Goal: Task Accomplishment & Management: Manage account settings

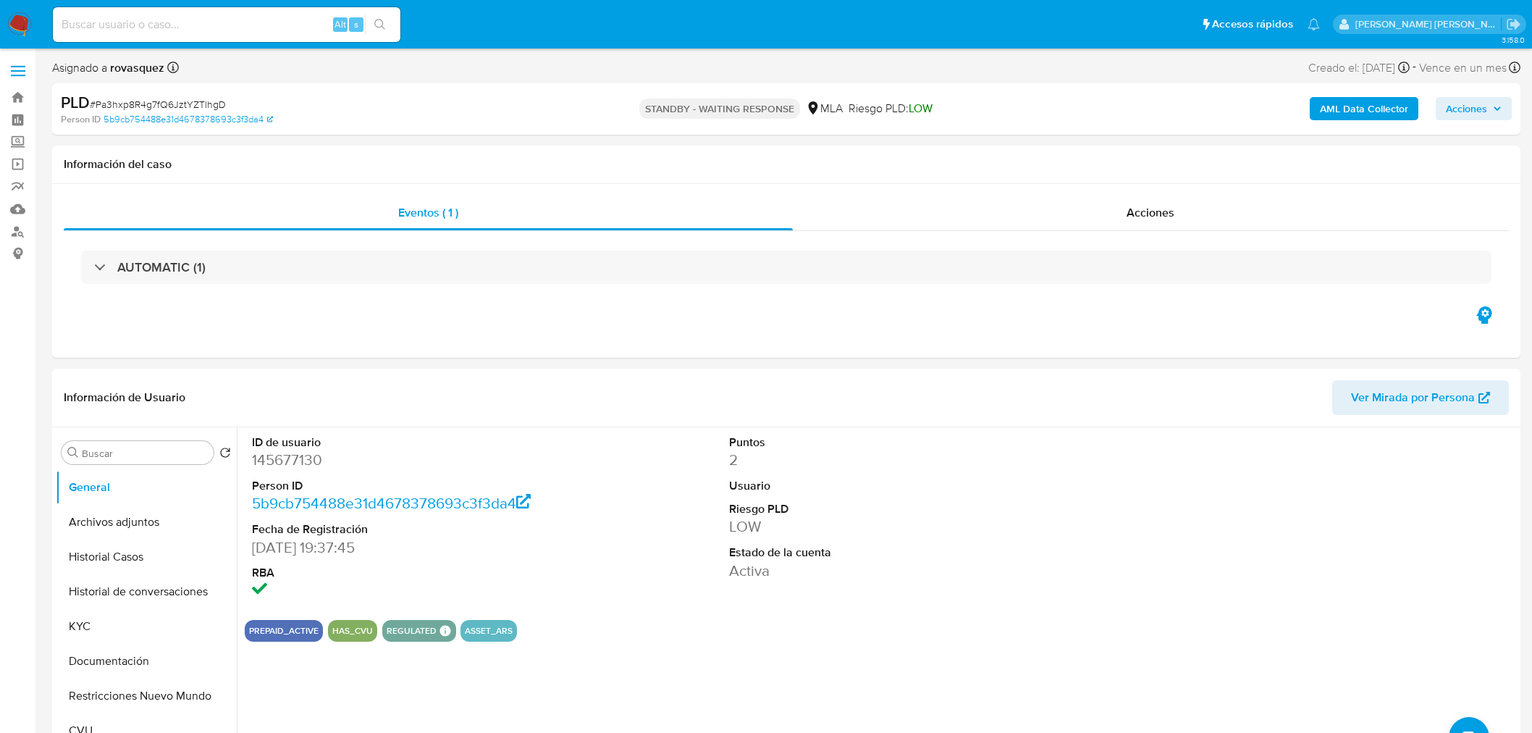
select select "10"
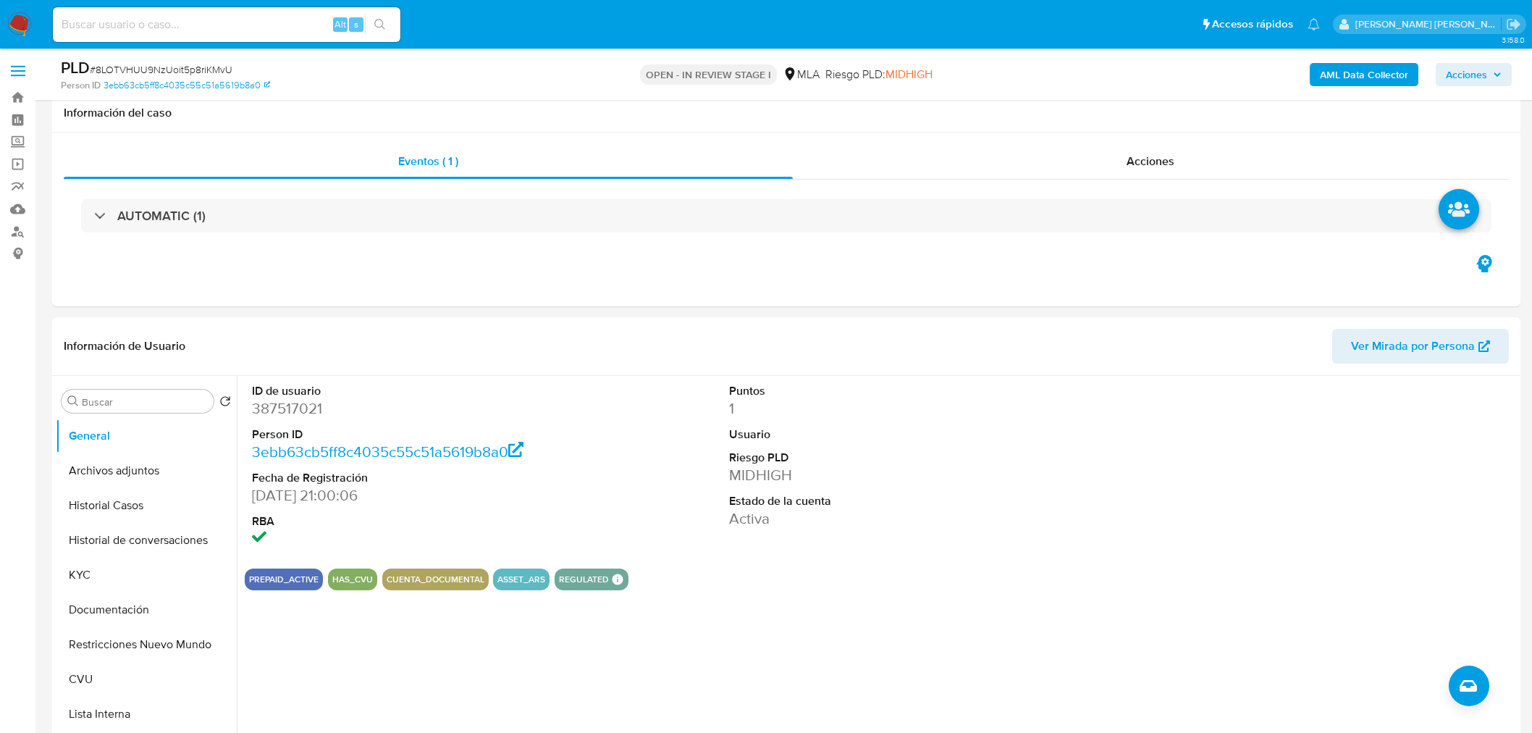
select select "10"
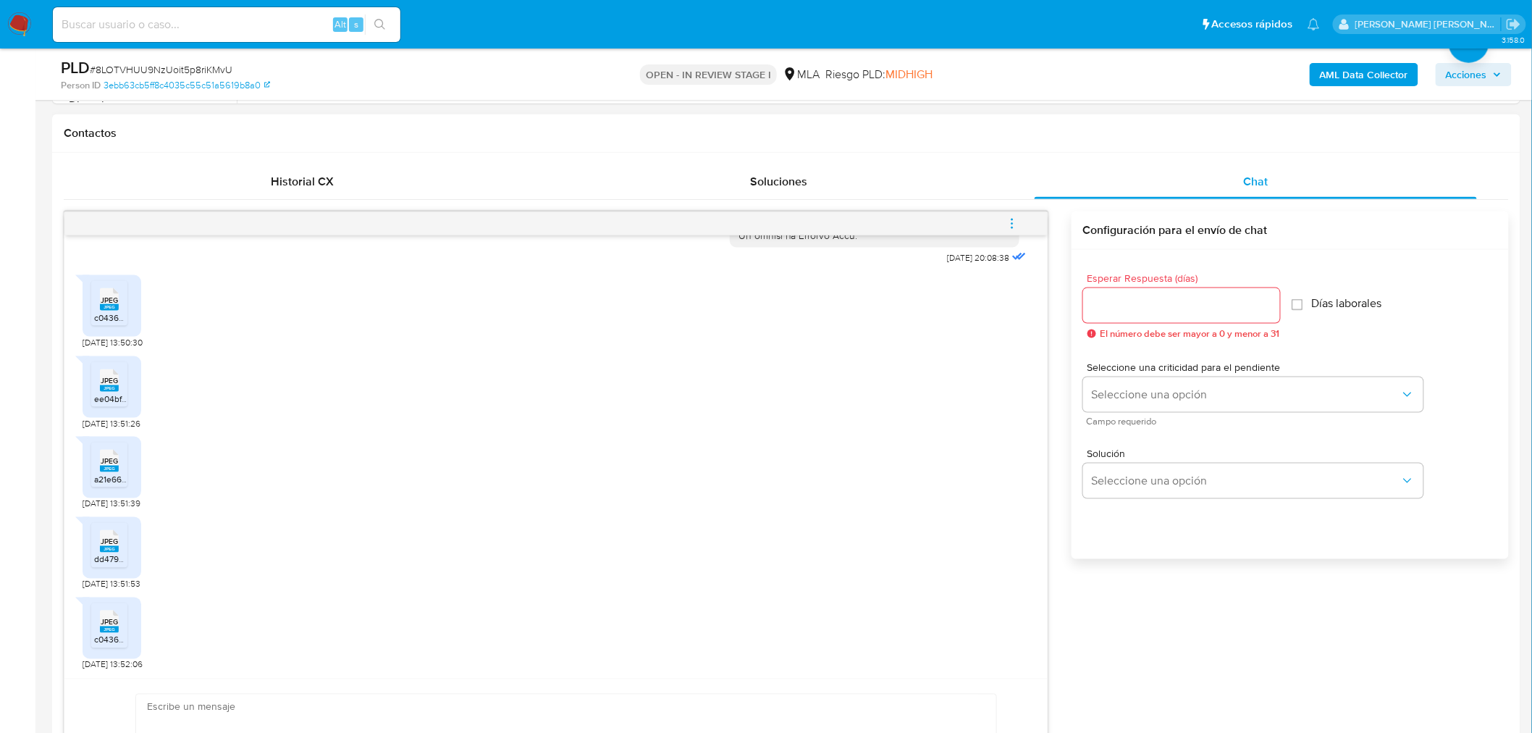
scroll to position [791, 0]
click at [109, 305] on span "JPEG" at bounding box center [109, 299] width 17 height 9
click at [116, 389] on rect at bounding box center [109, 388] width 19 height 7
click at [106, 472] on rect at bounding box center [109, 468] width 19 height 7
click at [101, 546] on span "JPEG" at bounding box center [109, 541] width 17 height 9
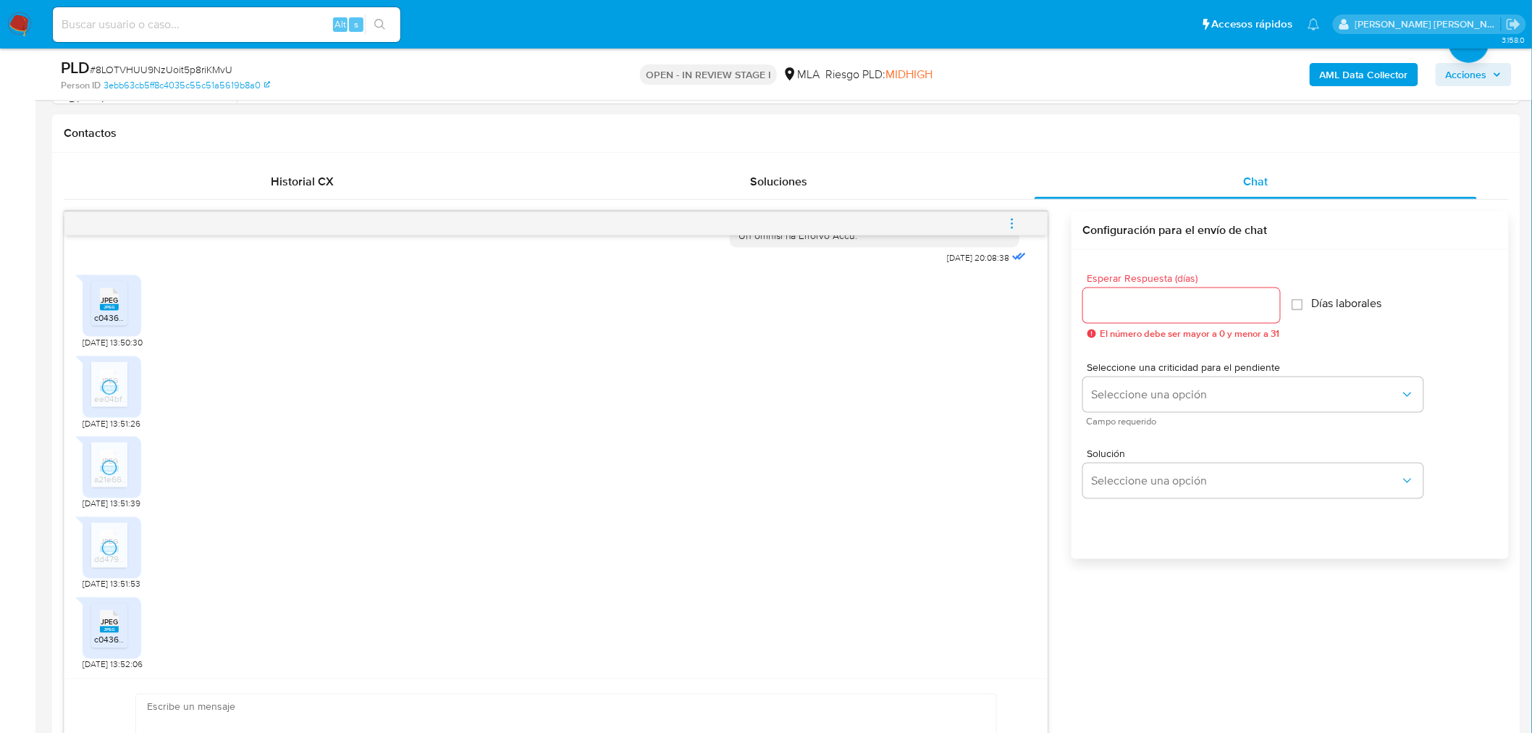
click at [106, 633] on rect at bounding box center [109, 629] width 19 height 7
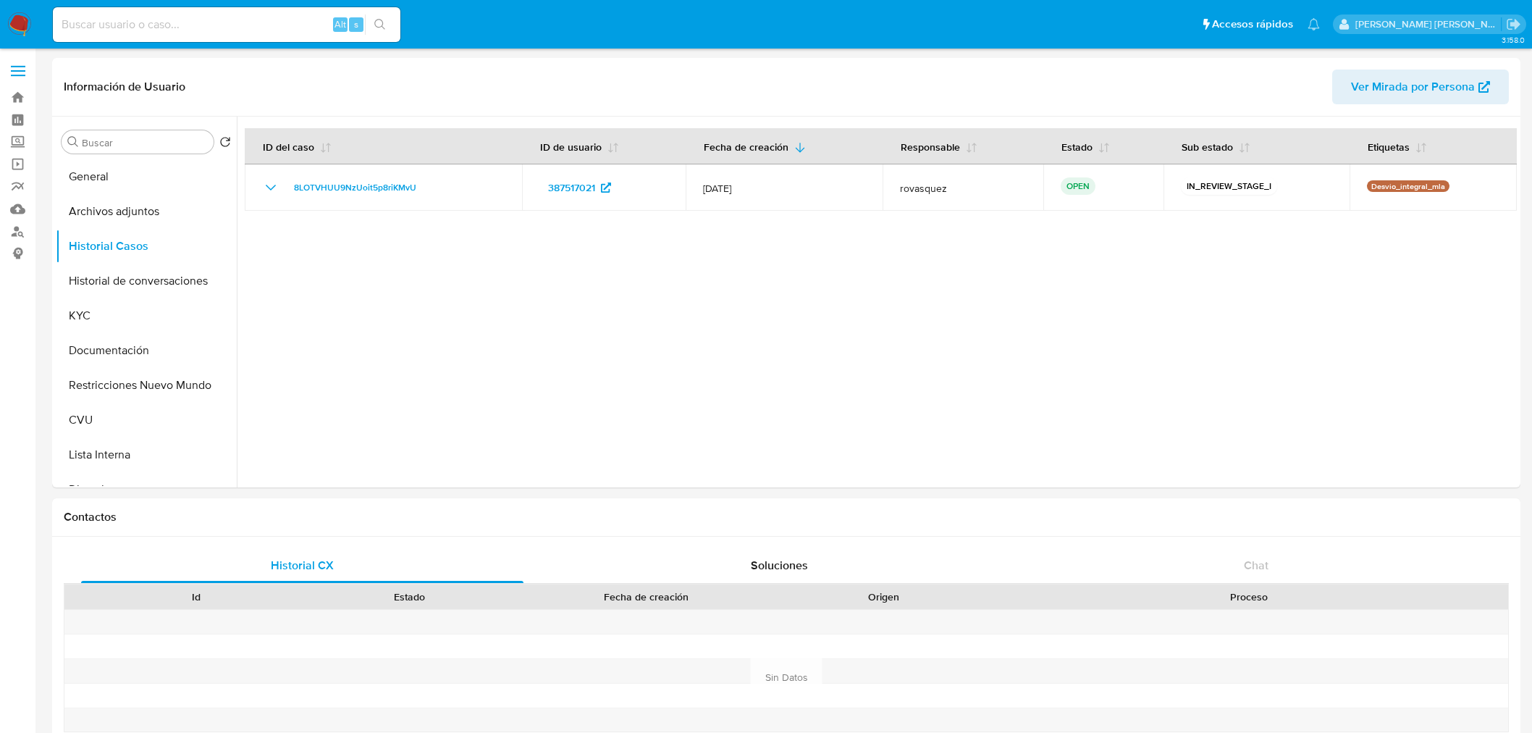
select select "10"
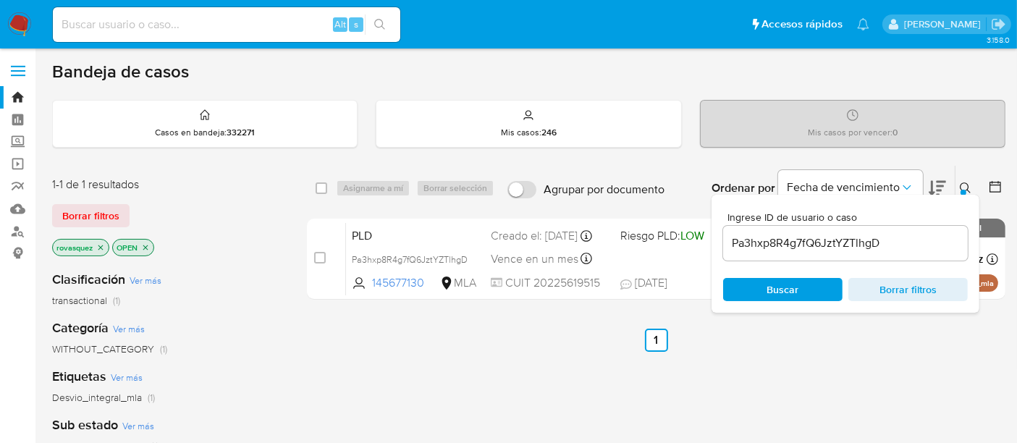
click at [780, 237] on input "Pa3hxp8R4g7fQ6JztYZTlhgD" at bounding box center [845, 243] width 245 height 19
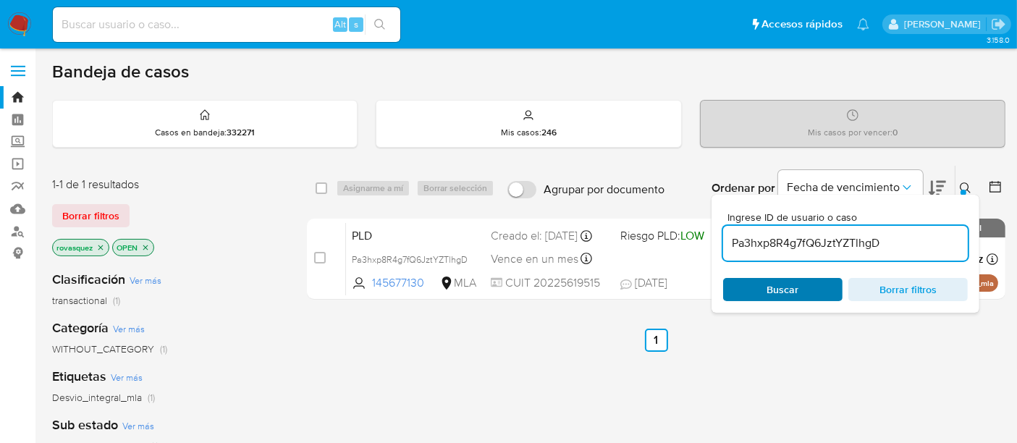
paste input "8LOTVHUU9NzUoit5p8riKMvU"
type input "8LOTVHUU9NzUoit5p8riKMvU"
click at [802, 284] on span "Buscar" at bounding box center [782, 289] width 99 height 20
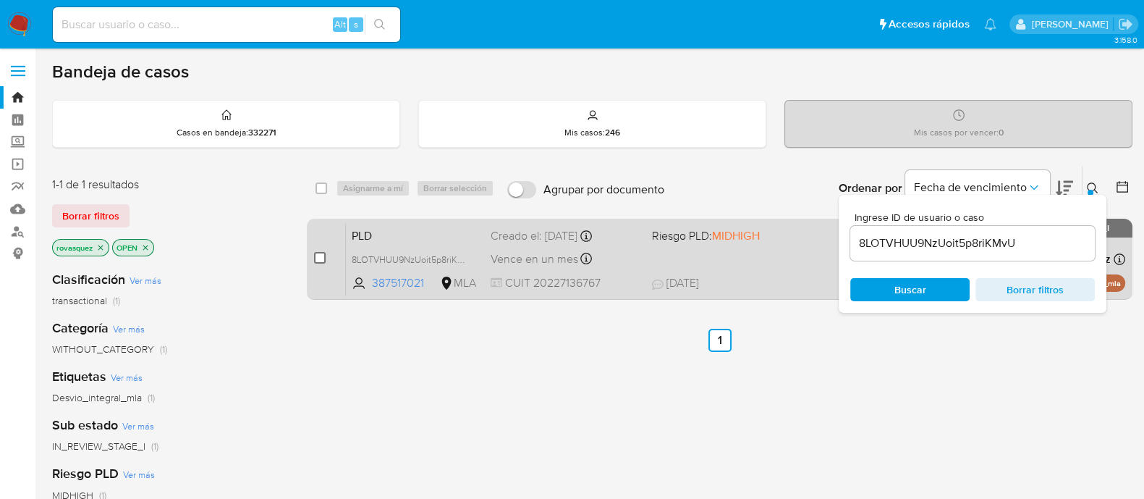
click at [321, 253] on input "checkbox" at bounding box center [320, 258] width 12 height 12
checkbox input "true"
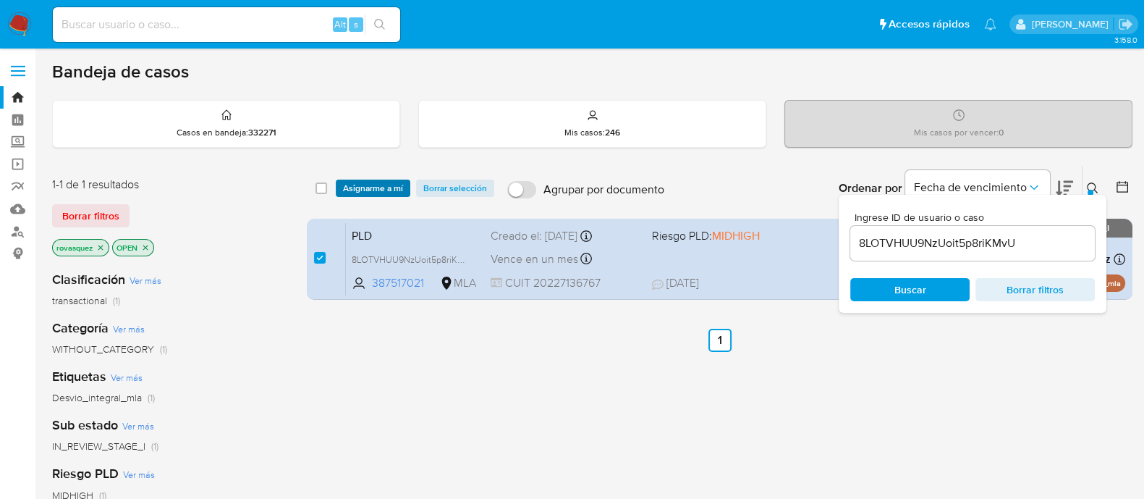
click at [389, 191] on span "Asignarme a mí" at bounding box center [373, 188] width 60 height 14
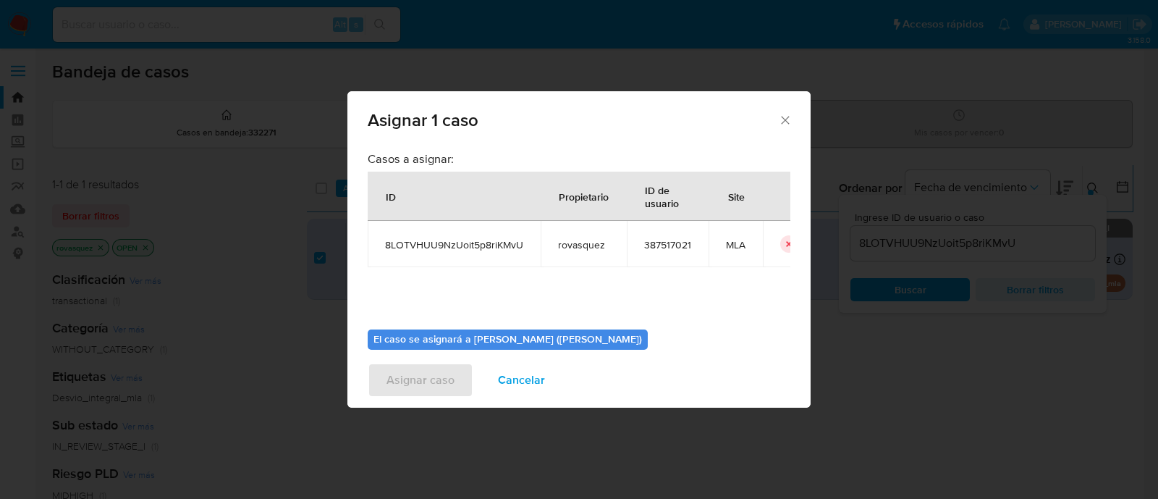
scroll to position [75, 0]
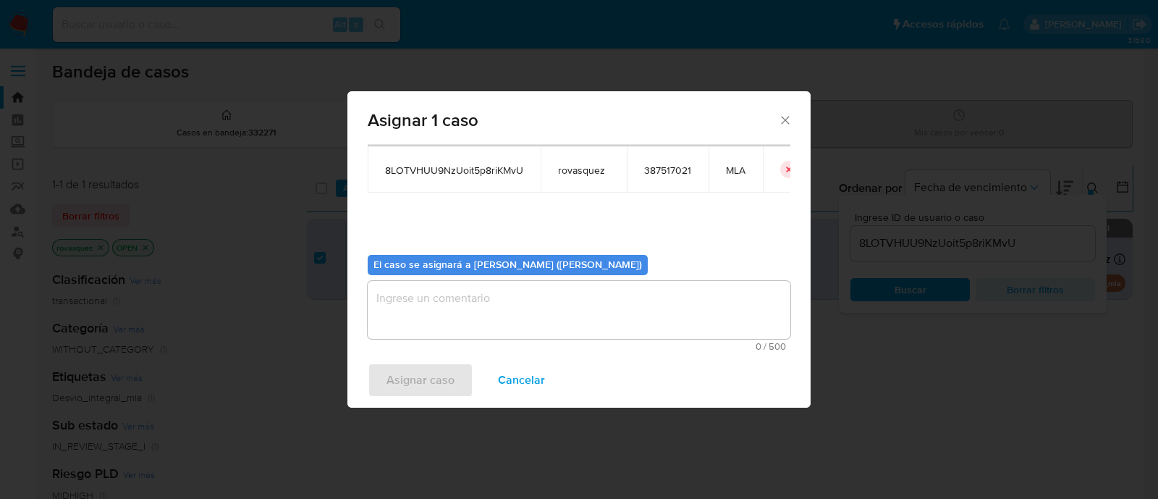
click at [456, 301] on textarea "assign-modal" at bounding box center [579, 310] width 423 height 58
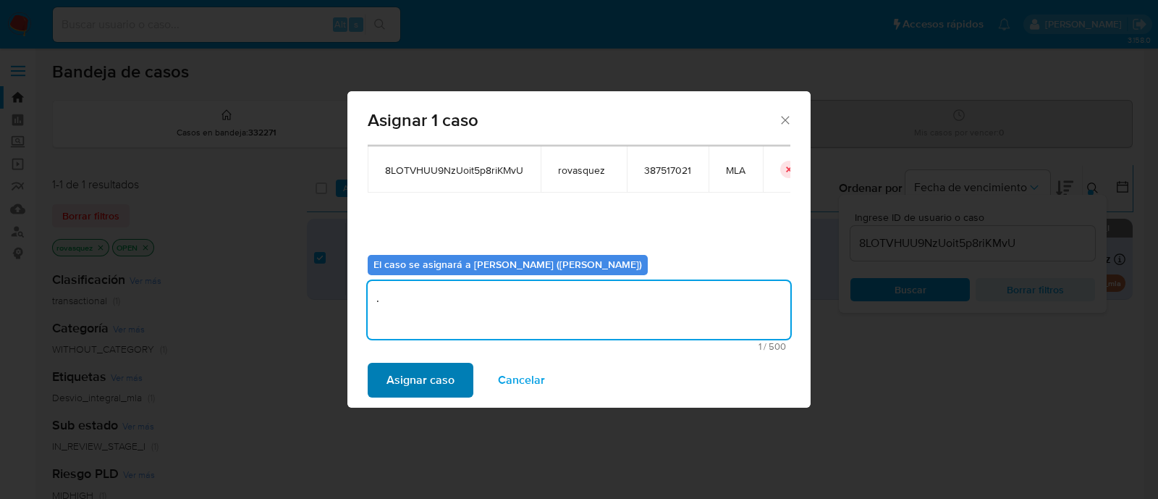
type textarea "."
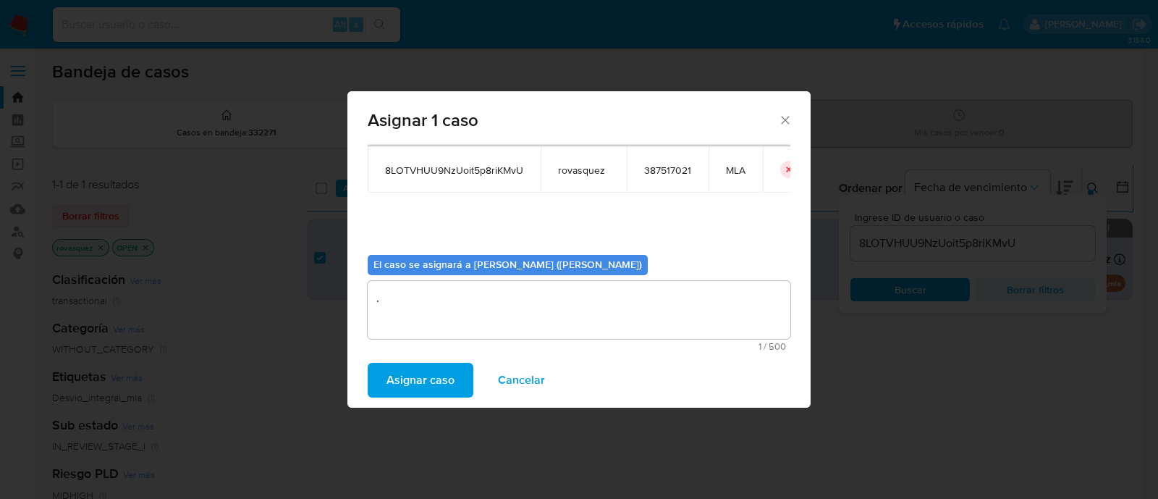
click at [422, 392] on span "Asignar caso" at bounding box center [421, 380] width 68 height 32
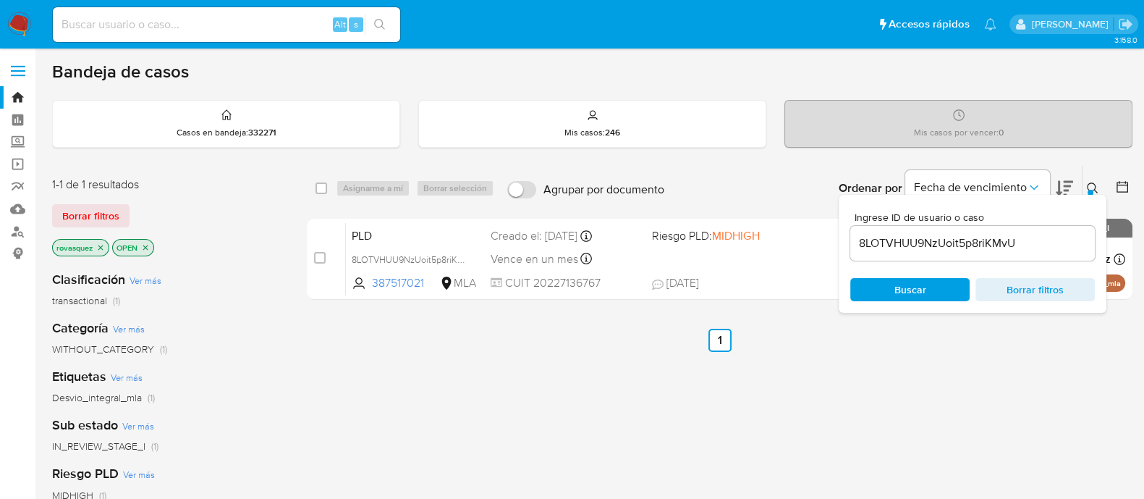
click at [999, 240] on input "8LOTVHUU9NzUoit5p8riKMvU" at bounding box center [972, 243] width 245 height 19
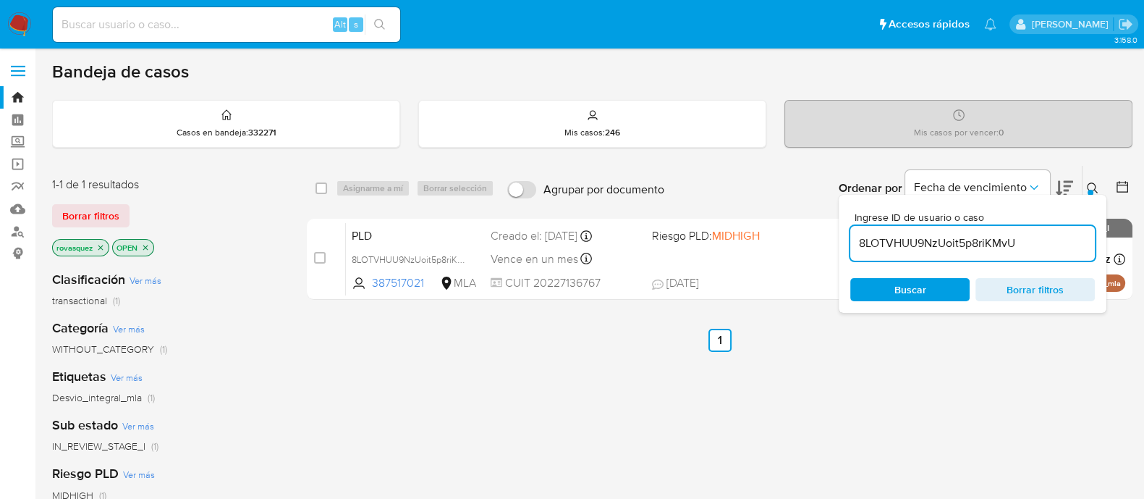
click at [999, 240] on input "8LOTVHUU9NzUoit5p8riKMvU" at bounding box center [972, 243] width 245 height 19
paste input "cMRODxJNjS1JuNw6QJKA7Dvw"
type input "cMRODxJNjS1JuNw6QJKA7Dvw"
click at [913, 284] on span "Buscar" at bounding box center [911, 289] width 32 height 23
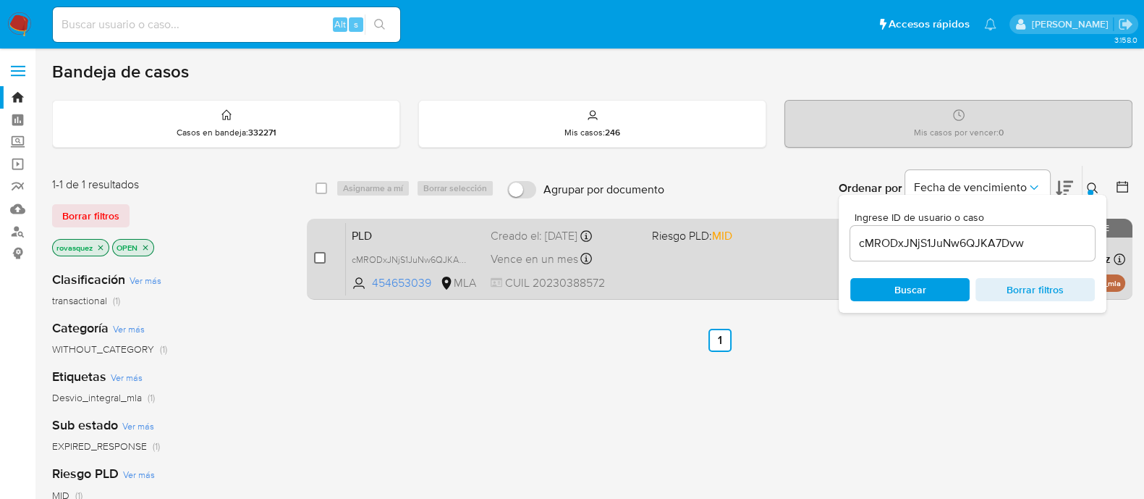
click at [316, 258] on input "checkbox" at bounding box center [320, 258] width 12 height 12
checkbox input "true"
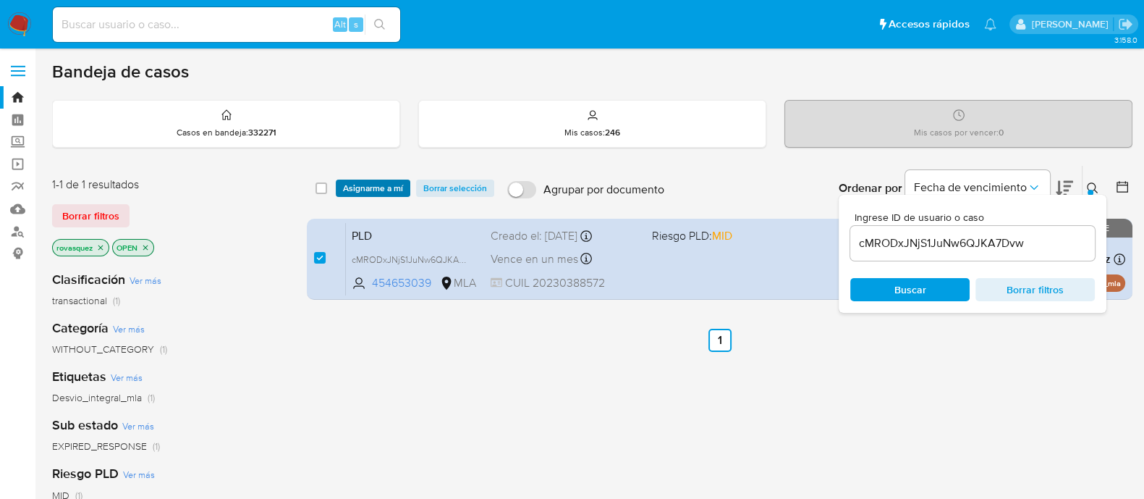
click at [381, 187] on span "Asignarme a mí" at bounding box center [373, 188] width 60 height 14
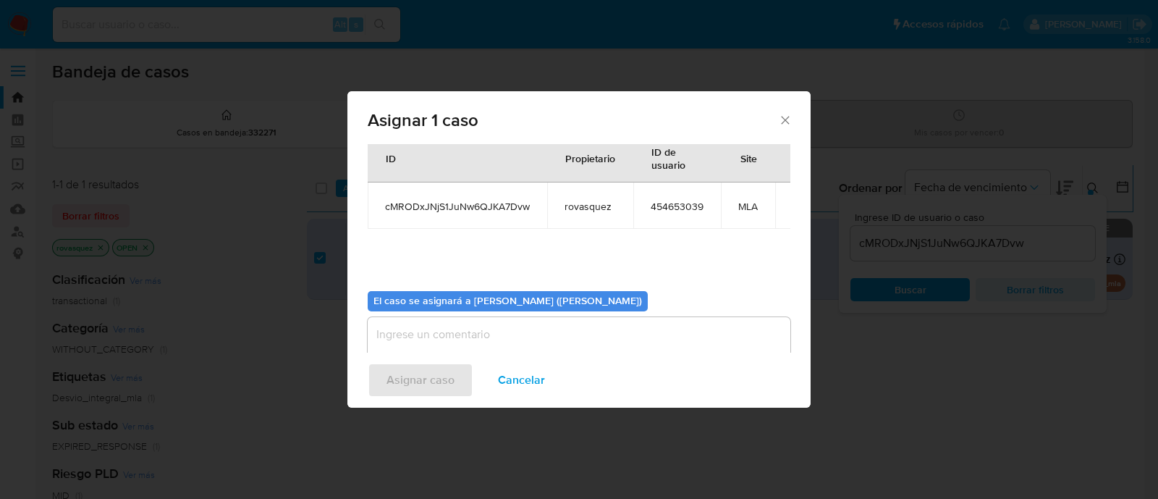
scroll to position [75, 0]
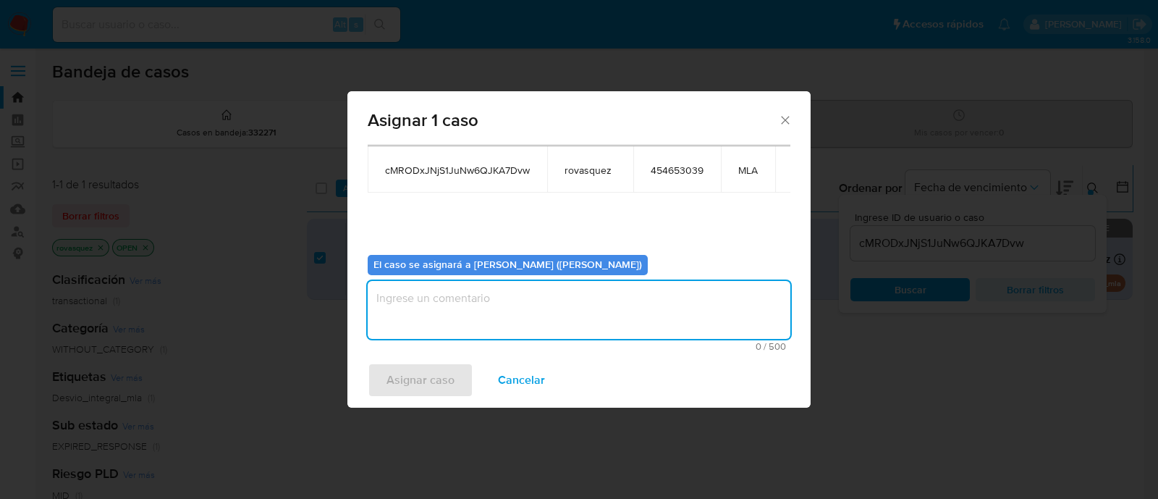
click at [491, 324] on textarea "assign-modal" at bounding box center [579, 310] width 423 height 58
type textarea "."
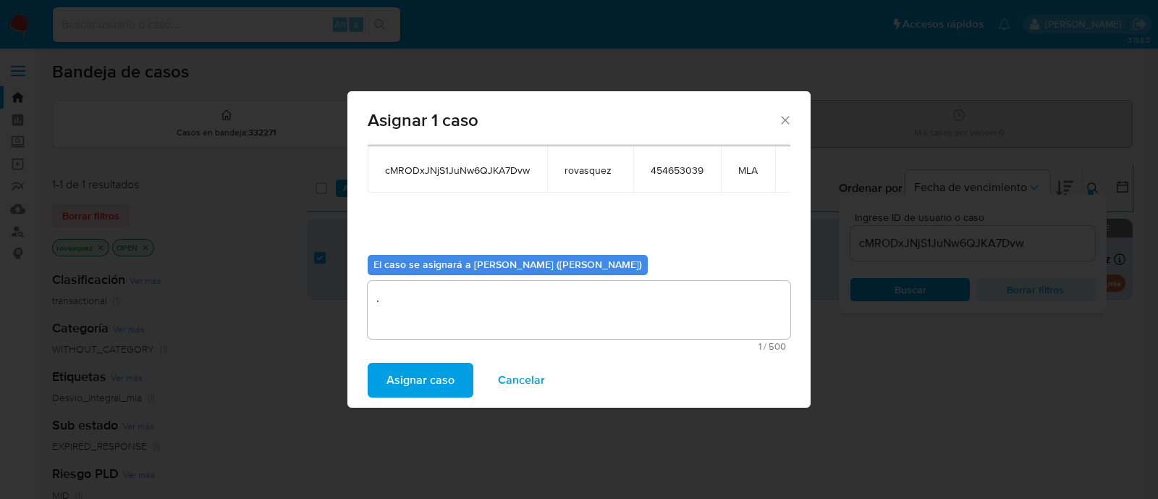
click at [409, 379] on span "Asignar caso" at bounding box center [421, 380] width 68 height 32
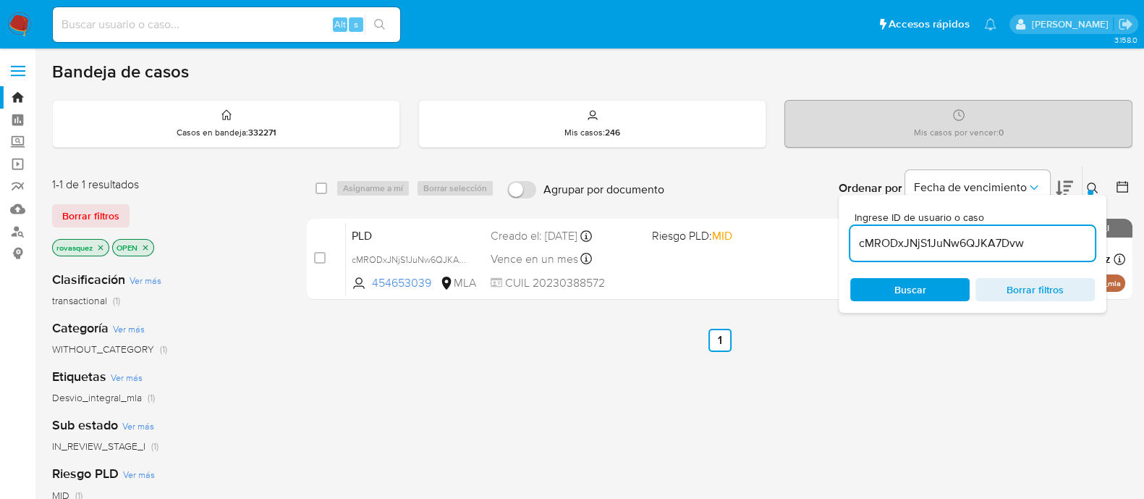
click at [899, 248] on input "cMRODxJNjS1JuNw6QJKA7Dvw" at bounding box center [972, 243] width 245 height 19
paste input "OteFK7jTyJtcTenbylddc50z"
type input "OteFK7jTyJtcTenbylddc50z"
click at [893, 287] on span "Buscar" at bounding box center [910, 289] width 99 height 20
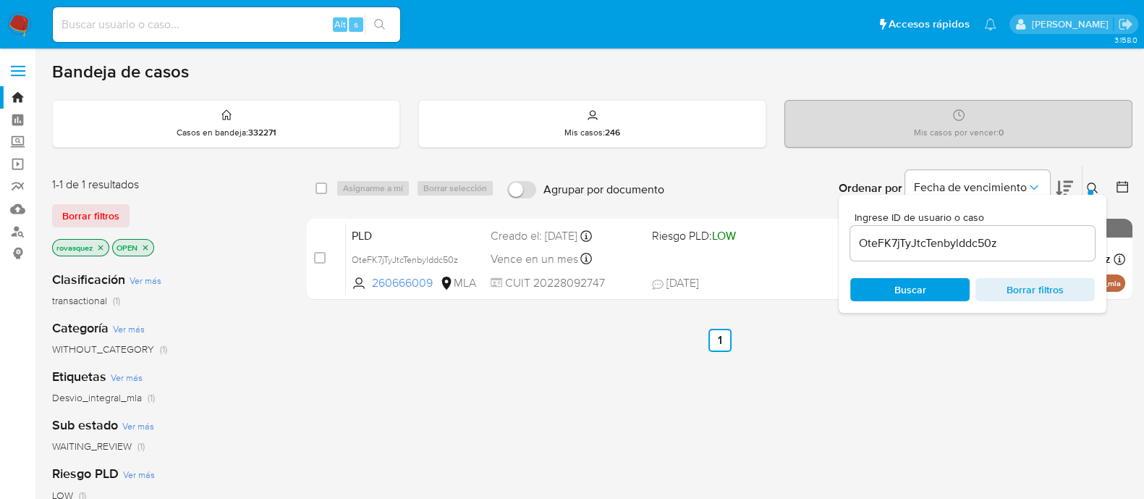
click at [320, 259] on input "checkbox" at bounding box center [320, 258] width 12 height 12
checkbox input "true"
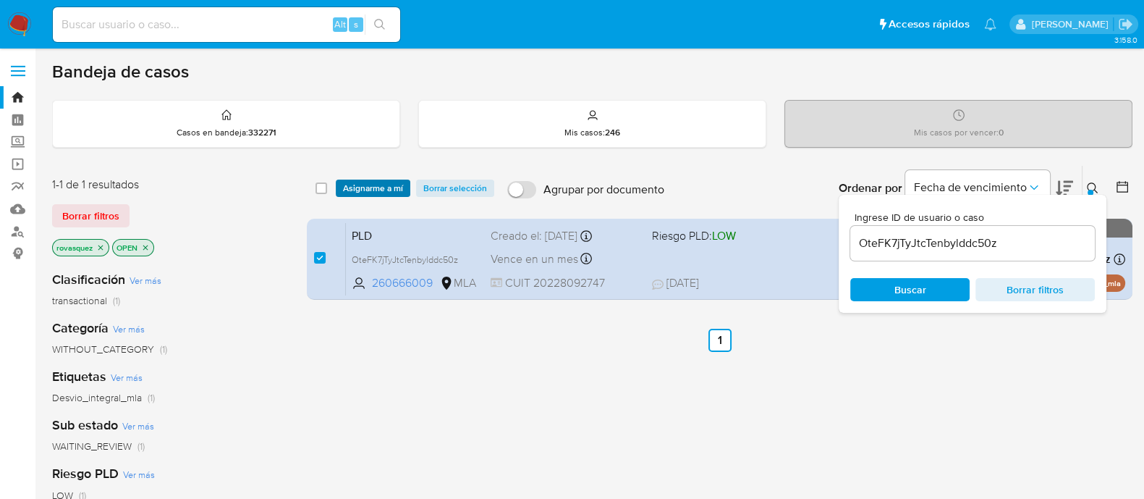
click at [380, 195] on span "Asignarme a mí" at bounding box center [373, 188] width 60 height 14
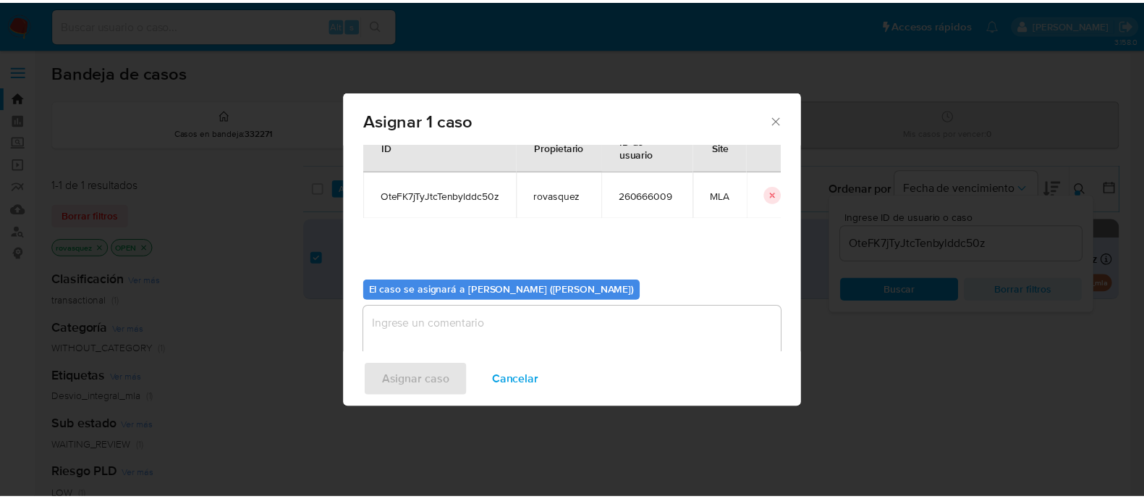
scroll to position [75, 0]
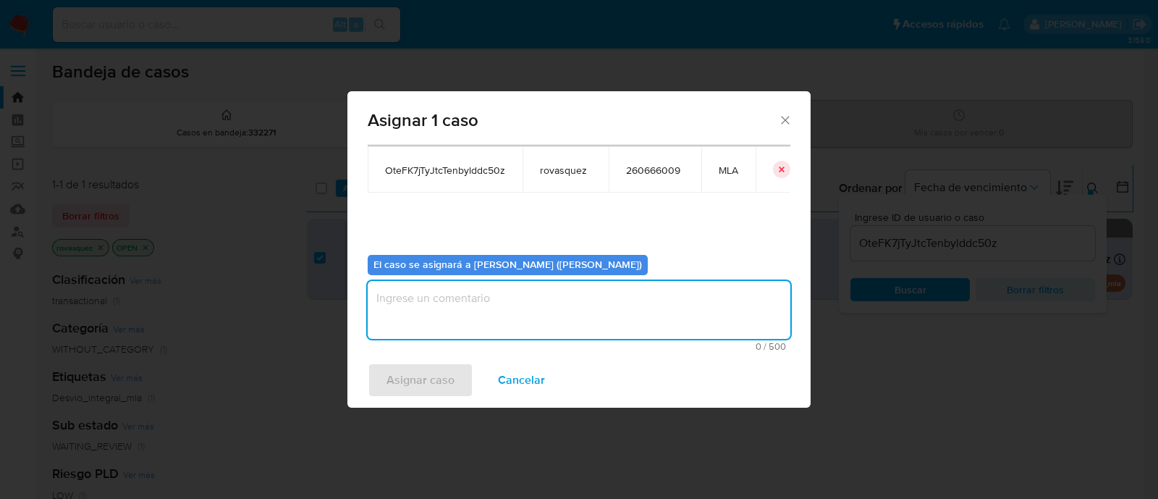
click at [449, 302] on textarea "assign-modal" at bounding box center [579, 310] width 423 height 58
type textarea "."
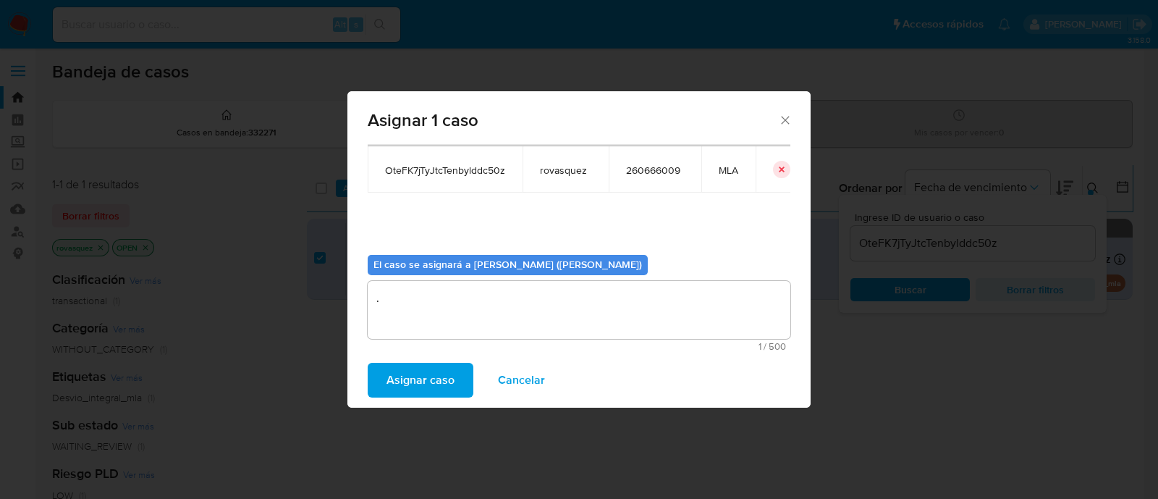
click at [421, 375] on span "Asignar caso" at bounding box center [421, 380] width 68 height 32
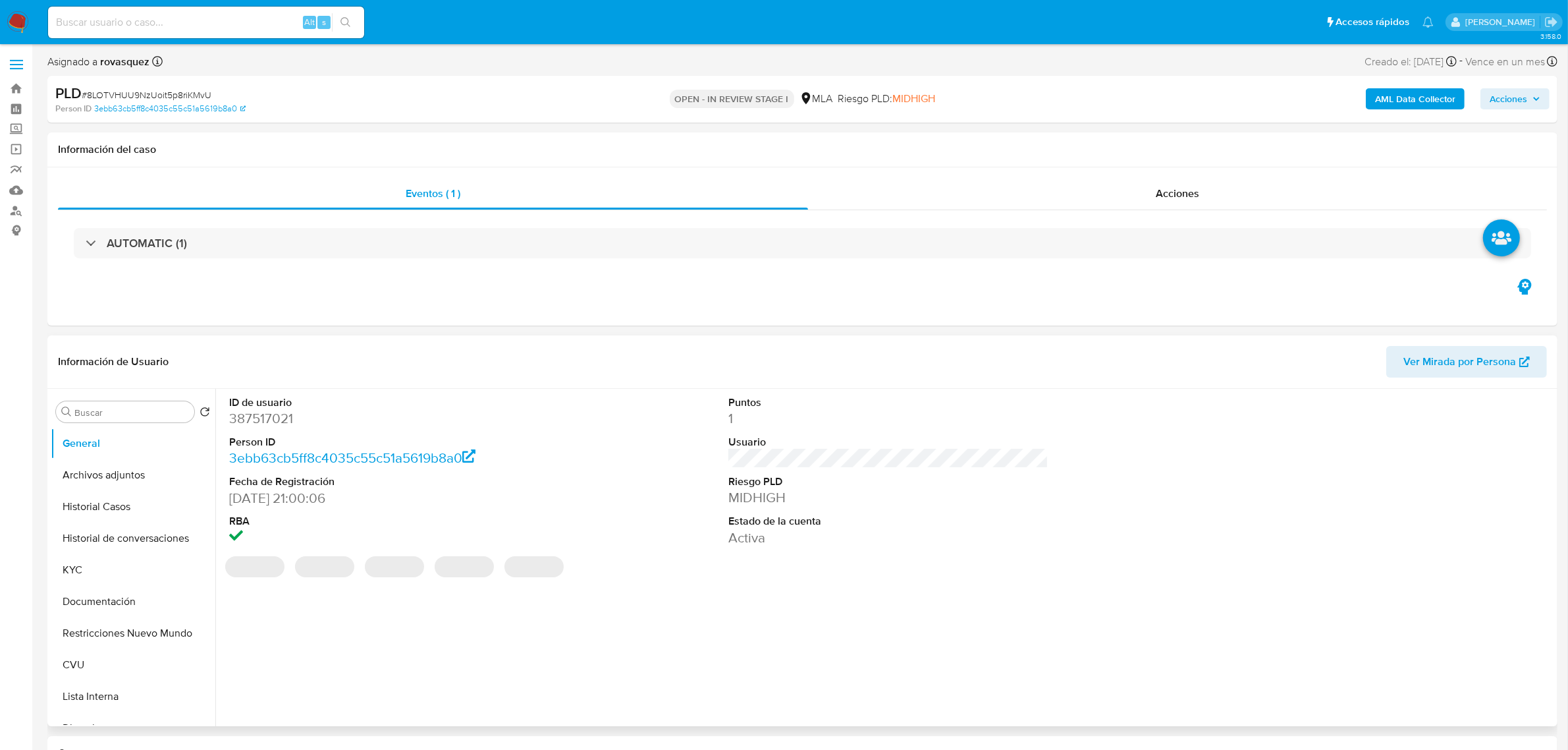
select select "10"
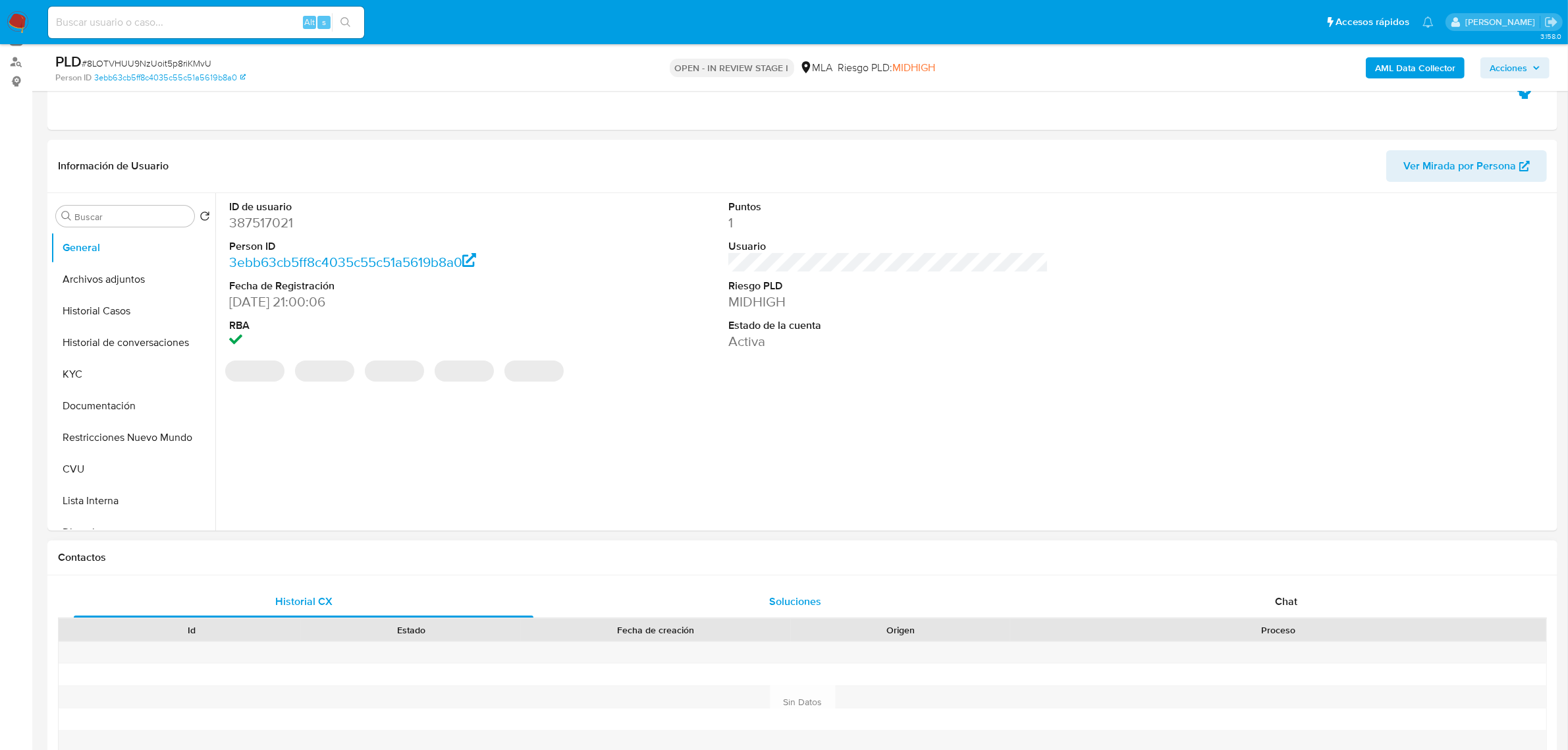
scroll to position [165, 0]
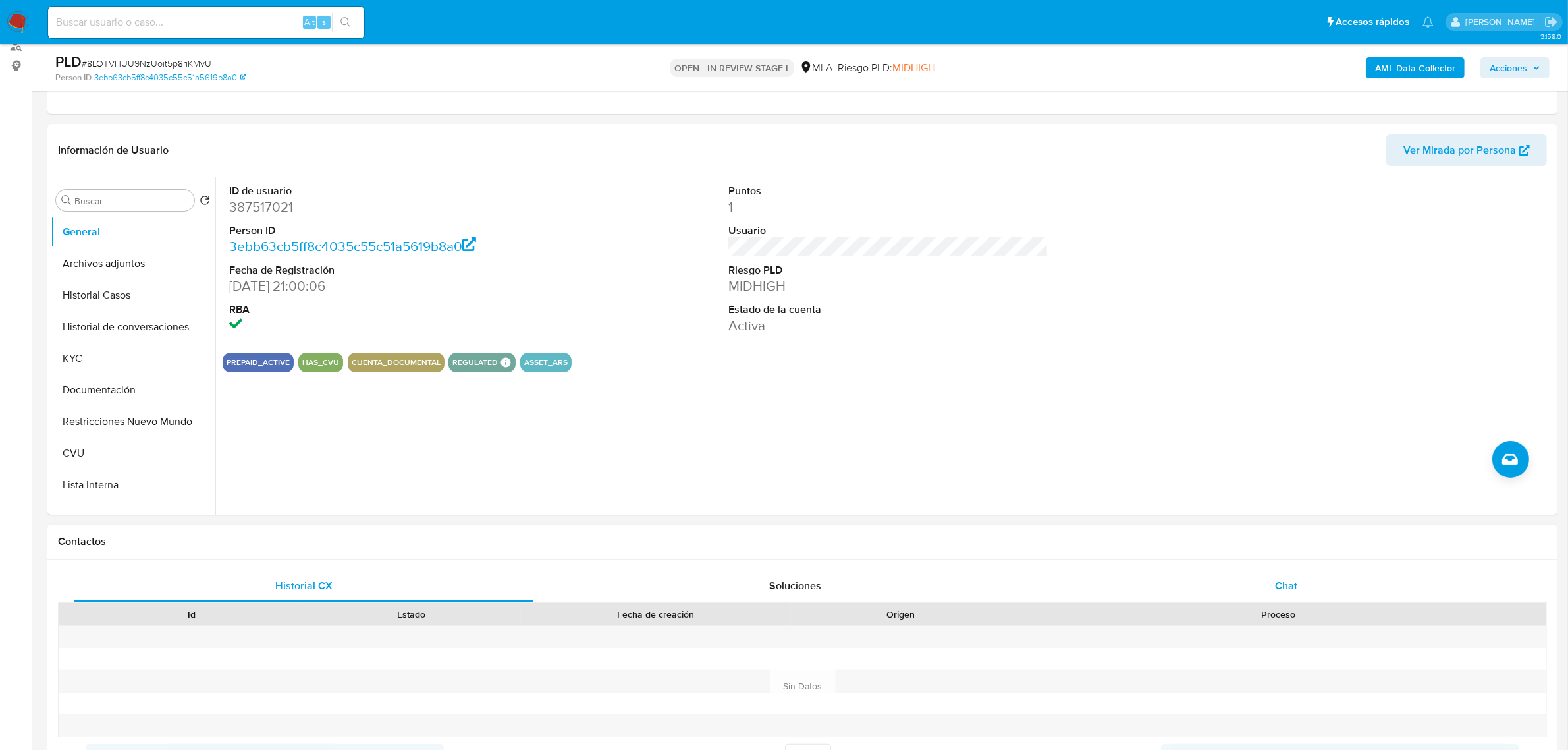
click at [1292, 580] on span "Chat" at bounding box center [1286, 585] width 23 height 15
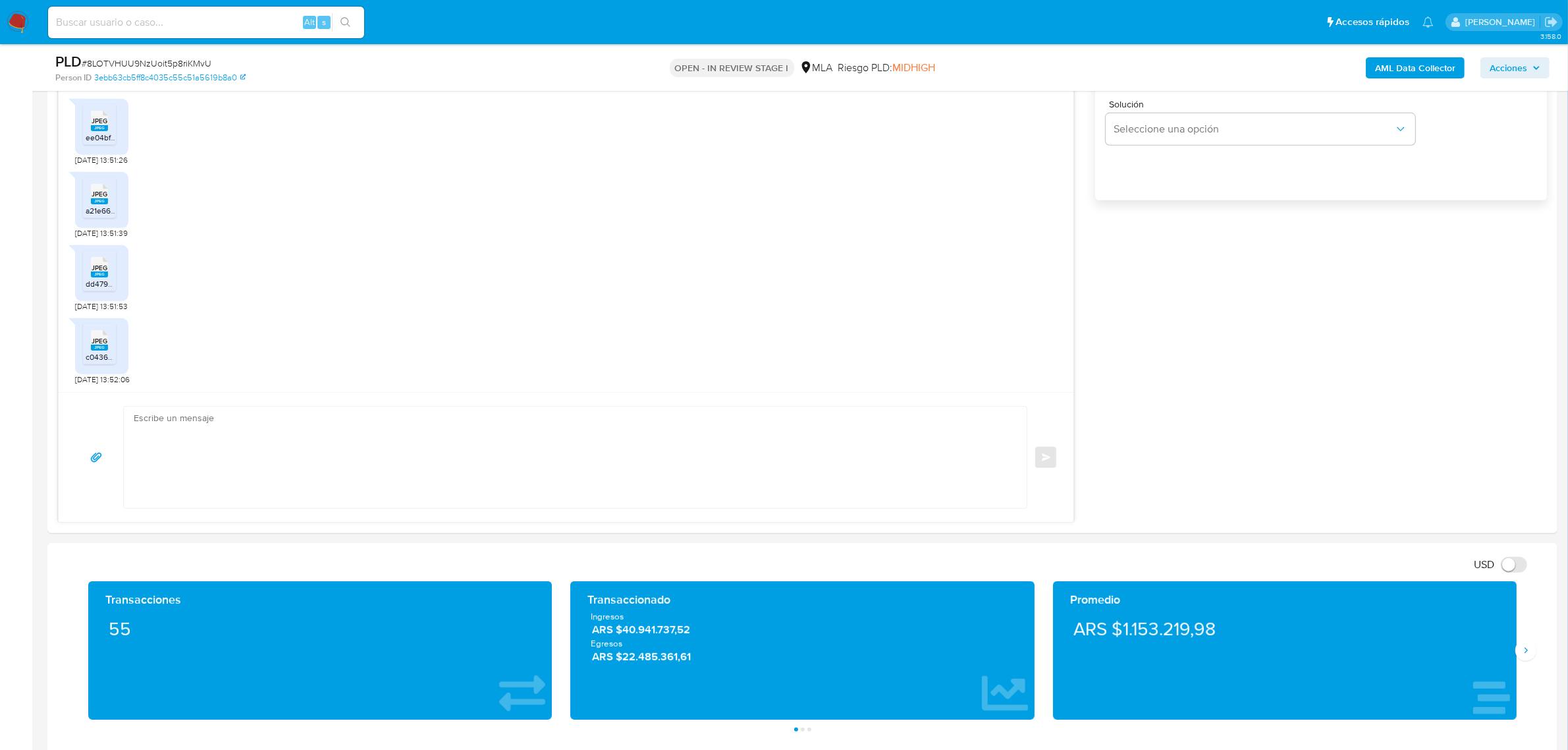
scroll to position [988, 0]
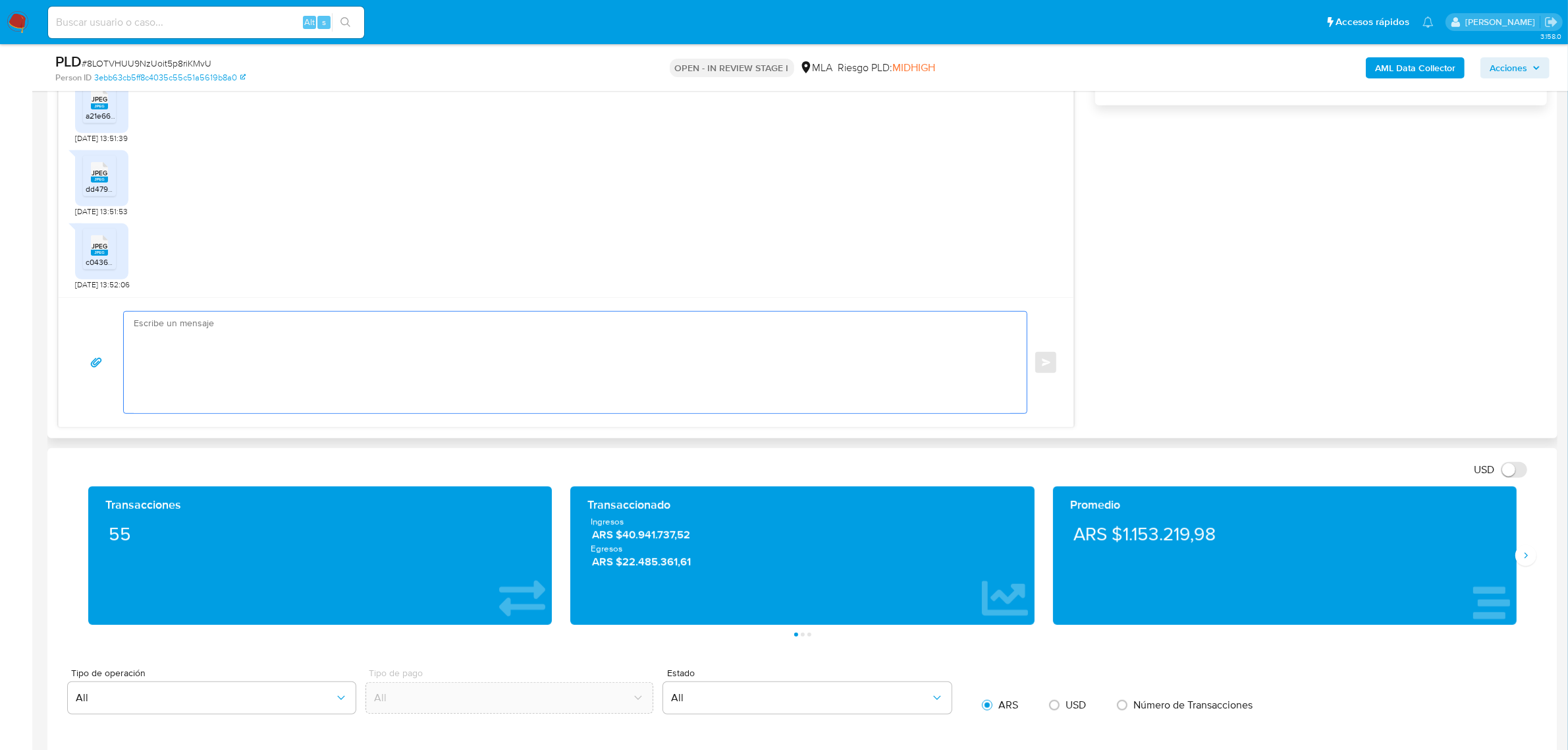
click at [252, 378] on textarea at bounding box center [572, 361] width 876 height 101
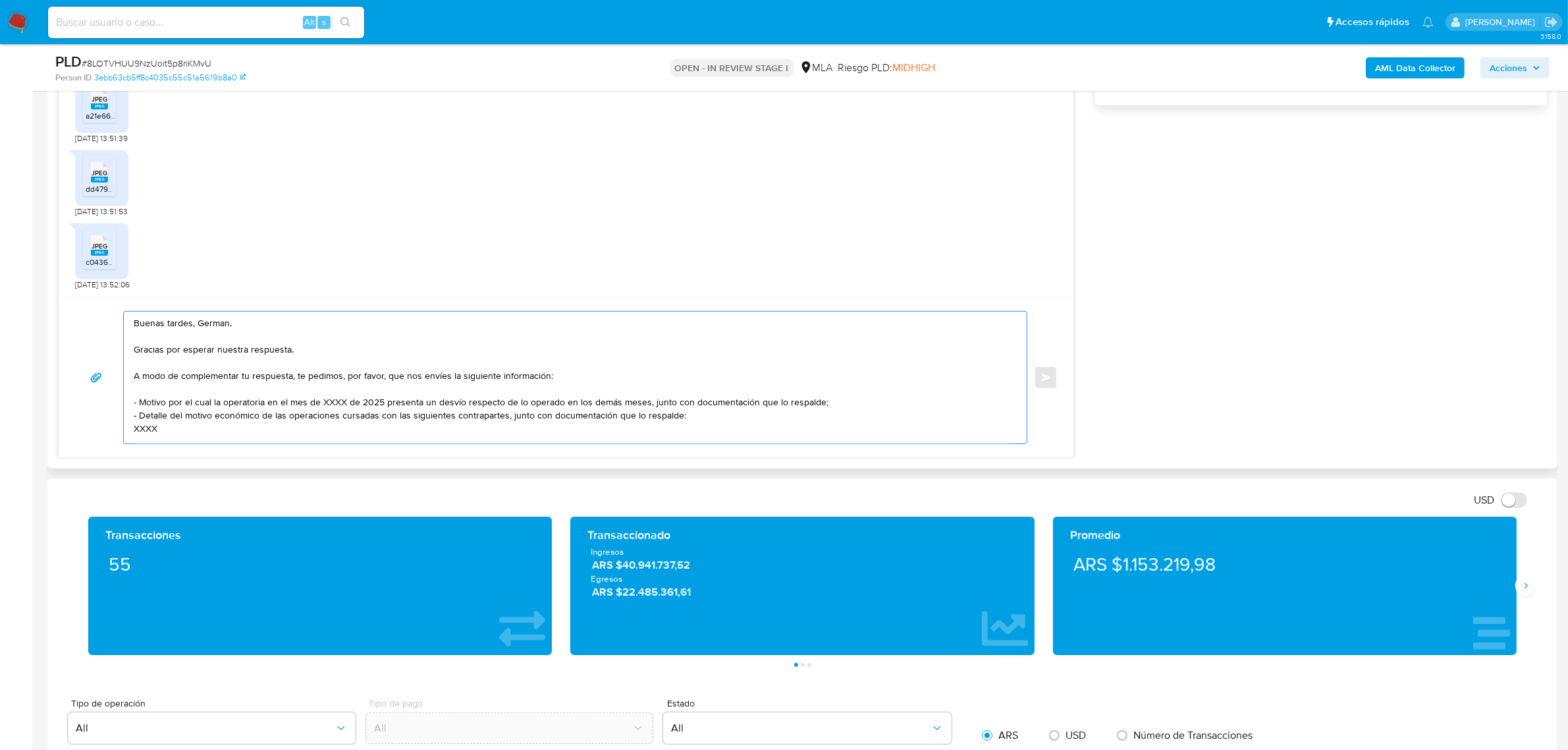
click at [301, 348] on textarea "Buenas tardes, German. Gracias por esperar nuestra respuesta. A modo de complem…" at bounding box center [572, 377] width 876 height 132
click at [325, 405] on textarea "Buenas tardes, German. Gracias por esperar nuestra respuesta, y por la document…" at bounding box center [572, 377] width 876 height 132
click at [144, 421] on textarea "Buenas tardes, German. Gracias por esperar nuestra respuesta, y por la document…" at bounding box center [572, 377] width 876 height 132
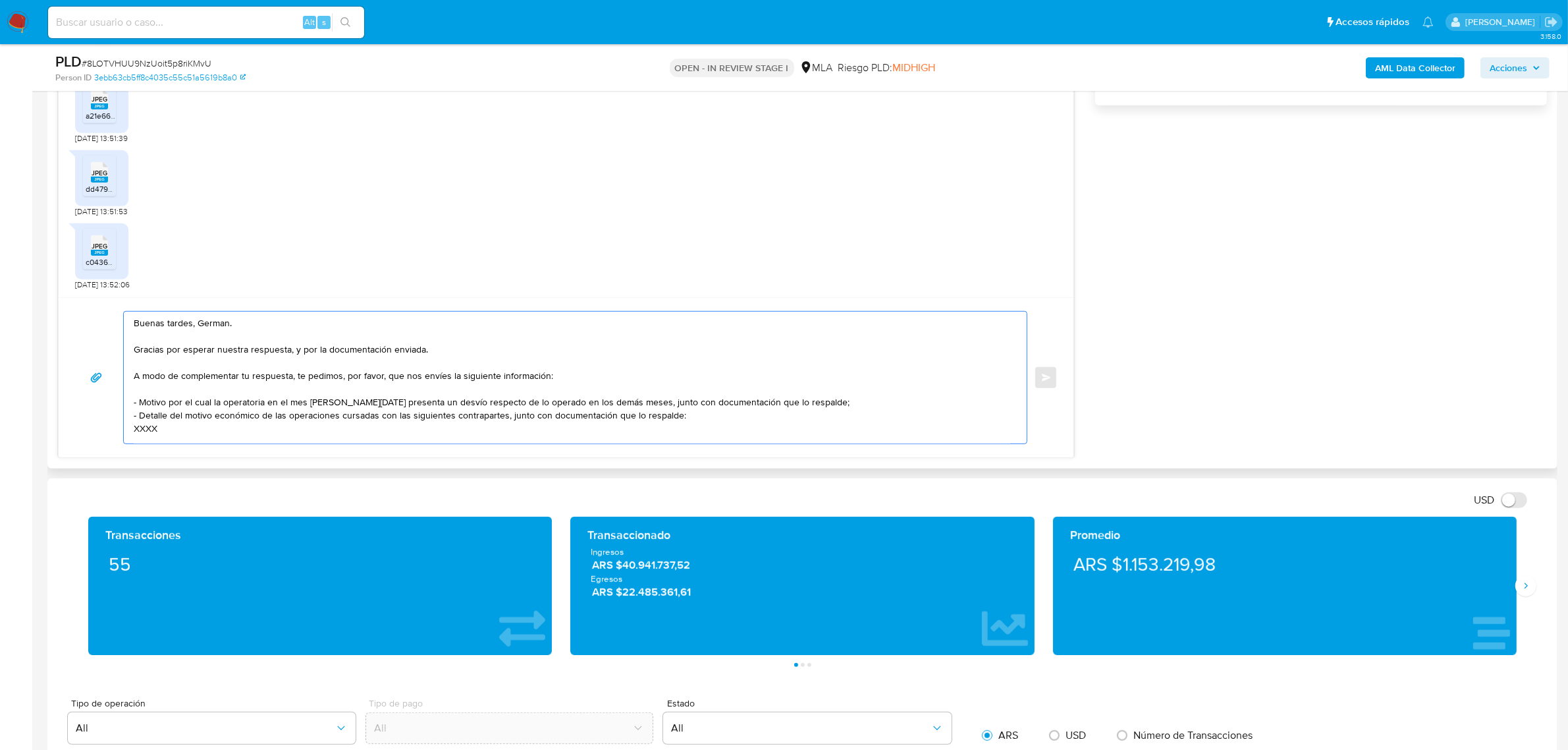
click at [144, 421] on textarea "Buenas tardes, German. Gracias por esperar nuestra respuesta, y por la document…" at bounding box center [572, 377] width 876 height 132
click at [149, 421] on textarea "Buenas tardes, German. Gracias por esperar nuestra respuesta, y por la document…" at bounding box center [572, 377] width 876 height 132
click at [139, 405] on textarea "Buenas tardes, German. Gracias por esperar nuestra respuesta, y por la document…" at bounding box center [572, 377] width 876 height 132
click at [416, 389] on textarea "Buenas tardes, German. Gracias por esperar nuestra respuesta, y por la document…" at bounding box center [572, 377] width 876 height 132
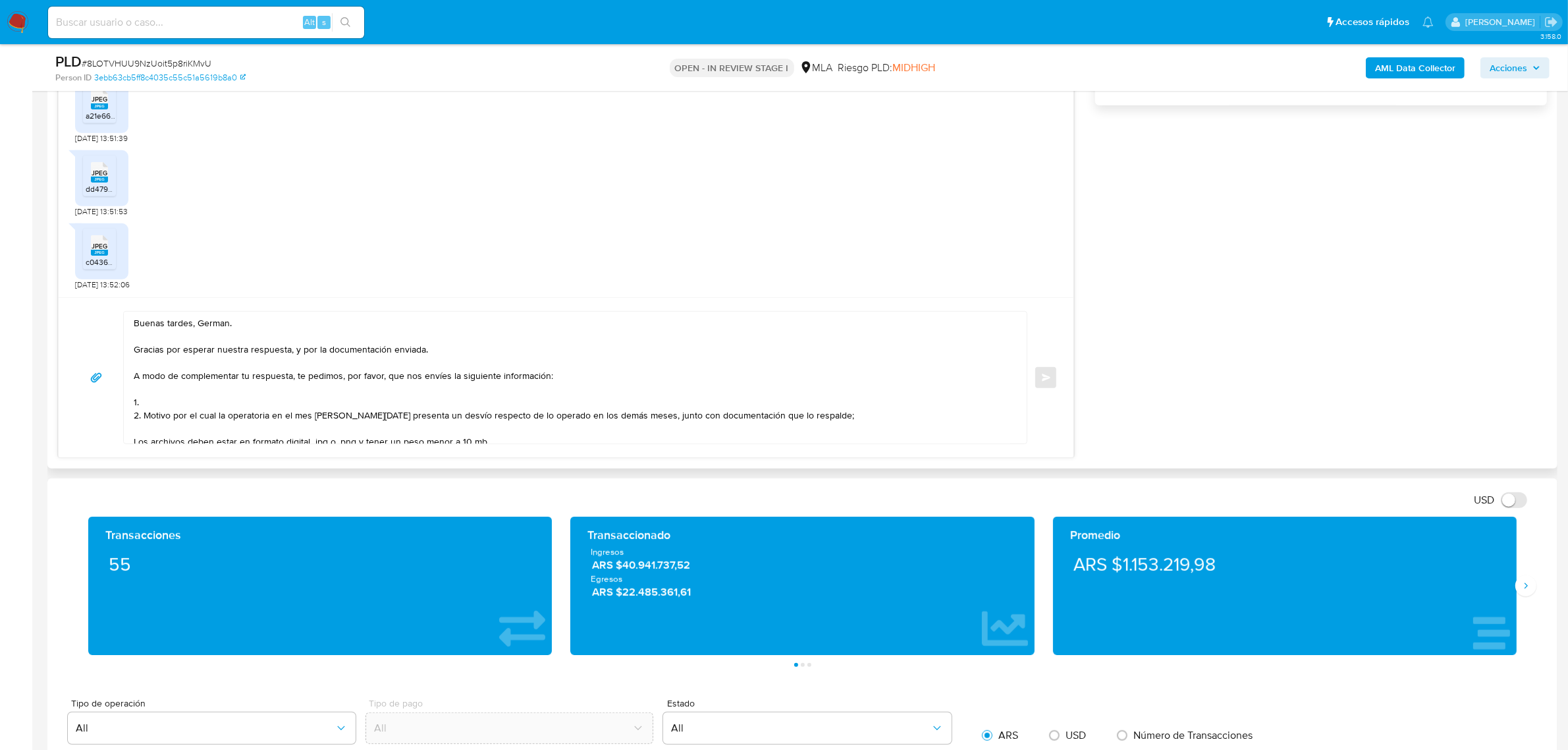
click at [197, 399] on textarea "Buenas tardes, German. Gracias por esperar nuestra respuesta, y por la document…" at bounding box center [572, 377] width 876 height 132
paste textarea "Resumen de Comprobantes Electrónicos emitidos de los períodos 2024 y 2025 Si ti…"
click at [886, 406] on textarea at bounding box center [572, 377] width 876 height 132
paste textarea "https://www.mercadopago.com.ar/ayuda/30181"
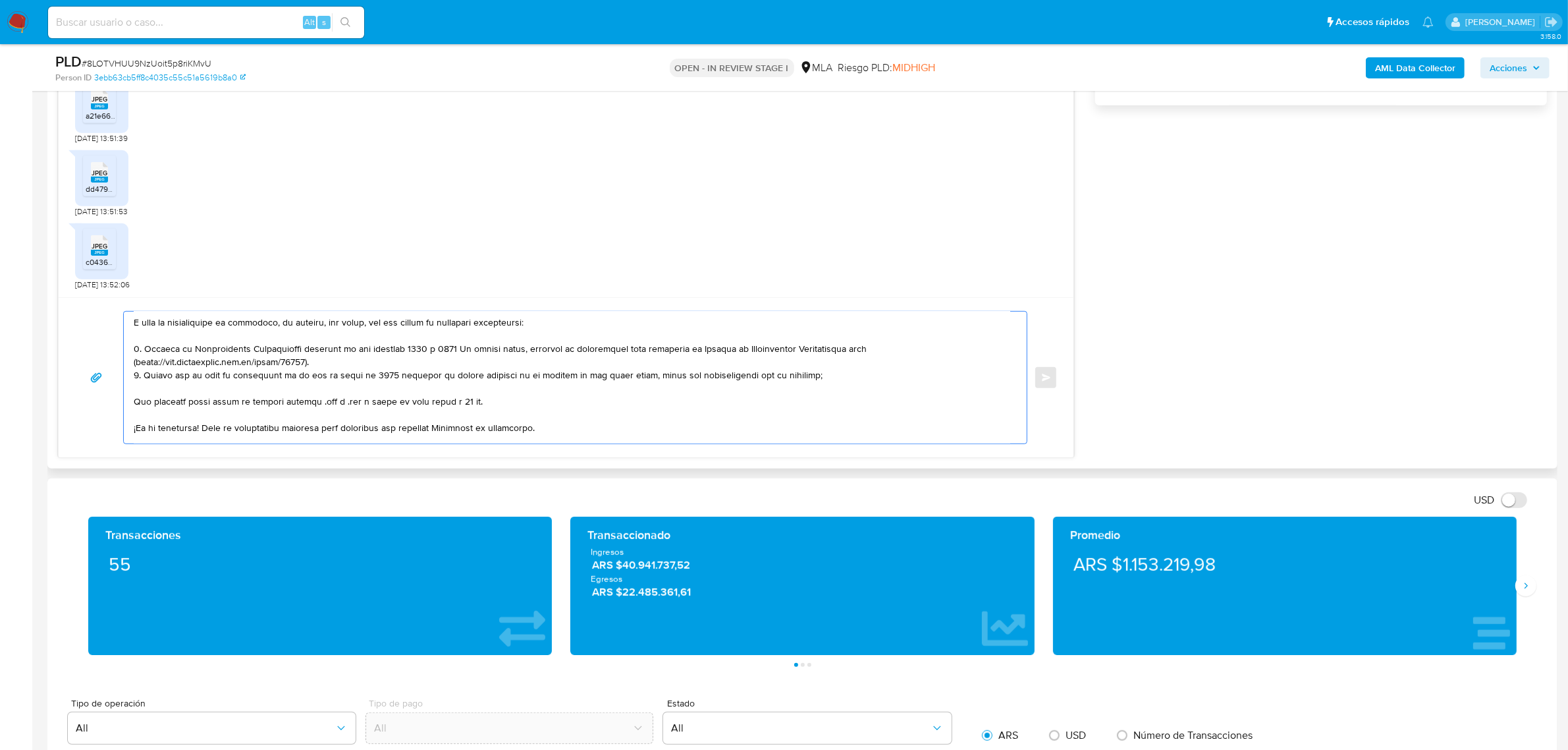
scroll to position [82, 0]
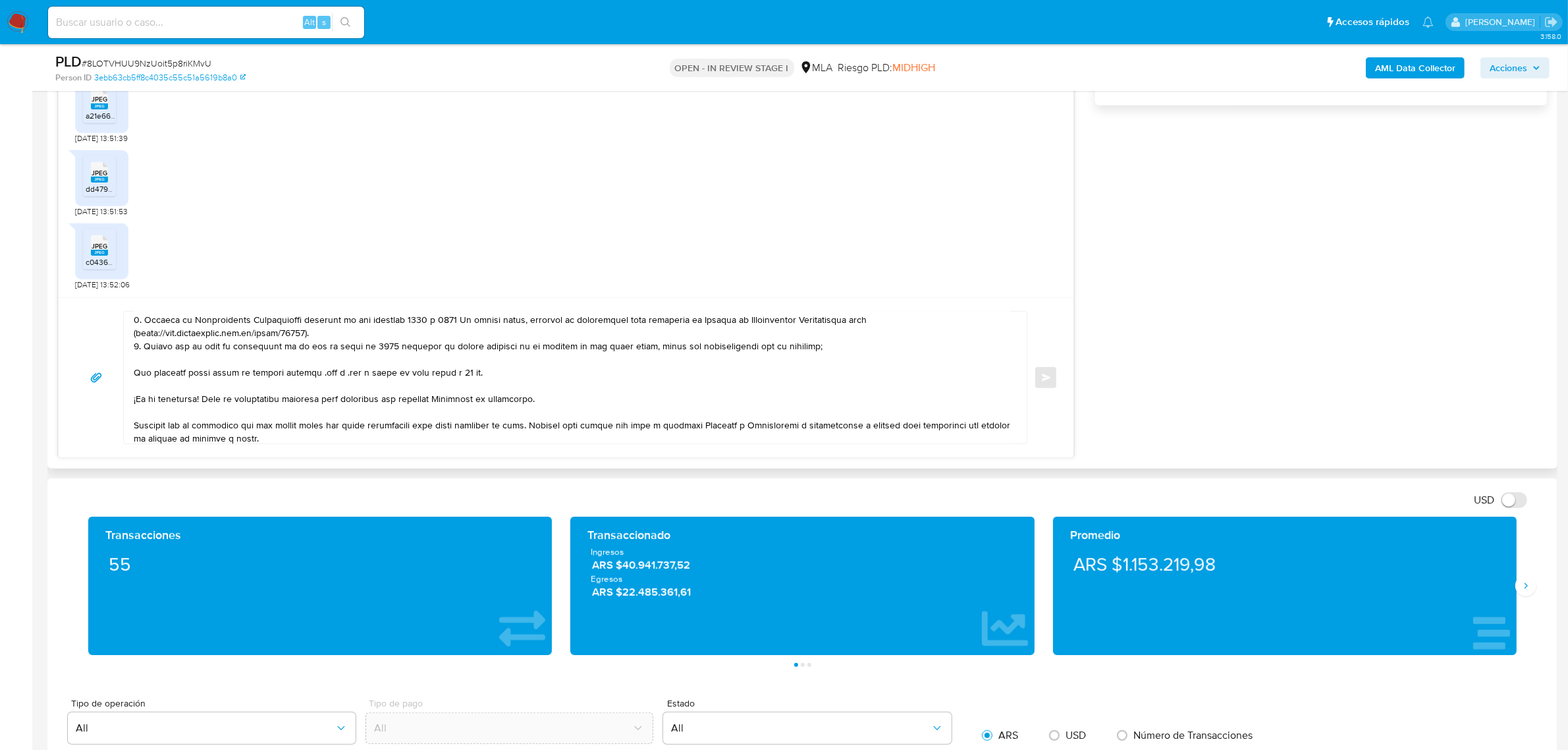
click at [380, 348] on textarea at bounding box center [572, 377] width 876 height 132
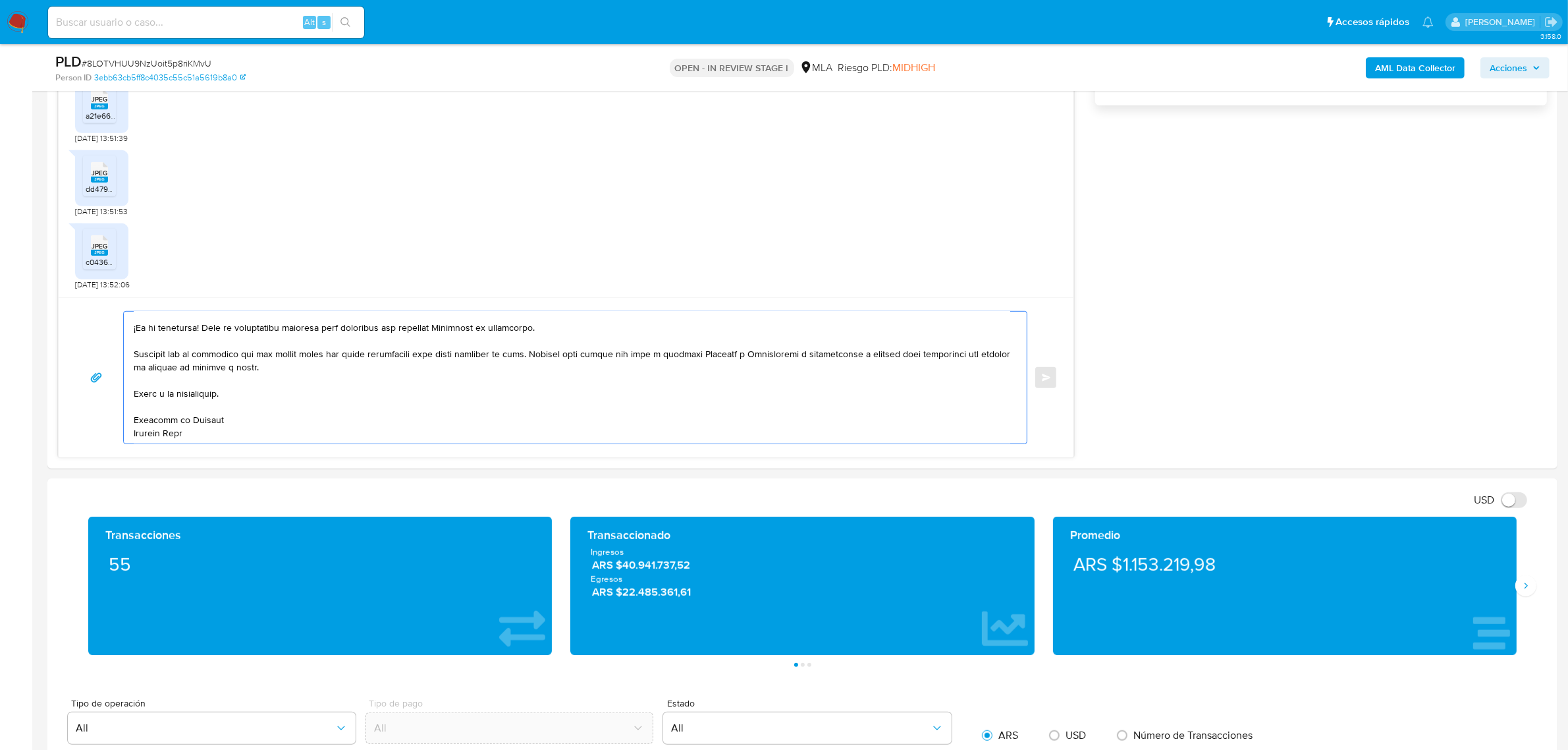
drag, startPoint x: 147, startPoint y: 360, endPoint x: 350, endPoint y: 551, distance: 278.7
click at [350, 551] on div "Información de Usuario Ver Mirada por Persona Buscar Volver al orden por defect…" at bounding box center [803, 727] width 1511 height 2855
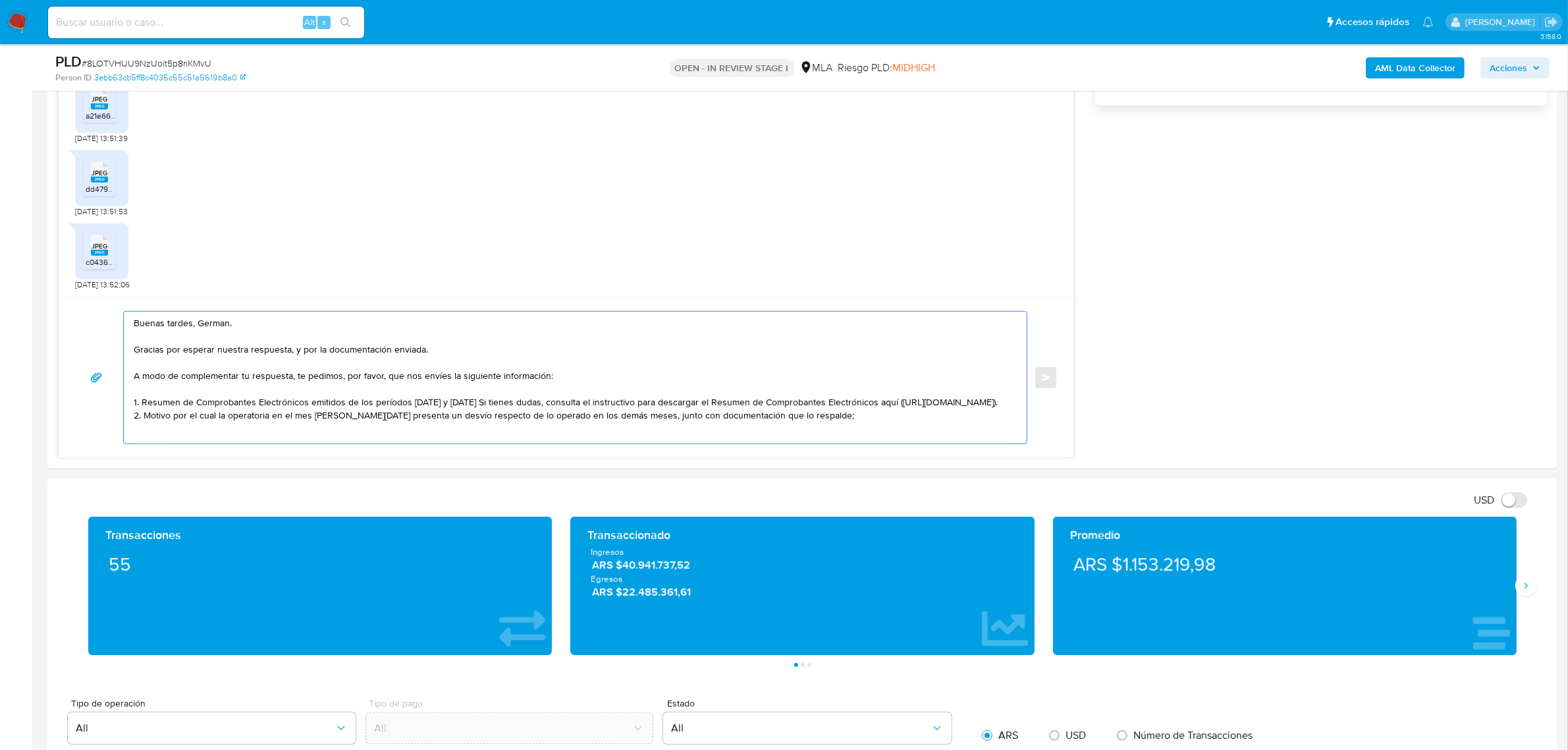
scroll to position [18, 0]
paste textarea "Es importante que sepas que, en caso de no responder a lo solicitado o si lo pr…"
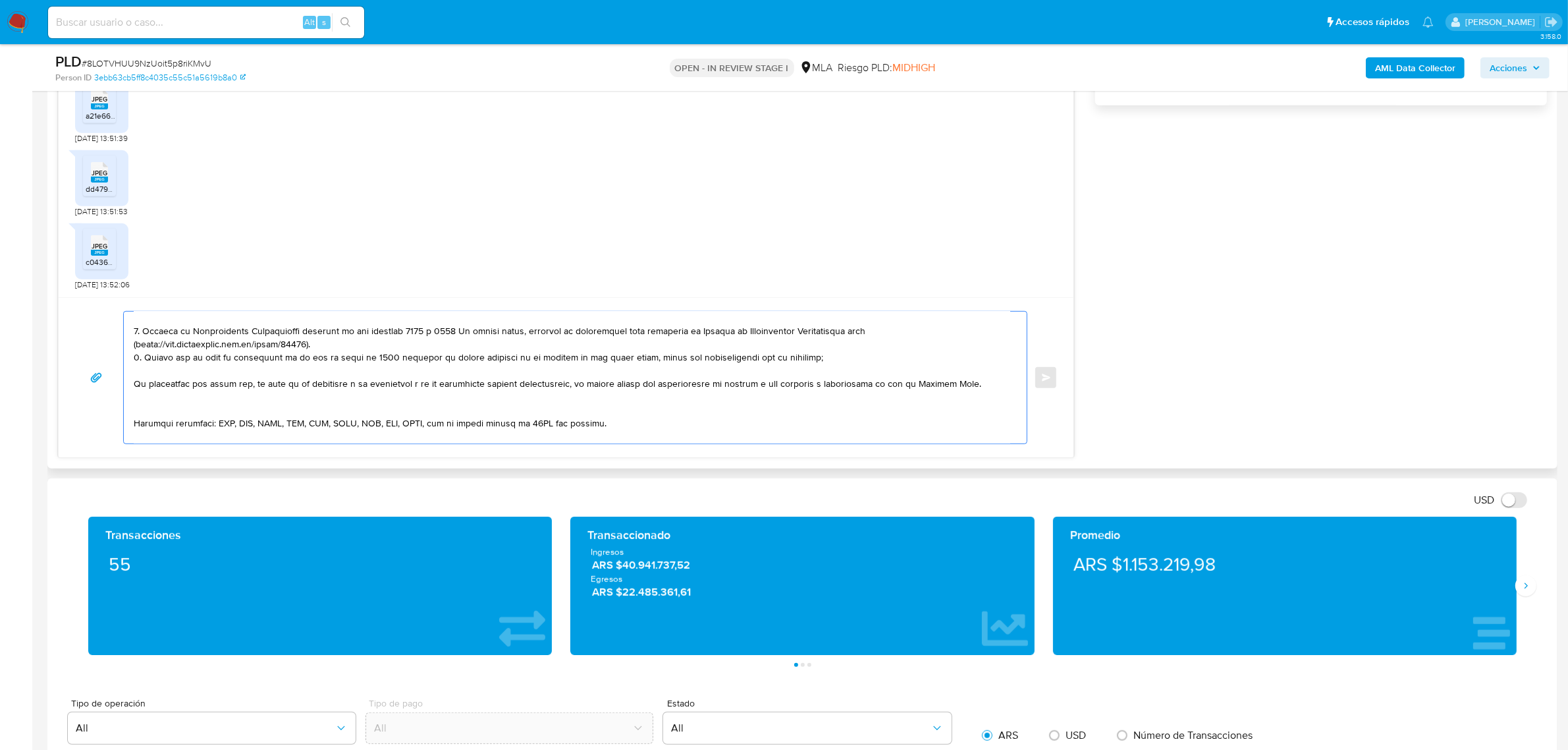
scroll to position [100, 0]
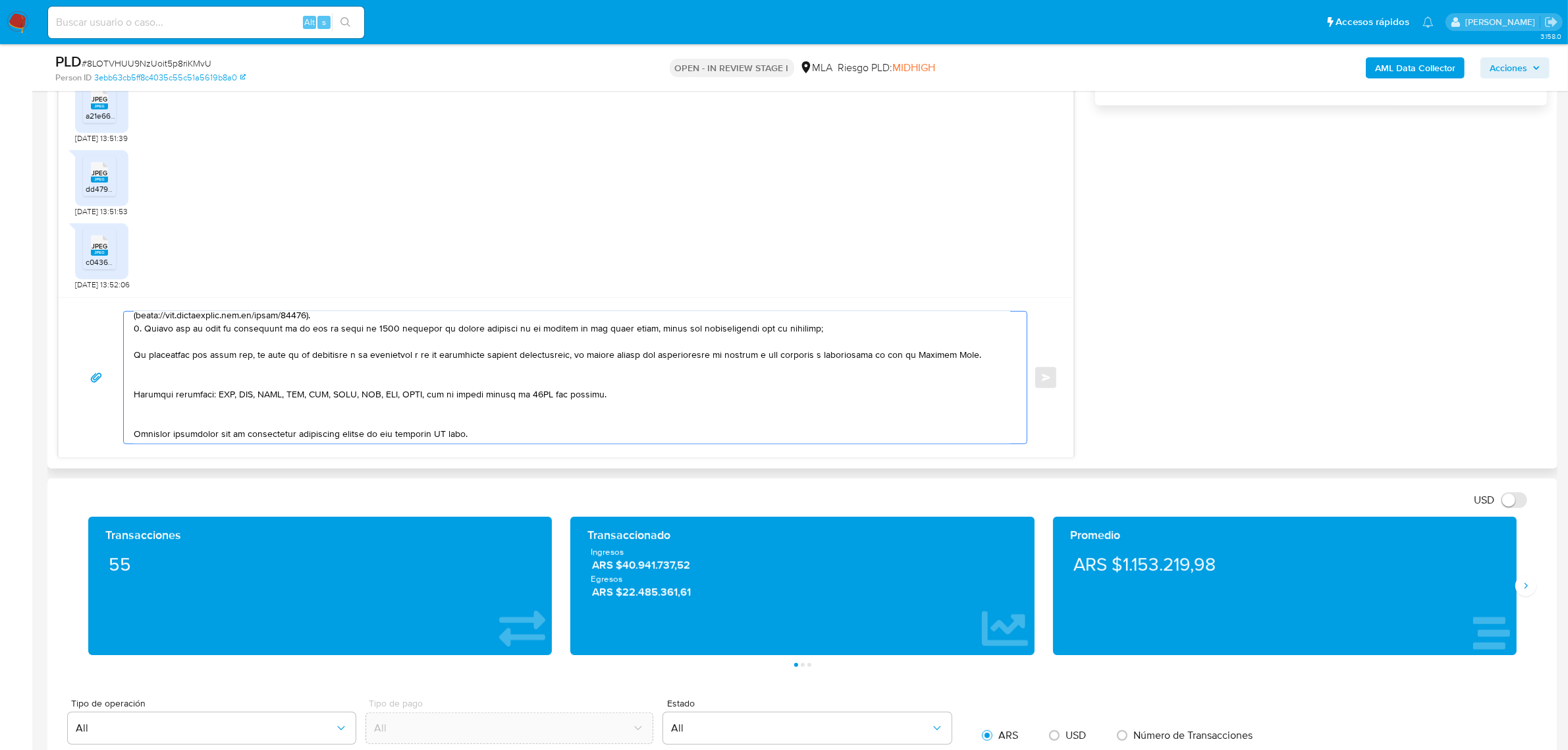
click at [209, 382] on textarea at bounding box center [572, 377] width 876 height 132
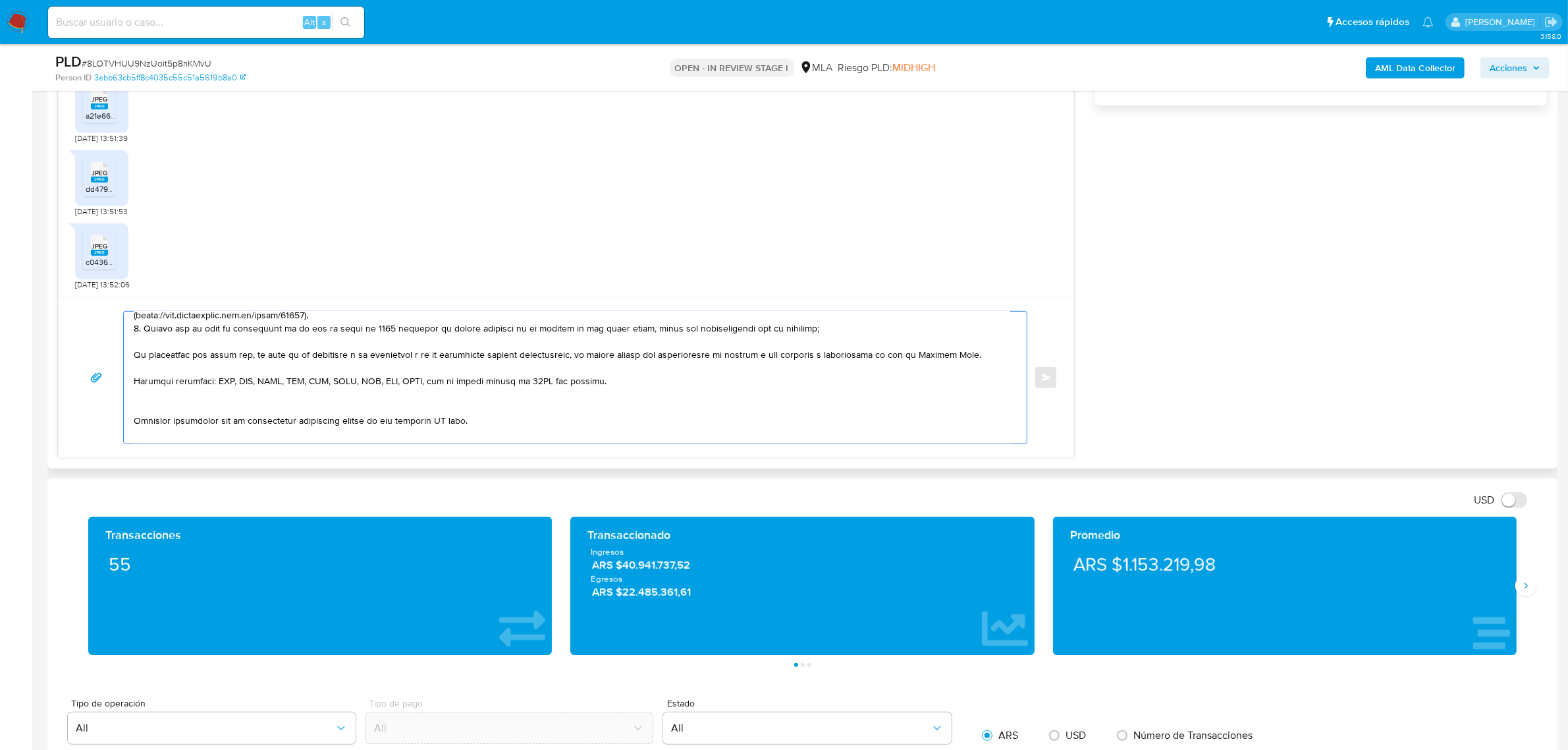
click at [198, 395] on textarea at bounding box center [572, 377] width 876 height 132
click at [384, 402] on textarea at bounding box center [572, 377] width 876 height 132
drag, startPoint x: 348, startPoint y: 410, endPoint x: 523, endPoint y: 413, distance: 175.0
click at [523, 413] on textarea at bounding box center [572, 377] width 876 height 132
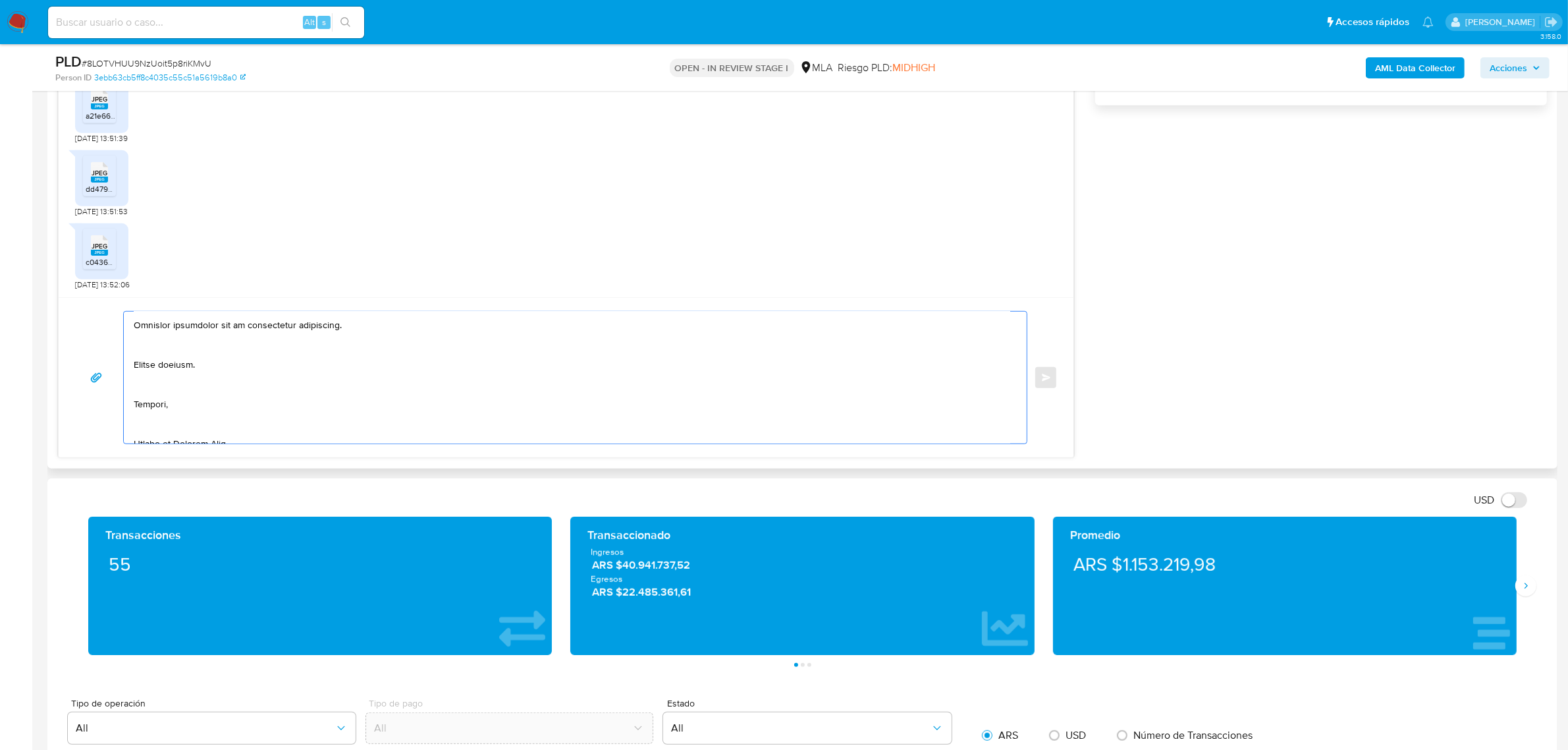
click at [166, 345] on textarea at bounding box center [572, 377] width 876 height 132
click at [149, 367] on textarea at bounding box center [572, 377] width 876 height 132
click at [138, 399] on textarea at bounding box center [572, 377] width 876 height 132
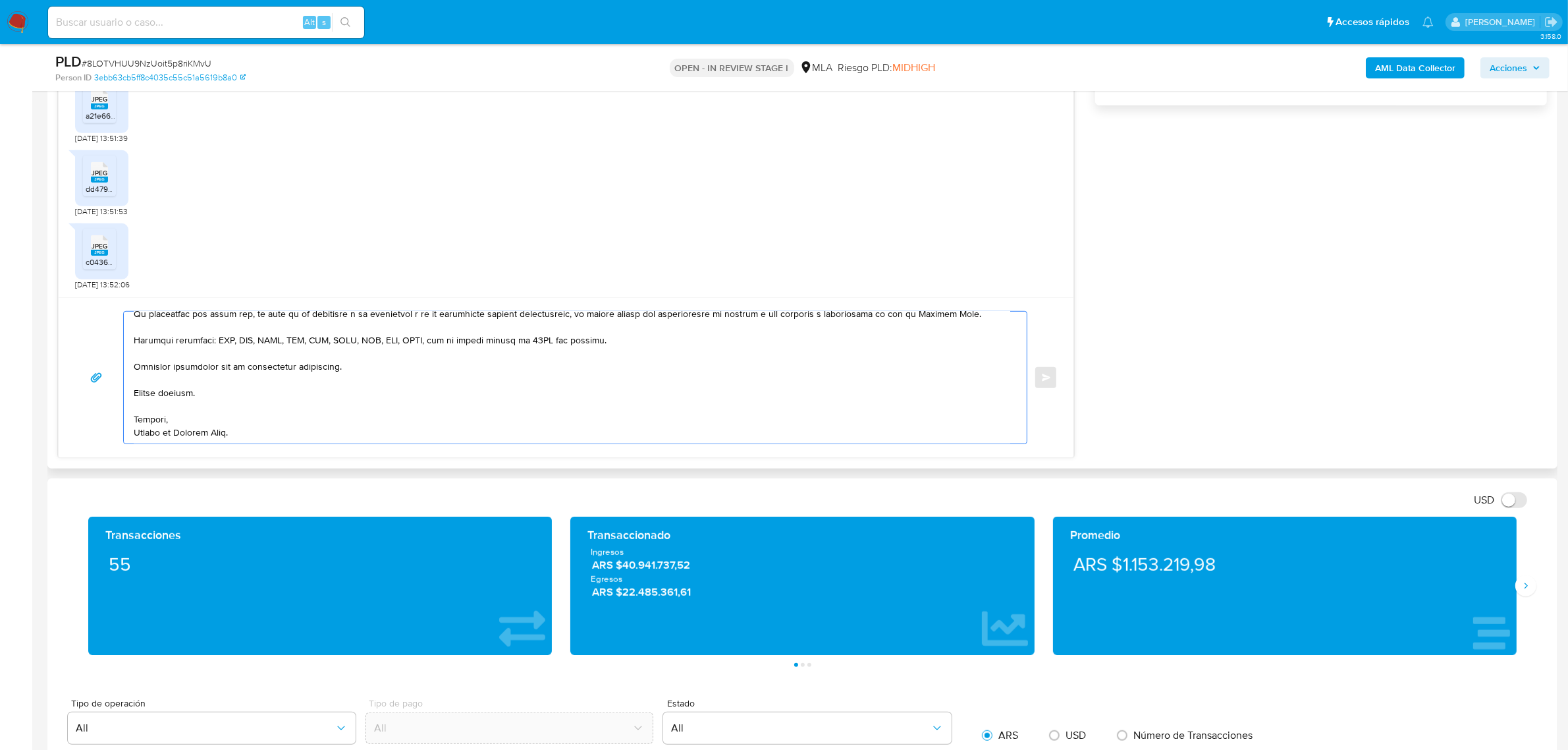
scroll to position [154, 0]
click at [254, 427] on textarea at bounding box center [572, 377] width 876 height 132
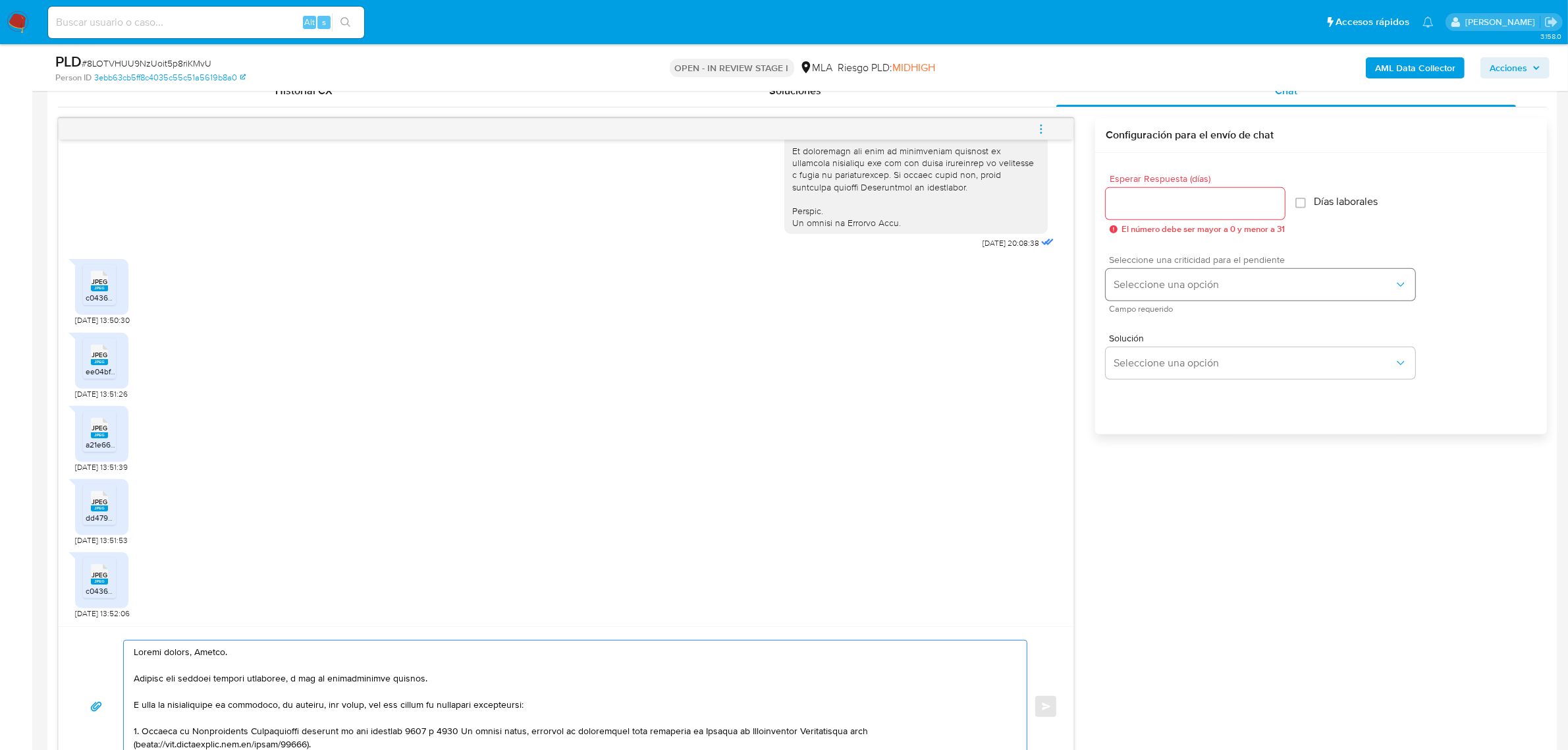
scroll to position [659, 0]
type textarea "Buenas tardes, German. Gracias por esperar nuestra respuesta, y por la document…"
click at [1169, 201] on input "Esperar Respuesta (días)" at bounding box center [1195, 204] width 179 height 17
type input "1"
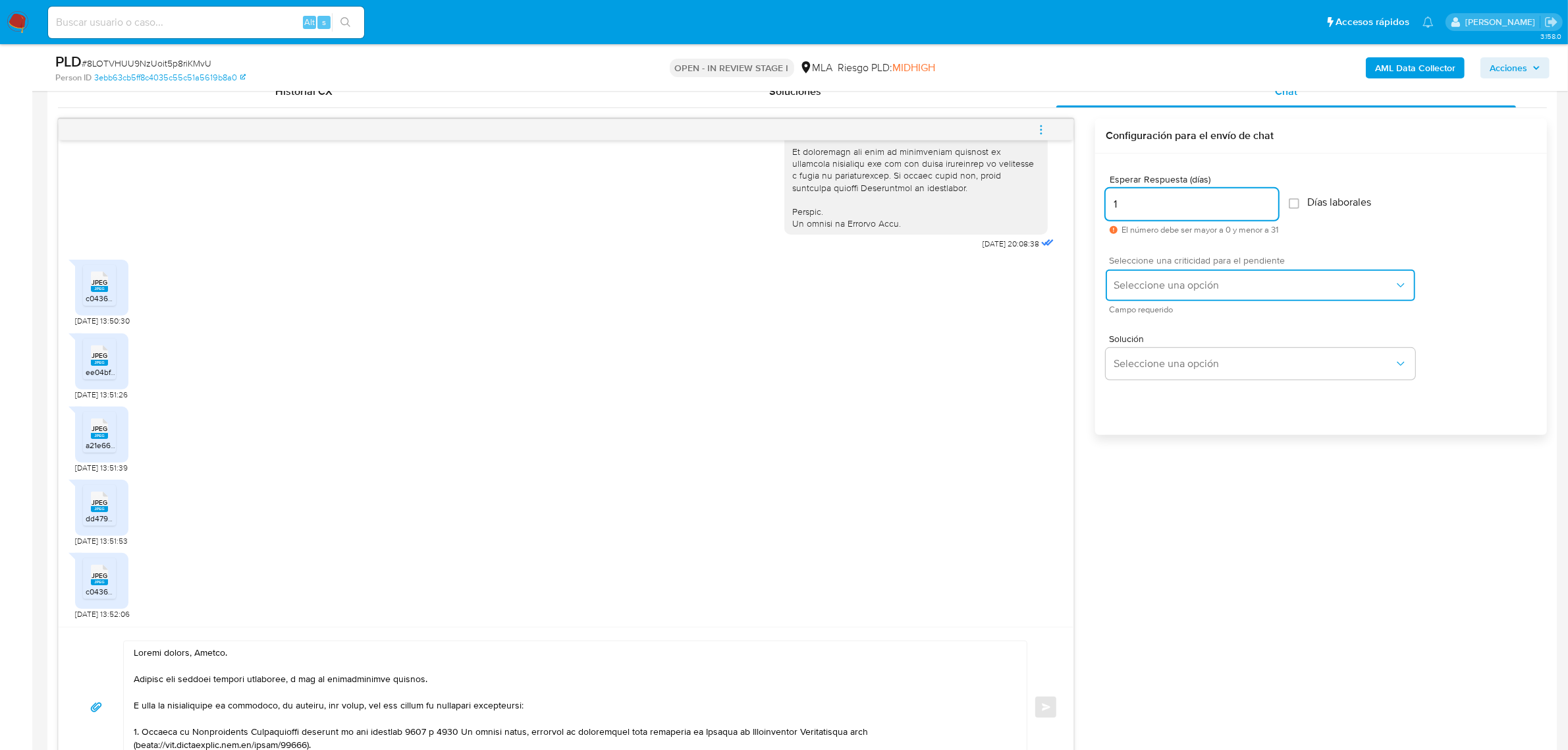
click at [1156, 288] on span "Seleccione una opción" at bounding box center [1254, 285] width 280 height 13
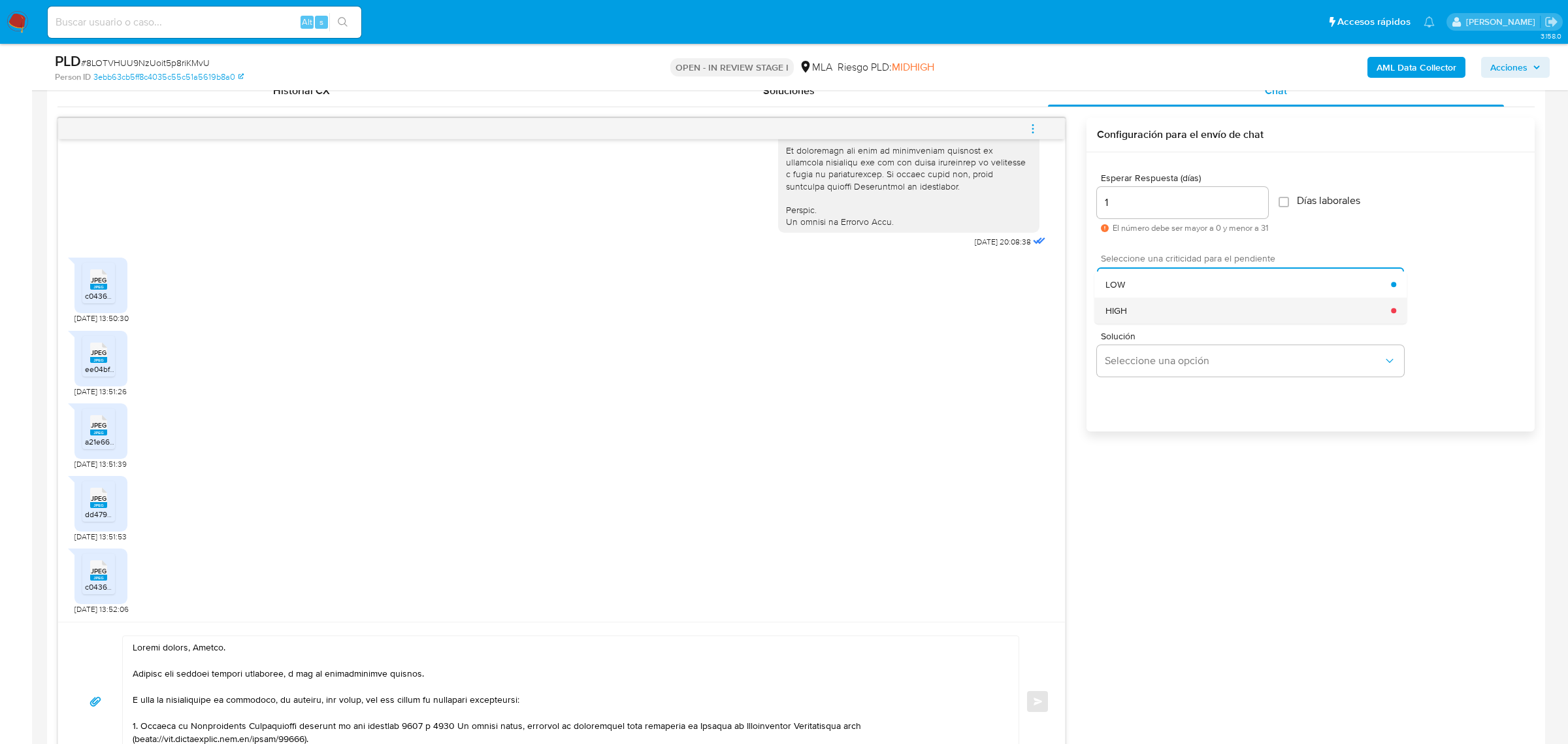
click at [1156, 309] on div "HIGH" at bounding box center [1248, 310] width 286 height 26
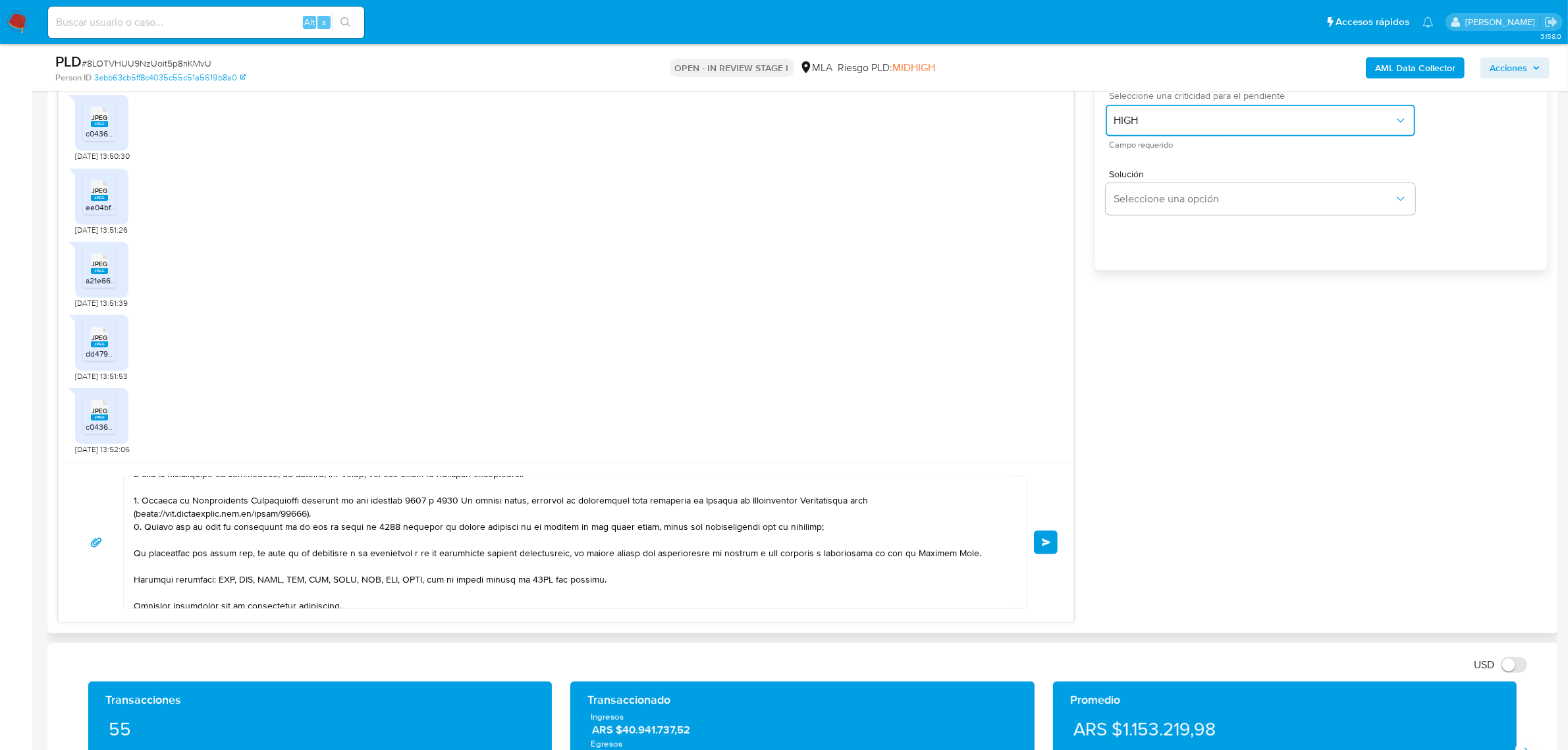
scroll to position [140, 0]
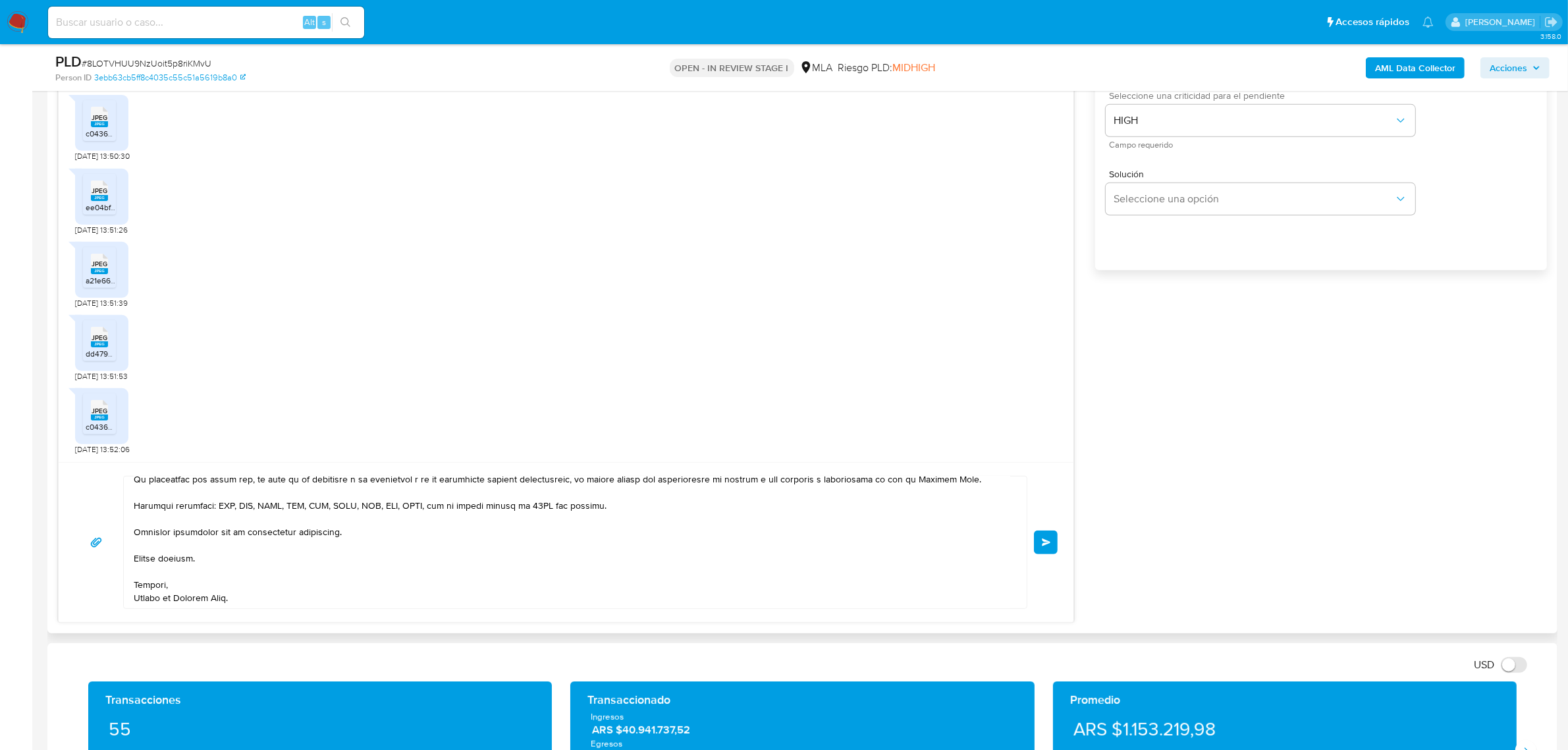
click at [1046, 542] on span "Enviar" at bounding box center [1047, 542] width 9 height 8
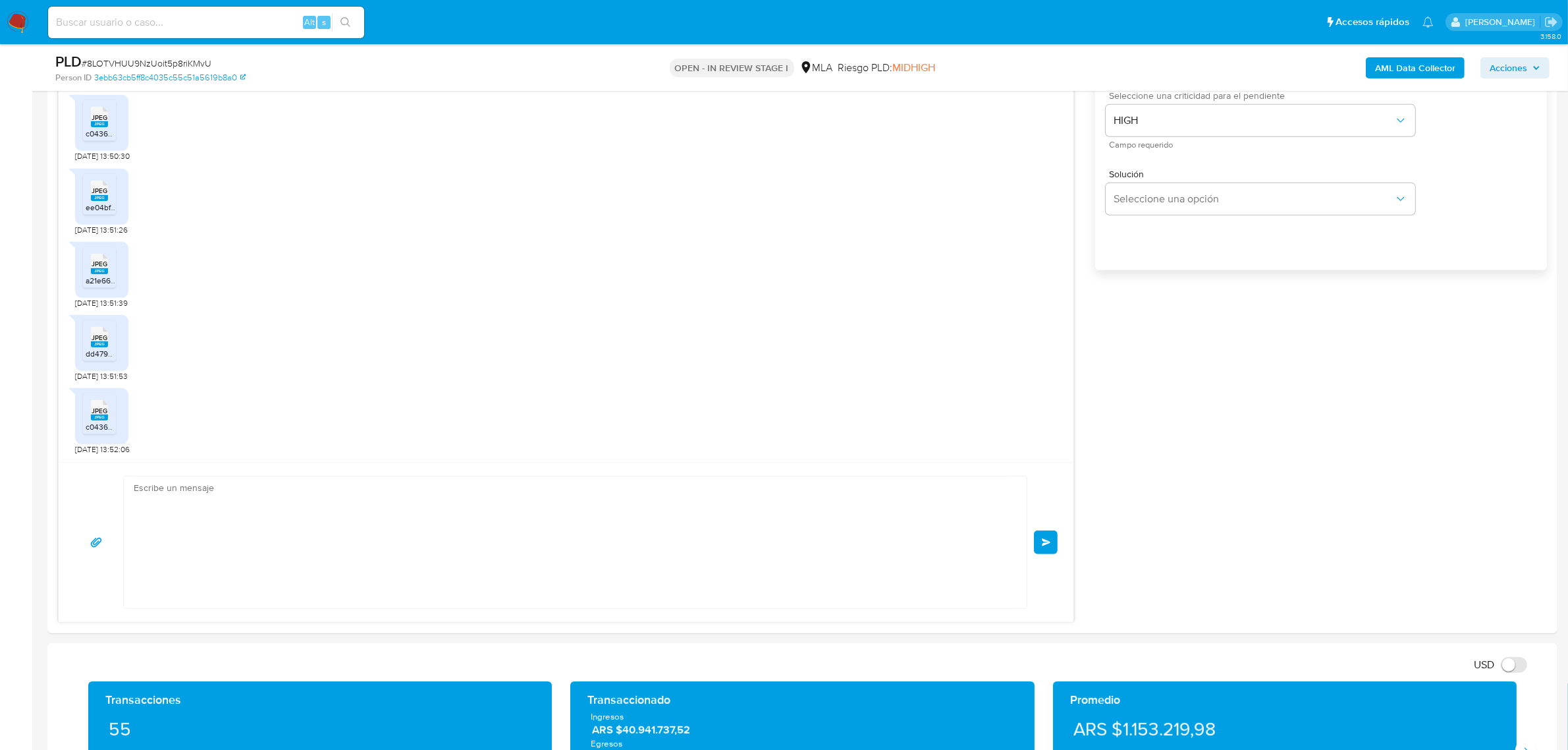
scroll to position [1038, 0]
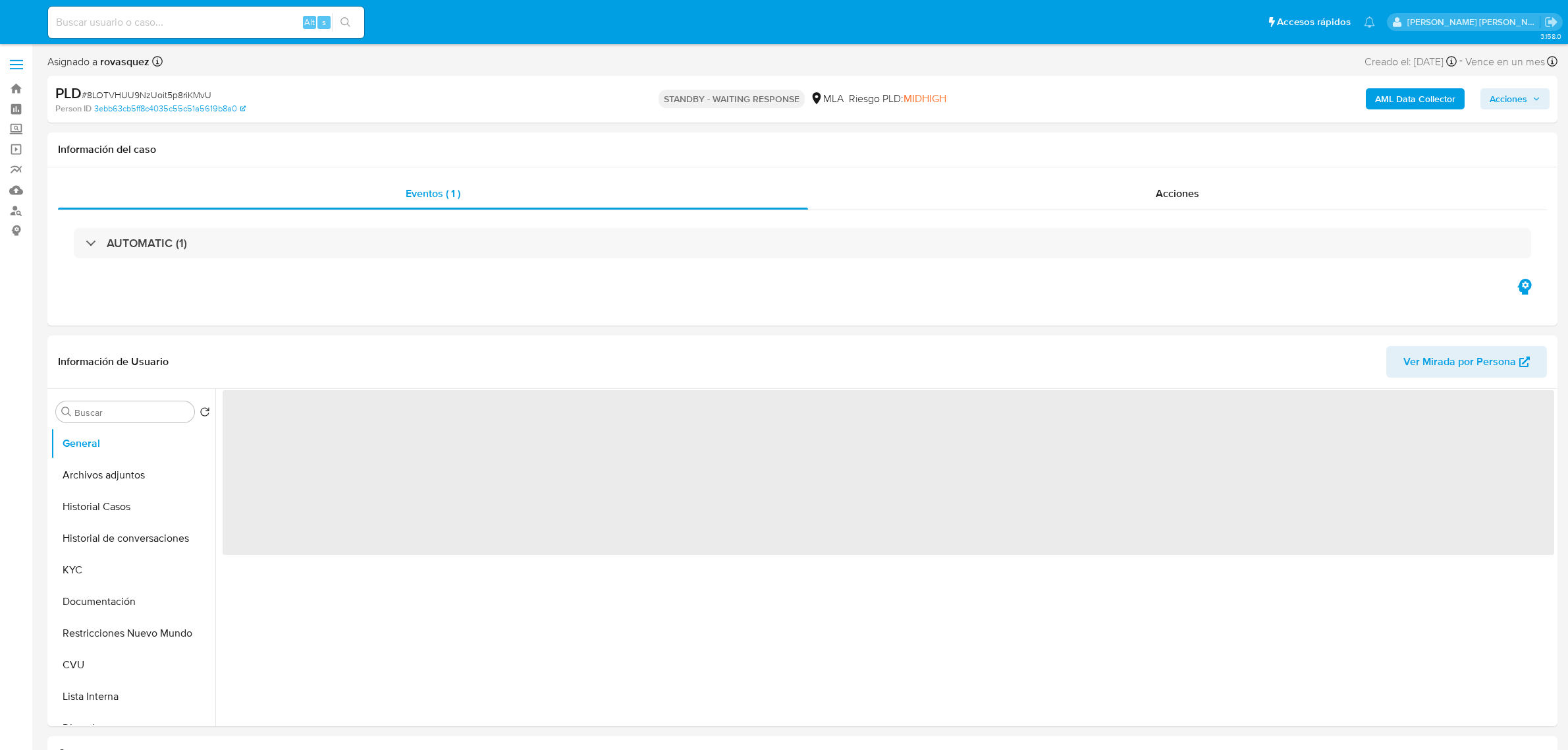
select select "10"
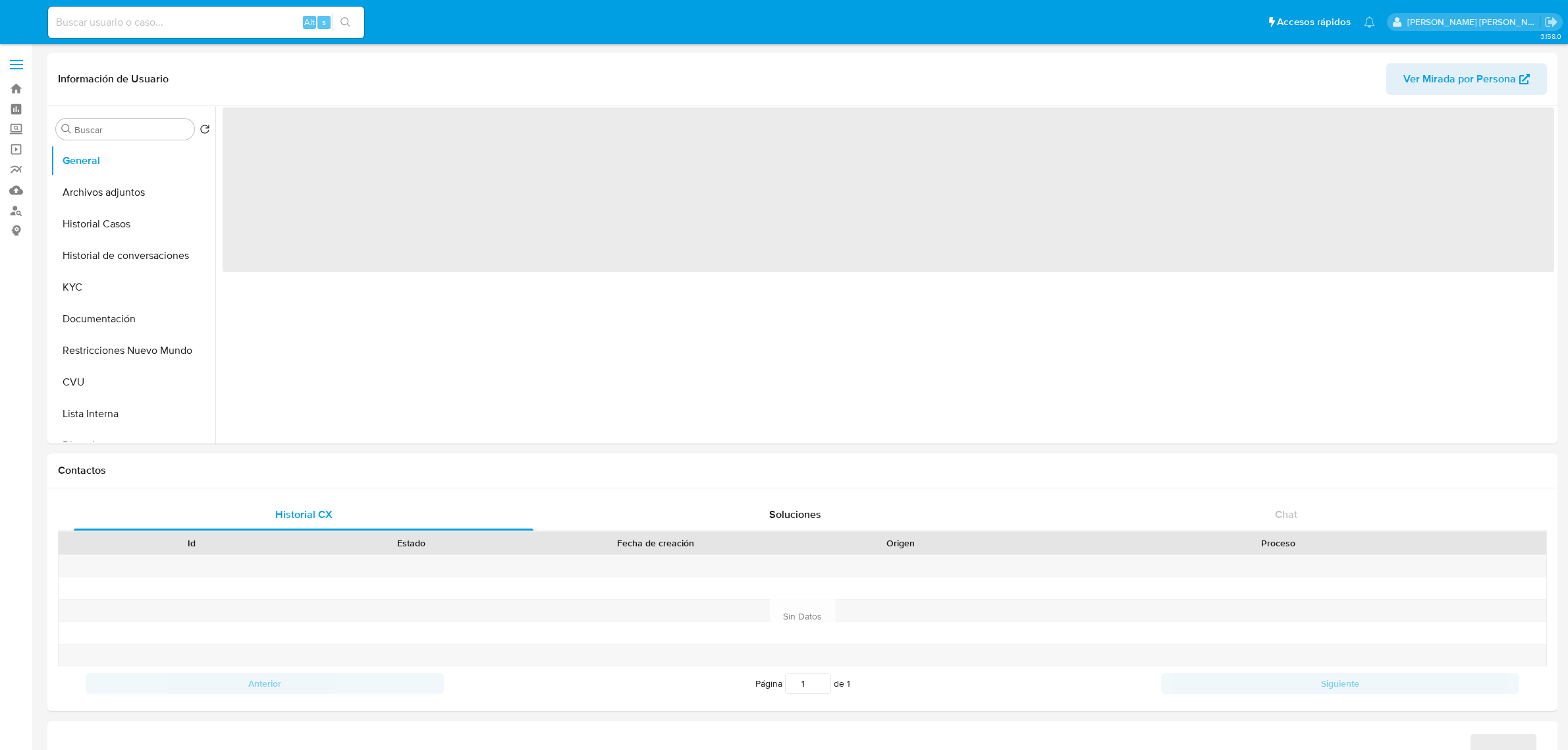
select select "10"
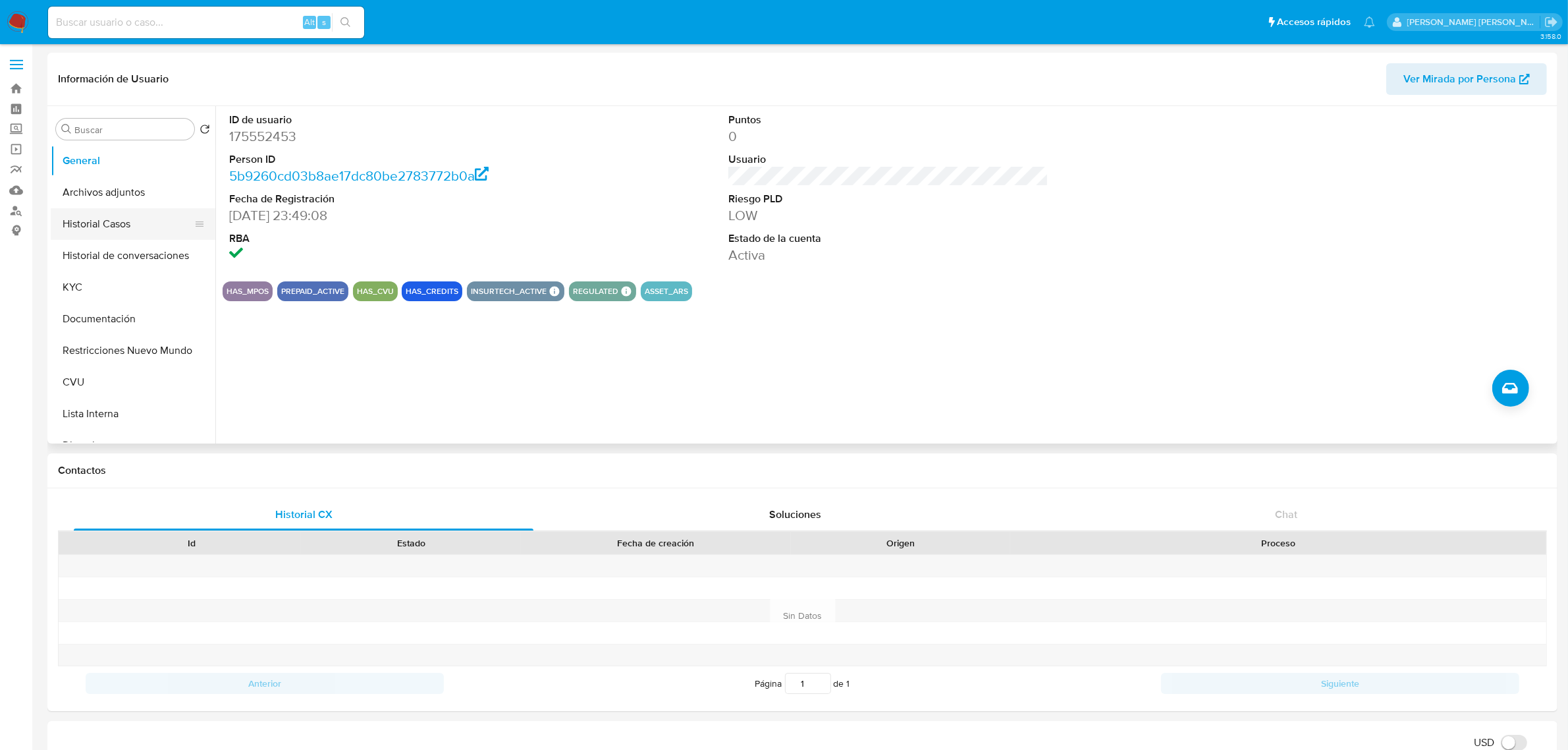
click at [124, 221] on button "Historial Casos" at bounding box center [127, 224] width 154 height 32
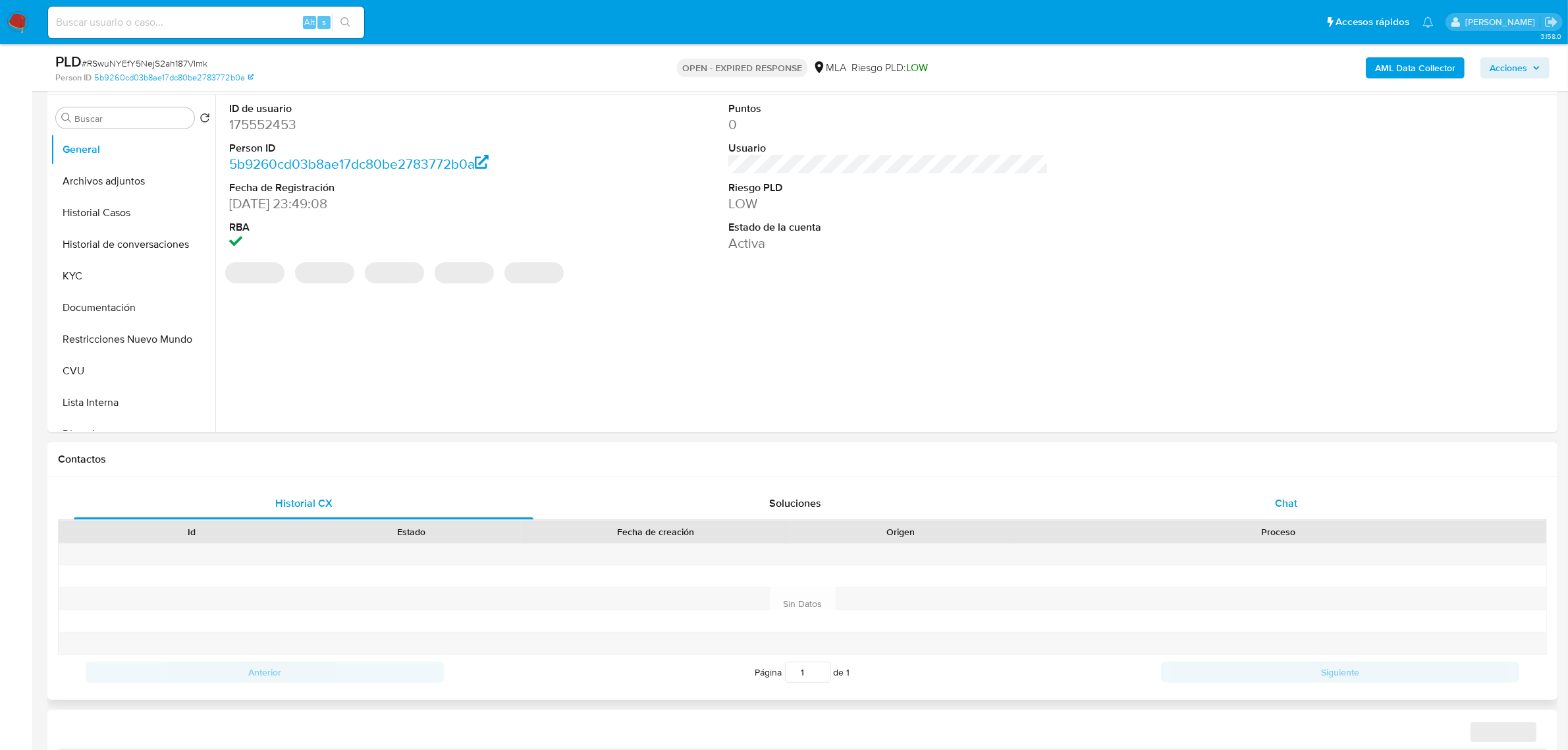
select select "10"
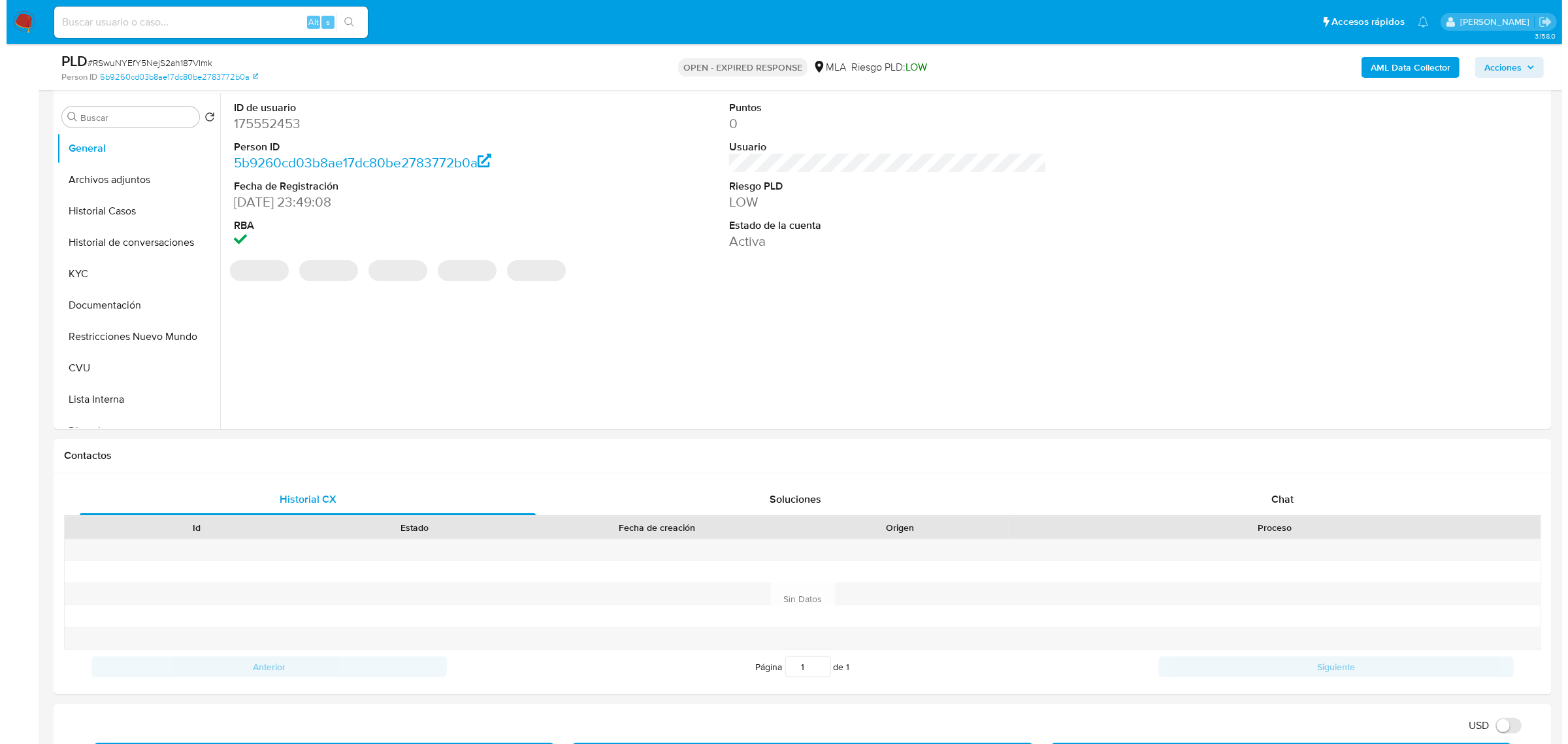
scroll to position [163, 0]
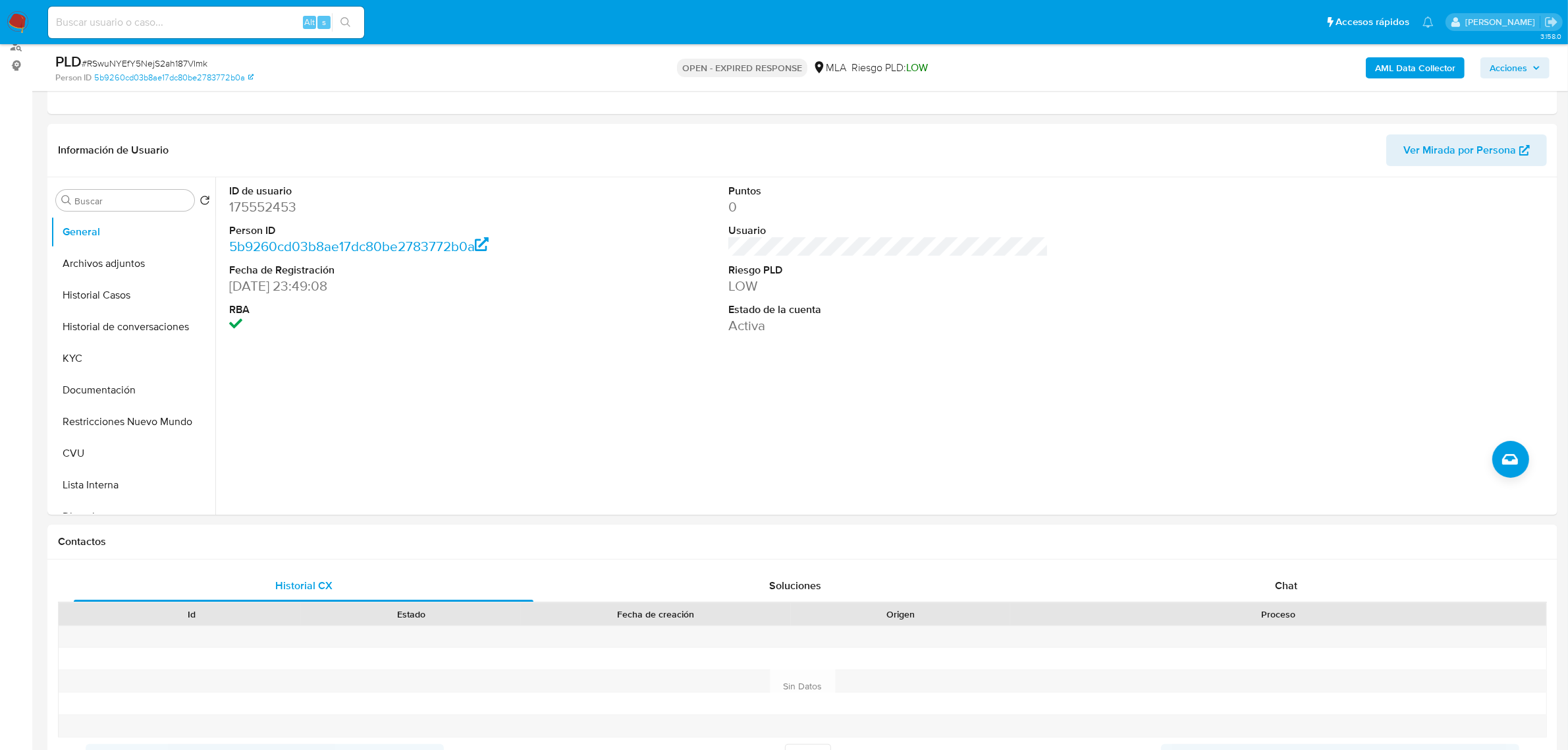
click at [1417, 70] on b "AML Data Collector" at bounding box center [1415, 67] width 80 height 21
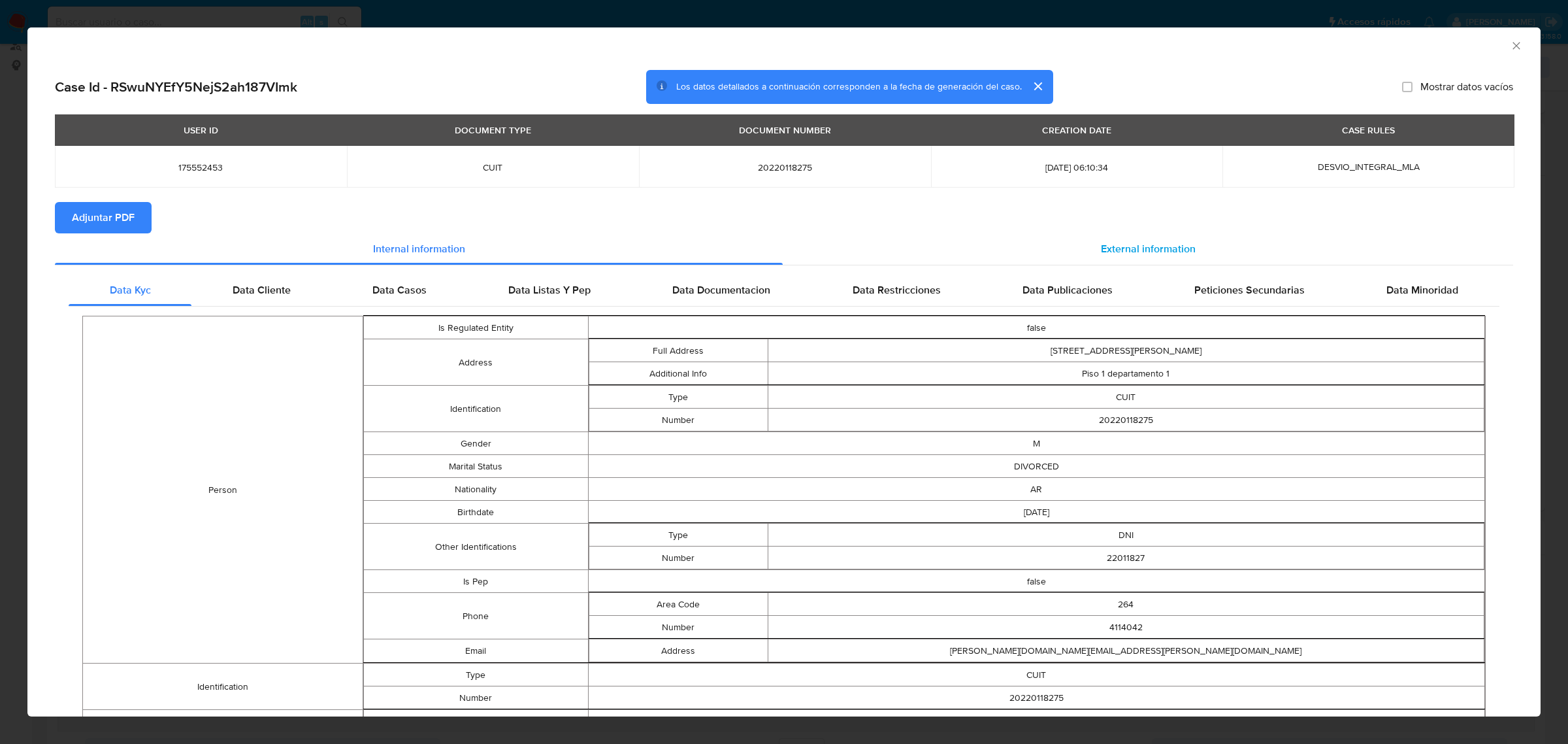
click at [1144, 245] on span "External information" at bounding box center [1148, 248] width 95 height 15
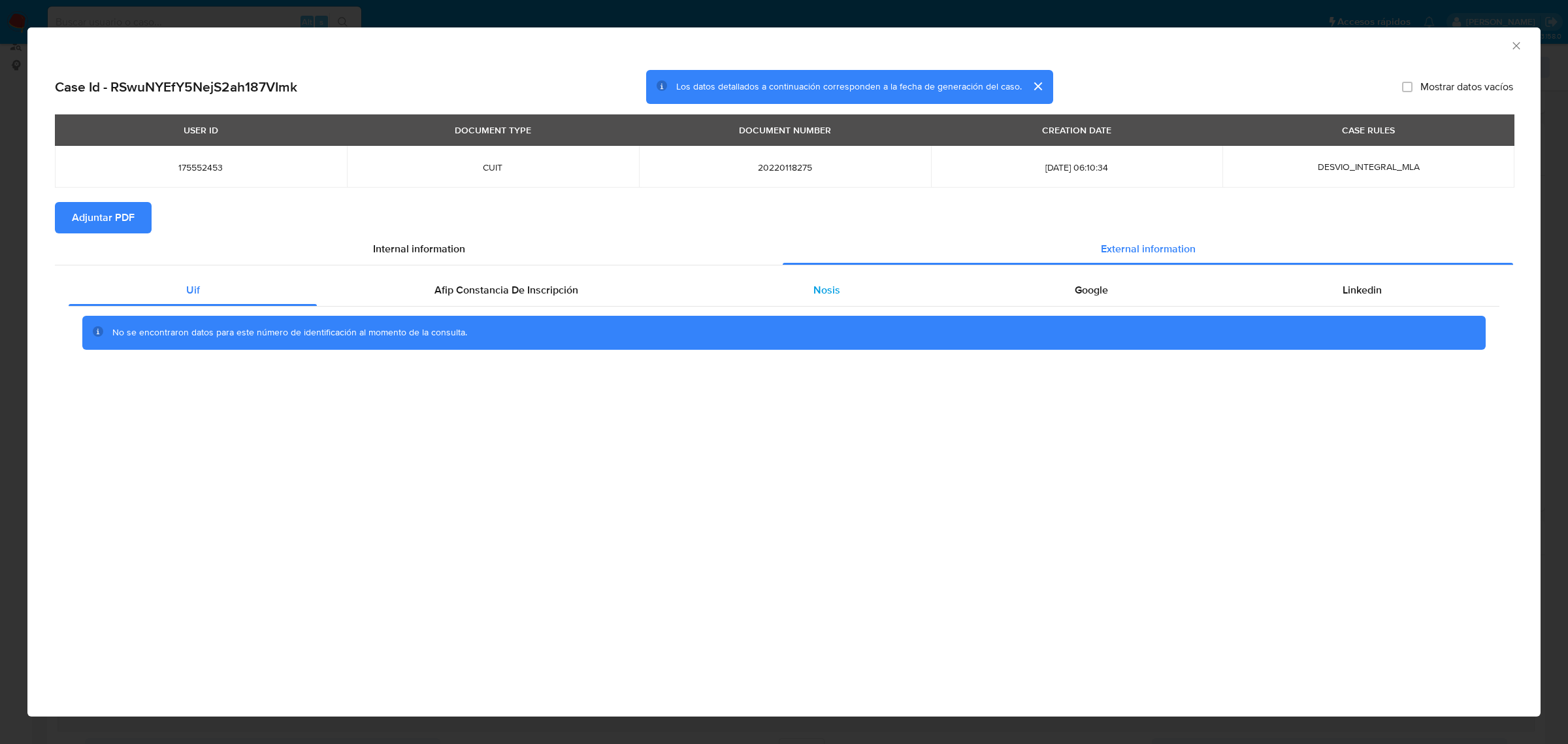
click at [827, 285] on span "Nosis" at bounding box center [827, 290] width 27 height 15
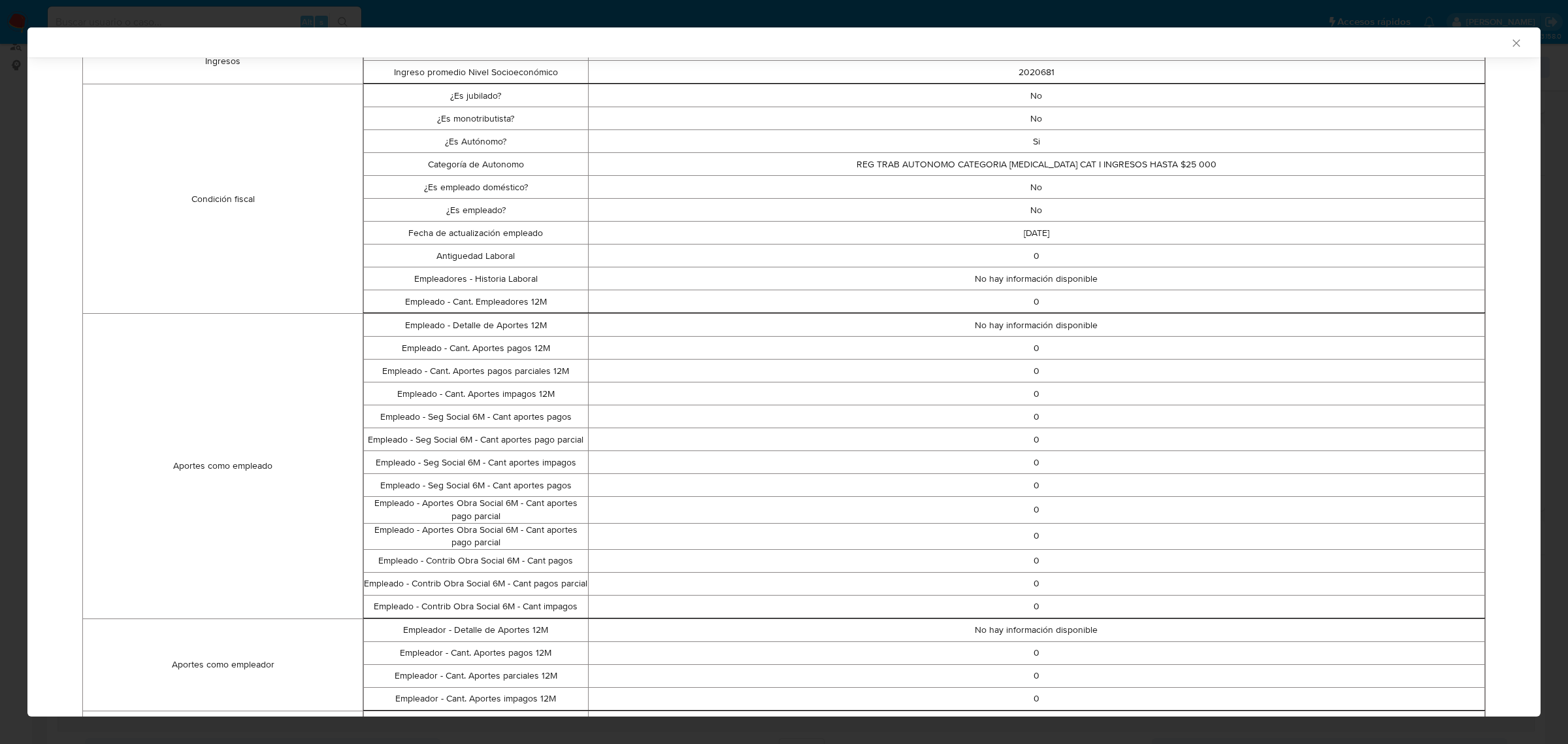
scroll to position [354, 0]
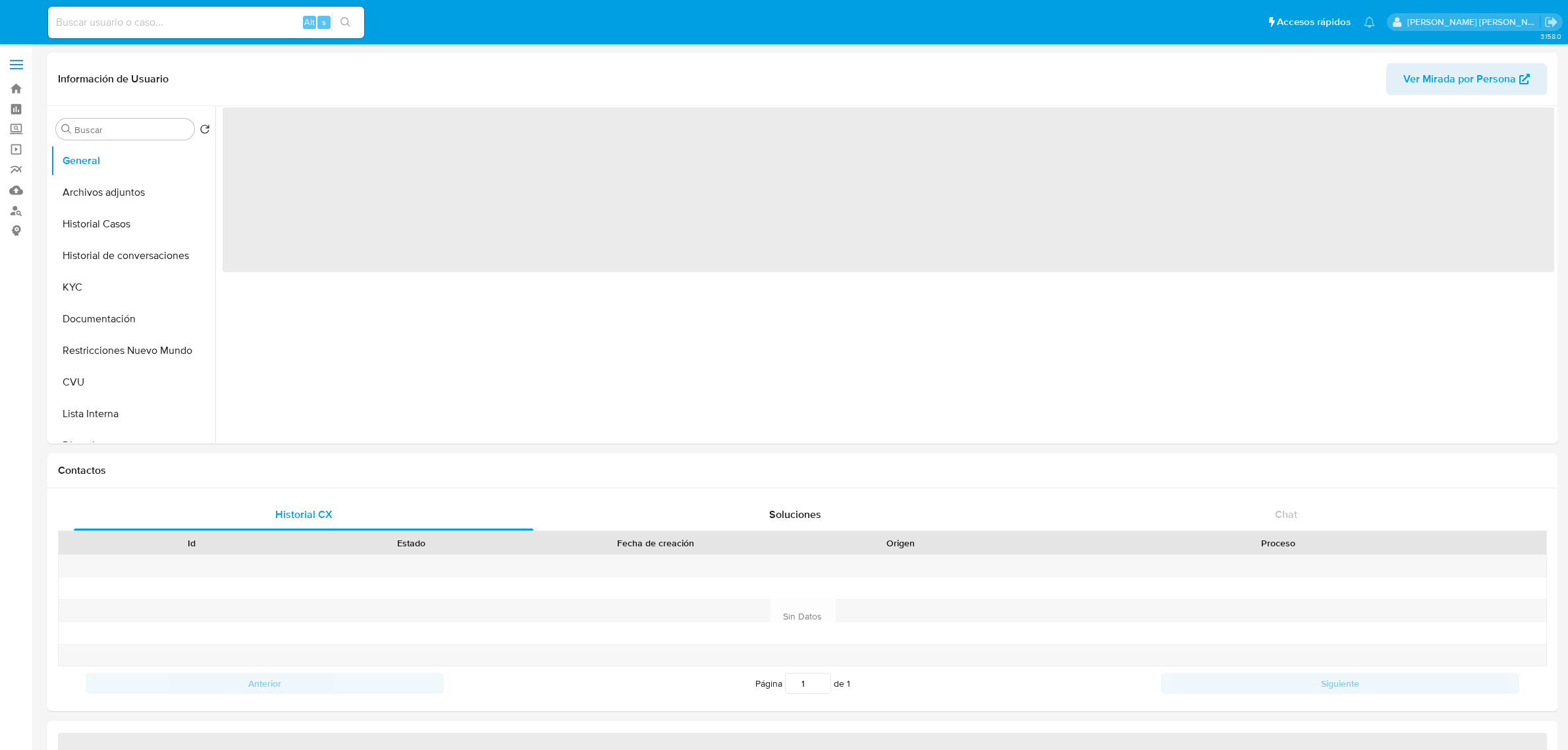
select select "10"
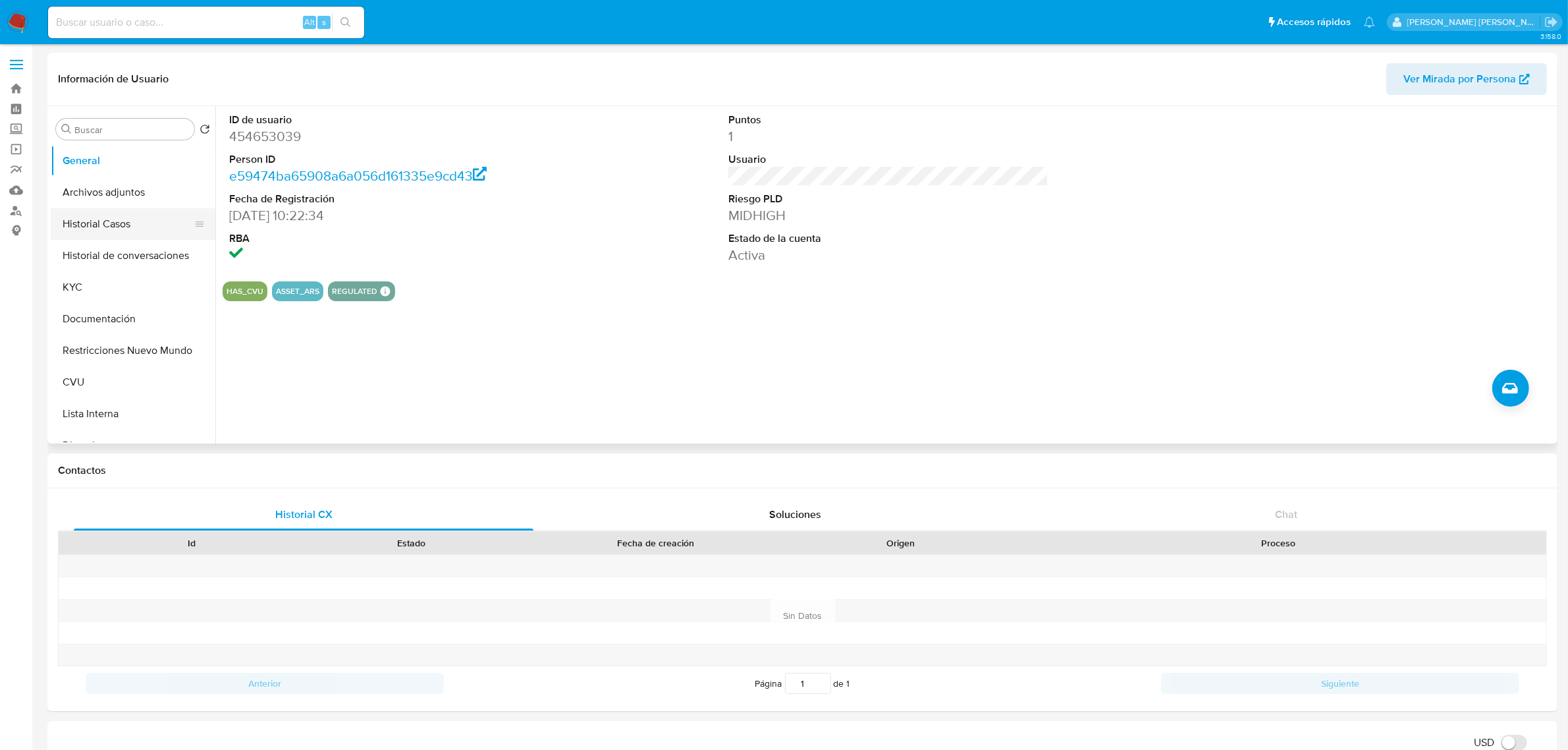
click at [116, 219] on button "Historial Casos" at bounding box center [127, 224] width 154 height 32
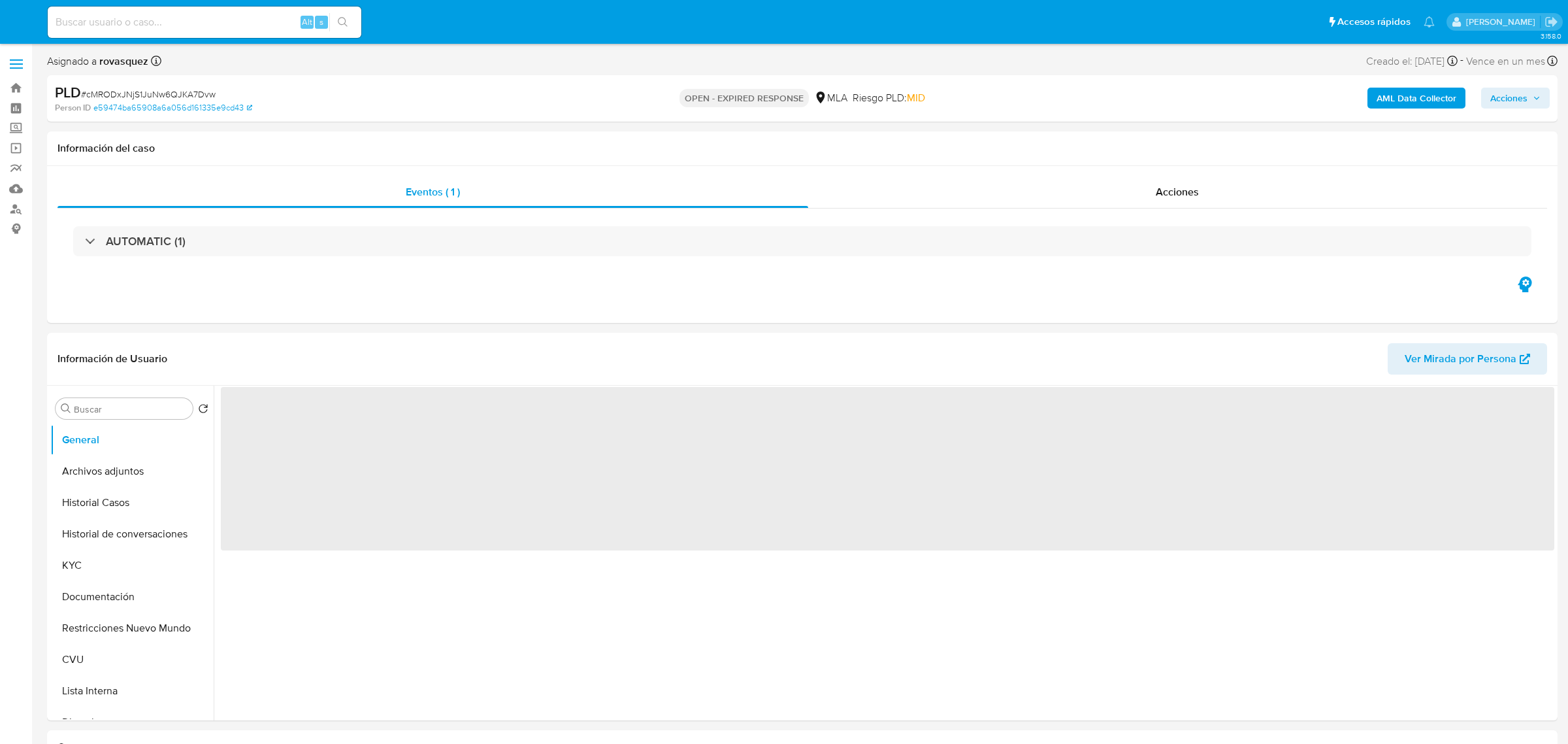
select select "10"
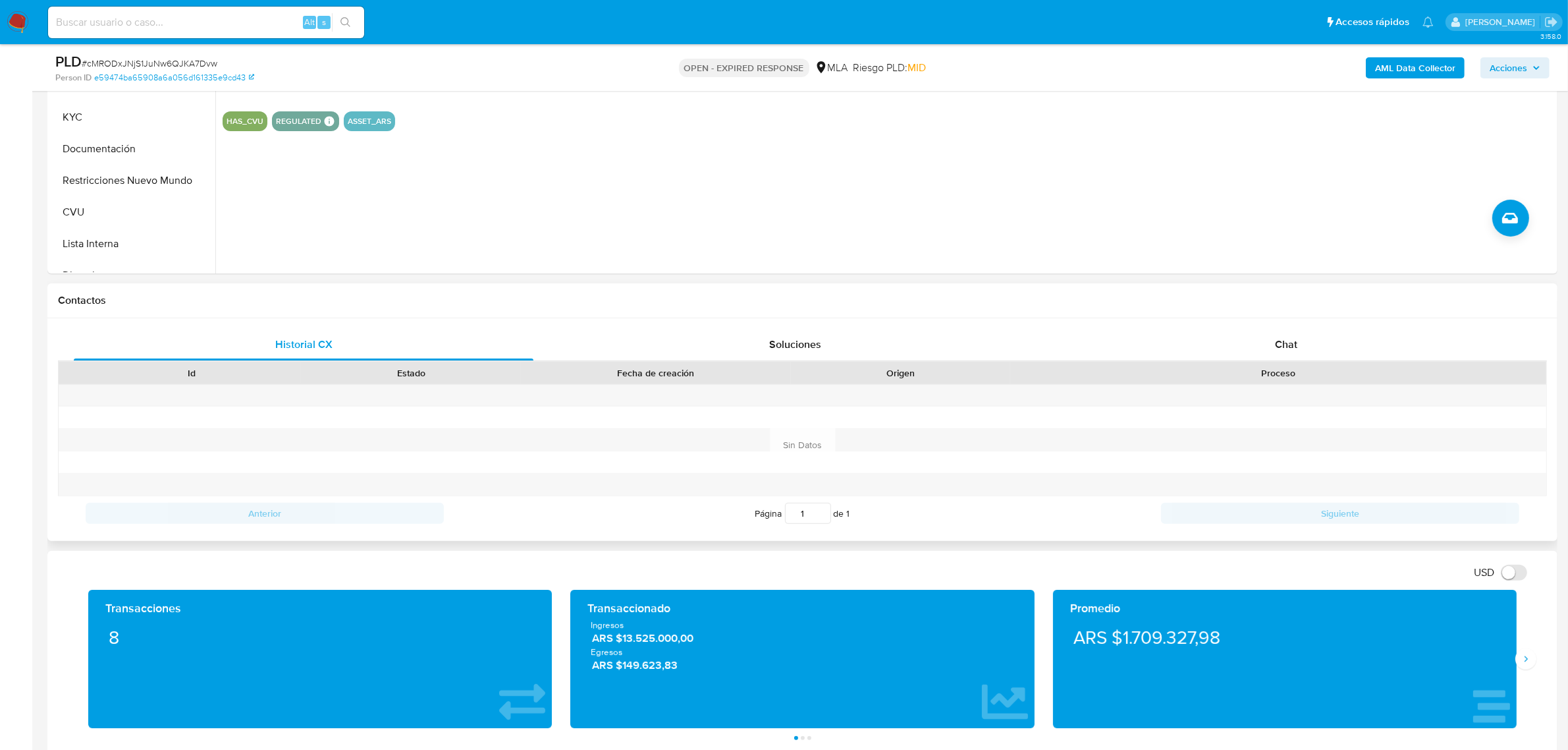
scroll to position [494, 0]
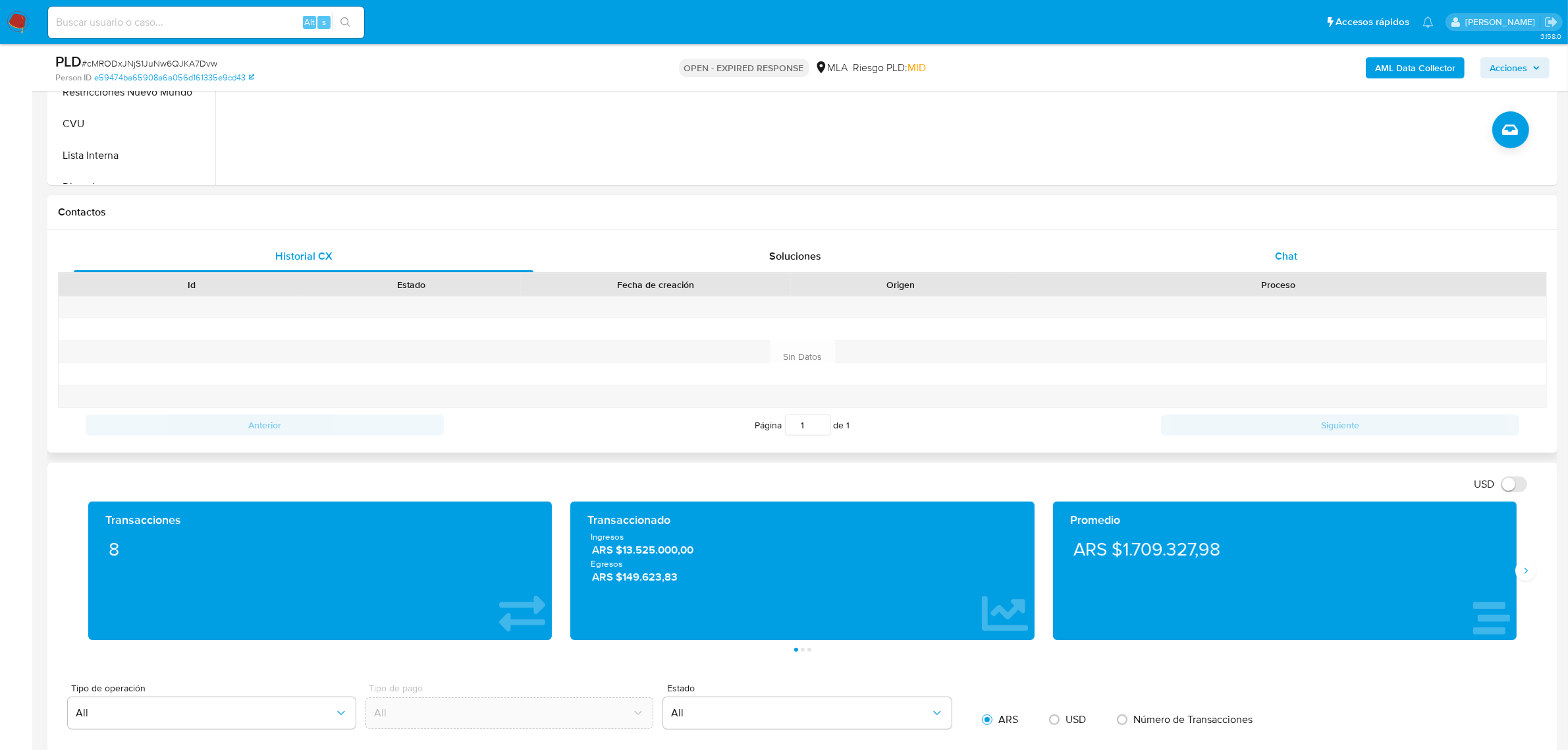
click at [1284, 254] on span "Chat" at bounding box center [1286, 256] width 23 height 15
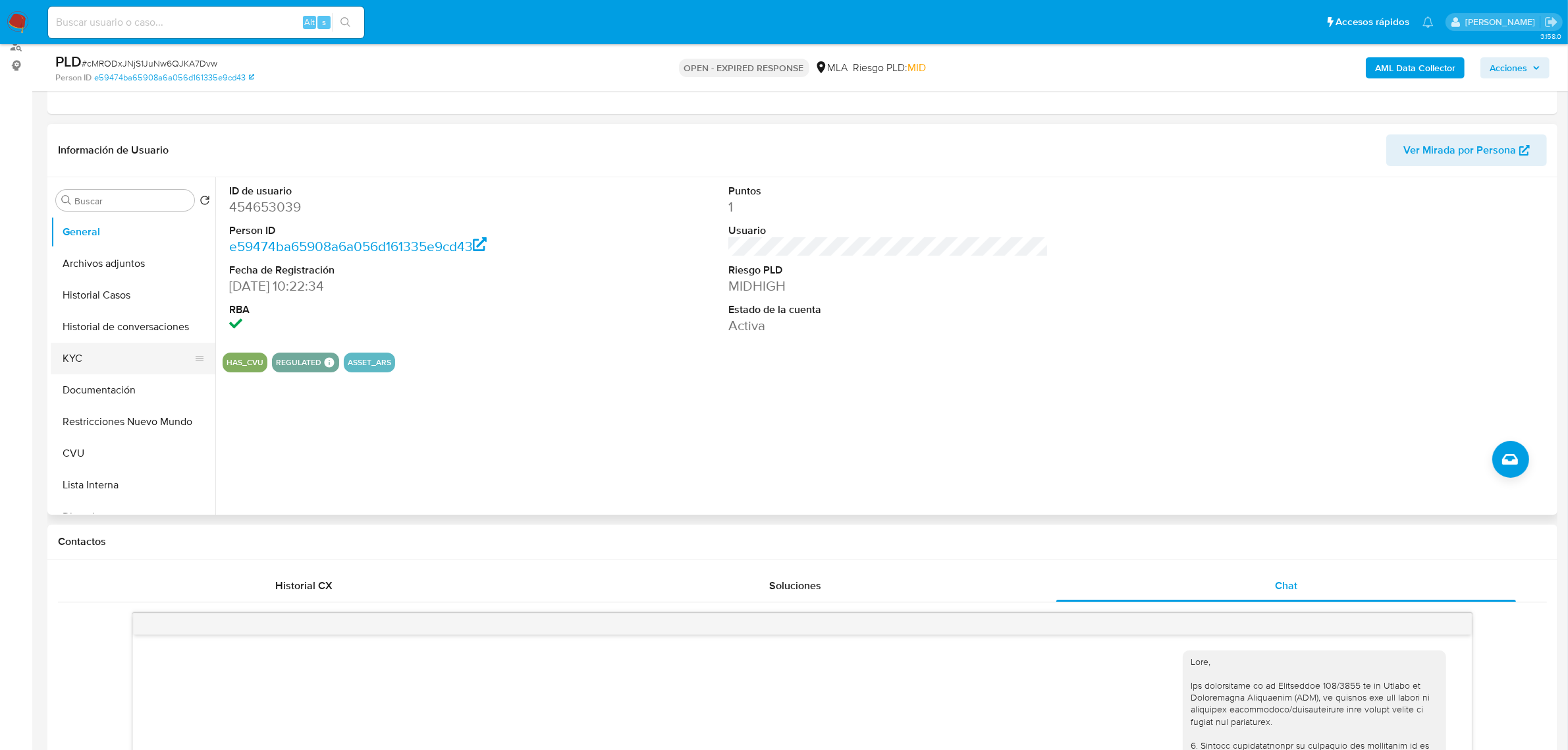
scroll to position [552, 0]
click at [87, 364] on button "KYC" at bounding box center [127, 358] width 154 height 32
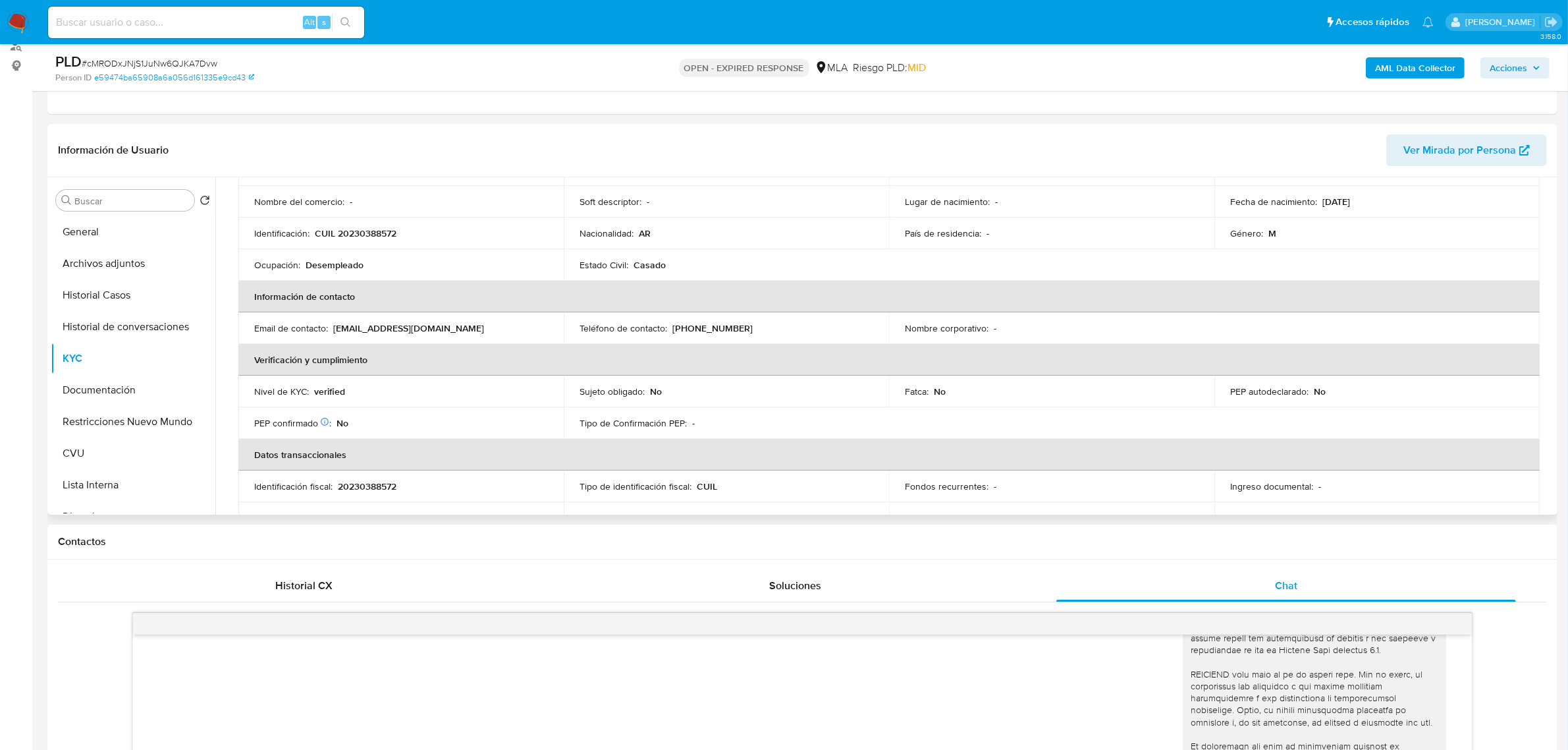
scroll to position [329, 0]
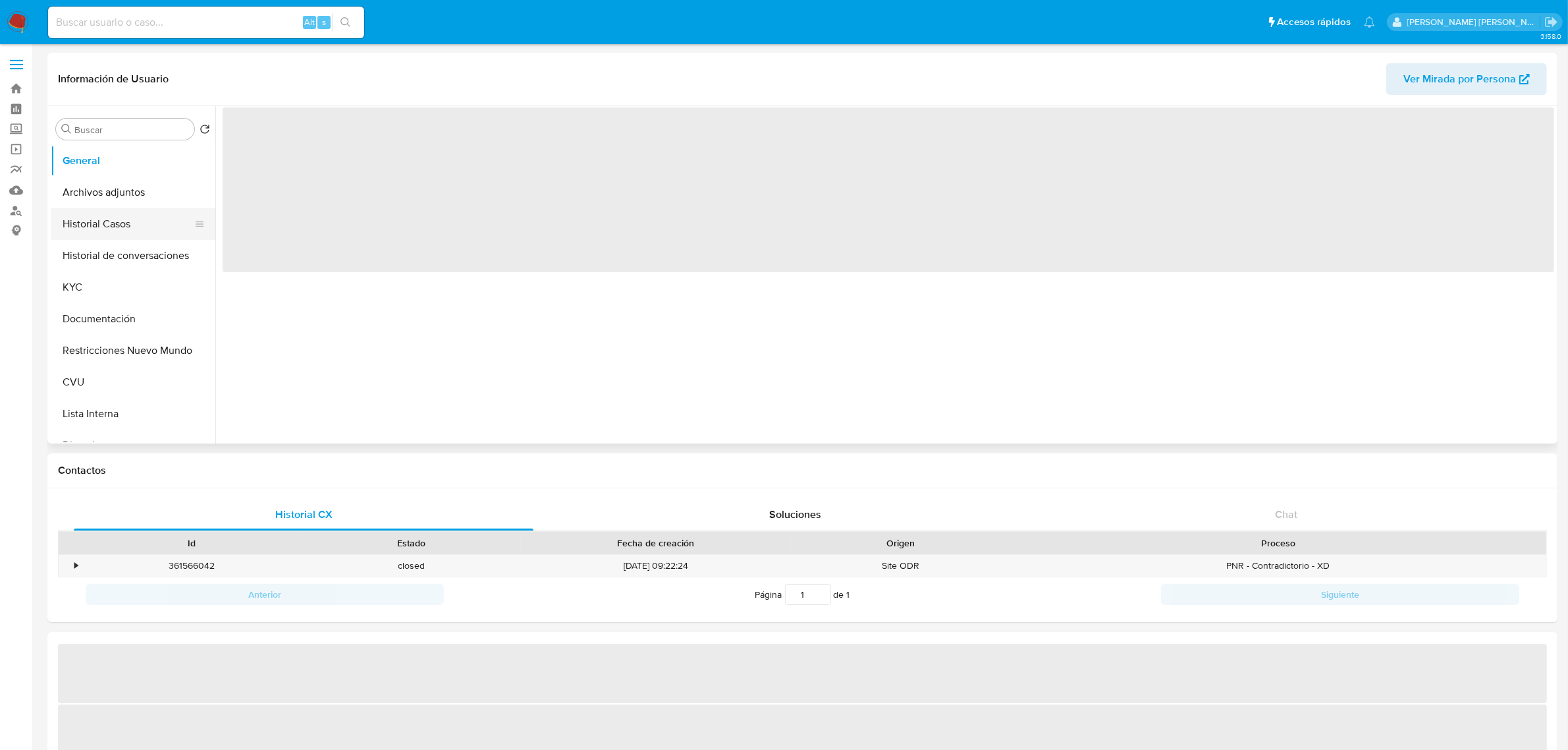
drag, startPoint x: 0, startPoint y: 0, endPoint x: 123, endPoint y: 224, distance: 255.5
click at [123, 224] on button "Historial Casos" at bounding box center [127, 224] width 154 height 32
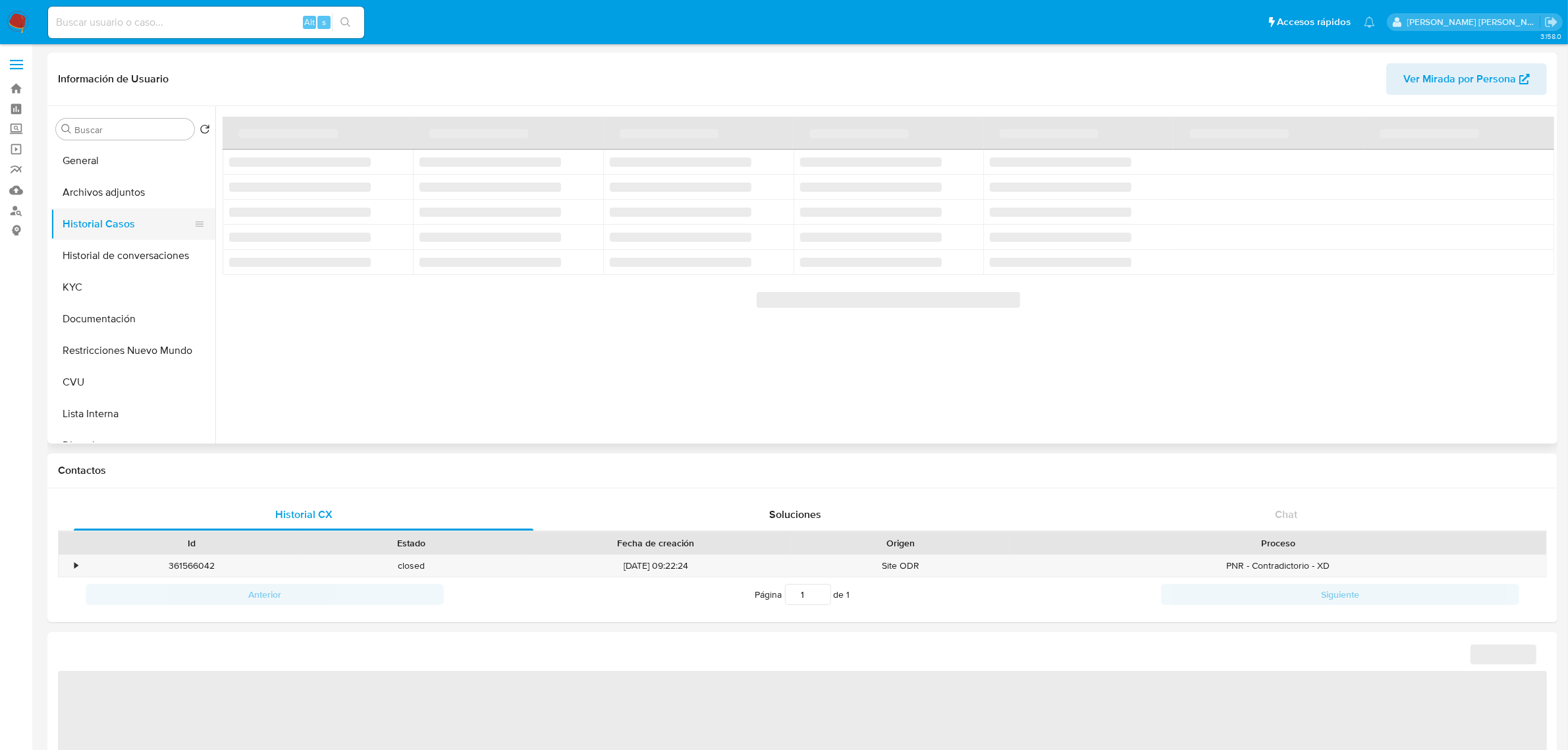
select select "10"
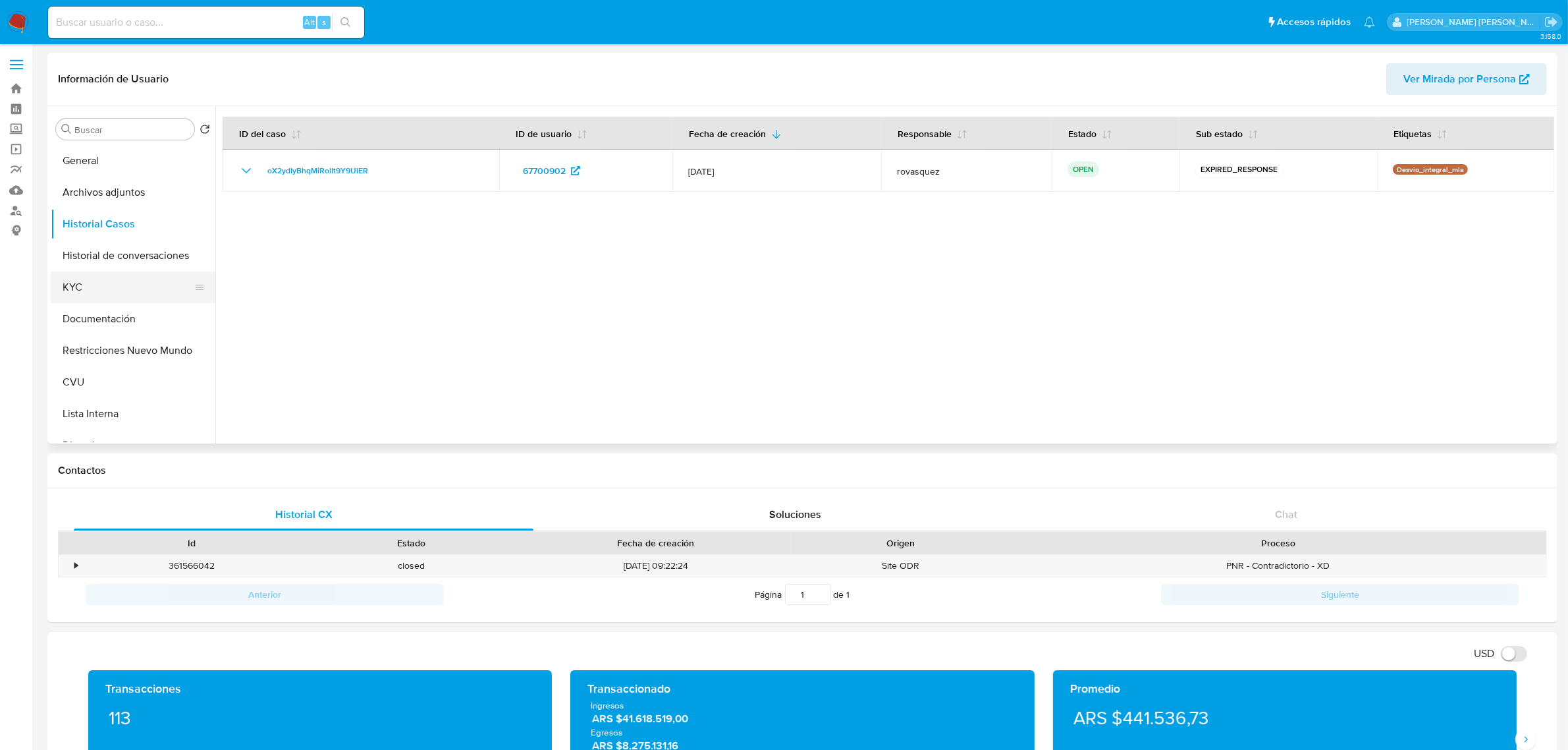
click at [113, 289] on button "KYC" at bounding box center [127, 287] width 154 height 32
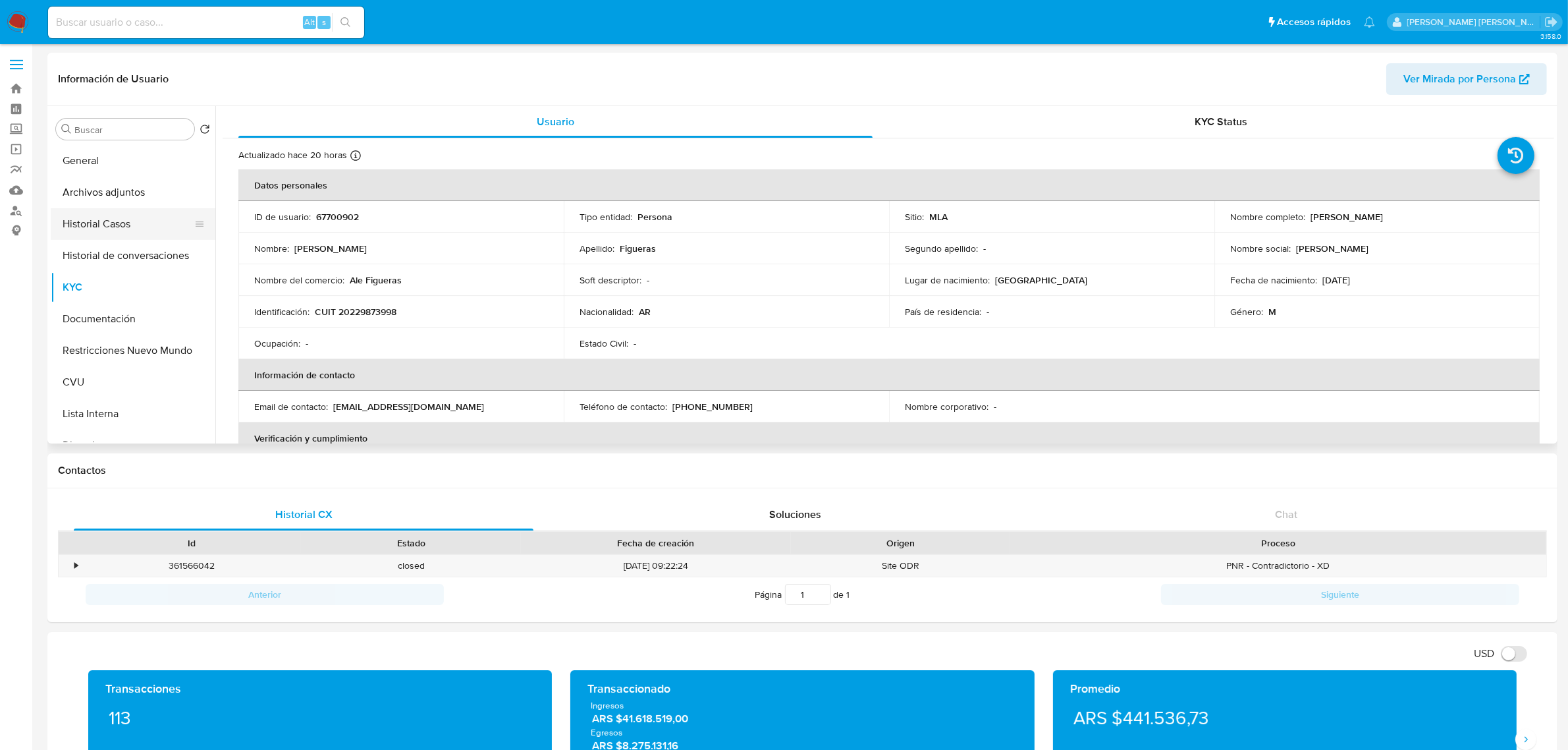
click at [116, 228] on button "Historial Casos" at bounding box center [127, 224] width 154 height 32
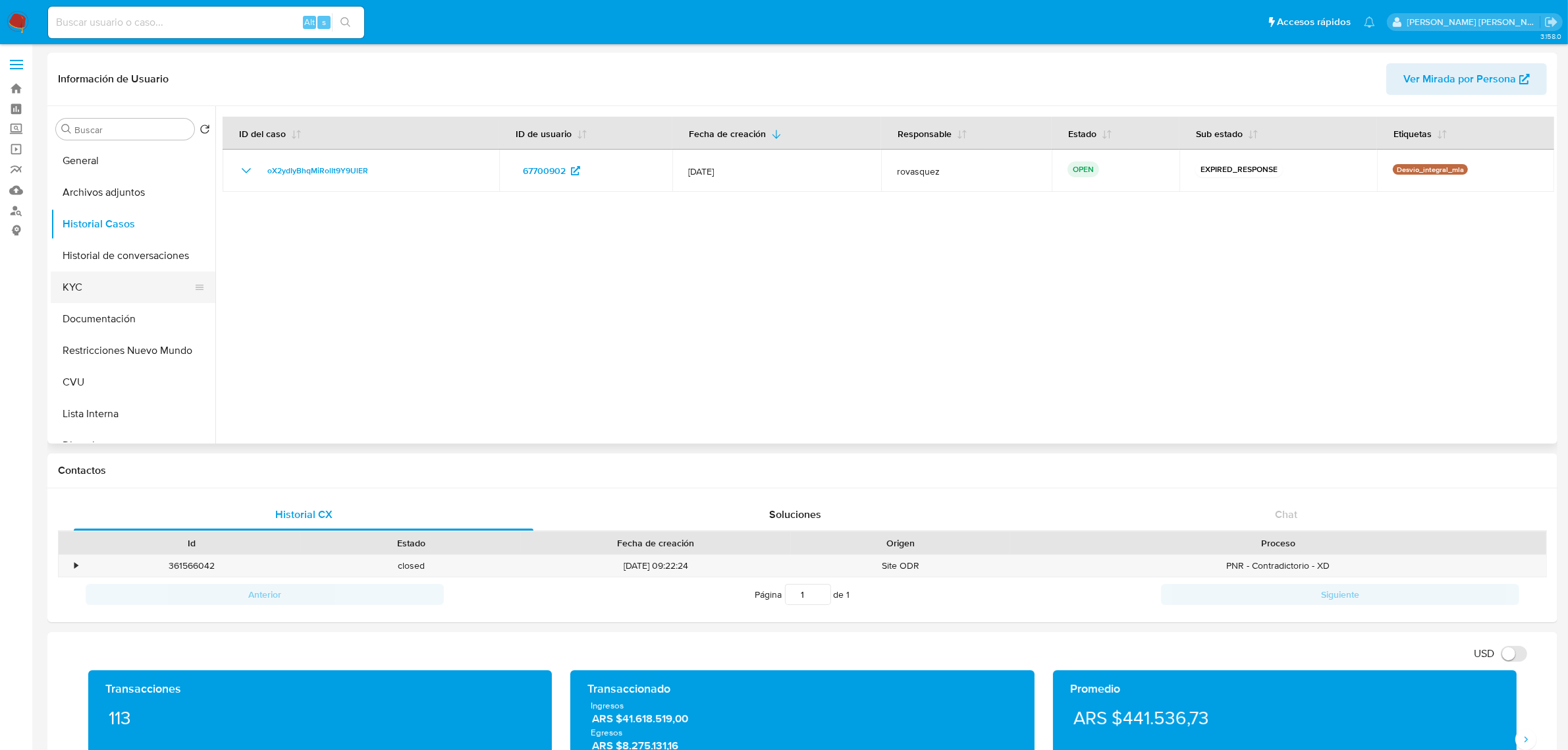
click button "KYC"
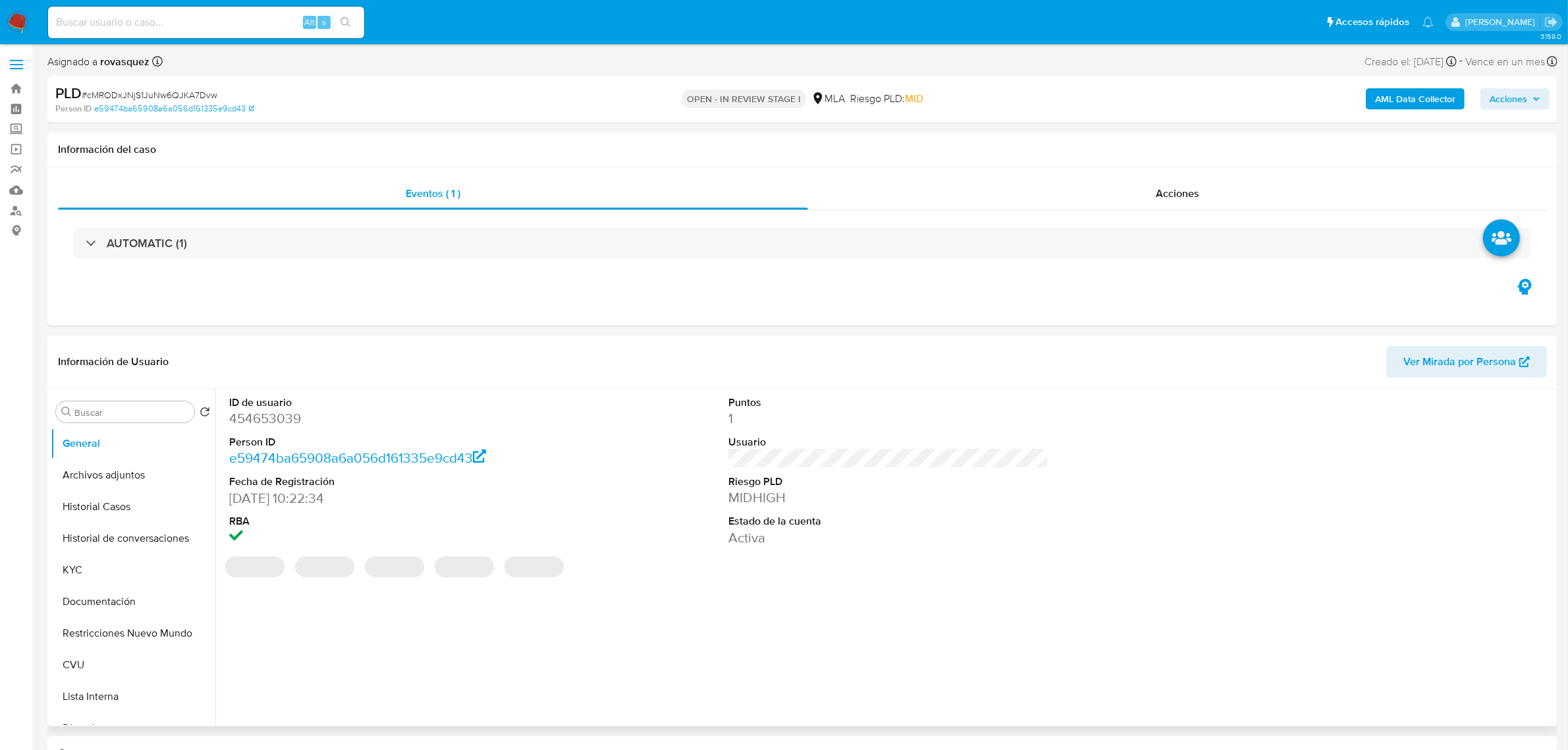
select select "10"
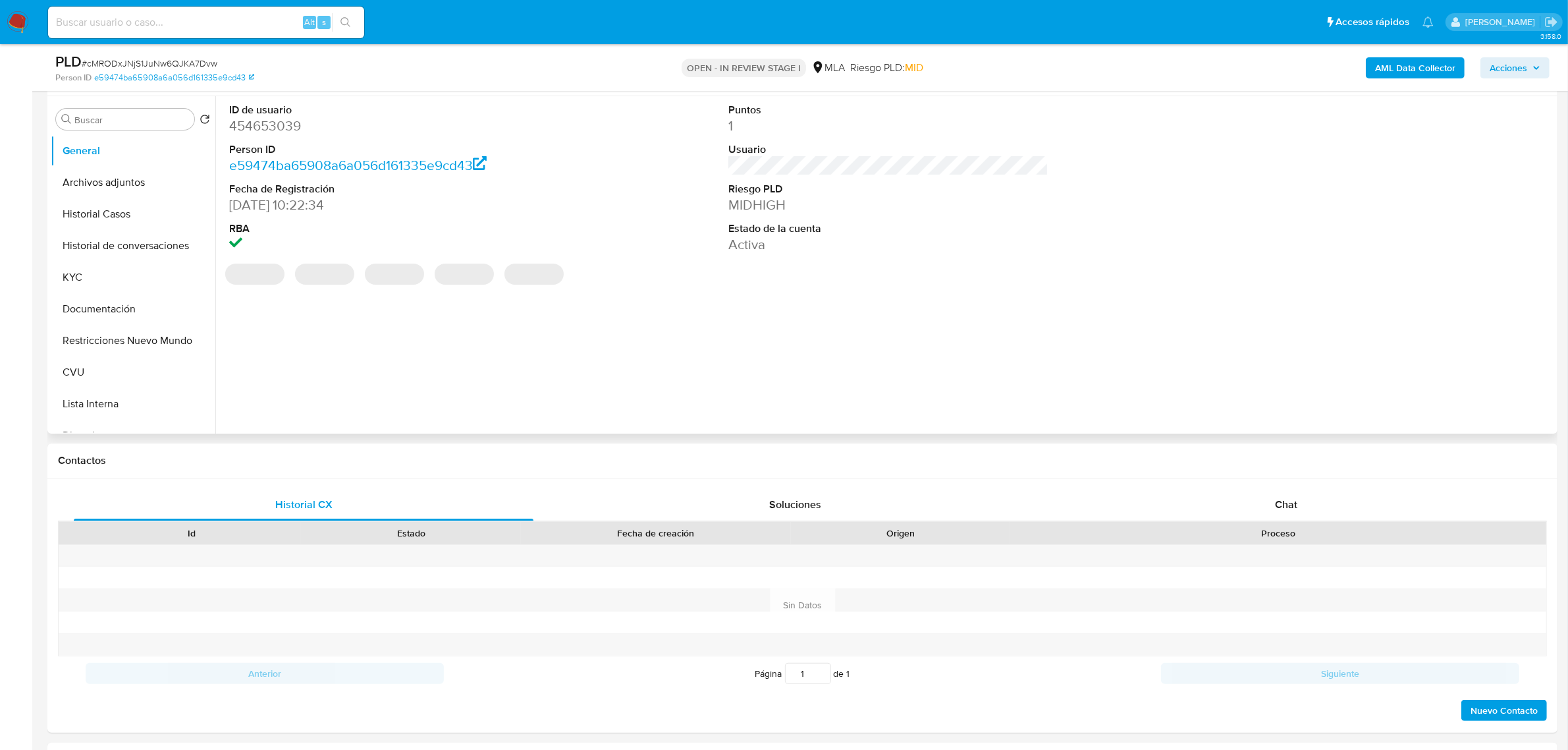
scroll to position [247, 0]
click at [1271, 504] on div "Chat" at bounding box center [1286, 503] width 460 height 32
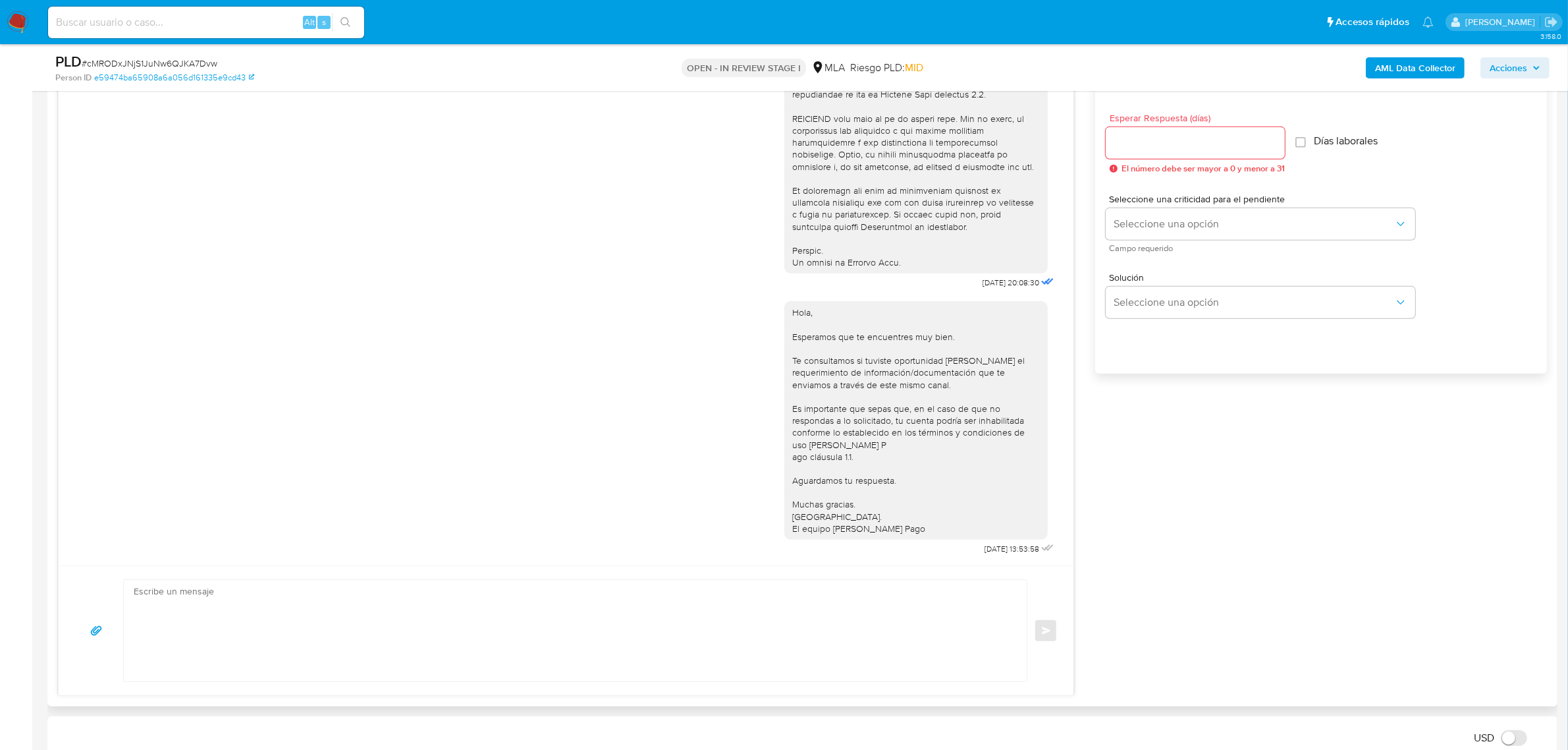
scroll to position [906, 0]
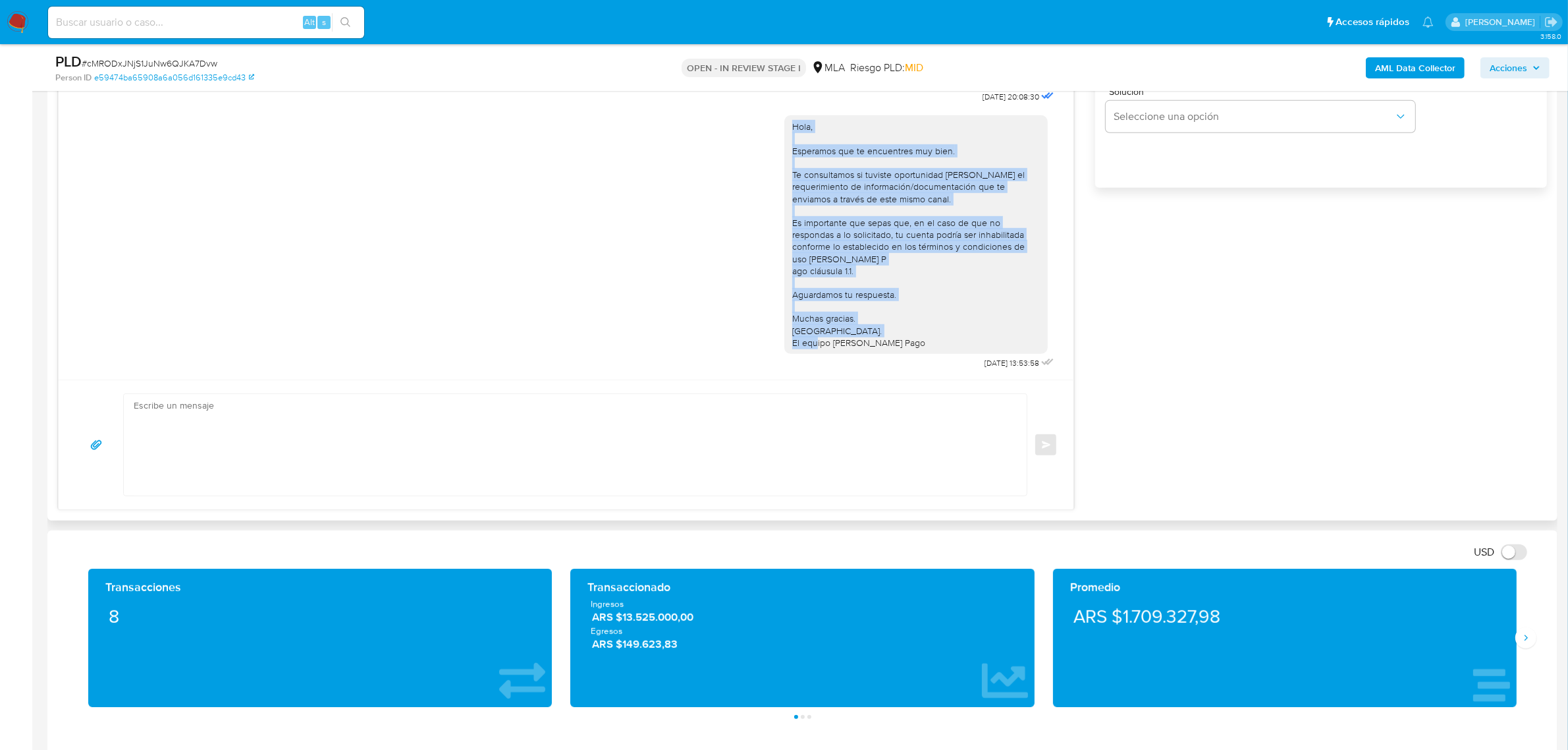
drag, startPoint x: 907, startPoint y: 328, endPoint x: 775, endPoint y: 119, distance: 247.2
click at [784, 119] on div "Hola, Esperamos que te encuentres muy bien. Te consultamos si tuviste oportunid…" at bounding box center [916, 235] width 264 height 238
copy div "Hola, Esperamos que te encuentres muy bien. Te consultamos si tuviste oportunid…"
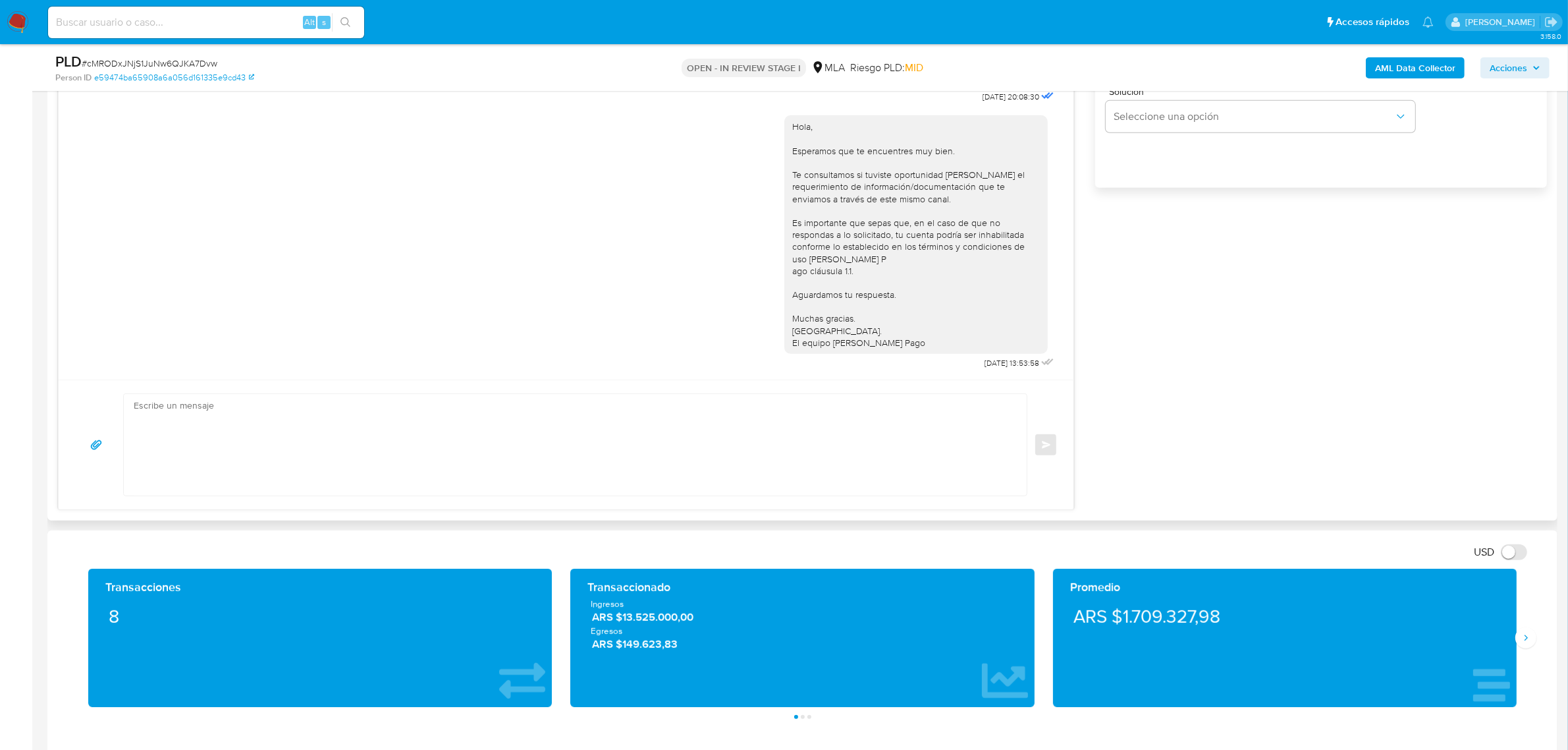
click at [213, 422] on textarea at bounding box center [572, 444] width 876 height 101
paste textarea "Hola, Esperamos que te encuentres muy bien. Te consultamos si tuviste oportunid…"
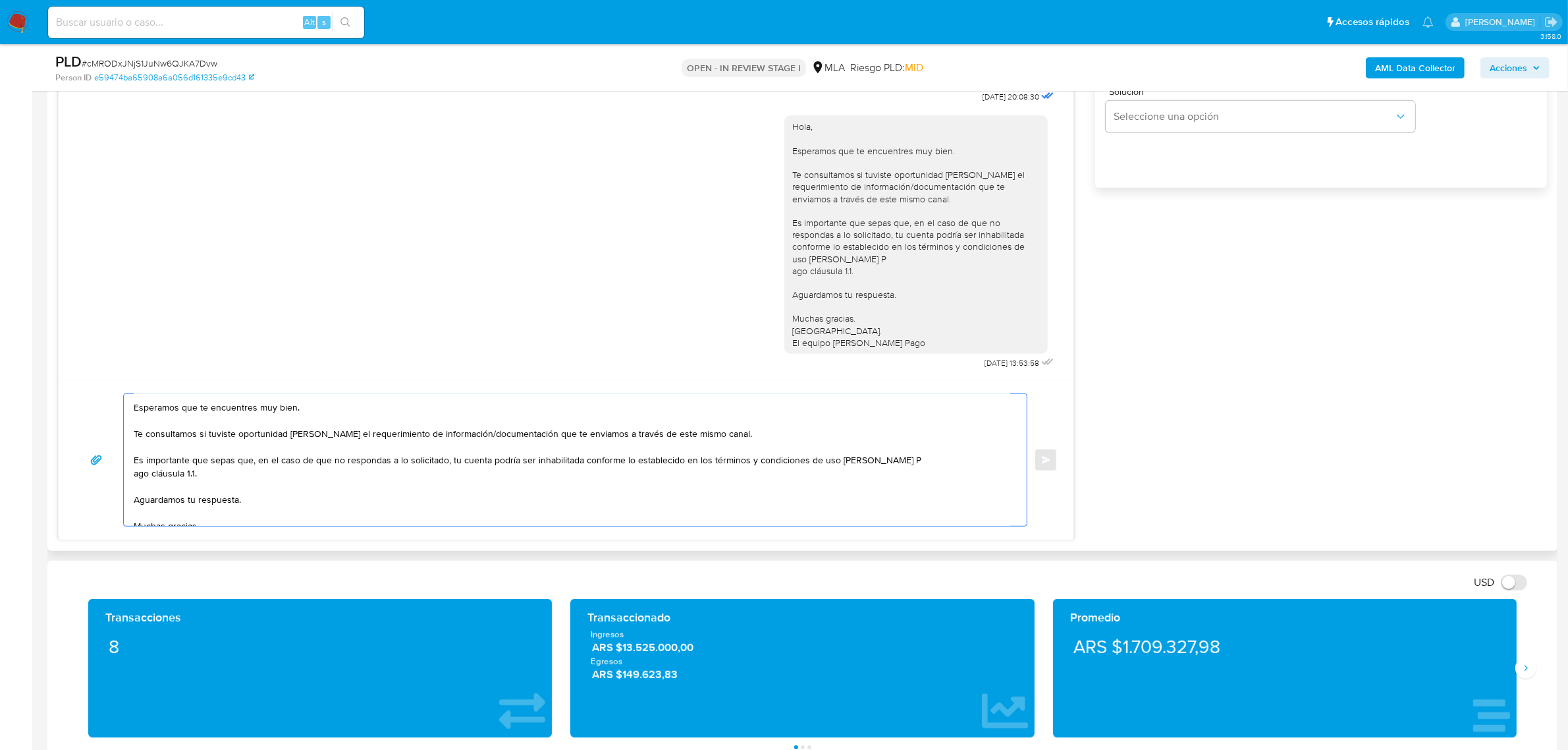
scroll to position [0, 0]
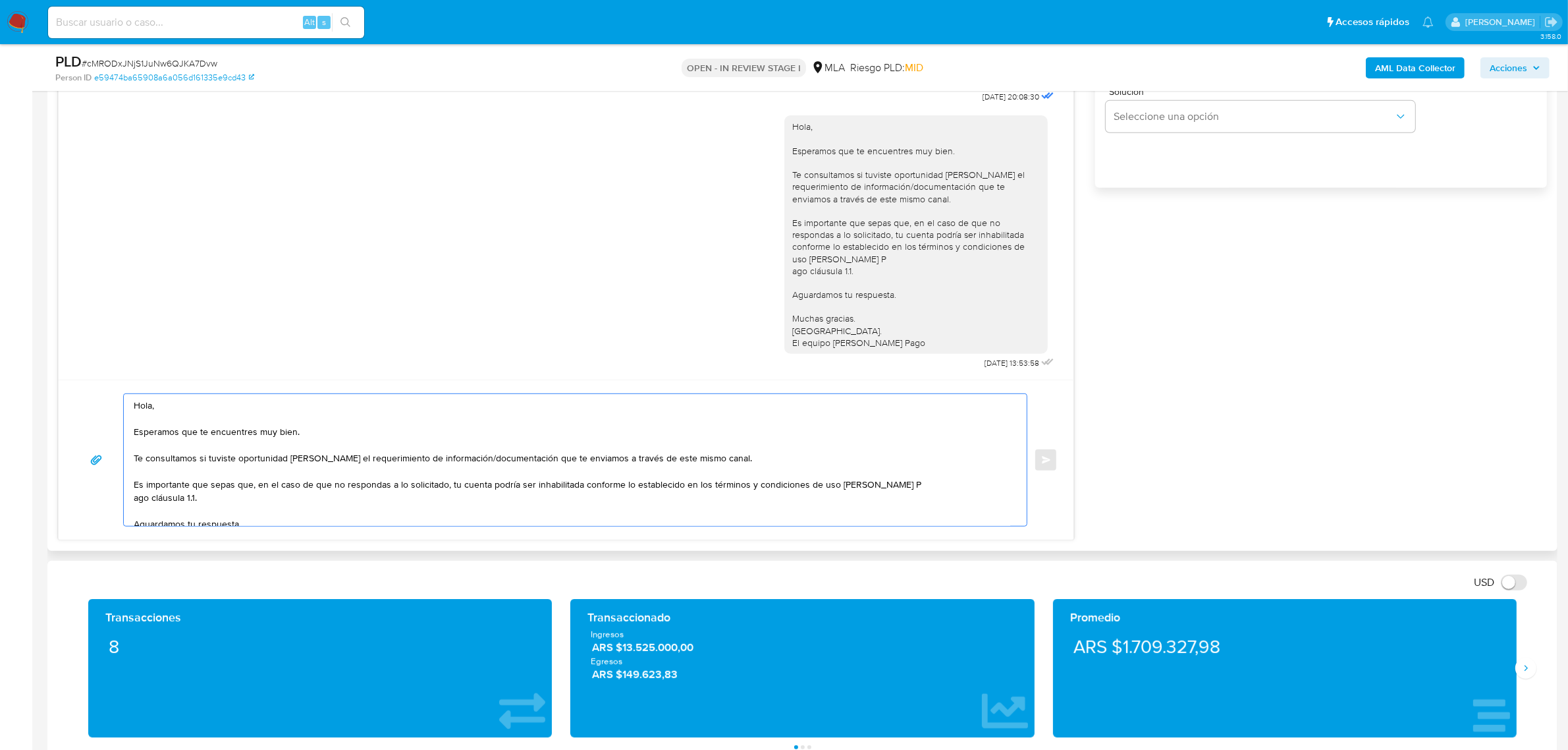
click at [181, 407] on textarea "Hola, Esperamos que te encuentres muy bien. Te consultamos si tuviste oportunid…" at bounding box center [572, 460] width 876 height 132
click at [777, 461] on textarea "Hola, Javier. Esperamos que te encuentres muy bien. Te consultamos si tuviste o…" at bounding box center [572, 460] width 876 height 132
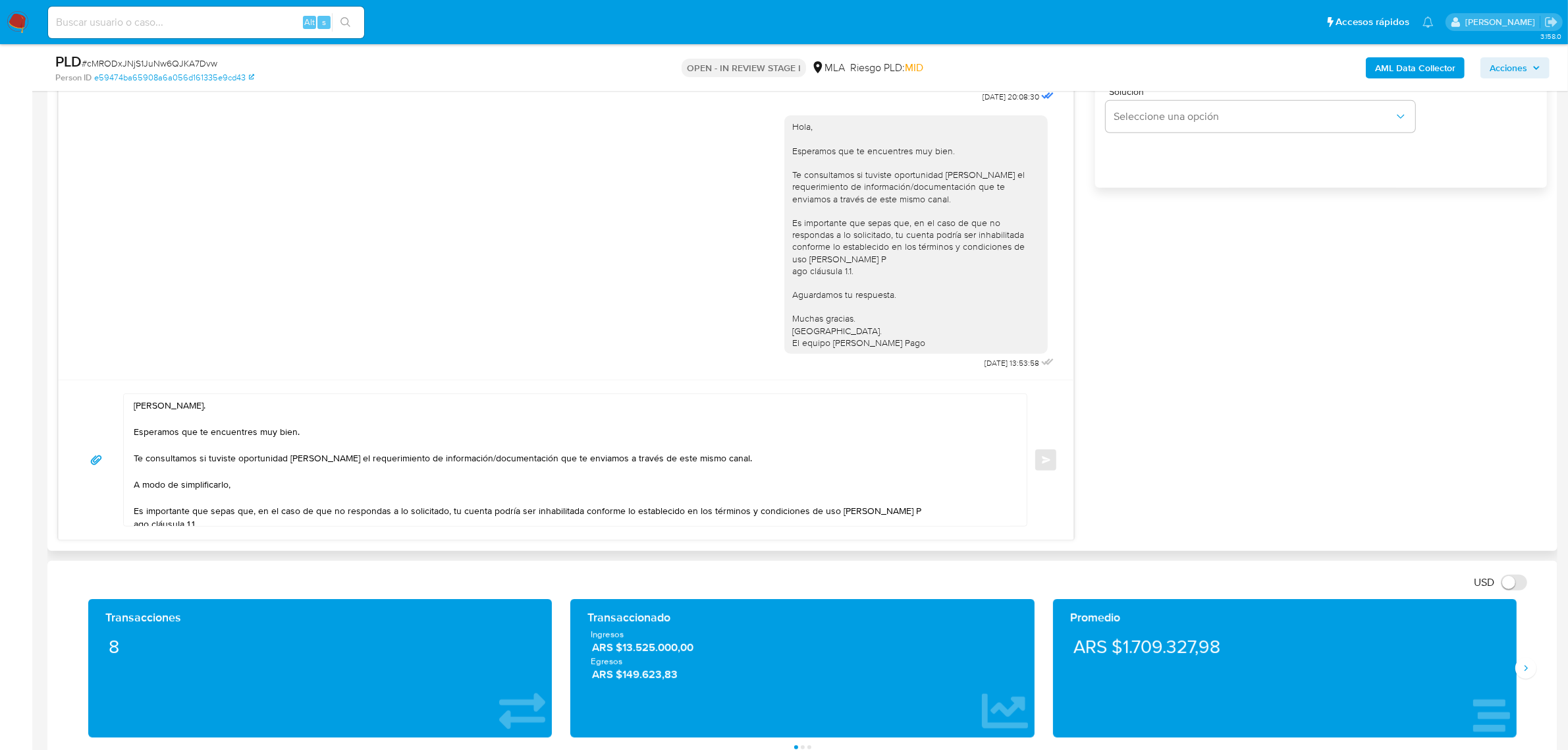
click at [264, 492] on textarea "Hola, Javier. Esperamos que te encuentres muy bien. Te consultamos si tuviste o…" at bounding box center [572, 460] width 876 height 132
click at [270, 482] on textarea "Hola, Javier. Esperamos que te encuentres muy bien. Te consultamos si tuviste o…" at bounding box center [572, 460] width 876 height 132
paste textarea "n función de las operaciones registradas en tu cuenta de Mercado Pago, necesita…"
drag, startPoint x: 232, startPoint y: 485, endPoint x: 254, endPoint y: 486, distance: 22.0
click at [232, 486] on textarea "Hola, Javier. Esperamos que te encuentres muy bien. Te consultamos si tuviste o…" at bounding box center [572, 460] width 876 height 132
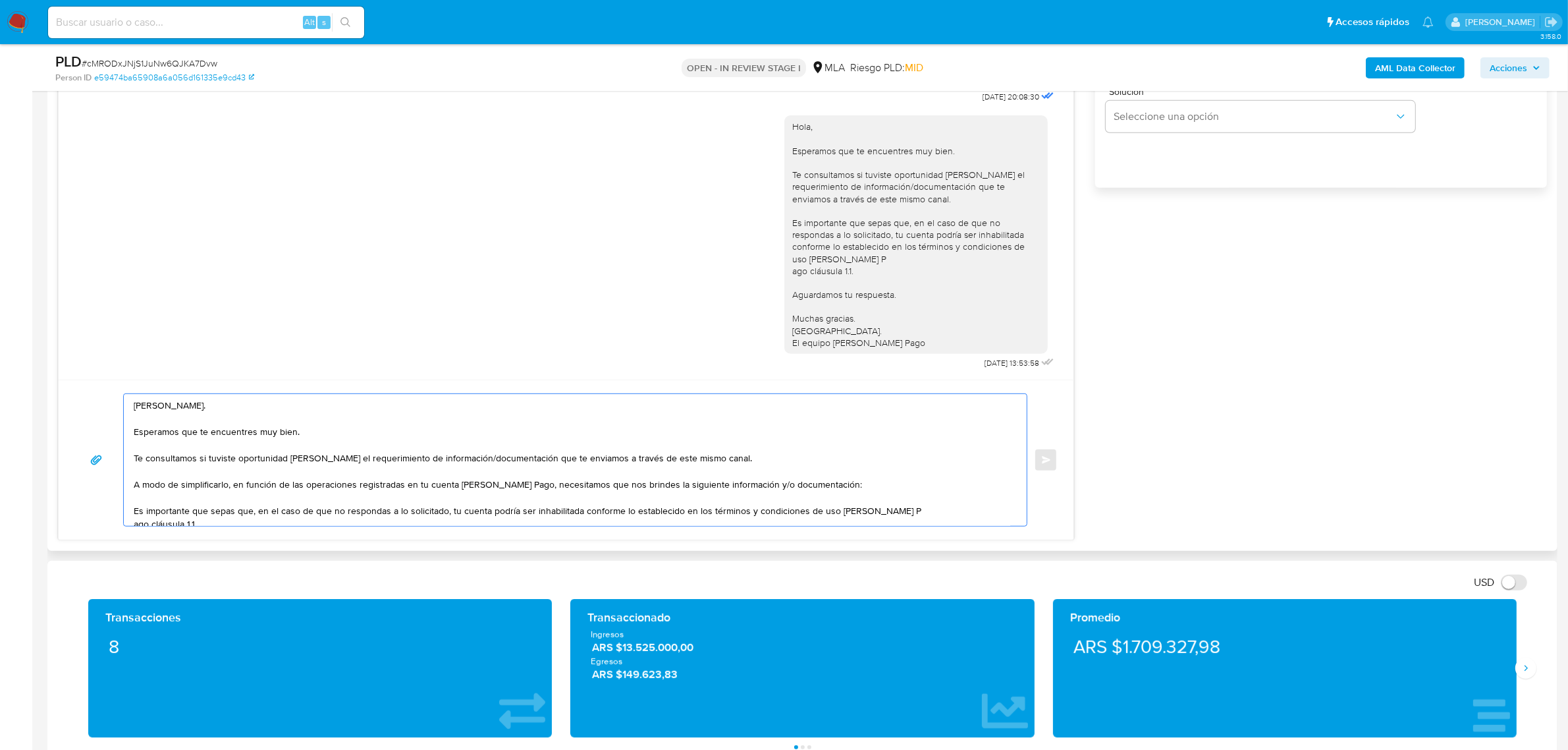
click at [863, 478] on textarea "Hola, Javier. Esperamos que te encuentres muy bien. Te consultamos si tuviste o…" at bounding box center [572, 460] width 876 height 132
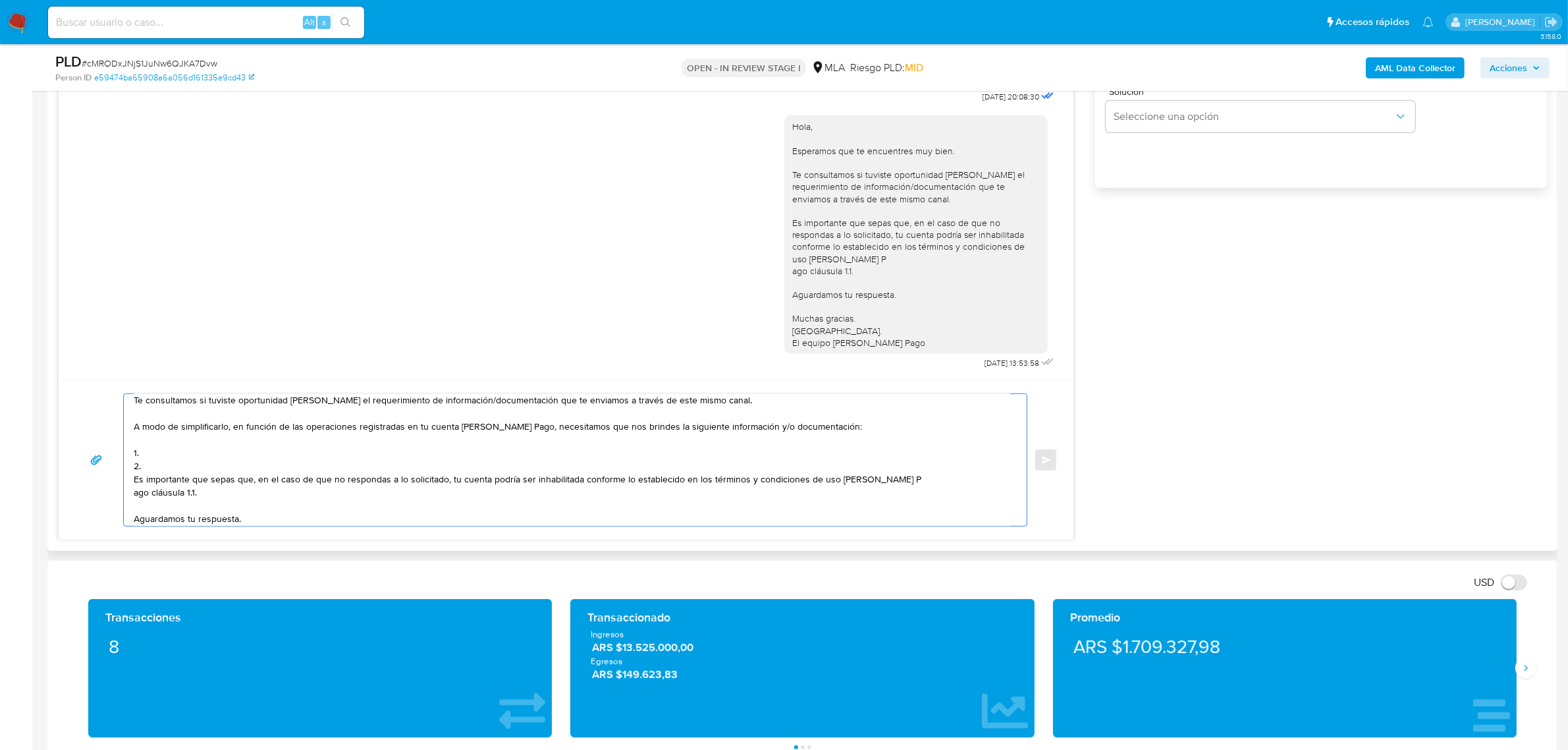
scroll to position [87, 0]
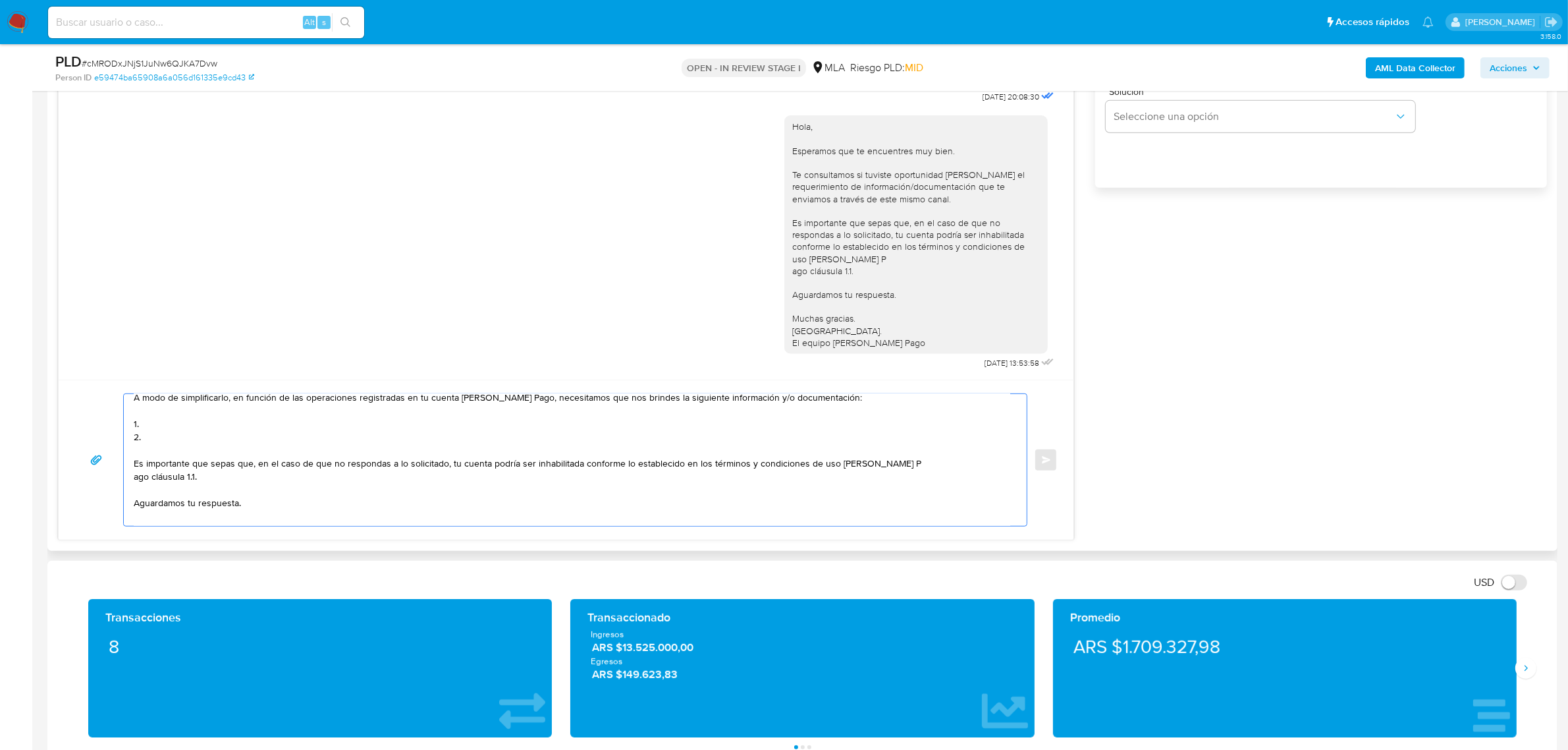
click at [189, 425] on textarea "Hola, Javier. Esperamos que te encuentres muy bien. Te consultamos si tuviste o…" at bounding box center [572, 460] width 876 height 132
paste textarea "Últimos 3 recibos de sueldo/jubilación."
click at [176, 442] on textarea "Hola, Javier. Esperamos que te encuentres muy bien. Te consultamos si tuviste o…" at bounding box center [572, 460] width 876 height 132
paste textarea "Motivo por el cual la operatoria en el mes de XXXX de 2025 presenta un desvío r…"
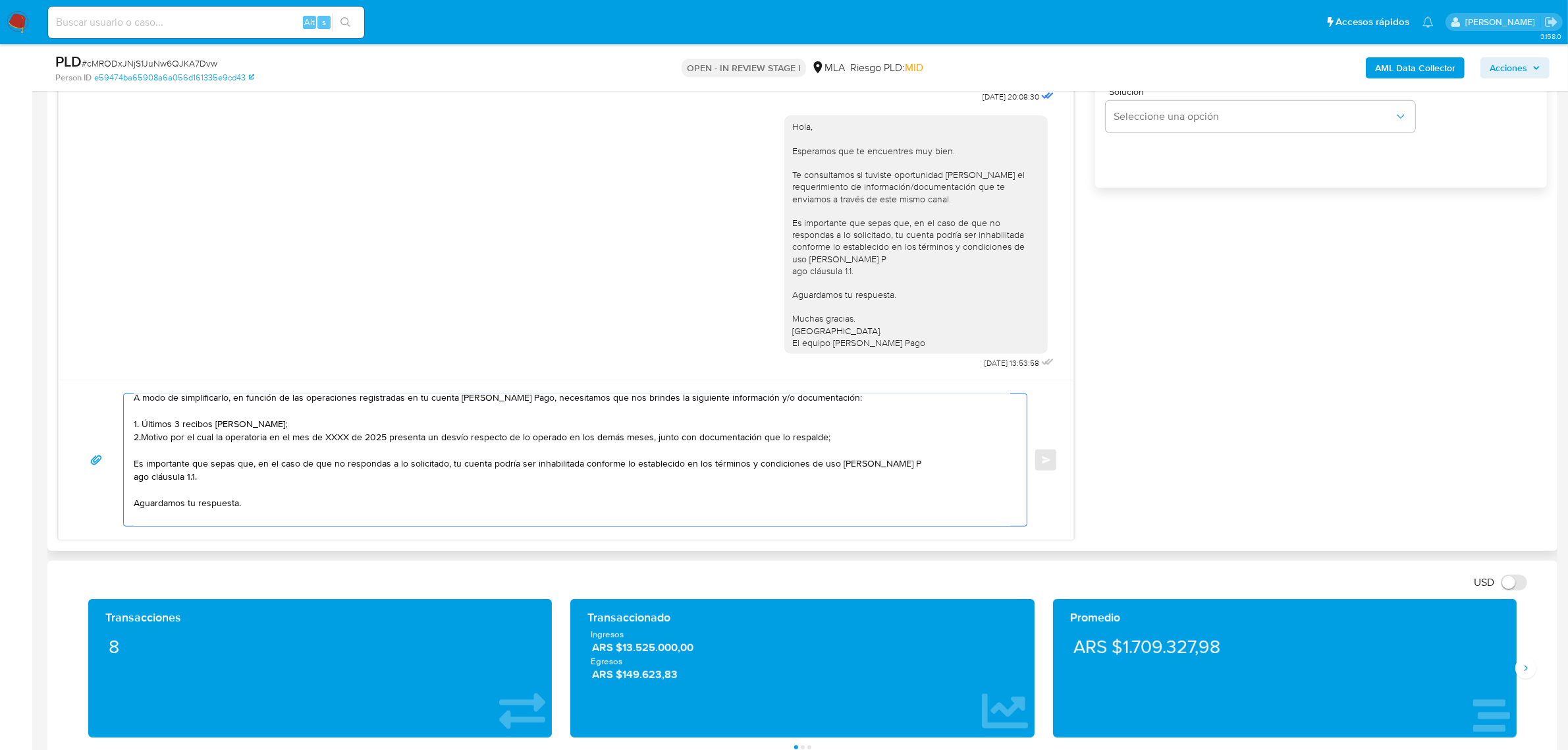
click at [341, 441] on textarea "Hola, Javier. Esperamos que te encuentres muy bien. Te consultamos si tuviste o…" at bounding box center [572, 460] width 876 height 132
click at [824, 433] on textarea "Hola, Javier. Esperamos que te encuentres muy bien. Te consultamos si tuviste o…" at bounding box center [572, 460] width 876 height 132
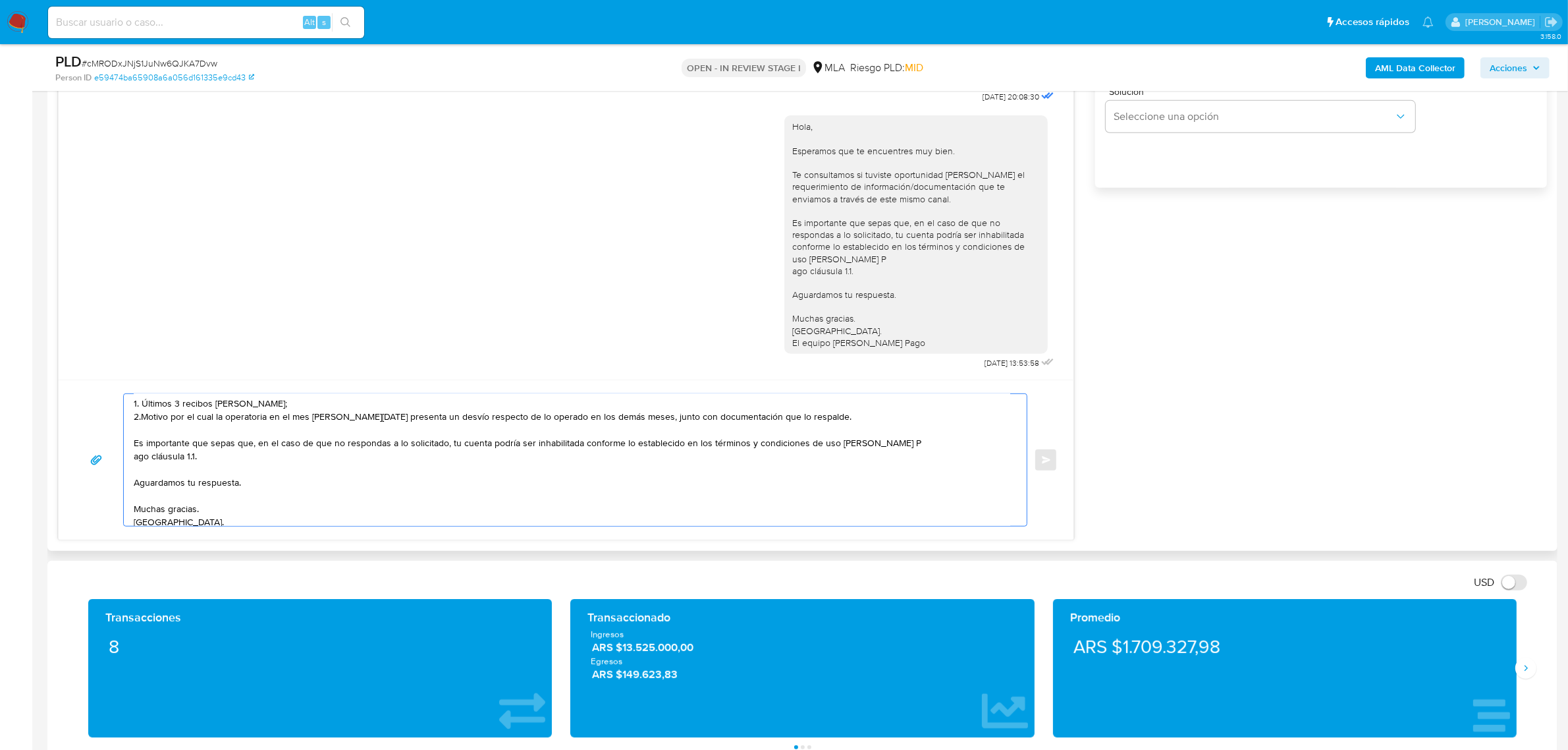
scroll to position [127, 0]
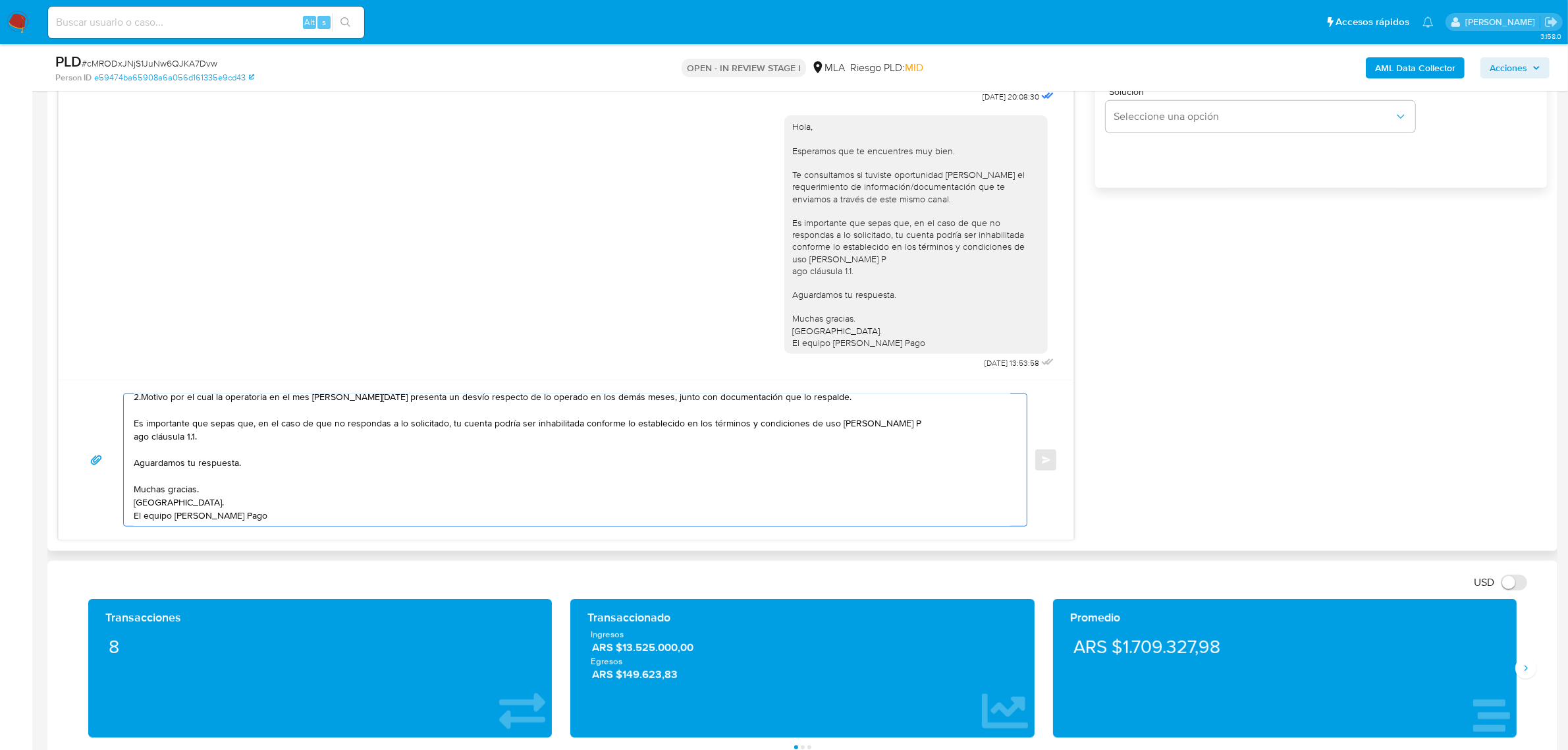
click at [916, 428] on textarea "Hola, Javier. Esperamos que te encuentres muy bien. Te consultamos si tuviste o…" at bounding box center [572, 460] width 876 height 132
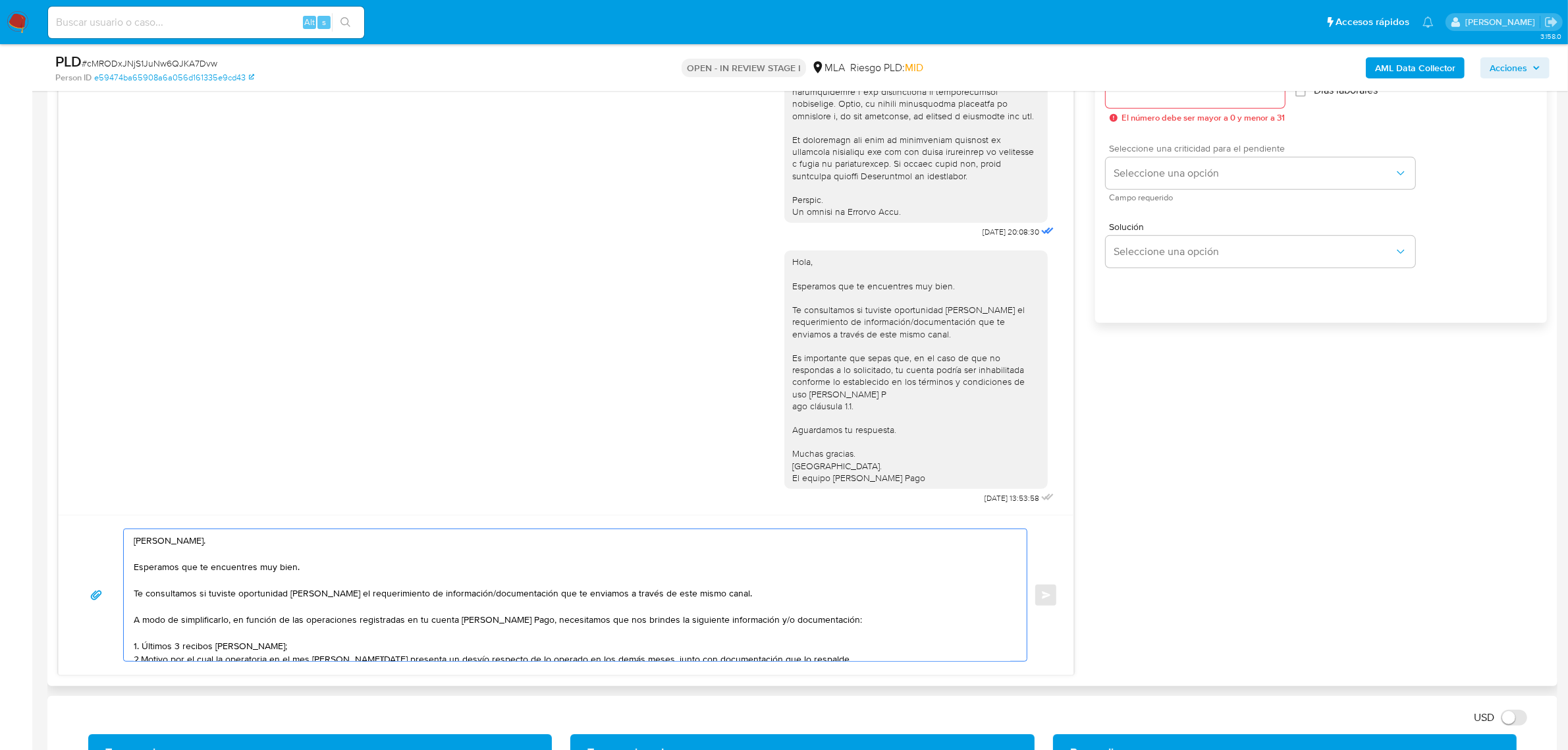
scroll to position [741, 0]
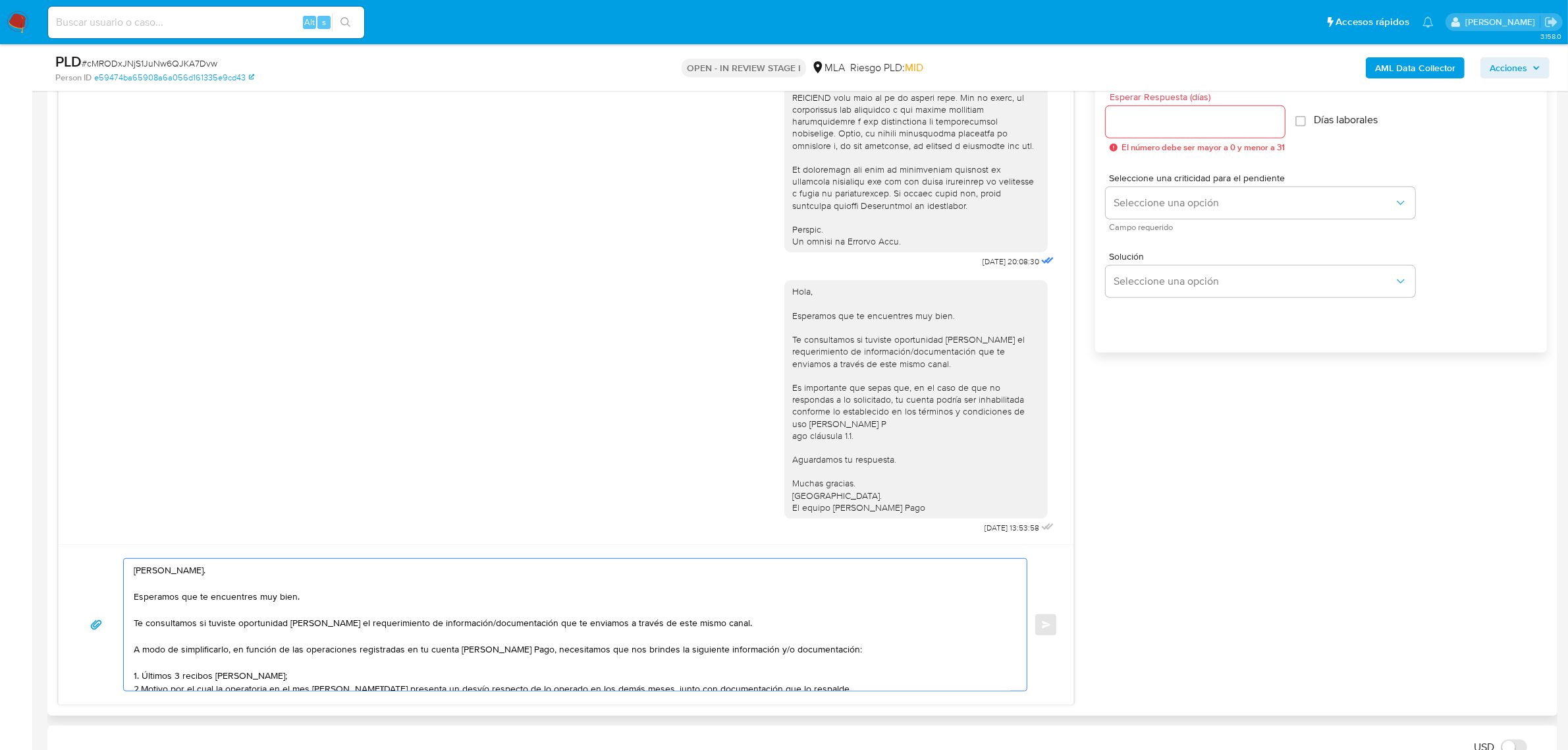
type textarea "Hola, Javier. Esperamos que te encuentres muy bien. Te consultamos si tuviste o…"
click at [1144, 124] on input "Esperar Respuesta (días)" at bounding box center [1195, 121] width 179 height 17
type input "1"
click at [1148, 203] on span "Seleccione una opción" at bounding box center [1254, 203] width 280 height 13
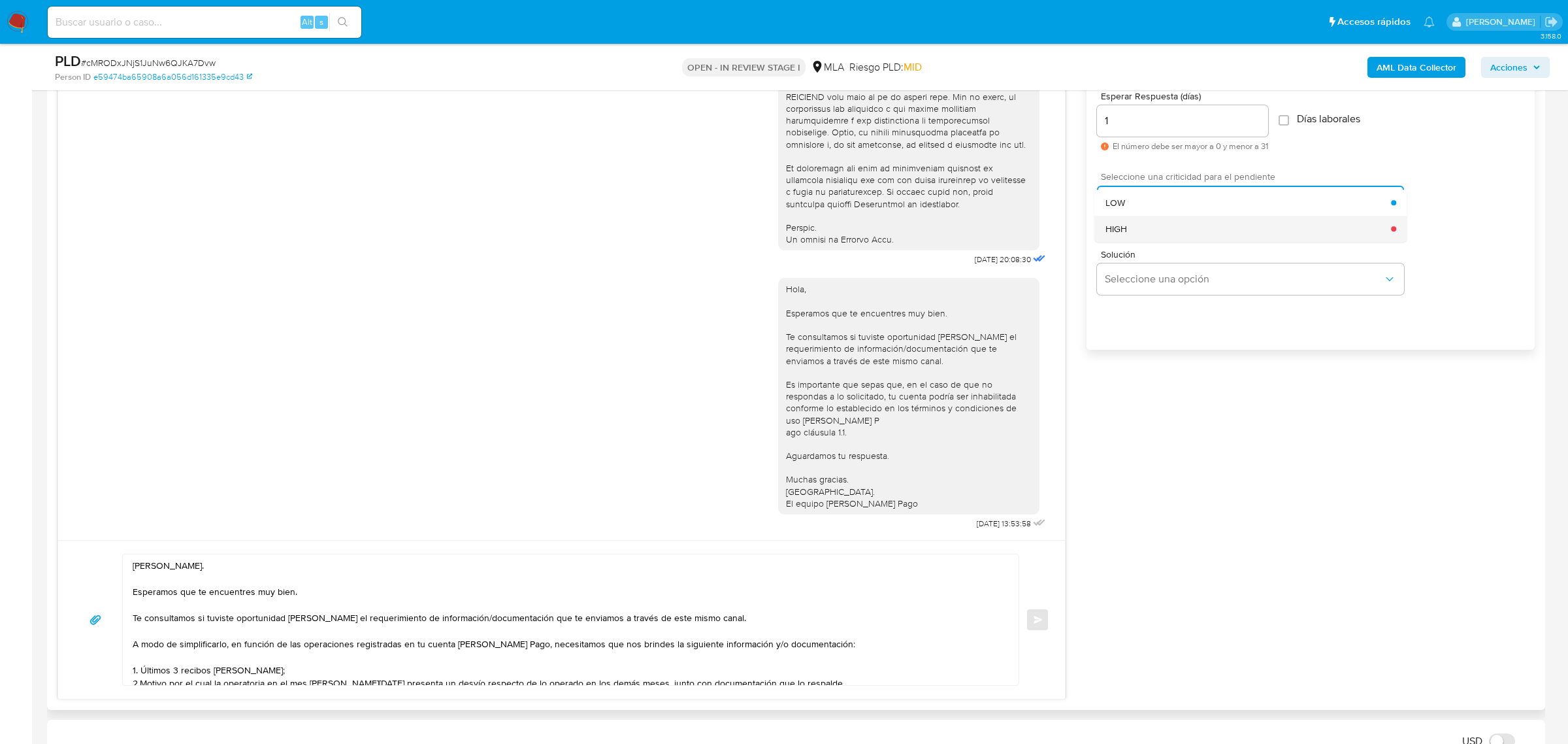
click at [1148, 232] on div "HIGH" at bounding box center [1248, 228] width 286 height 26
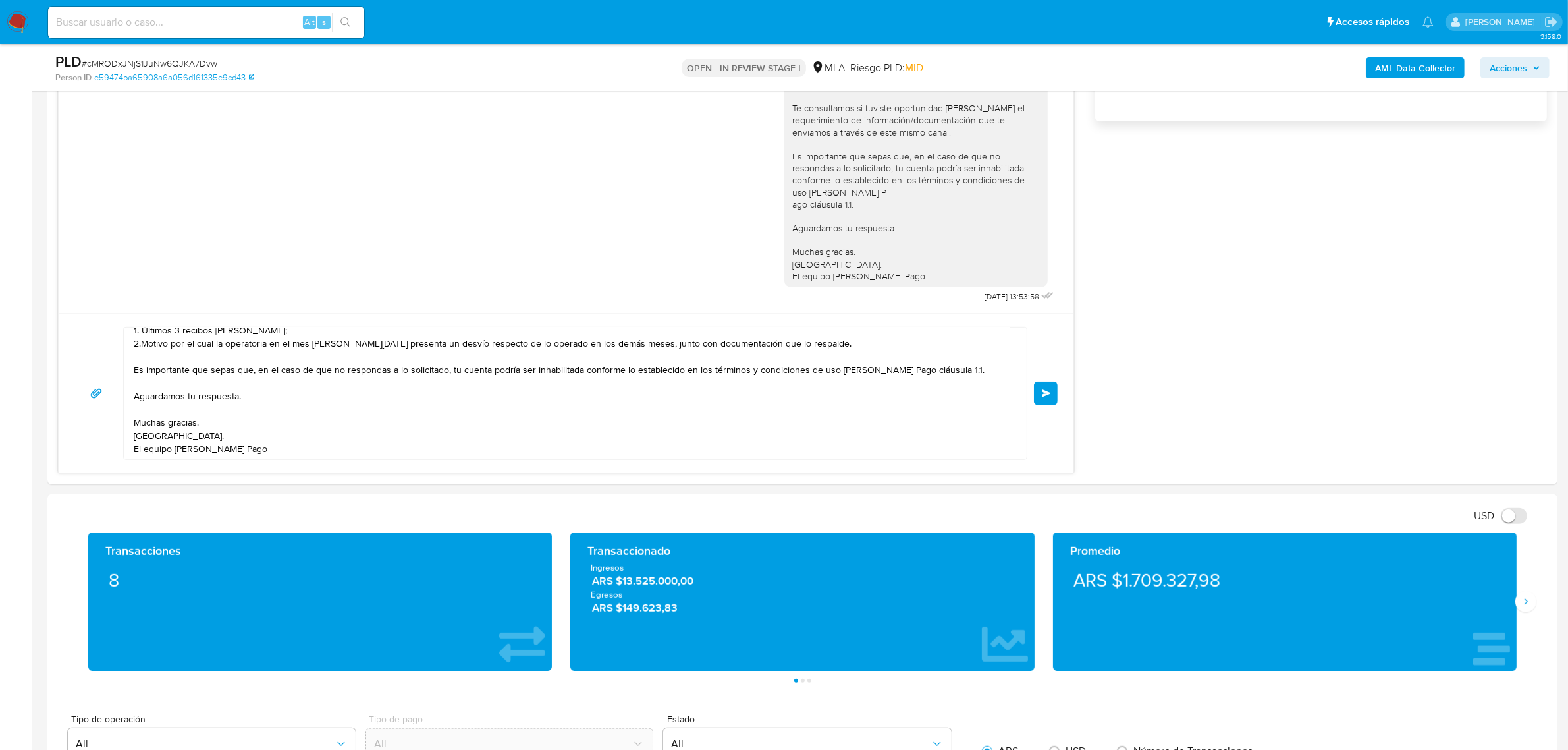
scroll to position [1070, 0]
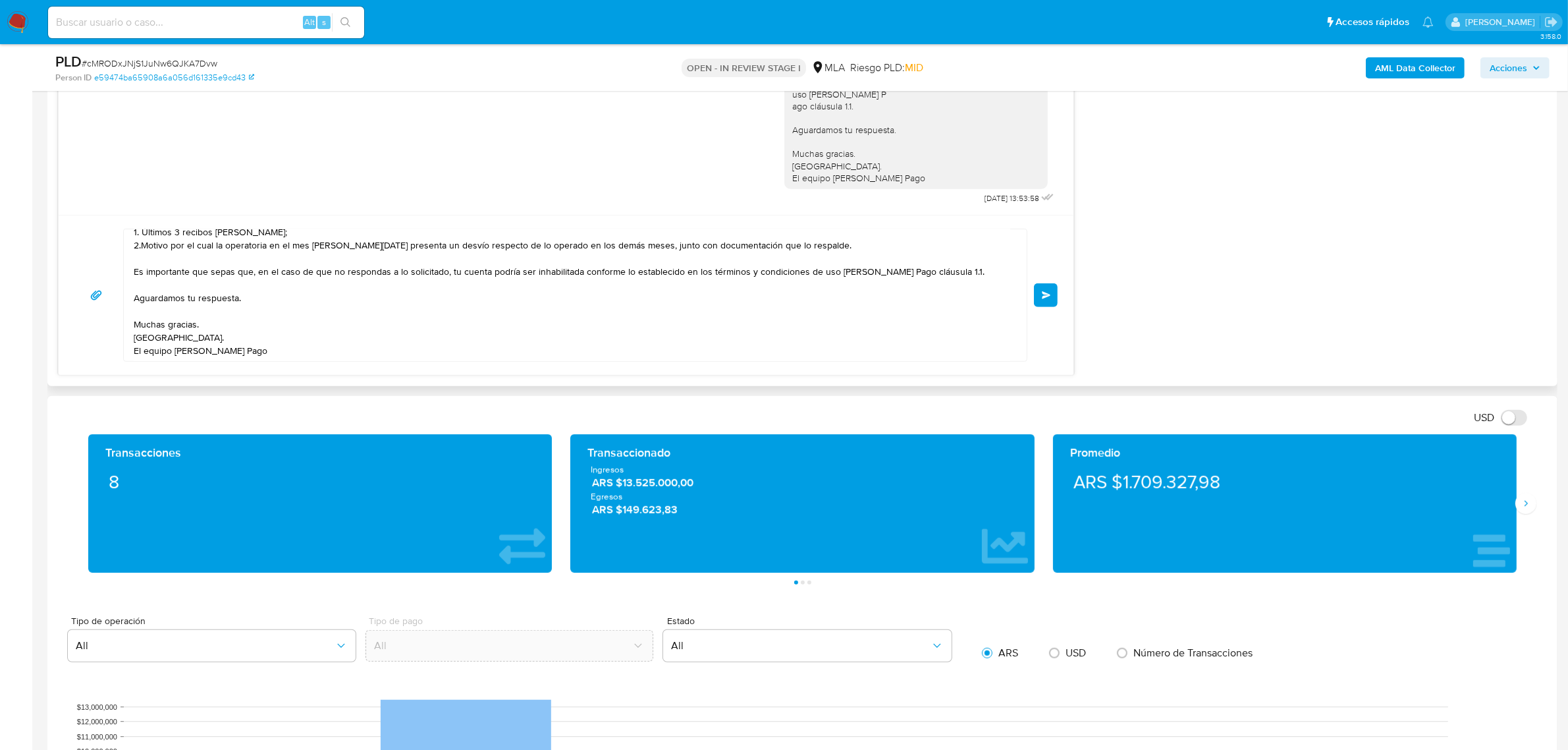
click at [1047, 297] on span "Enviar" at bounding box center [1047, 295] width 9 height 8
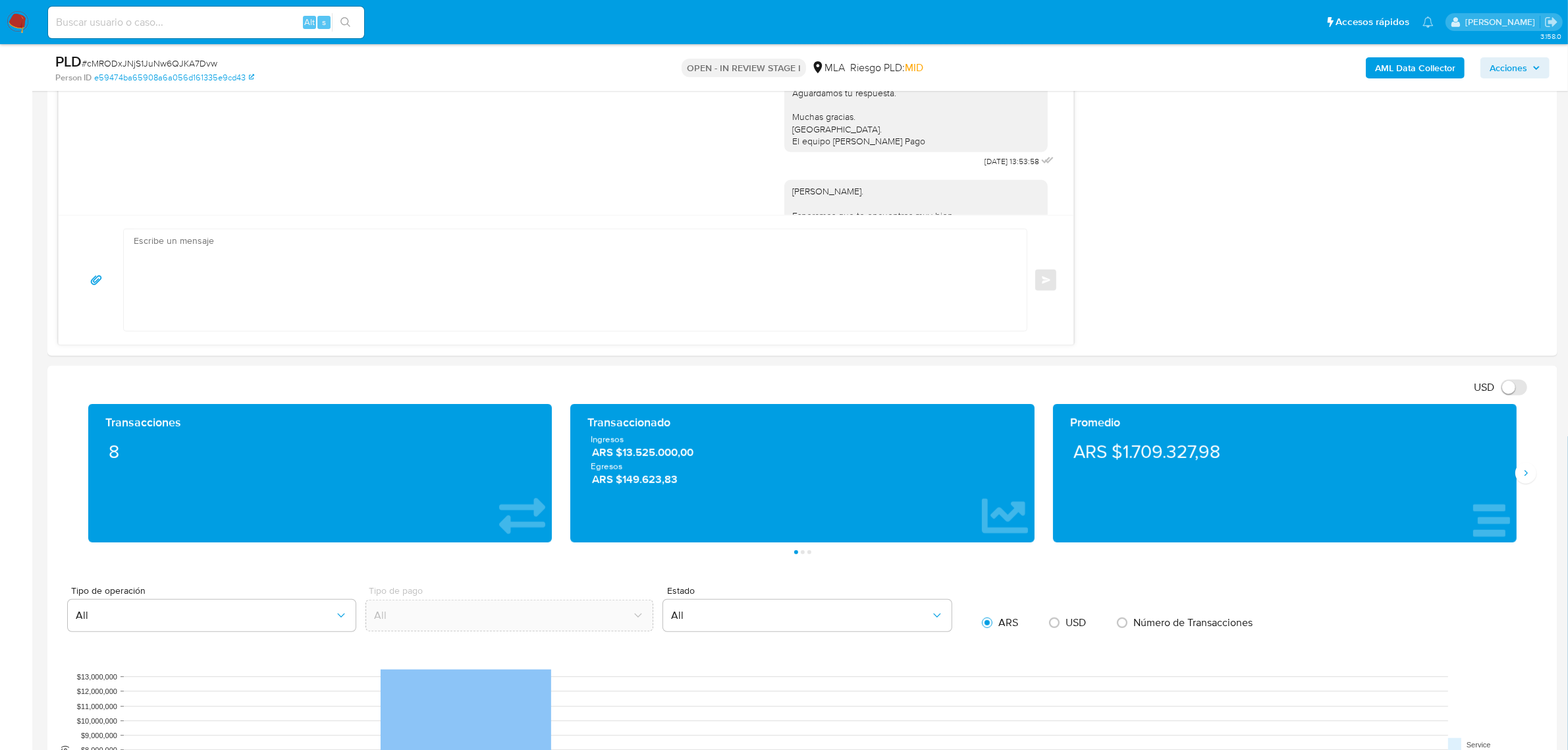
scroll to position [914, 0]
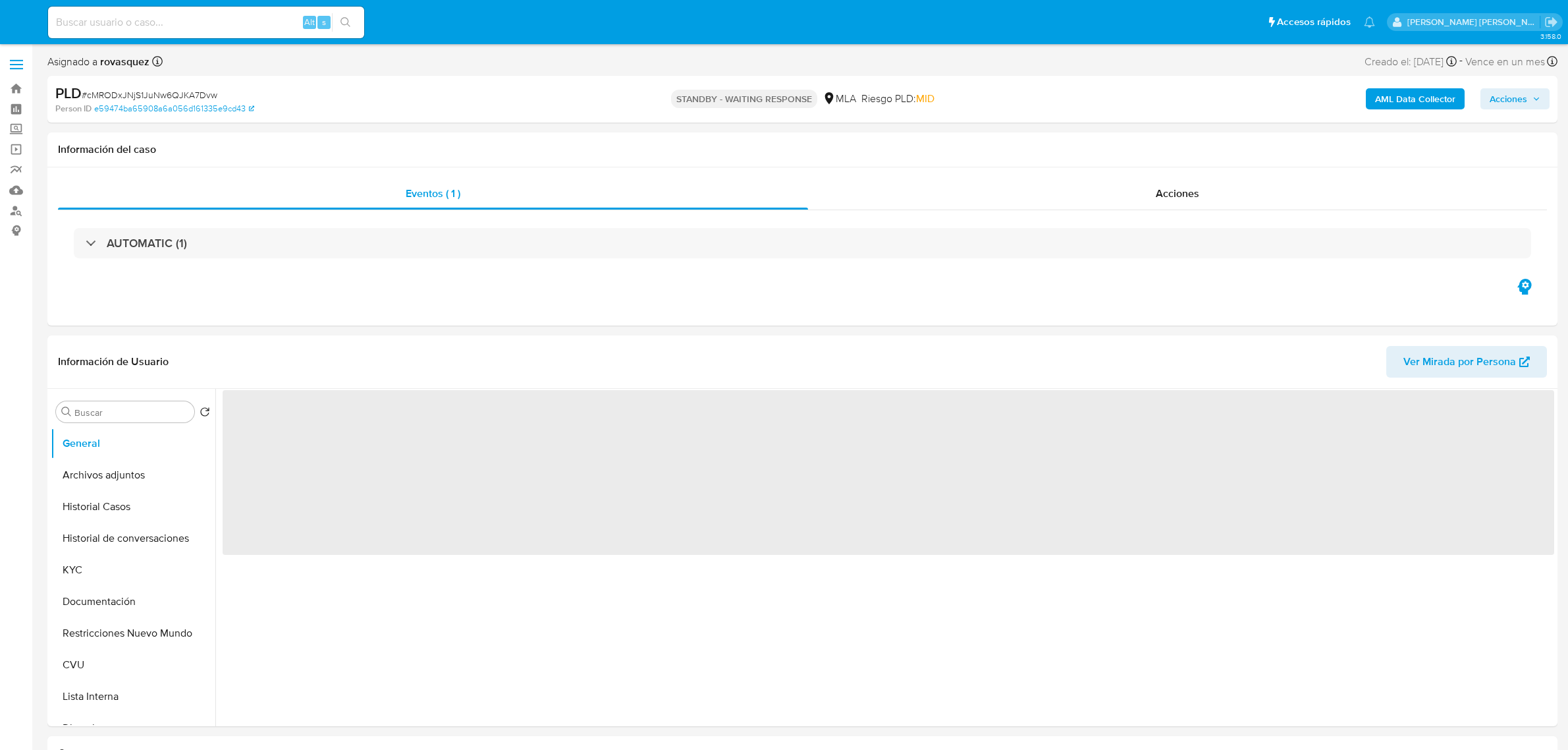
select select "10"
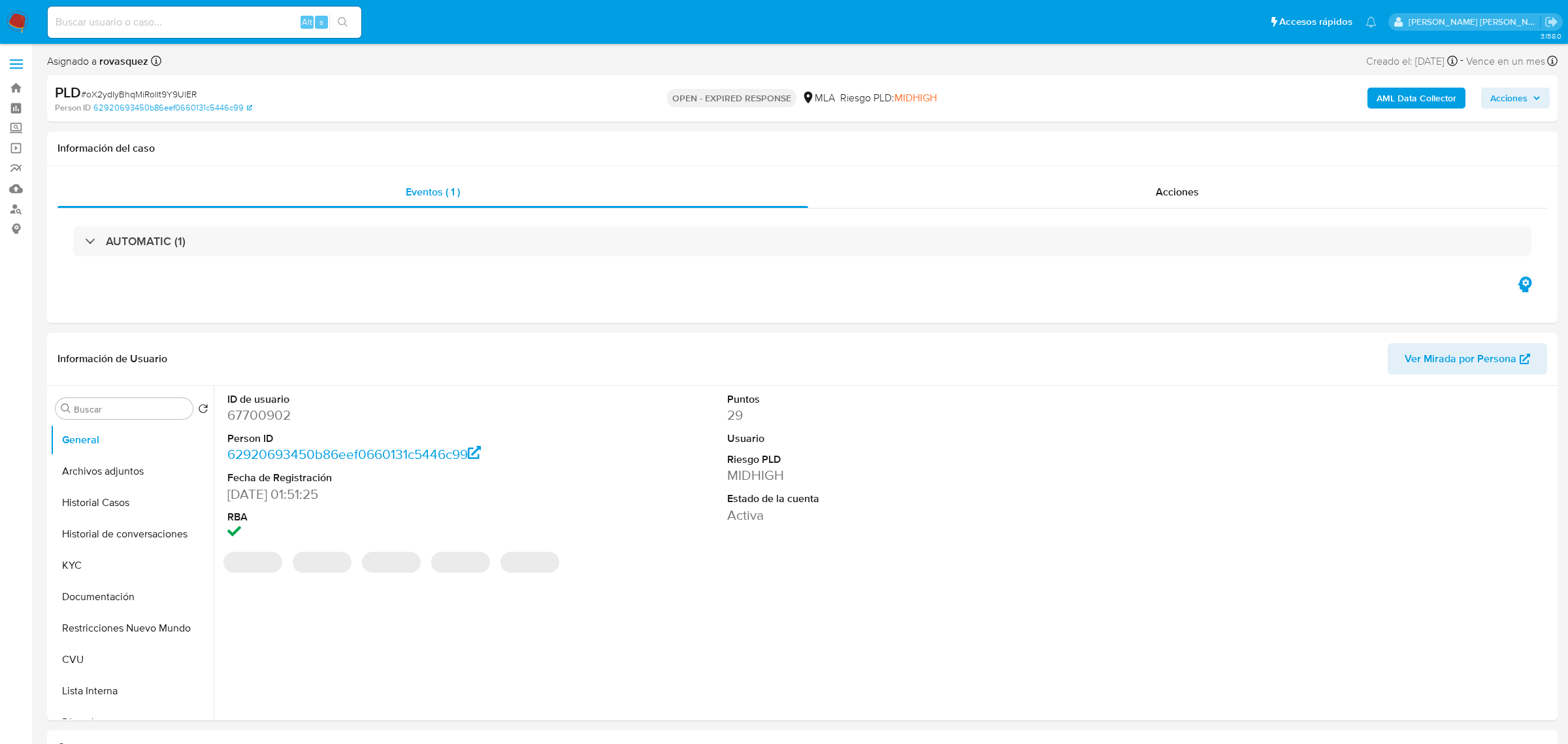
select select "10"
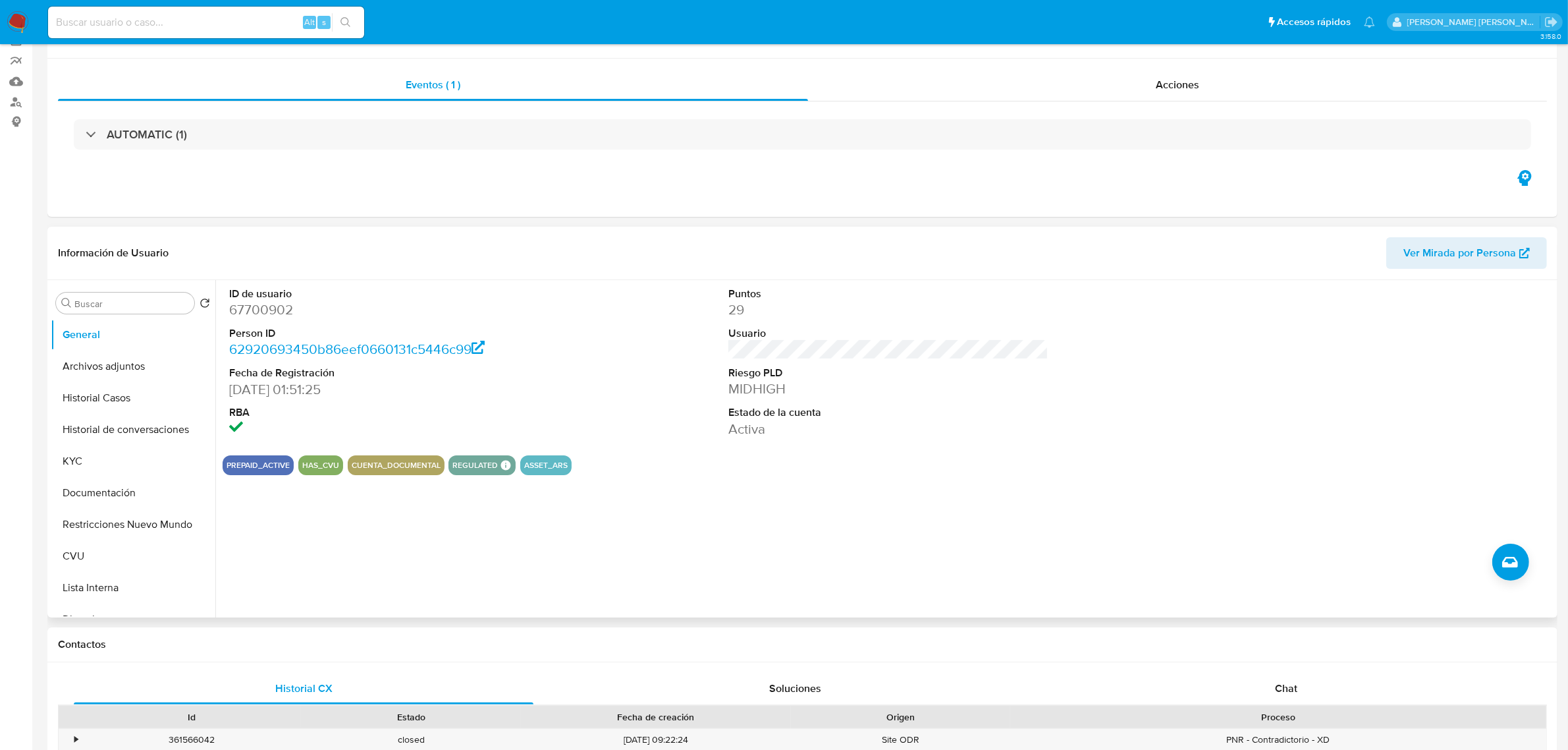
scroll to position [411, 0]
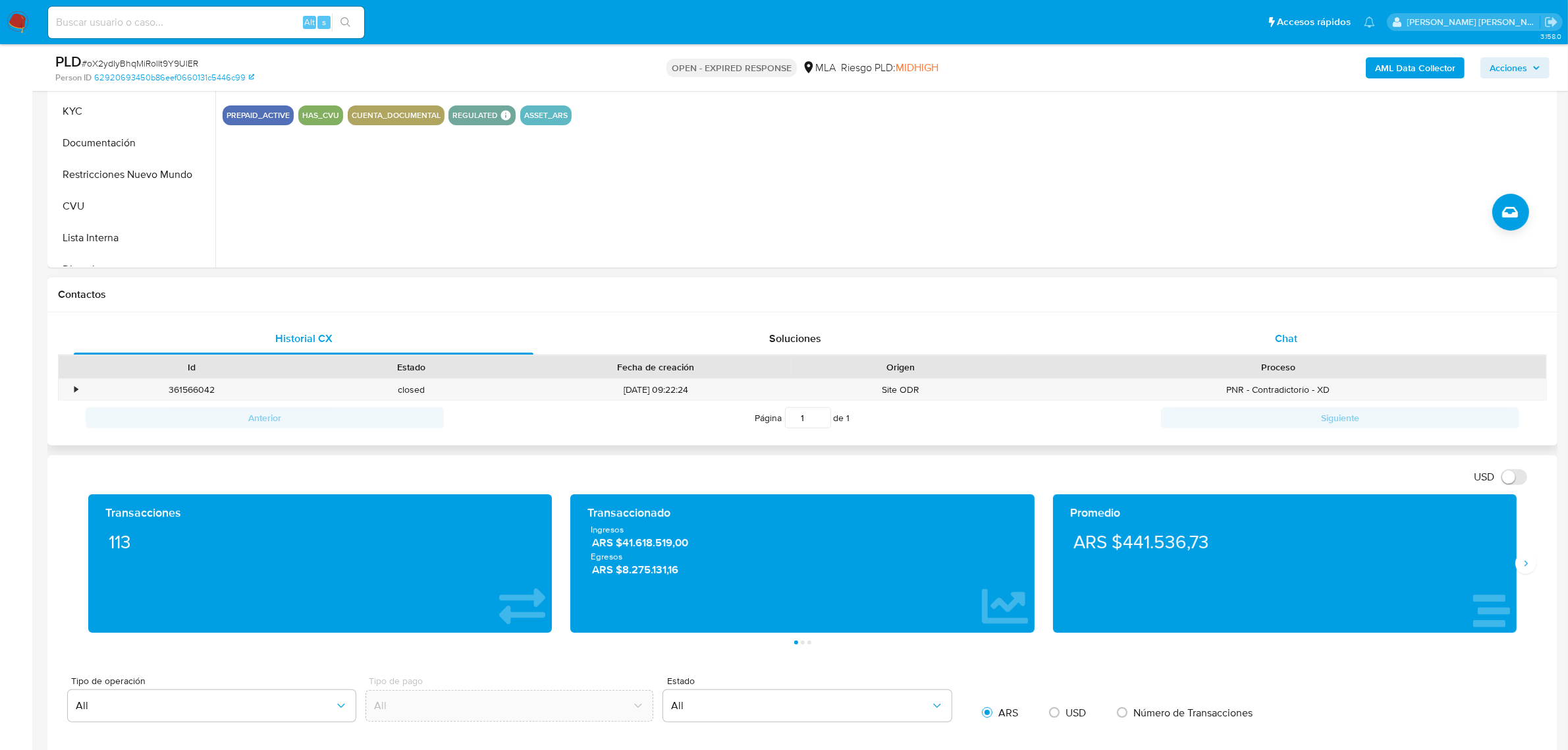
click at [1278, 335] on span "Chat" at bounding box center [1286, 338] width 23 height 15
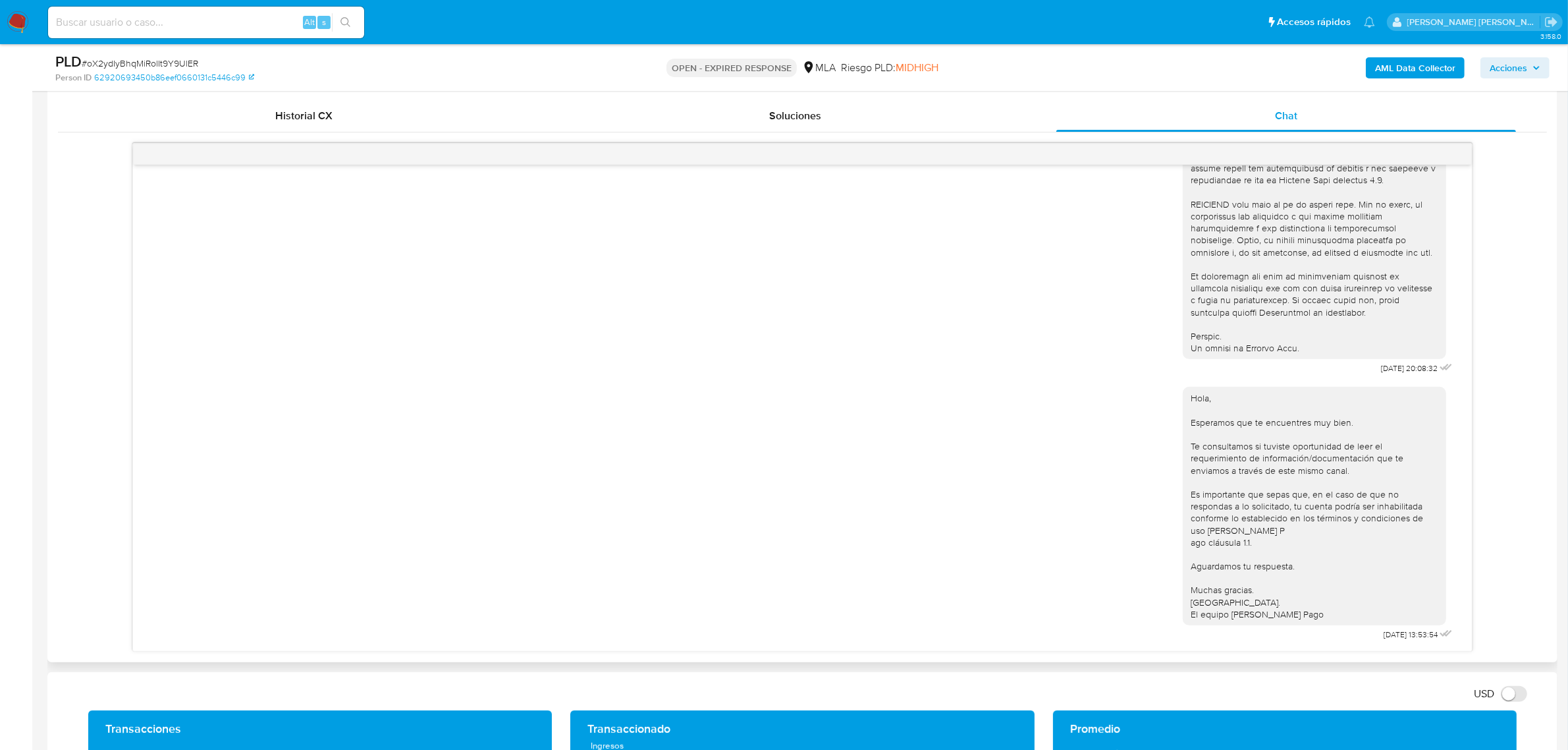
scroll to position [659, 0]
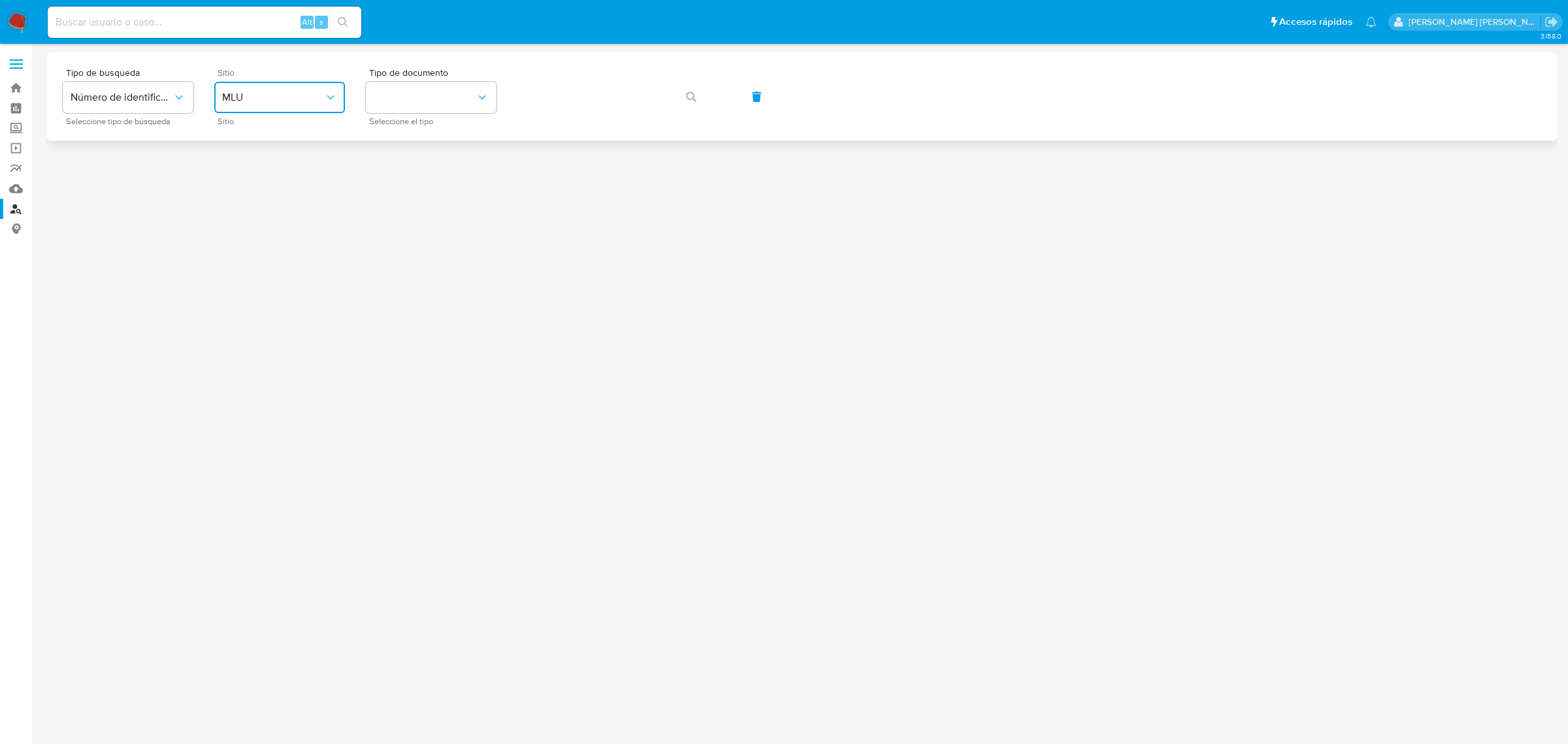
click at [292, 106] on button "MLU" at bounding box center [279, 97] width 131 height 32
click at [297, 162] on div "MLA" at bounding box center [275, 163] width 107 height 32
click at [443, 99] on button "identificationType" at bounding box center [431, 97] width 131 height 32
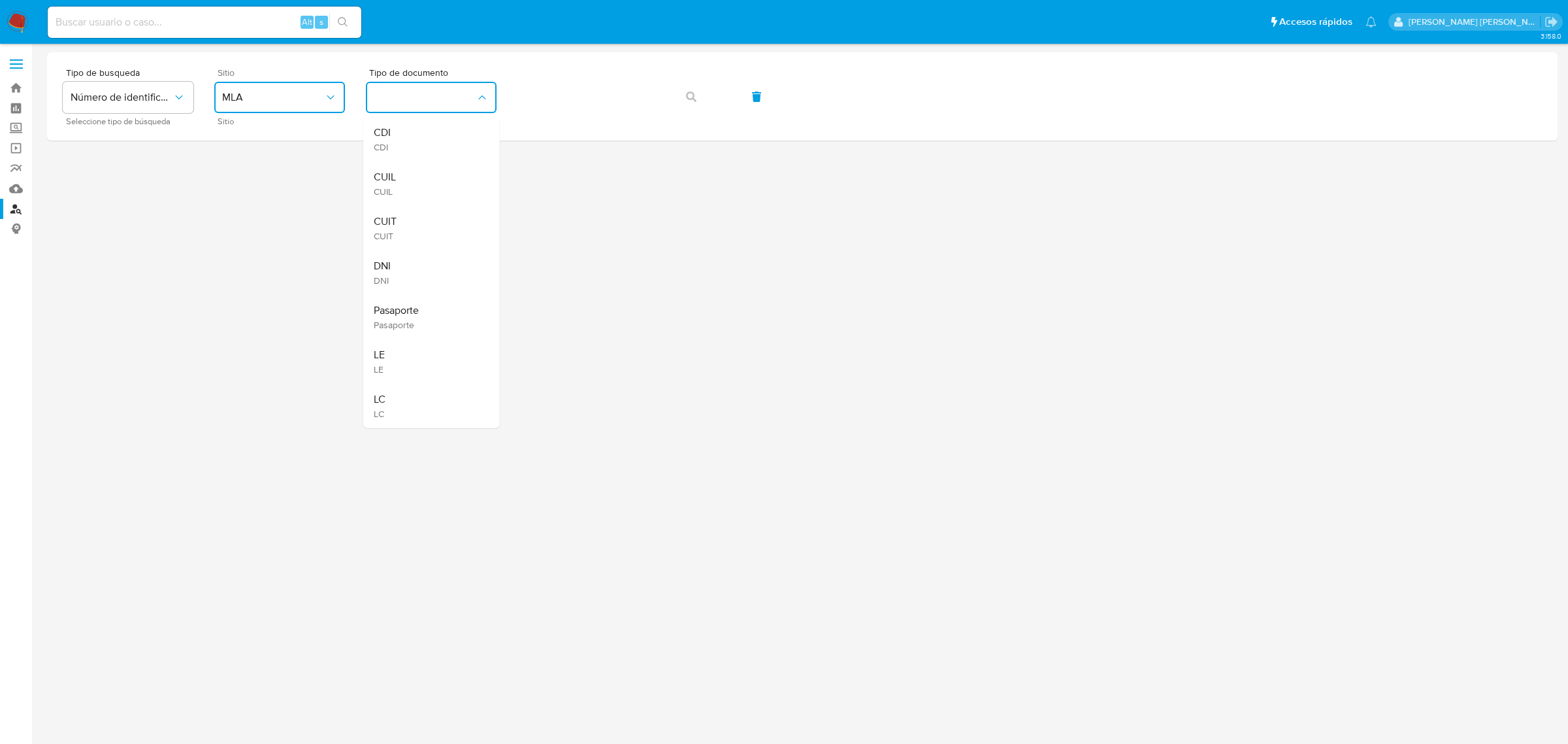
drag, startPoint x: 431, startPoint y: 173, endPoint x: 444, endPoint y: 169, distance: 13.6
click at [431, 174] on div "CUIL CUIL" at bounding box center [427, 183] width 107 height 44
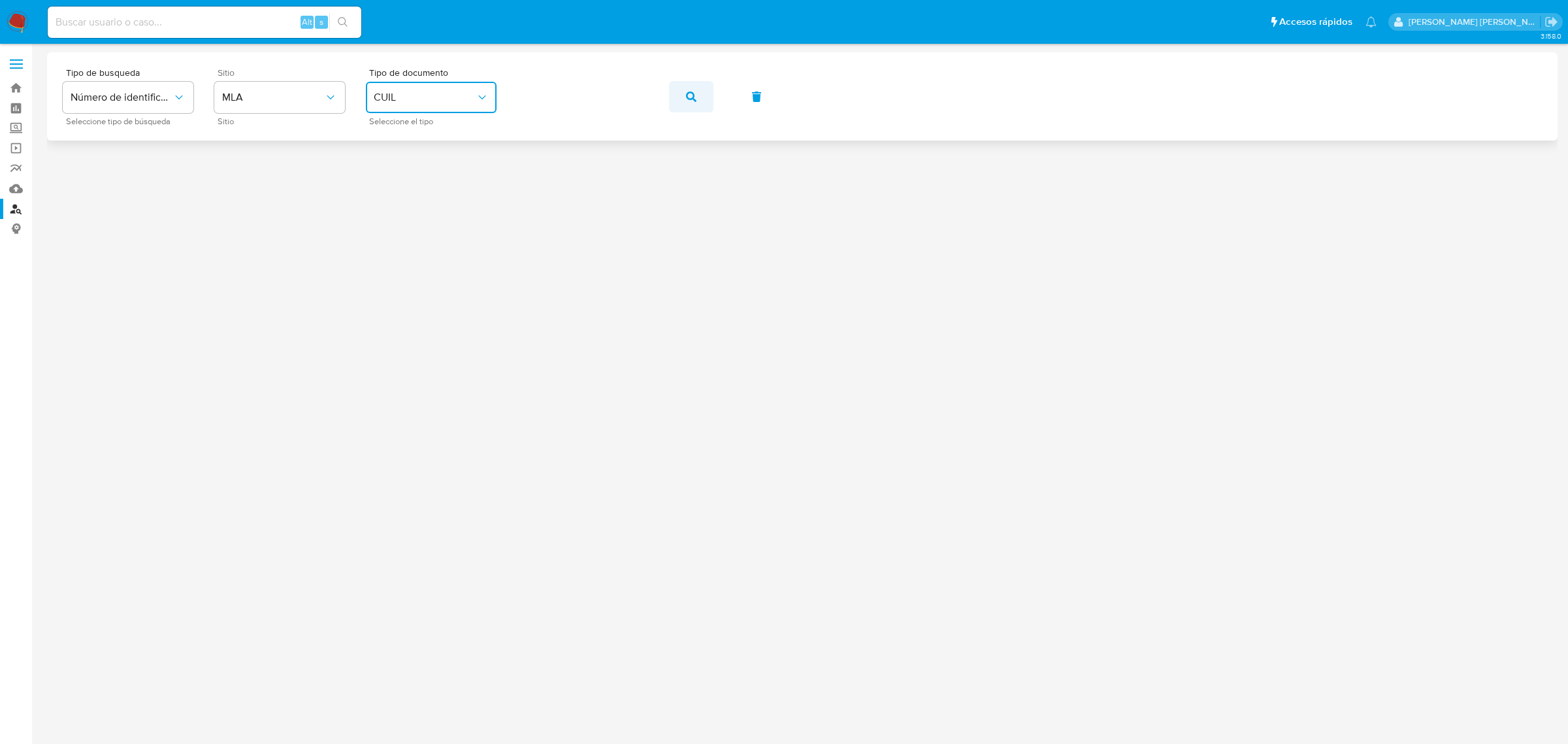
click at [691, 96] on icon "button" at bounding box center [691, 97] width 11 height 11
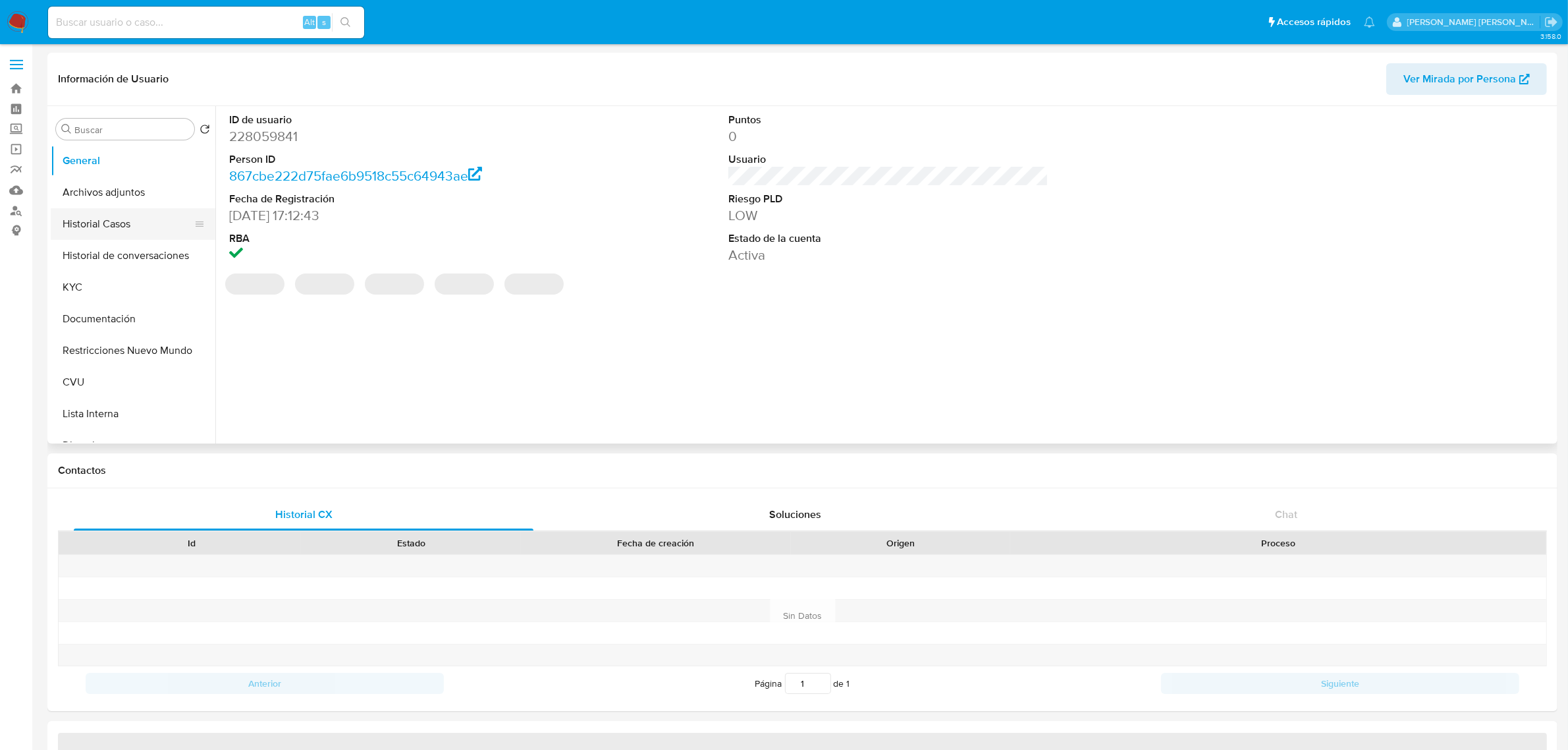
click at [116, 228] on button "Historial Casos" at bounding box center [127, 224] width 154 height 32
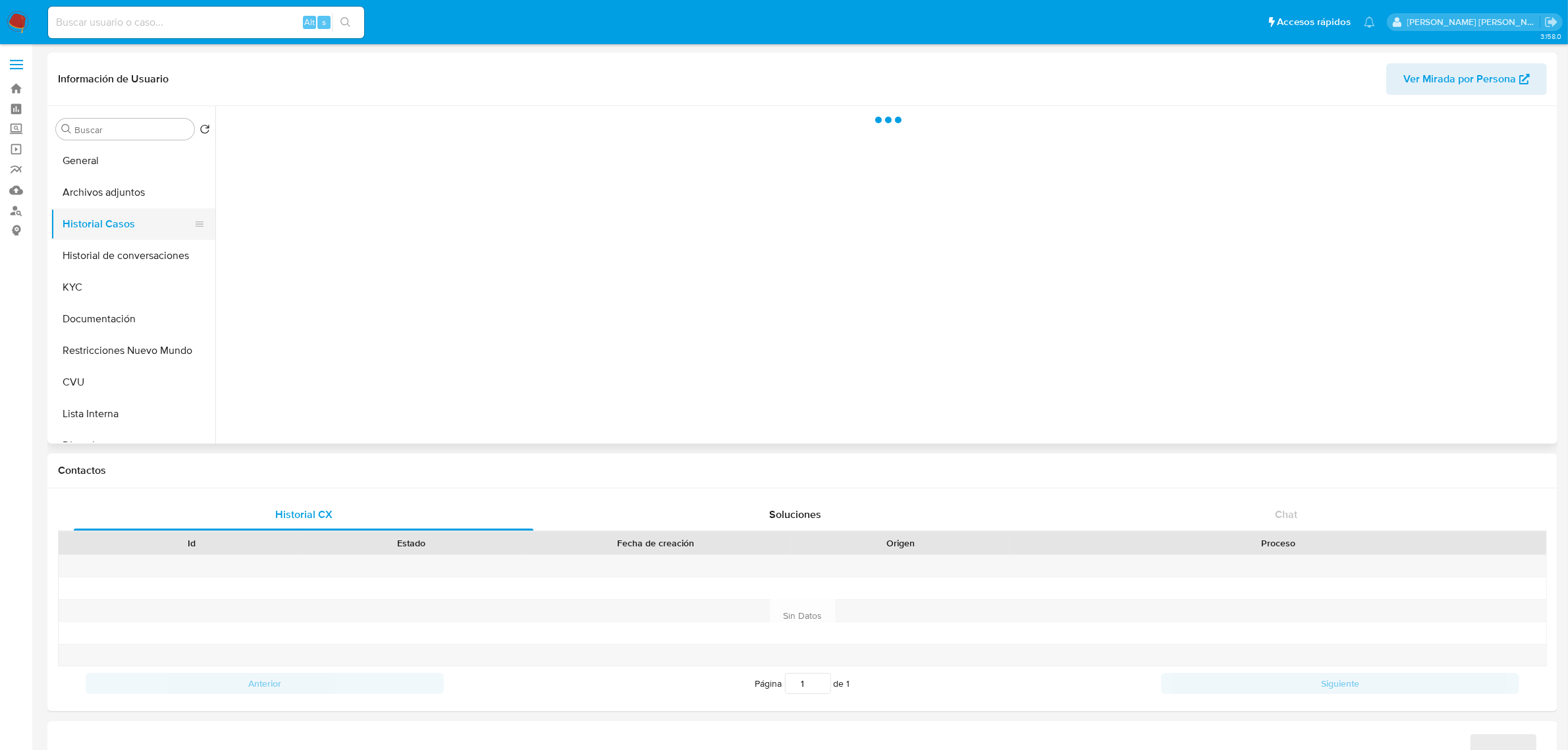
select select "10"
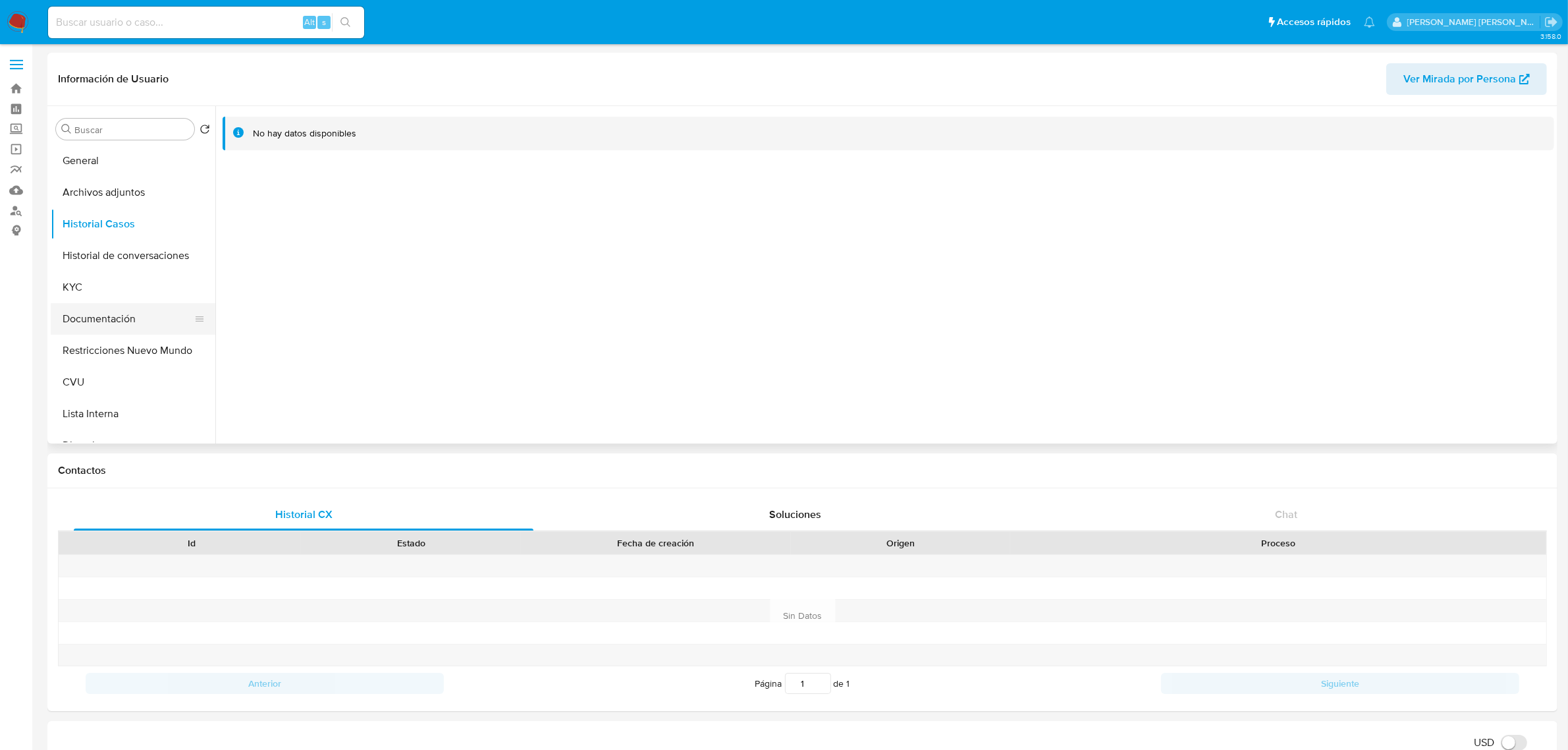
click at [101, 317] on button "Documentación" at bounding box center [127, 319] width 154 height 32
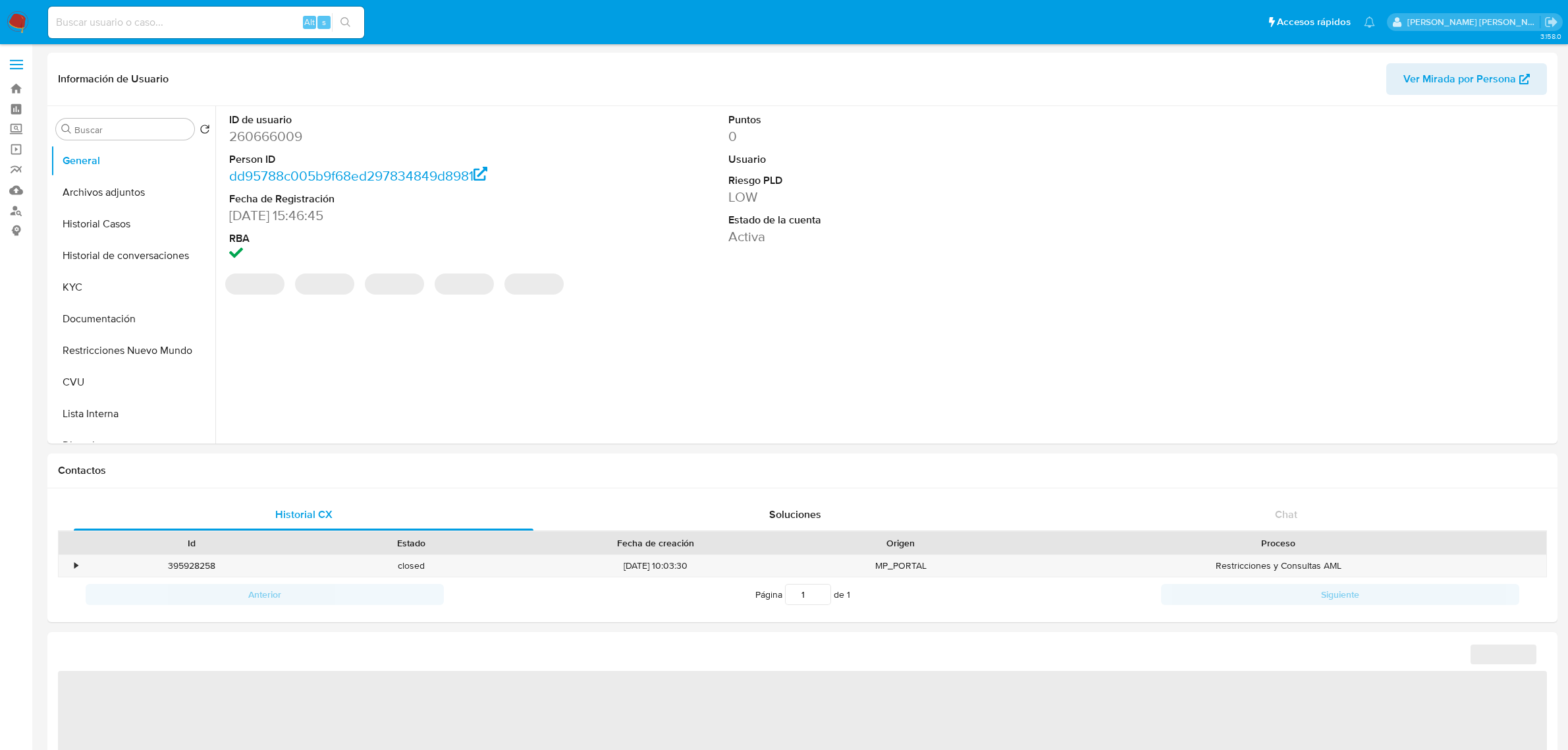
select select "10"
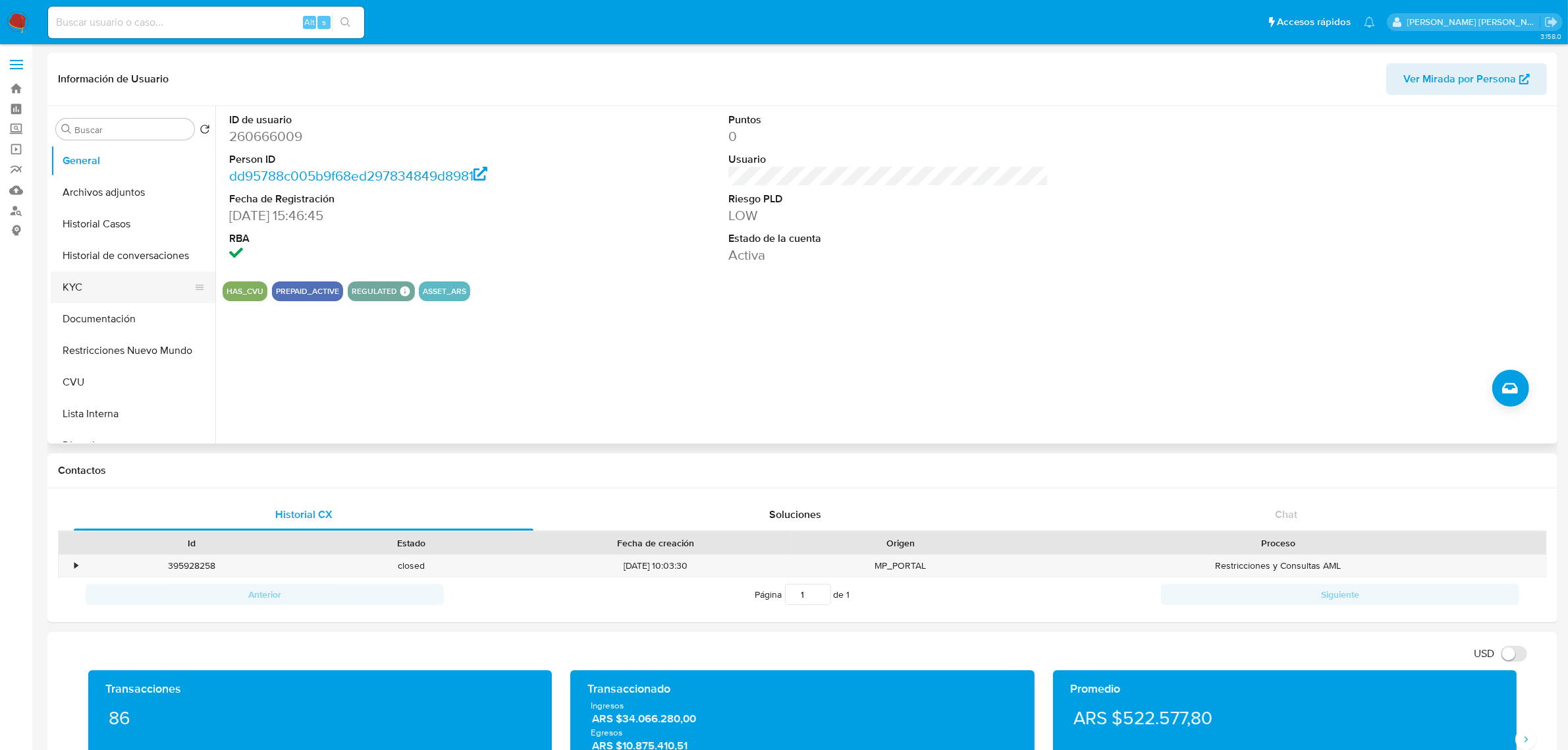
click at [97, 295] on button "KYC" at bounding box center [127, 287] width 154 height 32
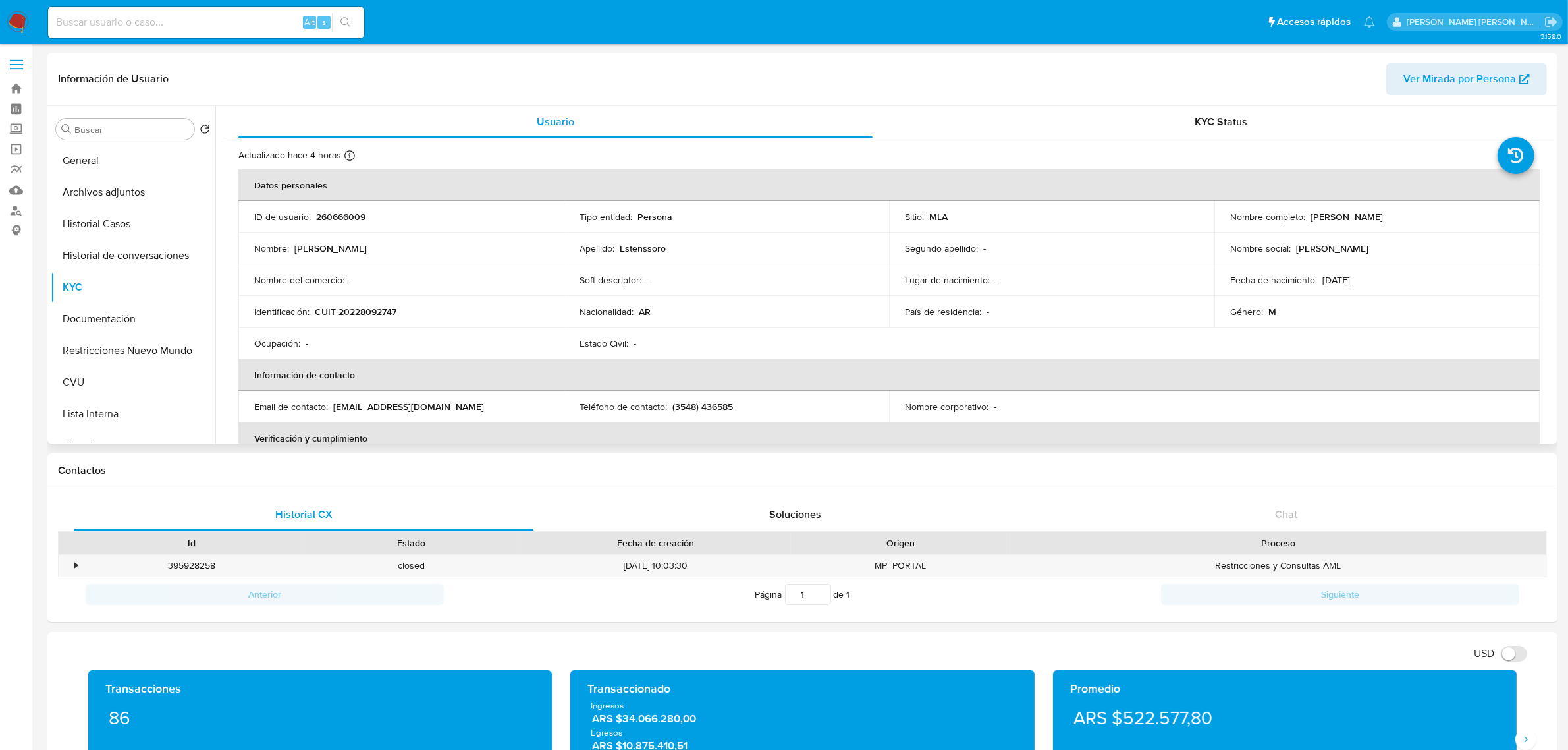
click at [368, 310] on p "CUIT 20228092747" at bounding box center [356, 311] width 82 height 12
copy p "20228092747"
click at [123, 225] on button "Historial Casos" at bounding box center [127, 224] width 154 height 32
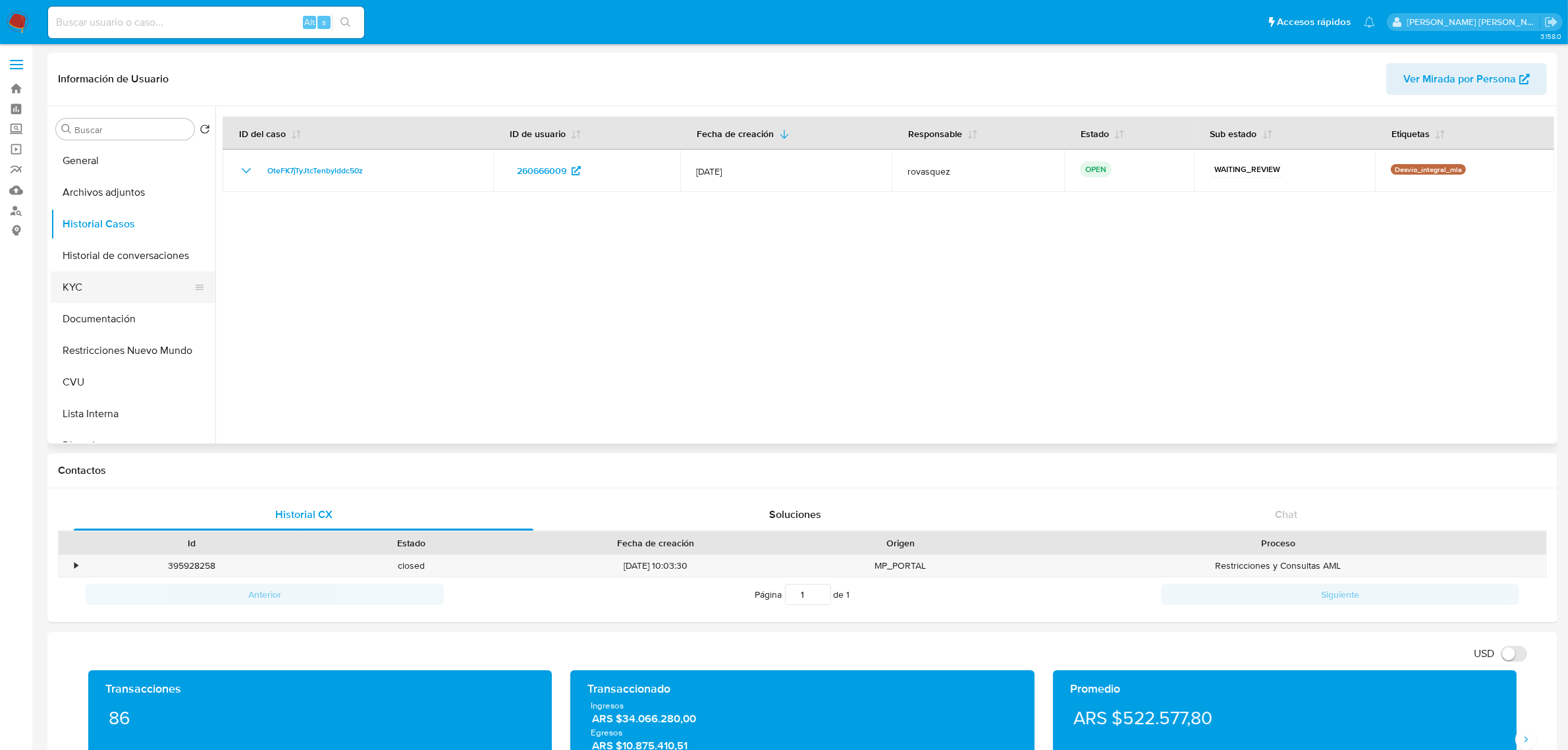
click at [106, 285] on button "KYC" at bounding box center [127, 287] width 154 height 32
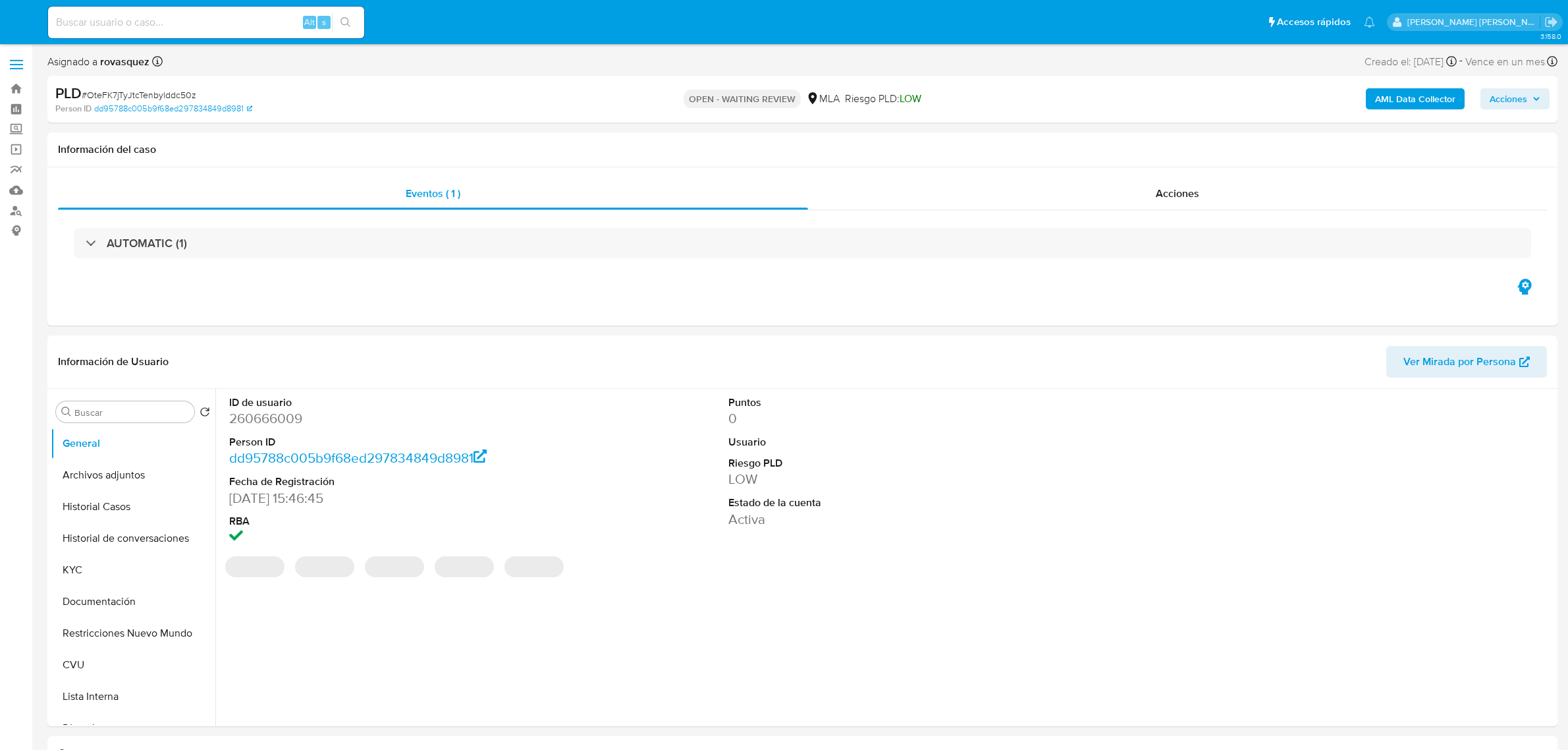
select select "10"
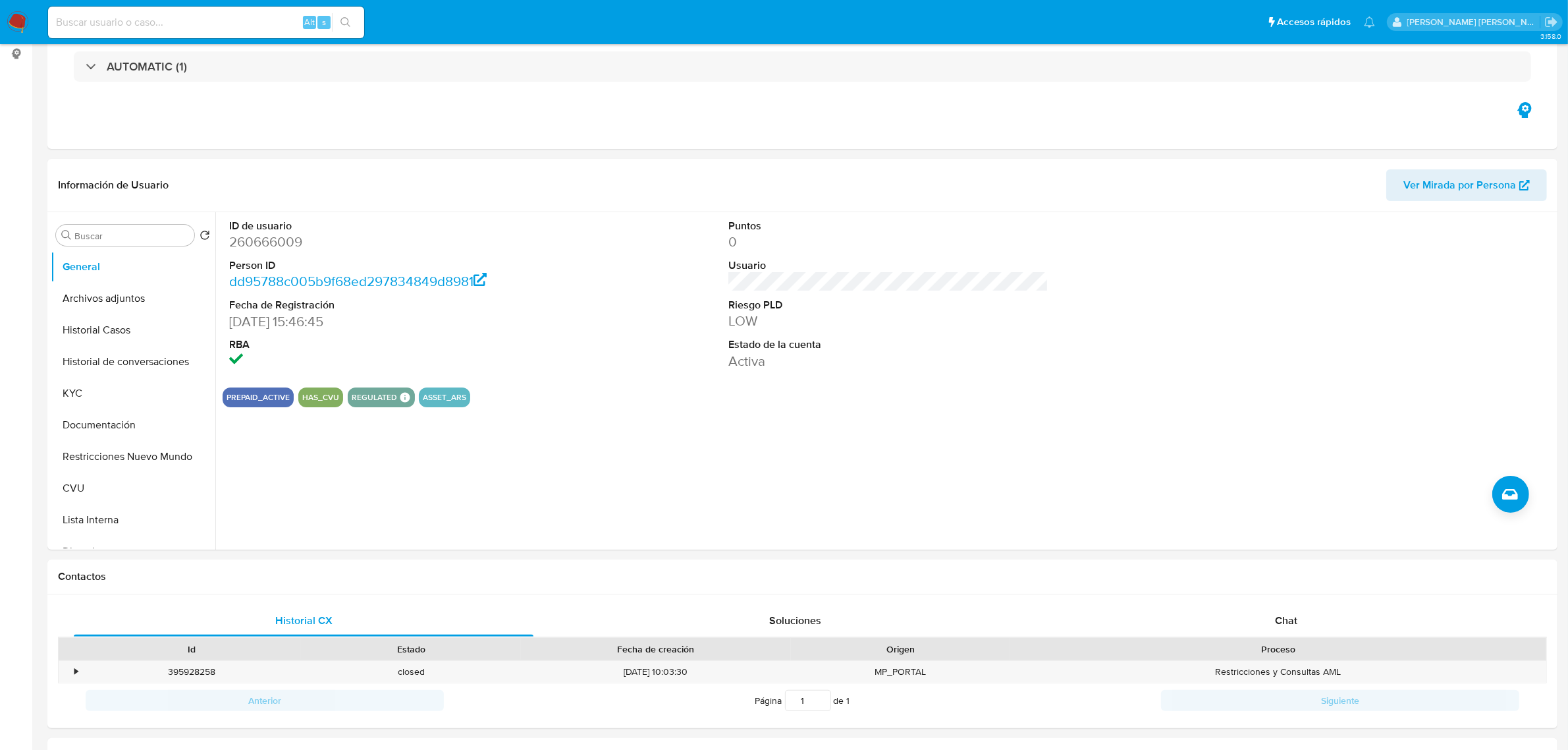
scroll to position [329, 0]
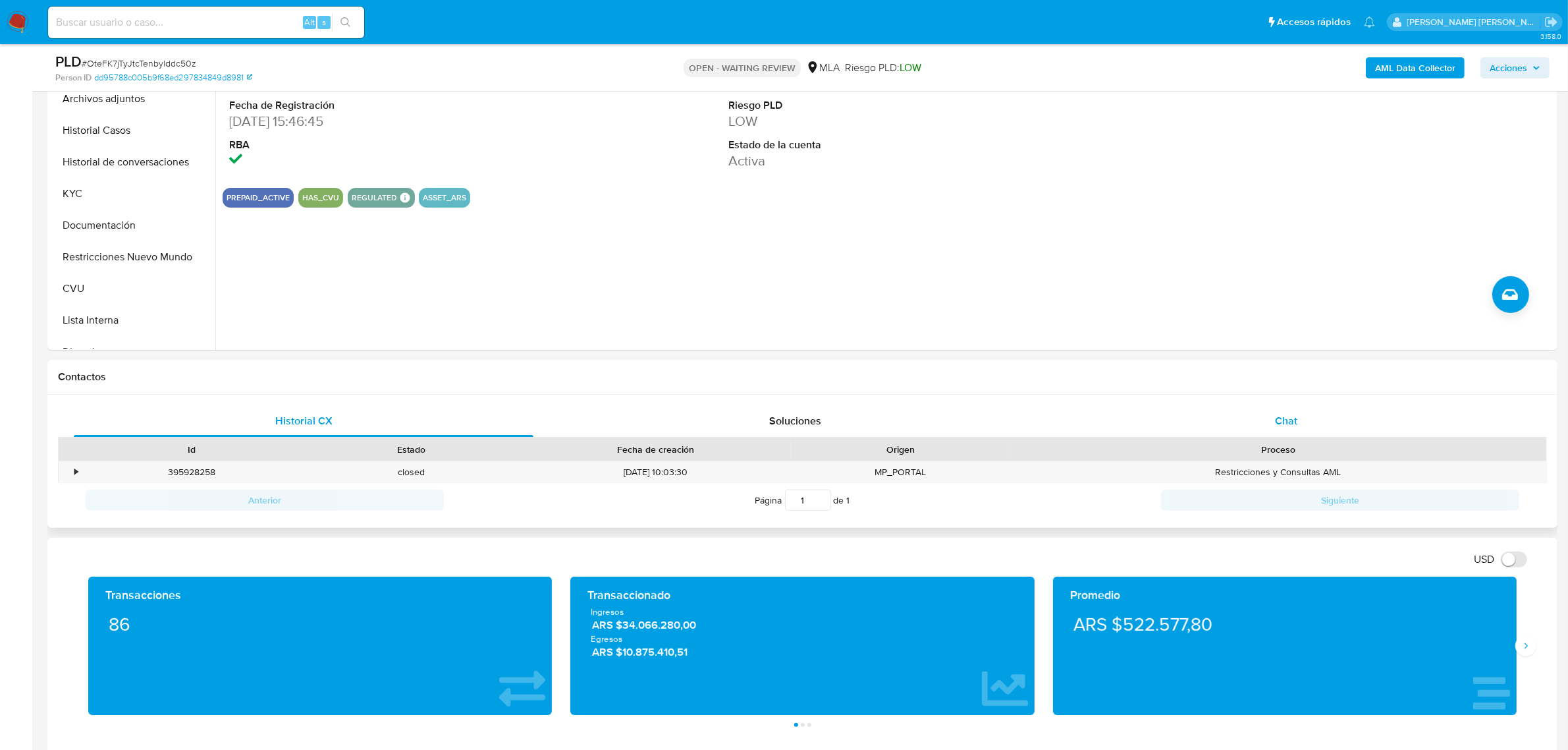
click at [1270, 430] on div "Chat" at bounding box center [1286, 421] width 460 height 32
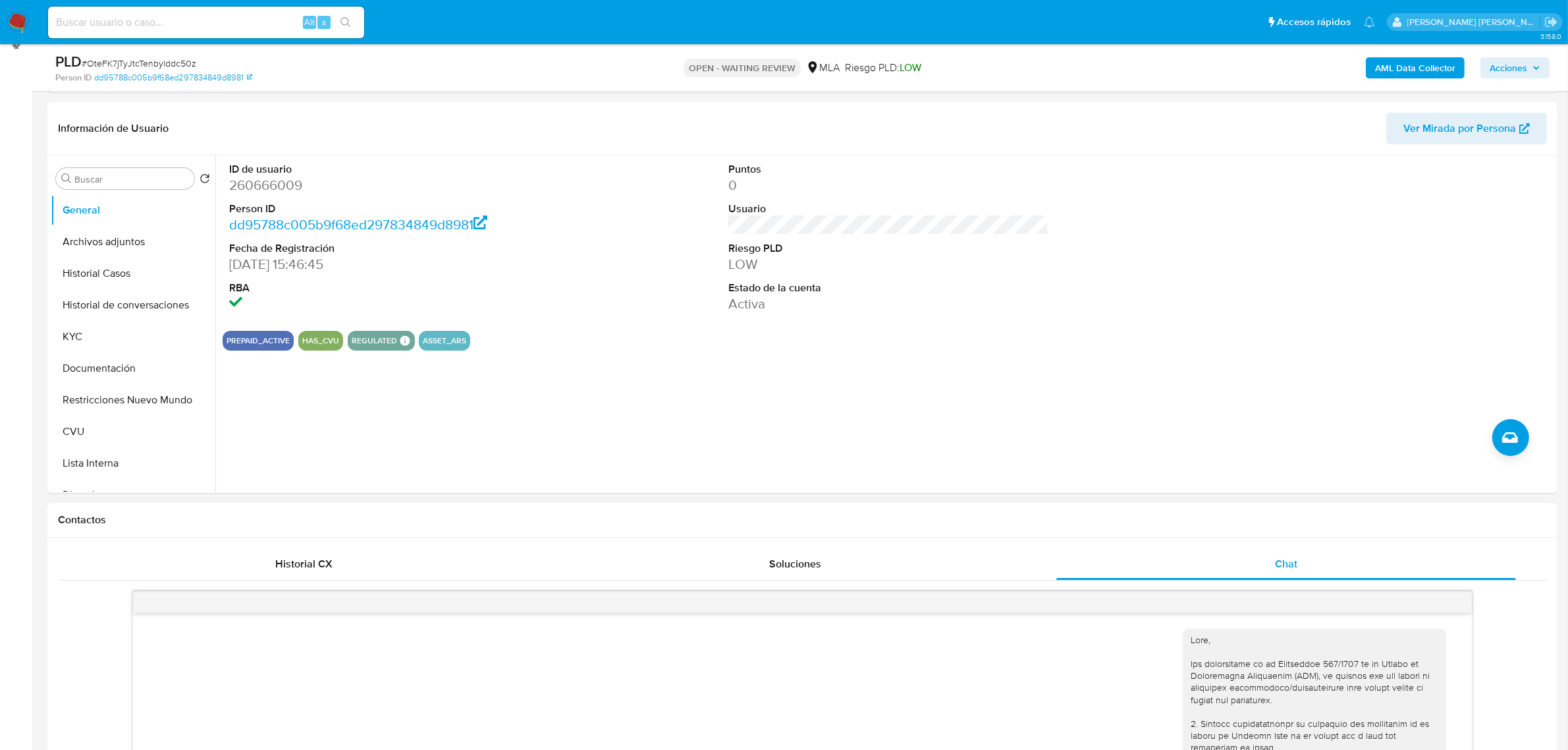
scroll to position [247, 0]
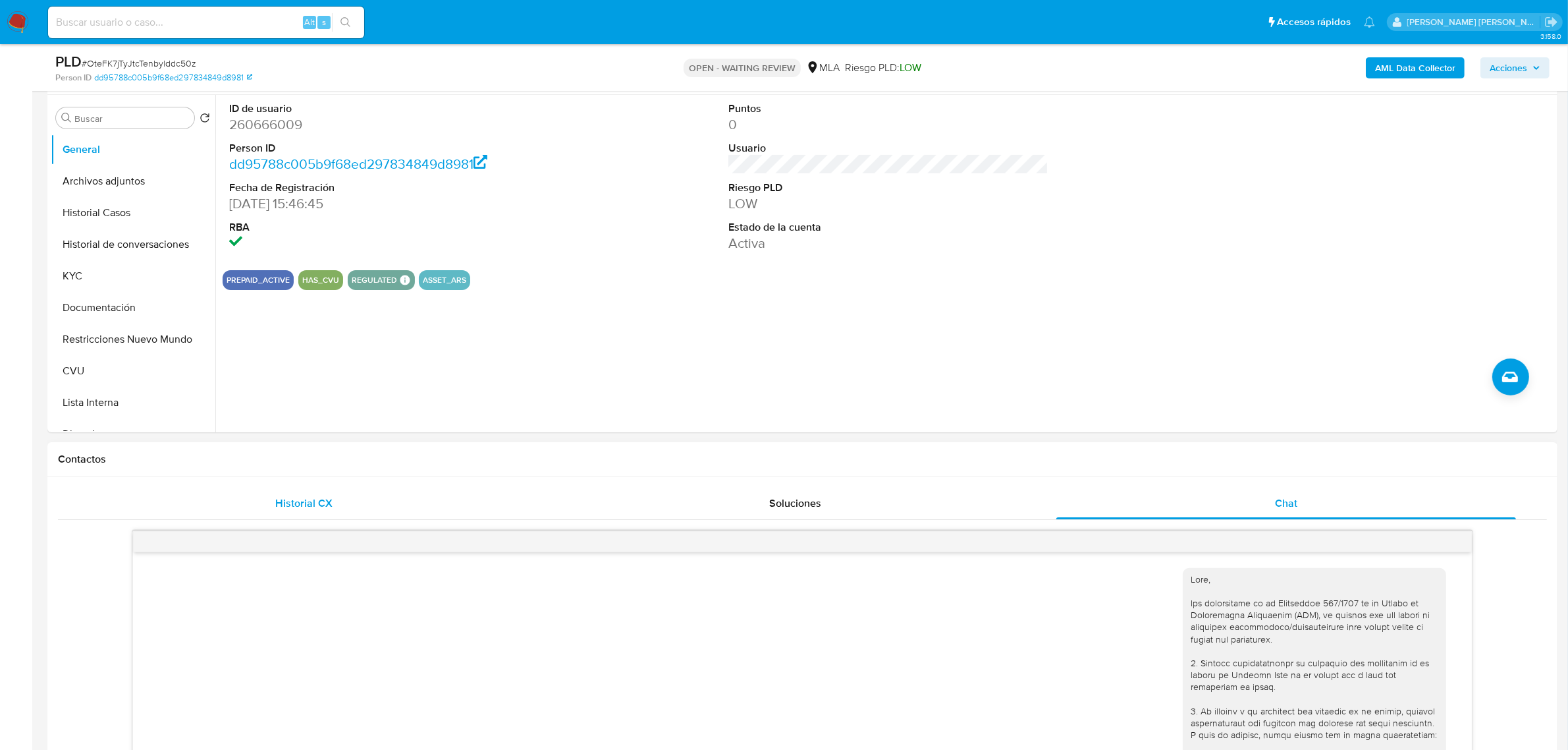
click at [292, 491] on div "Historial CX" at bounding box center [303, 503] width 460 height 32
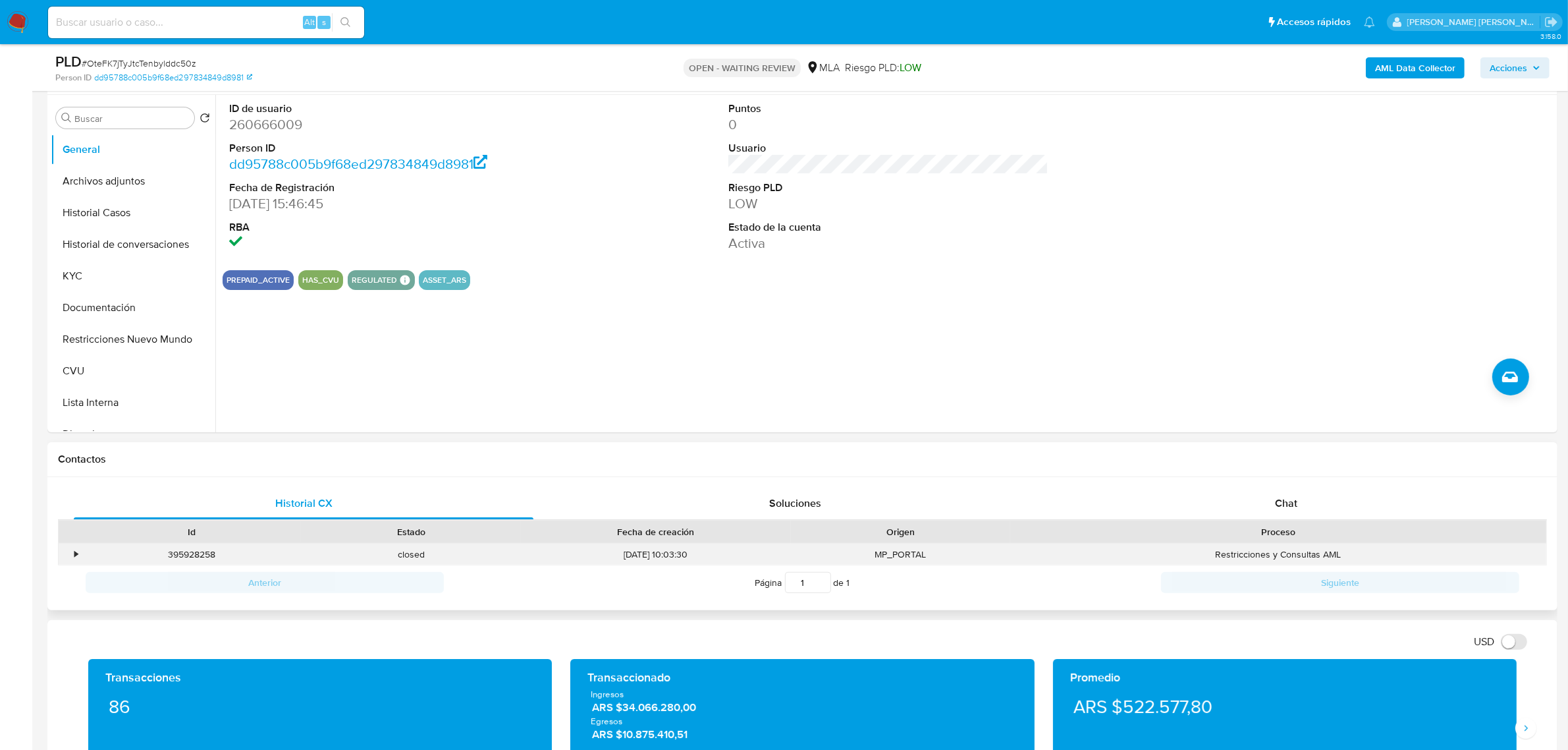
click at [188, 560] on div "395928258" at bounding box center [191, 554] width 219 height 22
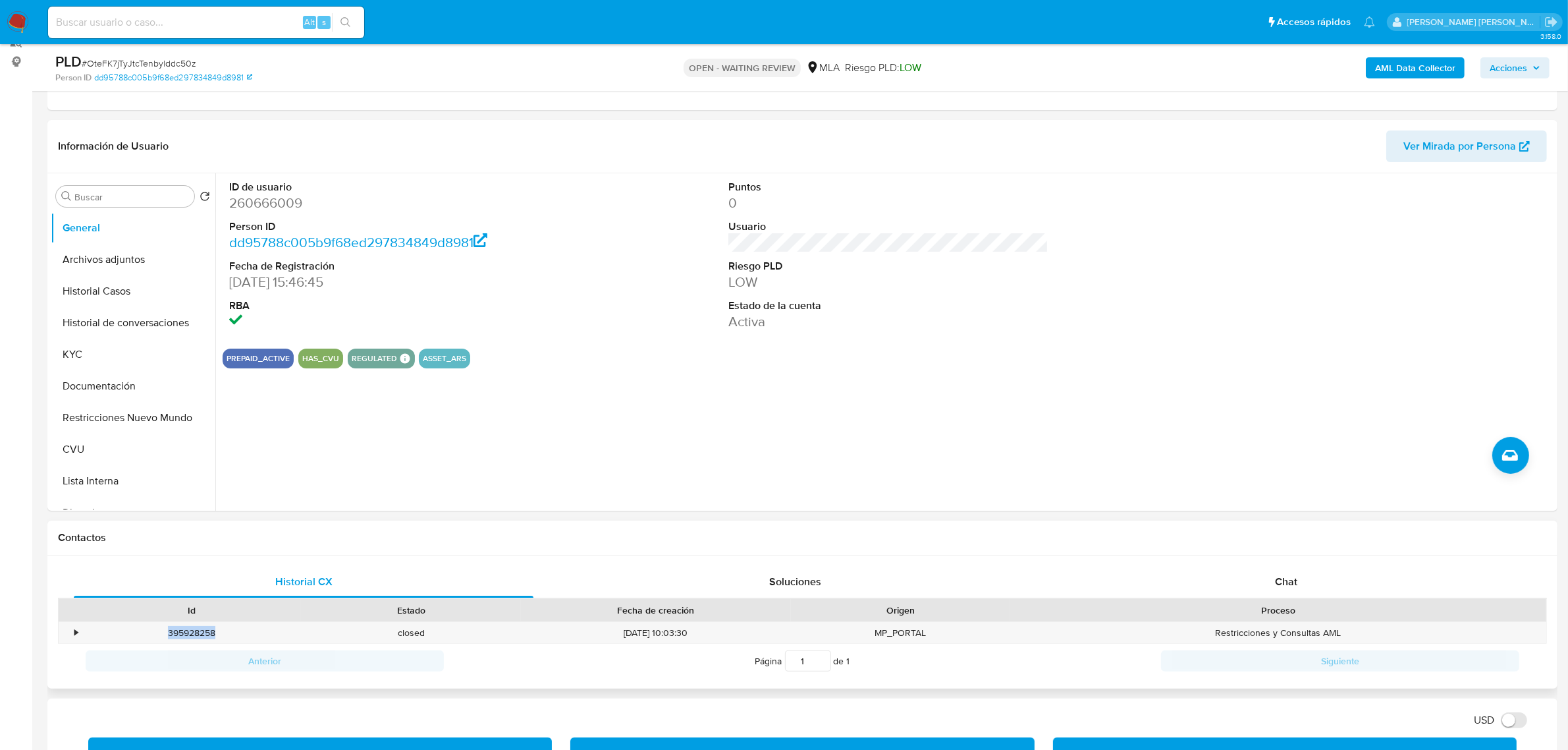
scroll to position [82, 0]
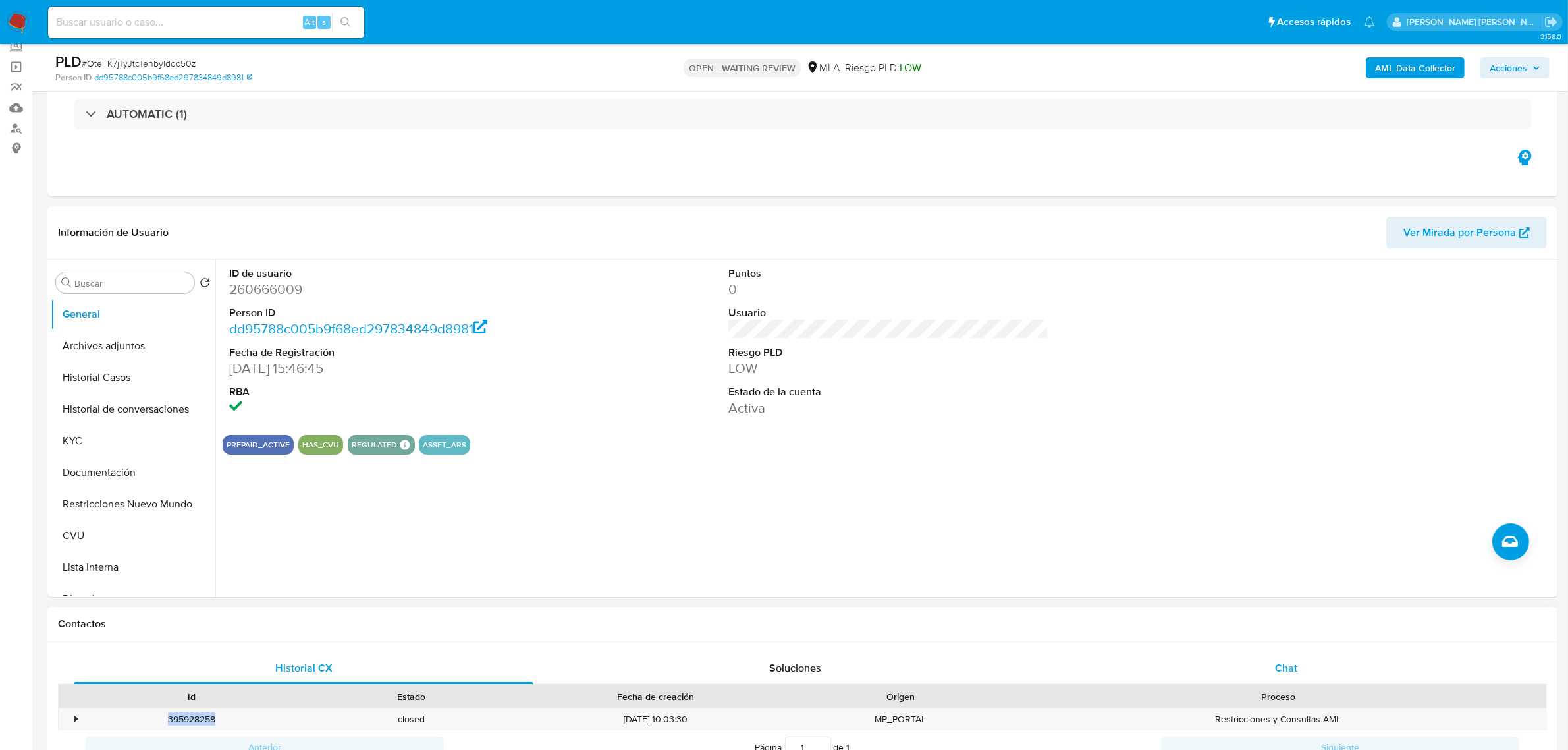
click at [1301, 660] on div "Chat" at bounding box center [1286, 668] width 460 height 32
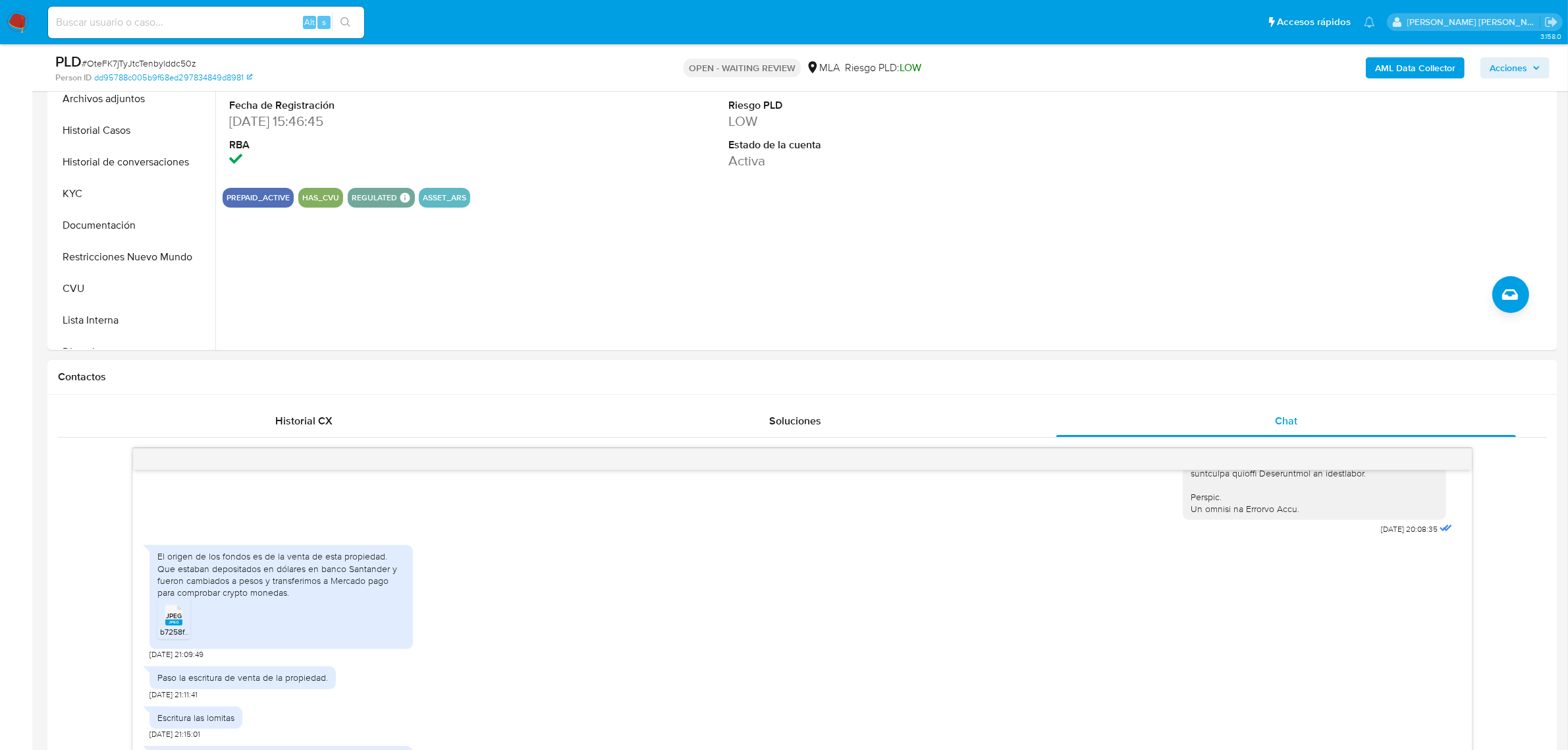
scroll to position [741, 0]
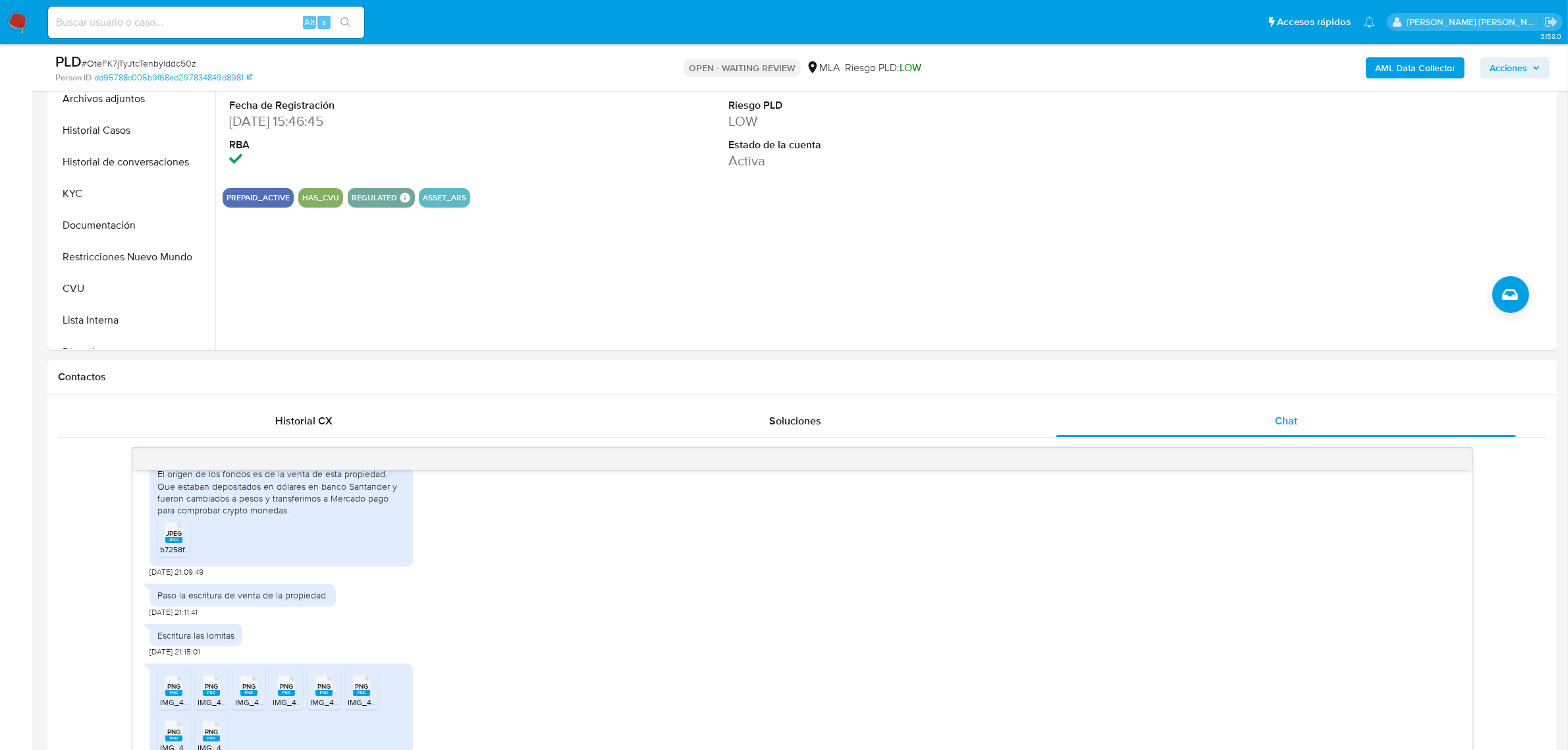
click at [173, 542] on rect at bounding box center [174, 540] width 17 height 6
drag, startPoint x: 169, startPoint y: 621, endPoint x: 325, endPoint y: 629, distance: 156.2
click at [325, 606] on div "Paso la escritura de venta de la propiedad." at bounding box center [242, 594] width 187 height 23
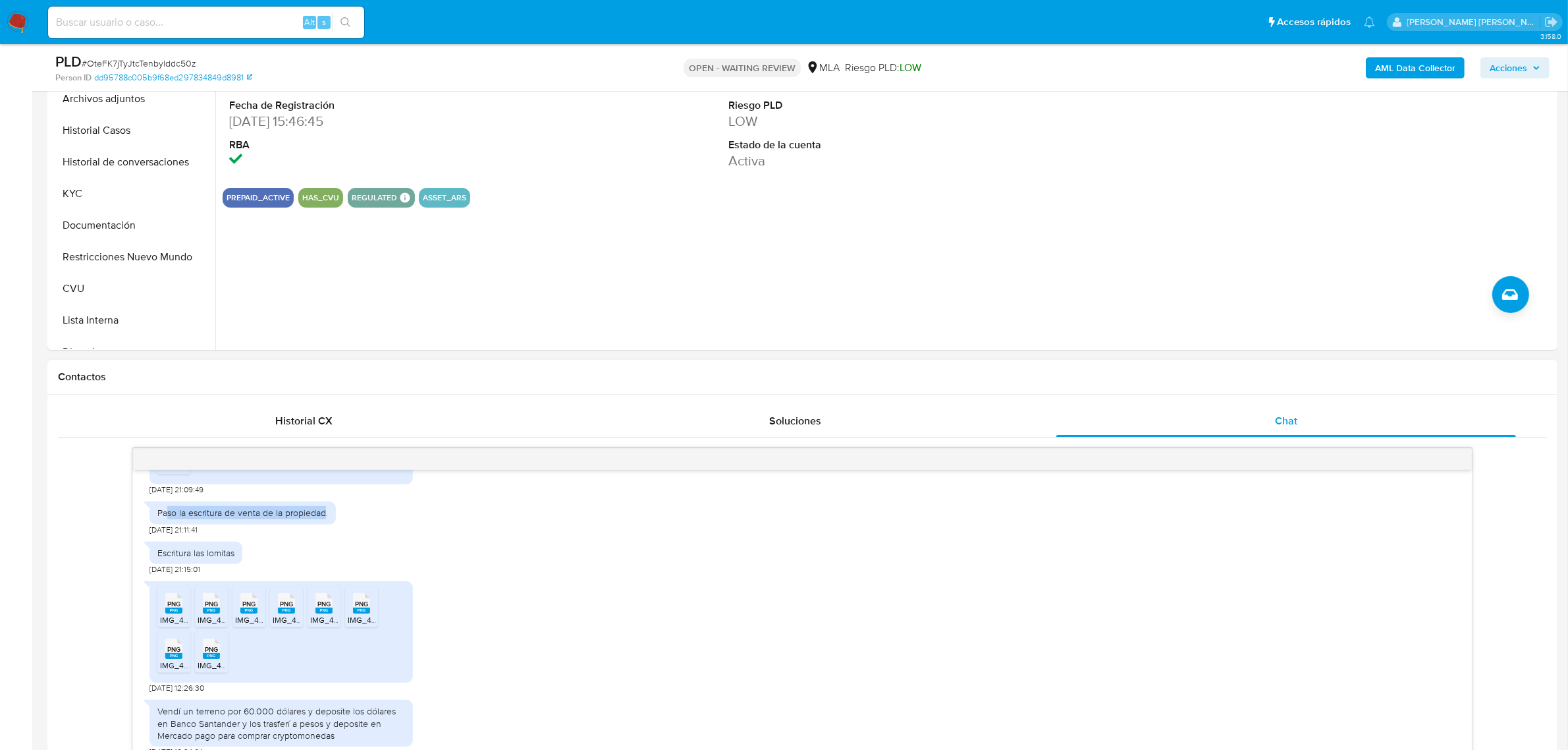
scroll to position [906, 0]
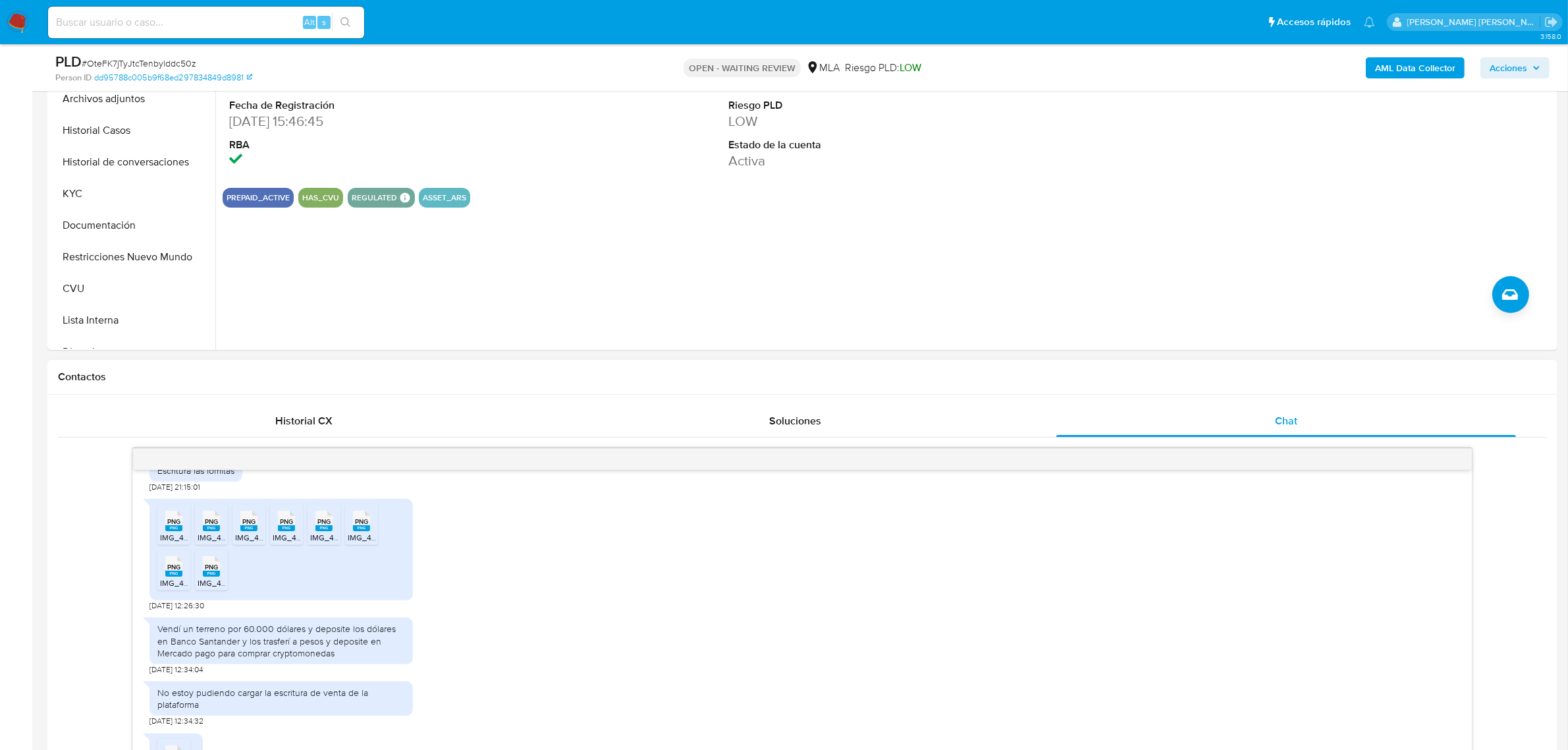
click at [175, 531] on rect at bounding box center [174, 528] width 17 height 6
click at [208, 532] on icon "PNG" at bounding box center [211, 521] width 17 height 23
click at [252, 531] on rect at bounding box center [248, 528] width 17 height 6
click at [293, 526] on span "PNG" at bounding box center [287, 521] width 13 height 8
click at [325, 531] on rect at bounding box center [324, 528] width 17 height 6
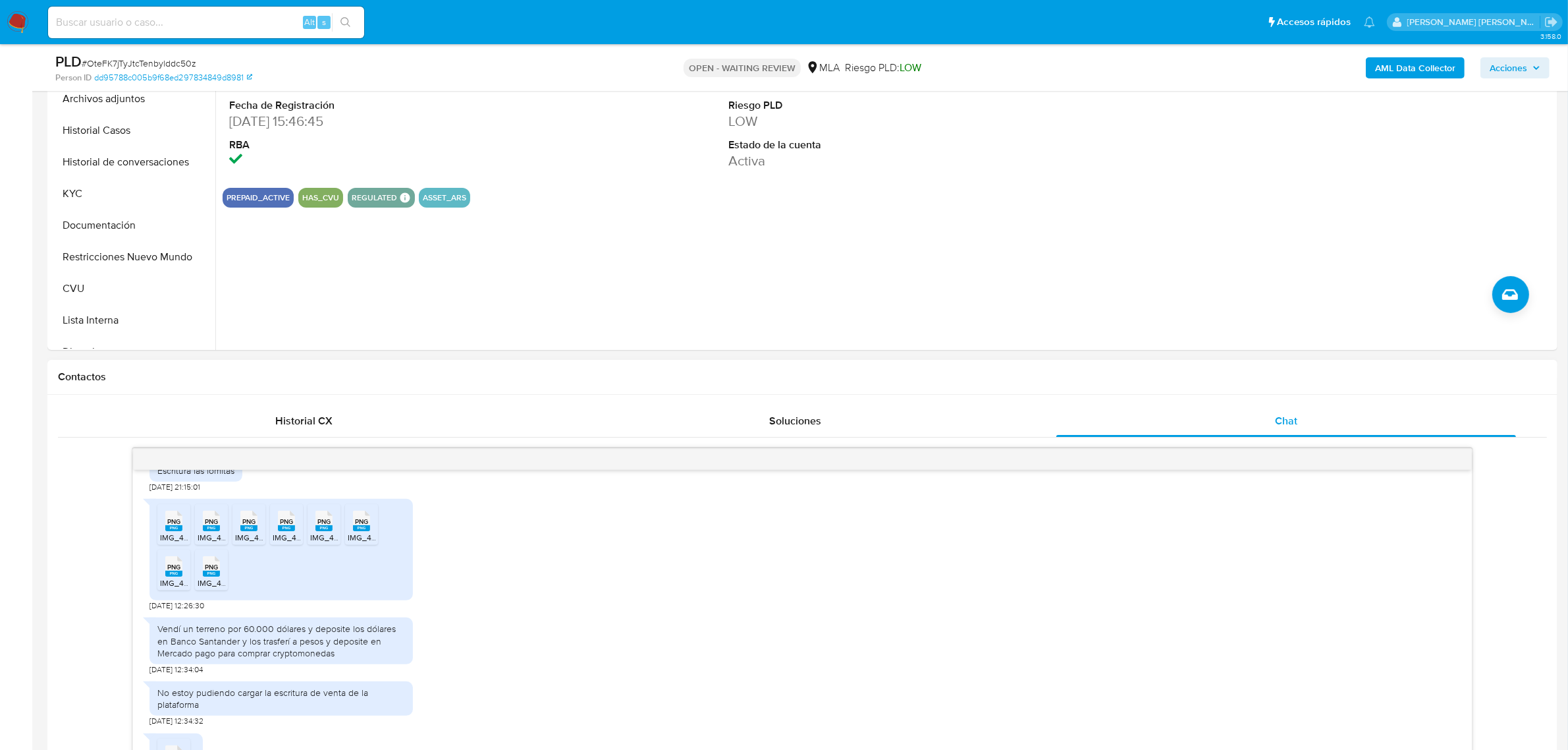
click at [358, 526] on span "PNG" at bounding box center [361, 521] width 13 height 8
click at [169, 572] on span "PNG" at bounding box center [174, 566] width 13 height 8
click at [211, 572] on span "PNG" at bounding box center [211, 566] width 13 height 8
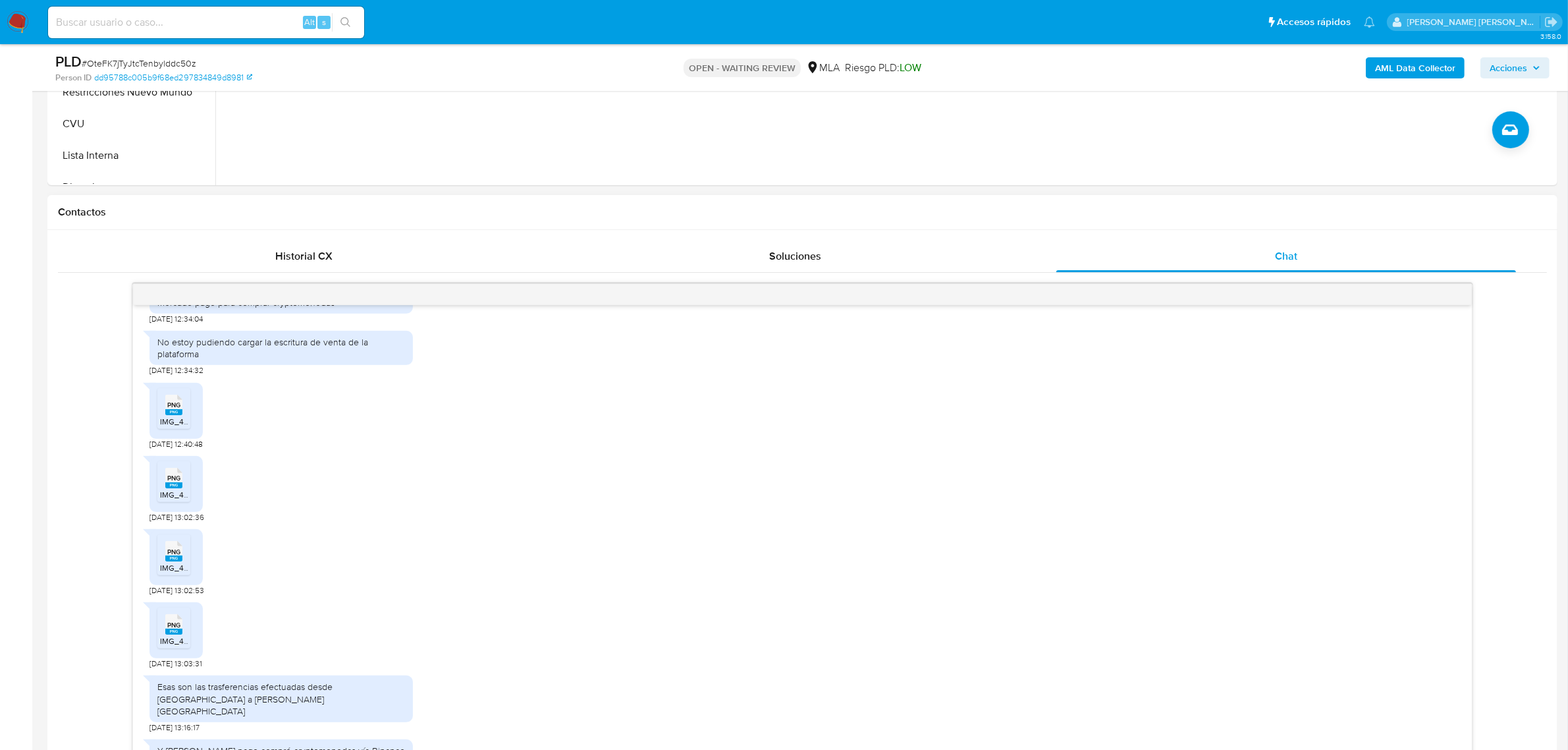
scroll to position [576, 0]
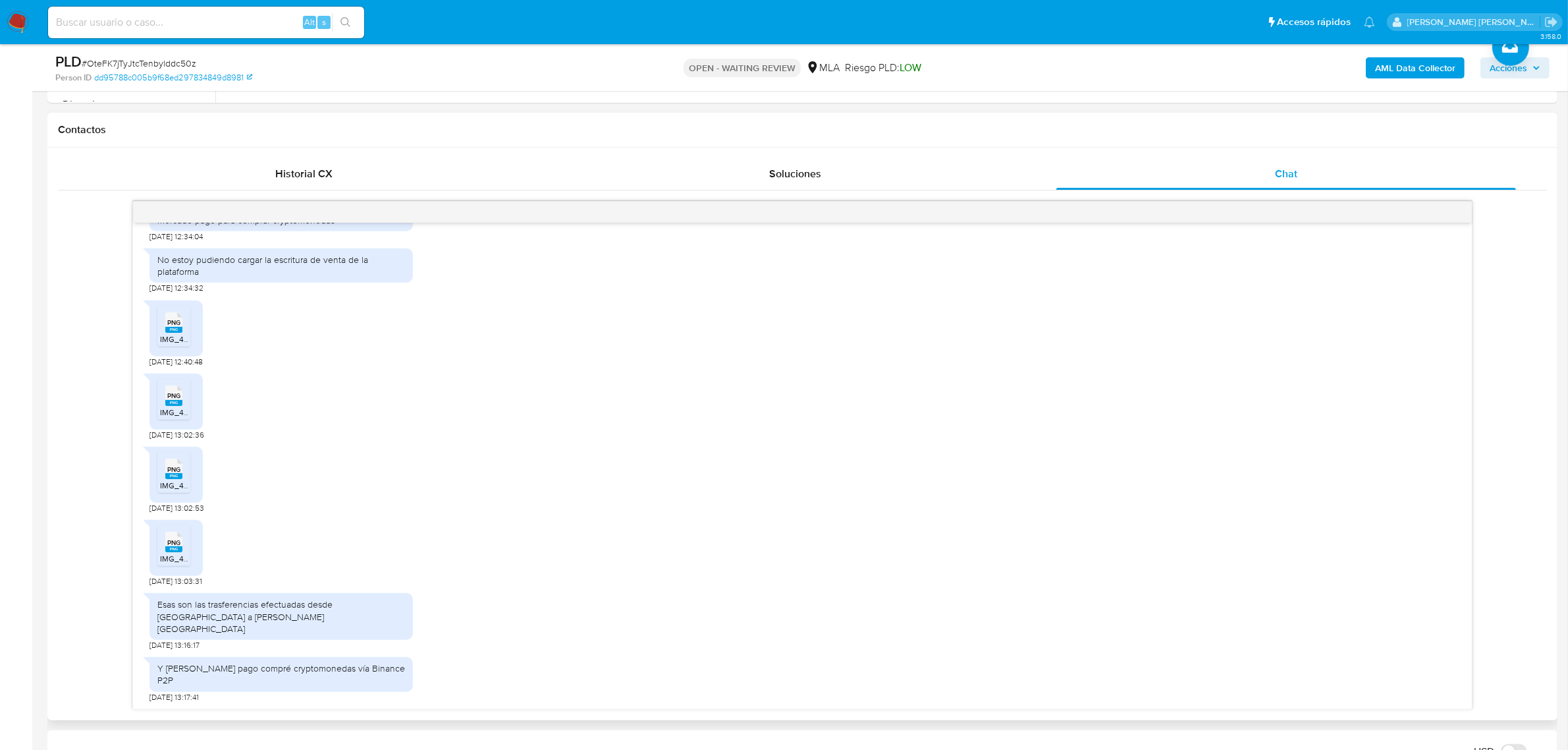
click at [176, 327] on span "PNG" at bounding box center [174, 322] width 13 height 8
click at [168, 400] on span "PNG" at bounding box center [174, 395] width 13 height 8
click at [171, 473] on span "PNG" at bounding box center [174, 469] width 13 height 8
click at [172, 553] on icon "PNG" at bounding box center [174, 542] width 17 height 23
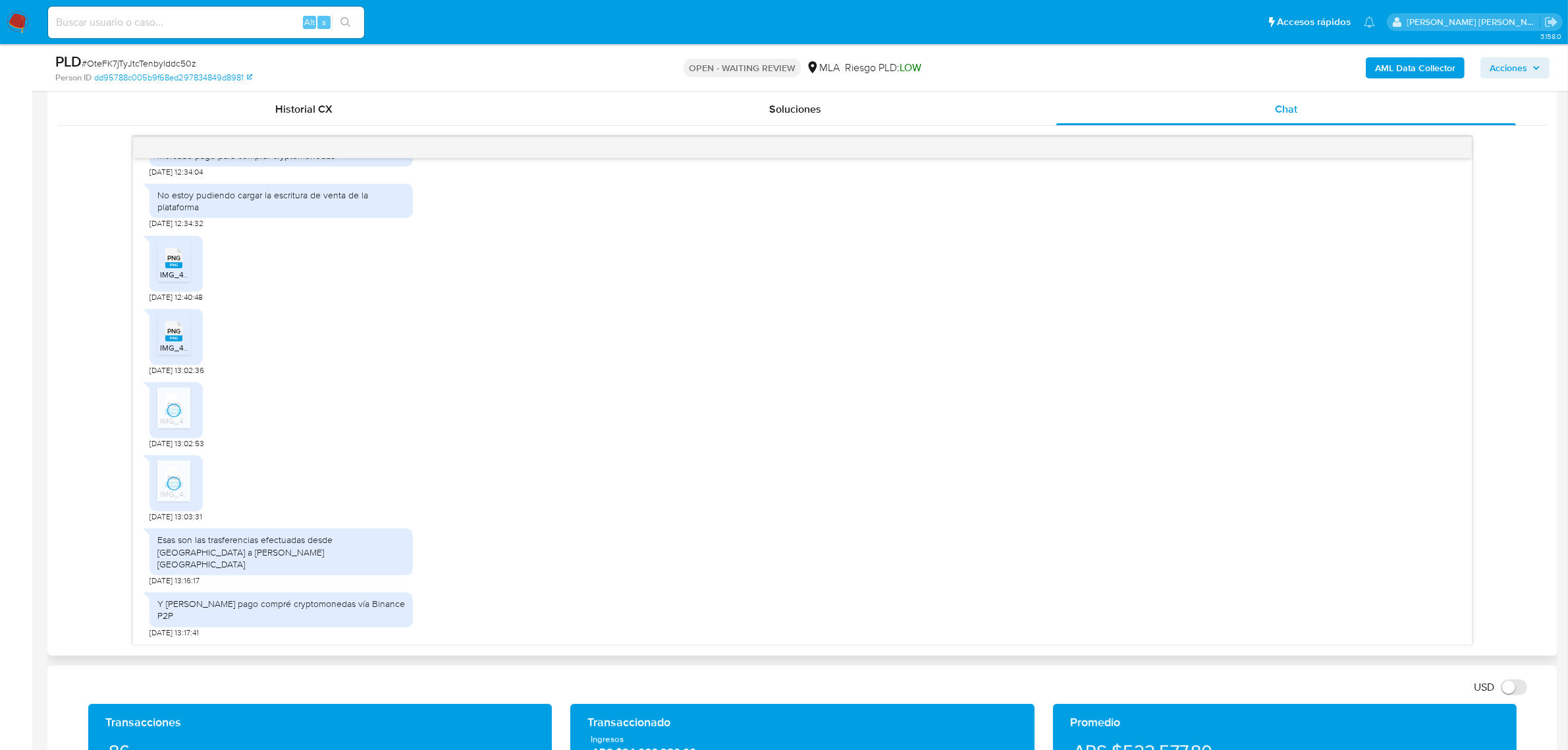
scroll to position [741, 0]
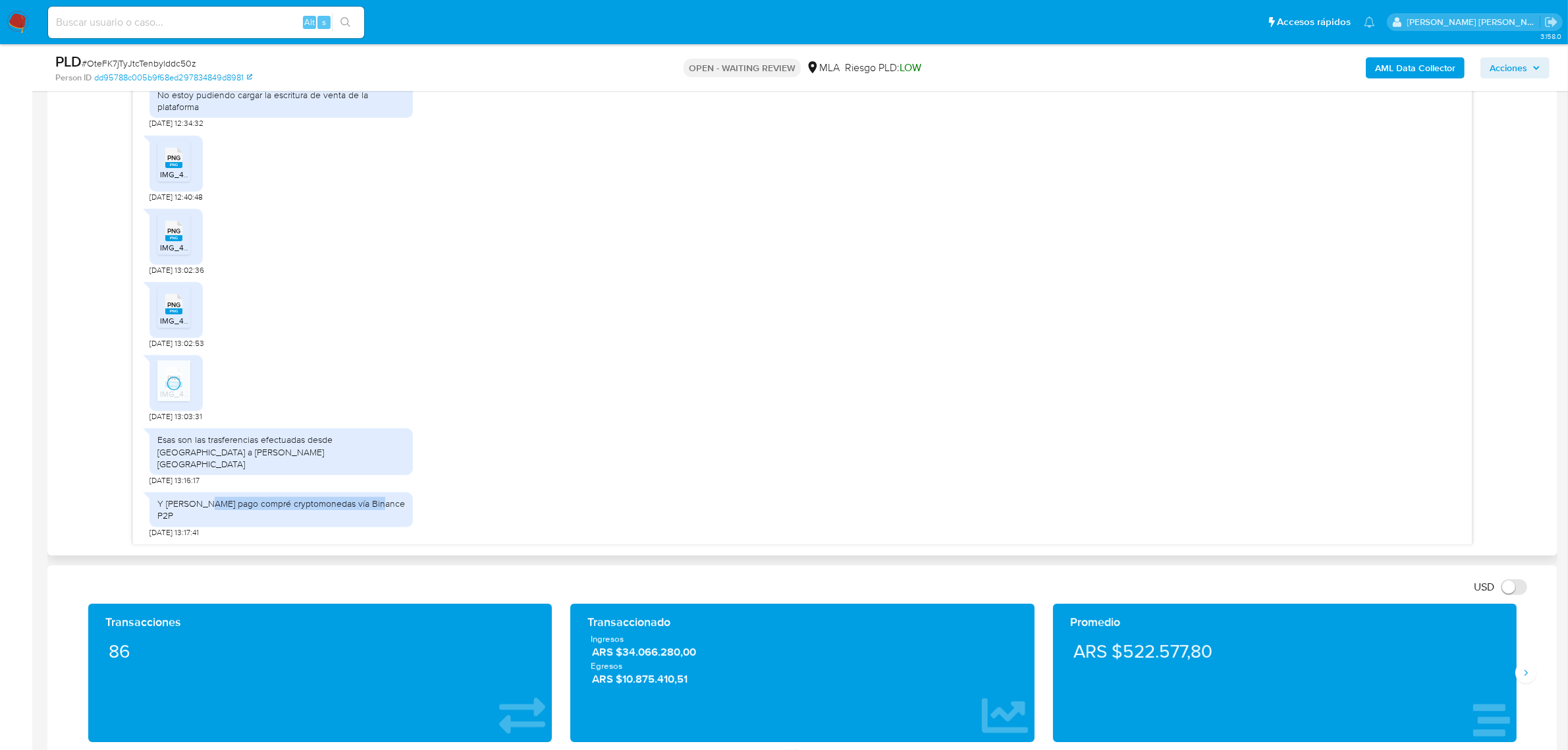
drag, startPoint x: 207, startPoint y: 523, endPoint x: 419, endPoint y: 519, distance: 212.0
click at [387, 521] on div "Y [PERSON_NAME] pago compré cryptomonedas vía Binance P2P" at bounding box center [281, 510] width 264 height 35
click at [440, 519] on div "Y de Mercado pago compré cryptomonedas vía Binance P2P 18/07/2025 13:17:41" at bounding box center [802, 511] width 1306 height 52
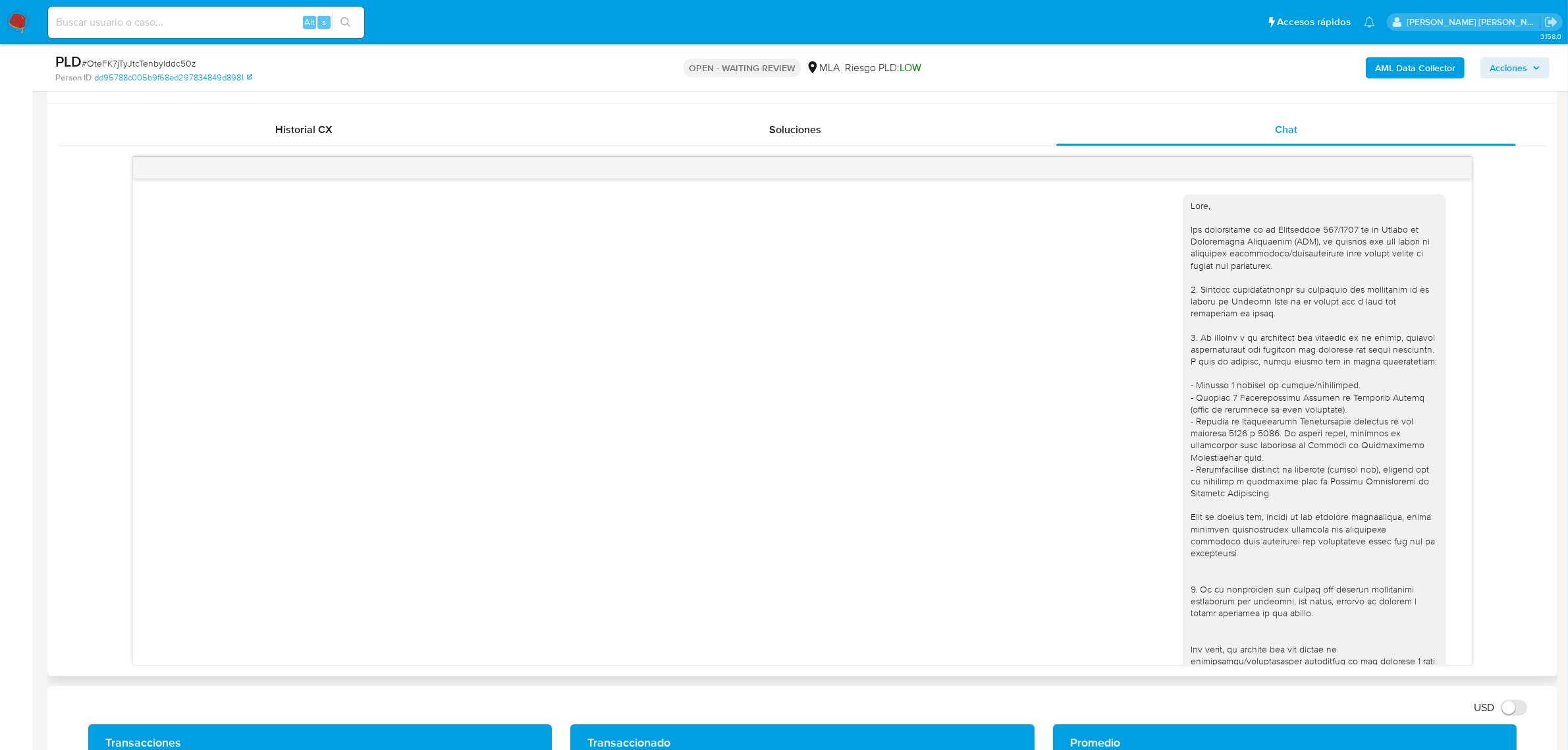
scroll to position [411, 0]
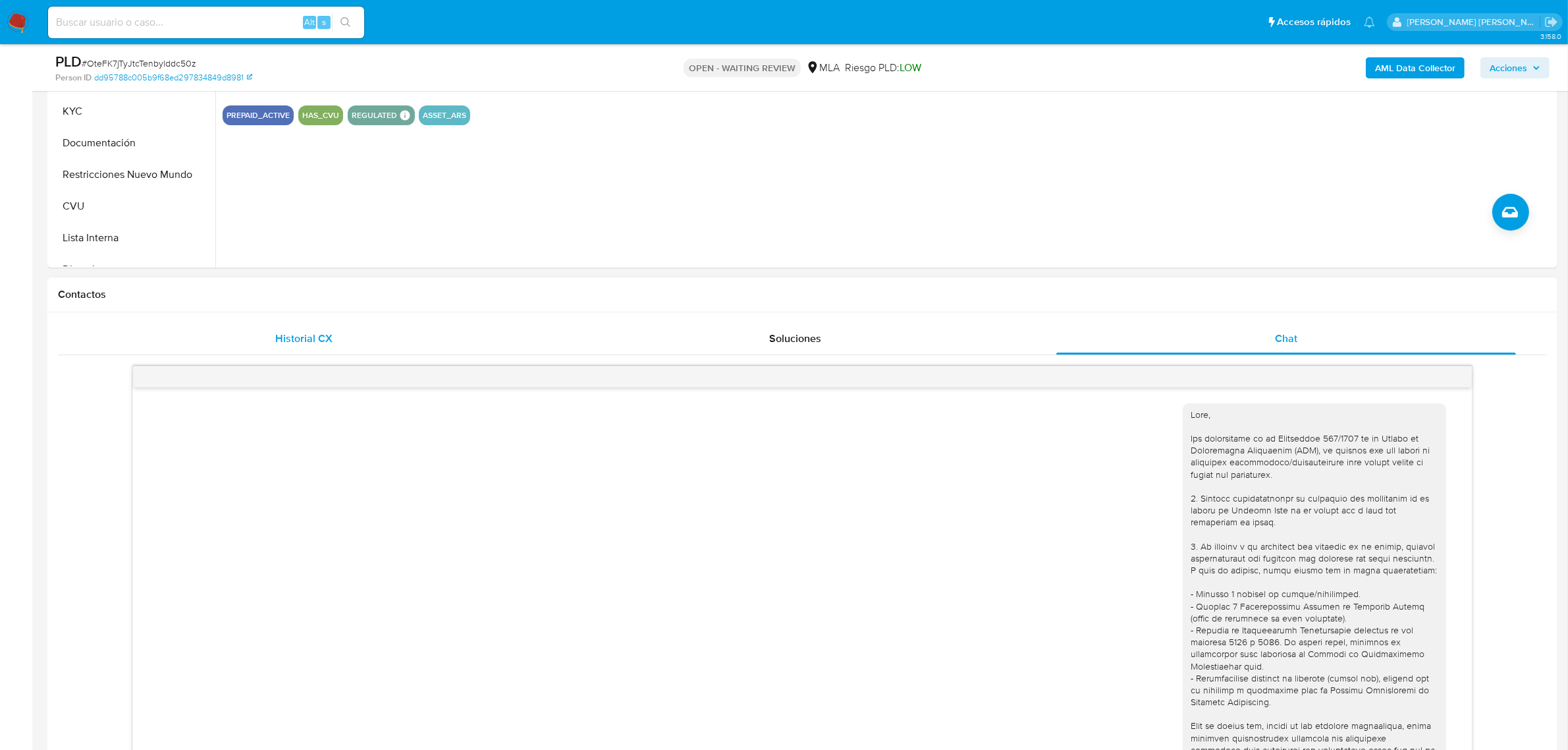
click at [289, 330] on span "Historial CX" at bounding box center [304, 338] width 57 height 15
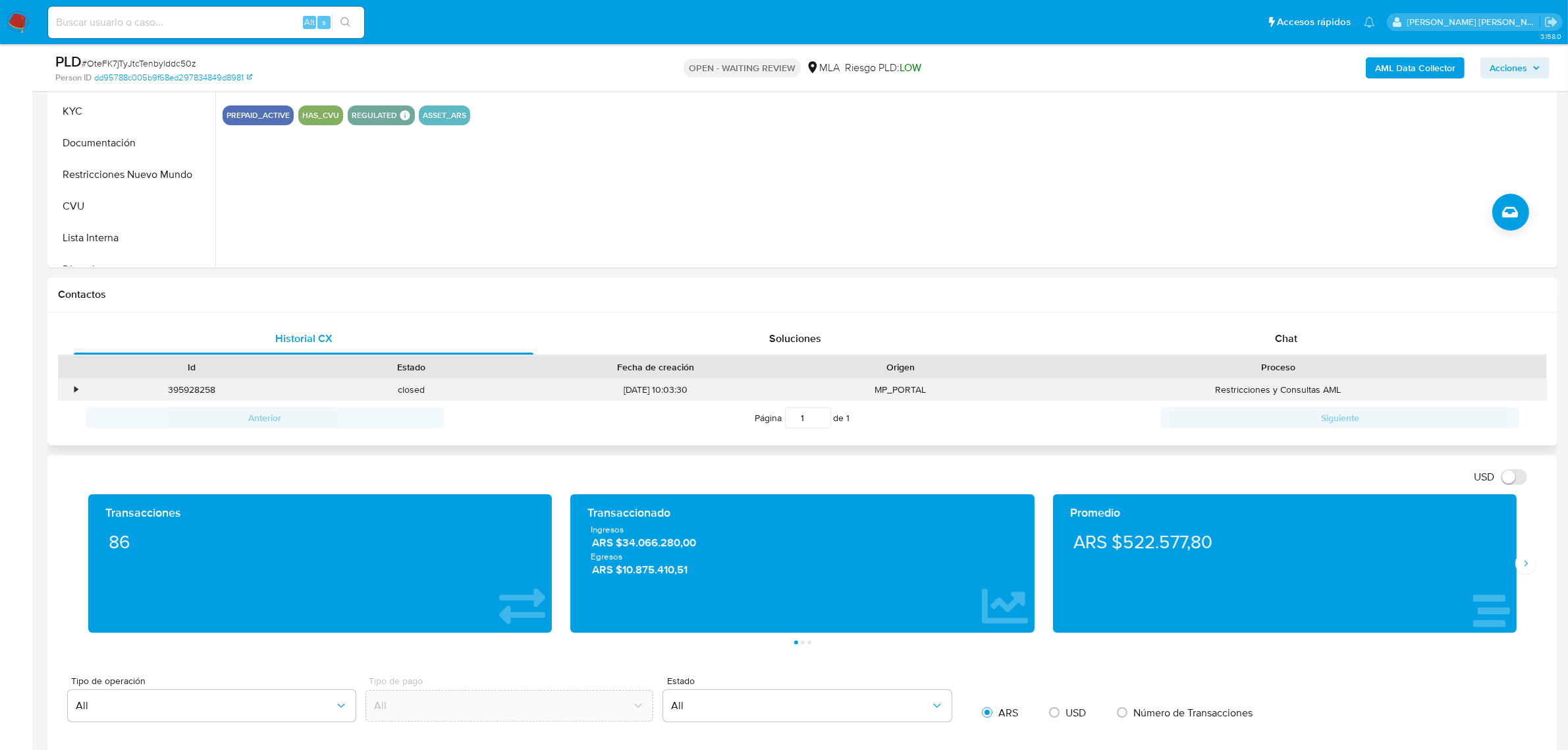
click at [201, 390] on div "395928258" at bounding box center [191, 390] width 219 height 22
copy div "395928258"
click at [1306, 340] on div "Chat" at bounding box center [1286, 339] width 460 height 32
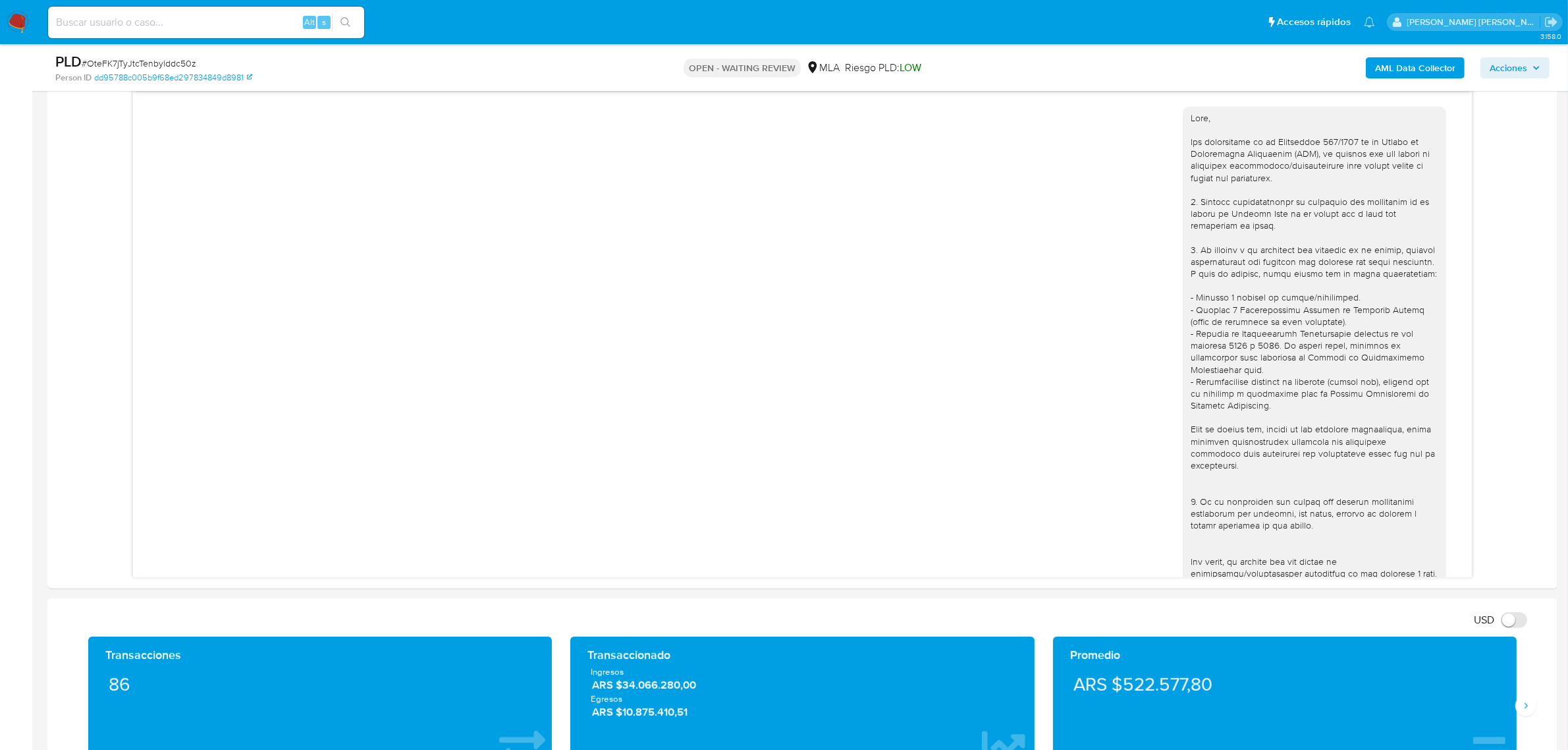
scroll to position [576, 0]
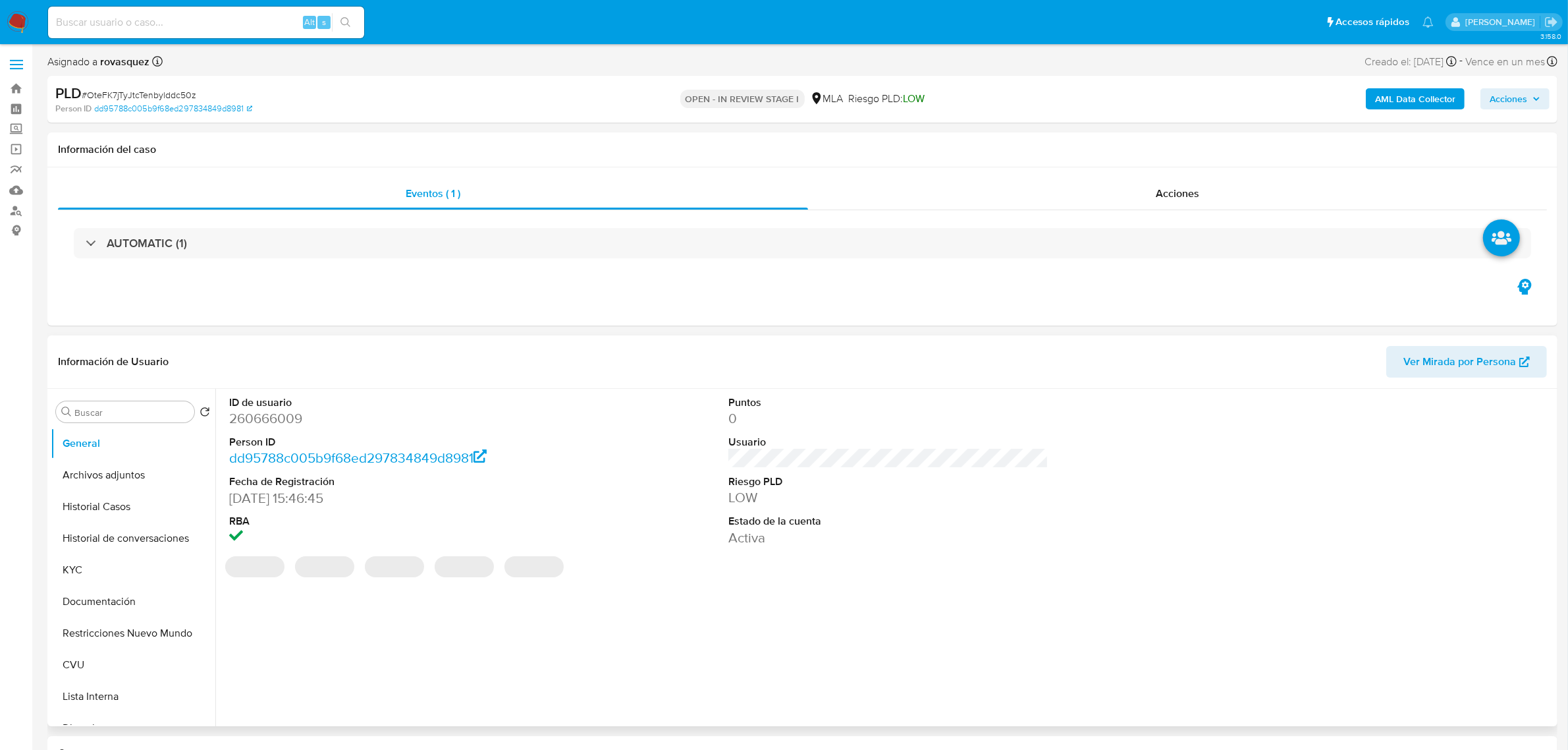
select select "10"
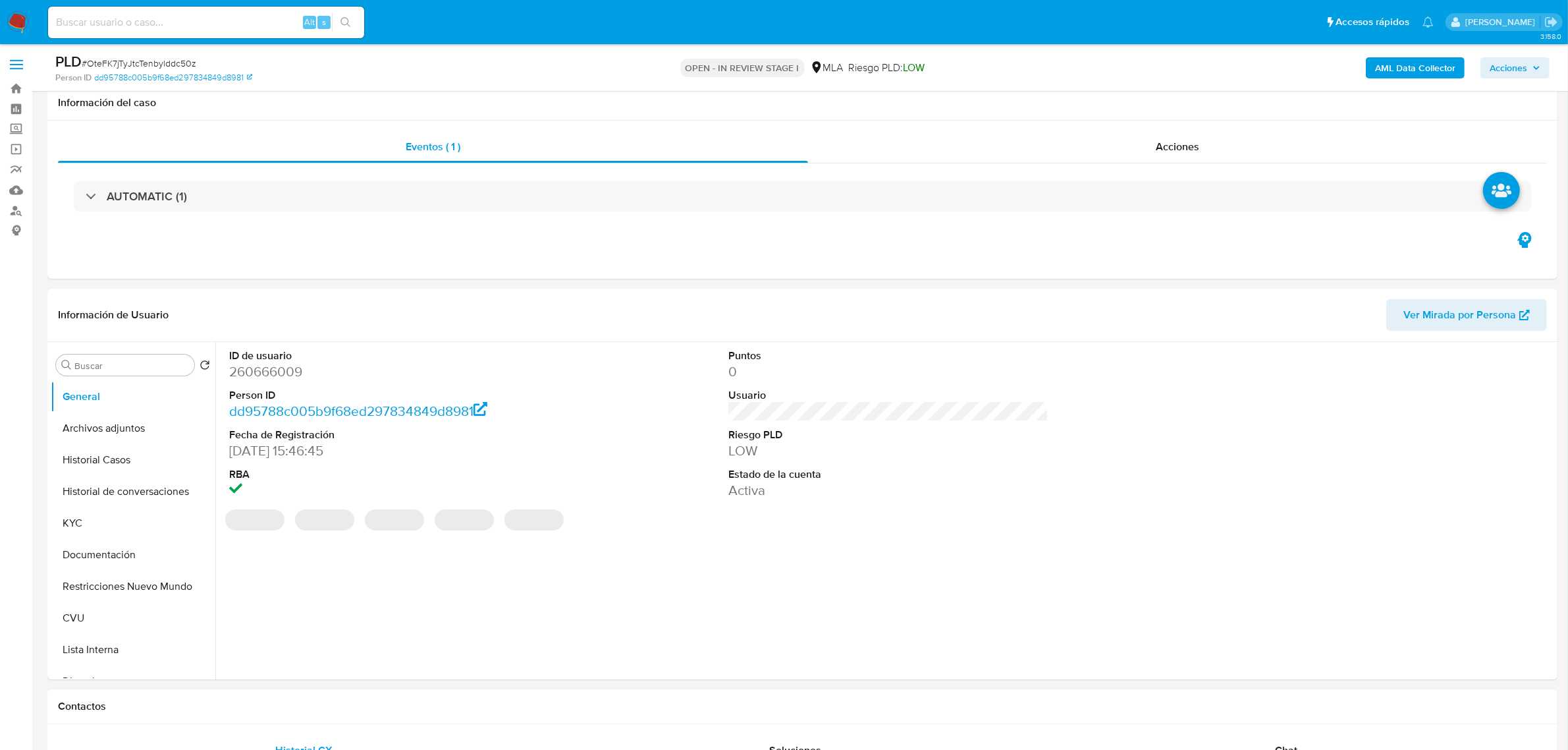
scroll to position [329, 0]
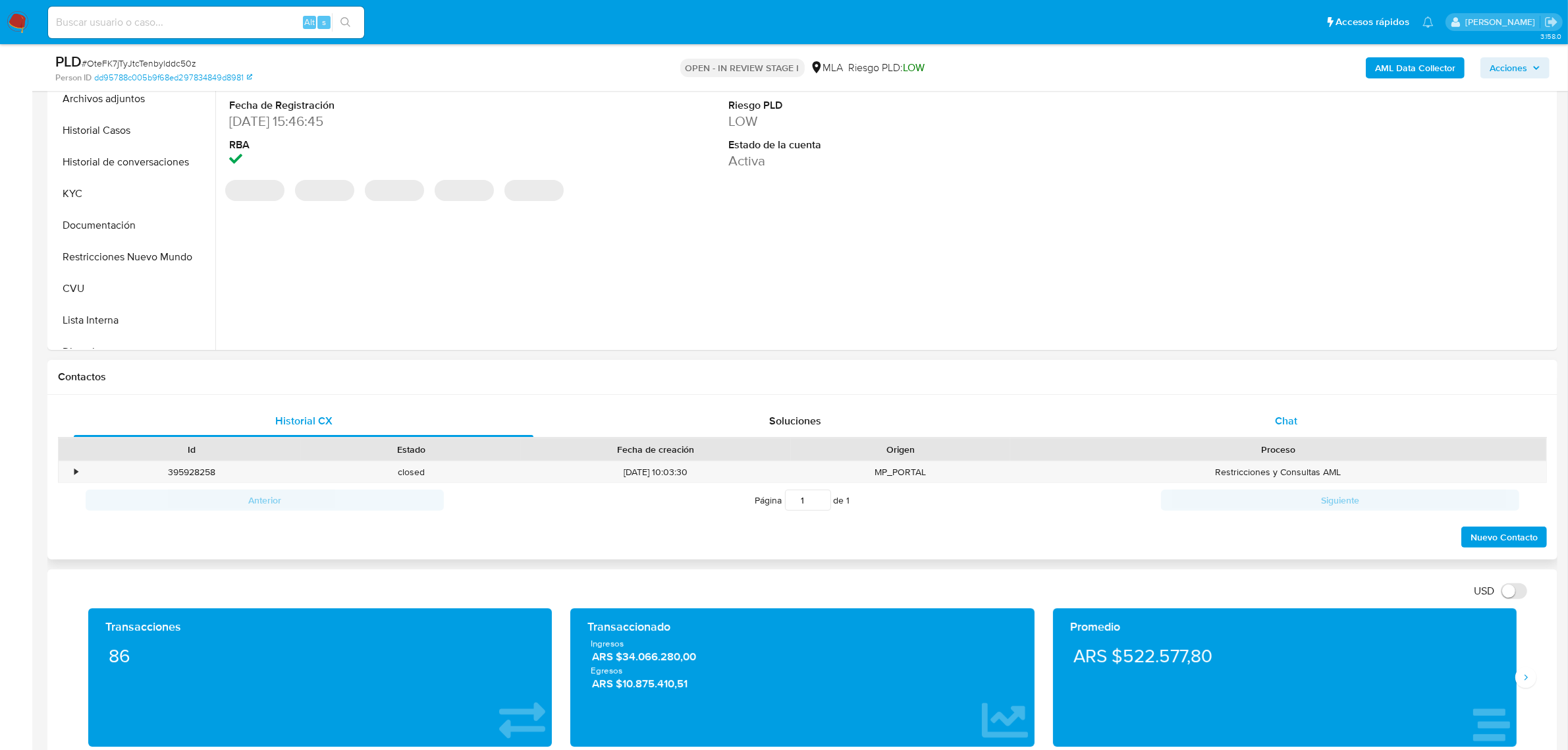
click at [1294, 422] on span "Chat" at bounding box center [1286, 421] width 23 height 15
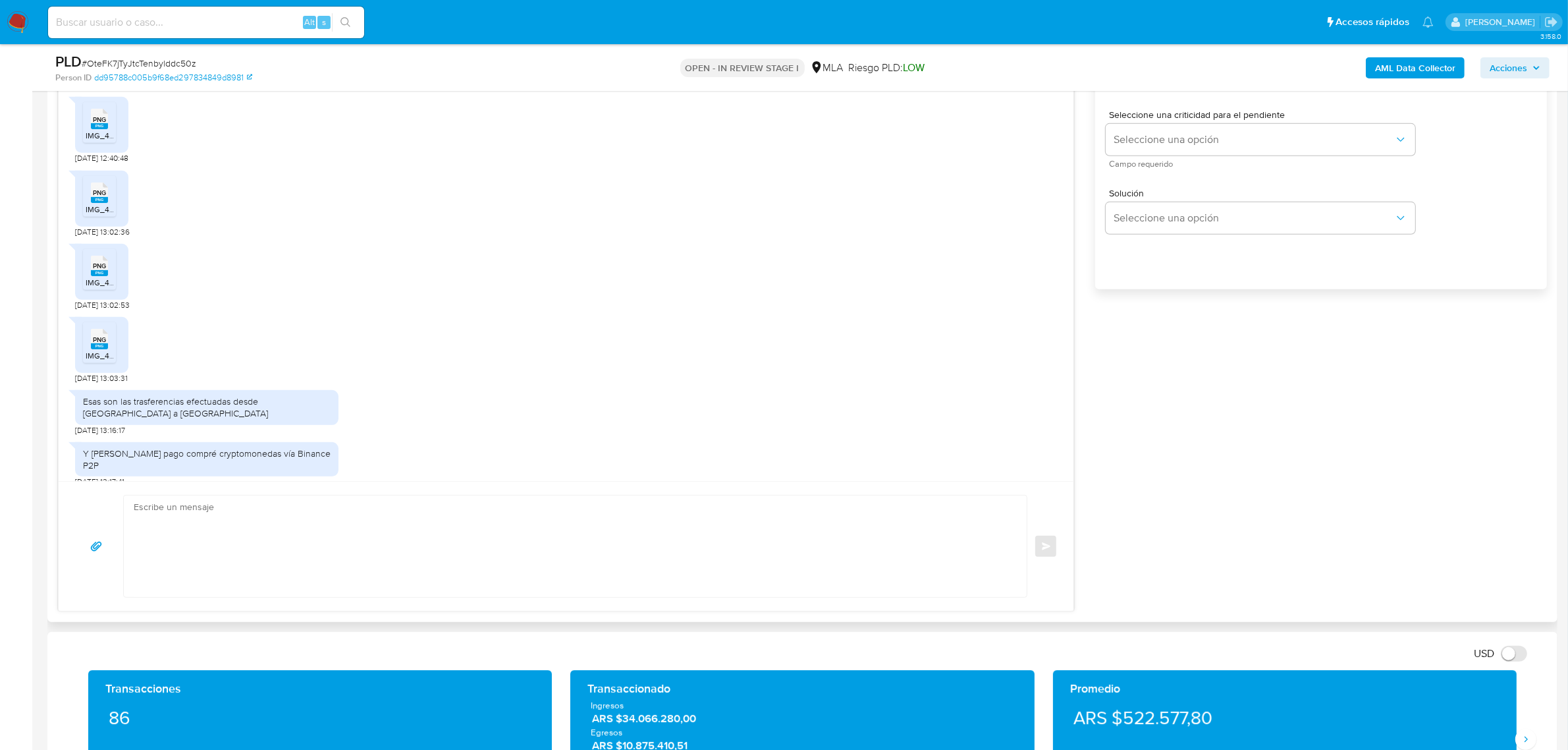
scroll to position [824, 0]
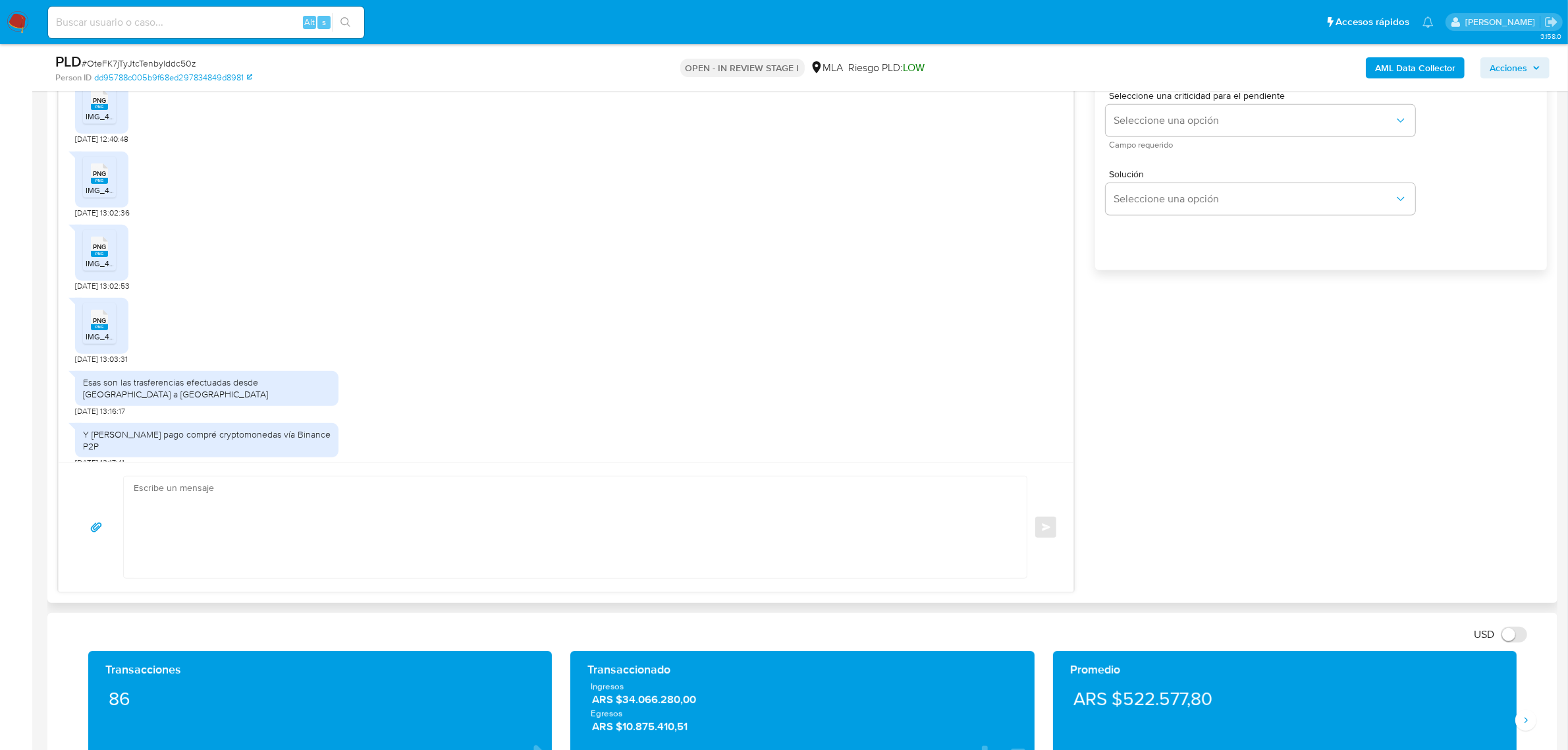
click at [256, 523] on textarea at bounding box center [572, 526] width 876 height 101
paste textarea "[PERSON_NAME]. Gracias por esperar nuestra respuesta. A modo de complementar tu…"
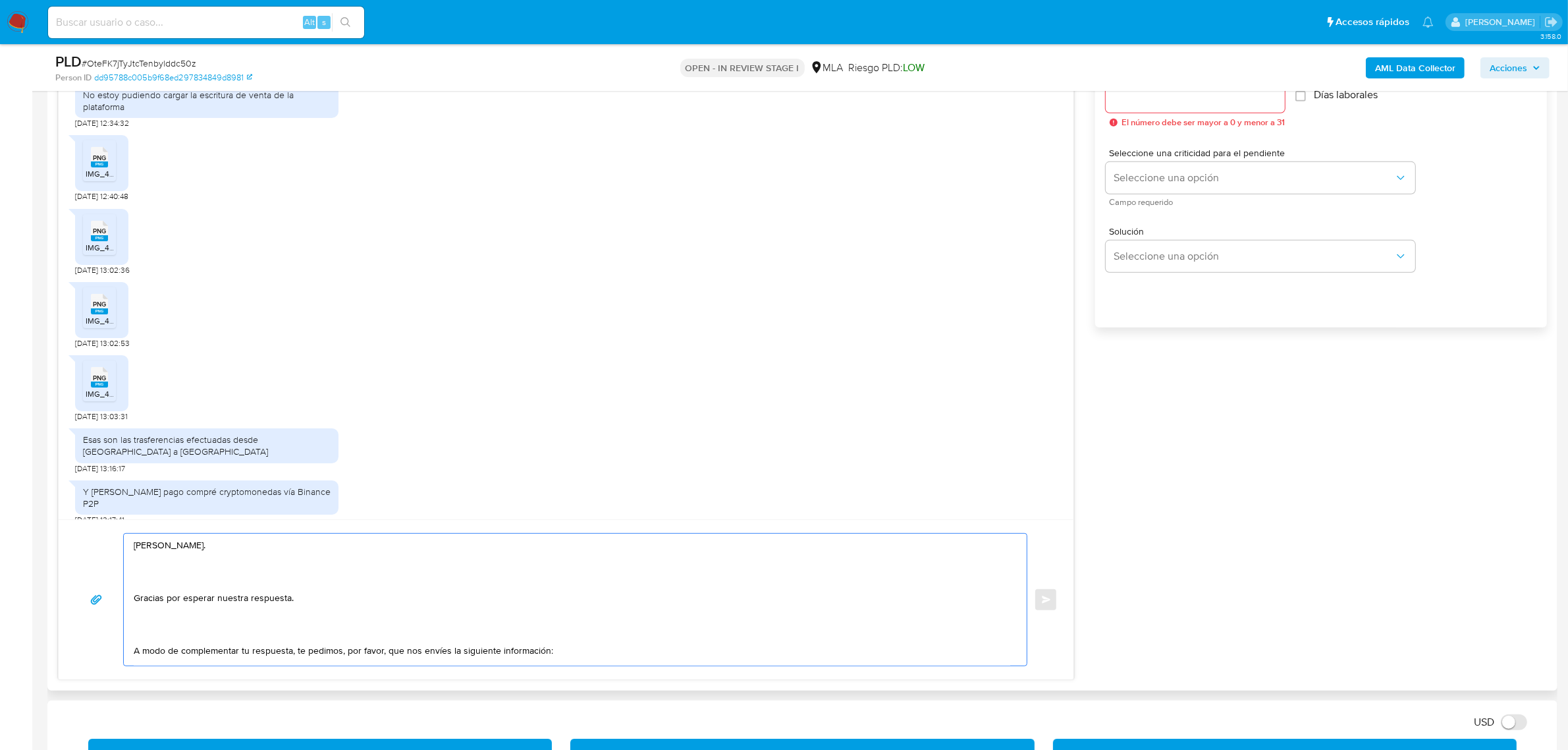
scroll to position [741, 0]
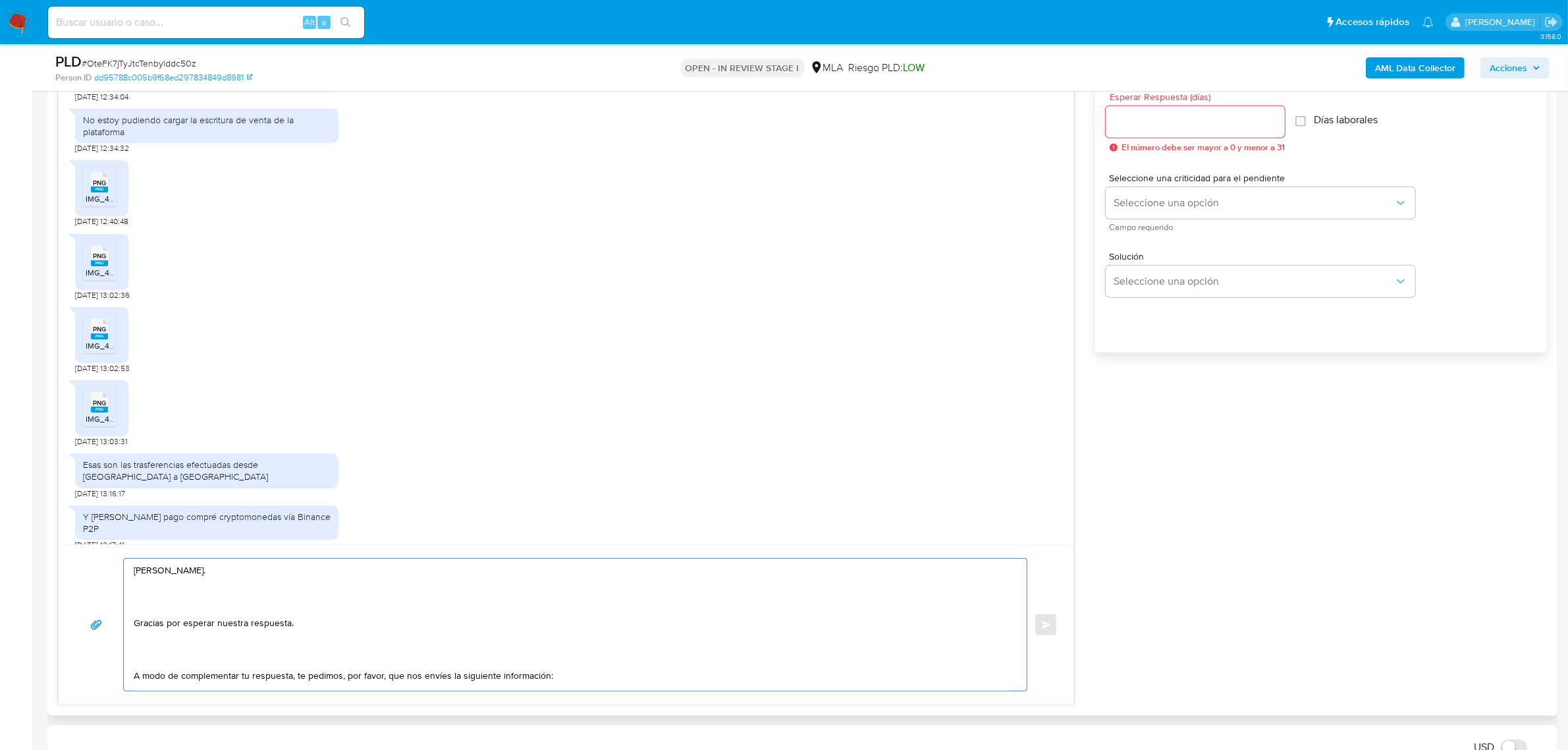
click at [168, 586] on textarea "[PERSON_NAME]. Gracias por esperar nuestra respuesta. A modo de complementar tu…" at bounding box center [572, 624] width 876 height 132
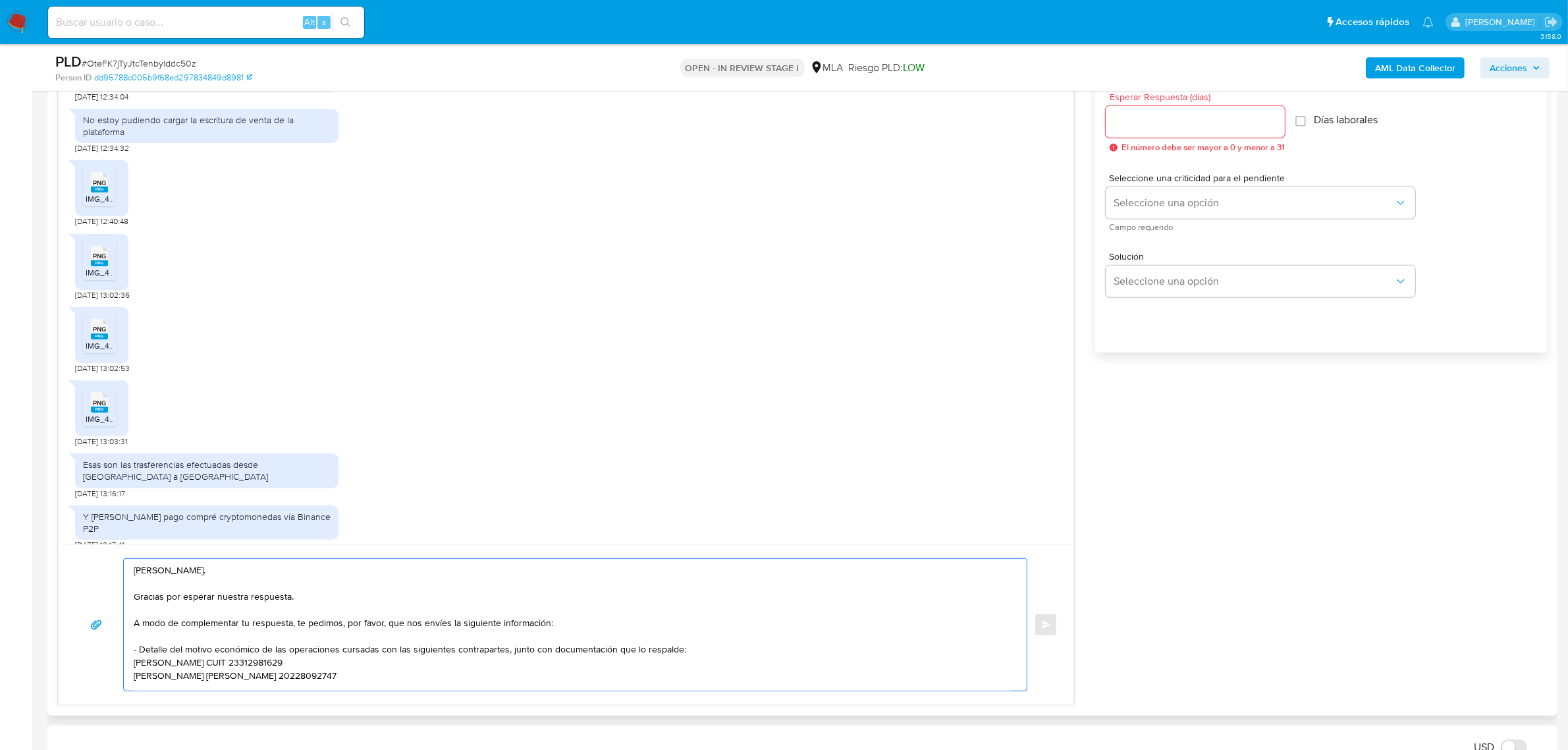
scroll to position [5, 0]
click at [294, 594] on textarea "[PERSON_NAME]. Gracias por esperar nuestra respuesta. A modo de complementar tu…" at bounding box center [572, 624] width 876 height 132
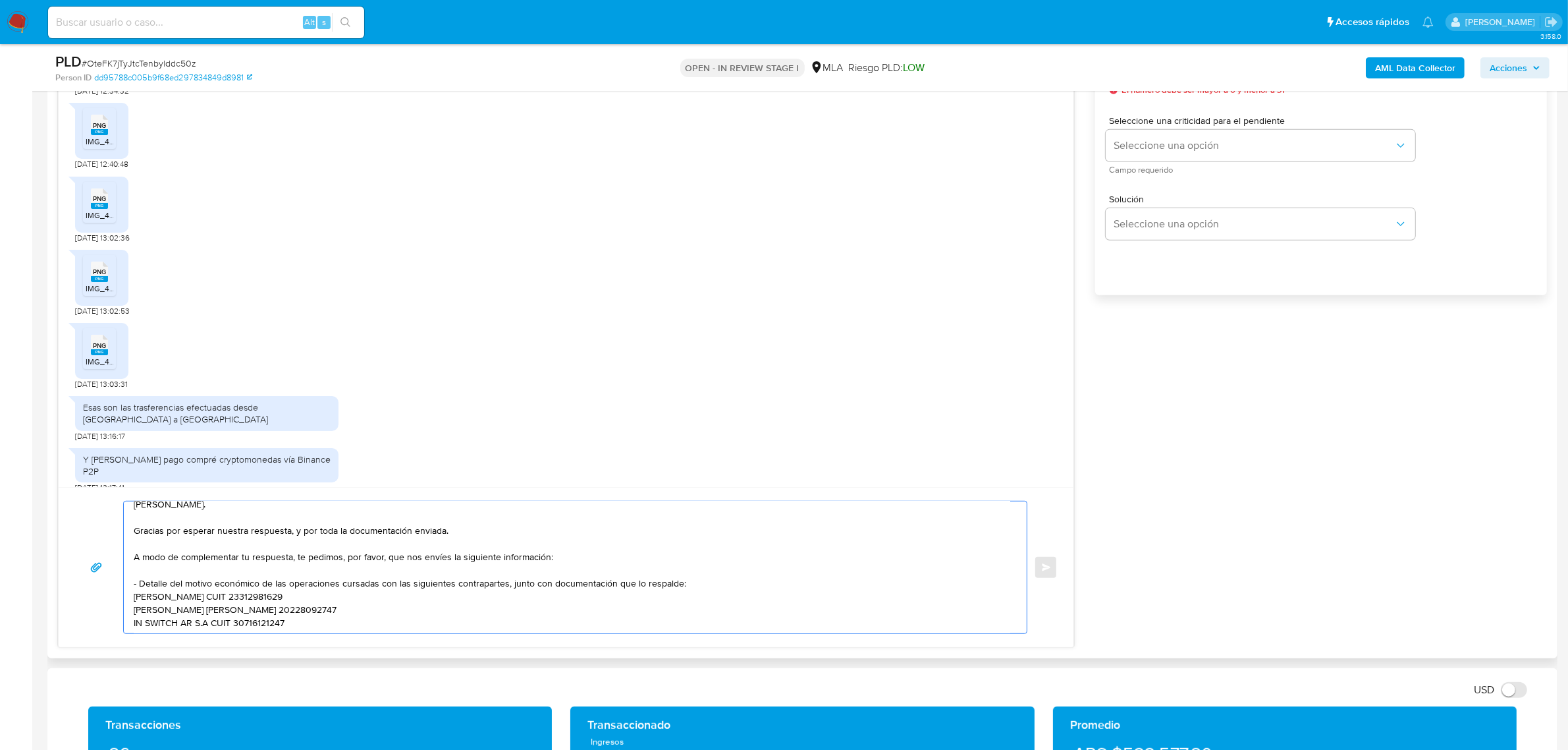
scroll to position [824, 0]
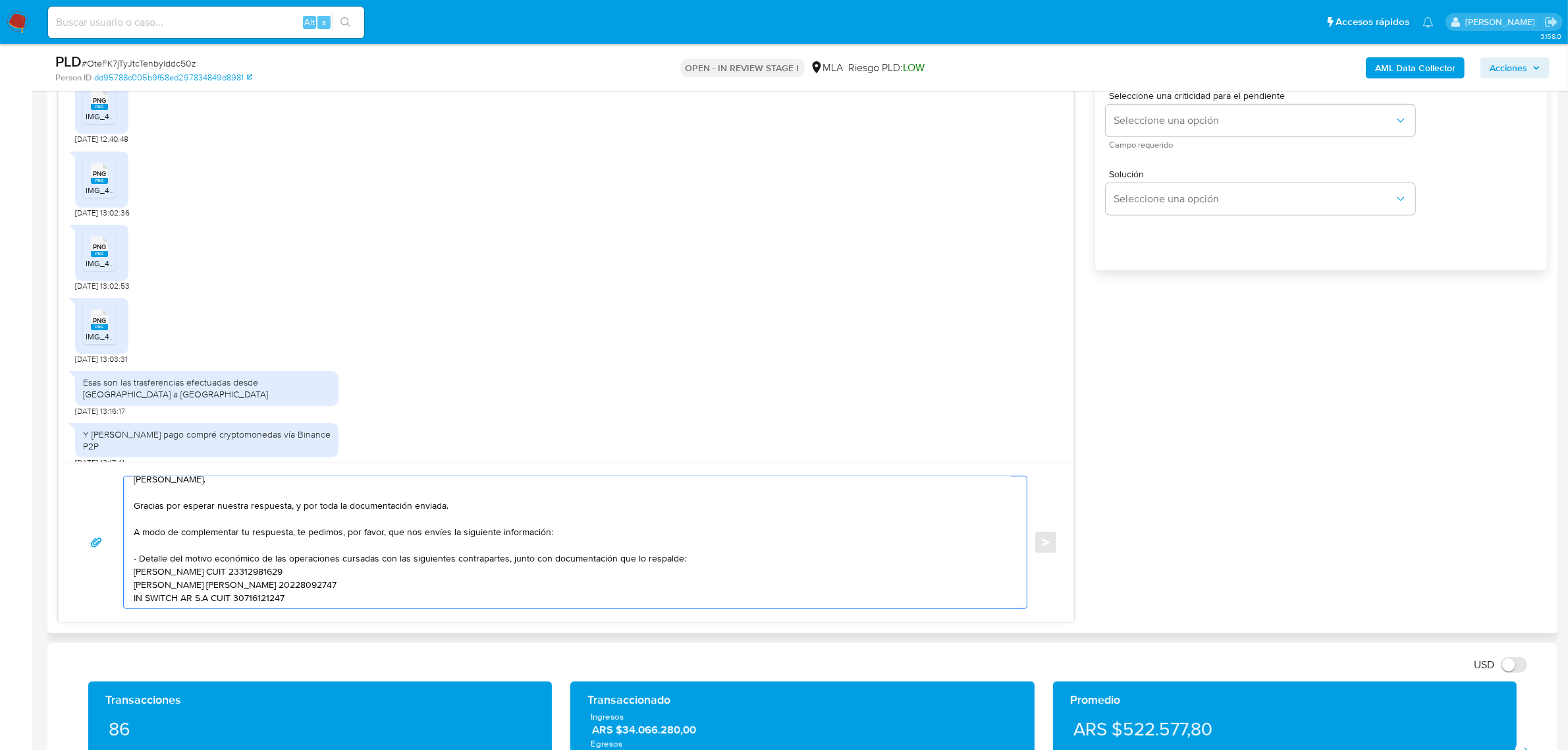
click at [323, 602] on textarea "[PERSON_NAME]. Gracias por esperar nuestra respuesta, y por toda la documentaci…" at bounding box center [572, 542] width 876 height 132
click at [167, 602] on textarea "[PERSON_NAME]. Gracias por esperar nuestra respuesta, y por toda la documentaci…" at bounding box center [572, 542] width 876 height 132
click at [150, 591] on textarea "[PERSON_NAME]. Gracias por esperar nuestra respuesta, y por toda la documentaci…" at bounding box center [572, 542] width 876 height 132
paste textarea "Es importante que sepas que, en caso de no responder a lo solicitado o si lo pr…"
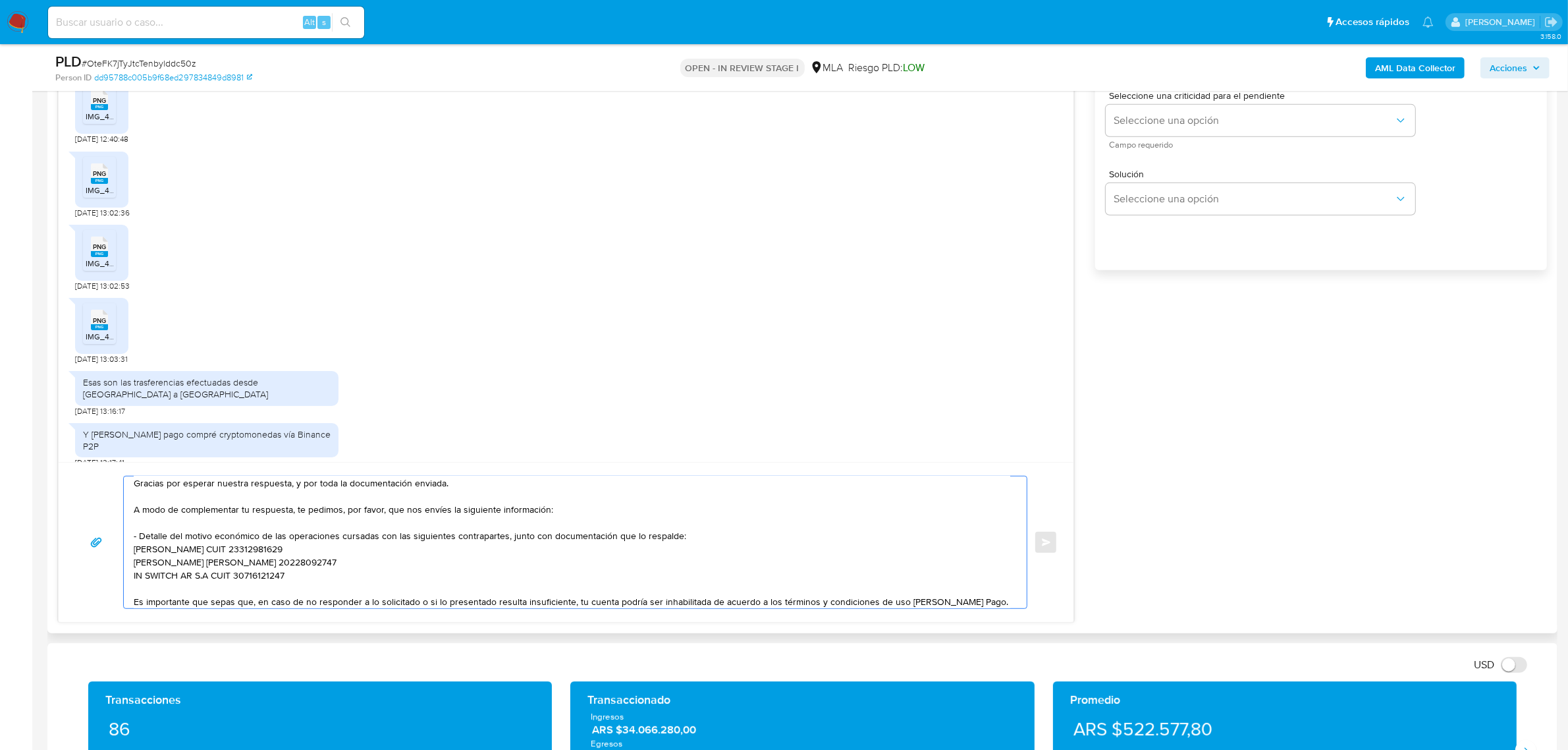
scroll to position [242, 0]
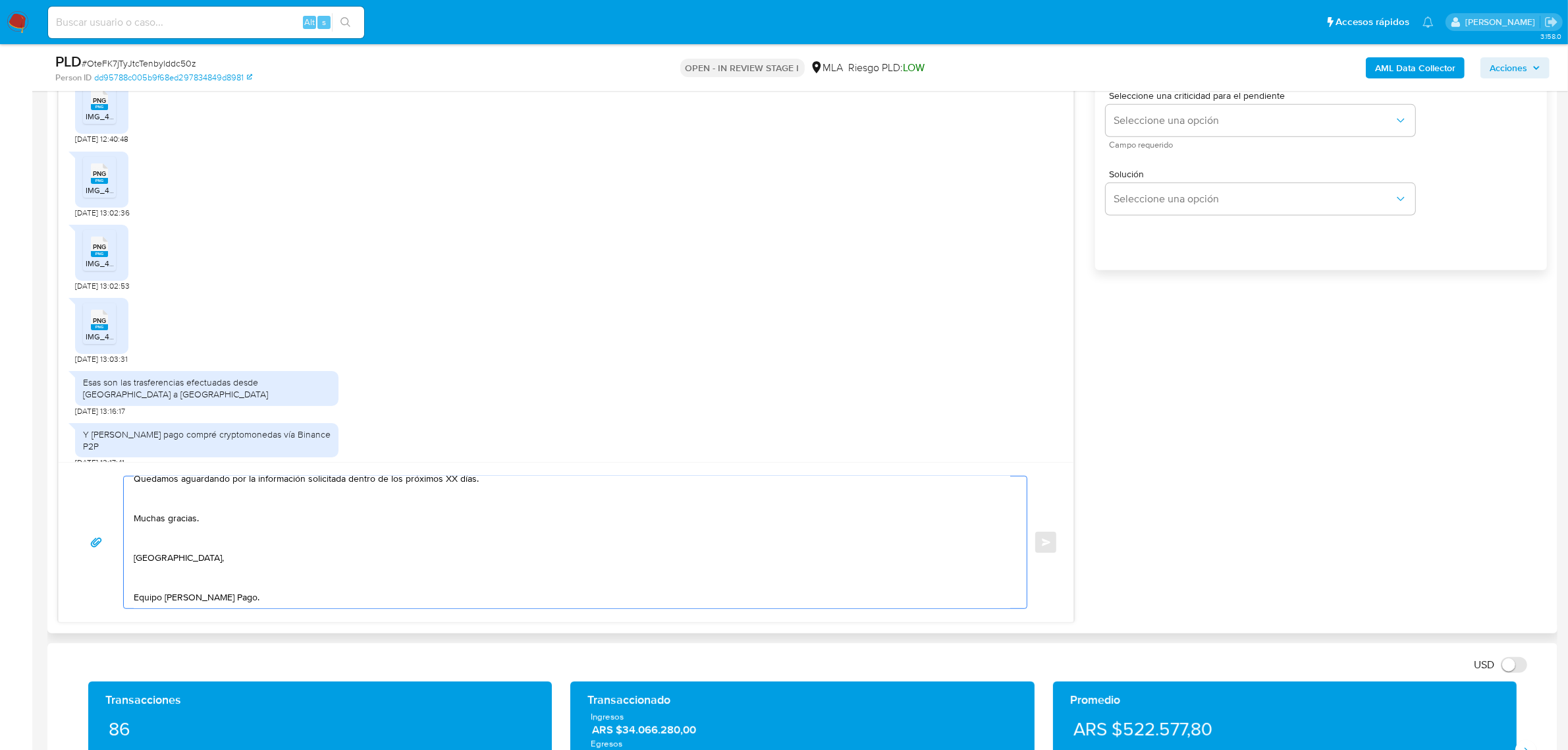
click at [162, 576] on textarea "[PERSON_NAME]. Gracias por esperar nuestra respuesta, y por toda la documentaci…" at bounding box center [572, 542] width 876 height 132
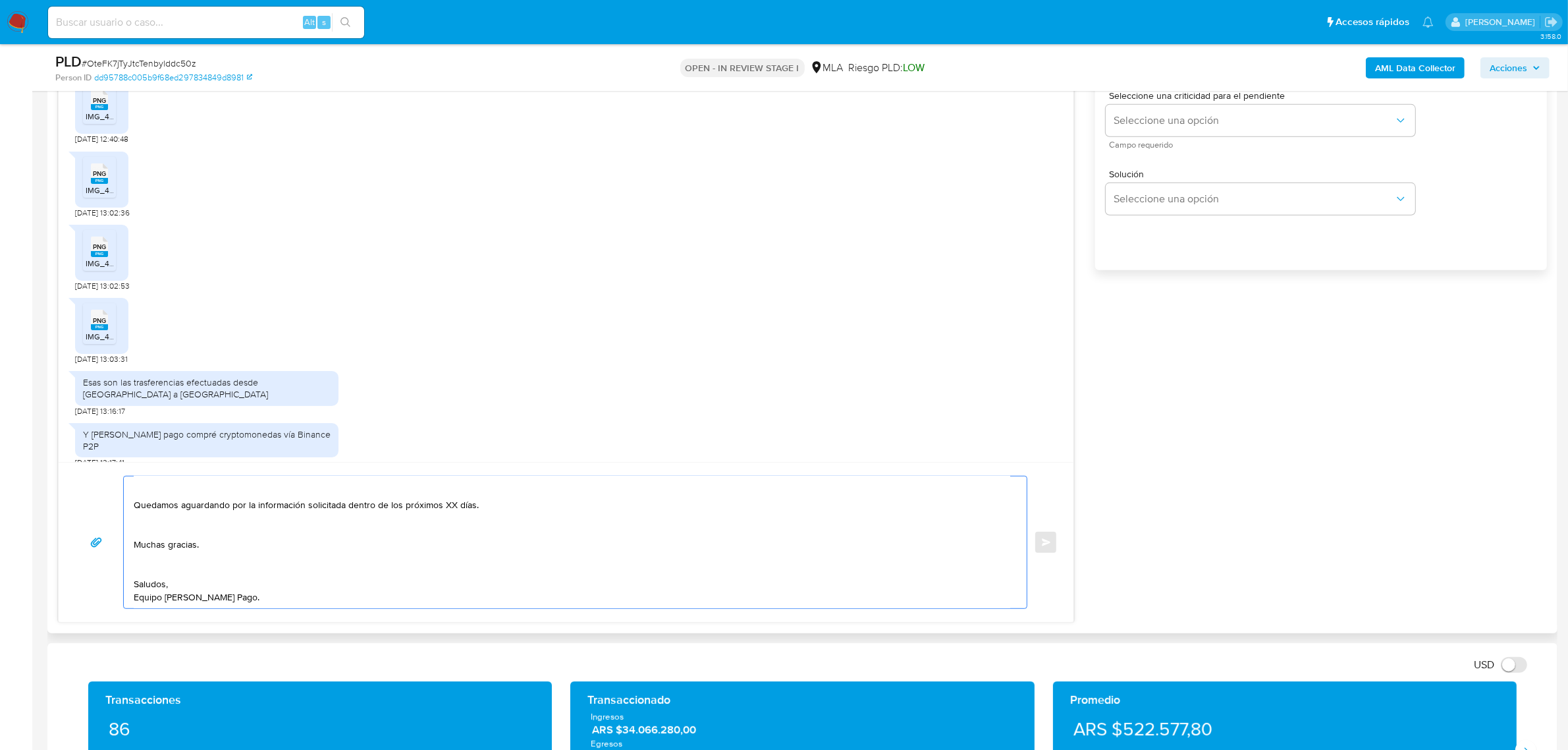
click at [150, 560] on textarea "[PERSON_NAME]. Gracias por esperar nuestra respuesta, y por toda la documentaci…" at bounding box center [572, 542] width 876 height 132
click at [169, 532] on textarea "[PERSON_NAME]. Gracias por esperar nuestra respuesta, y por toda la documentaci…" at bounding box center [572, 542] width 876 height 132
drag, startPoint x: 346, startPoint y: 522, endPoint x: 541, endPoint y: 522, distance: 195.0
click at [541, 522] on textarea "Hola, Jose. Gracias por esperar nuestra respuesta, y por toda la documentación …" at bounding box center [572, 542] width 876 height 132
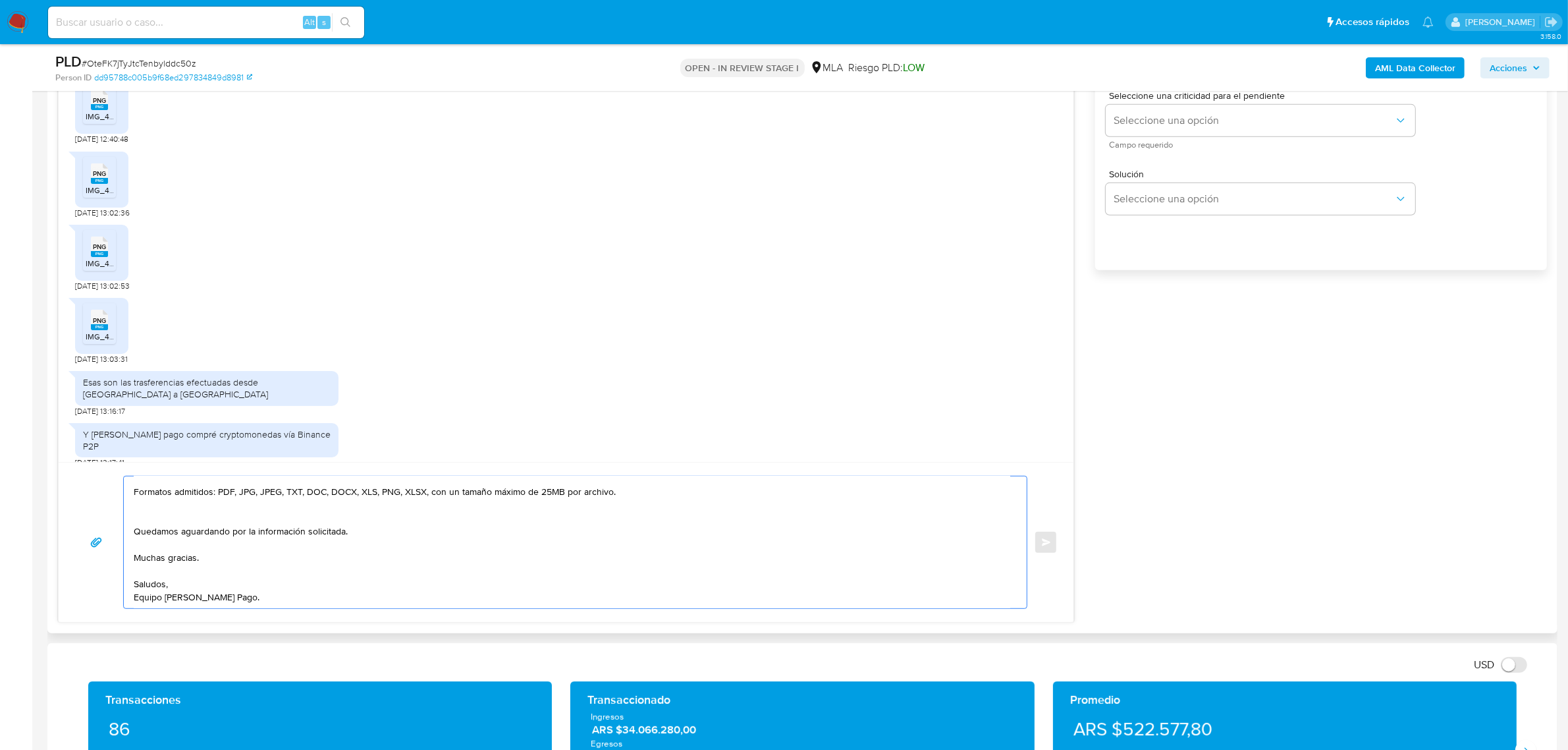
click at [291, 504] on textarea "Hola, Jose. Gracias por esperar nuestra respuesta, y por toda la documentación …" at bounding box center [572, 542] width 876 height 132
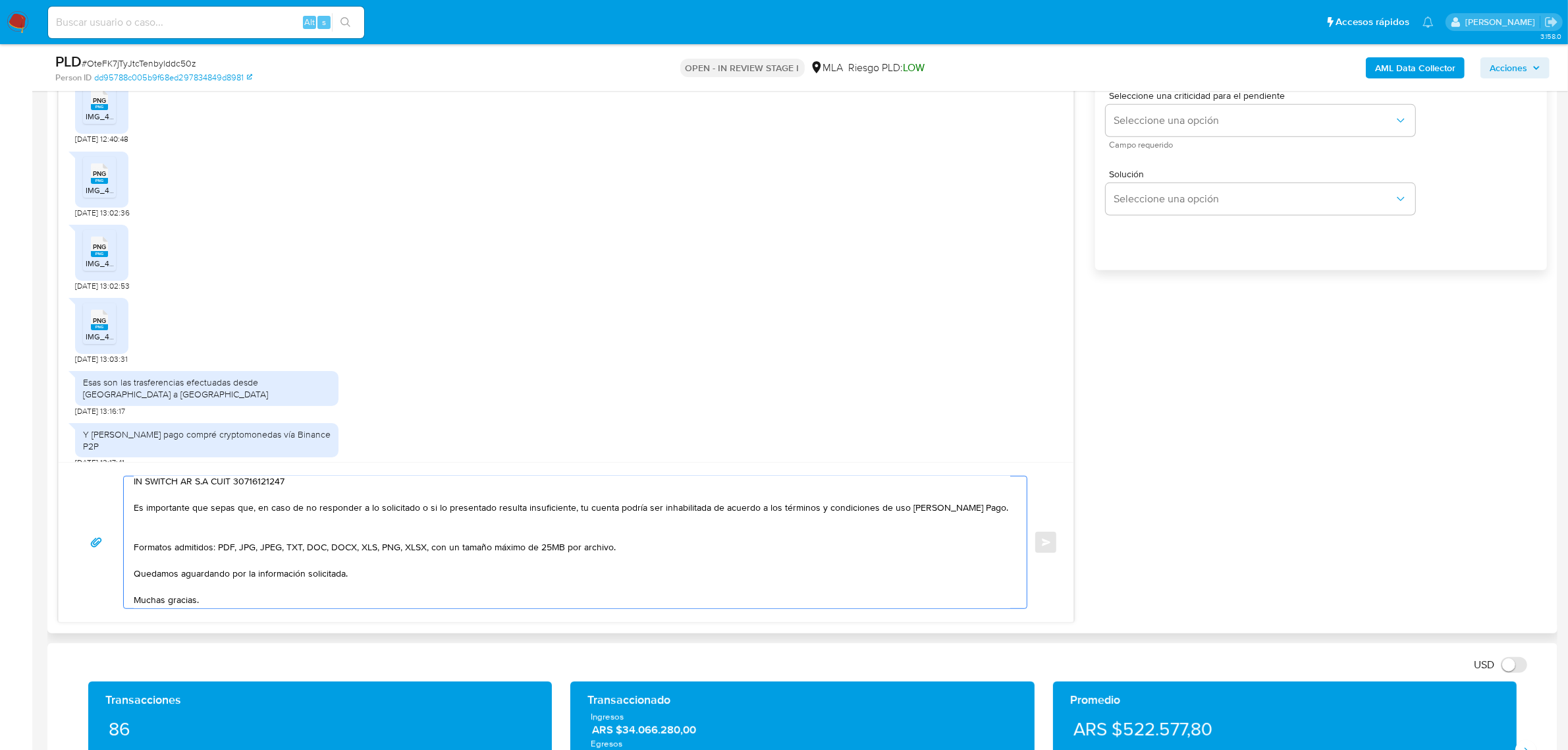
scroll to position [97, 0]
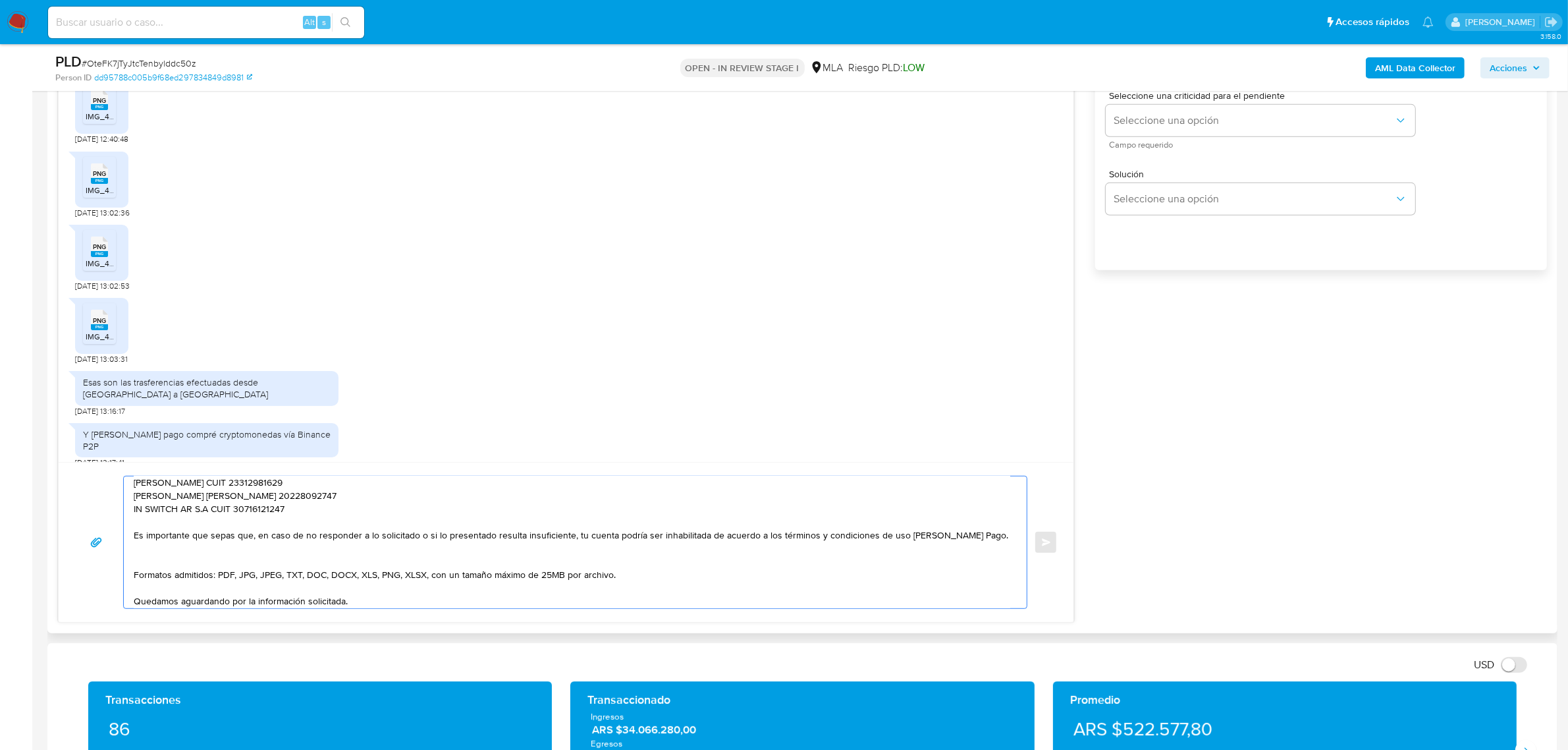
click at [169, 554] on textarea "Hola, Jose. Gracias por esperar nuestra respuesta, y por toda la documentación …" at bounding box center [572, 542] width 876 height 132
click at [197, 518] on textarea "Hola, Jose. Gracias por esperar nuestra respuesta, y por toda la documentación …" at bounding box center [572, 542] width 876 height 132
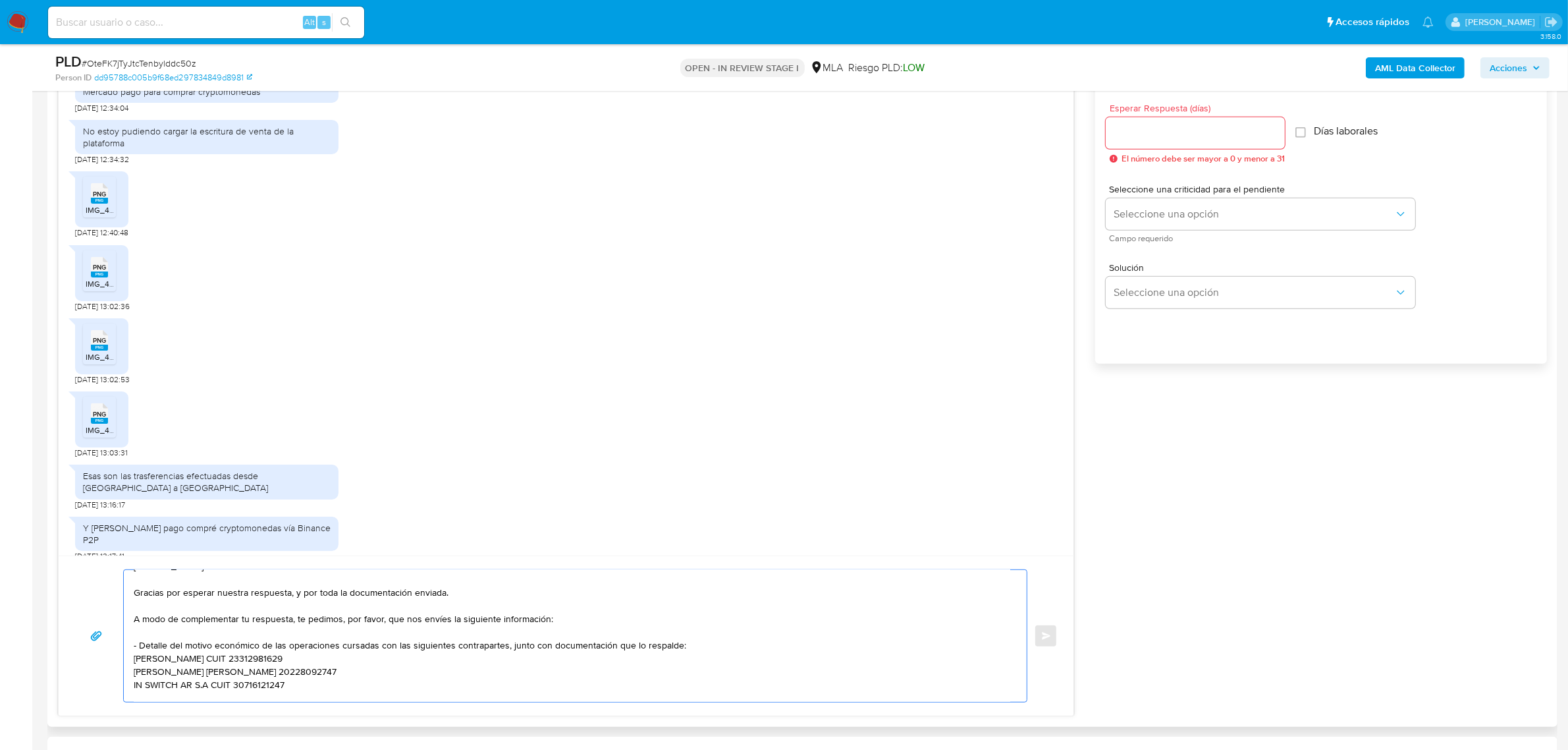
scroll to position [659, 0]
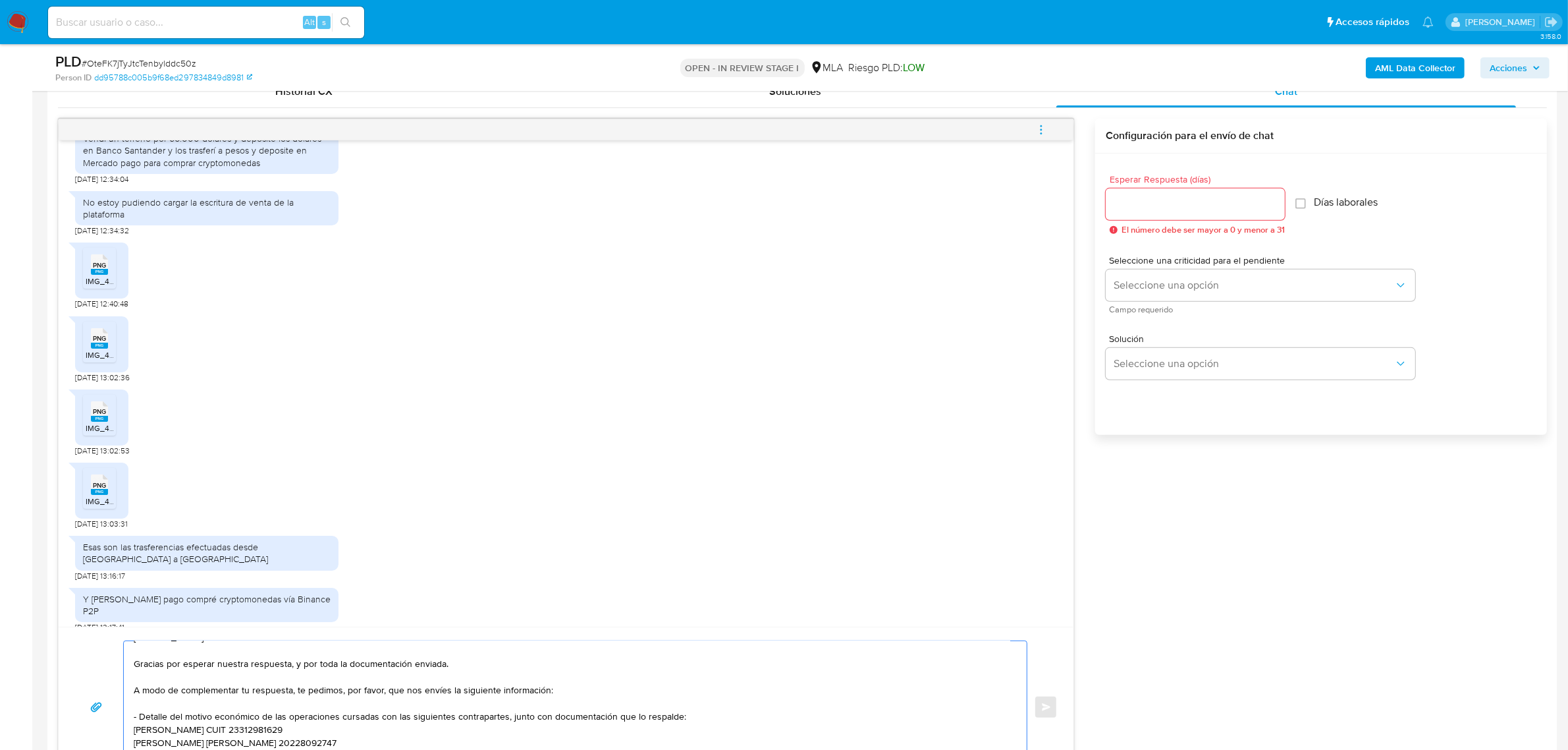
type textarea "Hola, Jose. Gracias por esperar nuestra respuesta, y por toda la documentación …"
click at [1168, 204] on input "Esperar Respuesta (días)" at bounding box center [1195, 204] width 179 height 17
type input "1"
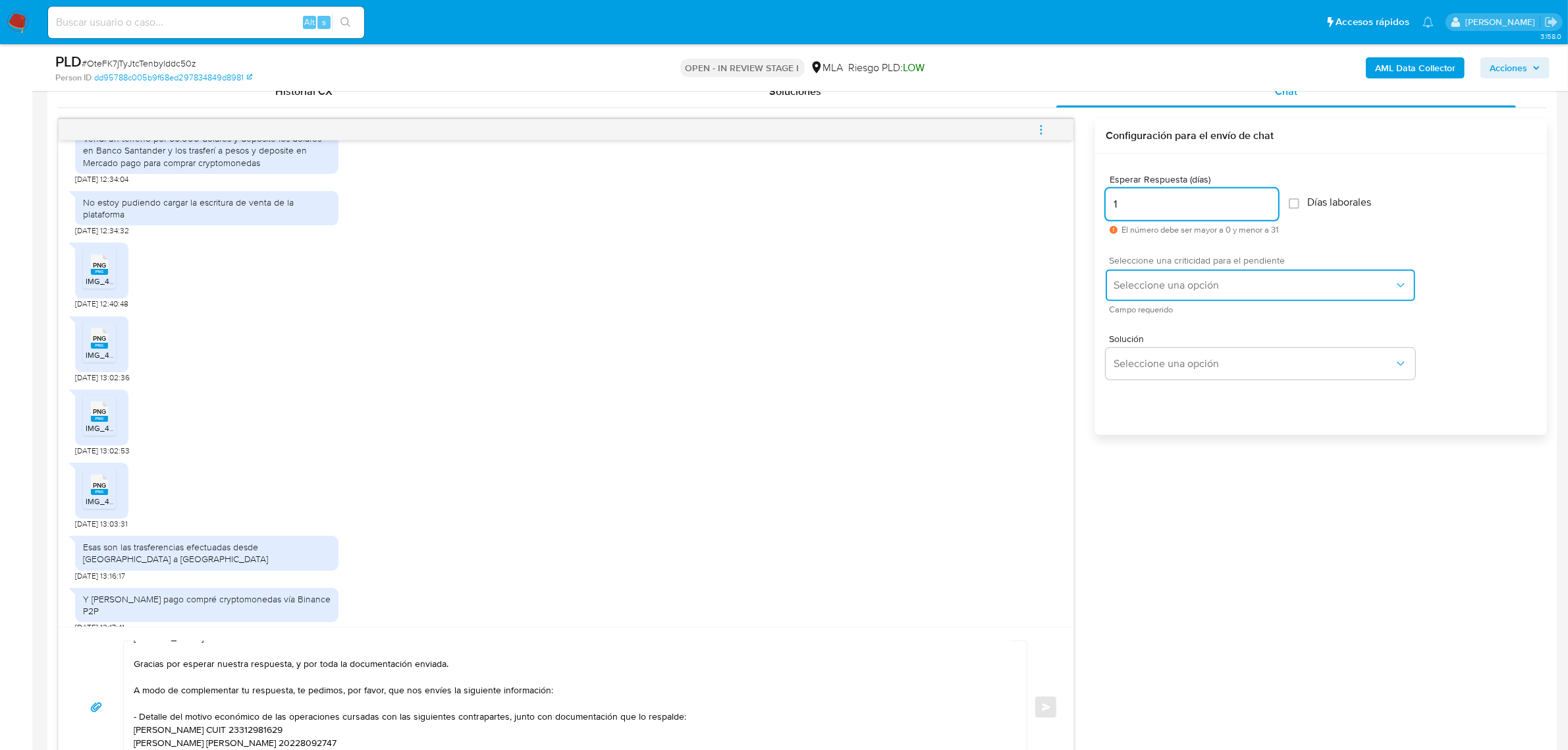
click at [1137, 283] on span "Seleccione una opción" at bounding box center [1254, 285] width 280 height 13
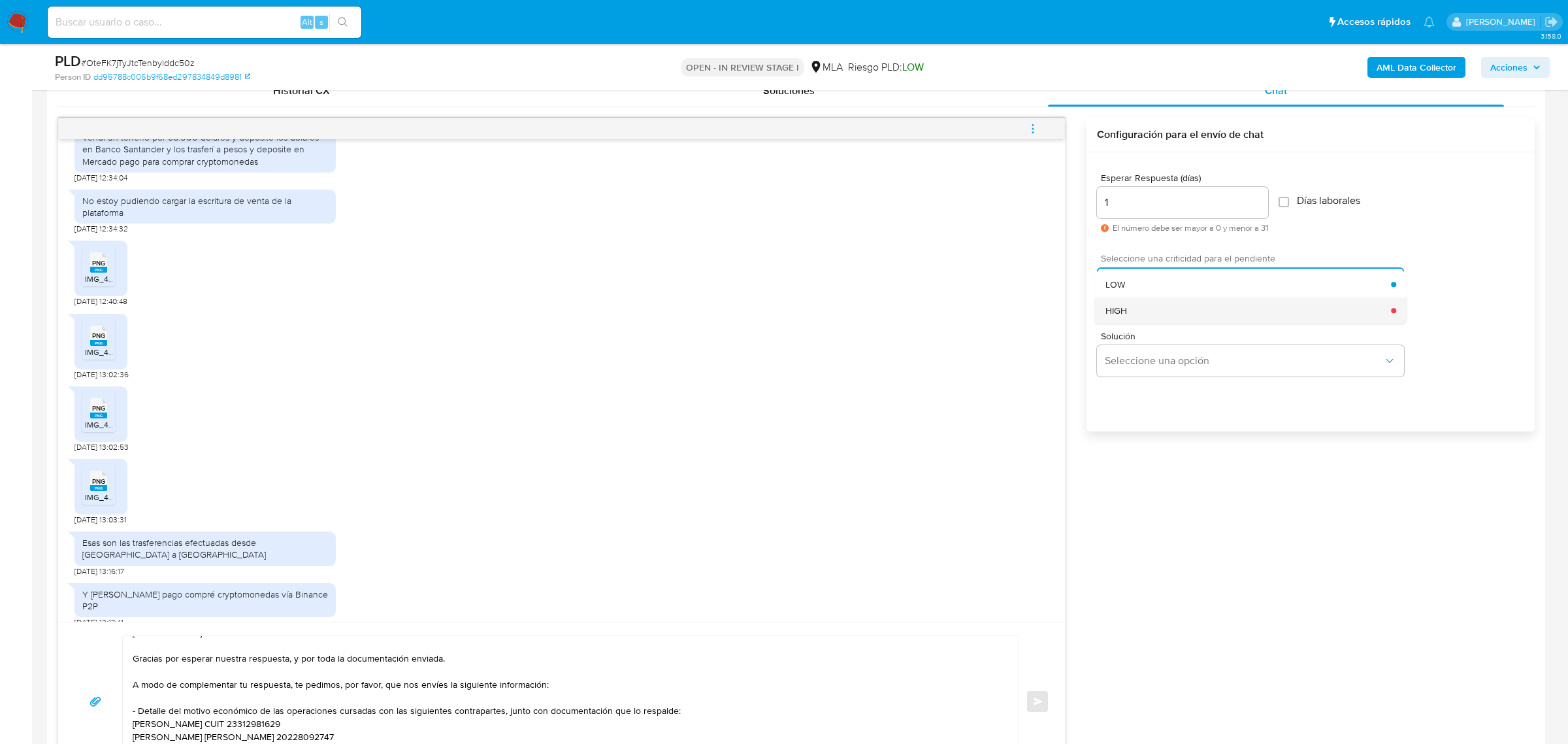
click at [1132, 319] on div "HIGH" at bounding box center [1248, 310] width 286 height 26
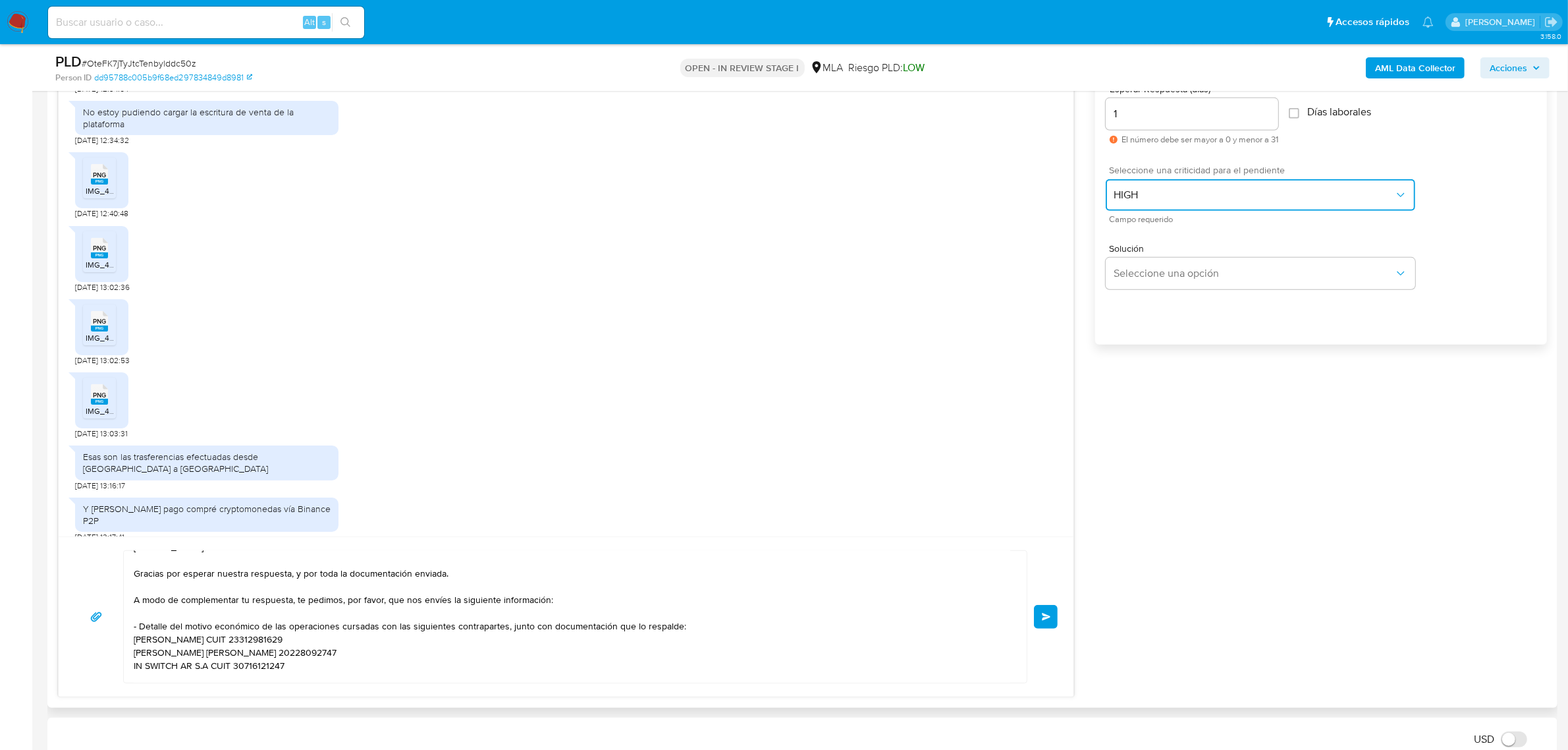
scroll to position [906, 0]
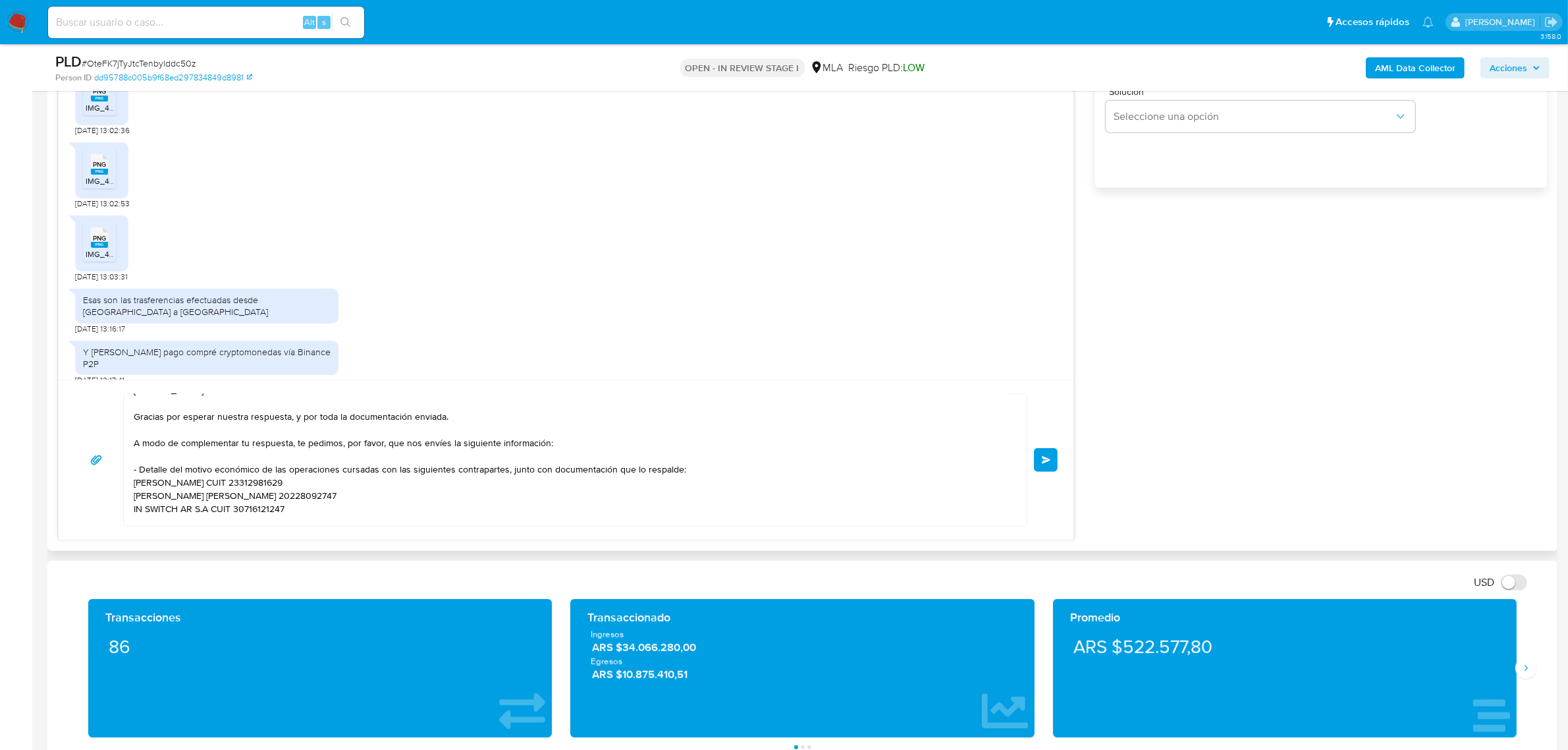
click at [1049, 460] on span "Enviar" at bounding box center [1047, 460] width 9 height 8
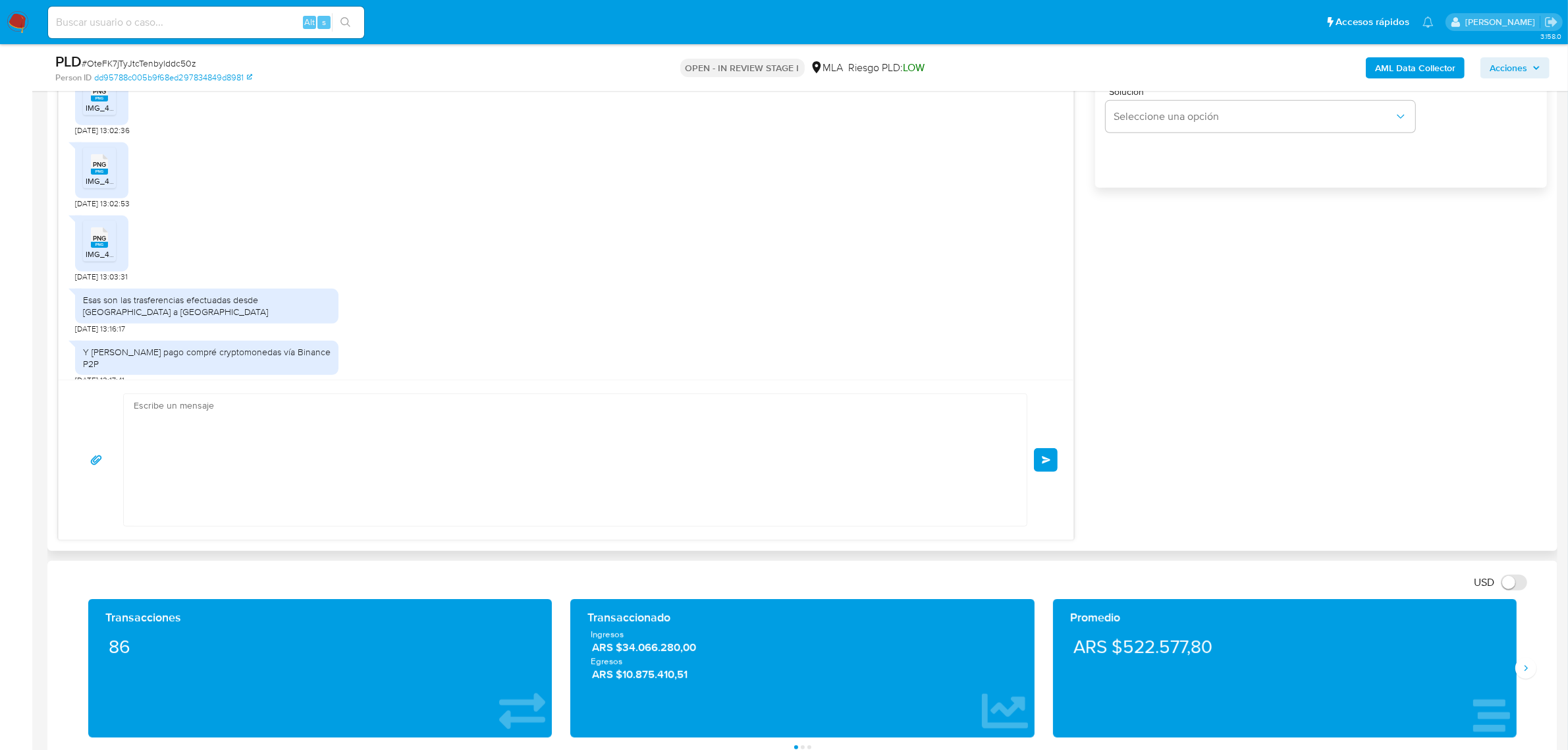
scroll to position [572, 0]
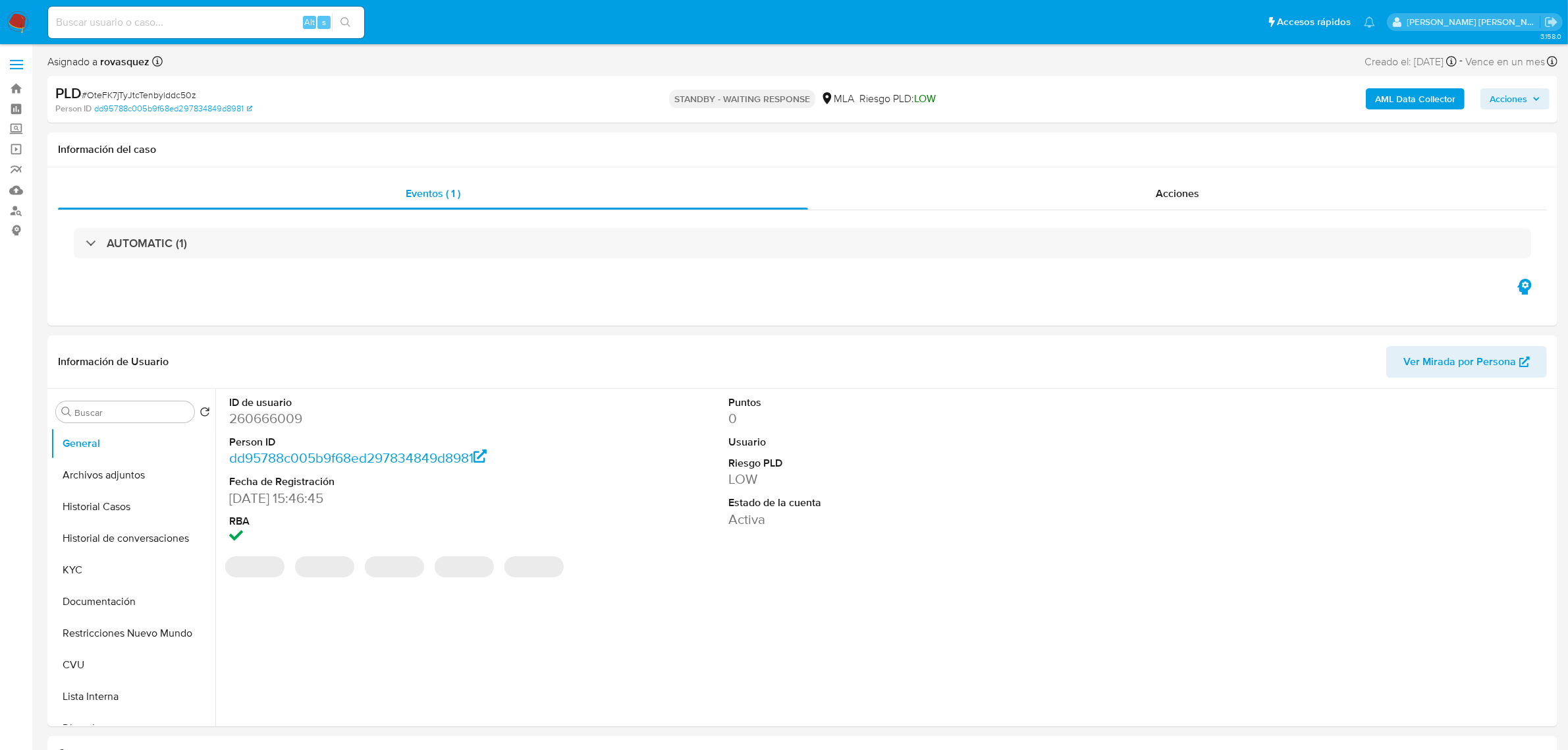
select select "10"
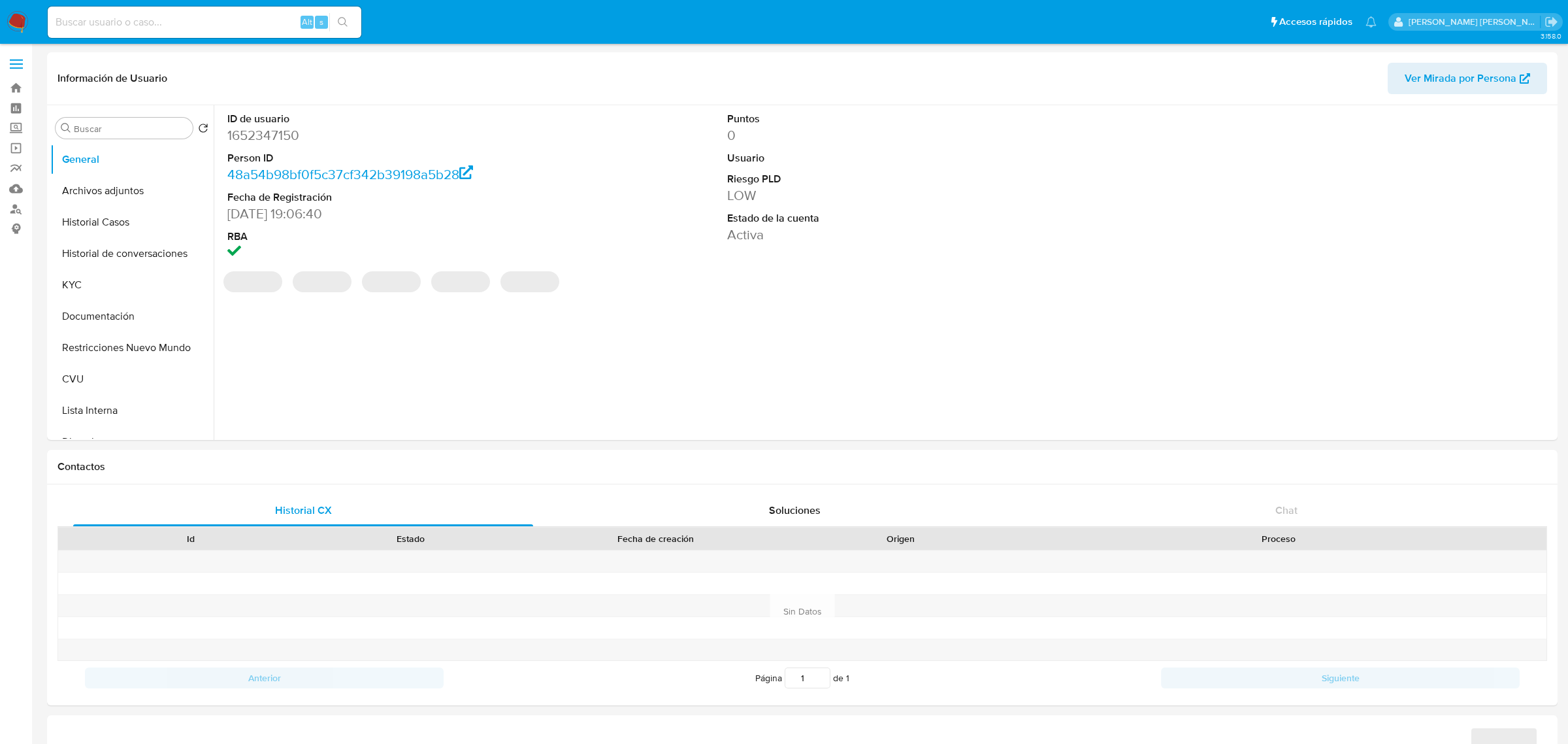
select select "10"
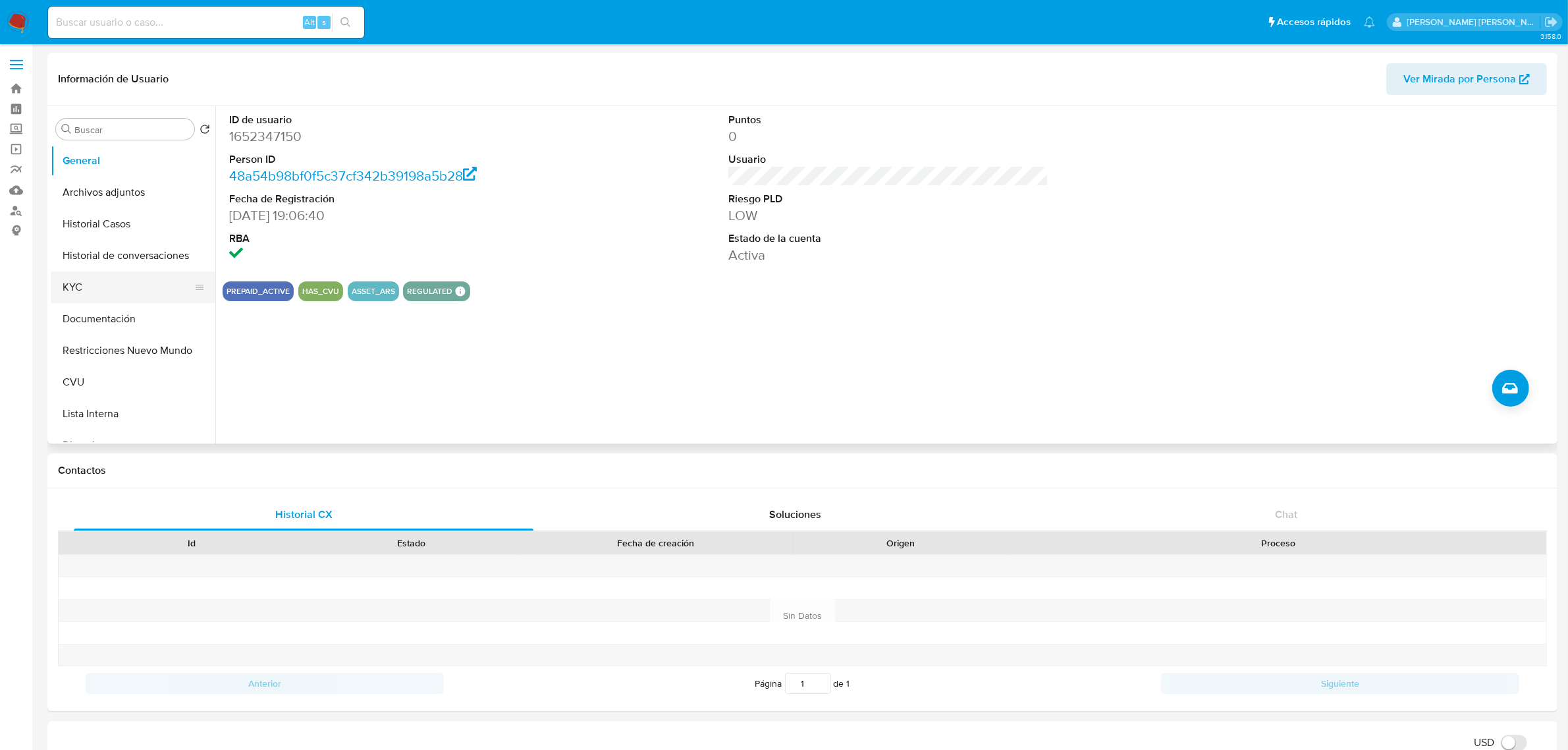
click at [122, 295] on button "KYC" at bounding box center [127, 287] width 154 height 32
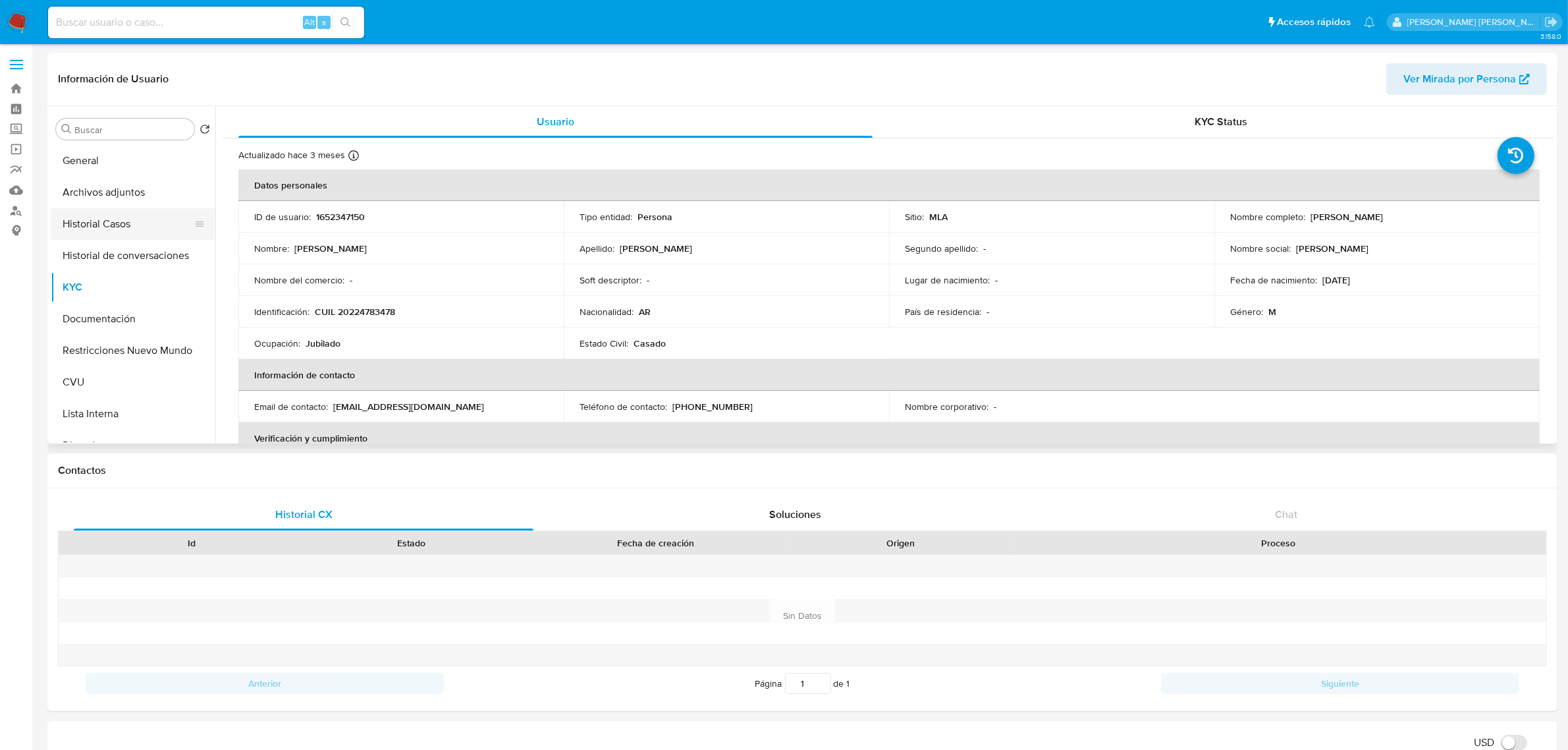
click at [107, 231] on button "Historial Casos" at bounding box center [127, 224] width 154 height 32
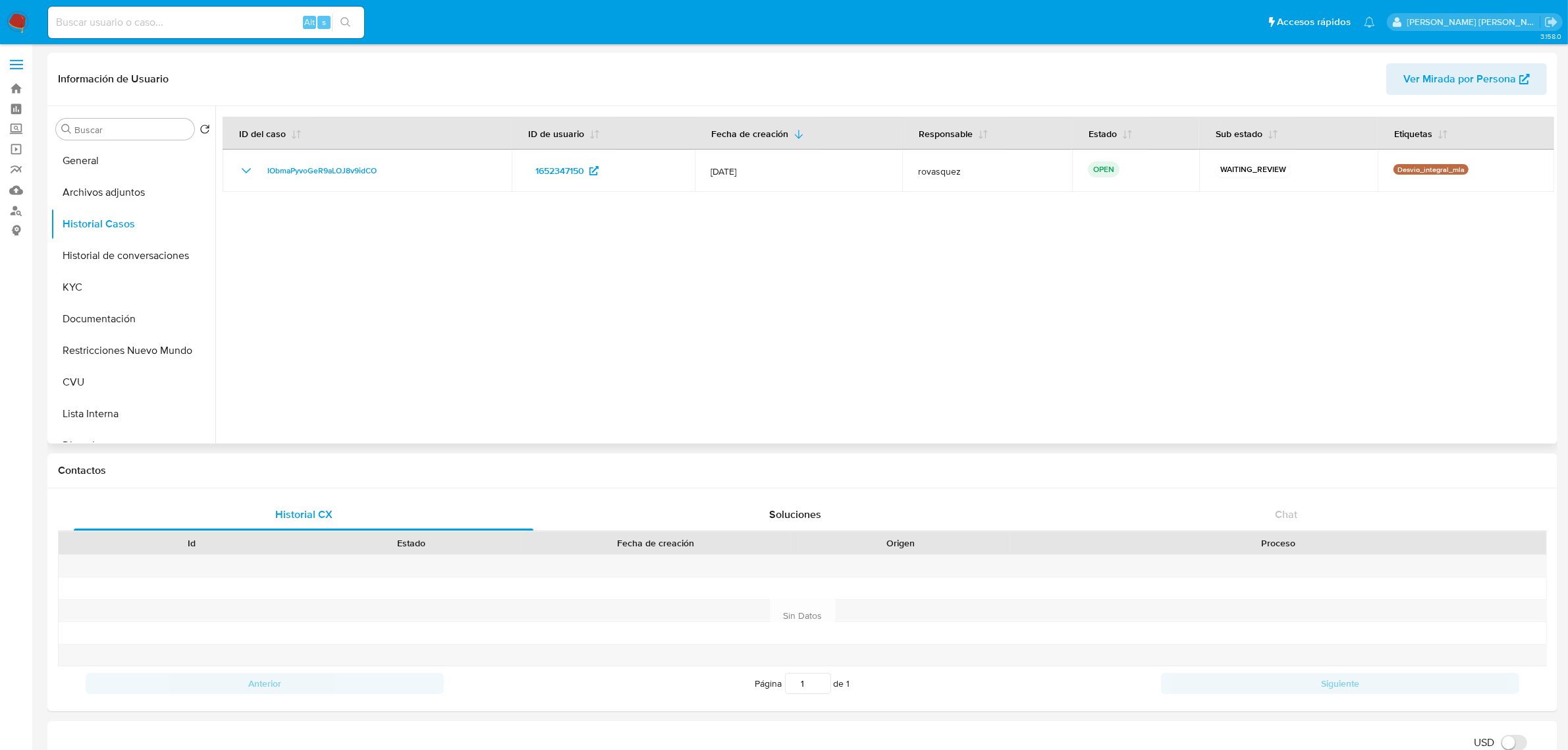
click at [927, 330] on div at bounding box center [885, 275] width 1340 height 338
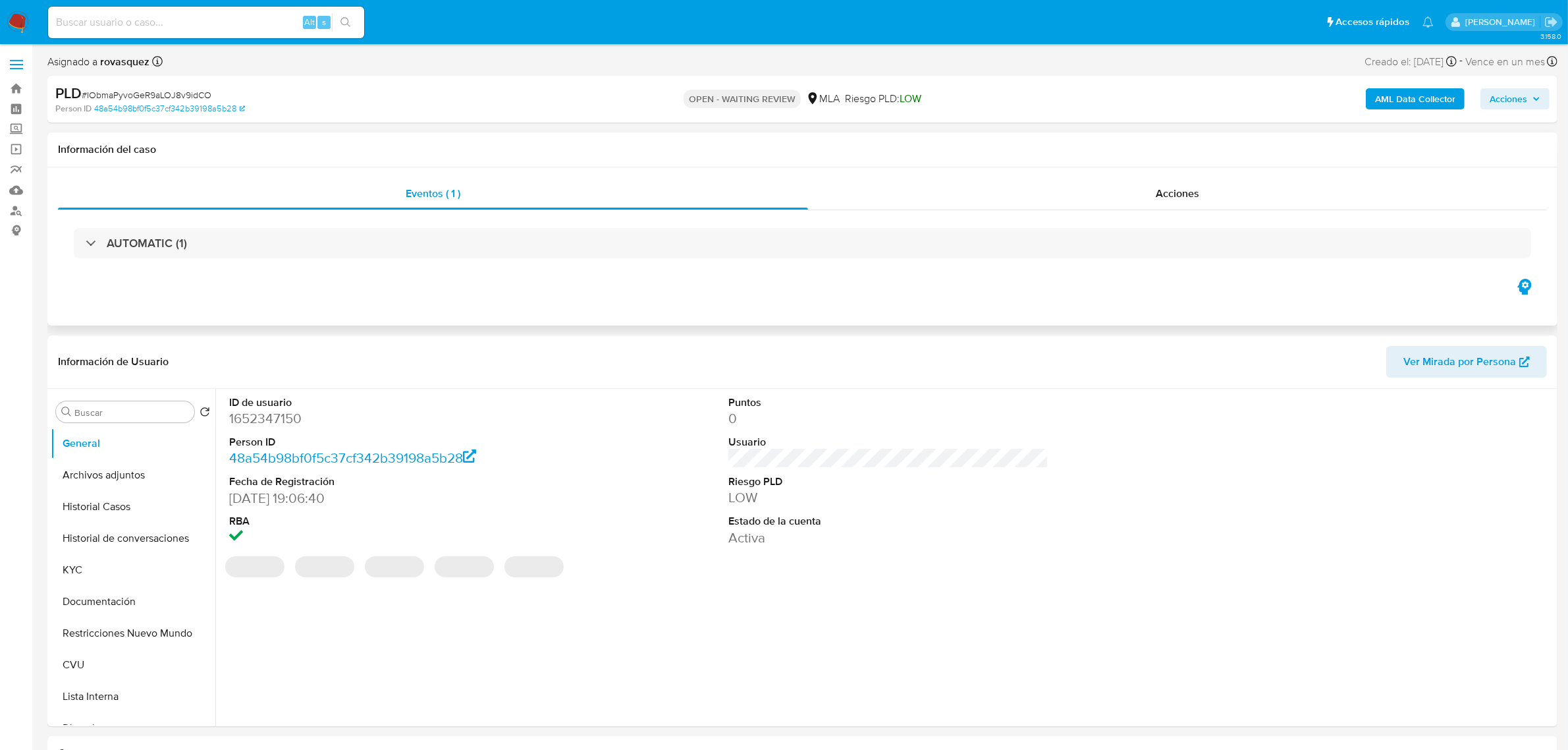
select select "10"
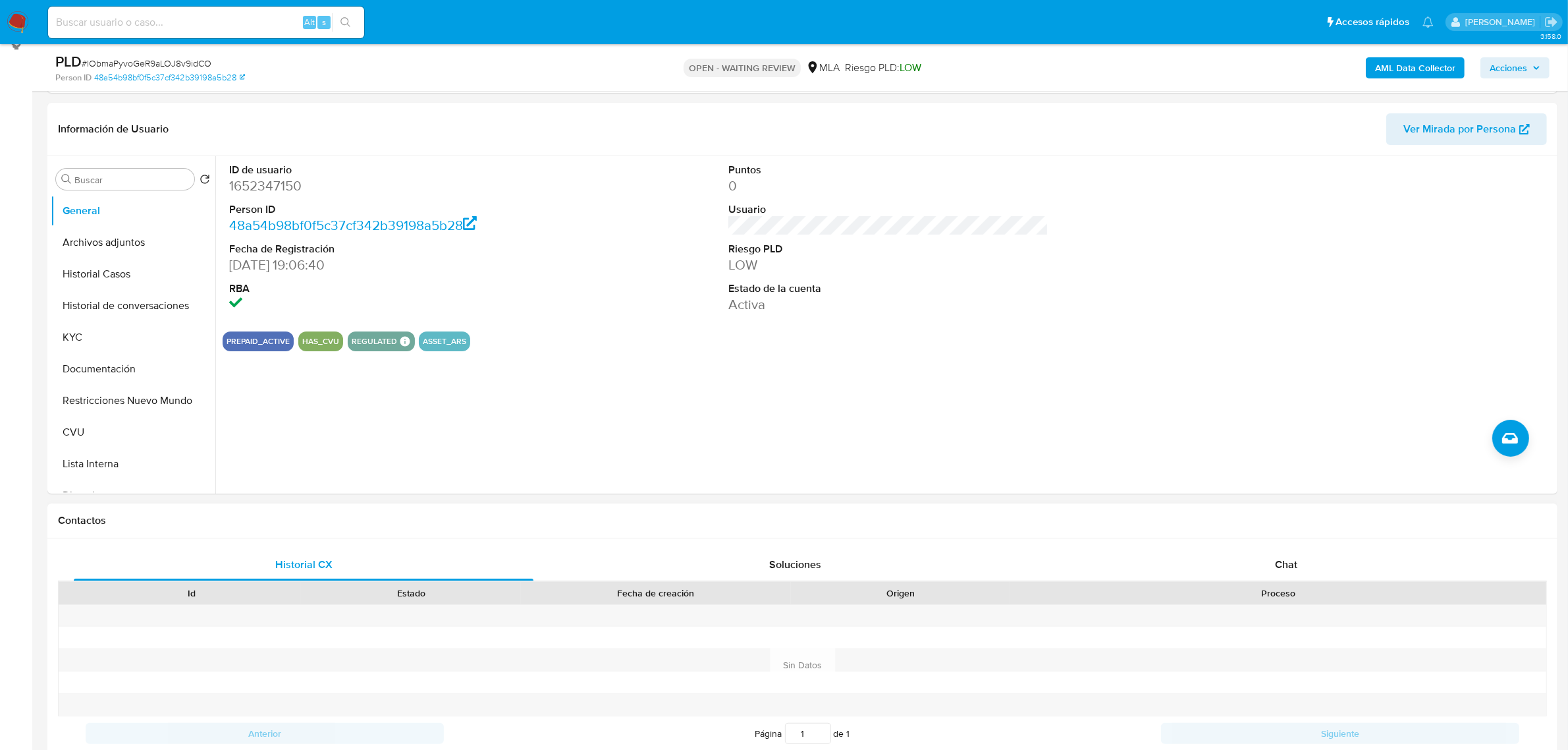
scroll to position [247, 0]
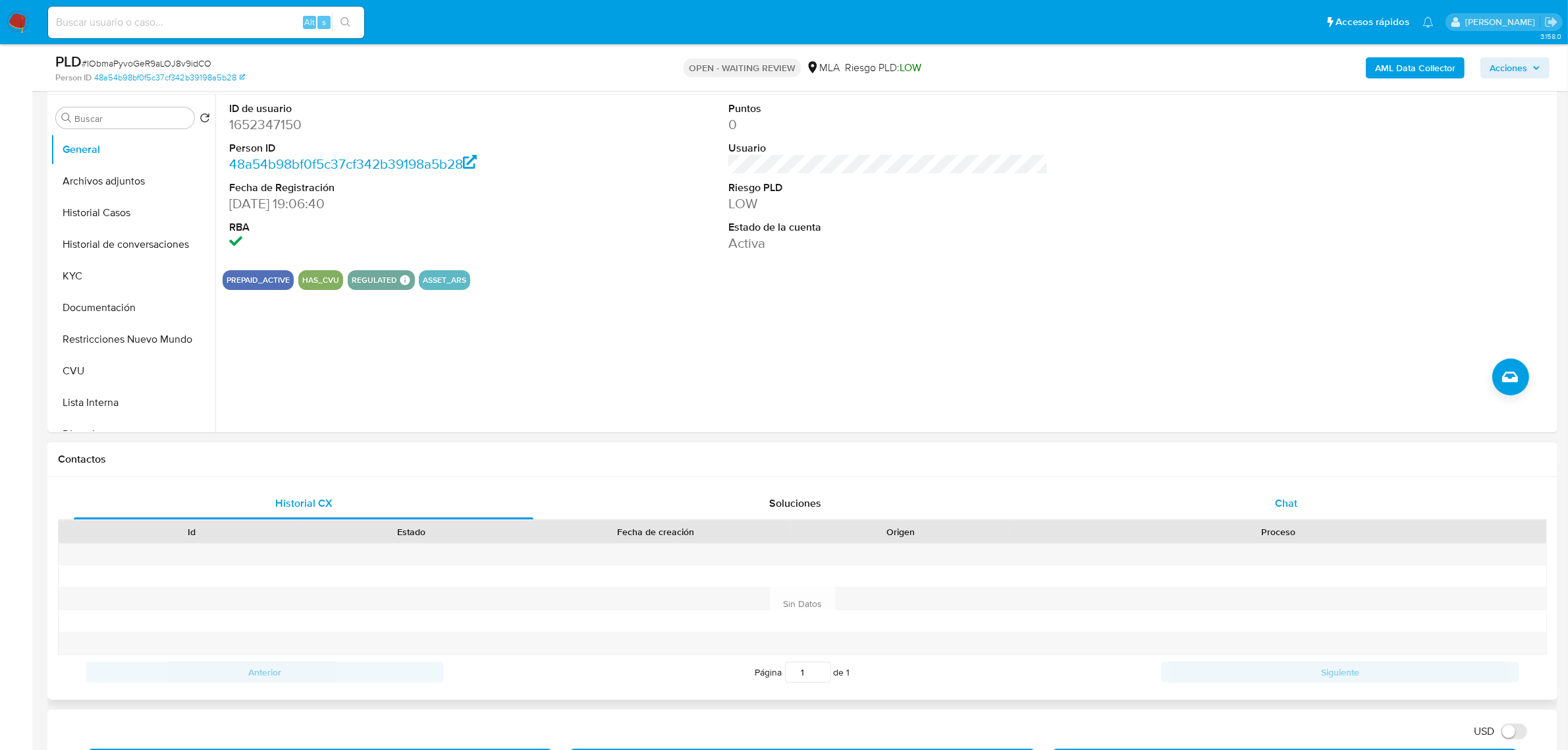
click at [1290, 508] on span "Chat" at bounding box center [1286, 502] width 23 height 15
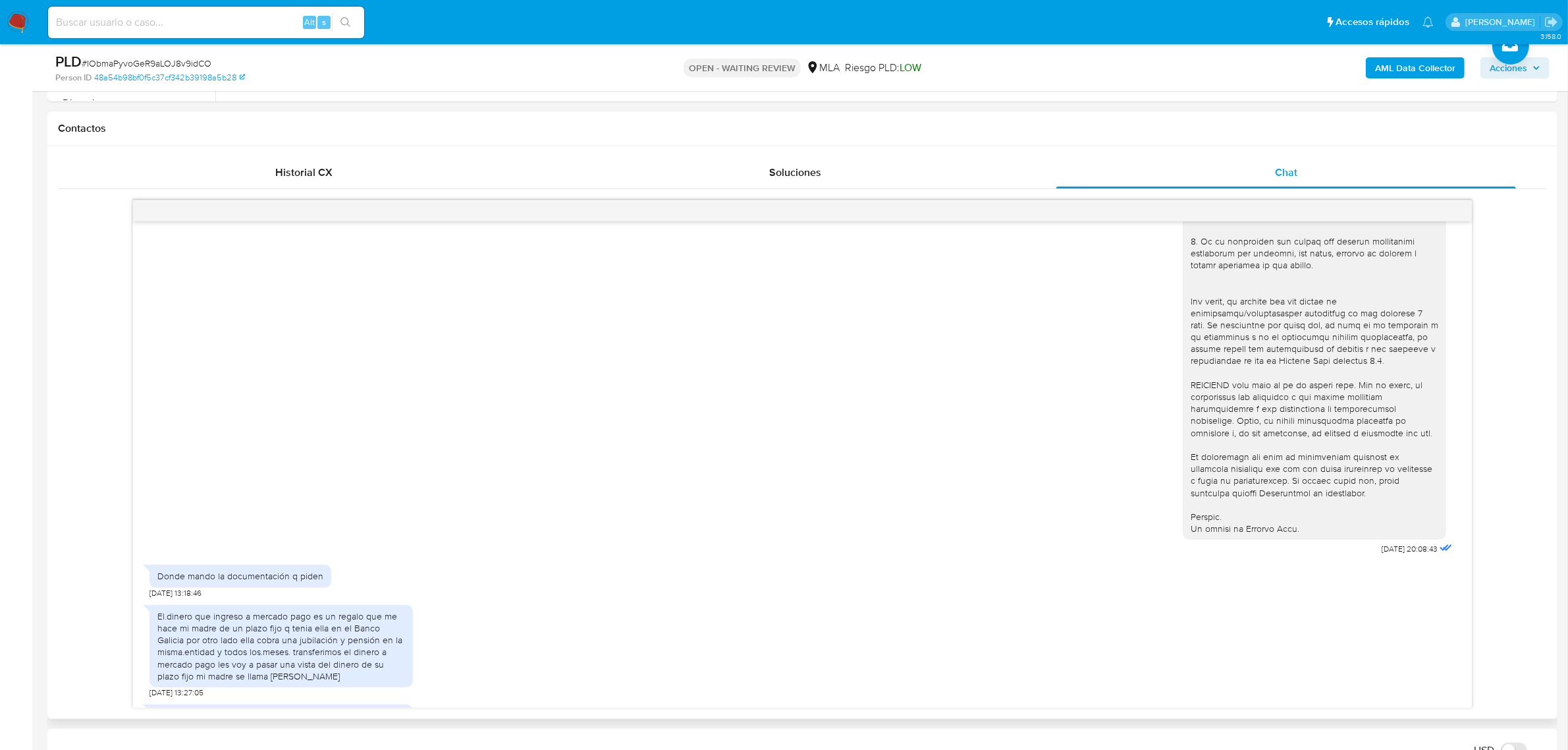
scroll to position [576, 0]
click at [304, 176] on span "Historial CX" at bounding box center [304, 173] width 57 height 15
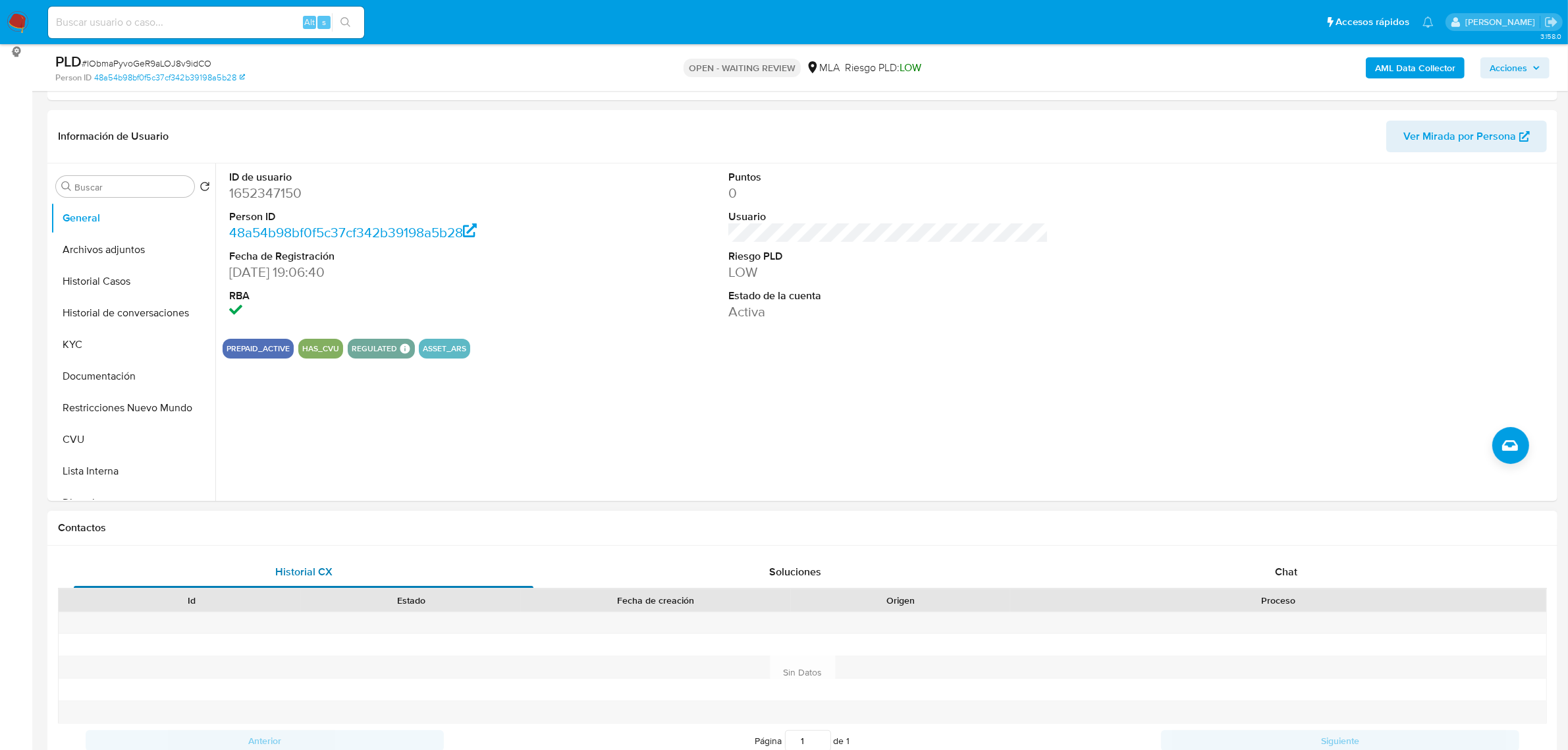
scroll to position [165, 0]
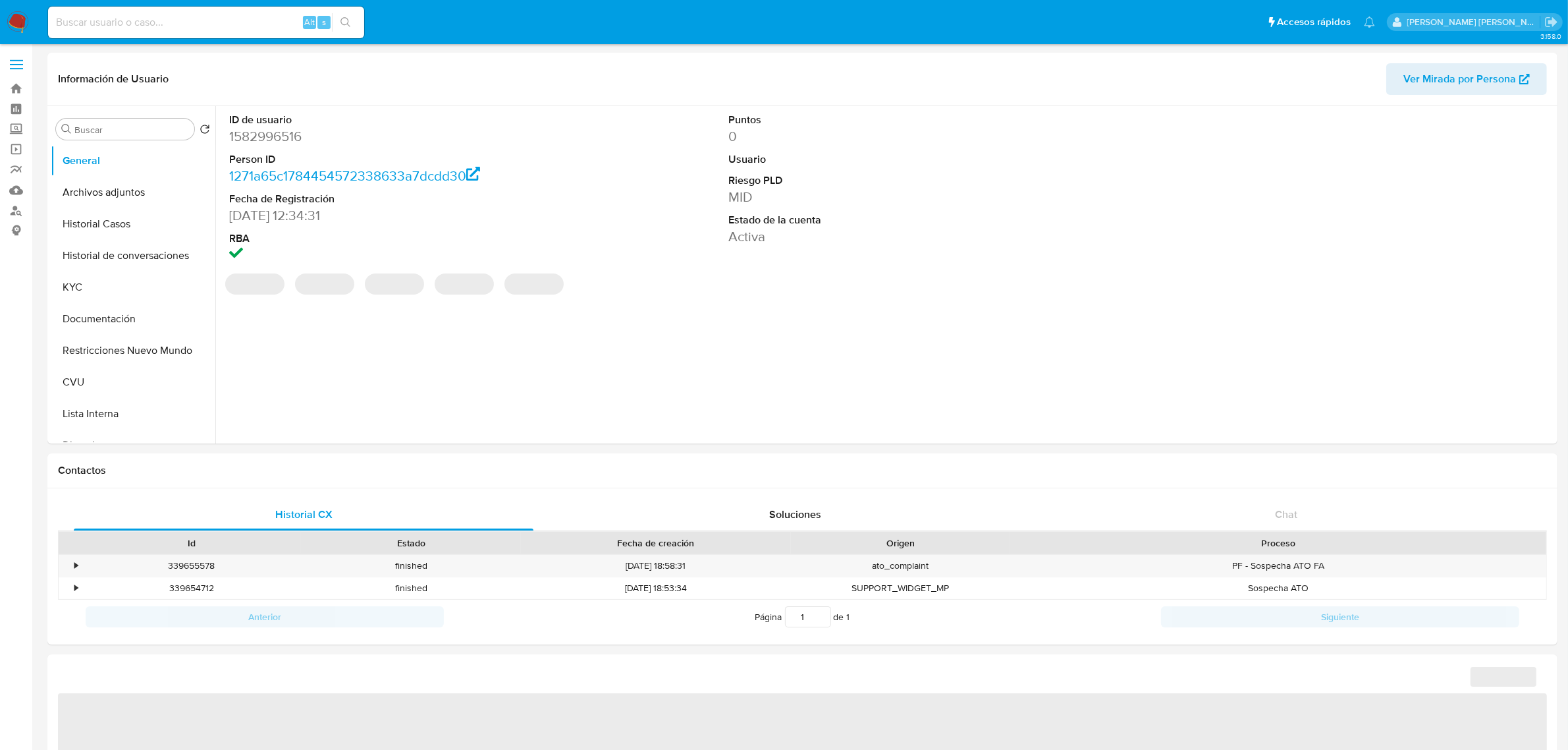
select select "10"
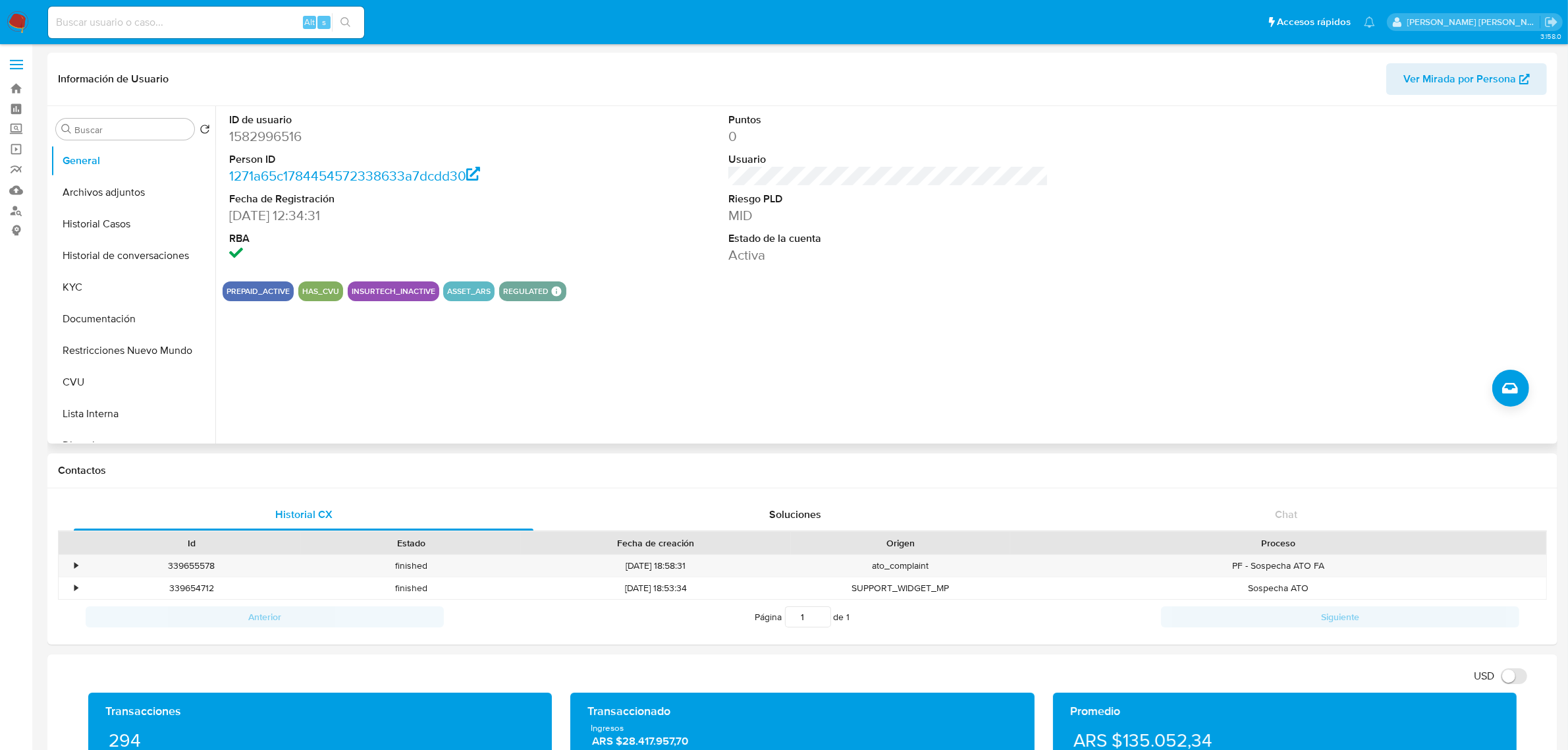
click at [775, 267] on div "Puntos 0 Usuario Riesgo PLD MID Estado de la cuenta Activa" at bounding box center [888, 188] width 333 height 165
click at [107, 208] on button "Historial Casos" at bounding box center [127, 224] width 154 height 32
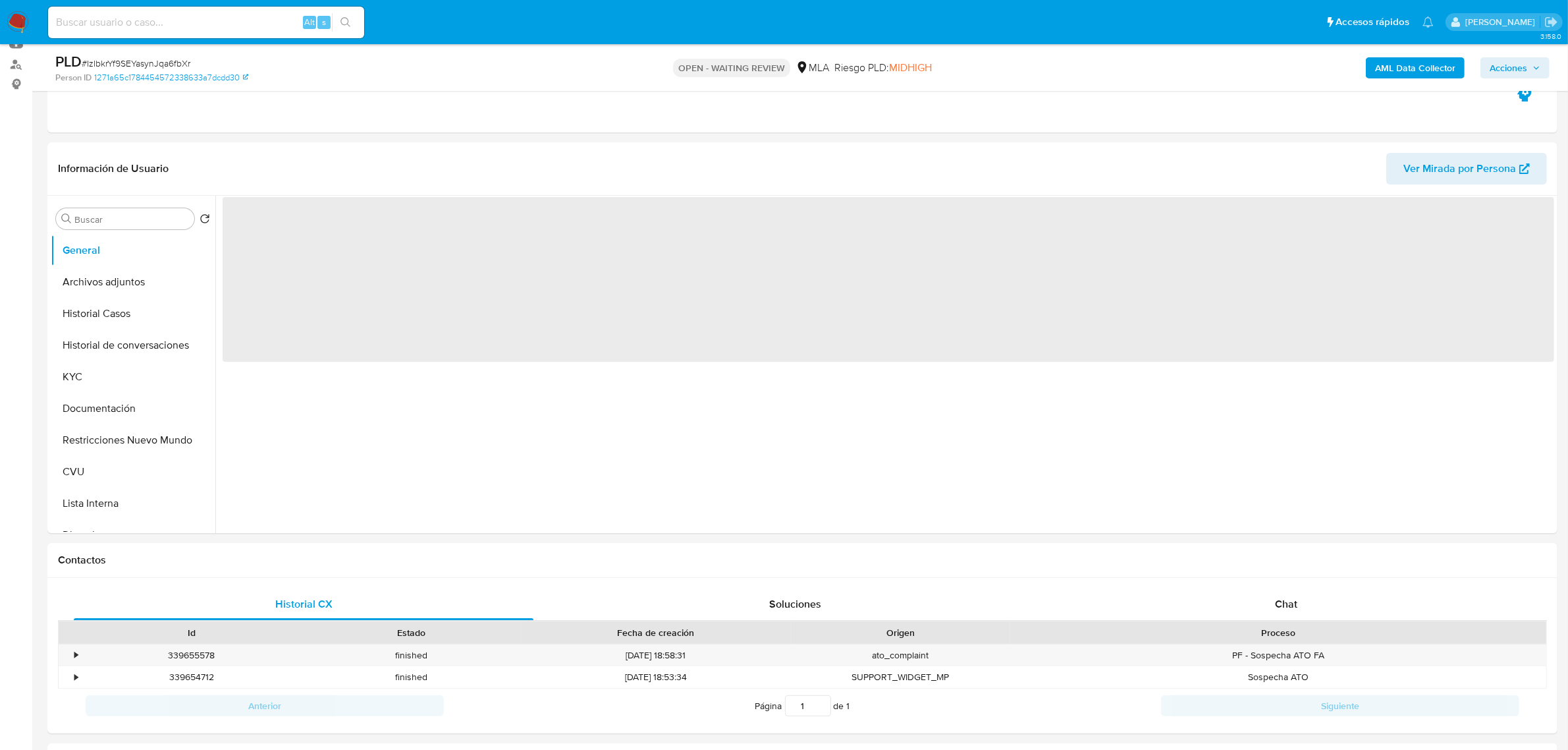
scroll to position [329, 0]
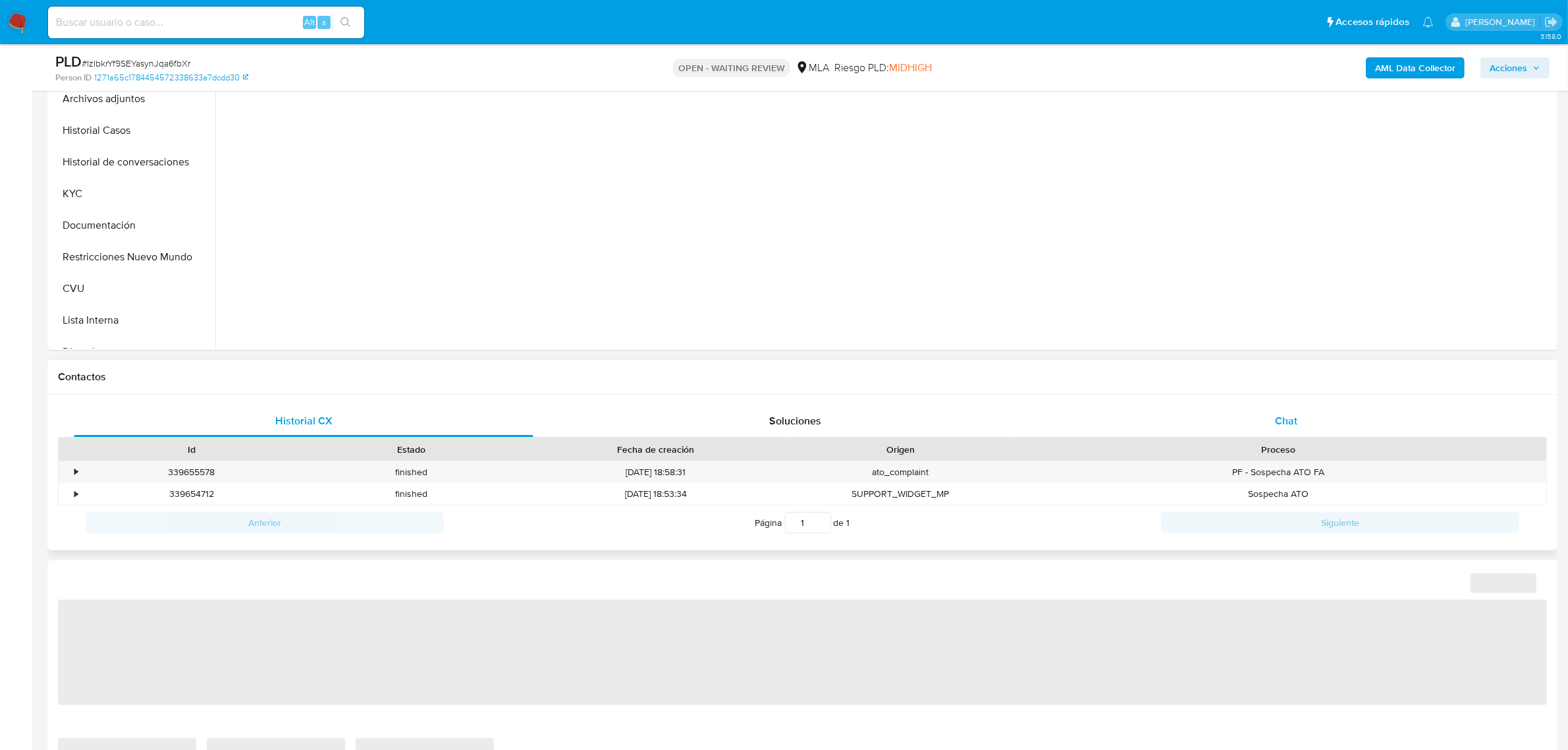
click at [1290, 423] on span "Chat" at bounding box center [1286, 421] width 23 height 15
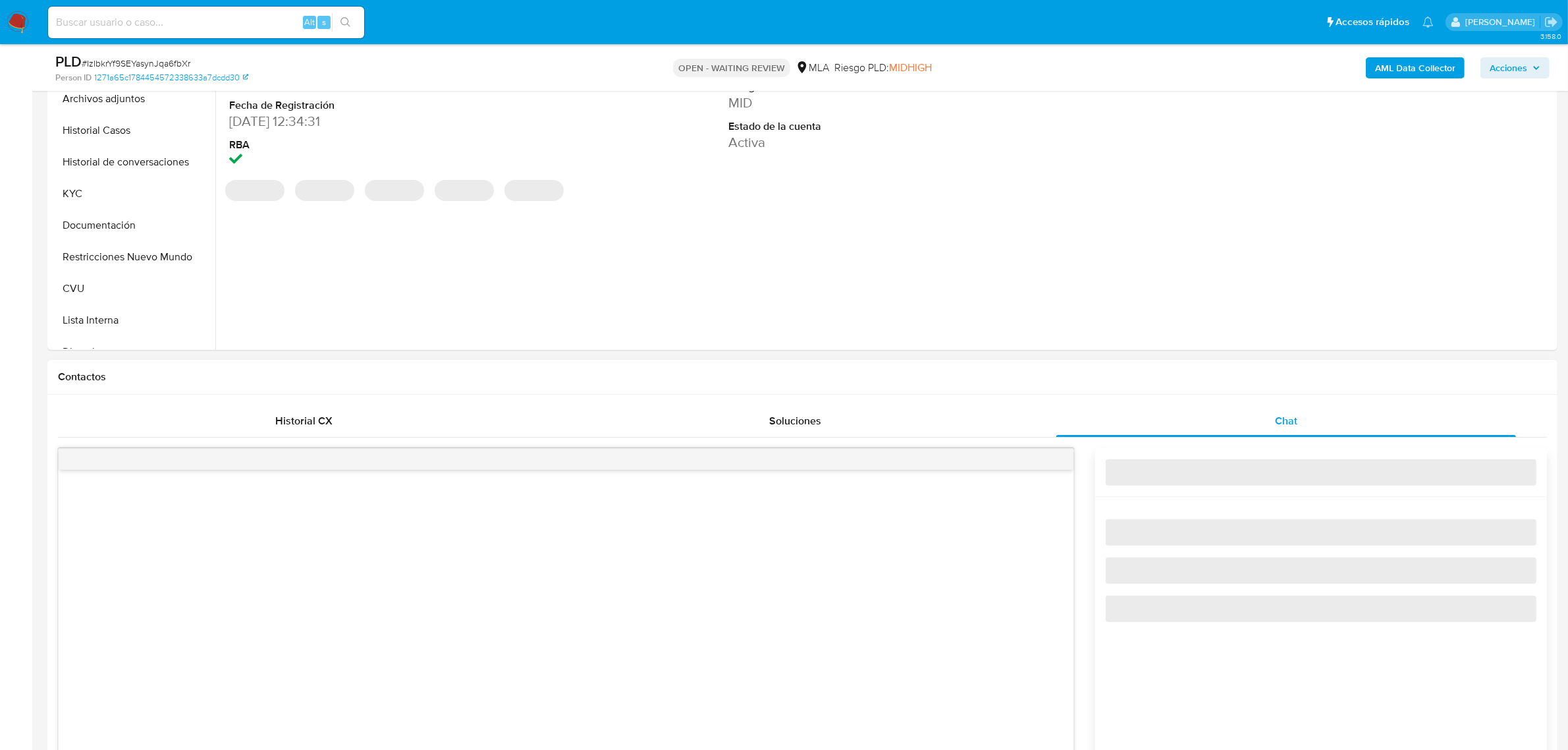
select select "10"
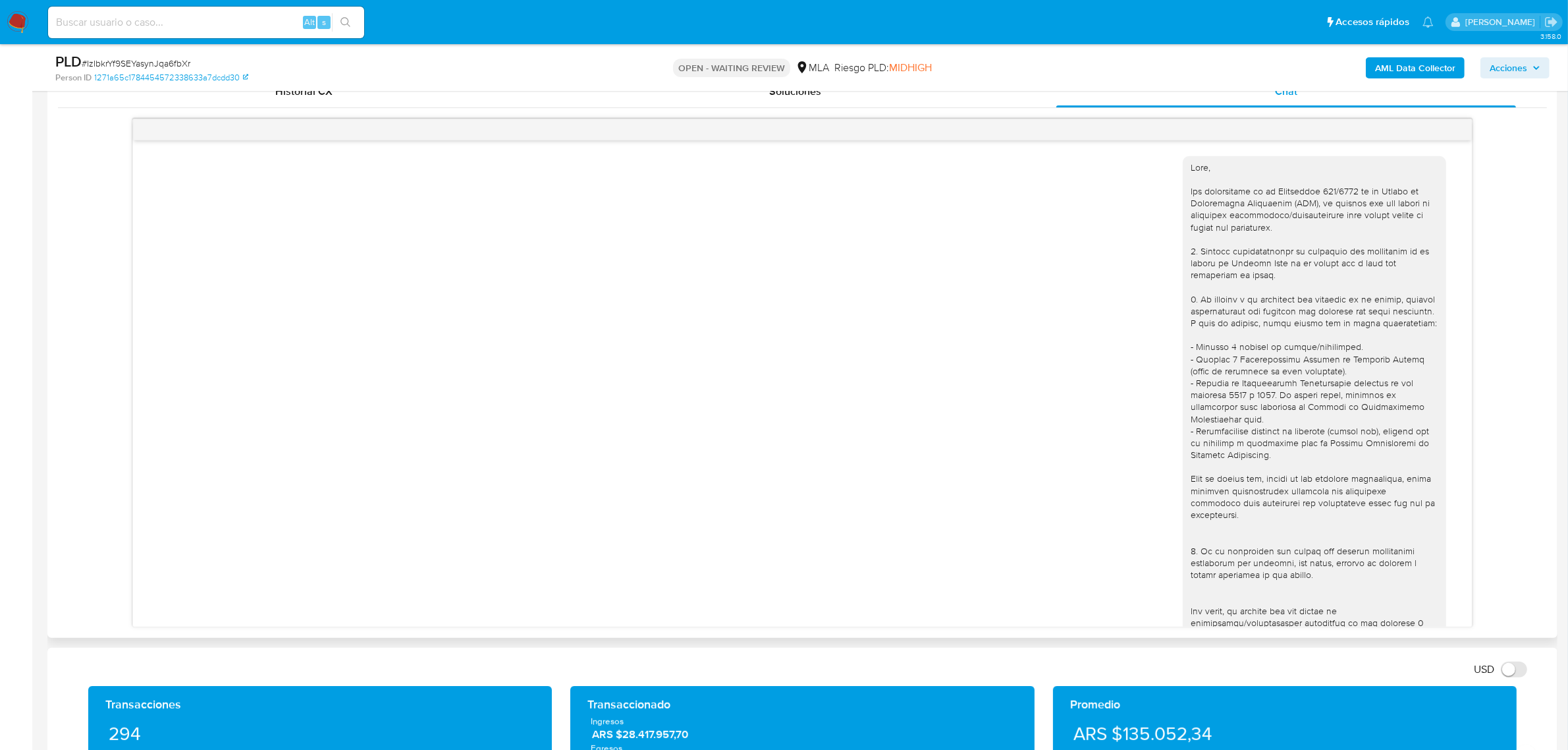
scroll to position [591, 0]
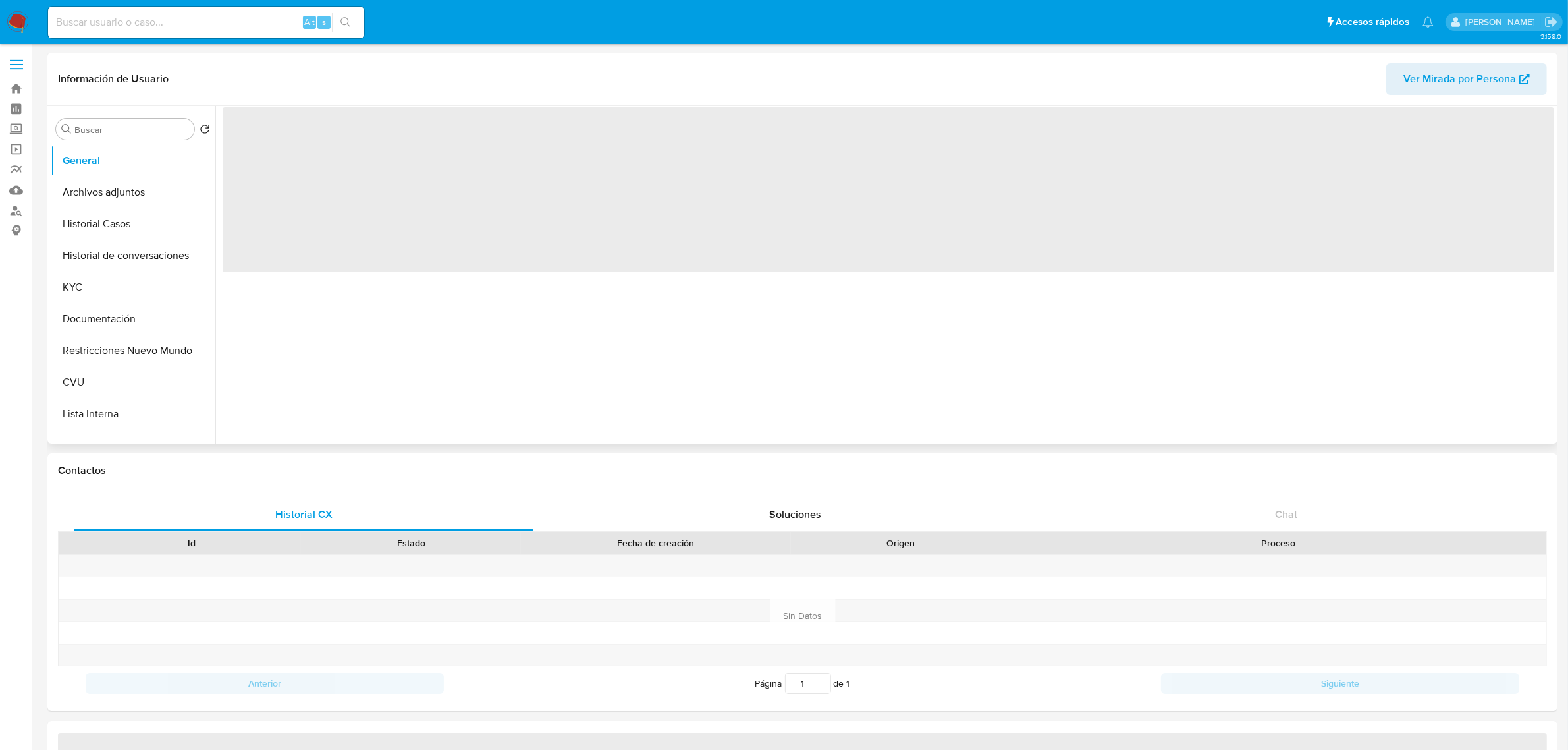
click at [120, 228] on button "Historial Casos" at bounding box center [133, 224] width 165 height 32
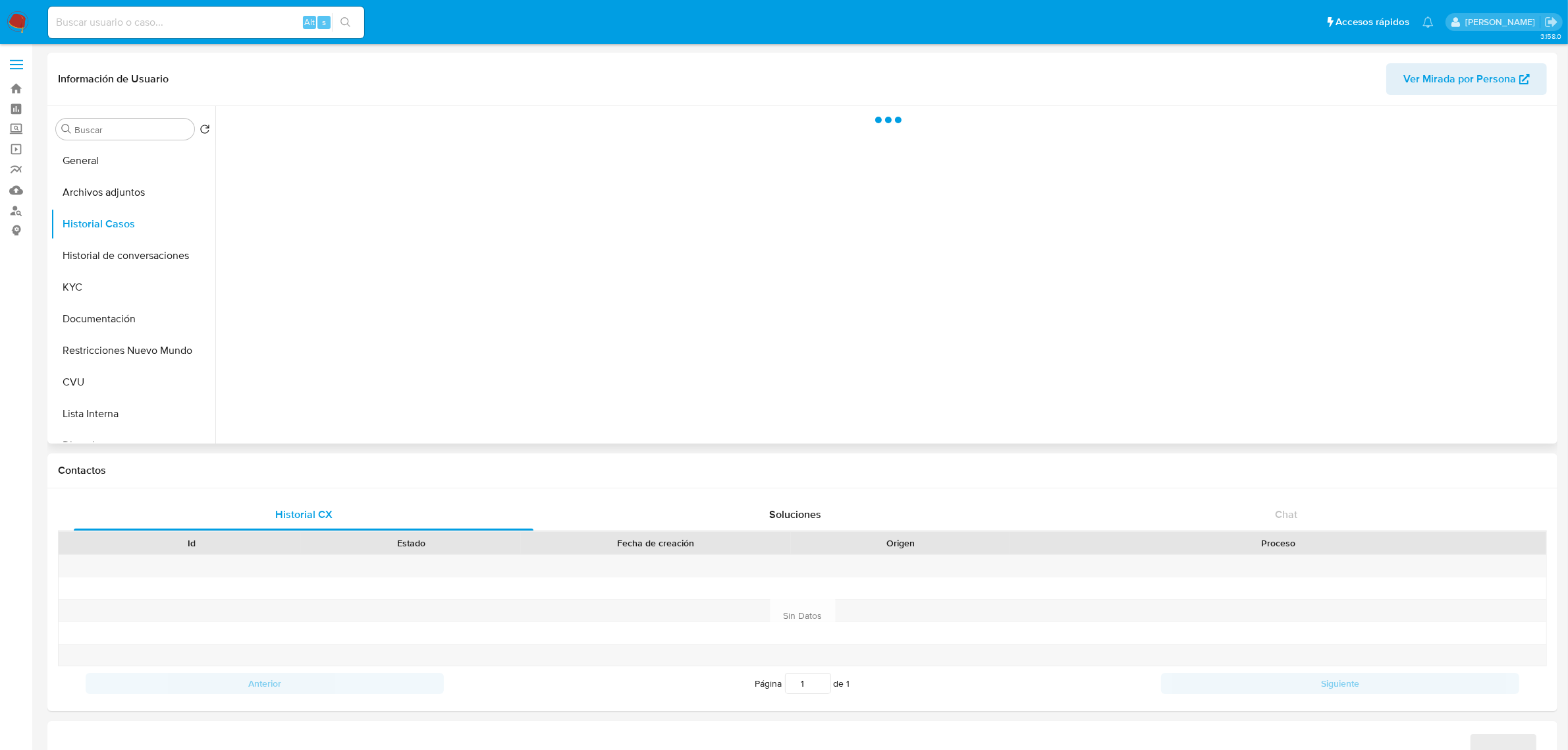
select select "10"
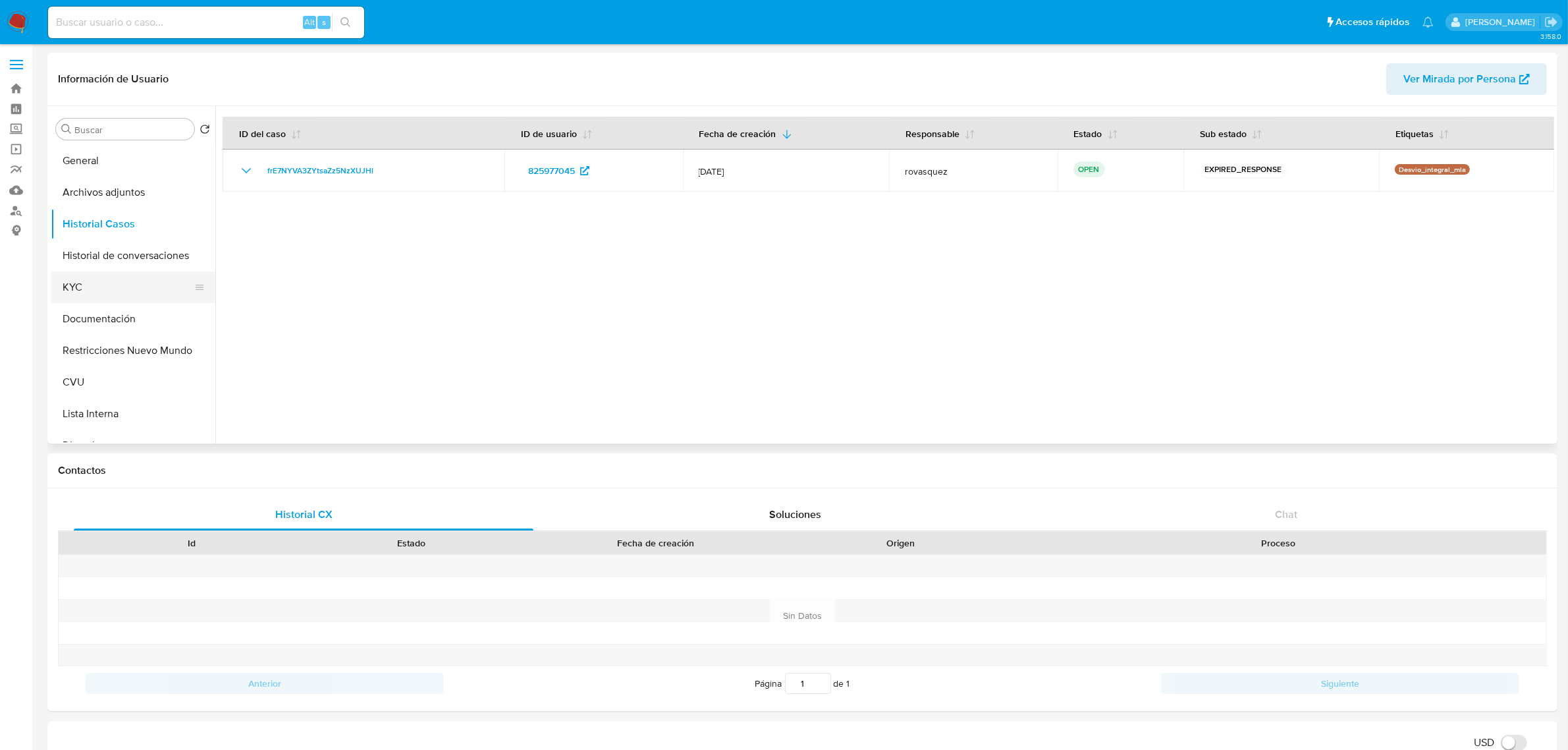
drag, startPoint x: 93, startPoint y: 281, endPoint x: 106, endPoint y: 282, distance: 13.0
click at [93, 281] on button "KYC" at bounding box center [127, 287] width 154 height 32
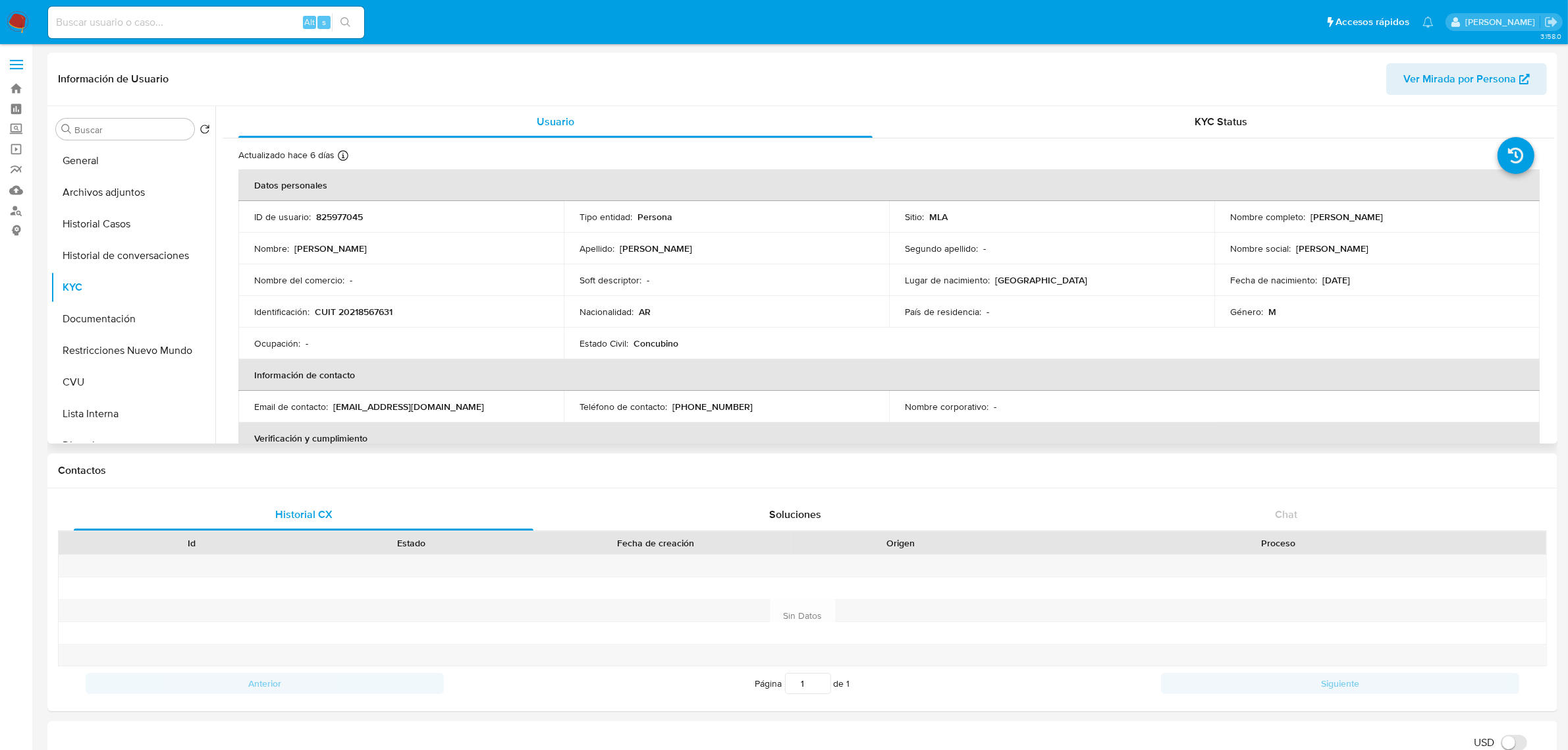
click at [364, 309] on p "CUIT 20218567631" at bounding box center [353, 311] width 77 height 12
copy p "20218567631"
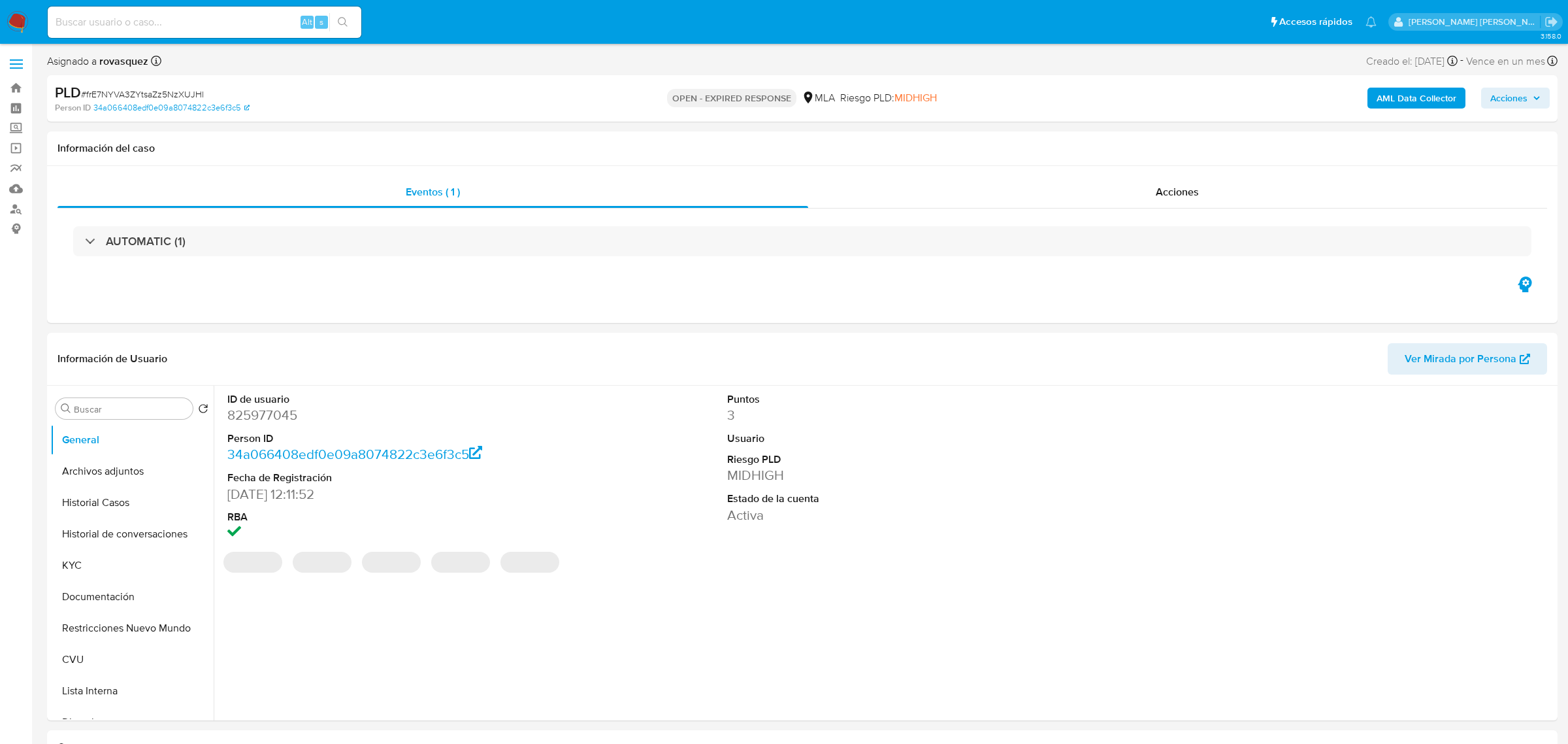
select select "10"
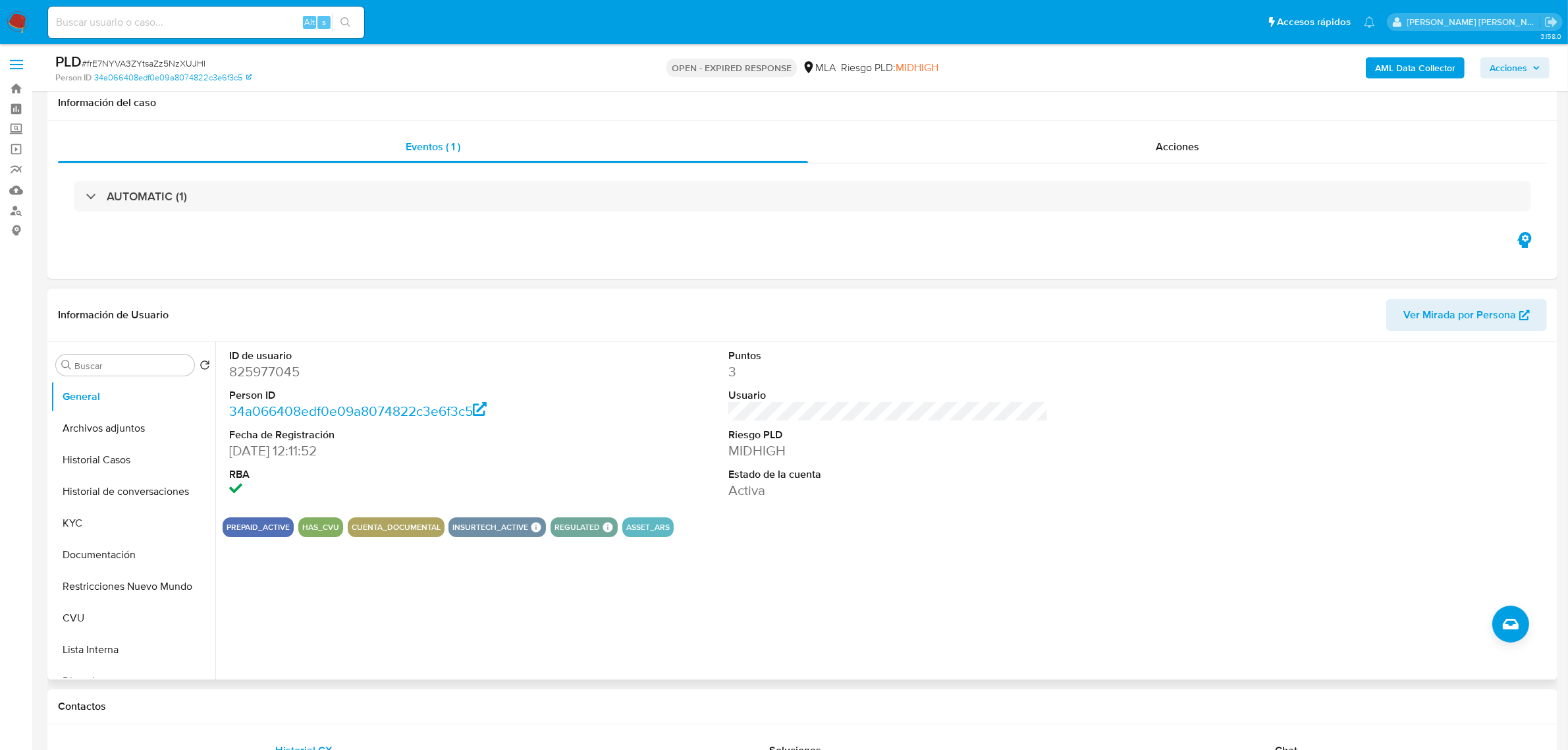
scroll to position [247, 0]
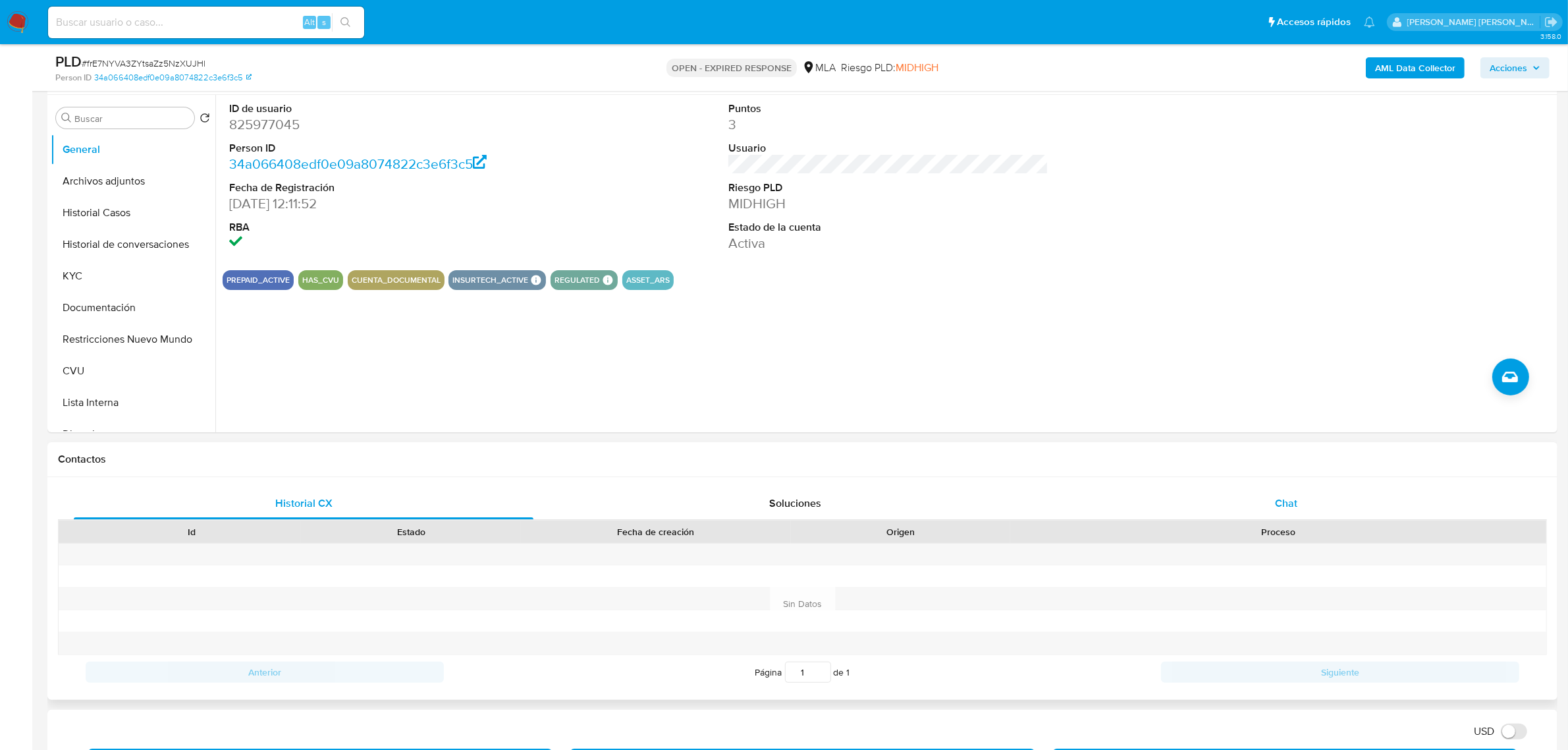
click at [1259, 512] on div "Chat" at bounding box center [1286, 503] width 460 height 32
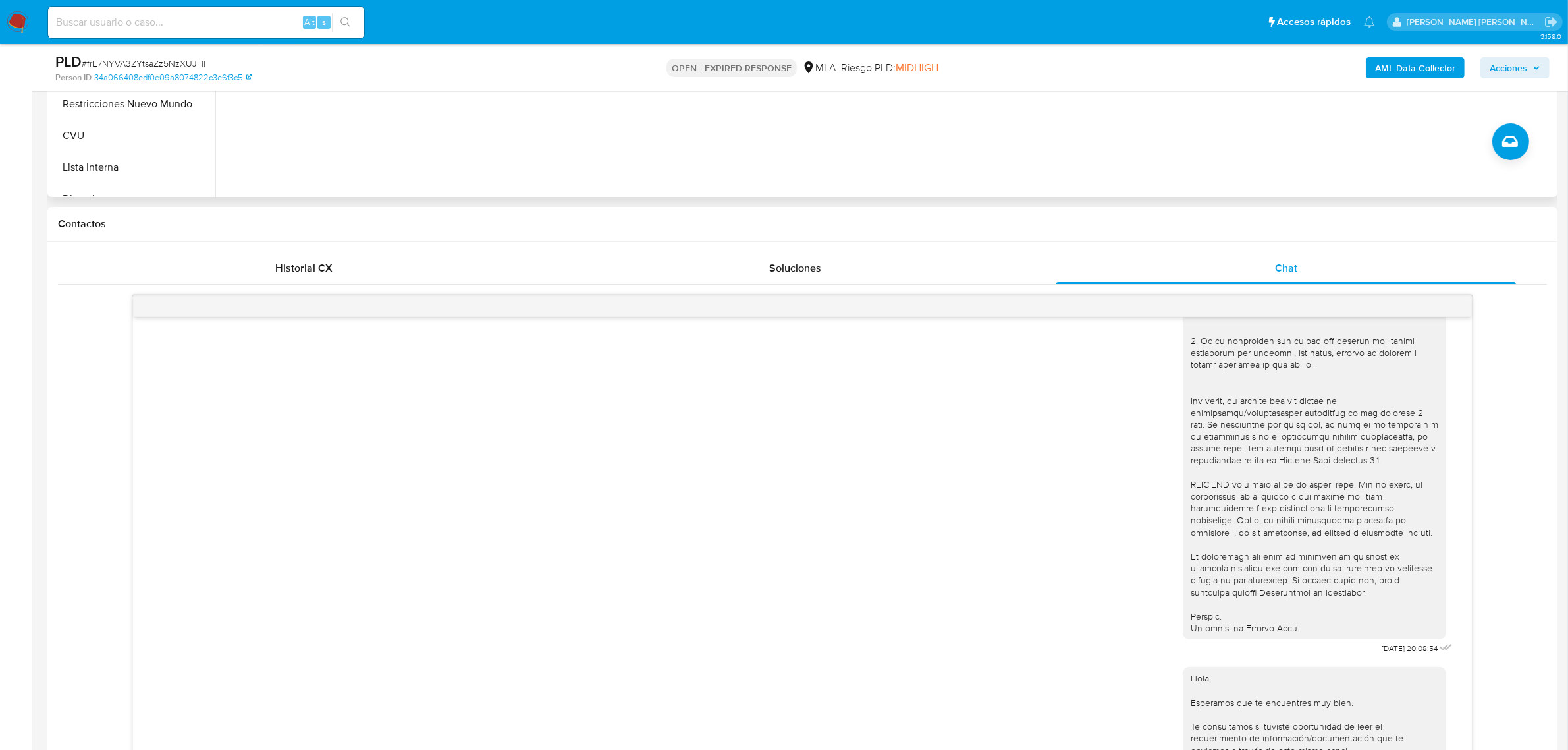
scroll to position [329, 0]
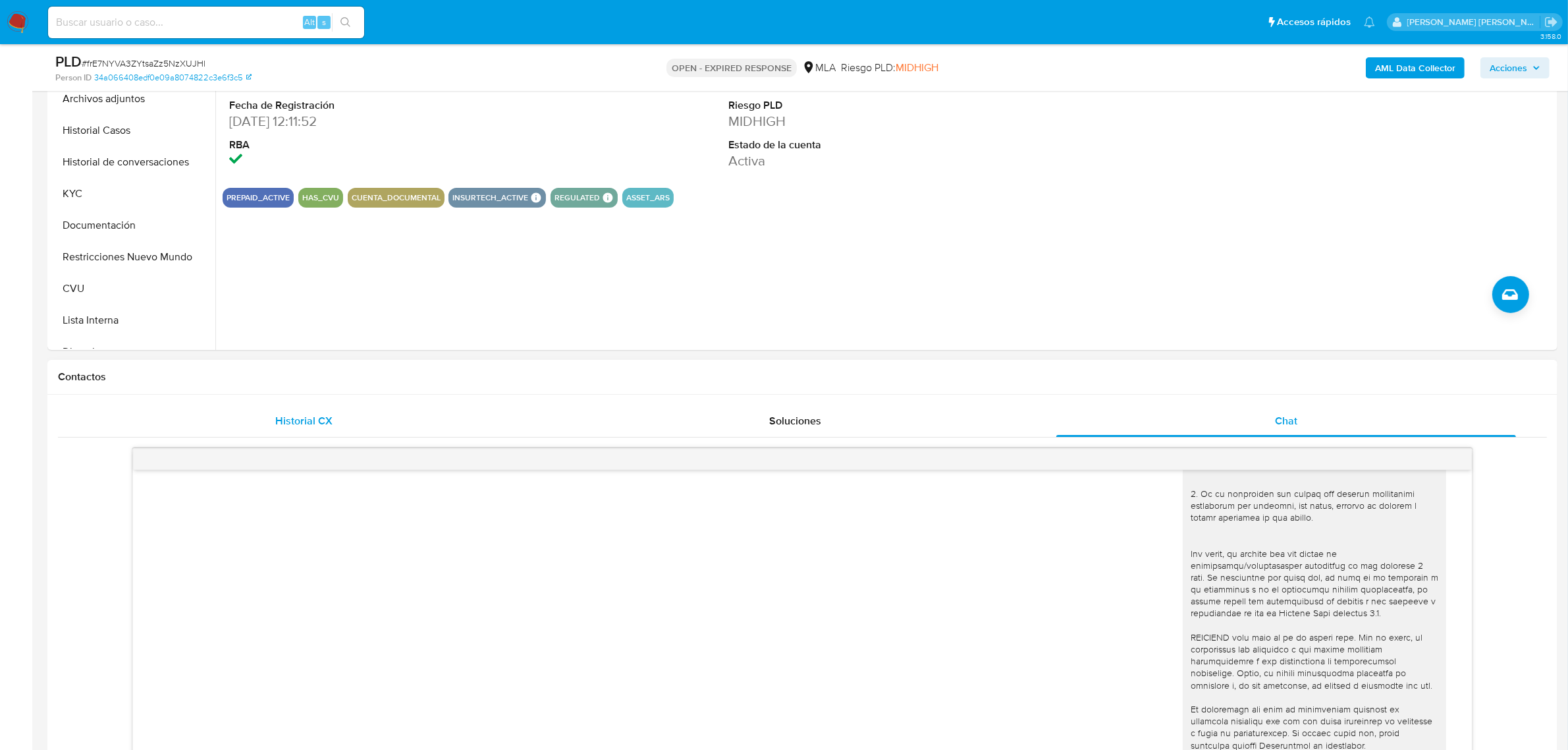
click at [314, 421] on span "Historial CX" at bounding box center [304, 421] width 57 height 15
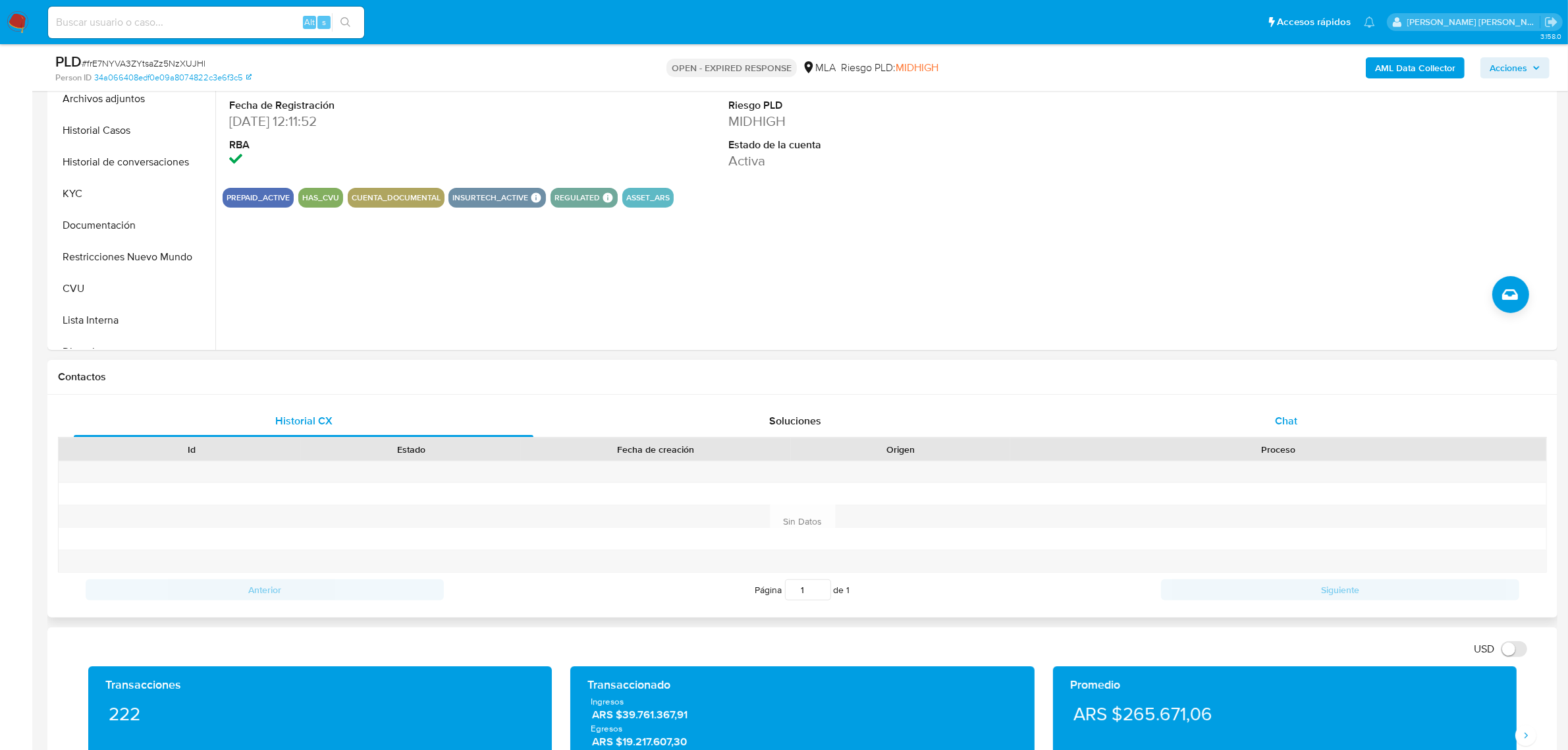
click at [1283, 420] on span "Chat" at bounding box center [1286, 421] width 23 height 15
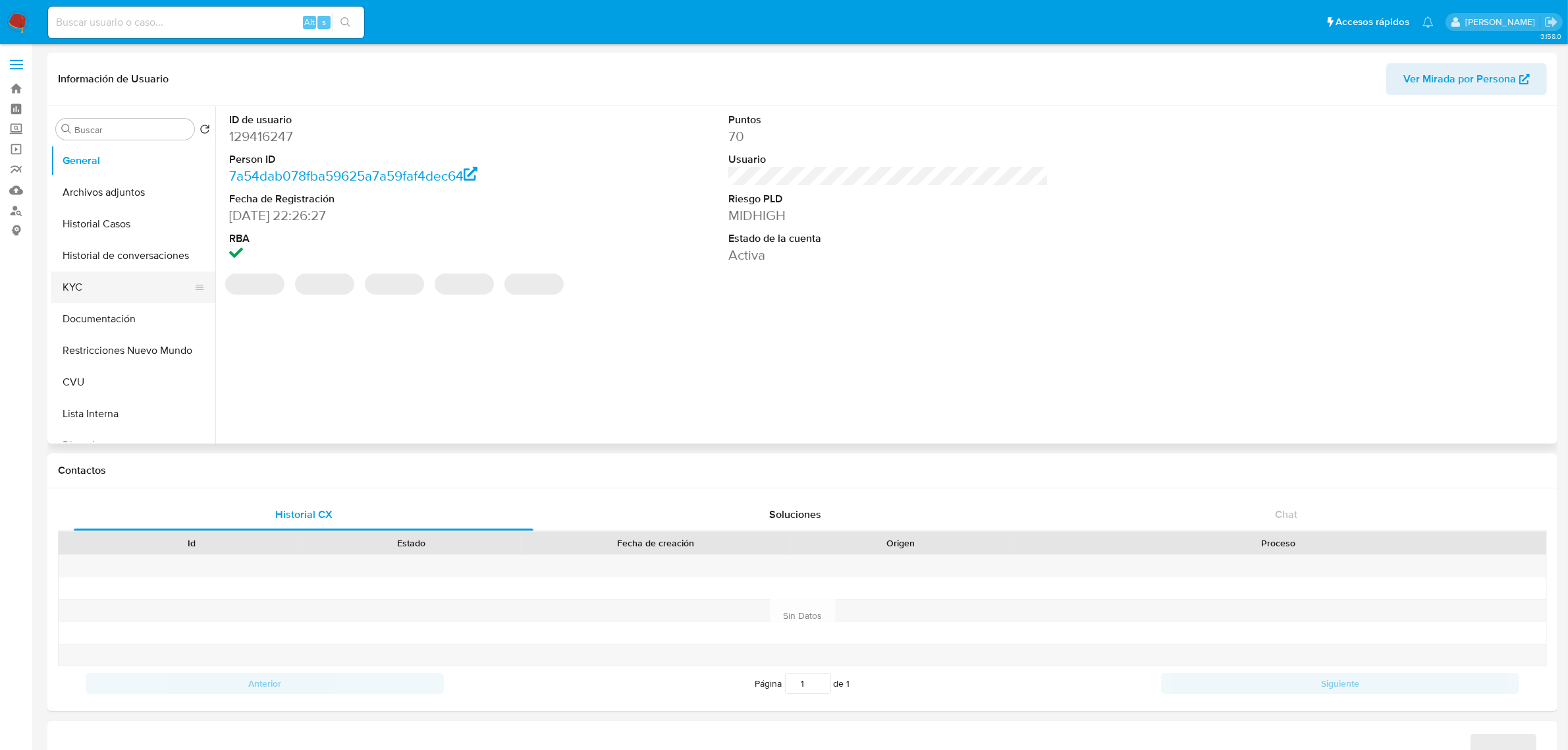
click at [85, 298] on button "KYC" at bounding box center [127, 287] width 154 height 32
select select "10"
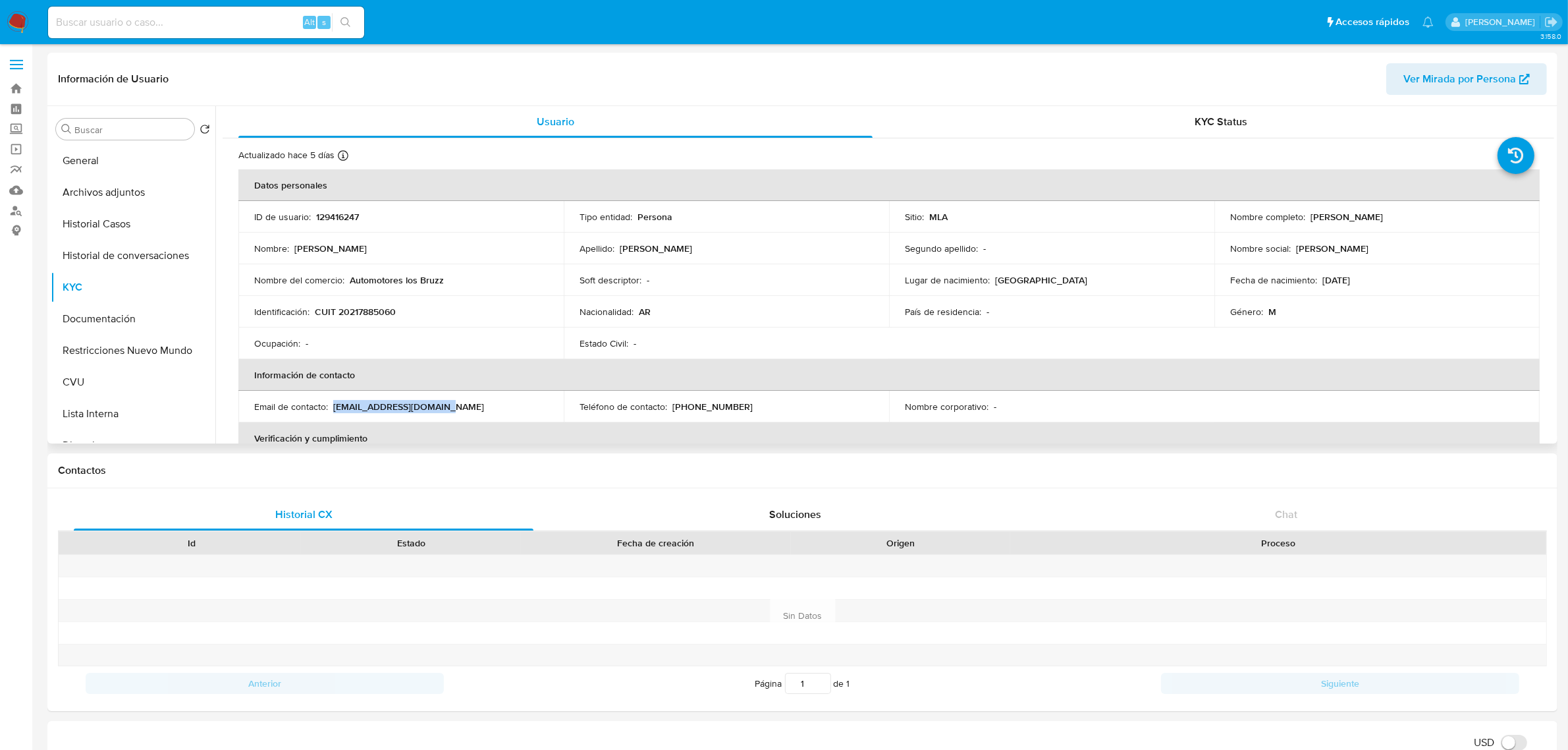
drag, startPoint x: 333, startPoint y: 405, endPoint x: 481, endPoint y: 406, distance: 148.0
click at [481, 406] on div "Email de contacto : [EMAIL_ADDRESS][DOMAIN_NAME]" at bounding box center [400, 406] width 294 height 12
copy p "[EMAIL_ADDRESS][DOMAIN_NAME]"
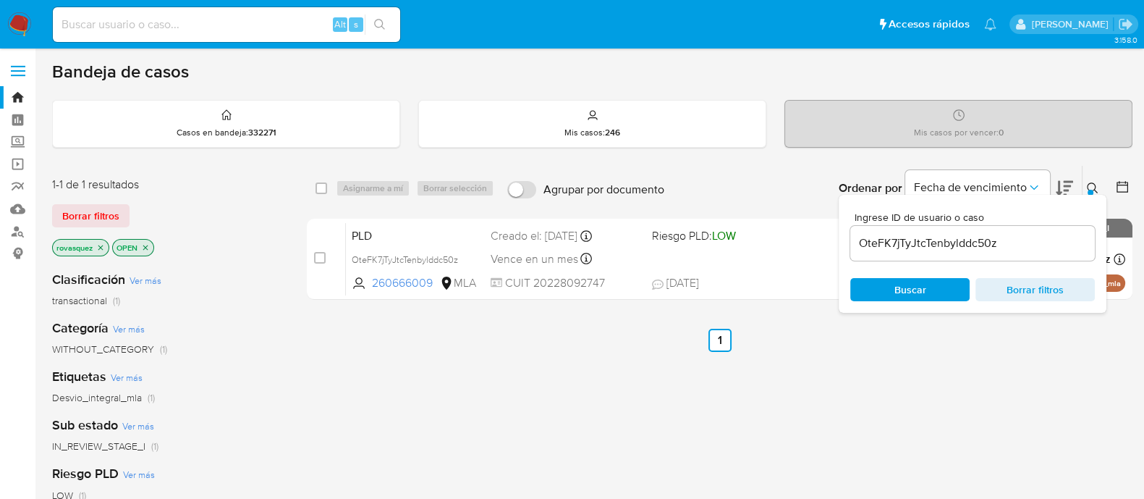
click at [913, 245] on input "OteFK7jTyJtcTenbylddc50z" at bounding box center [972, 243] width 245 height 19
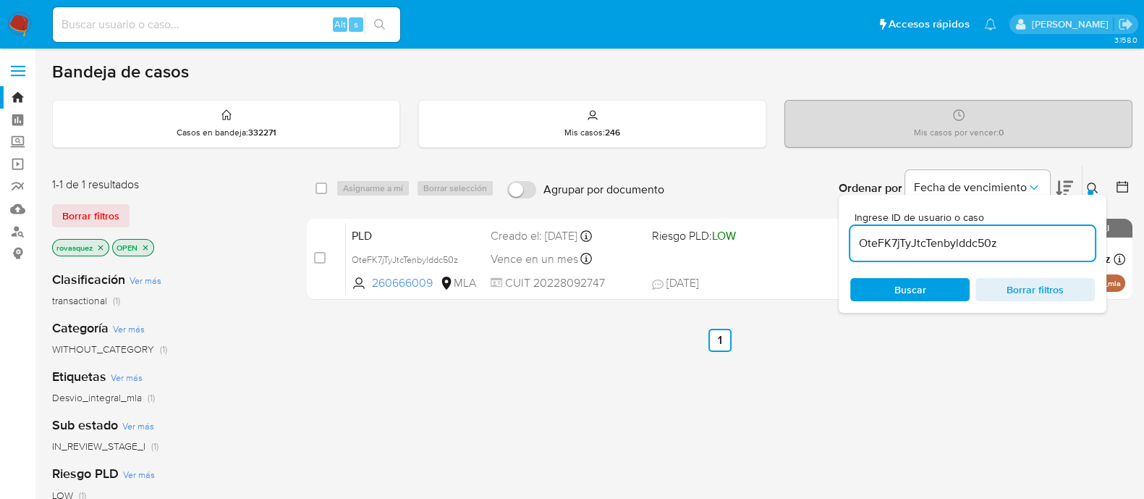
click at [913, 245] on input "OteFK7jTyJtcTenbylddc50z" at bounding box center [972, 243] width 245 height 19
paste input "frE7NYVA3ZYtsaZz5NzXUJHl"
type input "frE7NYVA3ZYtsaZz5NzXUJHl"
click at [902, 291] on span "Buscar" at bounding box center [911, 289] width 32 height 23
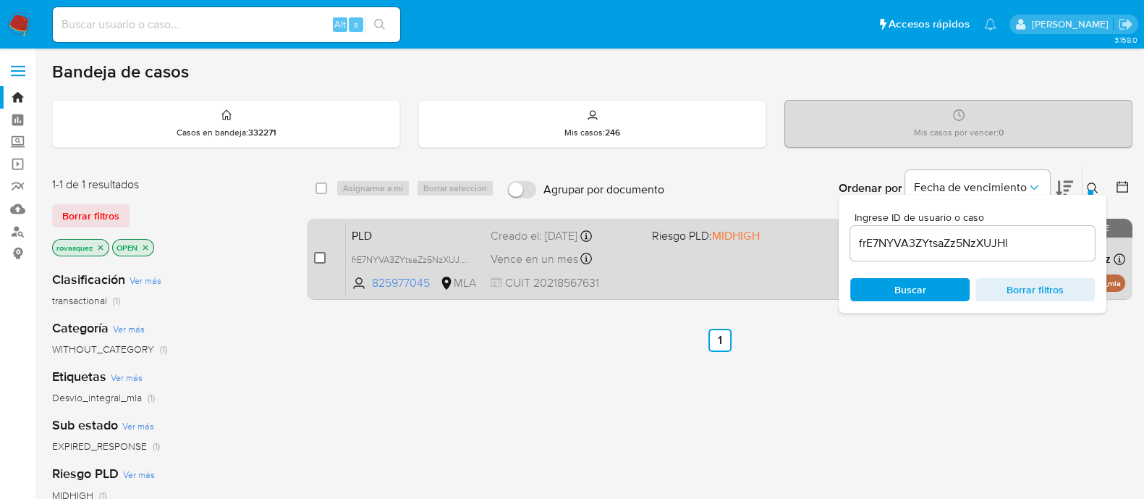
click at [323, 258] on input "checkbox" at bounding box center [320, 258] width 12 height 12
checkbox input "true"
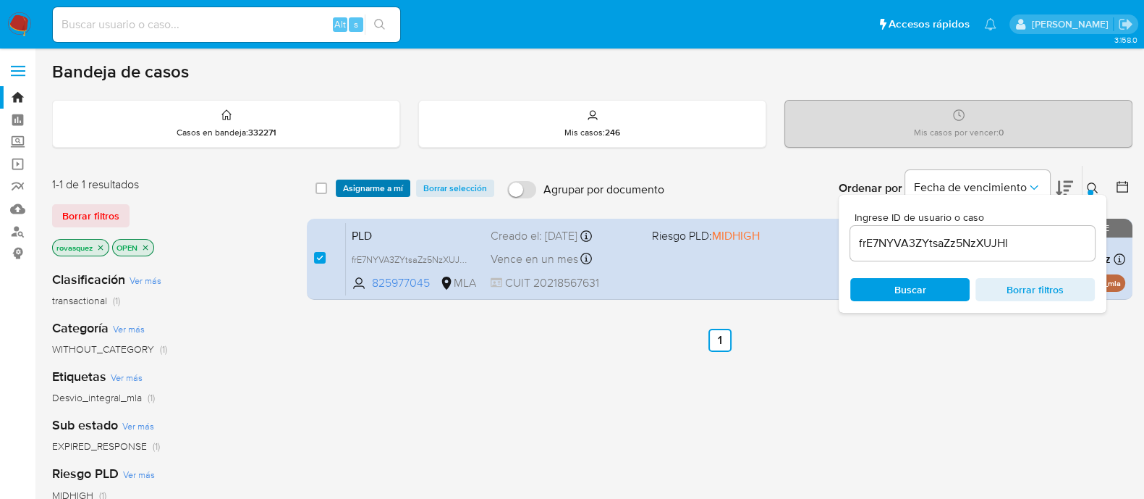
click at [379, 186] on span "Asignarme a mí" at bounding box center [373, 188] width 60 height 14
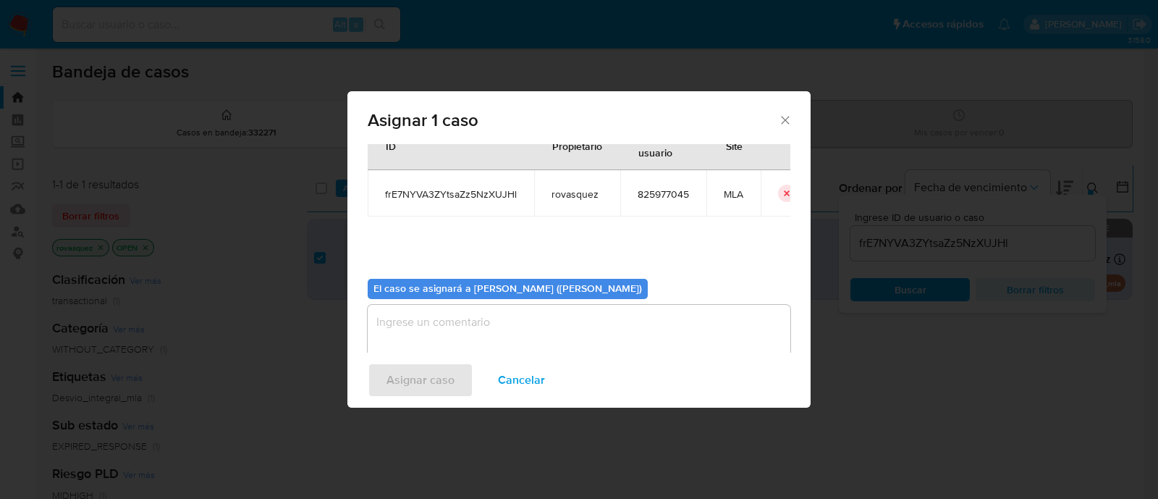
scroll to position [75, 0]
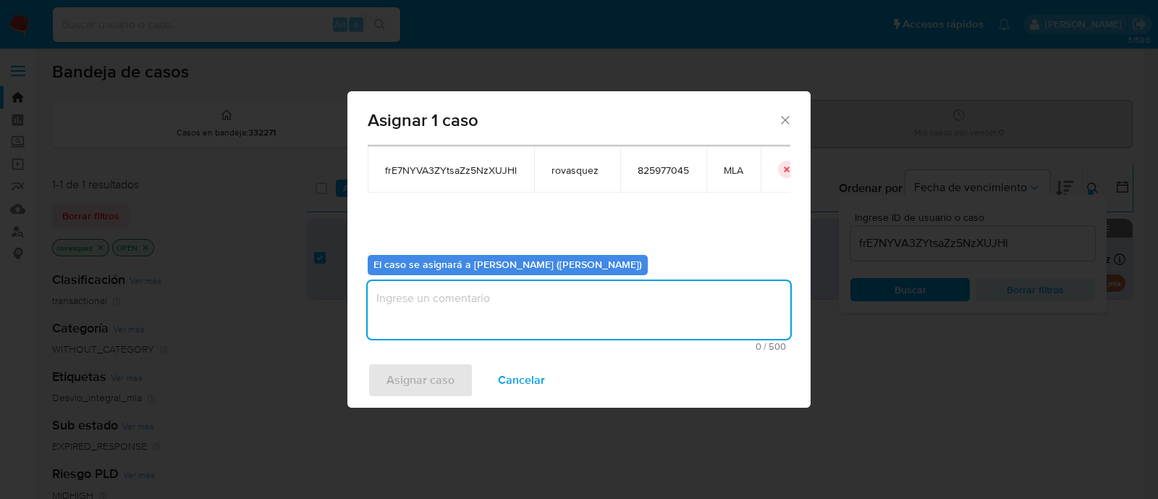
click at [500, 321] on textarea "assign-modal" at bounding box center [579, 310] width 423 height 58
type textarea "."
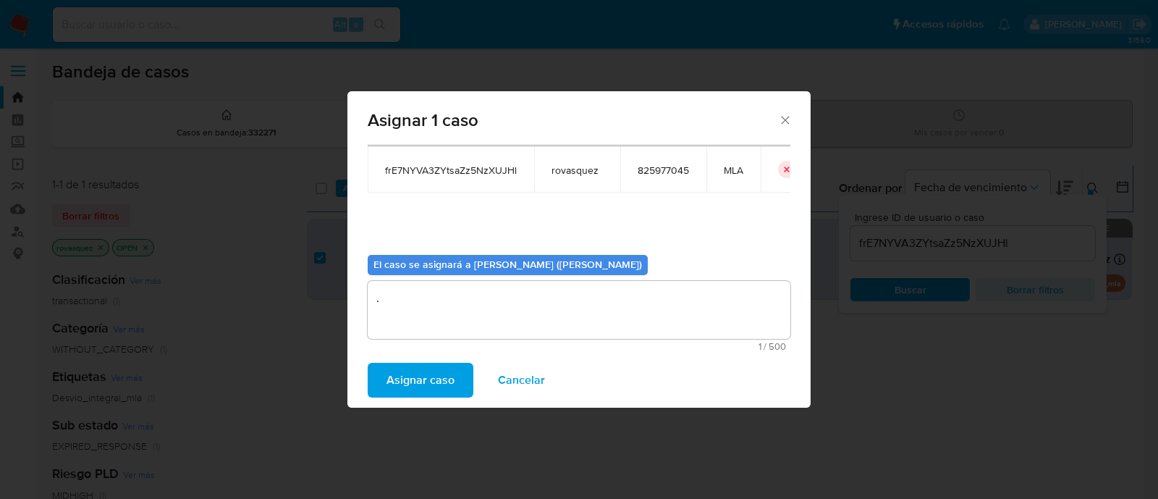
click at [396, 381] on span "Asignar caso" at bounding box center [421, 380] width 68 height 32
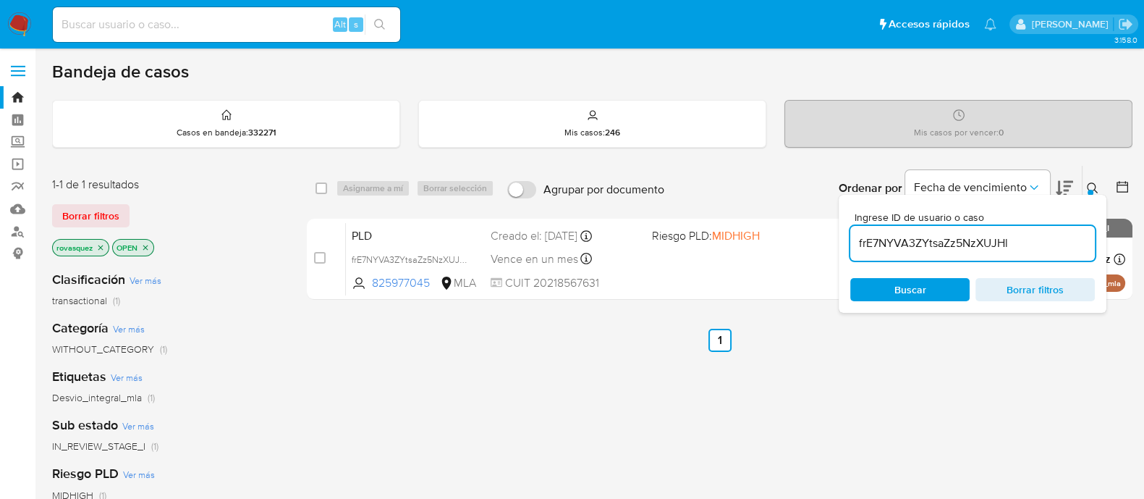
click at [898, 236] on input "frE7NYVA3ZYtsaZz5NzXUJHl" at bounding box center [972, 243] width 245 height 19
paste input "IzIbkrYf9SEYasynJqa6fbXr"
type input "IzIbkrYf9SEYasynJqa6fbXr"
click at [905, 282] on span "Buscar" at bounding box center [911, 289] width 32 height 23
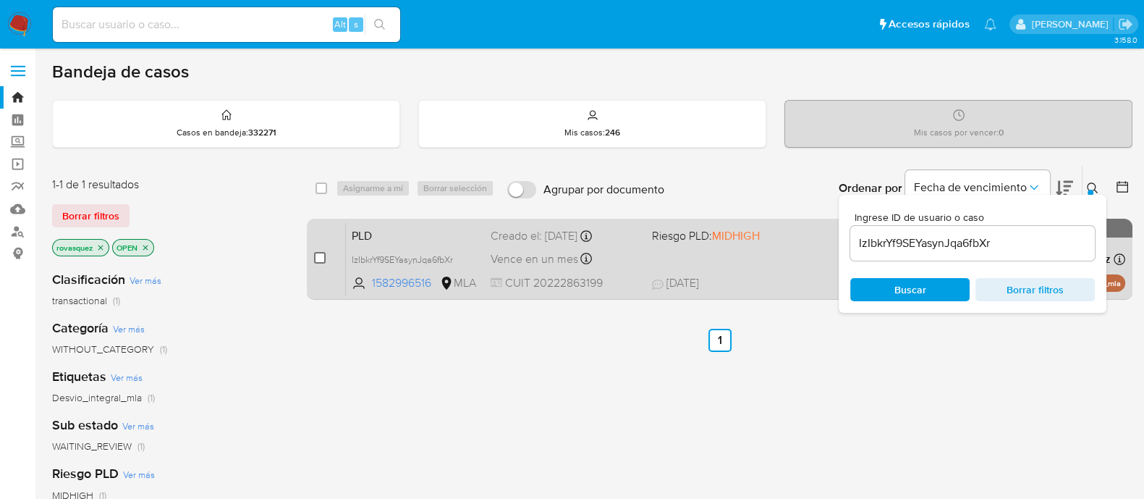
click at [316, 261] on input "checkbox" at bounding box center [320, 258] width 12 height 12
checkbox input "true"
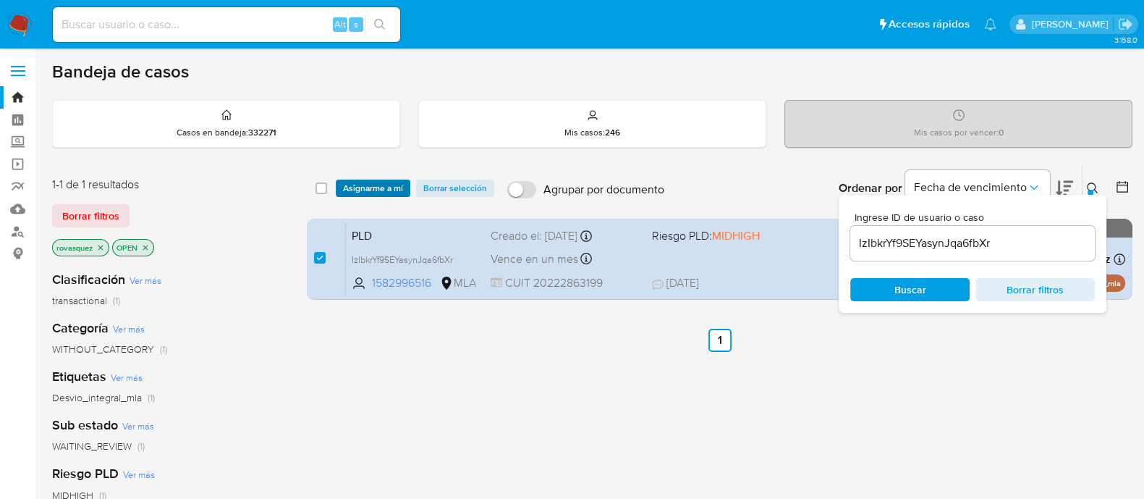
click at [390, 187] on span "Asignarme a mí" at bounding box center [373, 188] width 60 height 14
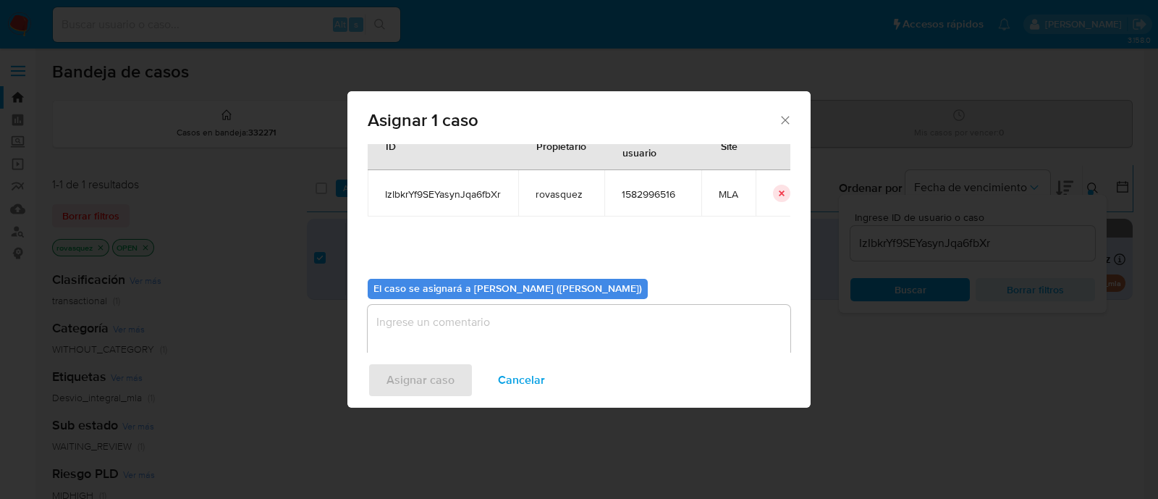
scroll to position [75, 0]
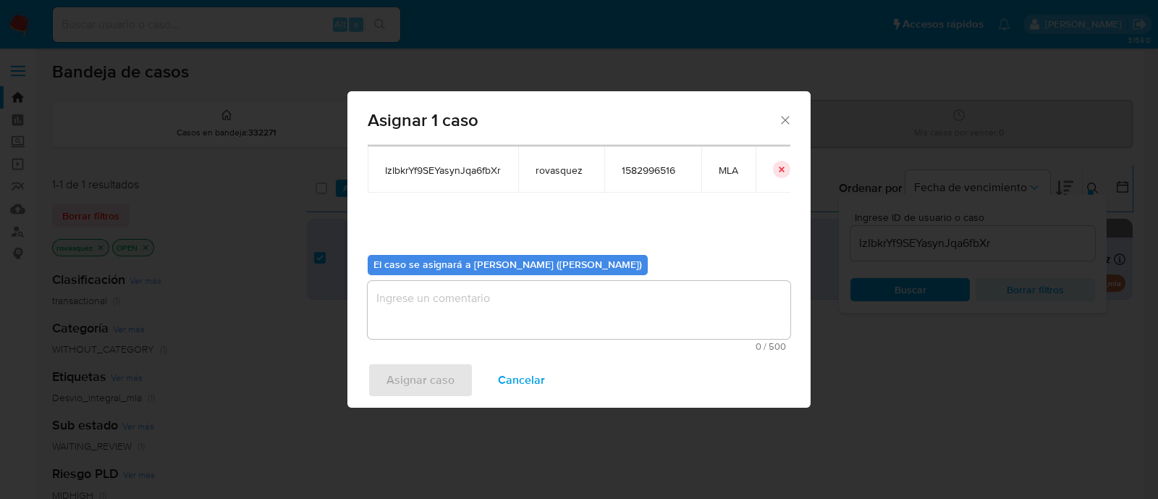
click at [465, 313] on textarea "assign-modal" at bounding box center [579, 310] width 423 height 58
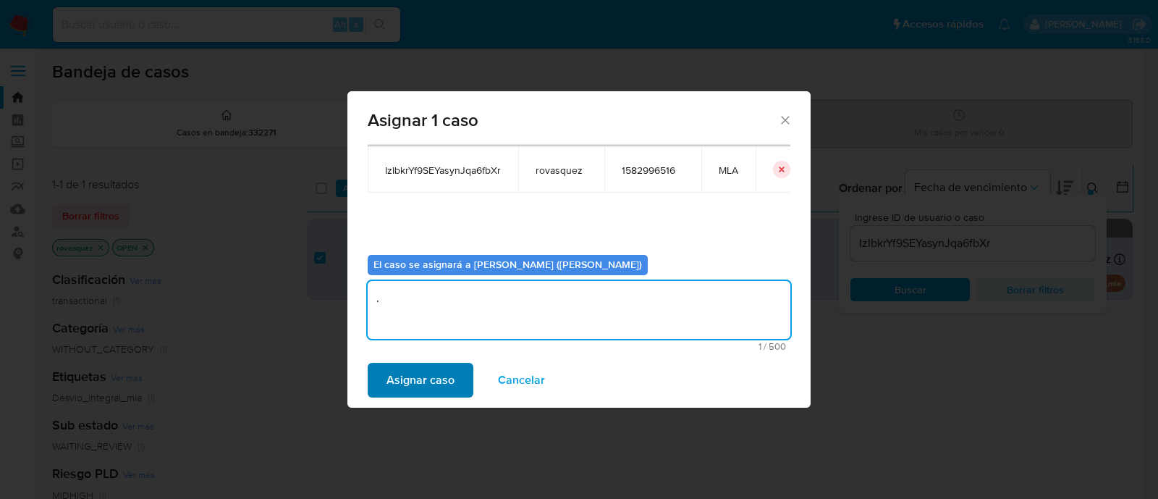
type textarea "."
click at [418, 376] on span "Asignar caso" at bounding box center [421, 380] width 68 height 32
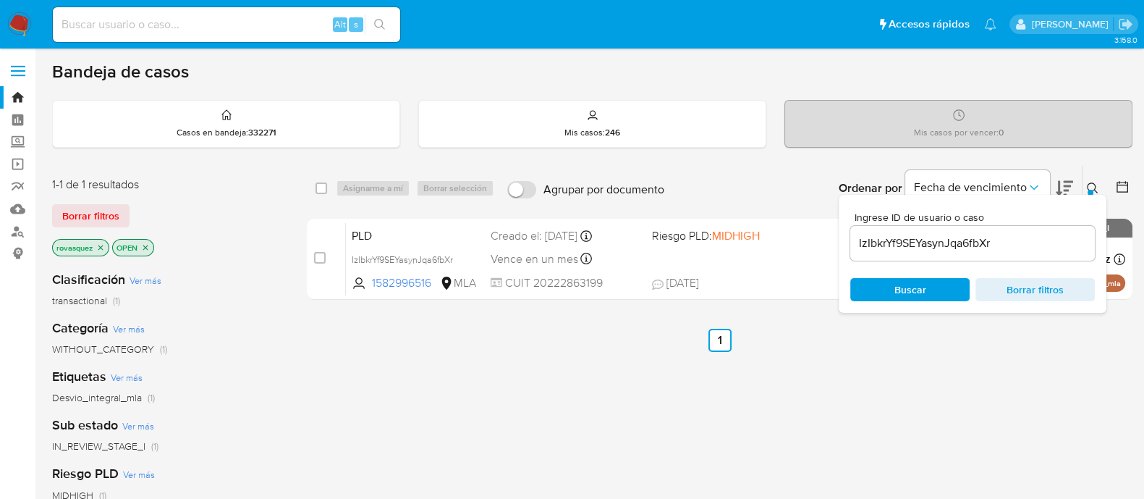
click at [879, 239] on input "IzIbkrYf9SEYasynJqa6fbXr" at bounding box center [972, 243] width 245 height 19
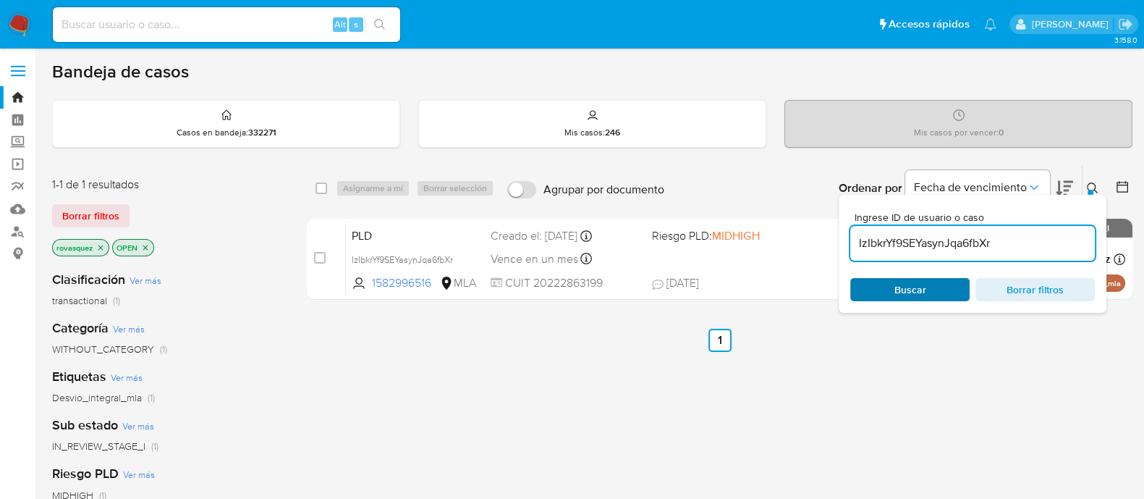
paste input "ObmaPyvoGeR9aLOJ8v9idCO"
type input "IObmaPyvoGeR9aLOJ8v9idCO"
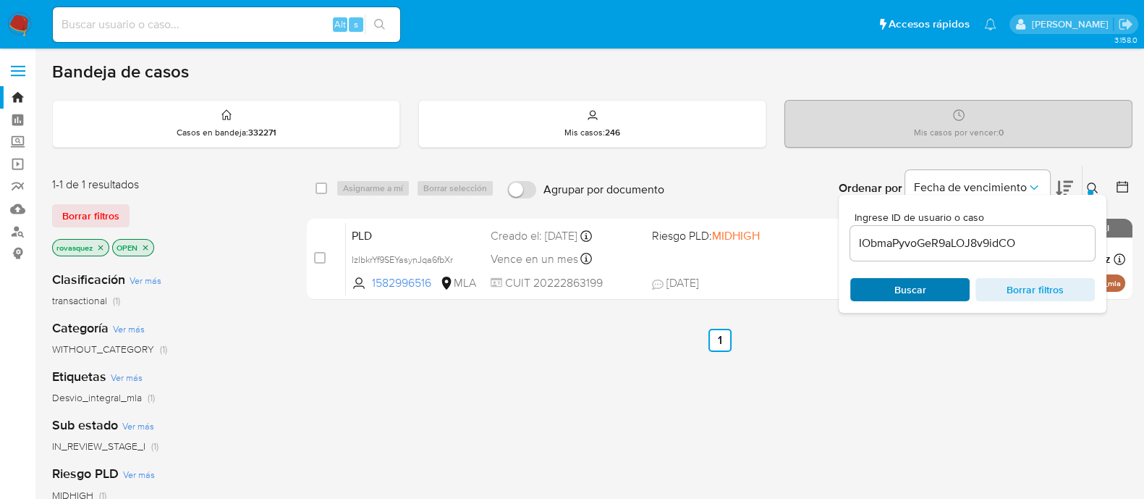
click at [888, 287] on span "Buscar" at bounding box center [910, 289] width 99 height 20
click at [321, 258] on input "checkbox" at bounding box center [320, 258] width 12 height 12
checkbox input "true"
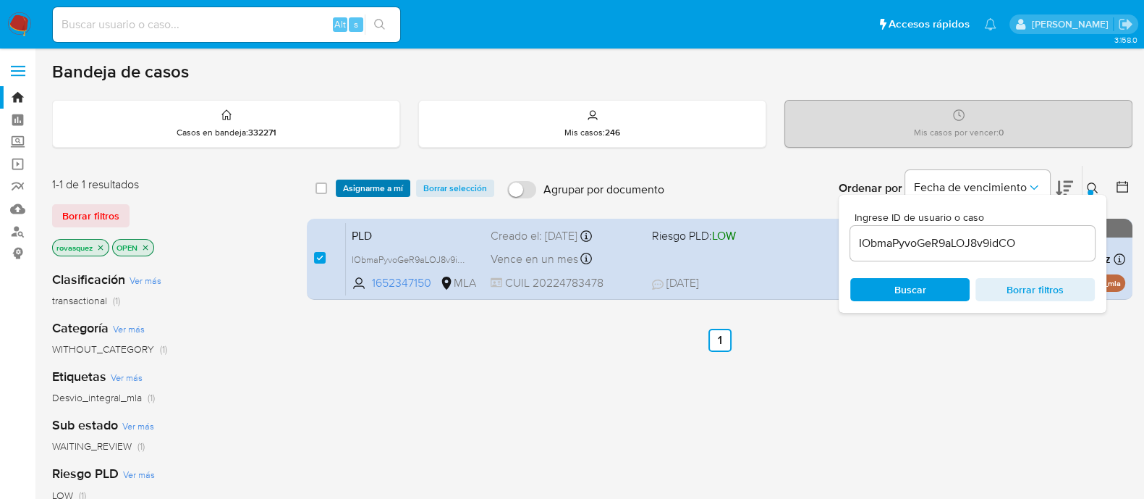
click at [384, 187] on span "Asignarme a mí" at bounding box center [373, 188] width 60 height 14
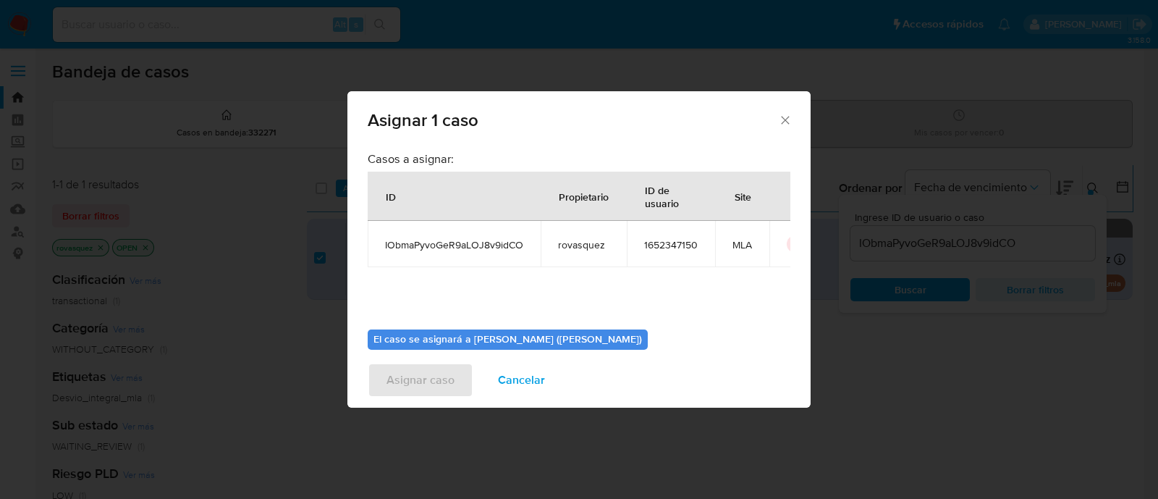
scroll to position [75, 0]
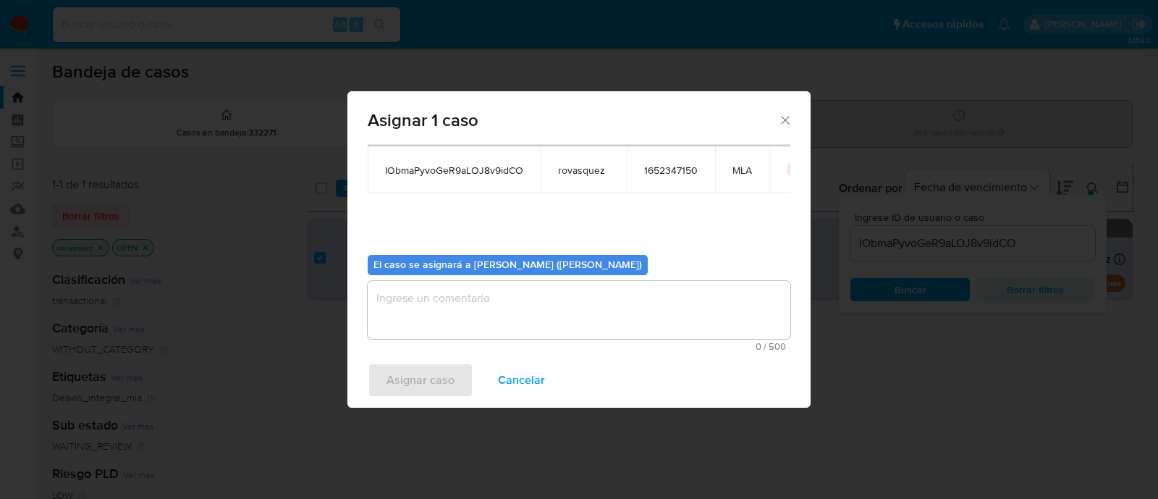
click at [484, 343] on span "0 / 500" at bounding box center [579, 346] width 414 height 9
click at [482, 308] on textarea "assign-modal" at bounding box center [579, 310] width 423 height 58
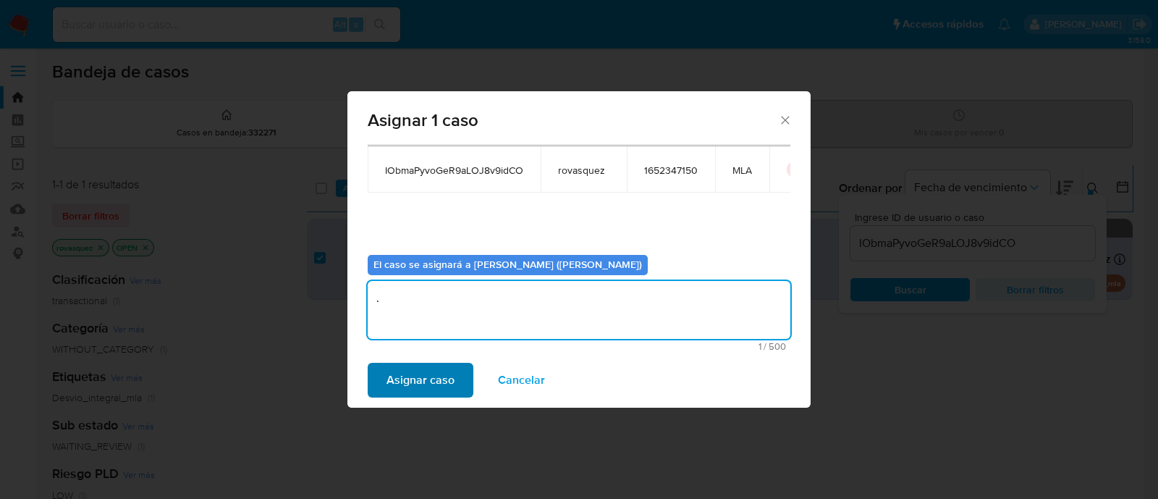
type textarea "."
click at [428, 373] on span "Asignar caso" at bounding box center [421, 380] width 68 height 32
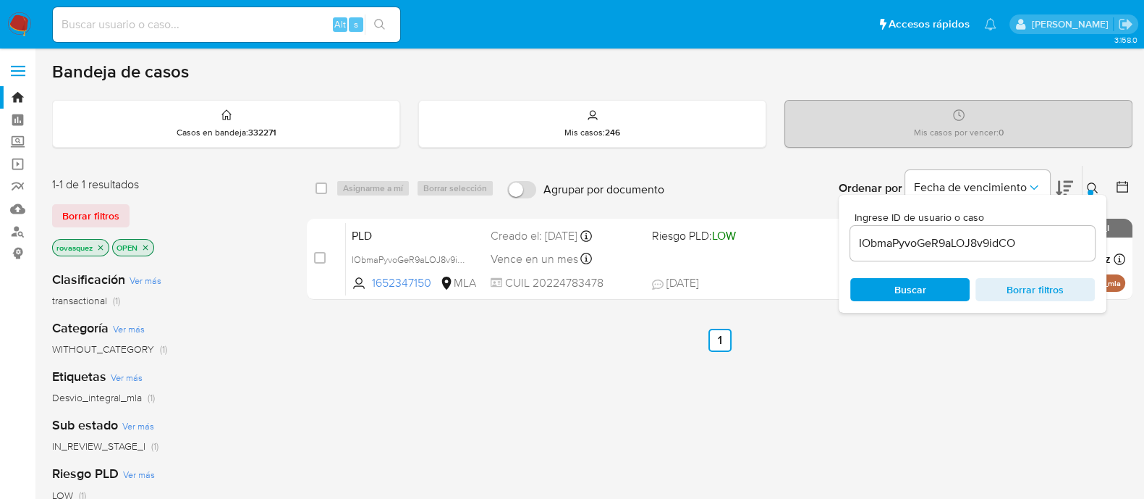
click at [926, 242] on input "IObmaPyvoGeR9aLOJ8v9idCO" at bounding box center [972, 243] width 245 height 19
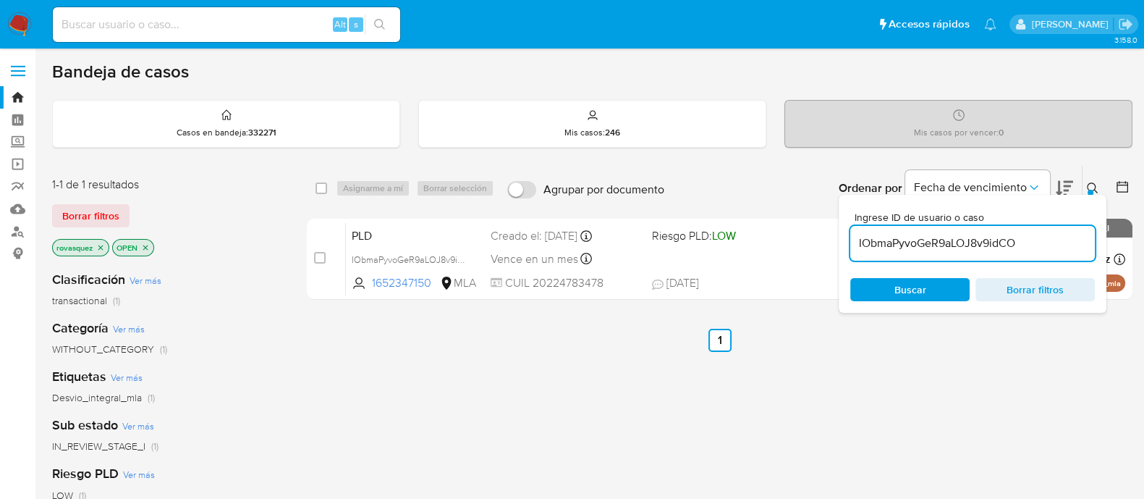
click at [926, 242] on input "IObmaPyvoGeR9aLOJ8v9idCO" at bounding box center [972, 243] width 245 height 19
click at [916, 368] on div "select-all-cases-checkbox Asignarme a mí Borrar selección Agrupar por documento…" at bounding box center [720, 493] width 826 height 656
click at [978, 250] on input "IObmaPyvoGeR9aLOJ8v9idCO" at bounding box center [972, 243] width 245 height 19
paste input "oX2ydIyBhqMiRolIt9Y9UlER"
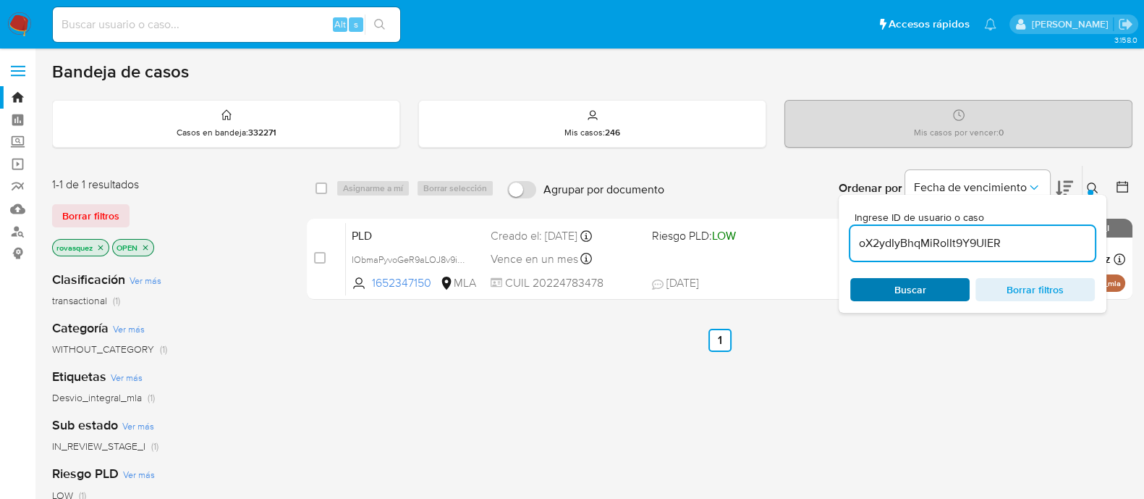
type input "oX2ydIyBhqMiRolIt9Y9UlER"
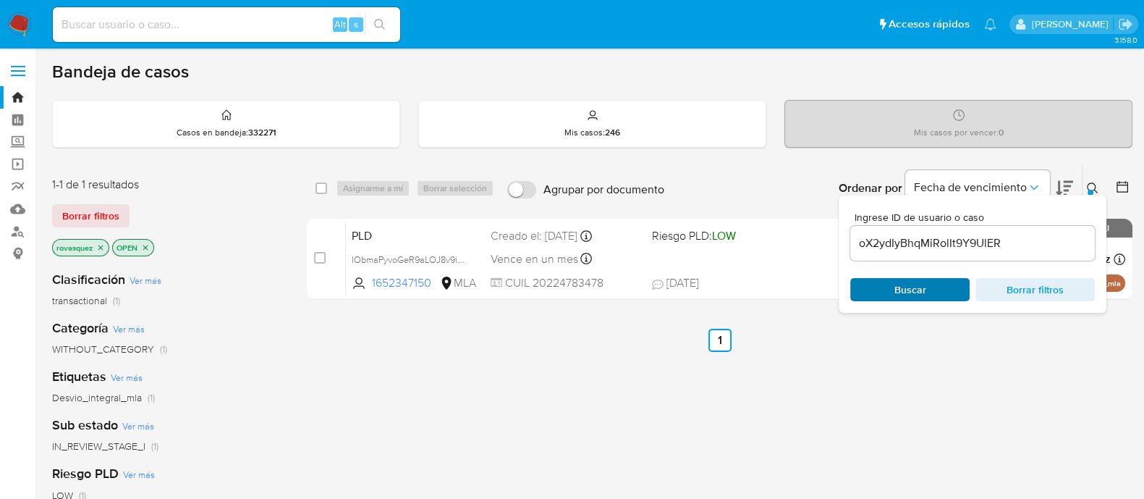
click at [908, 284] on span "Buscar" at bounding box center [911, 289] width 32 height 23
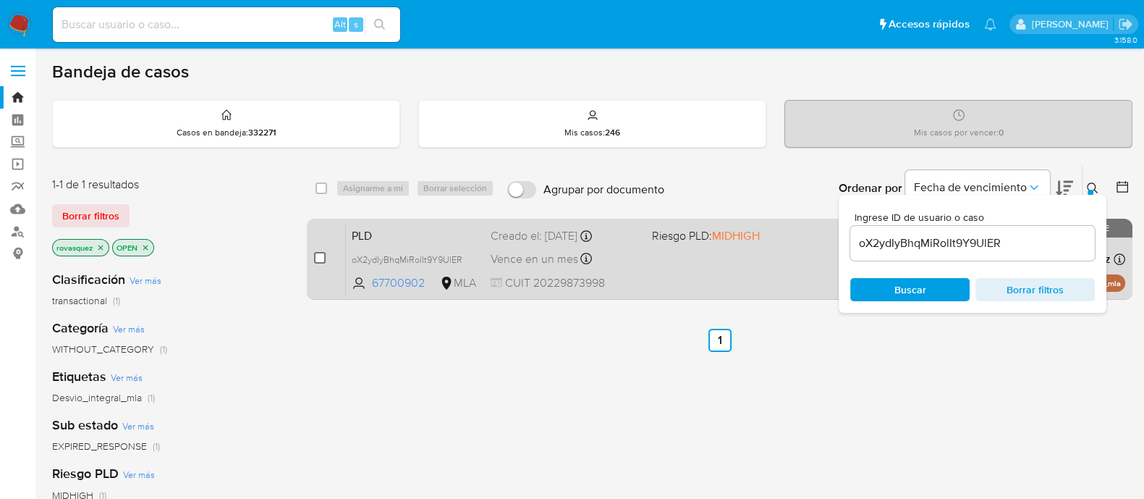
click at [314, 258] on input "checkbox" at bounding box center [320, 258] width 12 height 12
checkbox input "true"
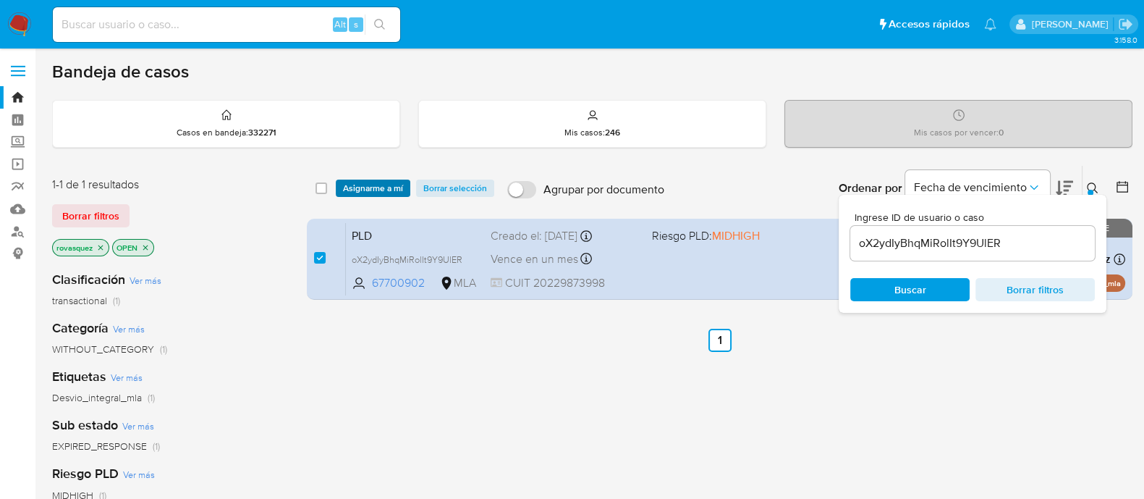
click at [384, 187] on span "Asignarme a mí" at bounding box center [373, 188] width 60 height 14
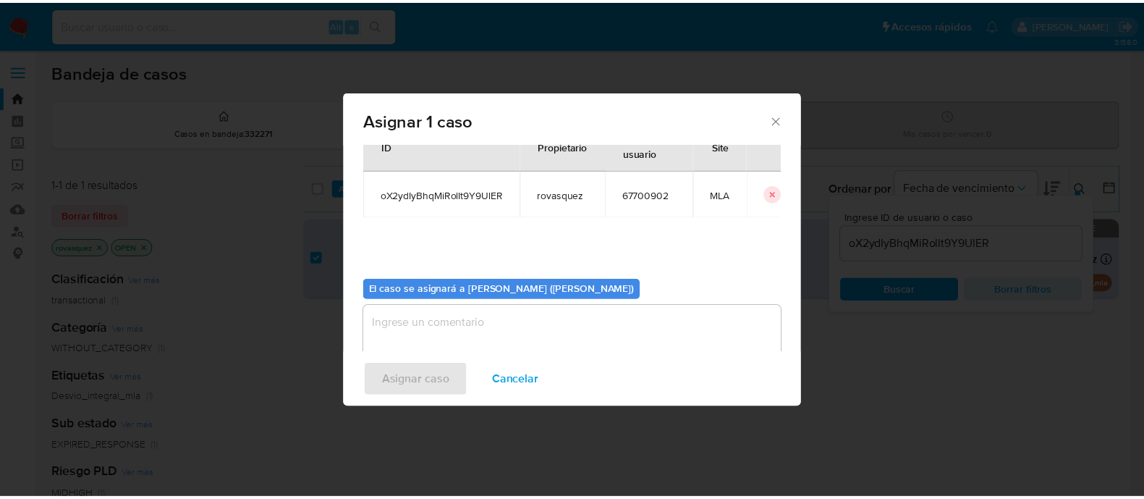
scroll to position [75, 0]
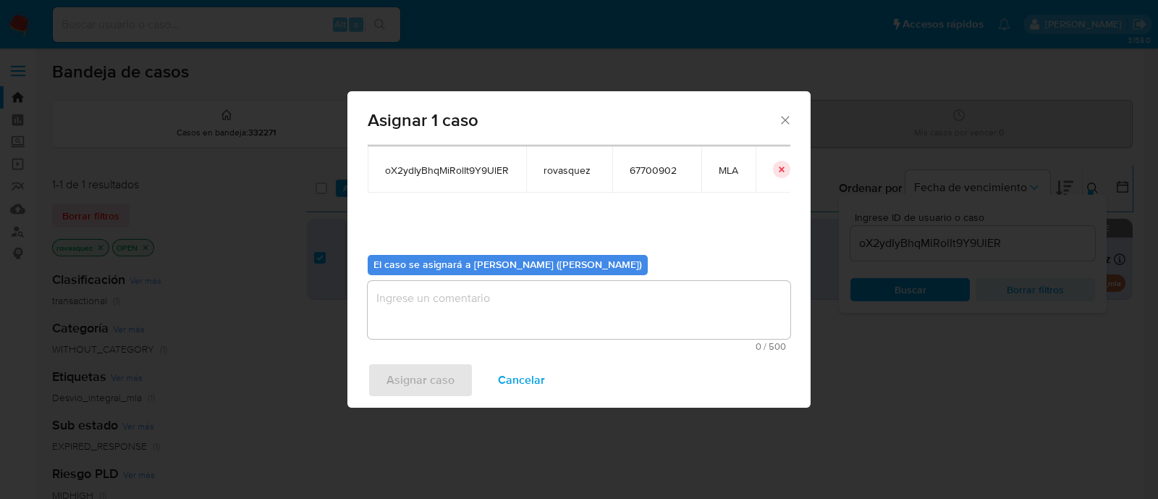
click at [496, 303] on textarea "assign-modal" at bounding box center [579, 310] width 423 height 58
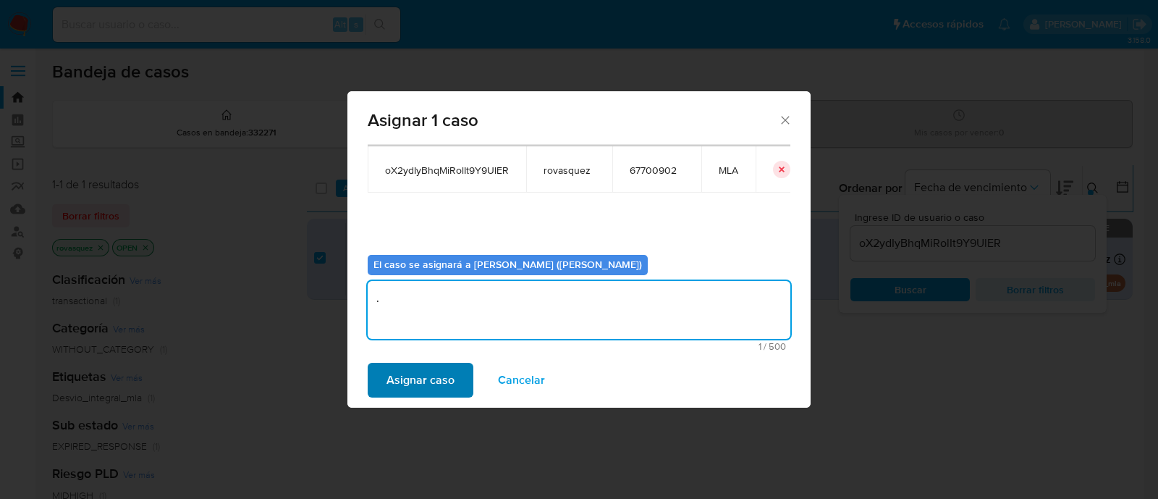
type textarea "."
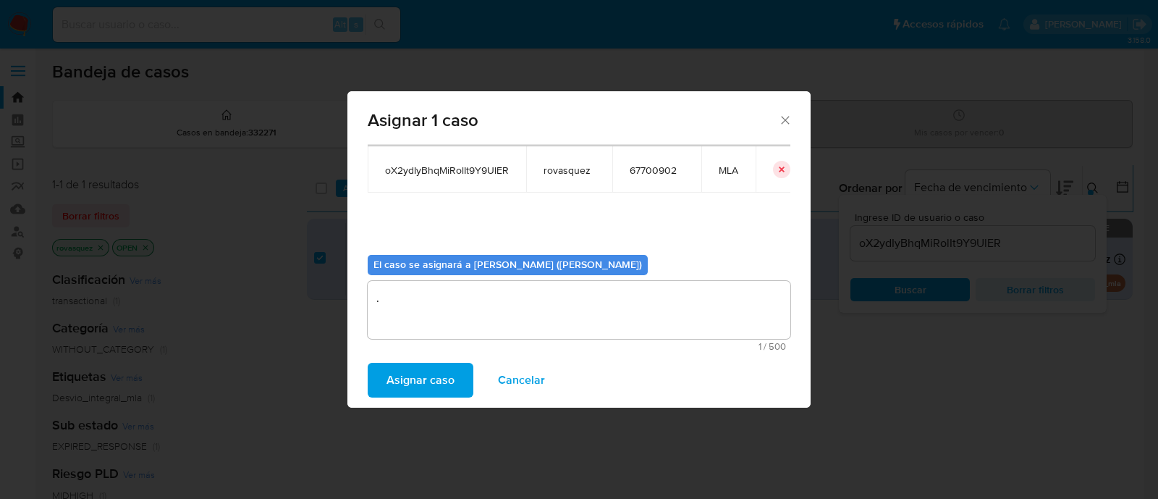
click at [454, 381] on button "Asignar caso" at bounding box center [421, 380] width 106 height 35
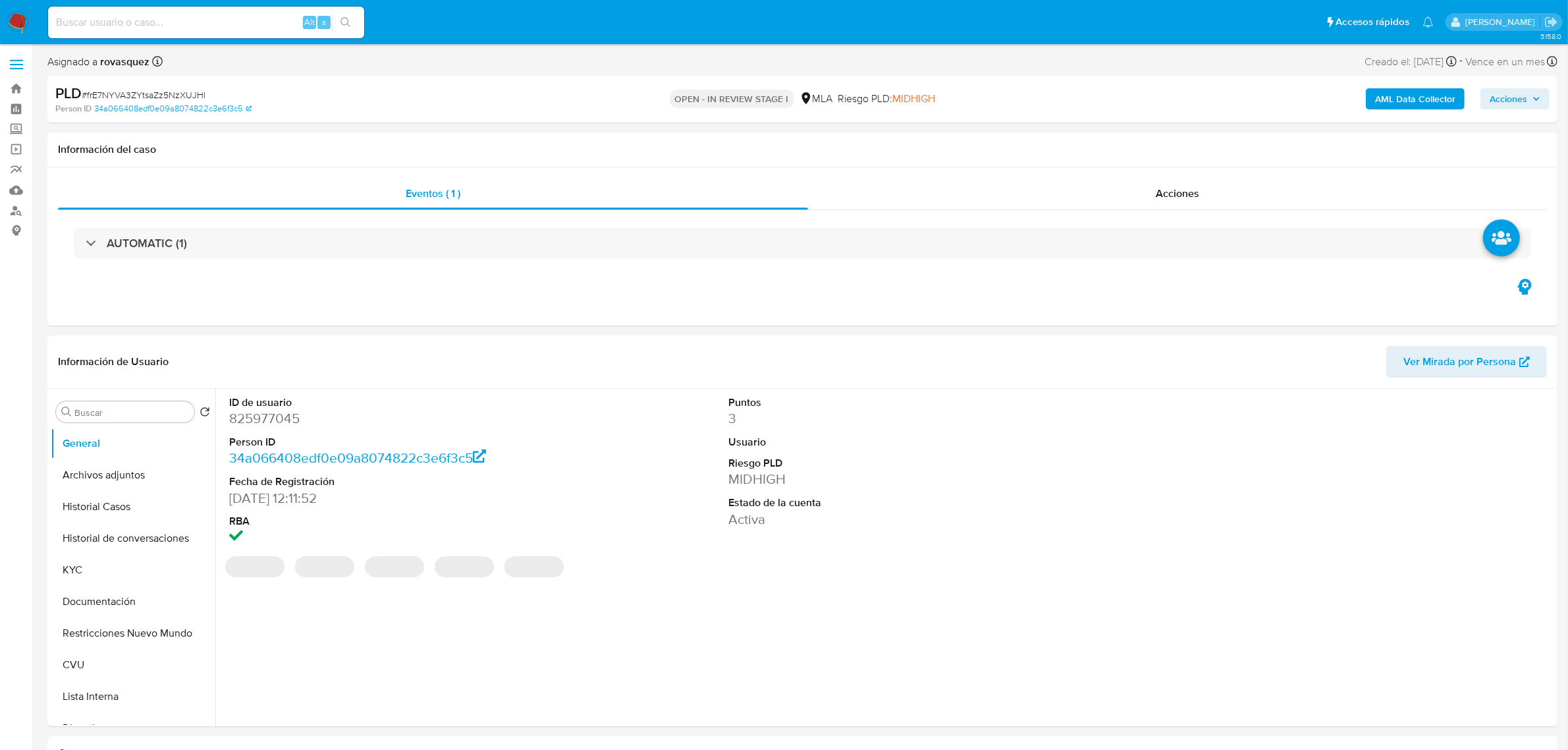
select select "10"
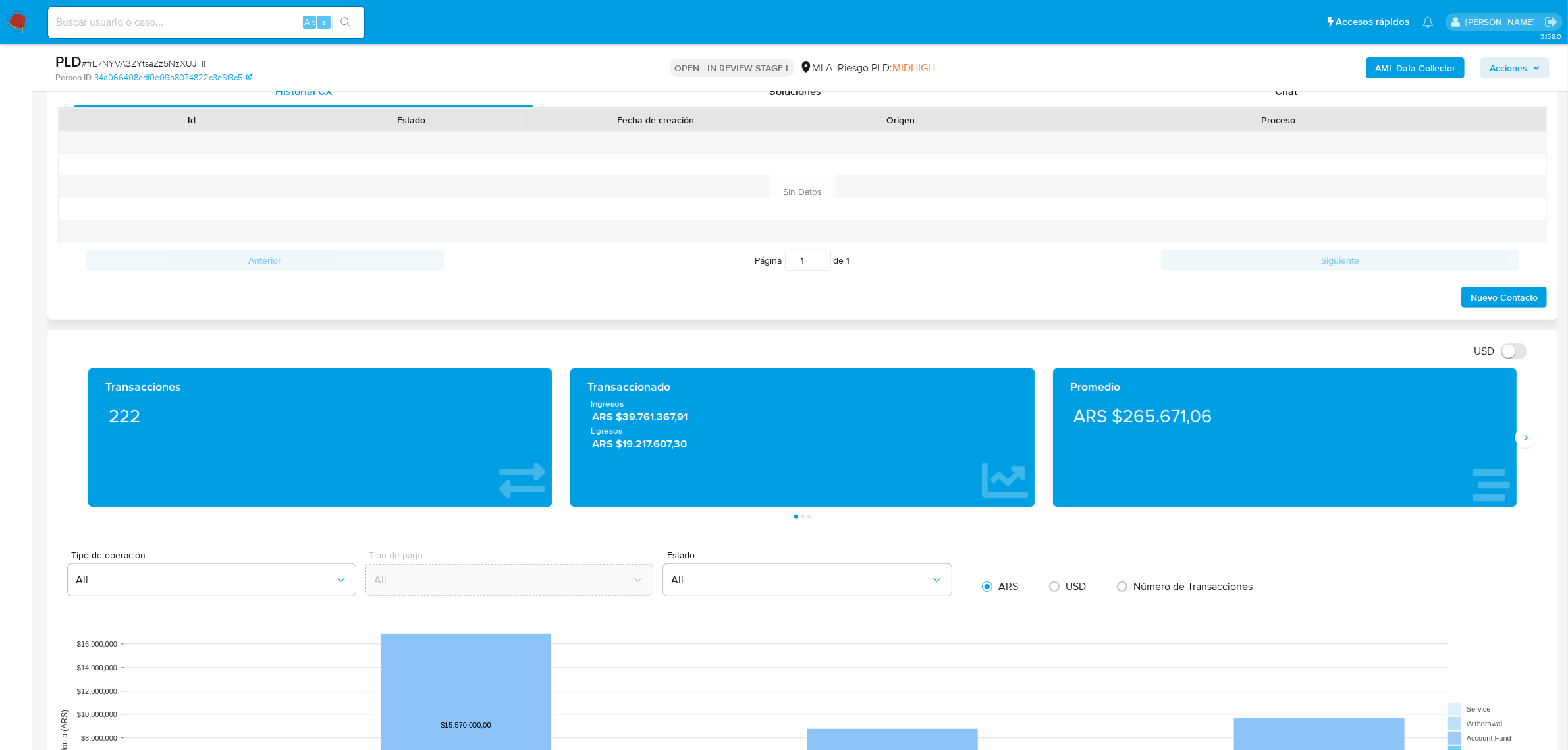
scroll to position [494, 0]
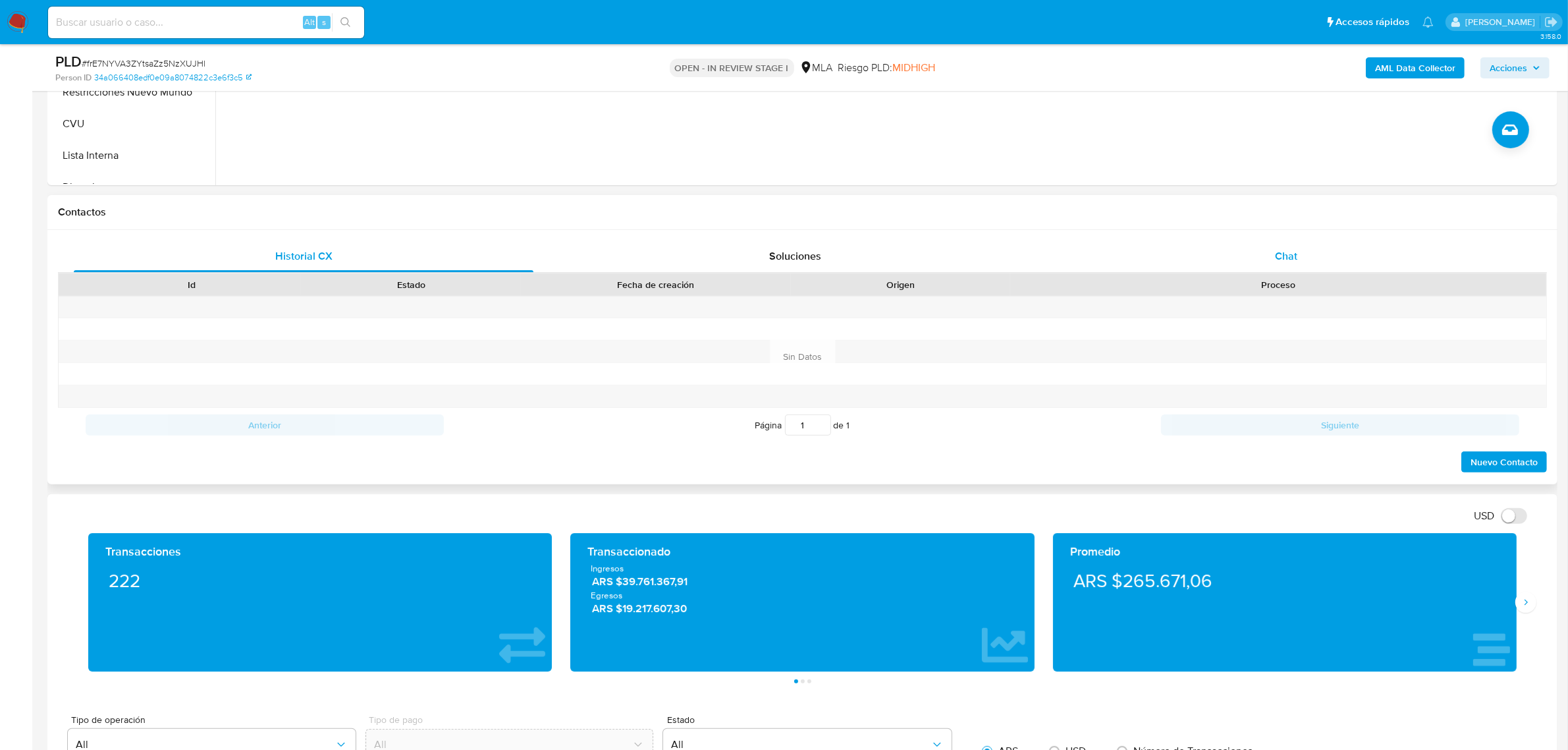
click at [1282, 264] on span "Chat" at bounding box center [1286, 256] width 23 height 15
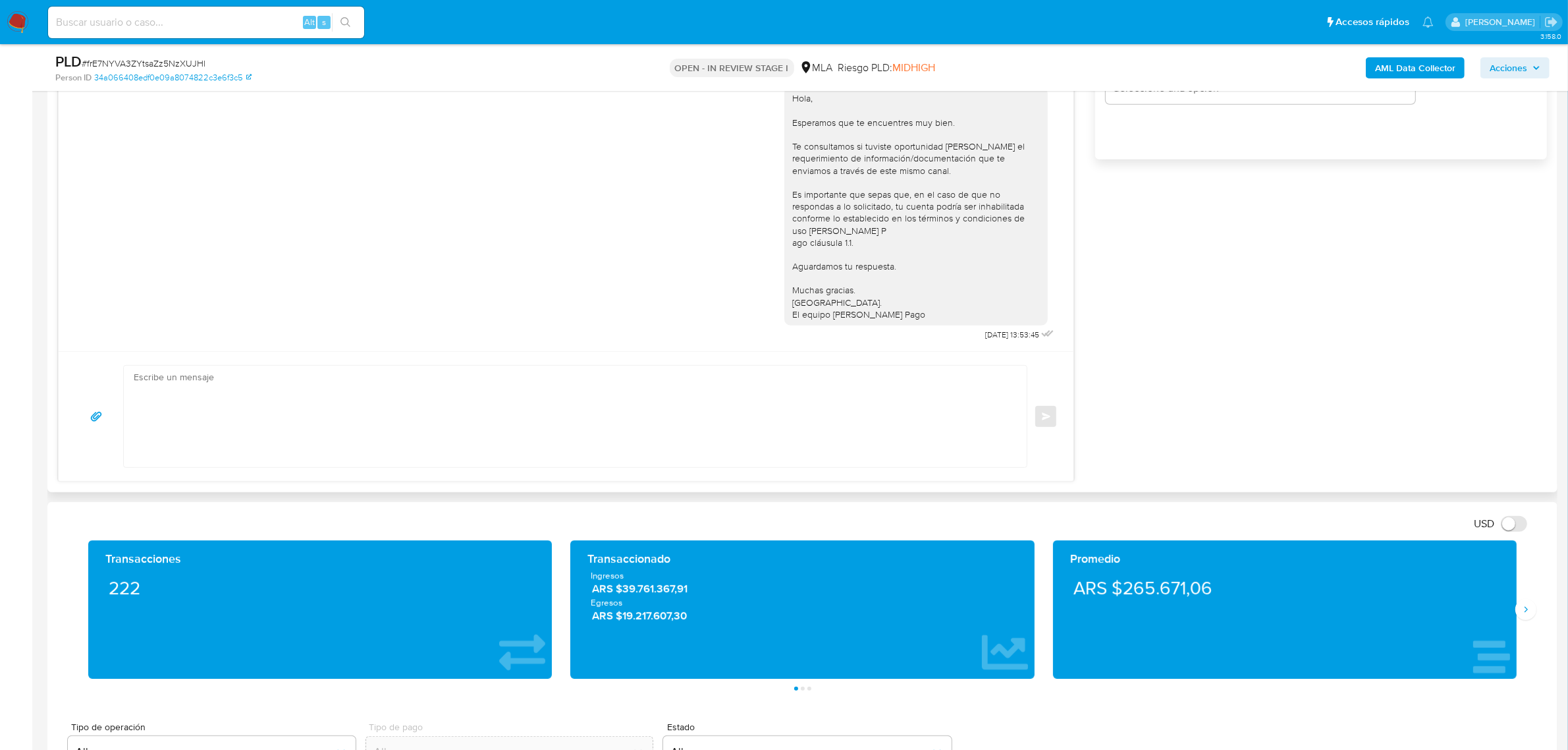
scroll to position [906, 0]
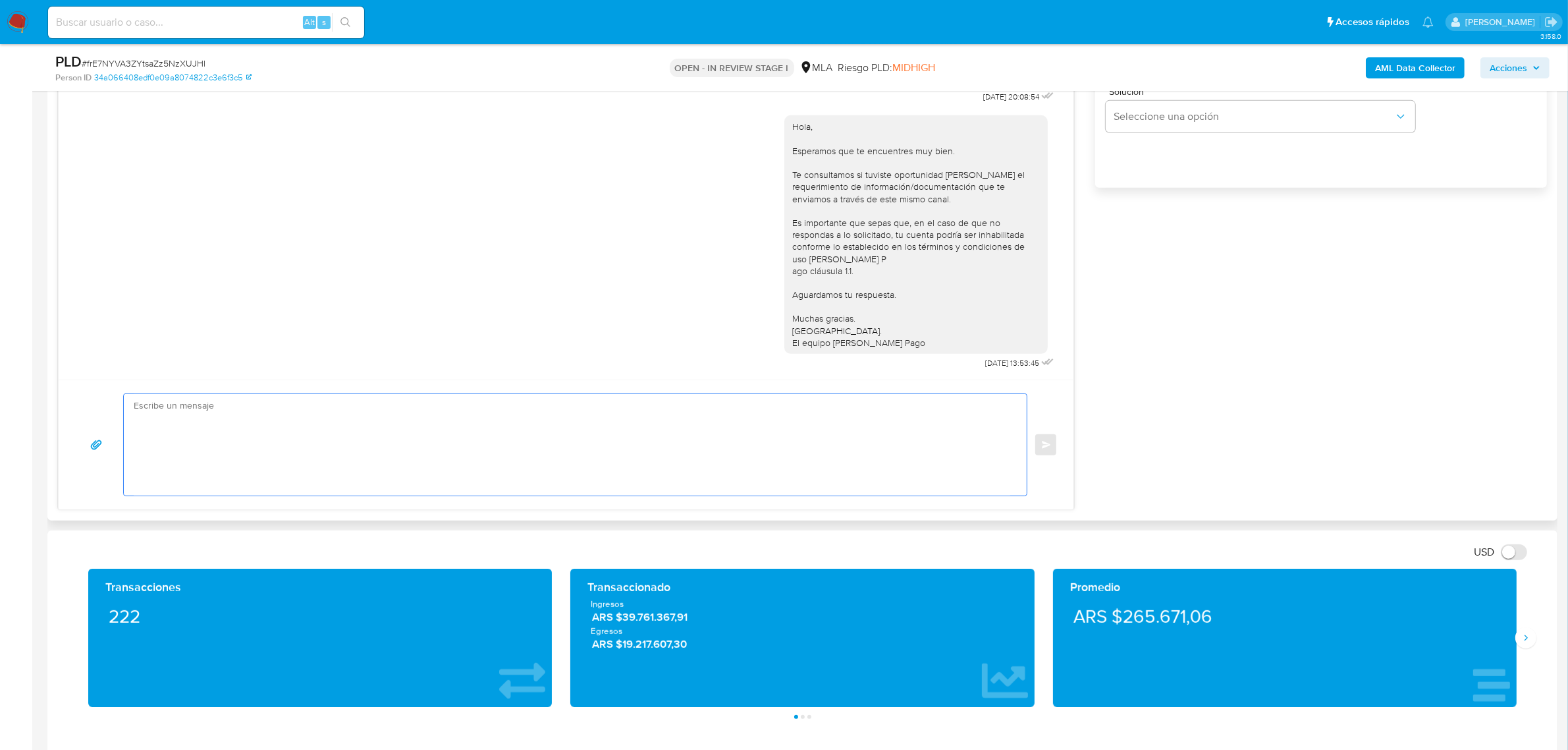
click at [220, 410] on textarea at bounding box center [572, 444] width 876 height 101
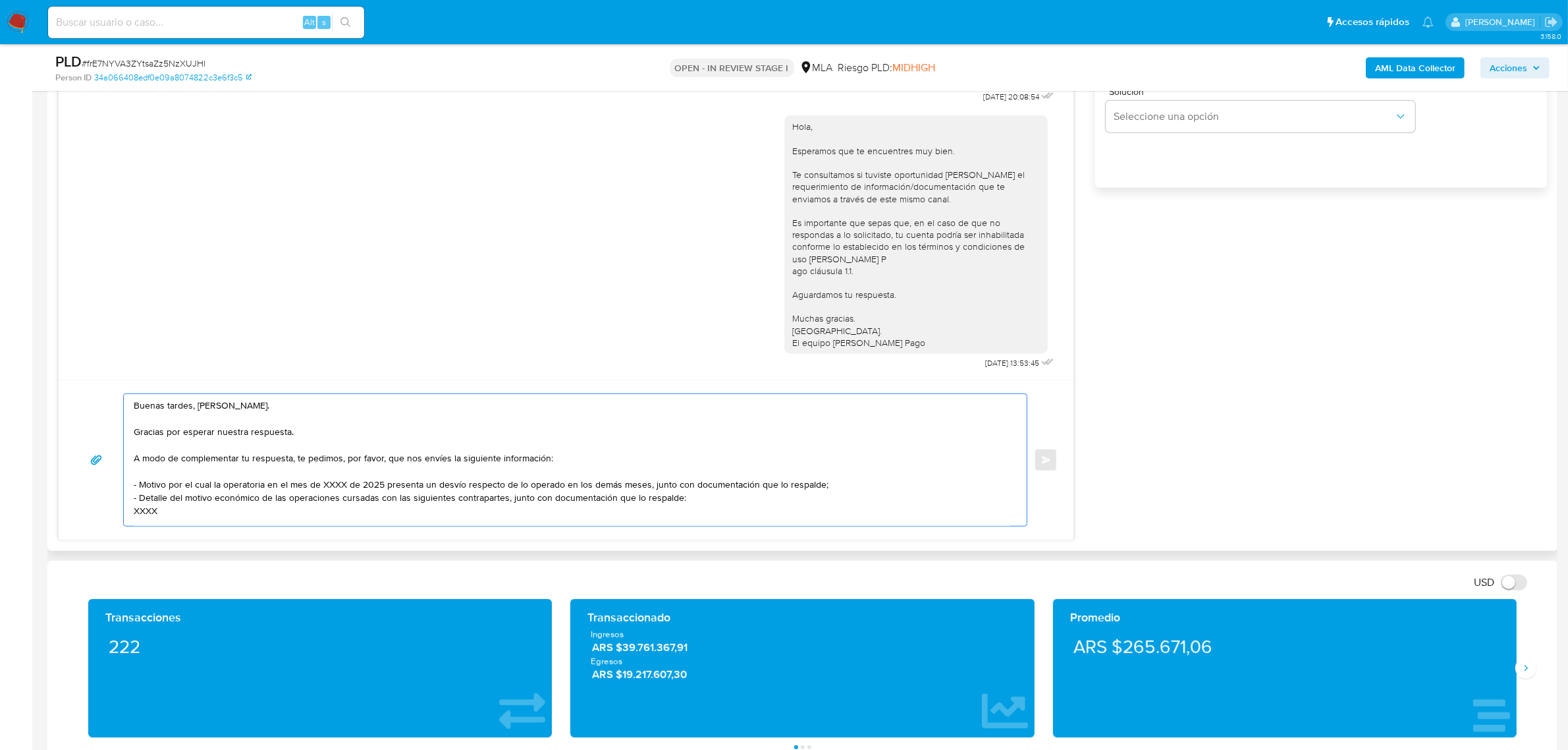
click at [432, 488] on textarea "Buenas tardes, Victor. Gracias por esperar nuestra respuesta. A modo de complem…" at bounding box center [572, 460] width 876 height 132
paste textarea "30707598022 name: TRATAMIENTOS DE AIRE SA || alias: 27271005151 Paola Jimena Ub…"
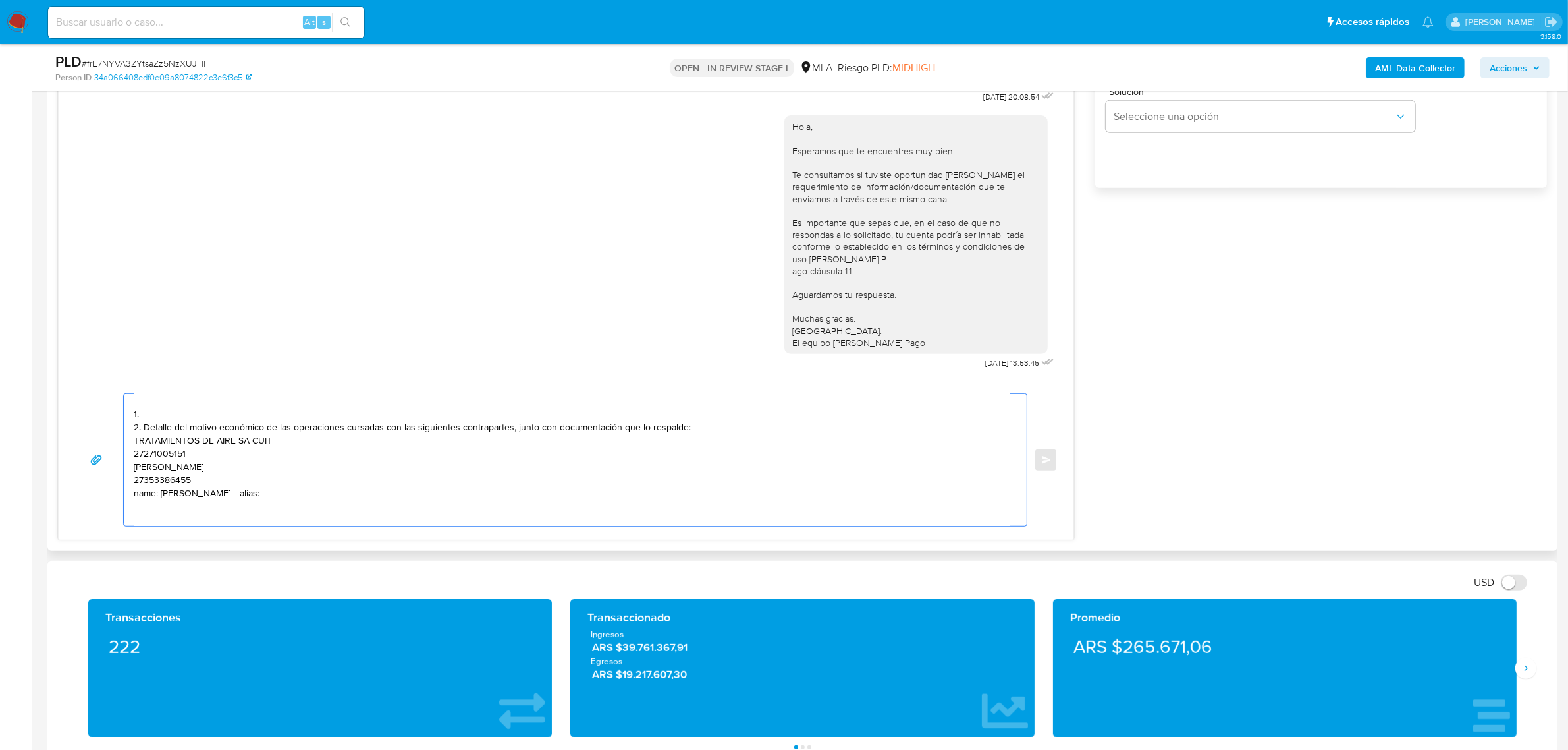
paste textarea "30707598022"
paste textarea "27271005151"
paste textarea "27353386455"
click at [177, 416] on textarea "Buenas tardes, Victor. Gracias por esperar nuestra respuesta. A modo de complem…" at bounding box center [572, 460] width 876 height 132
paste textarea "Últimos 3 recibos de sueldo/jubilación."
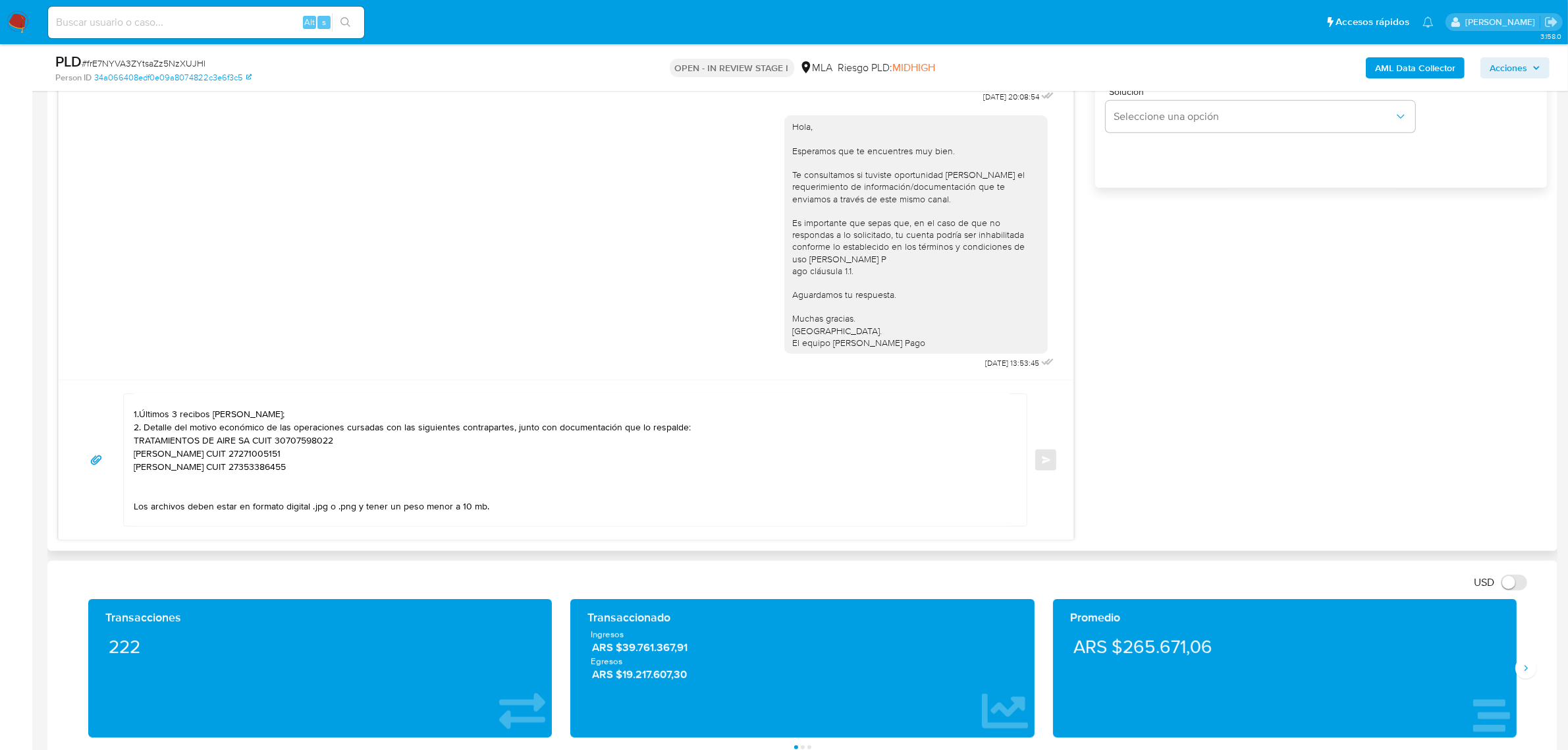
click at [183, 490] on textarea "Buenas tardes, Victor. Gracias por esperar nuestra respuesta. A modo de complem…" at bounding box center [572, 460] width 876 height 132
paste textarea "27271005151 name: Paola Jimena,ubeda || alias: 20391185248 name: Lucas Maximili…"
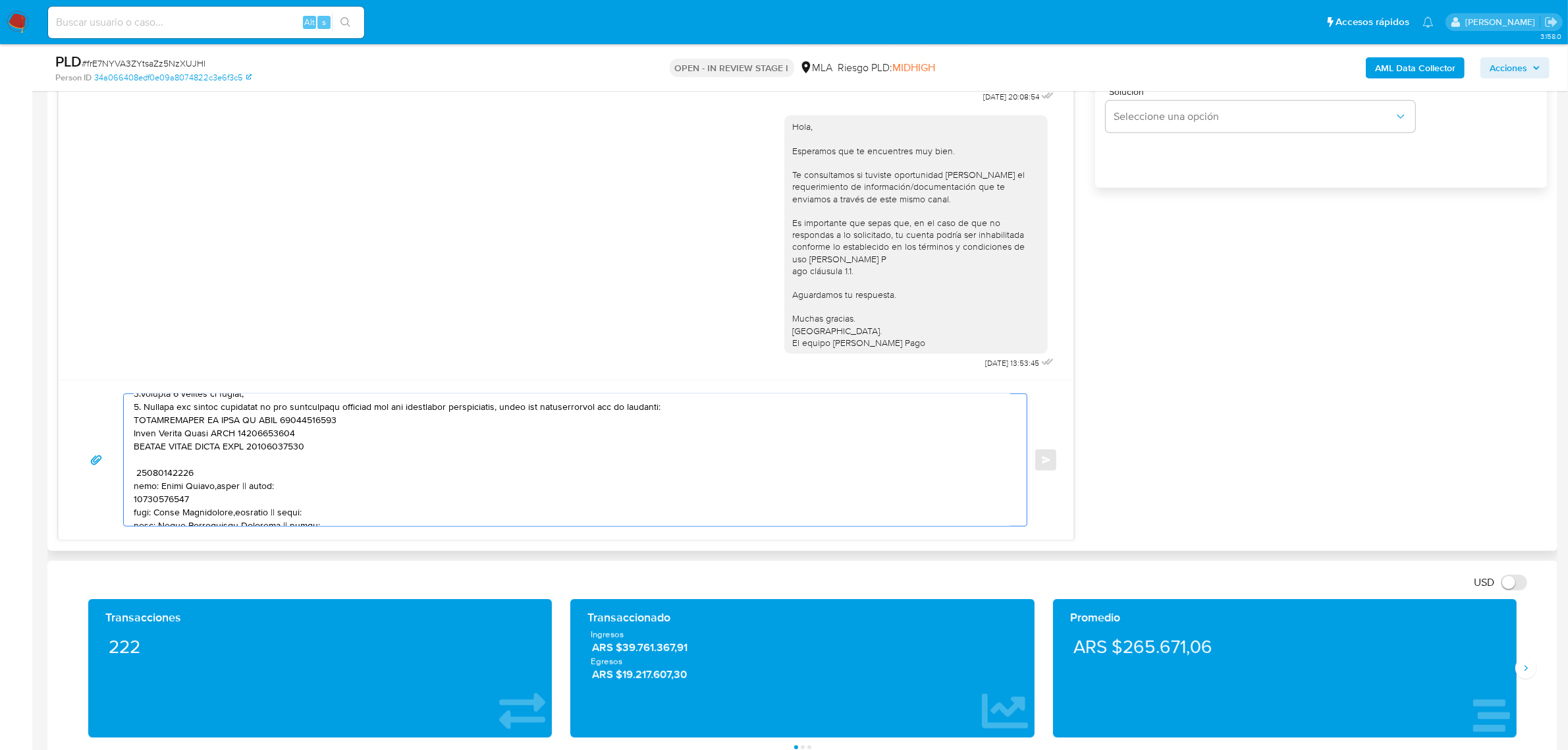
scroll to position [120, 0]
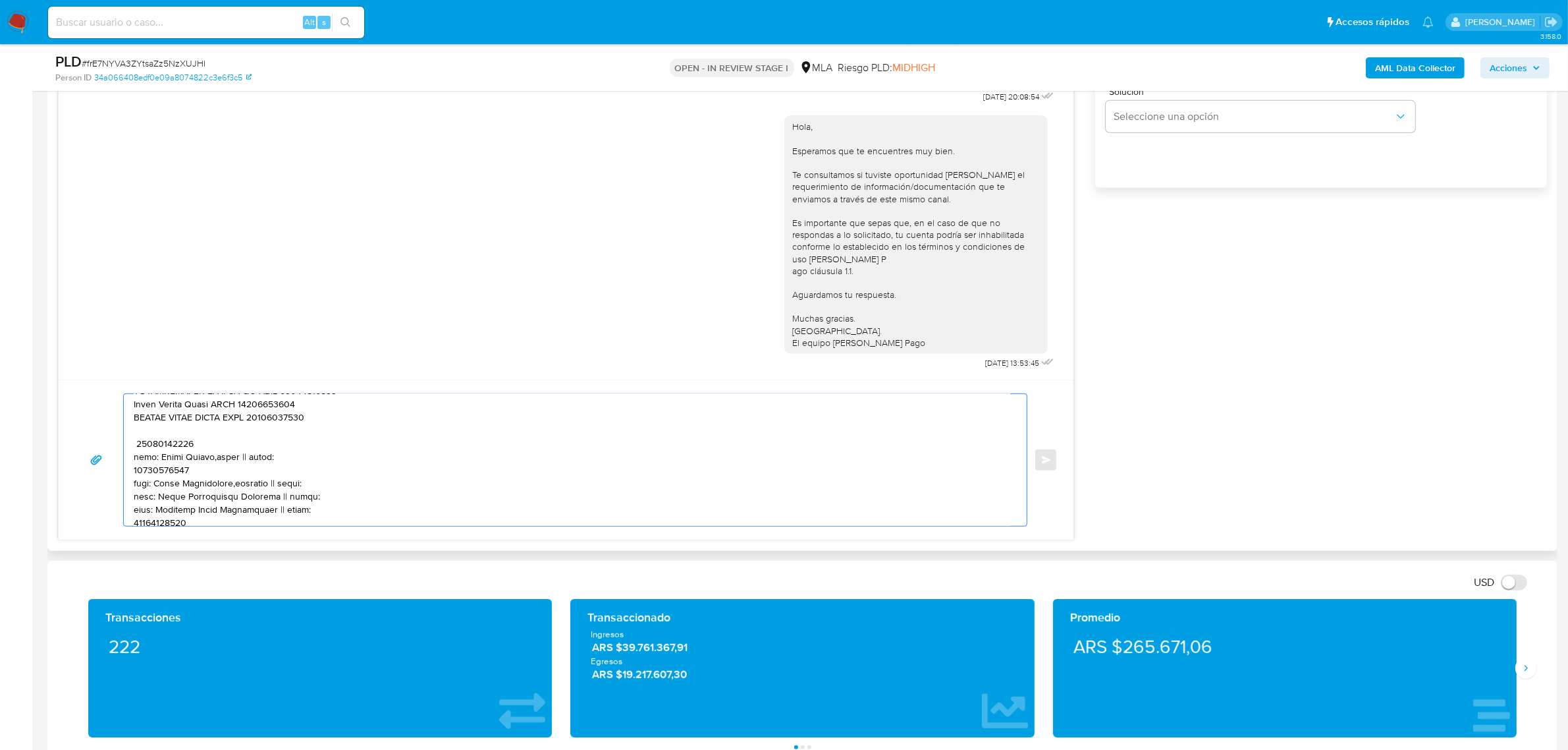
drag, startPoint x: 164, startPoint y: 431, endPoint x: 308, endPoint y: 460, distance: 146.9
click at [308, 460] on textarea at bounding box center [572, 460] width 876 height 132
paste textarea "20391185248"
paste textarea "20315946442"
paste textarea "27438680468"
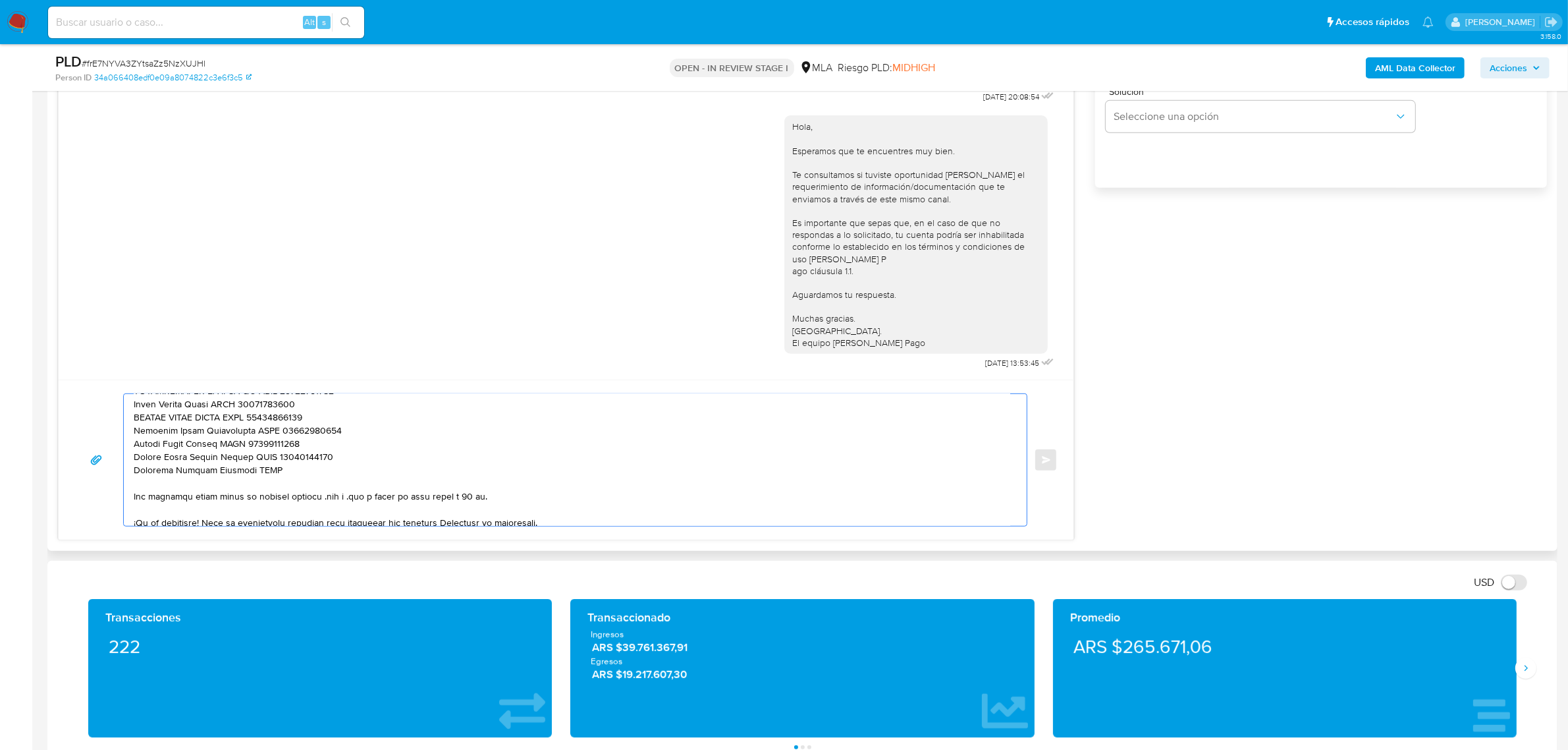
paste textarea "20466255697"
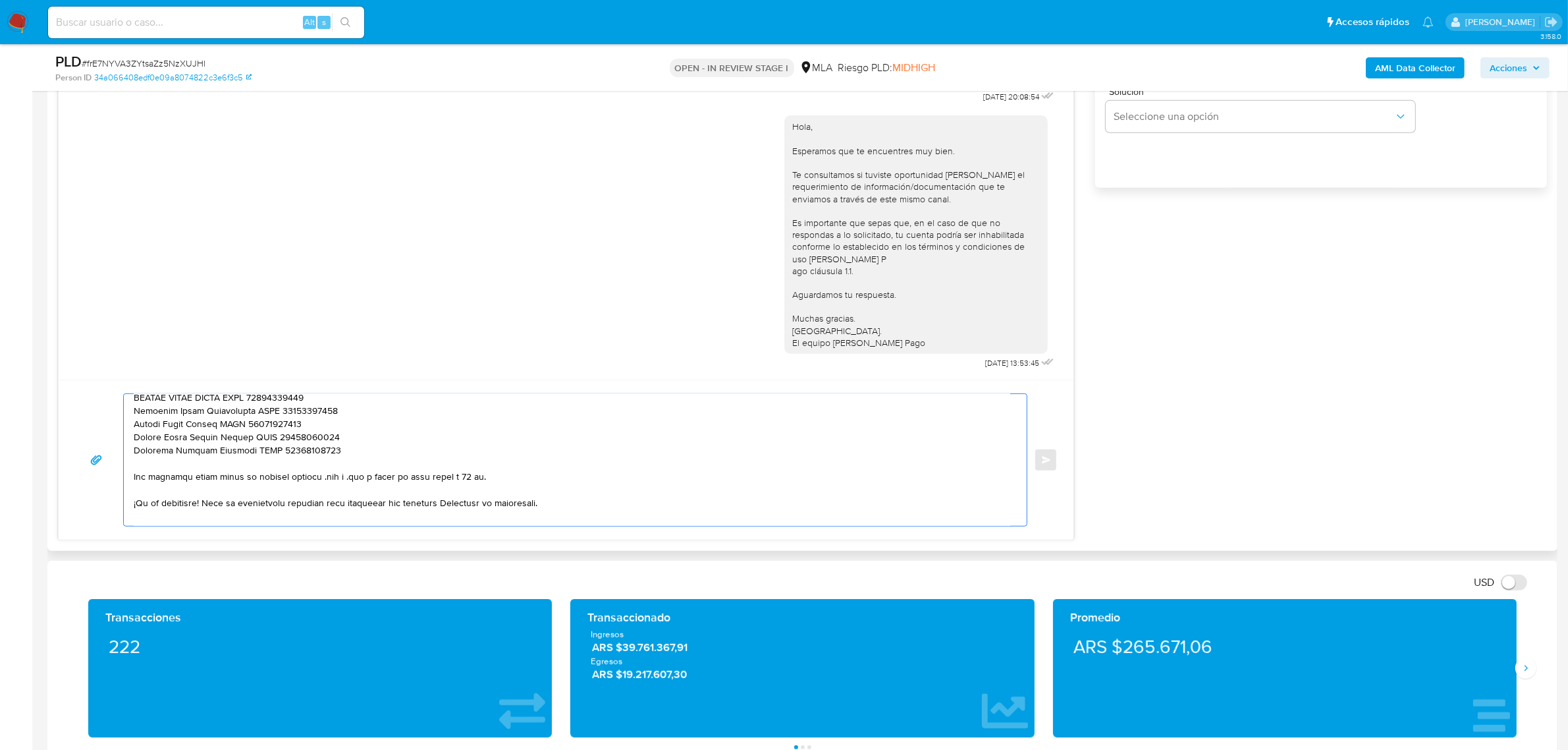
scroll to position [37, 0]
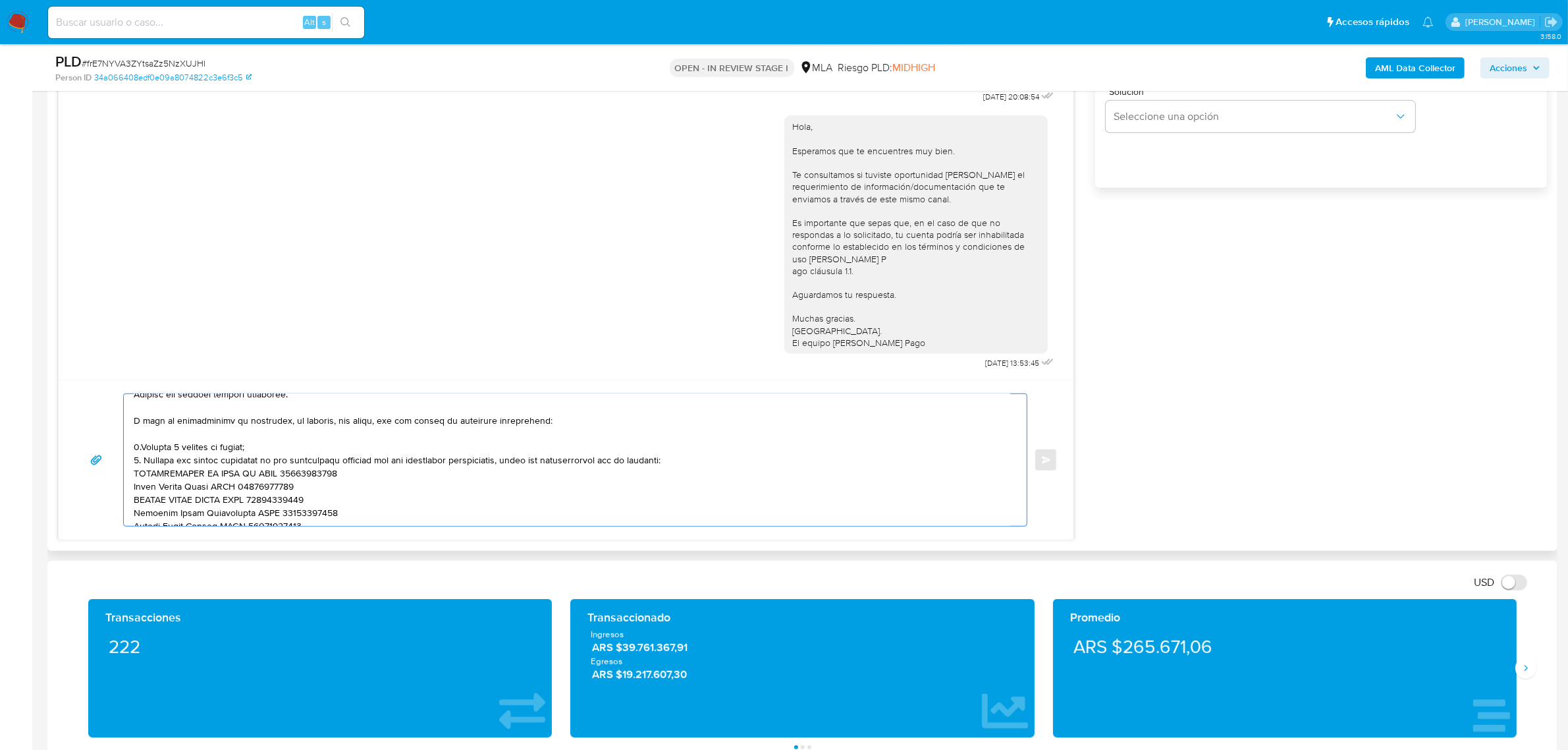
click at [138, 450] on textarea at bounding box center [572, 460] width 876 height 132
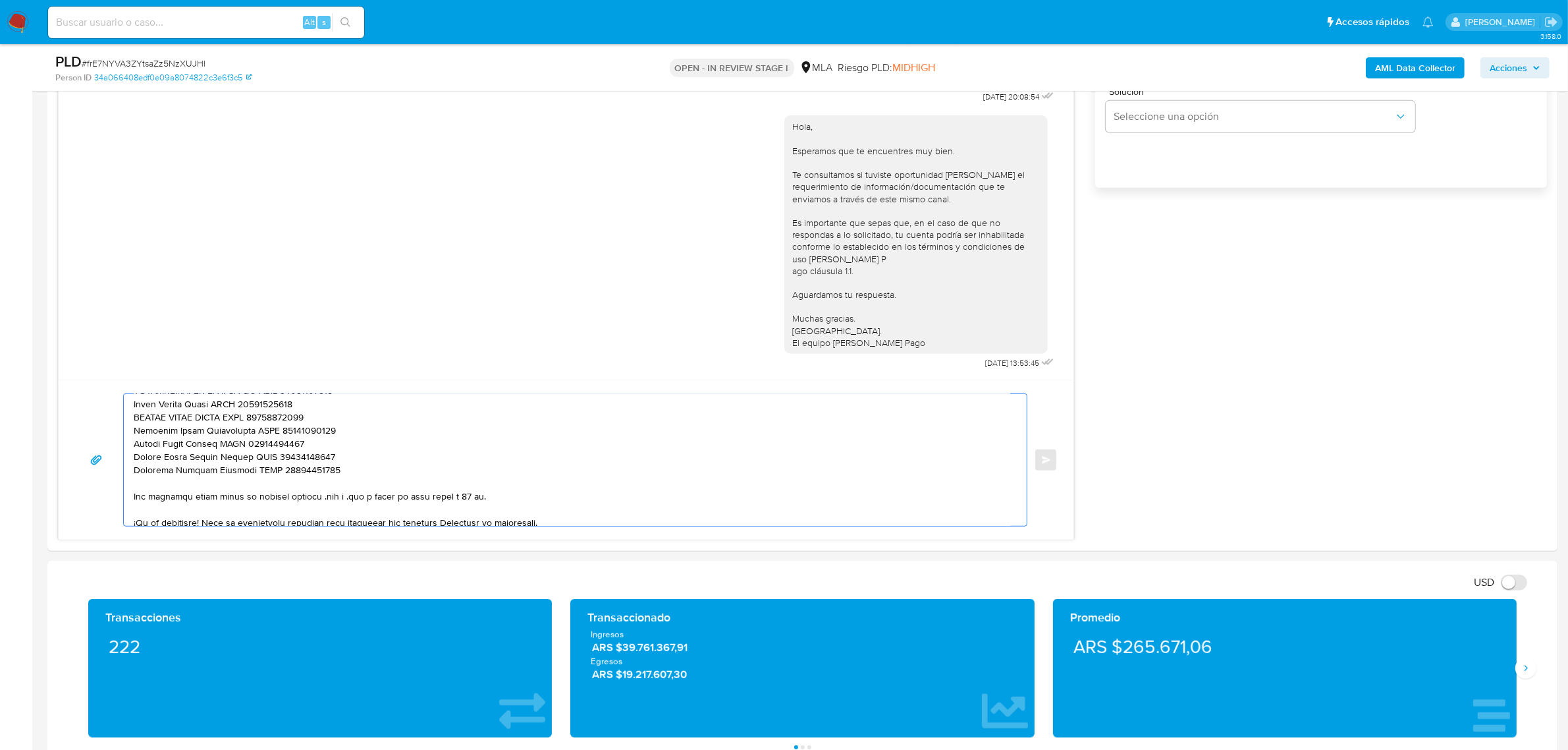
scroll to position [233, 0]
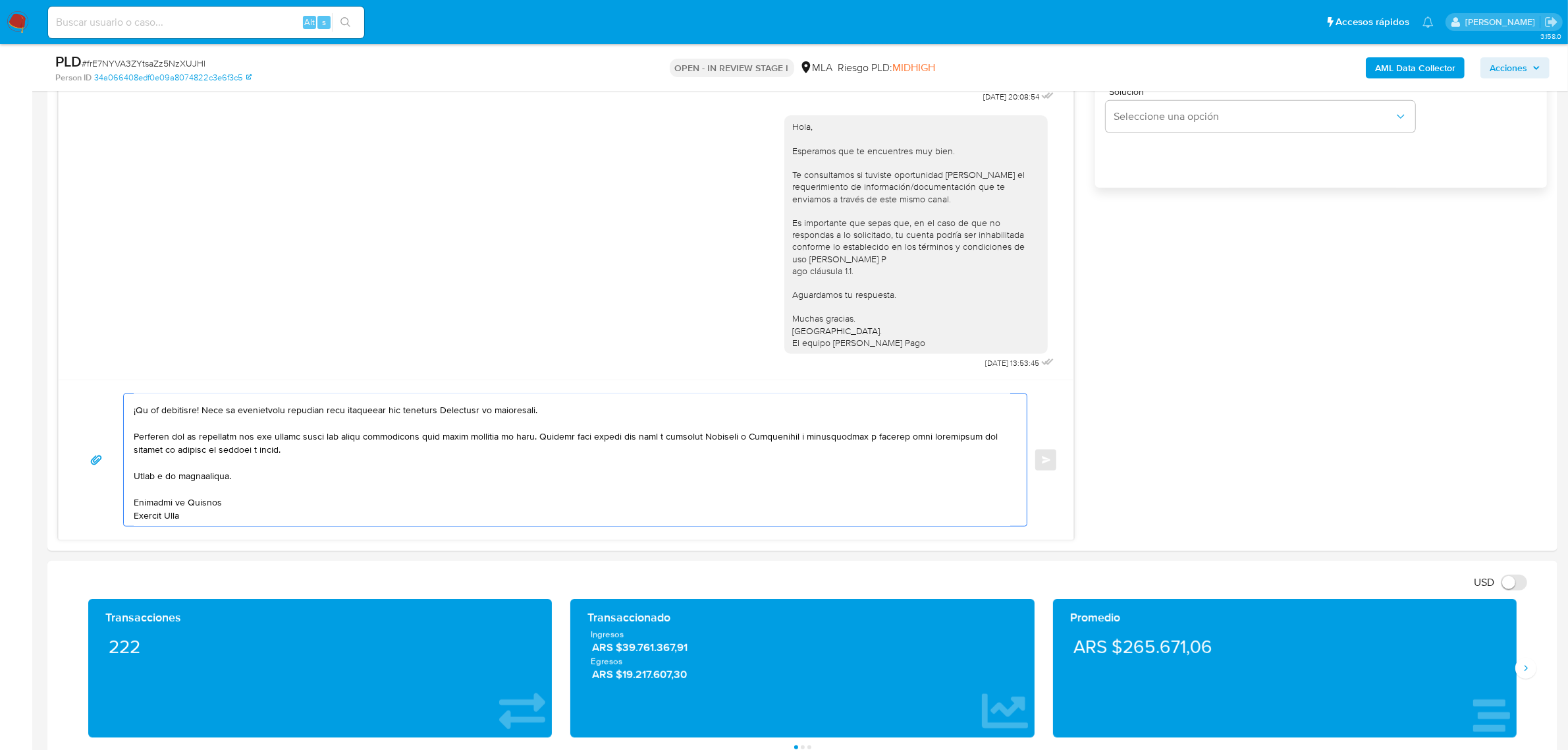
drag, startPoint x: 137, startPoint y: 488, endPoint x: 235, endPoint y: 650, distance: 189.3
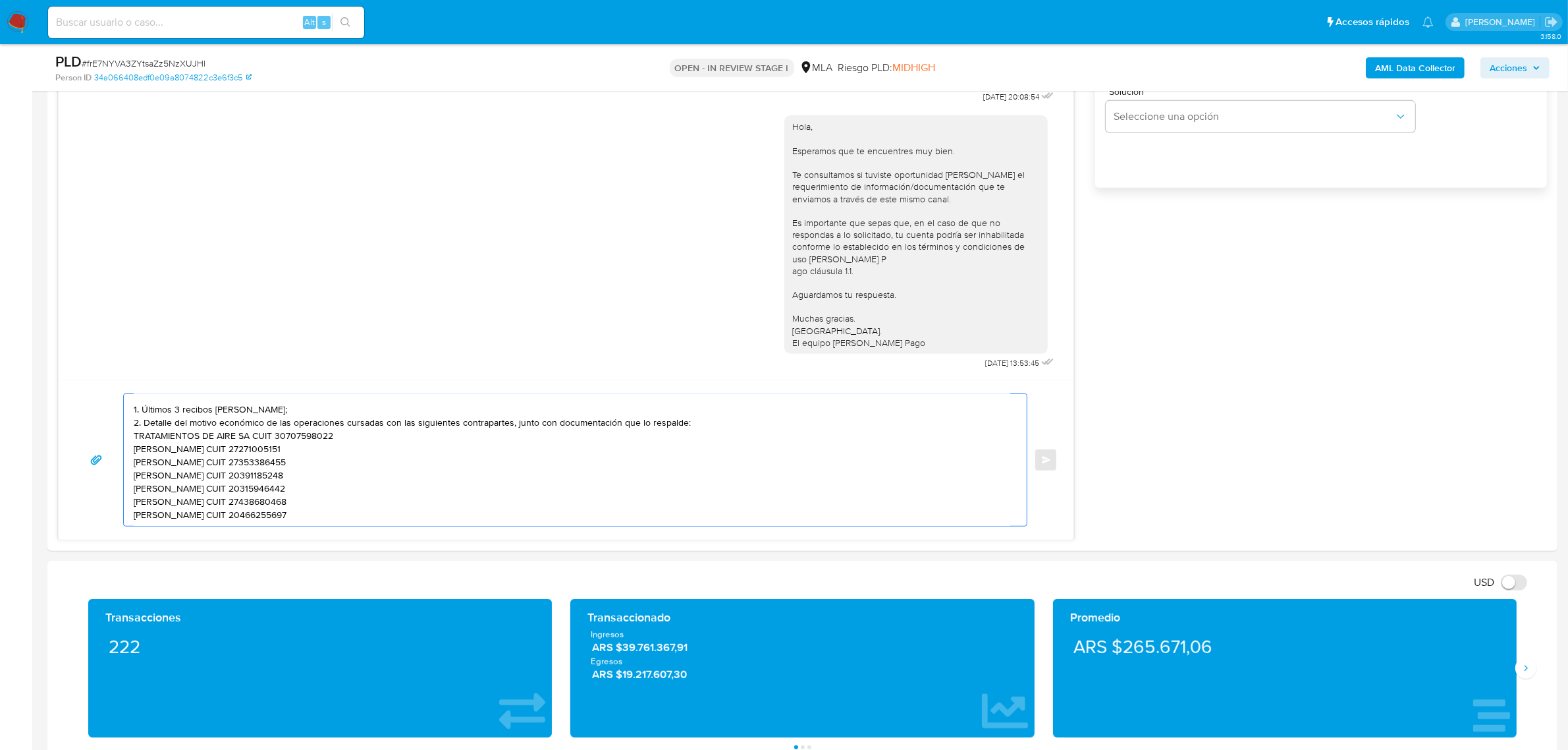
scroll to position [96, 0]
paste textarea "Formatos admitidos: PDF, JPG, JPEG, TXT, DOC, DOCX, XLS, PNG, XLSX, con un tama…"
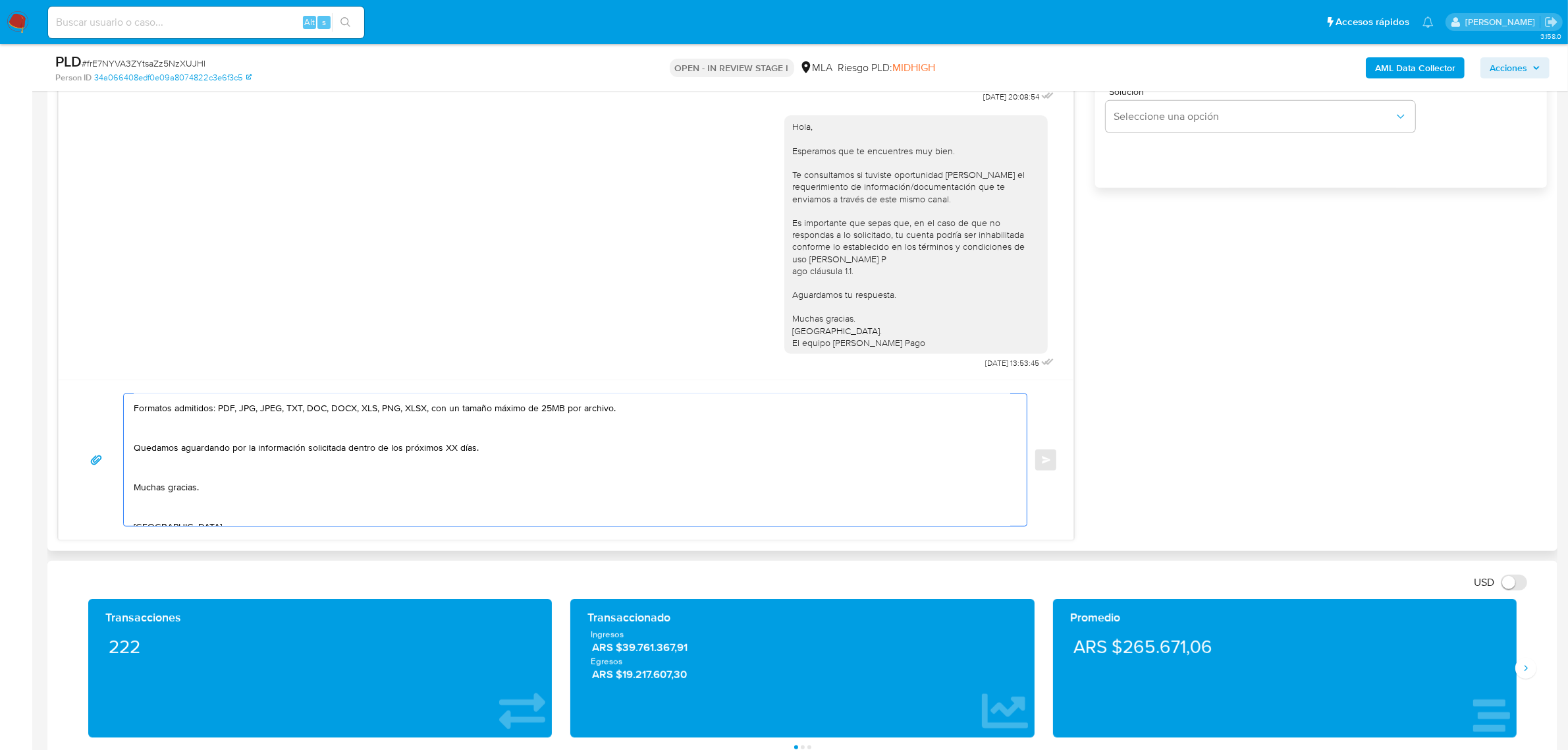
scroll to position [179, 0]
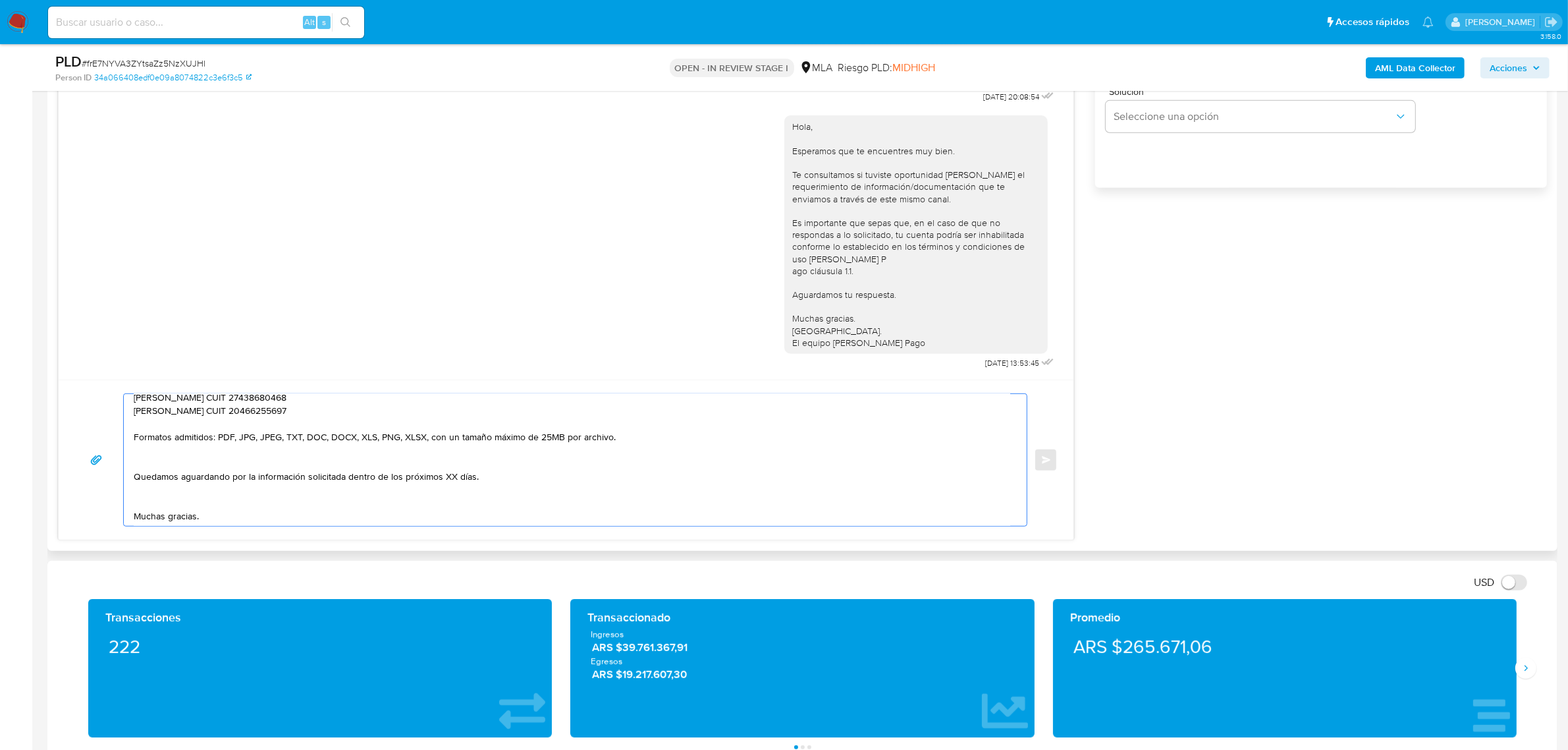
click at [238, 464] on textarea "Buenas tardes, Victor. Gracias por esperar nuestra respuesta. A modo de complem…" at bounding box center [572, 460] width 876 height 132
click at [373, 485] on textarea "Buenas tardes, Victor. Gracias por esperar nuestra respuesta. A modo de complem…" at bounding box center [572, 460] width 876 height 132
drag, startPoint x: 343, startPoint y: 466, endPoint x: 552, endPoint y: 466, distance: 209.0
click at [552, 466] on textarea "Buenas tardes, Victor. Gracias por esperar nuestra respuesta. A modo de complem…" at bounding box center [572, 460] width 876 height 132
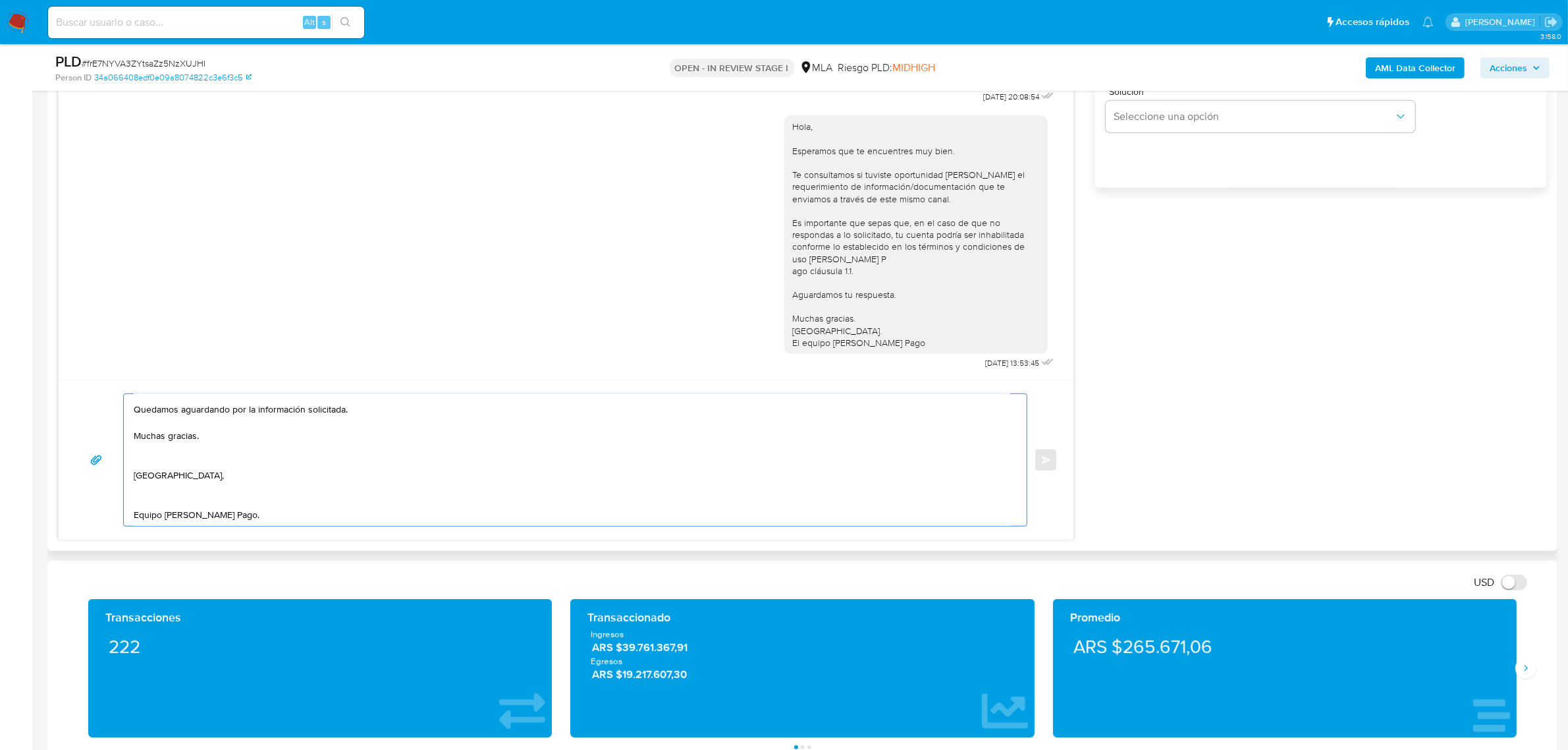
scroll to position [241, 0]
click at [172, 450] on textarea "Buenas tardes, Victor. Gracias por esperar nuestra respuesta. A modo de complem…" at bounding box center [572, 460] width 876 height 132
click at [135, 485] on textarea "Buenas tardes, Victor. Gracias por esperar nuestra respuesta. A modo de complem…" at bounding box center [572, 460] width 876 height 132
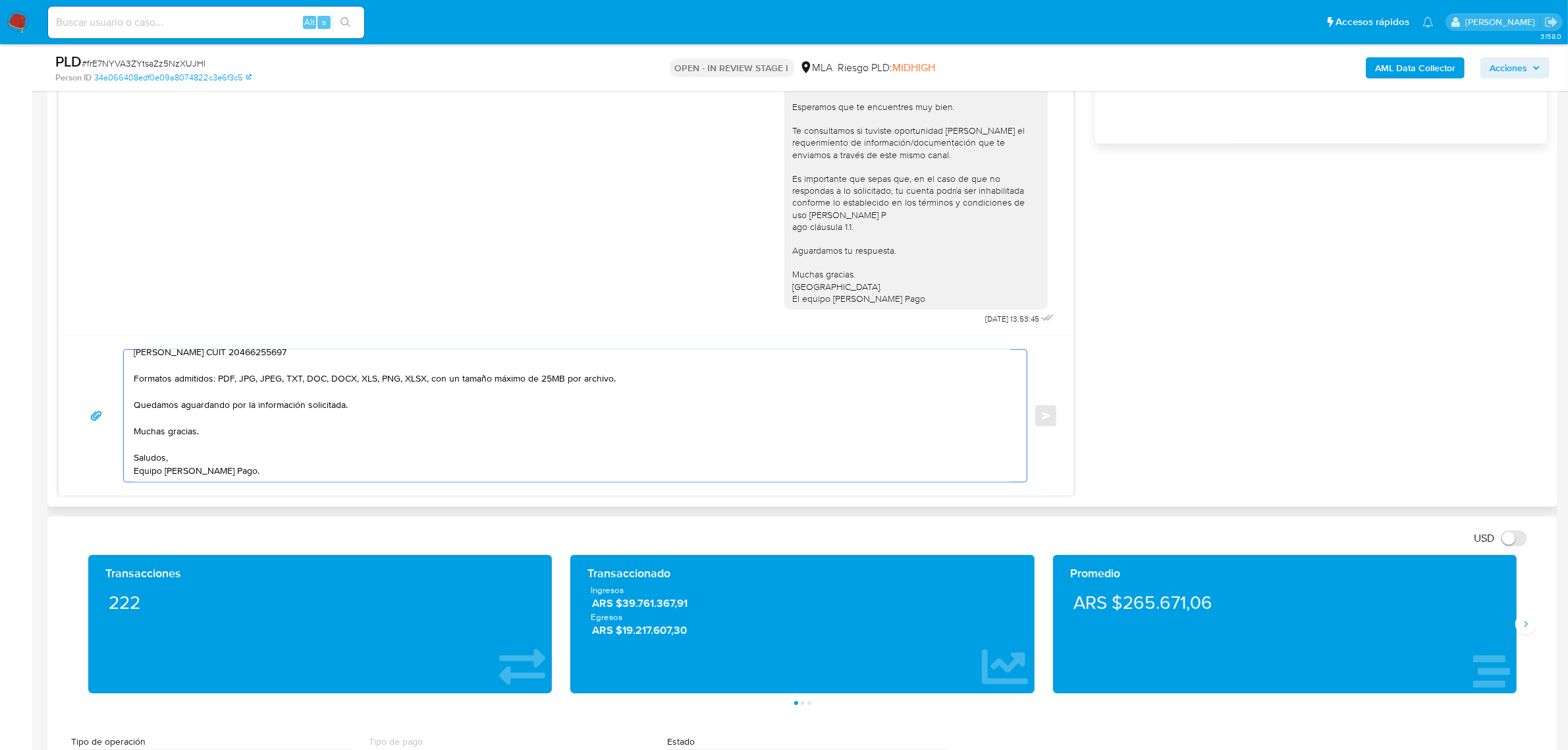
scroll to position [988, 0]
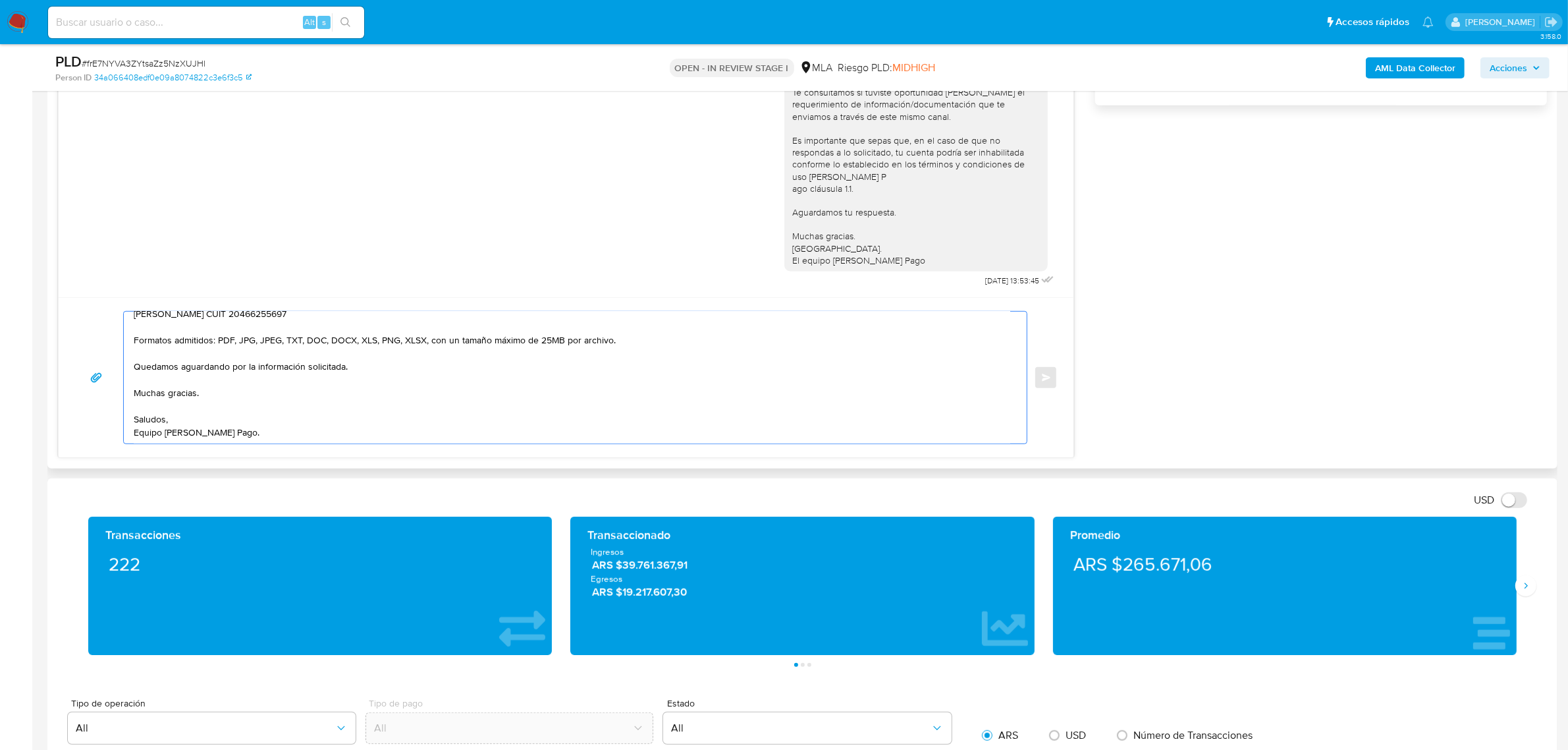
click at [258, 444] on div "Buenas tardes, Victor. Gracias por esperar nuestra respuesta. A modo de complem…" at bounding box center [575, 378] width 905 height 133
click at [264, 435] on textarea "Buenas tardes, Victor. Gracias por esperar nuestra respuesta. A modo de complem…" at bounding box center [572, 377] width 876 height 132
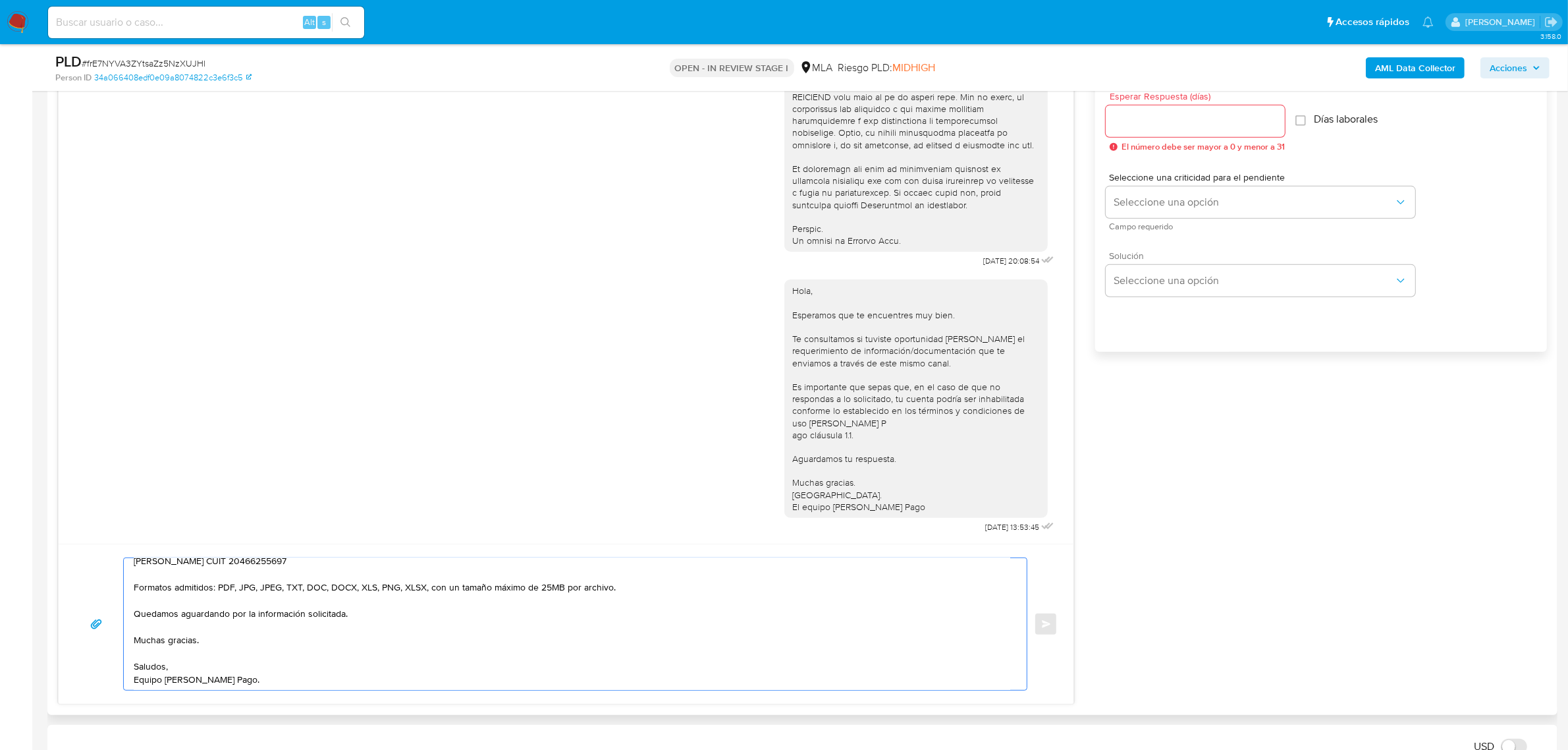
scroll to position [741, 0]
type textarea "Buenas tardes, Victor. Gracias por esperar nuestra respuesta. A modo de complem…"
click at [1149, 127] on input "Esperar Respuesta (días)" at bounding box center [1195, 121] width 179 height 17
type input "1"
click at [1194, 197] on span "Seleccione una opción" at bounding box center [1254, 203] width 280 height 13
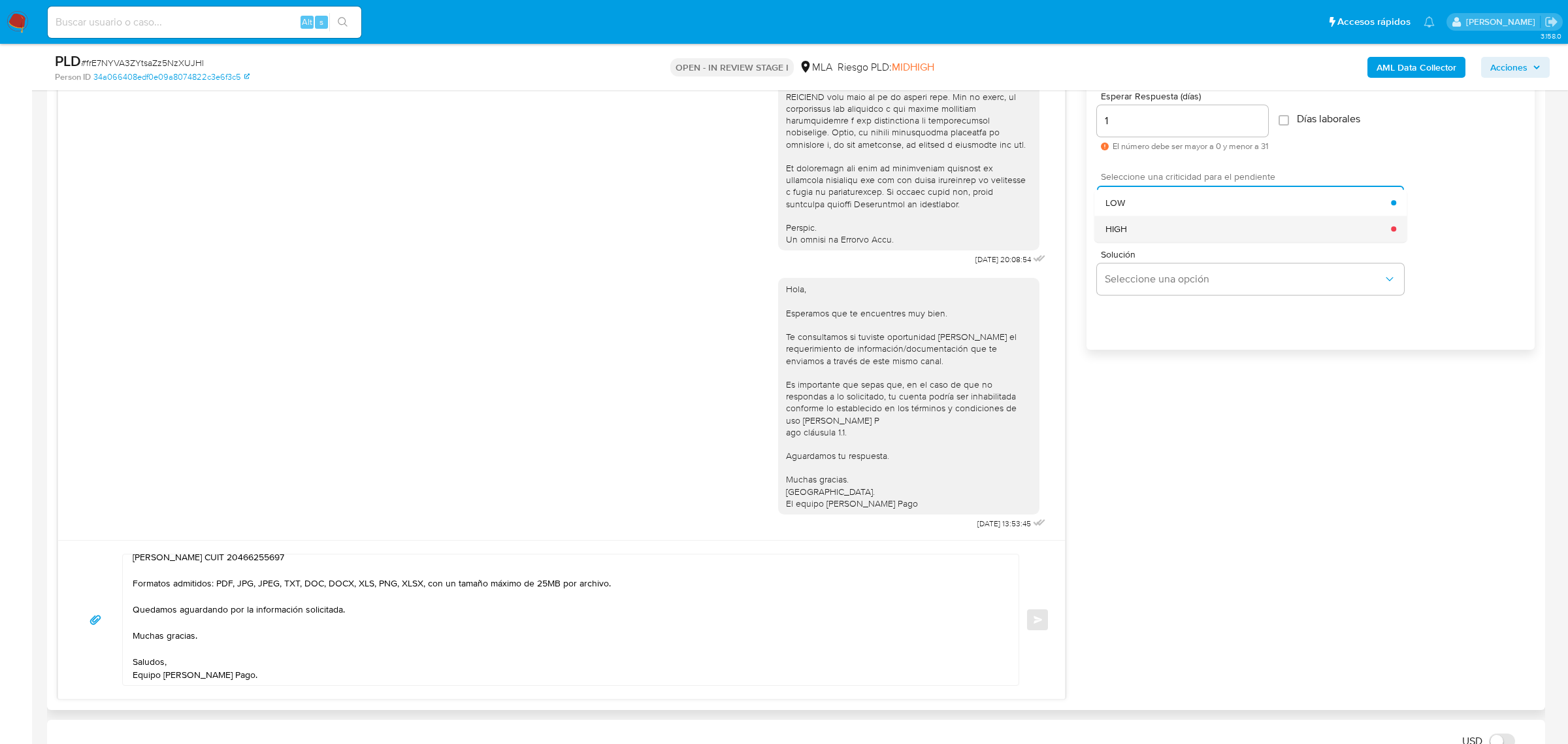
click at [1187, 232] on div "HIGH" at bounding box center [1248, 228] width 286 height 26
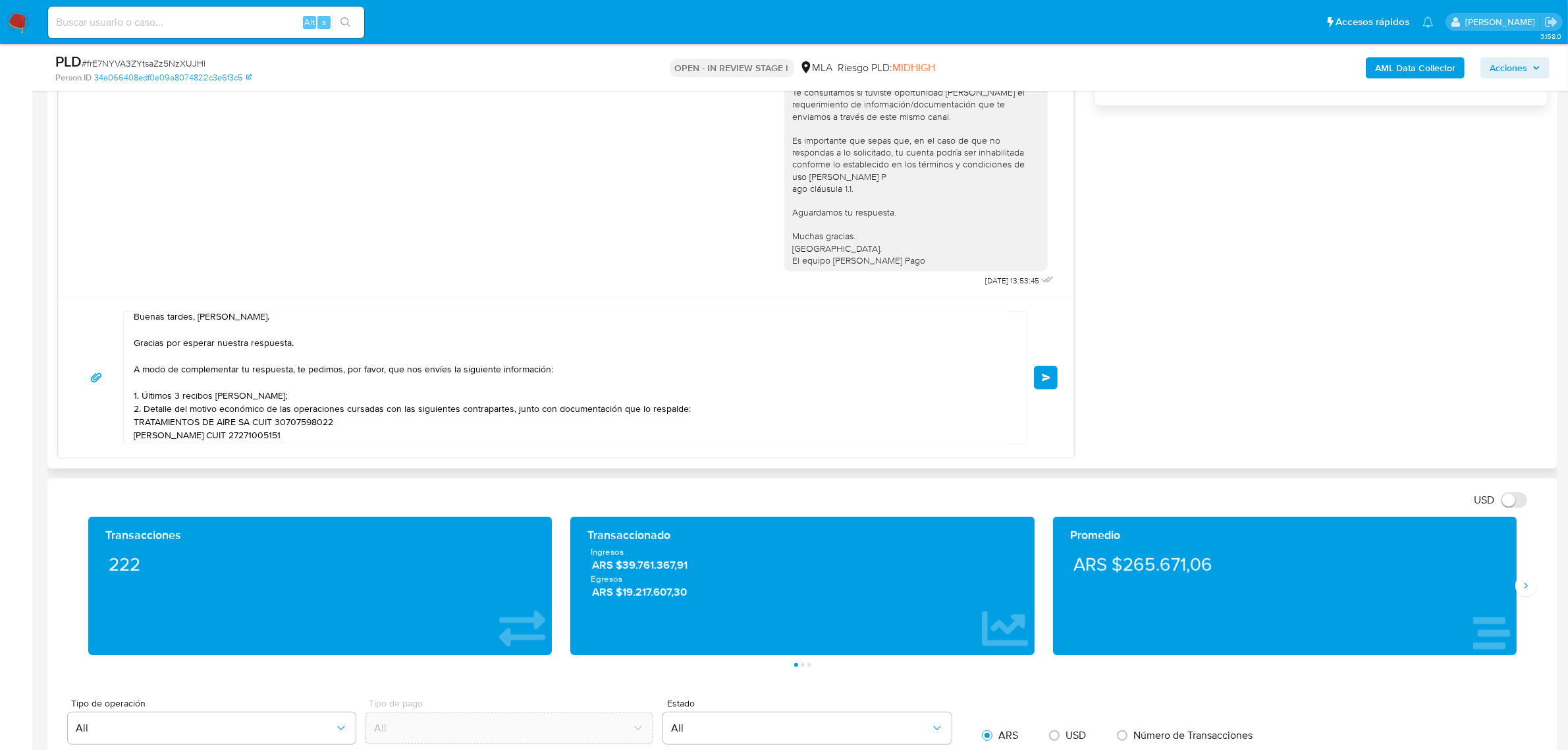
scroll to position [0, 0]
click at [1048, 381] on span "Enviar" at bounding box center [1047, 377] width 9 height 8
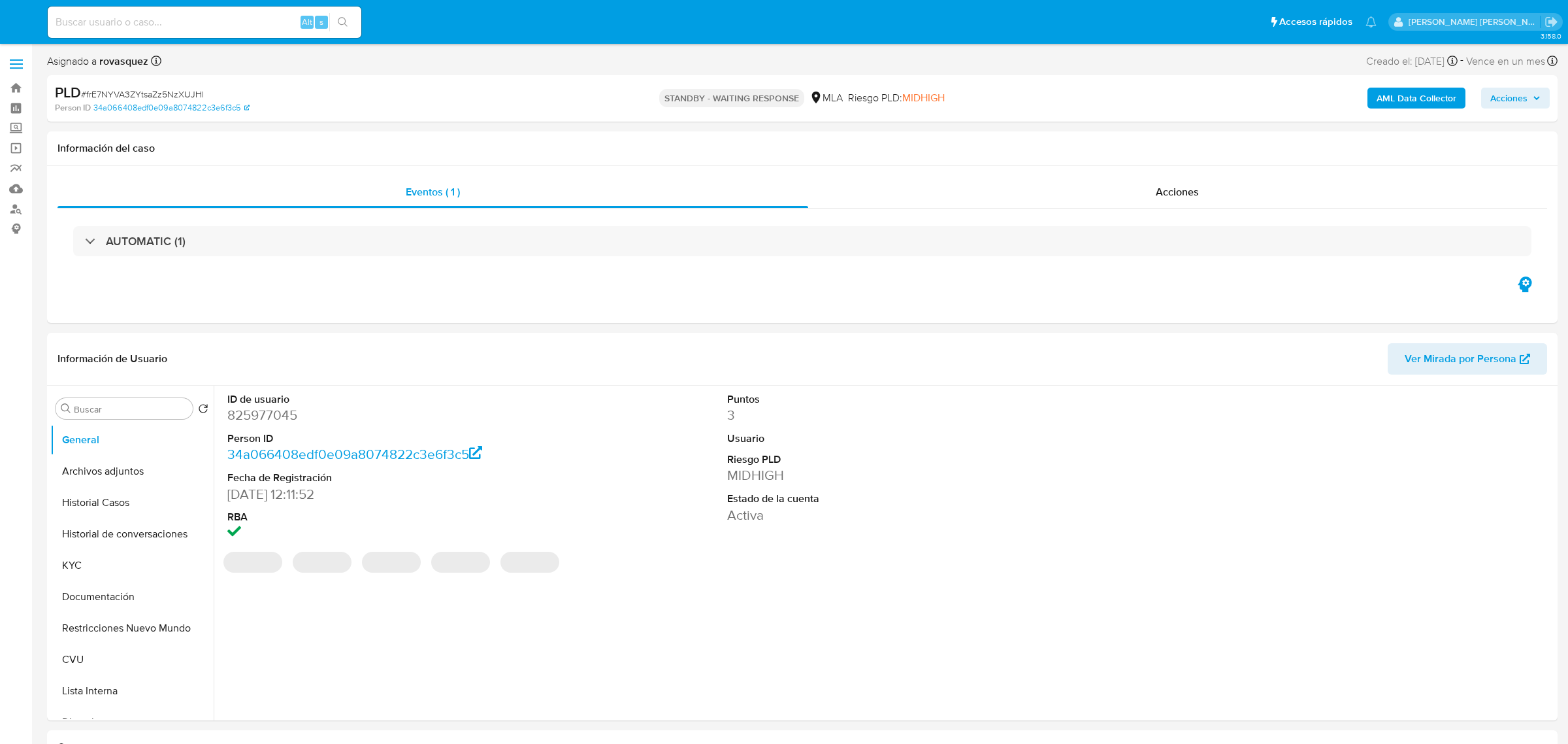
select select "10"
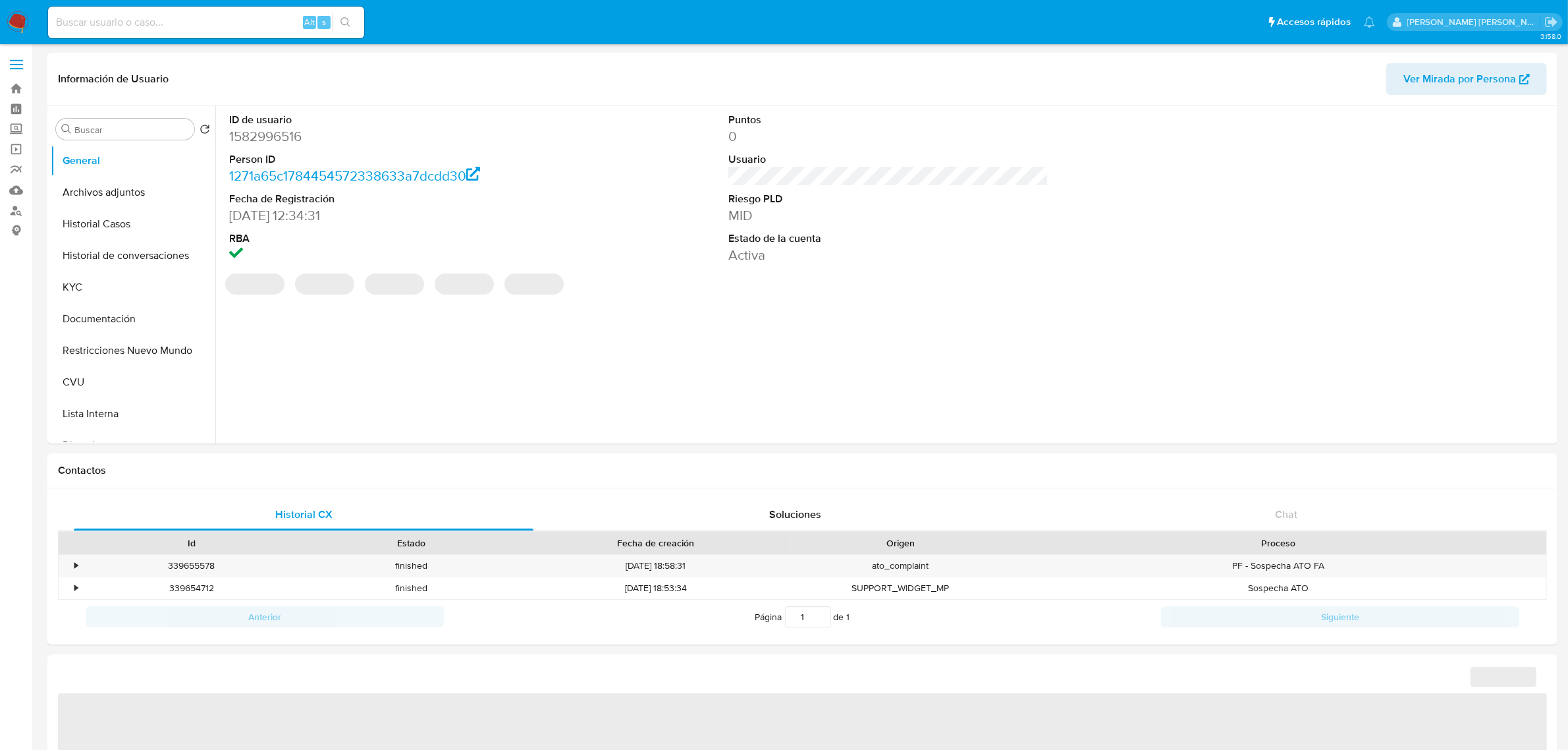
select select "10"
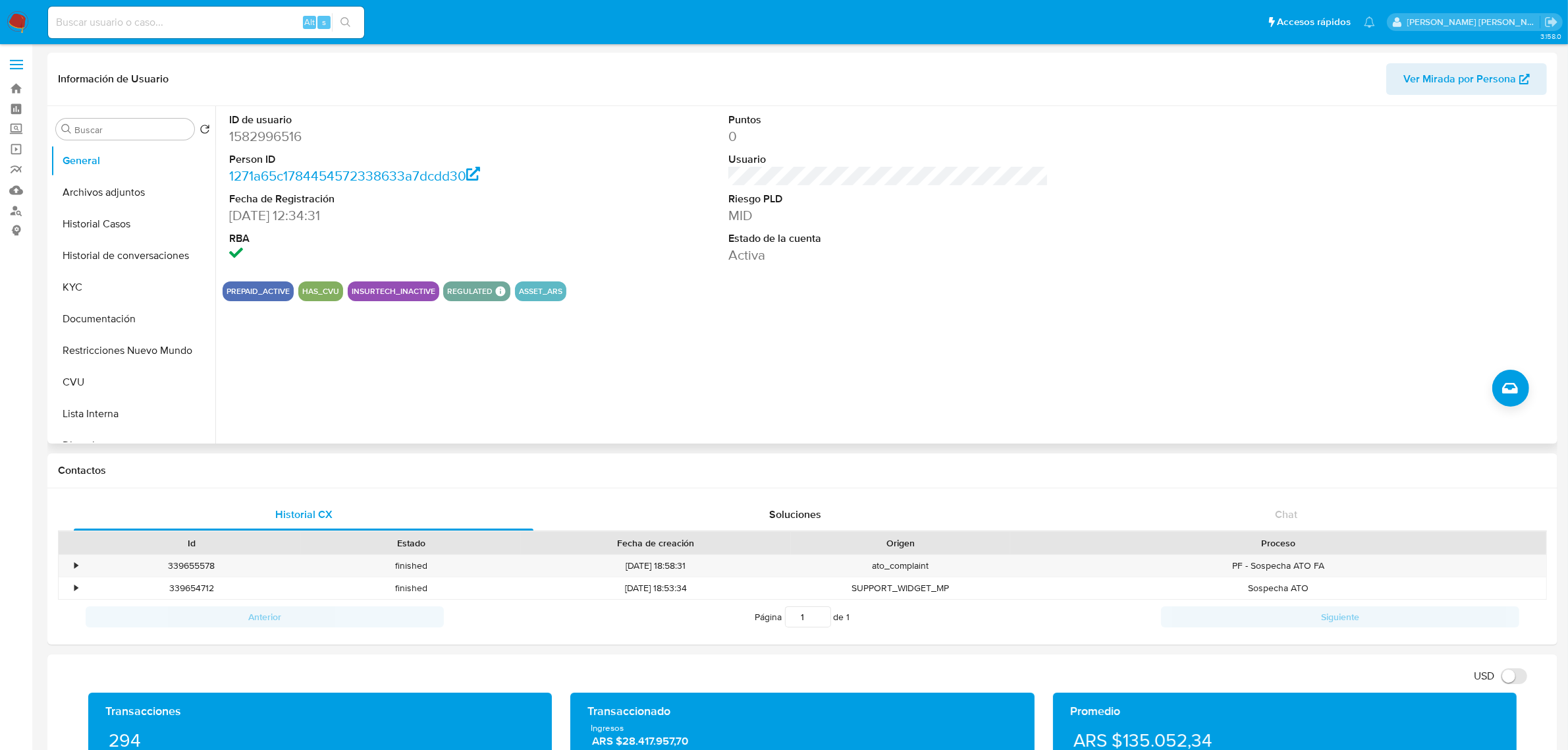
click at [380, 359] on div "ID de usuario 1582996516 Person ID 1271a65c1784454572338633a7dcdd30 Fecha de Re…" at bounding box center [885, 275] width 1340 height 338
click at [120, 228] on button "Historial Casos" at bounding box center [127, 224] width 154 height 32
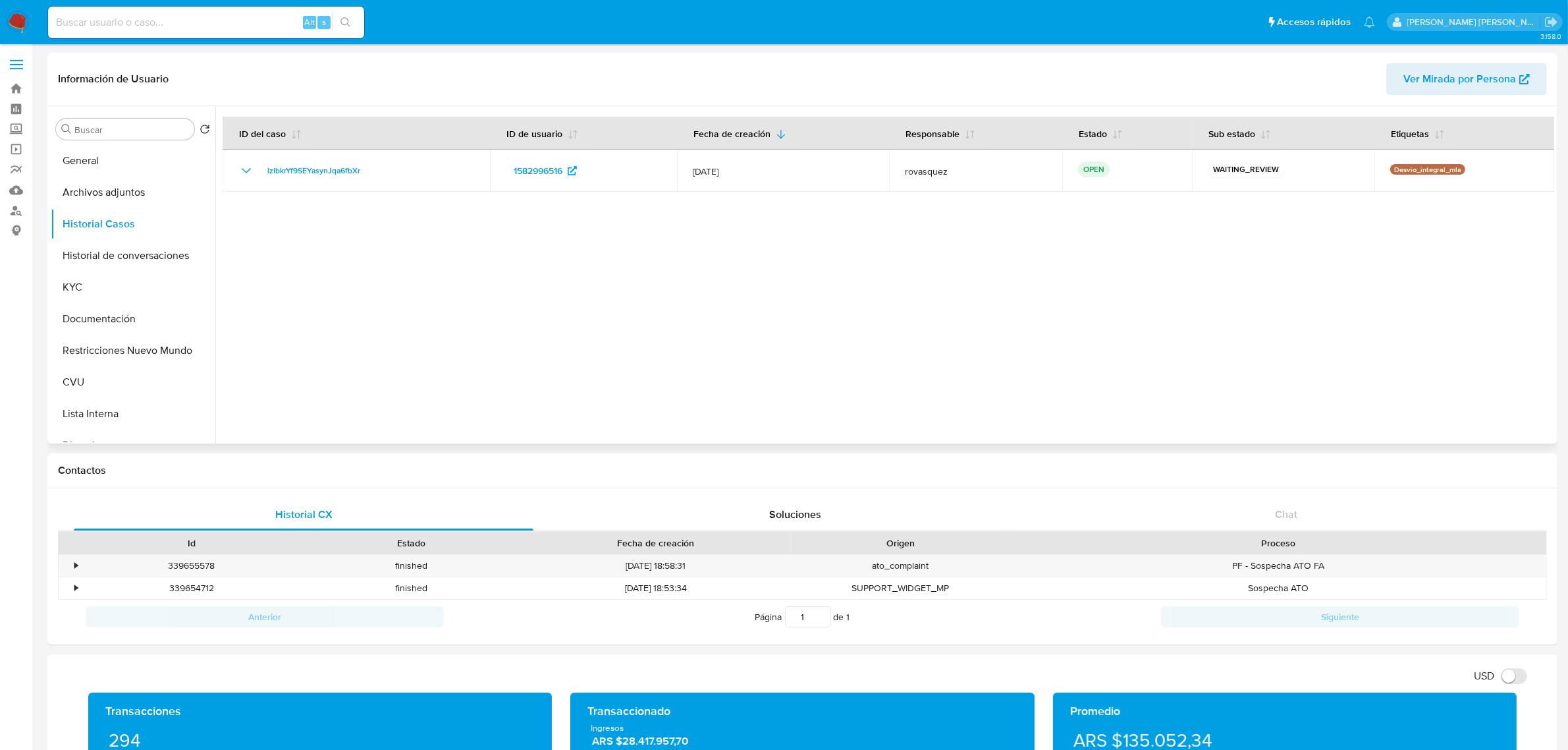
click at [698, 303] on div at bounding box center [885, 275] width 1340 height 338
click at [128, 202] on button "Archivos adjuntos" at bounding box center [127, 192] width 154 height 32
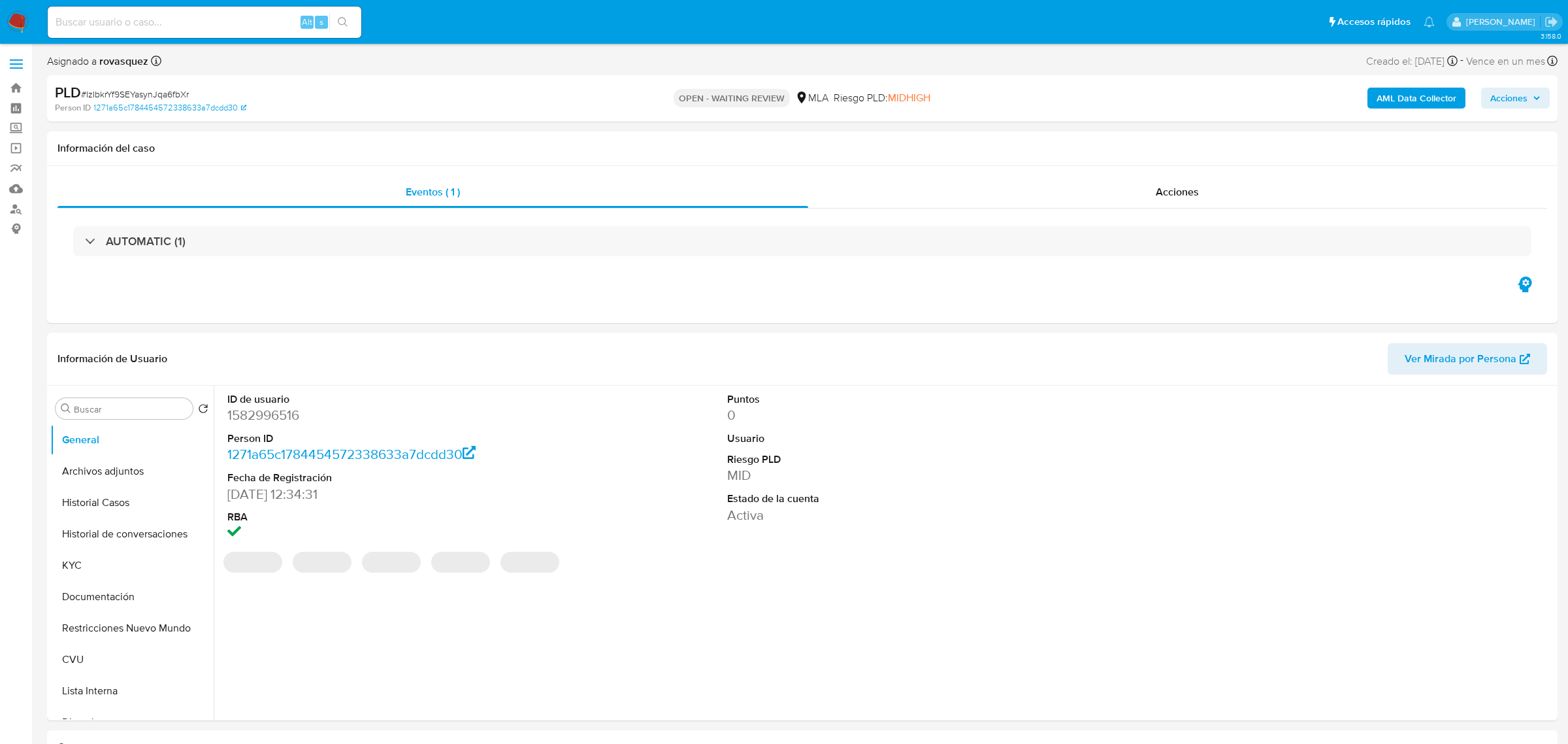
select select "10"
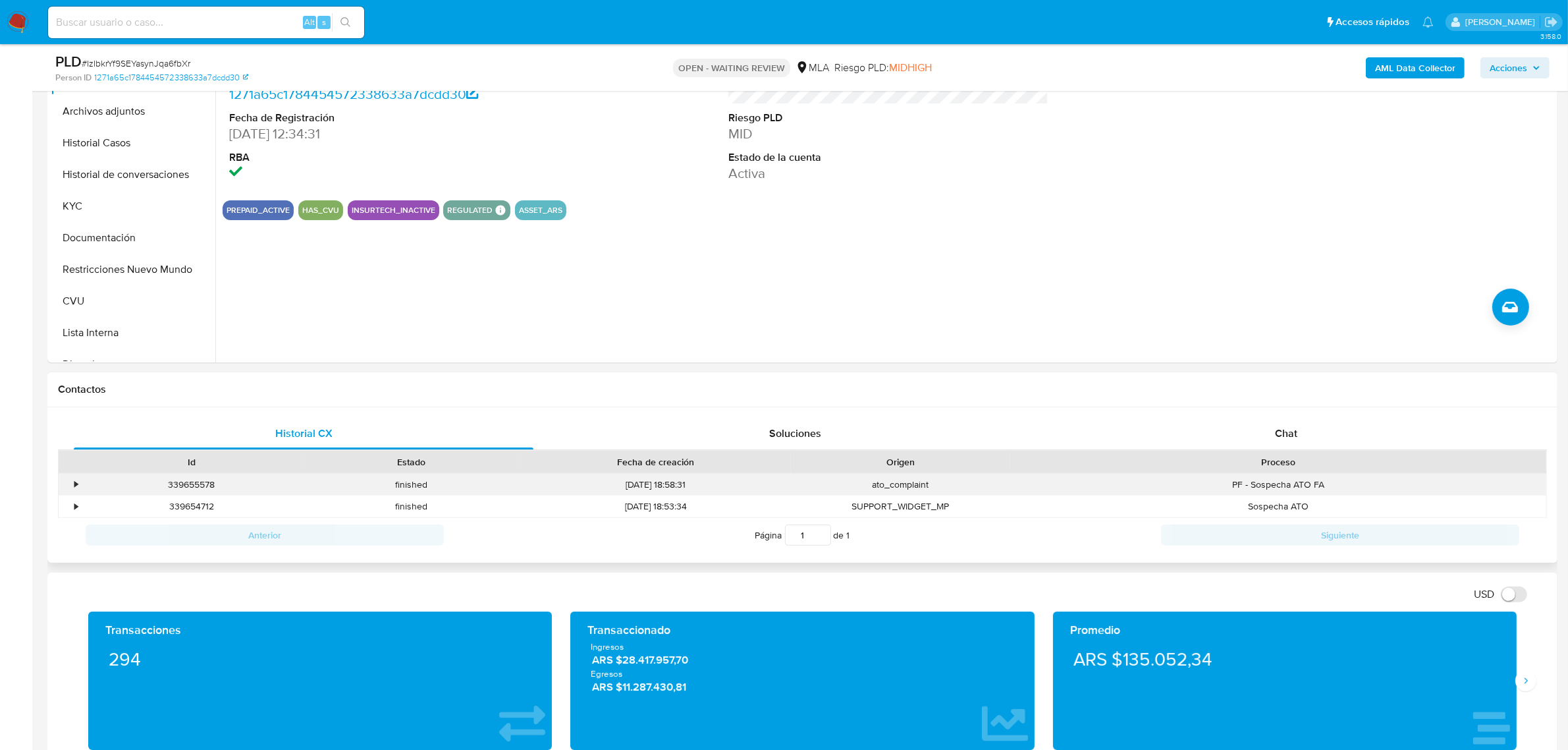
scroll to position [411, 0]
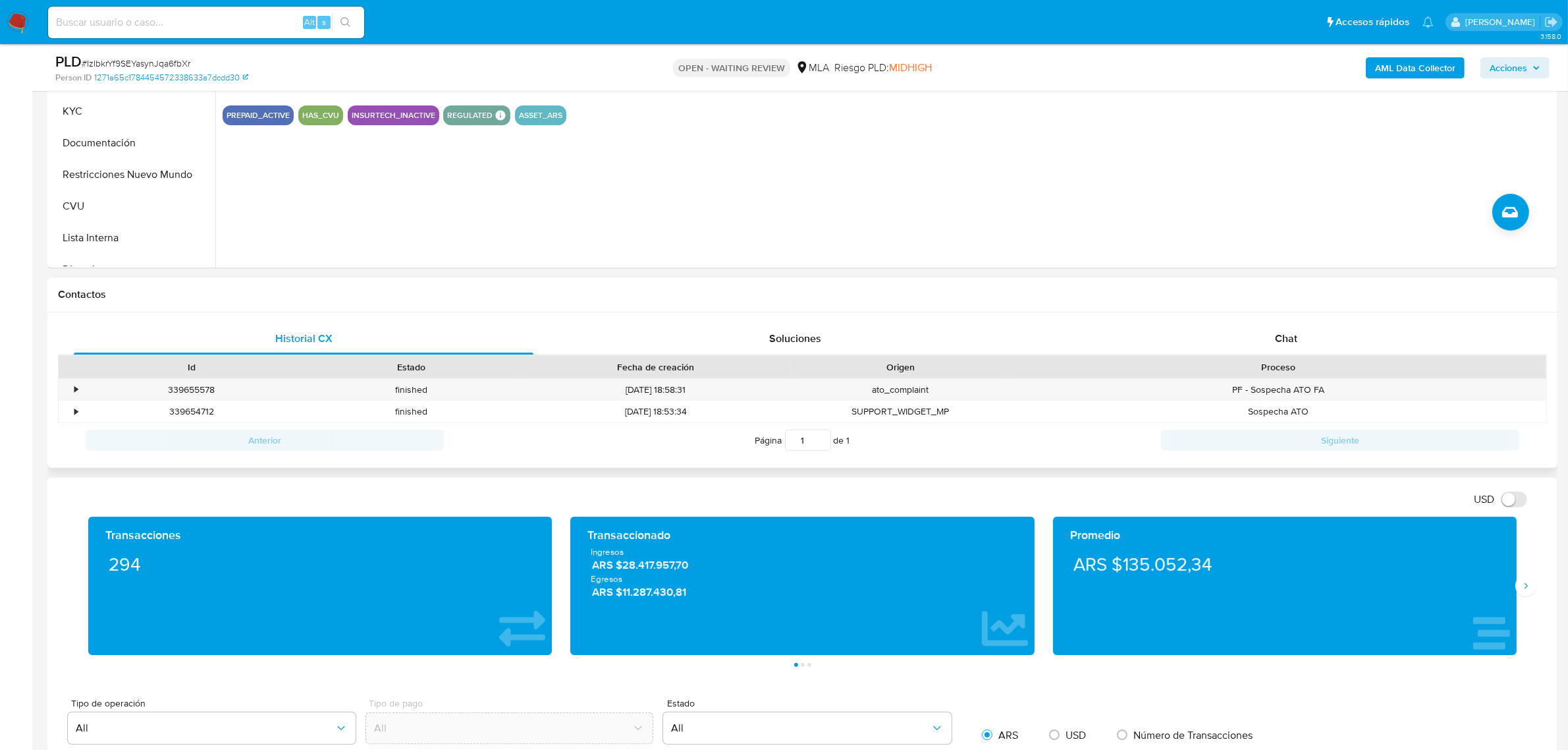
drag, startPoint x: 1278, startPoint y: 338, endPoint x: 917, endPoint y: 359, distance: 361.6
click at [1278, 338] on span "Chat" at bounding box center [1286, 338] width 23 height 15
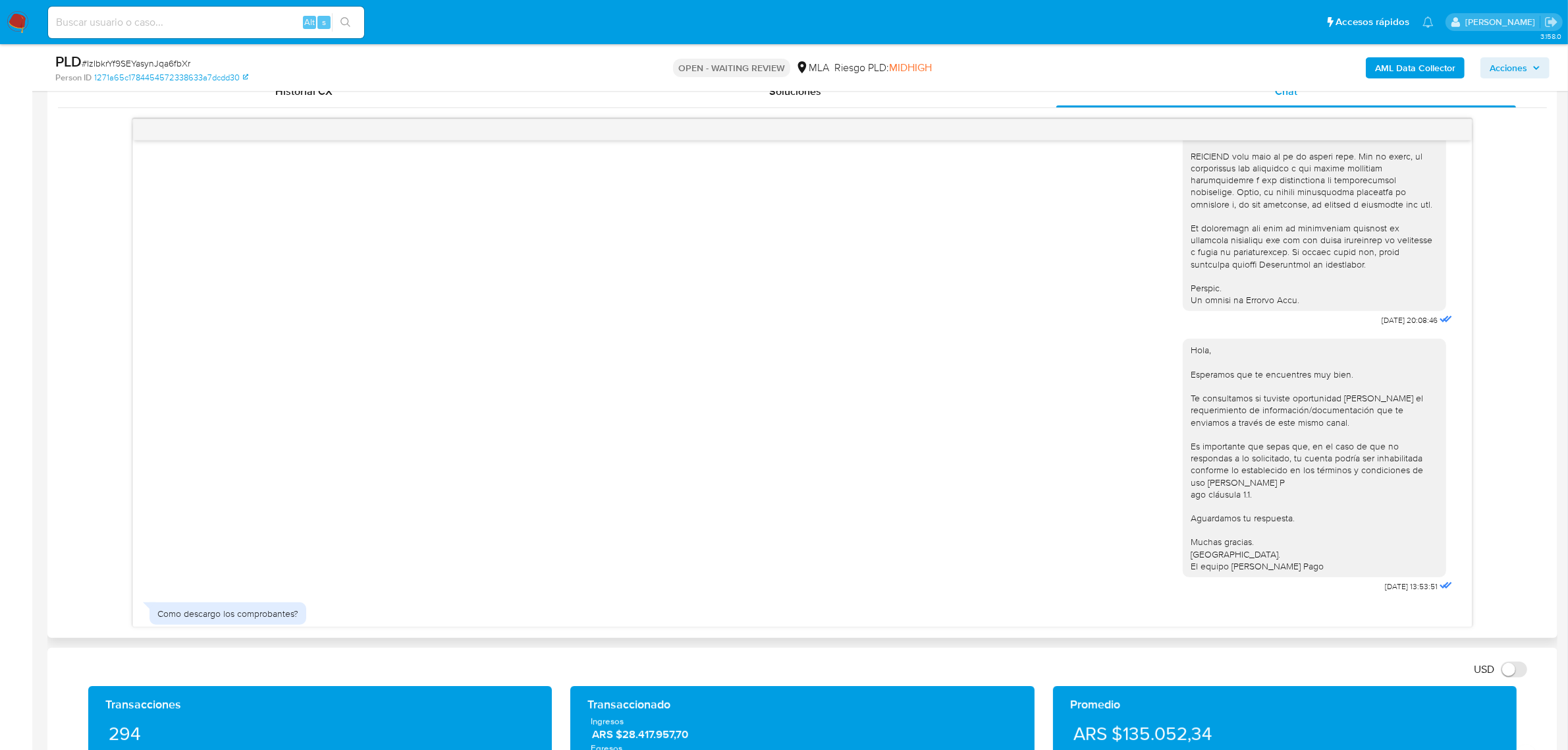
scroll to position [509, 0]
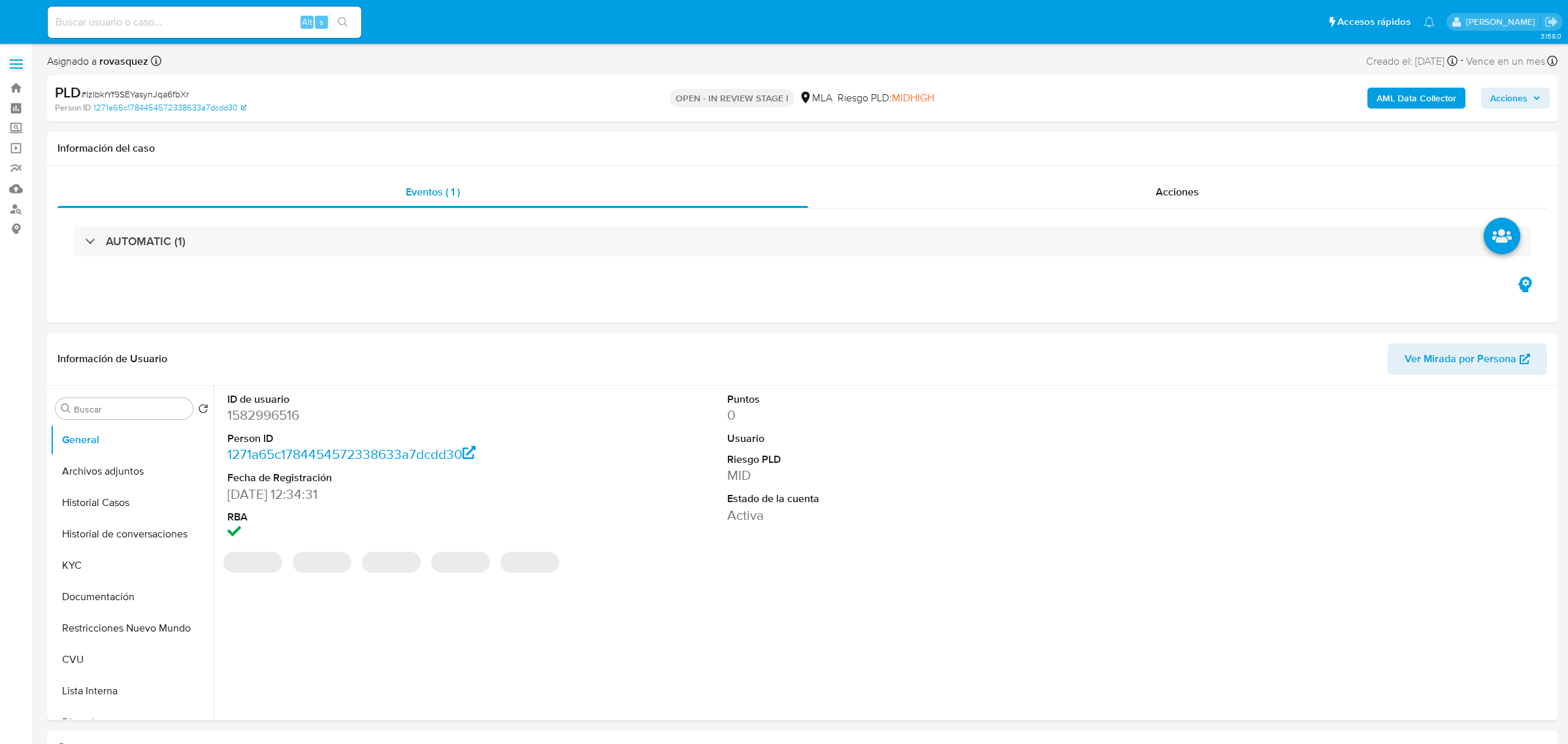
select select "10"
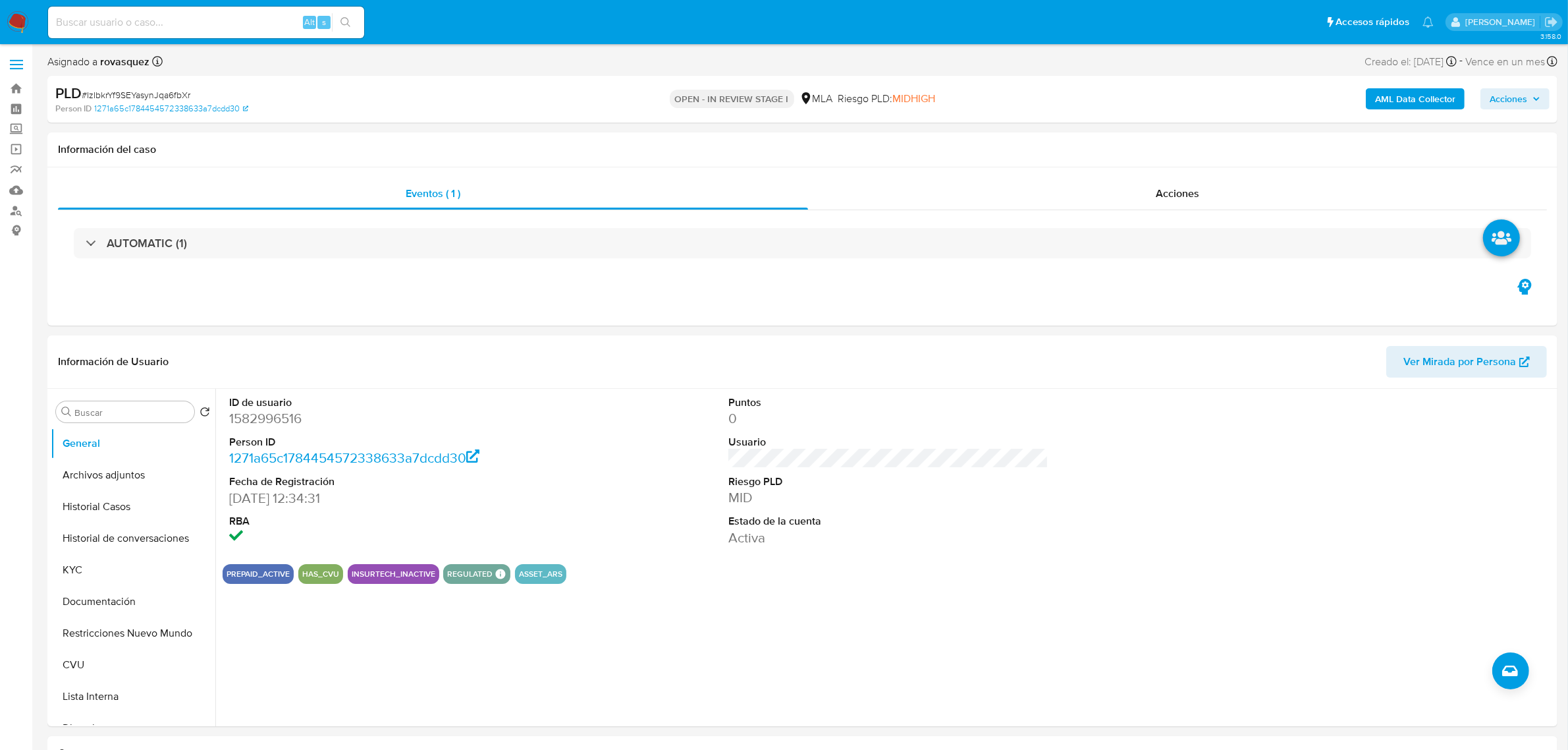
click at [1416, 101] on b "AML Data Collector" at bounding box center [1415, 98] width 80 height 21
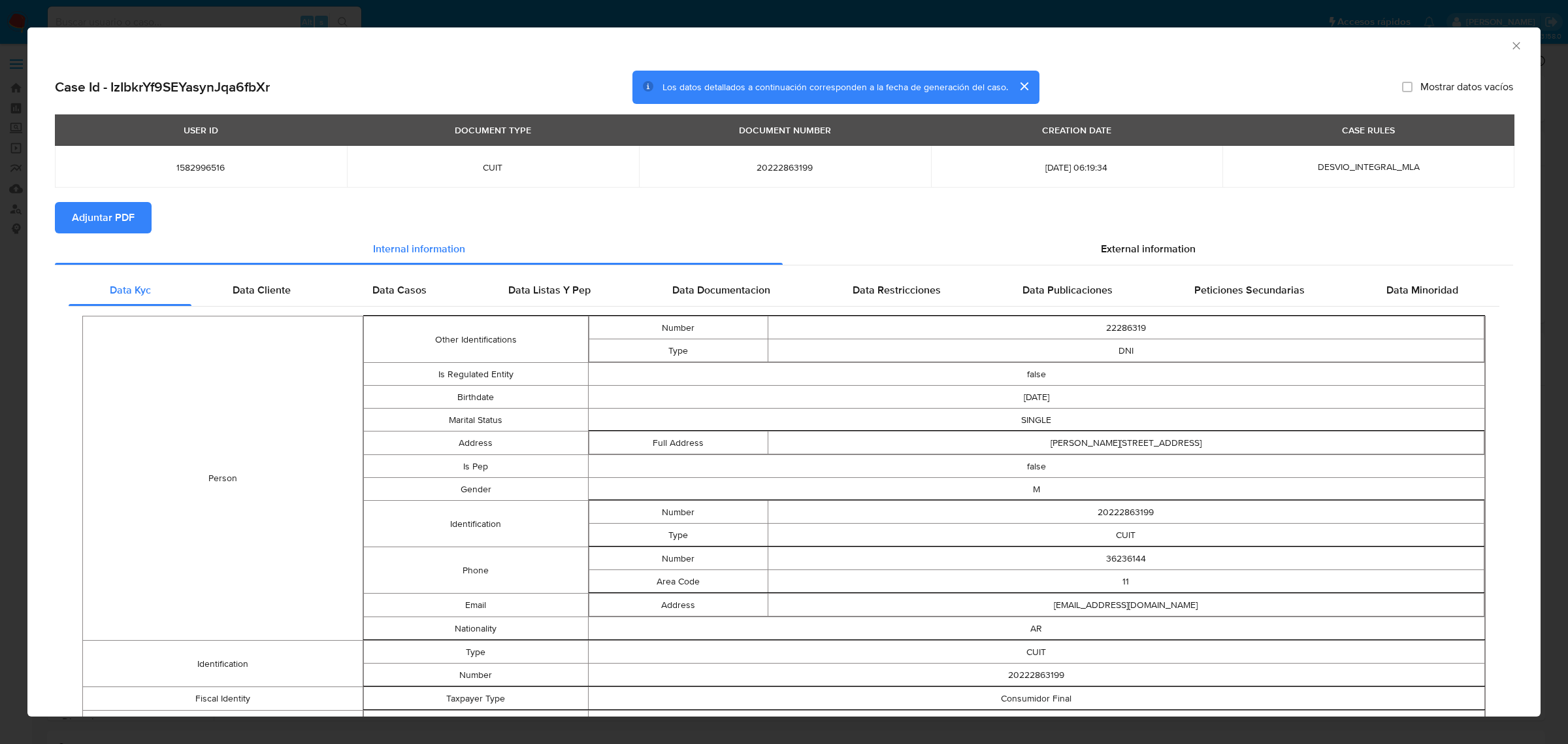
click at [98, 217] on span "Adjuntar PDF" at bounding box center [103, 218] width 62 height 29
click at [1513, 44] on icon "Cerrar ventana" at bounding box center [1517, 45] width 7 height 7
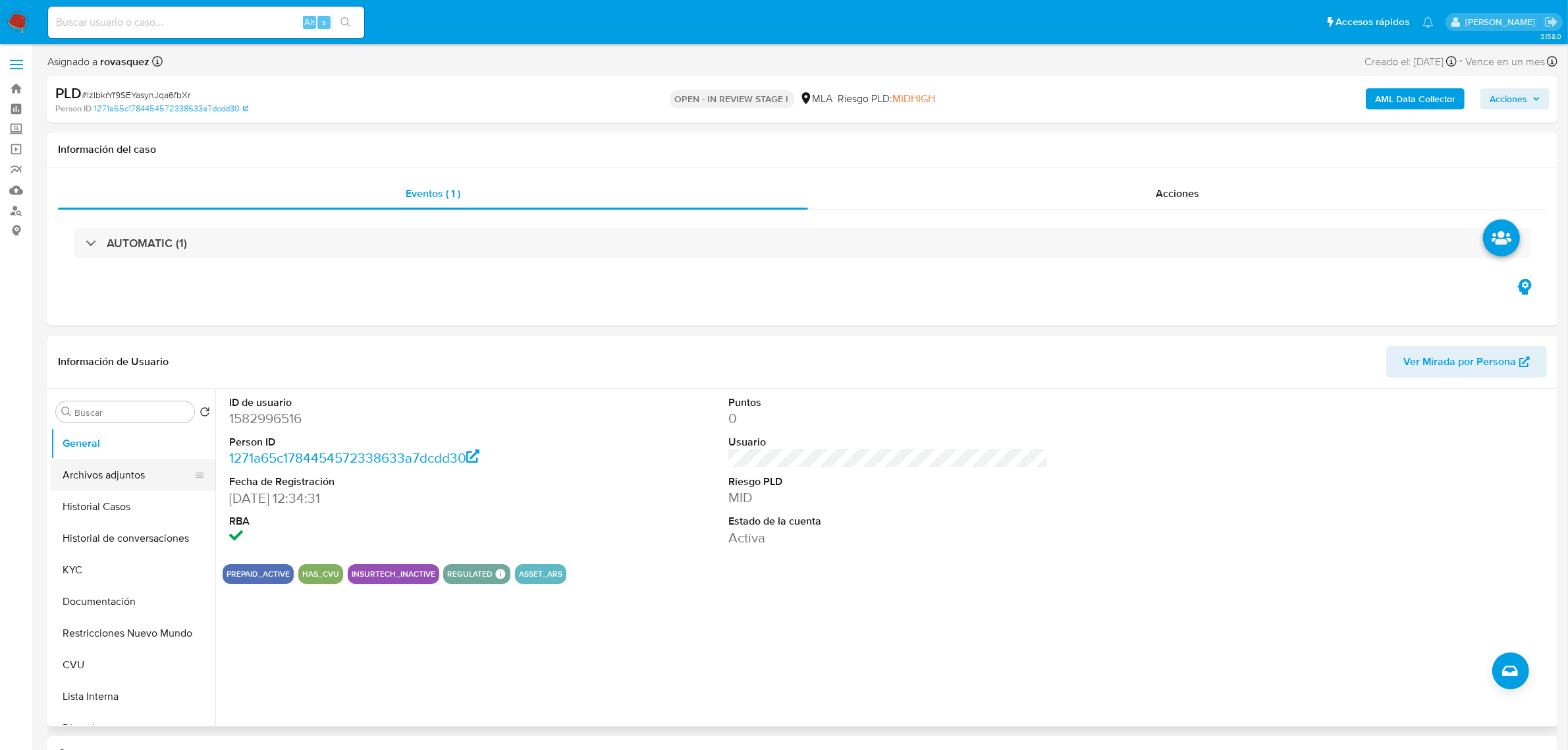
click at [122, 482] on button "Archivos adjuntos" at bounding box center [127, 475] width 154 height 32
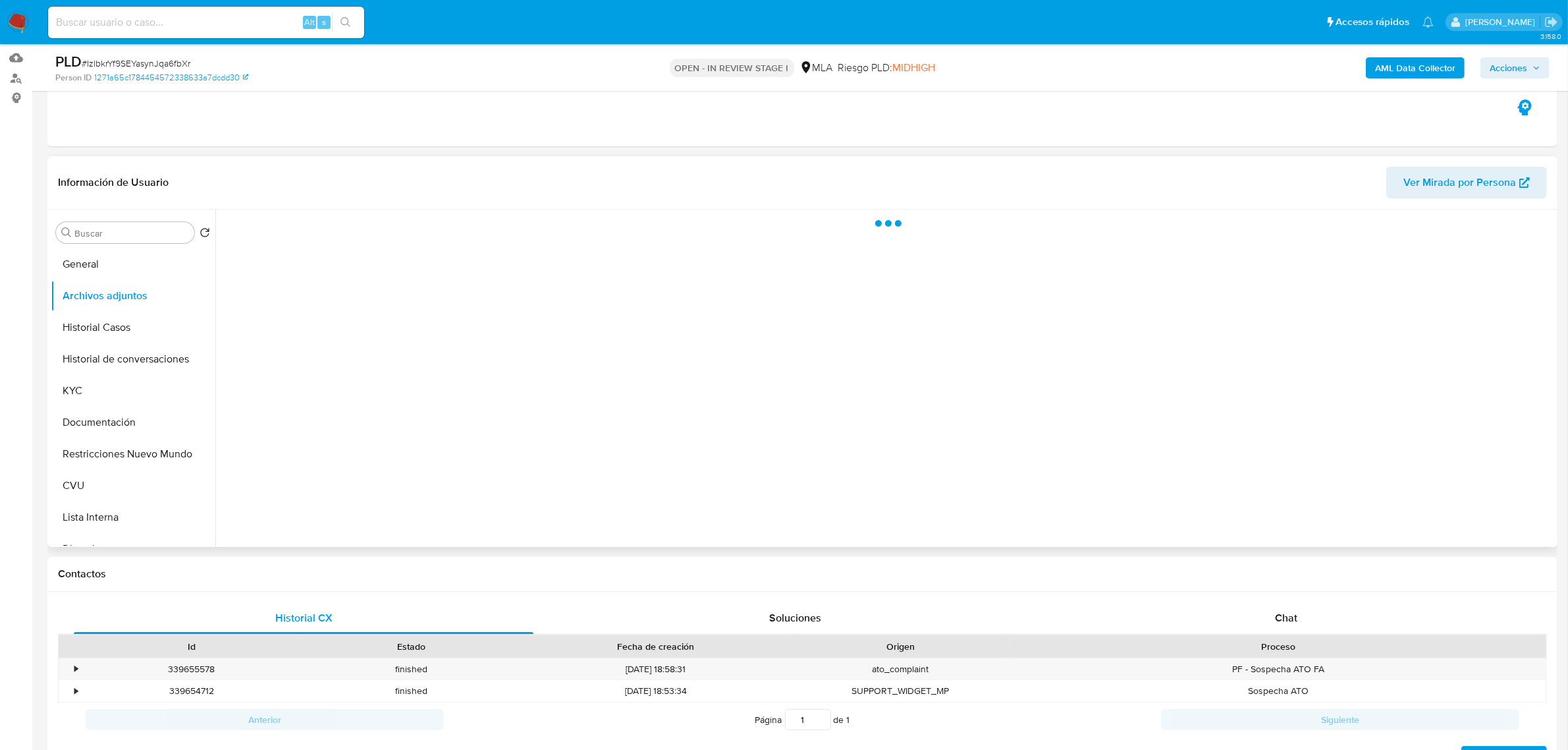
scroll to position [165, 0]
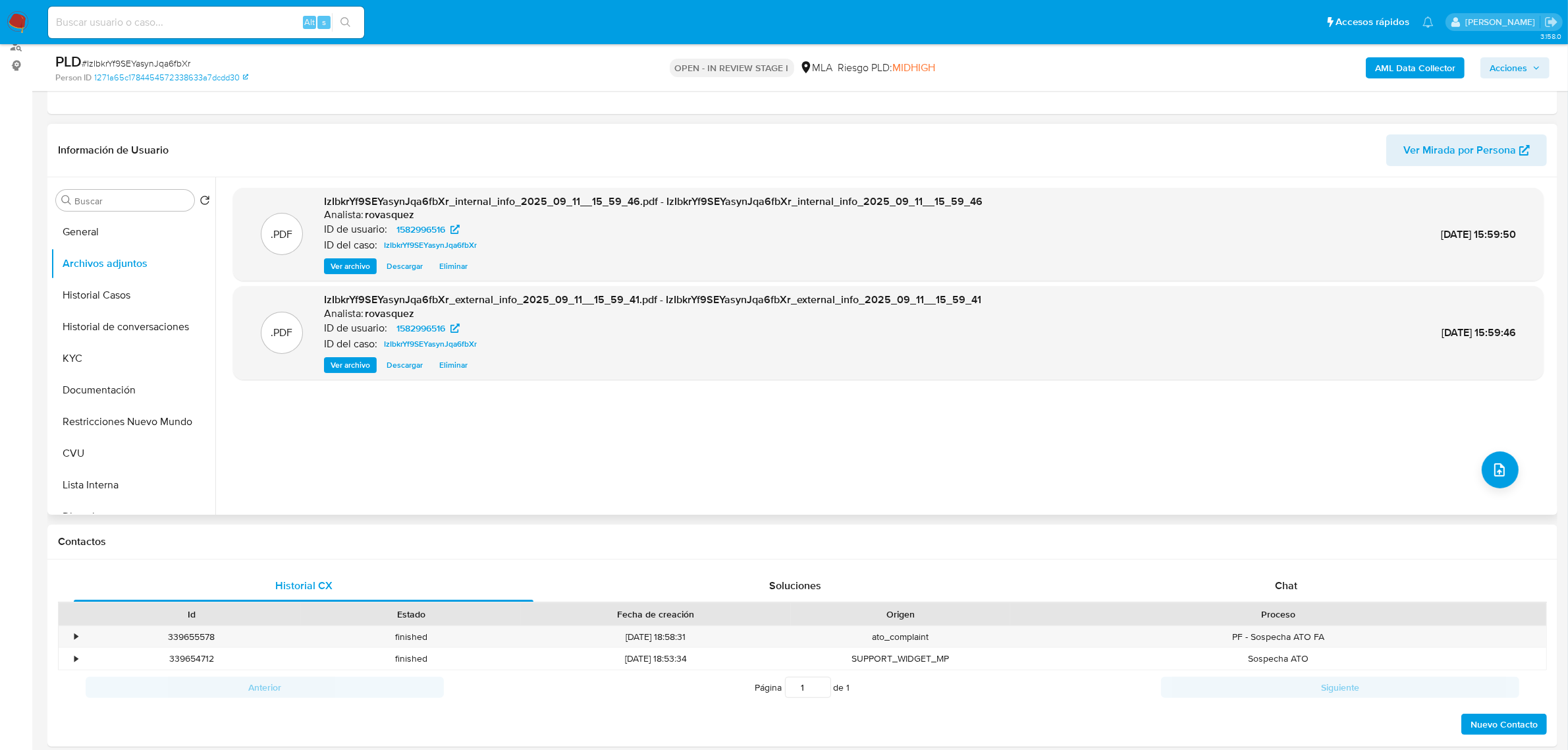
click at [362, 362] on span "Ver archivo" at bounding box center [349, 365] width 39 height 13
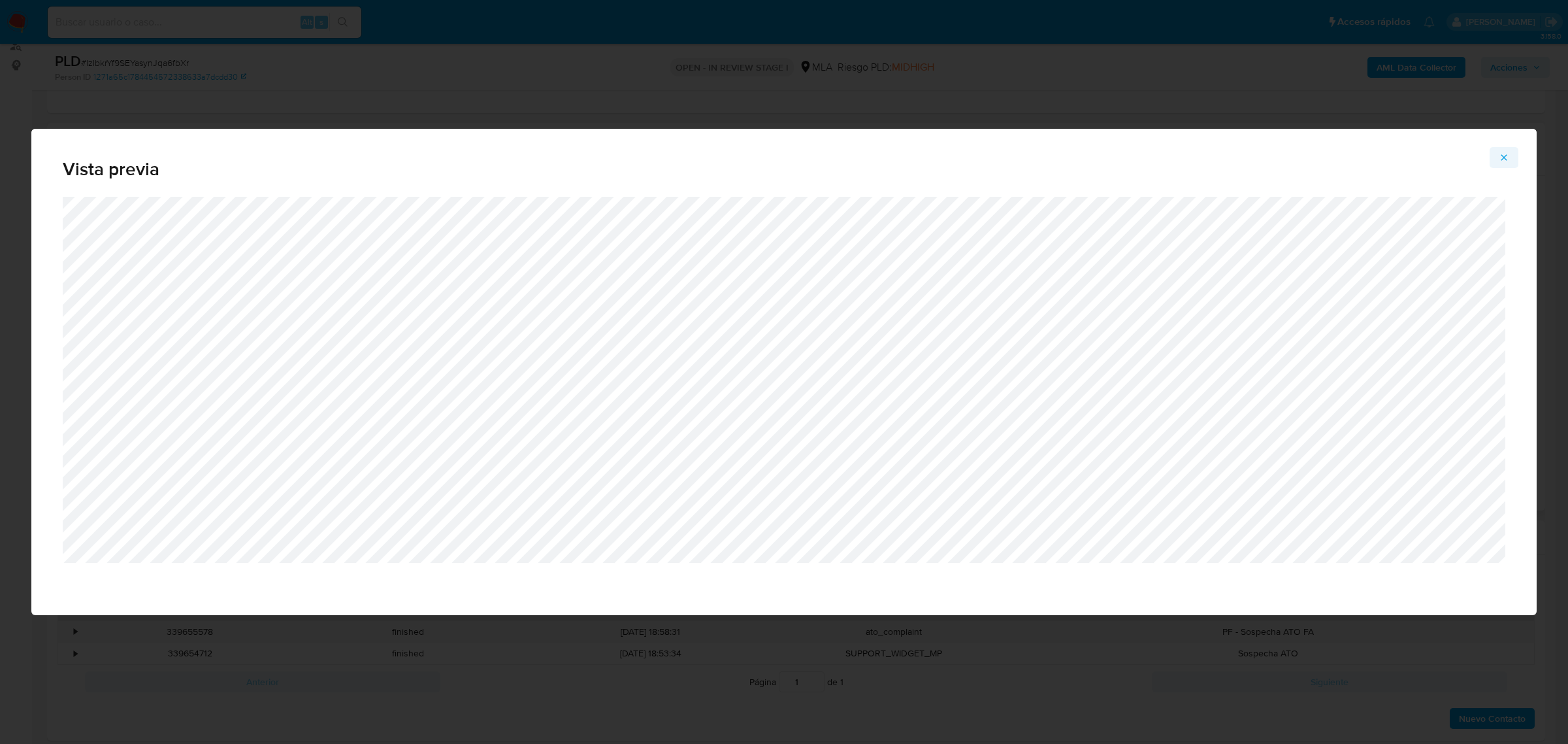
click at [1497, 157] on button "Attachment preview" at bounding box center [1504, 157] width 29 height 21
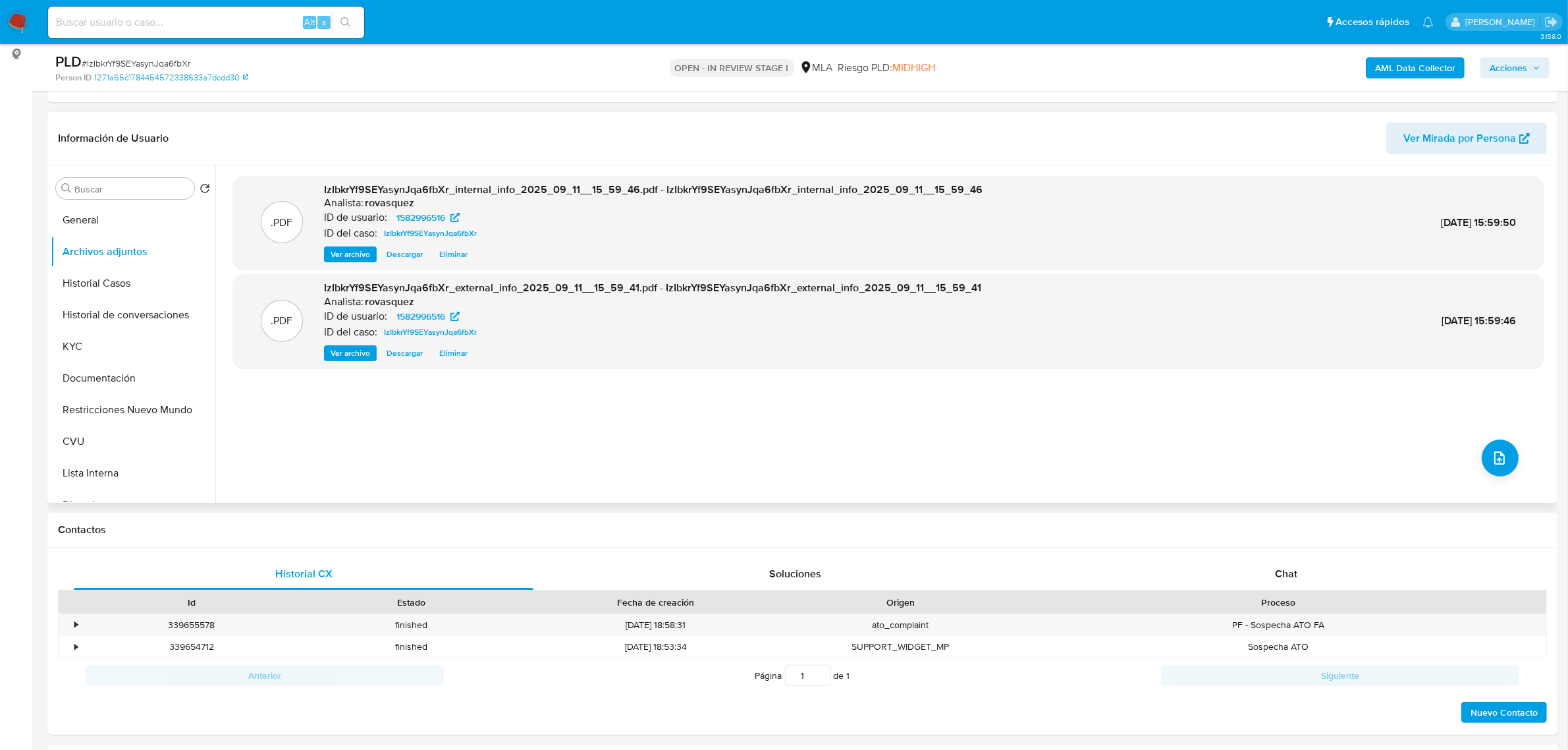
scroll to position [411, 0]
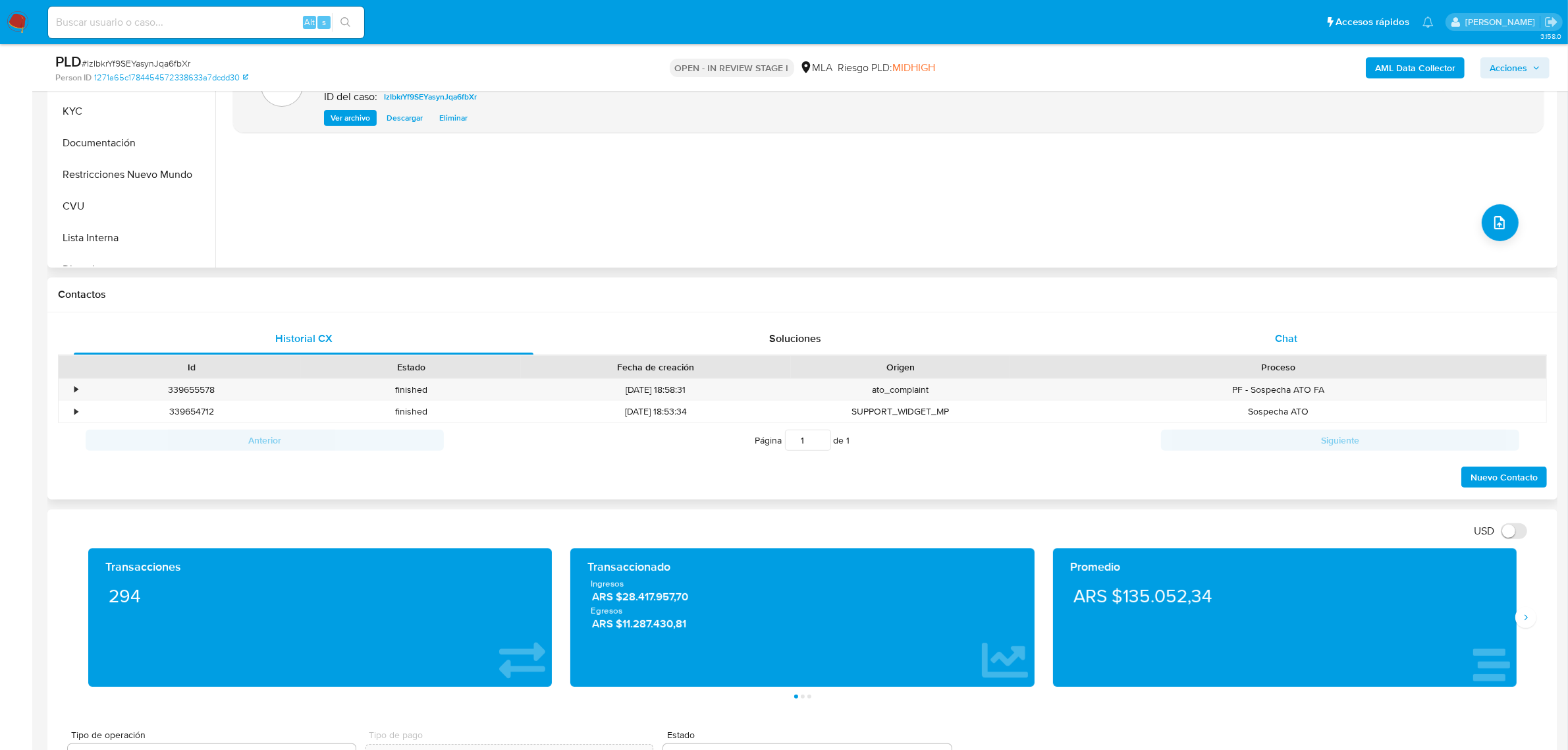
click at [1282, 336] on span "Chat" at bounding box center [1286, 338] width 23 height 15
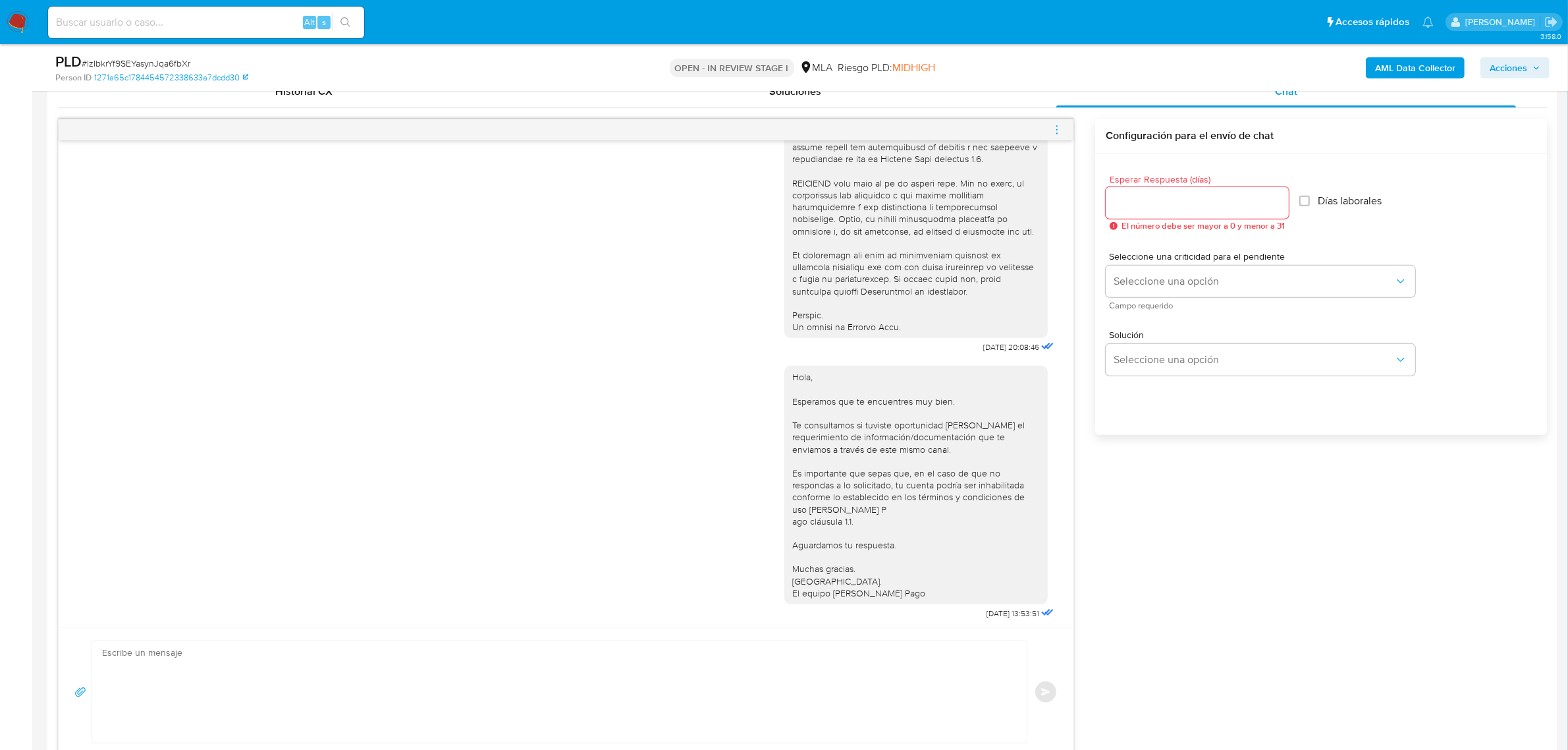
scroll to position [591, 0]
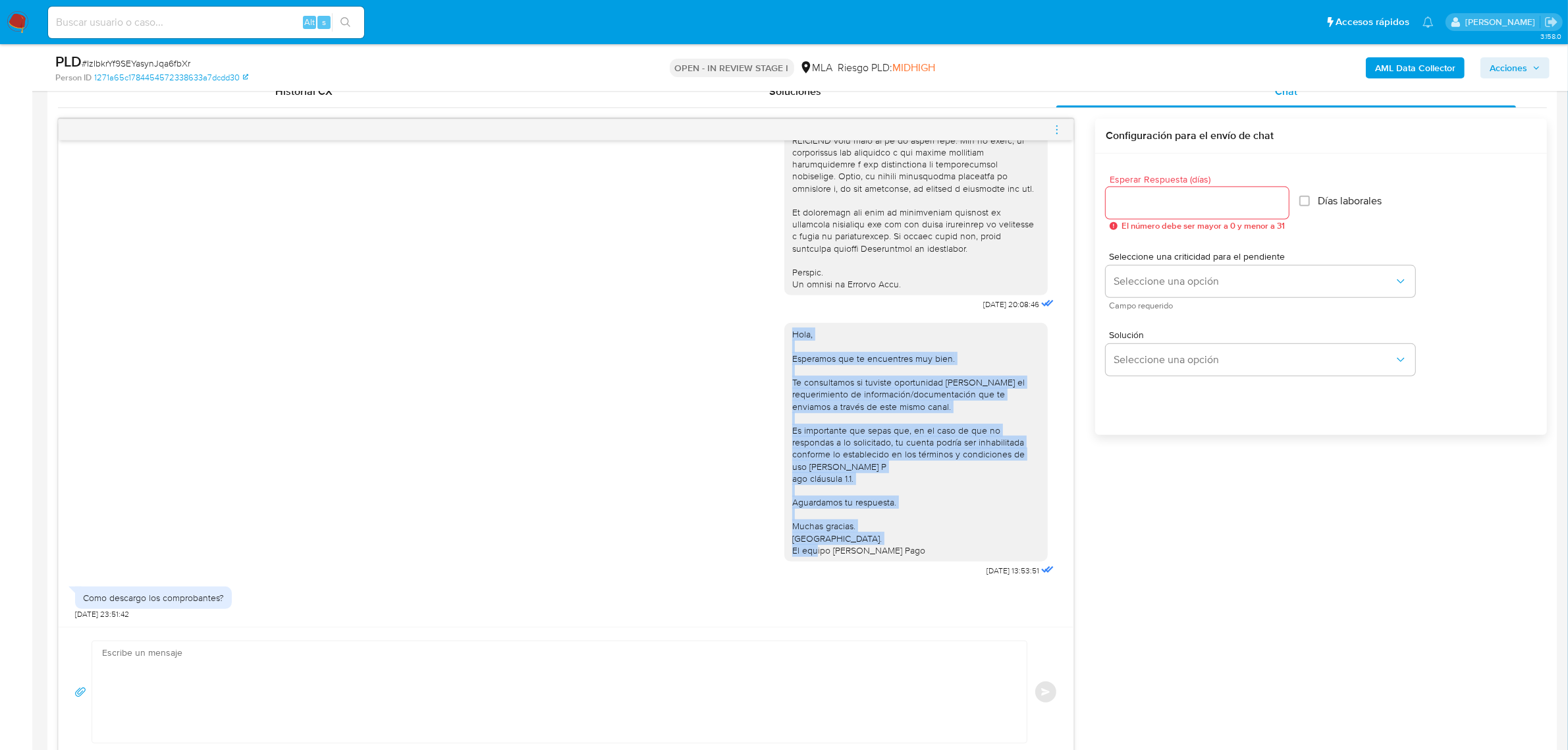
drag, startPoint x: 901, startPoint y: 543, endPoint x: 781, endPoint y: 327, distance: 247.1
click at [793, 328] on div "Hola, Esperamos que te encuentres muy bien. Te consultamos si tuviste oportunid…" at bounding box center [916, 441] width 248 height 228
copy div "Hola, Esperamos que te encuentres muy bien. Te consultamos si tuviste oportunid…"
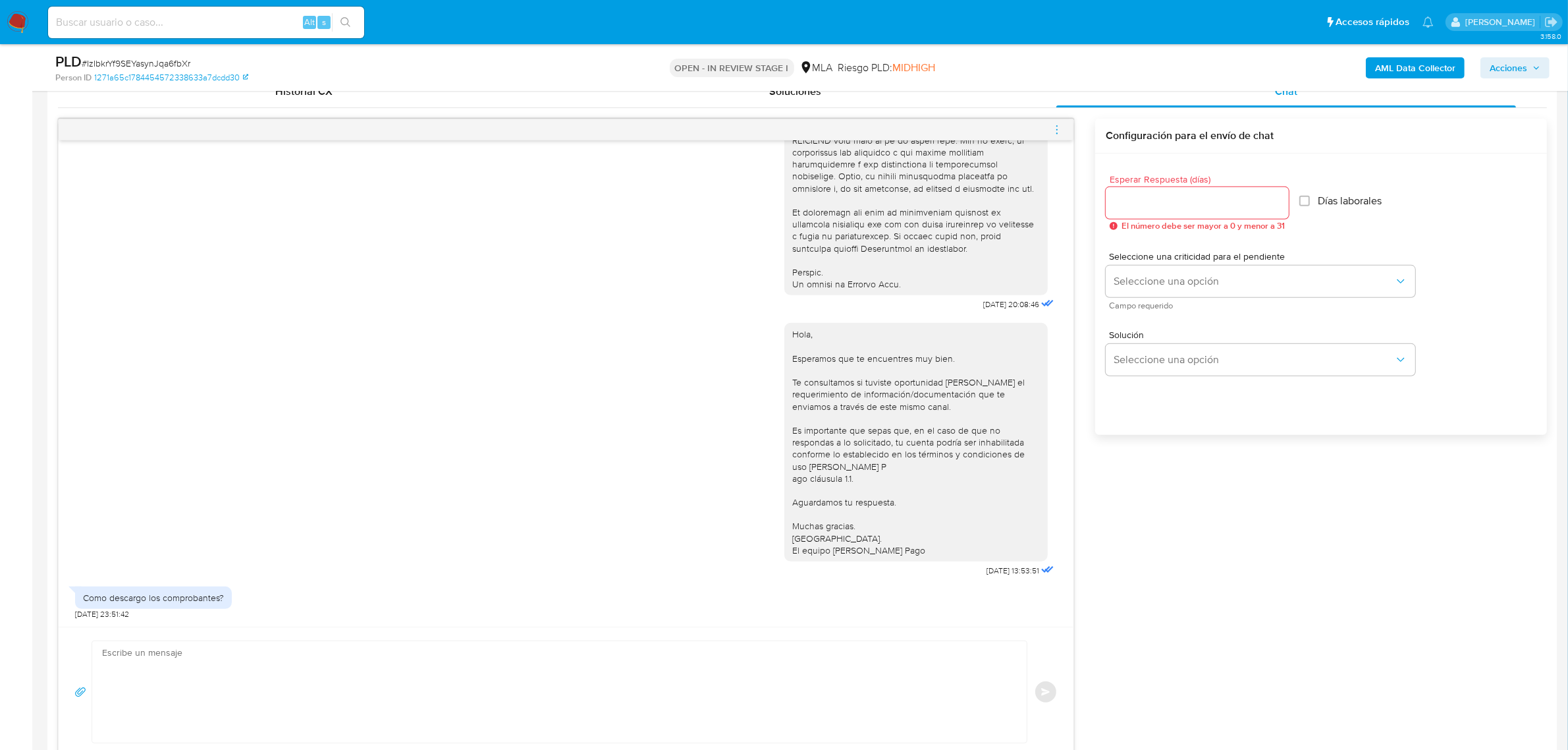
click at [238, 679] on textarea at bounding box center [556, 691] width 908 height 101
paste textarea "Hola, Esperamos que te encuentres muy bien. Te consultamos si tuviste oportunid…"
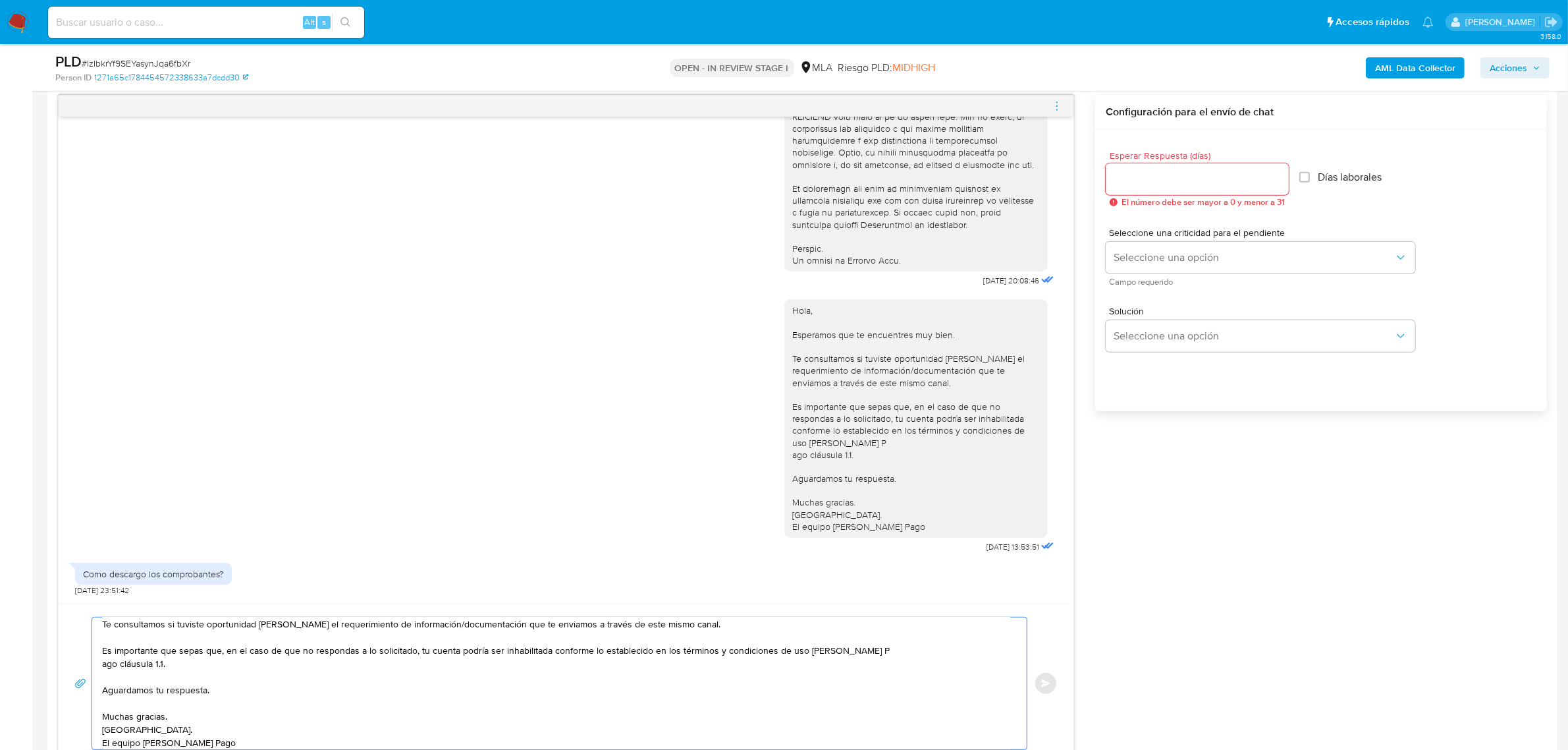
scroll to position [0, 0]
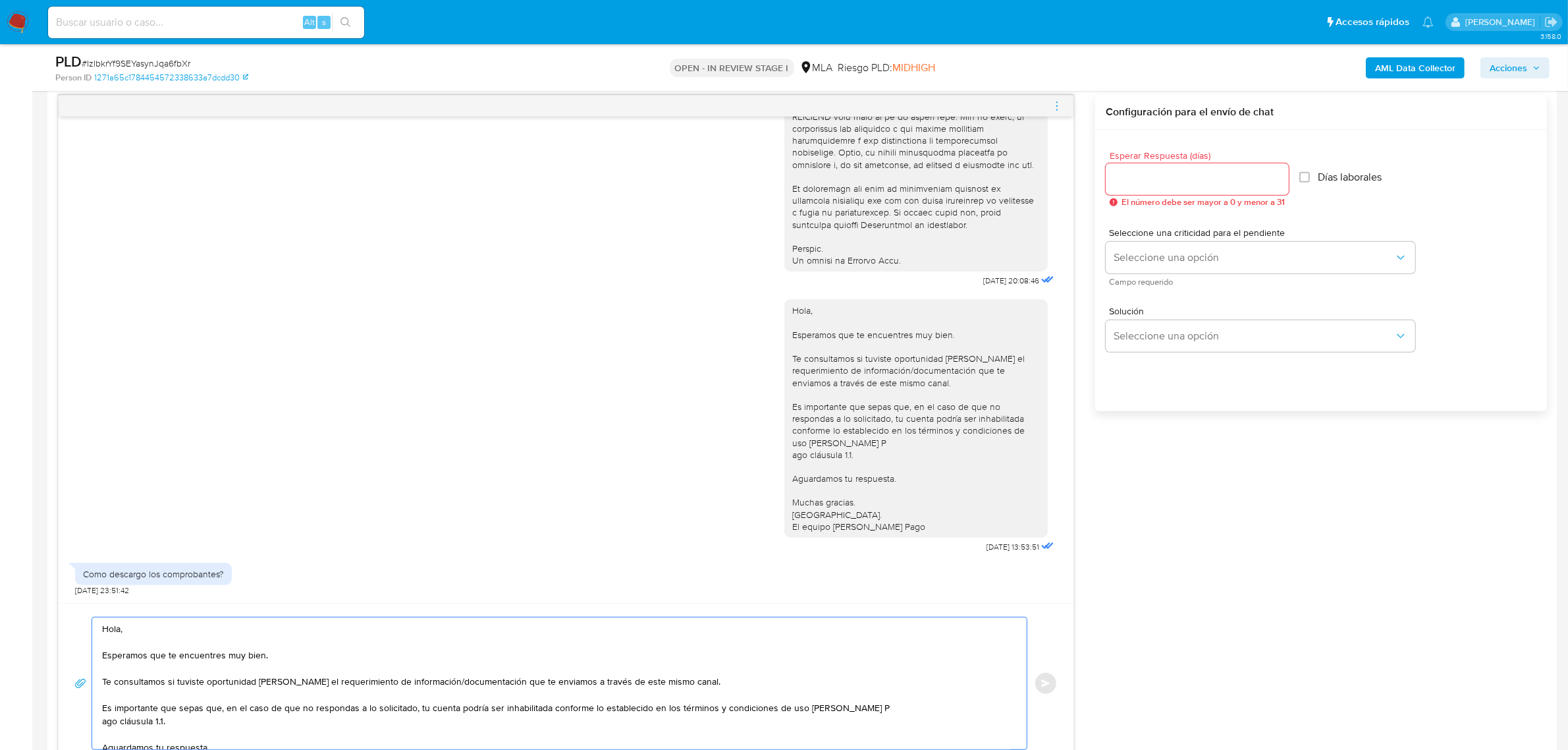
click at [158, 633] on textarea "Hola, Esperamos que te encuentres muy bien. Te consultamos si tuviste oportunid…" at bounding box center [556, 683] width 908 height 132
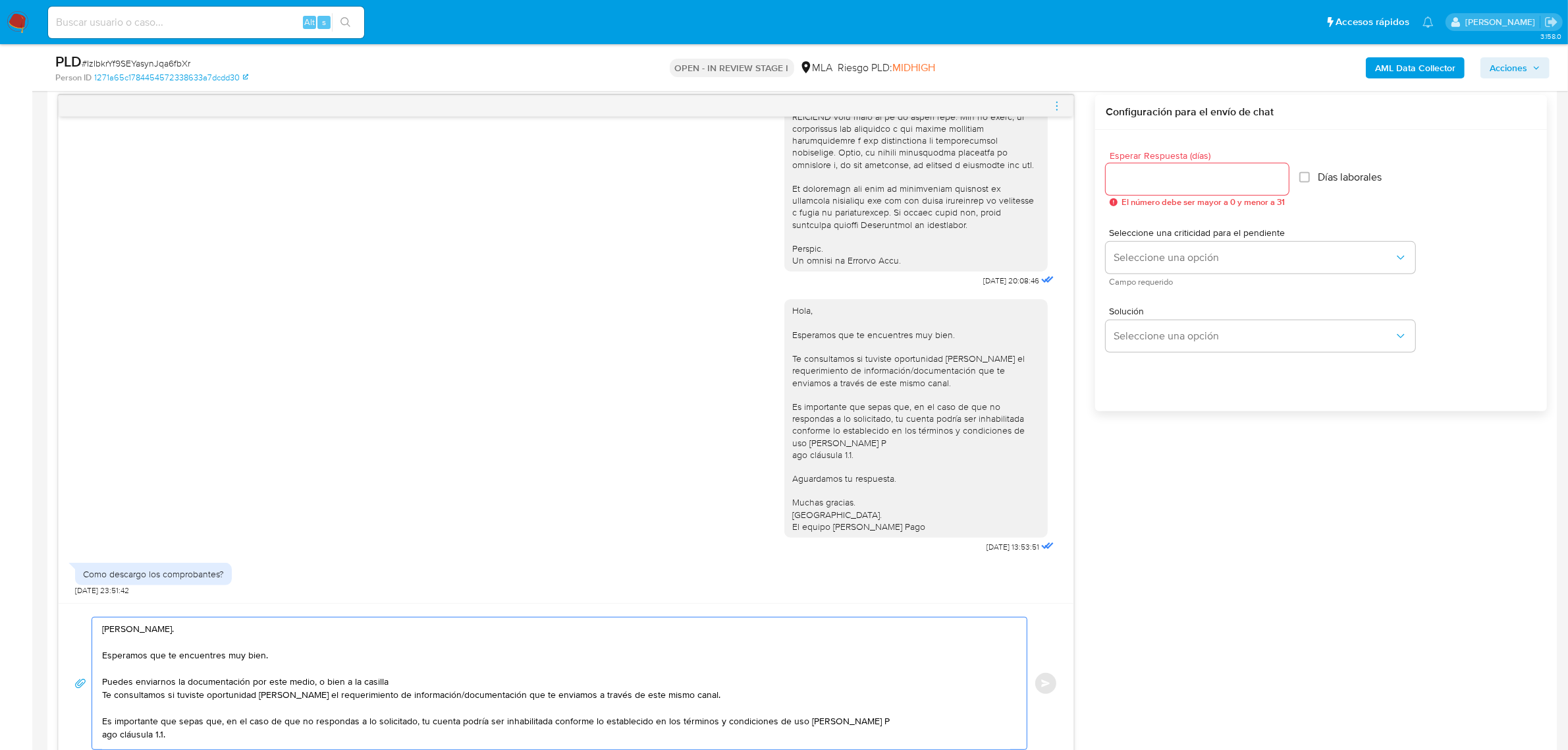
paste textarea "[EMAIL_ADDRESS][DOMAIN_NAME]"
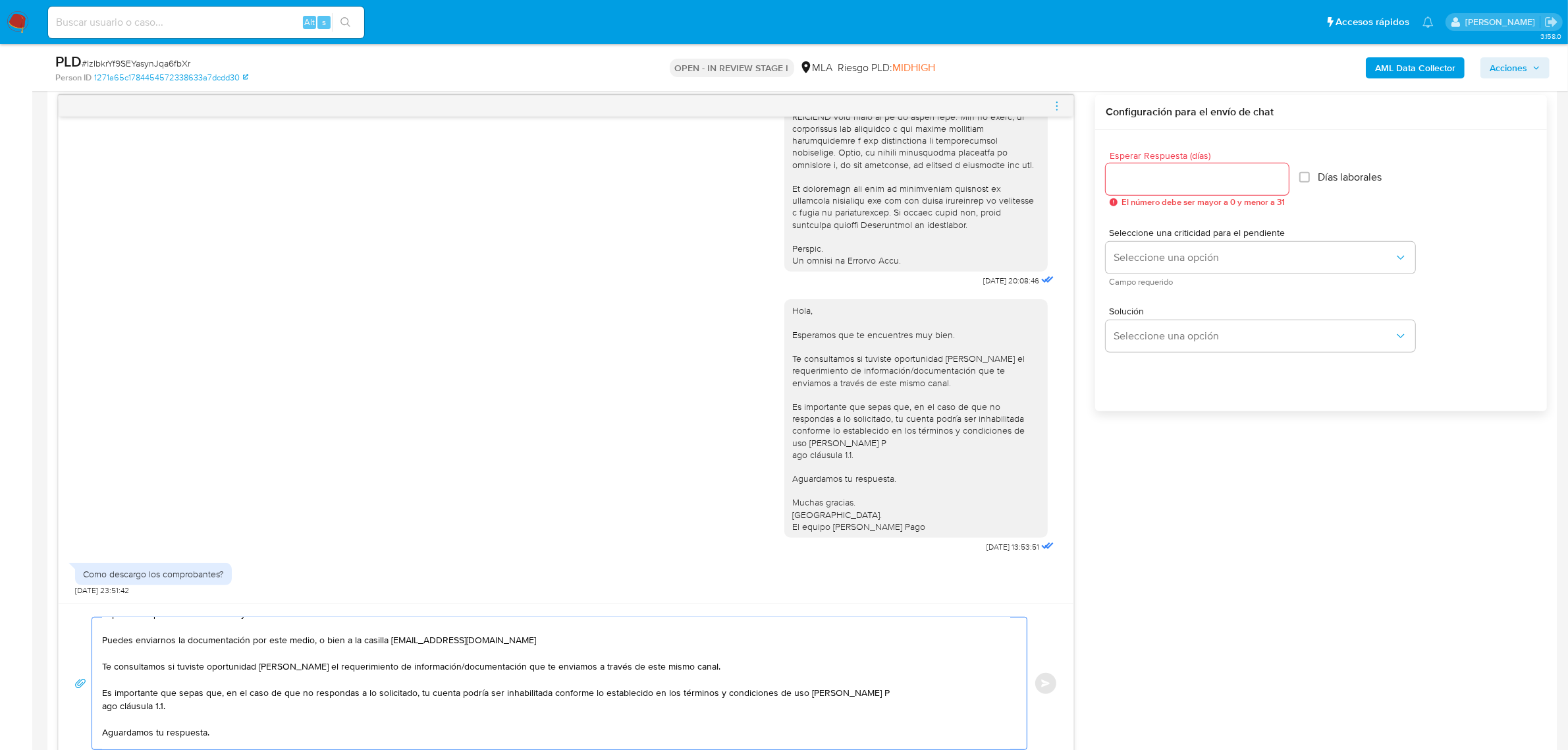
scroll to position [5, 0]
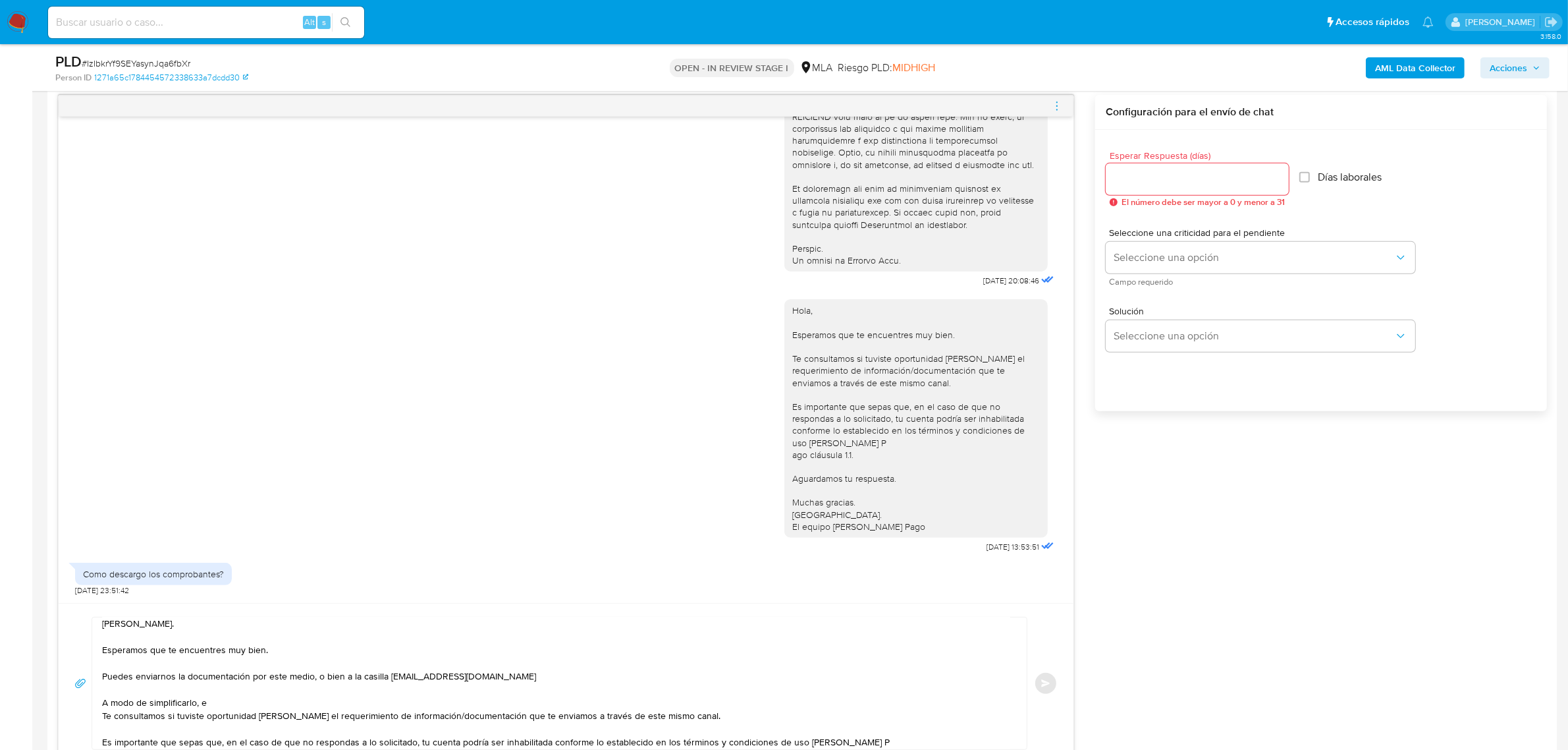
click at [245, 703] on textarea "[PERSON_NAME]. Esperamos que te encuentres muy bien. Puedes enviarnos la docume…" at bounding box center [556, 683] width 908 height 132
paste textarea "n función de las operaciones registradas en tu cuenta [PERSON_NAME] Pago, neces…"
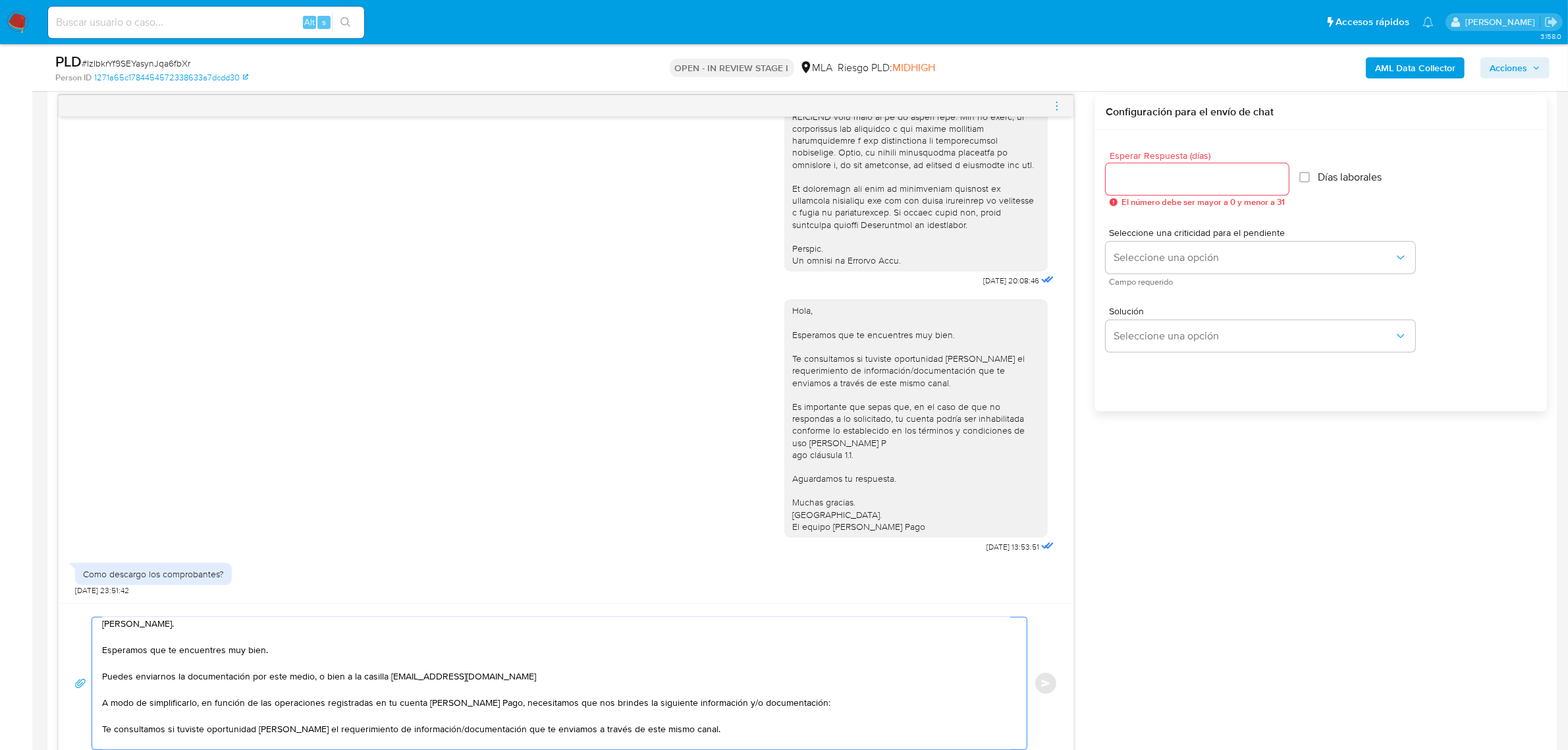
scroll to position [87, 0]
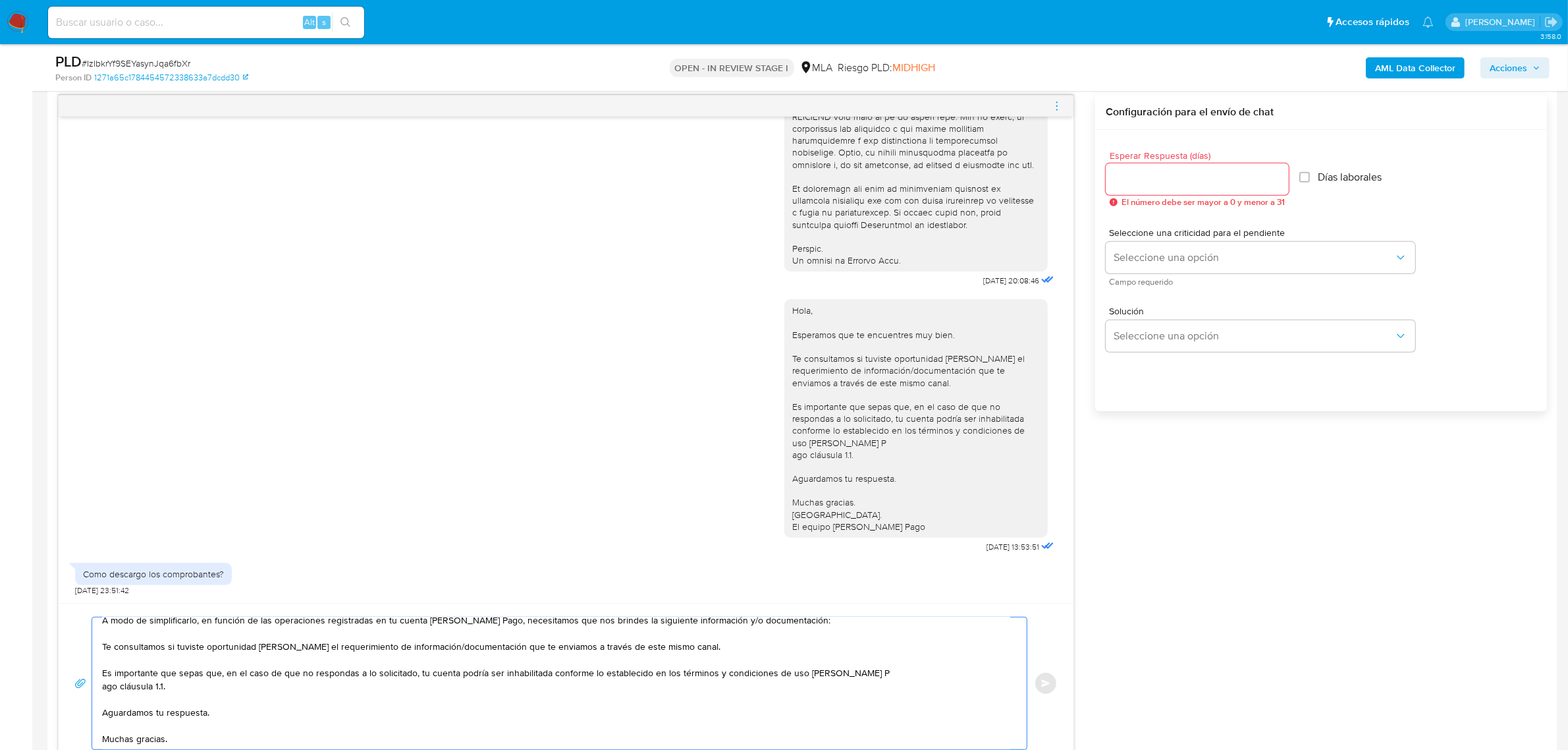
click at [211, 651] on textarea "[PERSON_NAME]. Esperamos que te encuentres muy bien. Puedes enviarnos la docume…" at bounding box center [556, 683] width 908 height 132
click at [146, 648] on textarea "[PERSON_NAME]. Esperamos que te encuentres muy bien. Puedes enviarnos la docume…" at bounding box center [556, 683] width 908 height 132
click at [116, 645] on textarea "[PERSON_NAME]. Esperamos que te encuentres muy bien. Puedes enviarnos la docume…" at bounding box center [556, 683] width 908 height 132
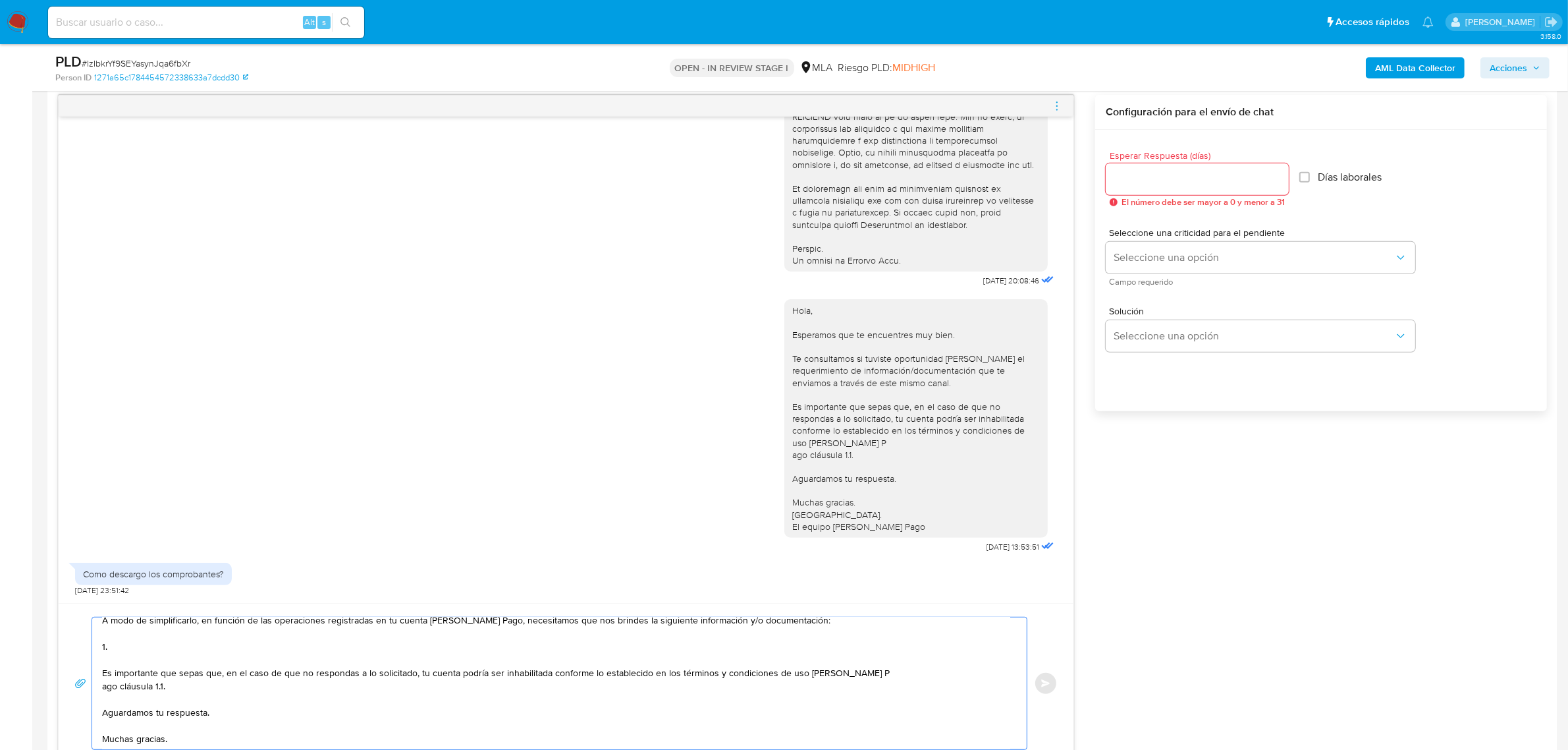
paste textarea "Detalla la actividad que realizas a través de tu cuenta. De corresponder a una …"
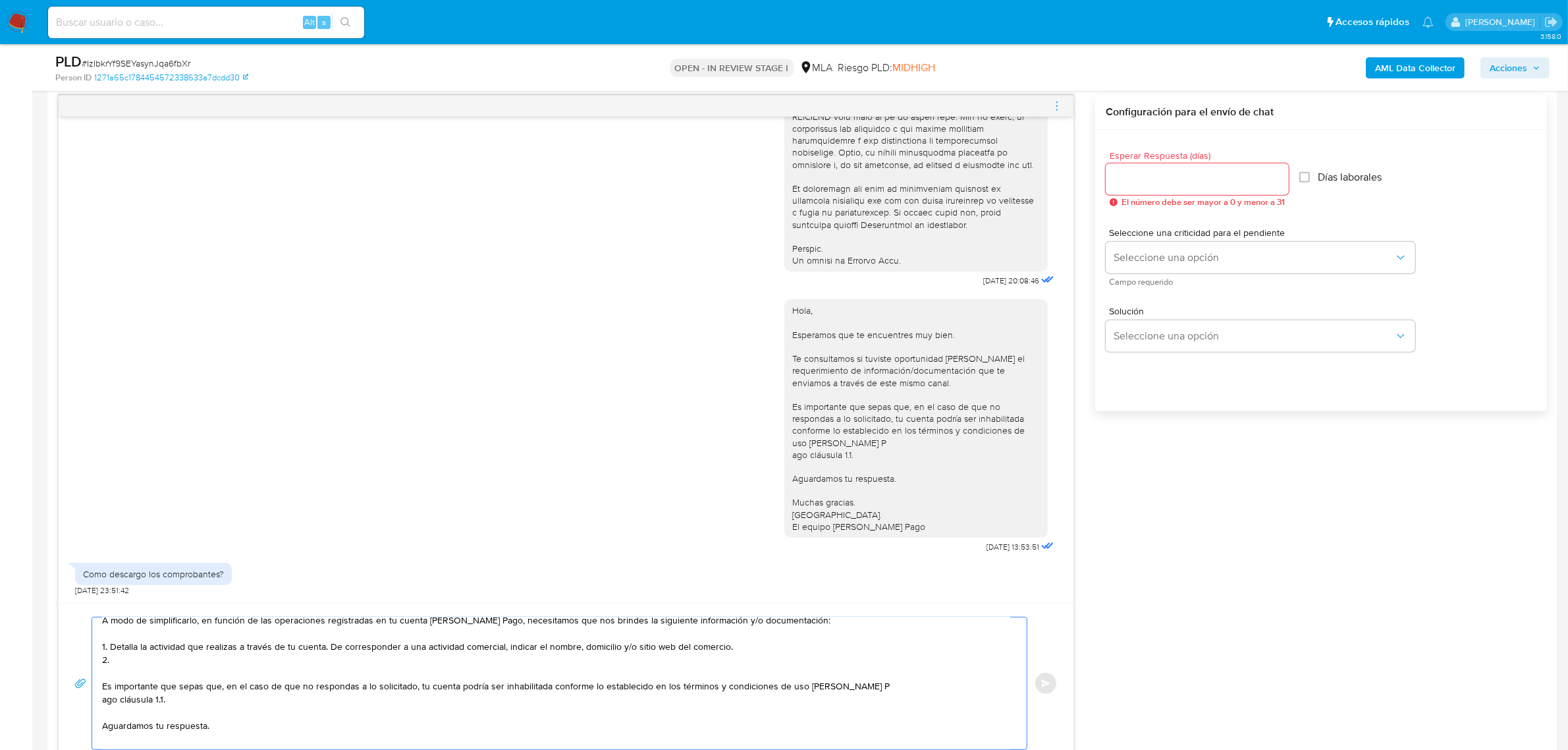
click at [132, 660] on textarea "[PERSON_NAME]. Esperamos que te encuentres muy bien. Puedes enviarnos la docume…" at bounding box center [556, 683] width 908 height 132
paste textarea "De acuerdo a la actividad que realices en tu cuenta, adjunta la siguiente docum…"
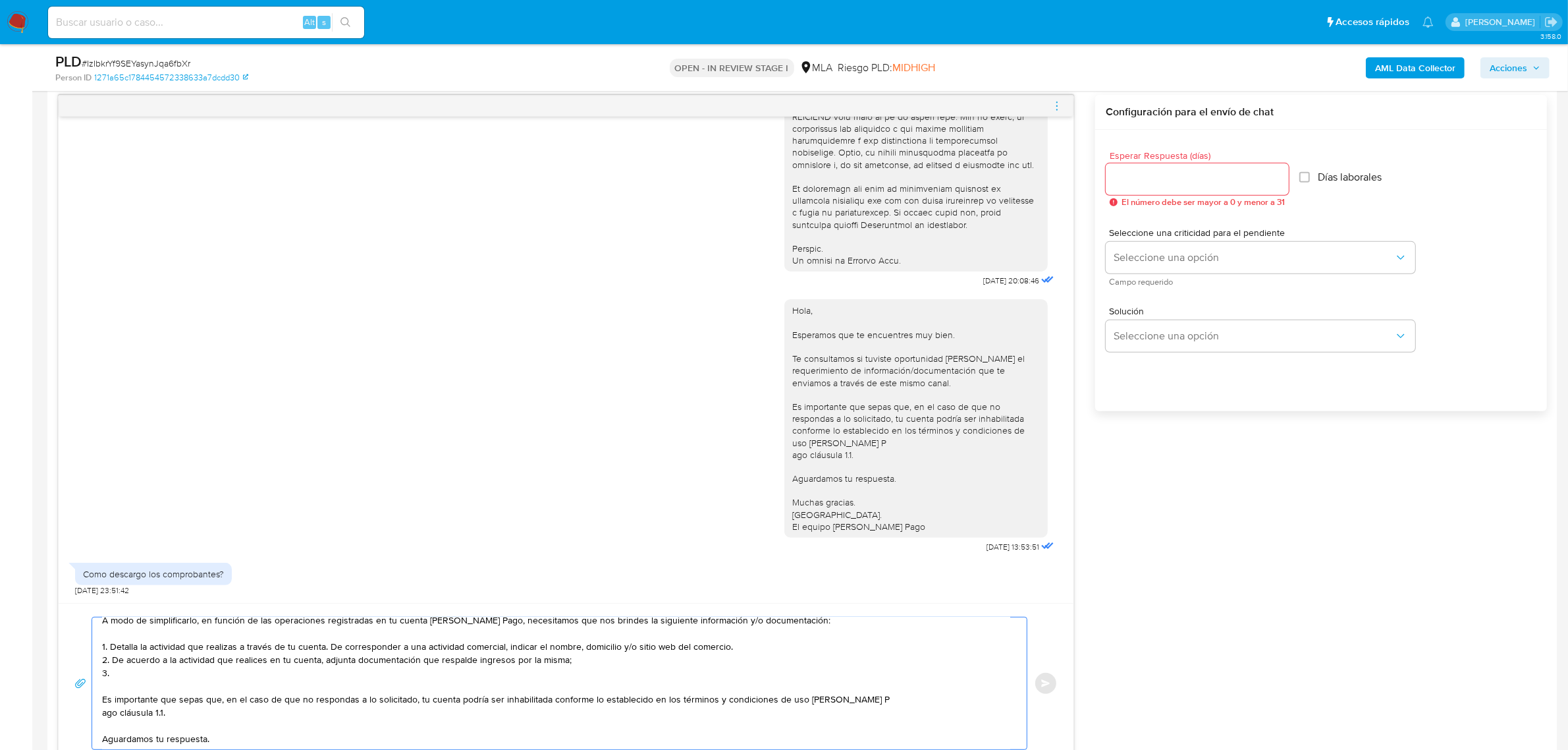
click at [139, 674] on textarea "[PERSON_NAME]. Esperamos que te encuentres muy bien. Puedes enviarnos la docume…" at bounding box center [556, 683] width 908 height 132
paste textarea "Detalle del motivo económico de las operaciones cursadas con las siguientes con…"
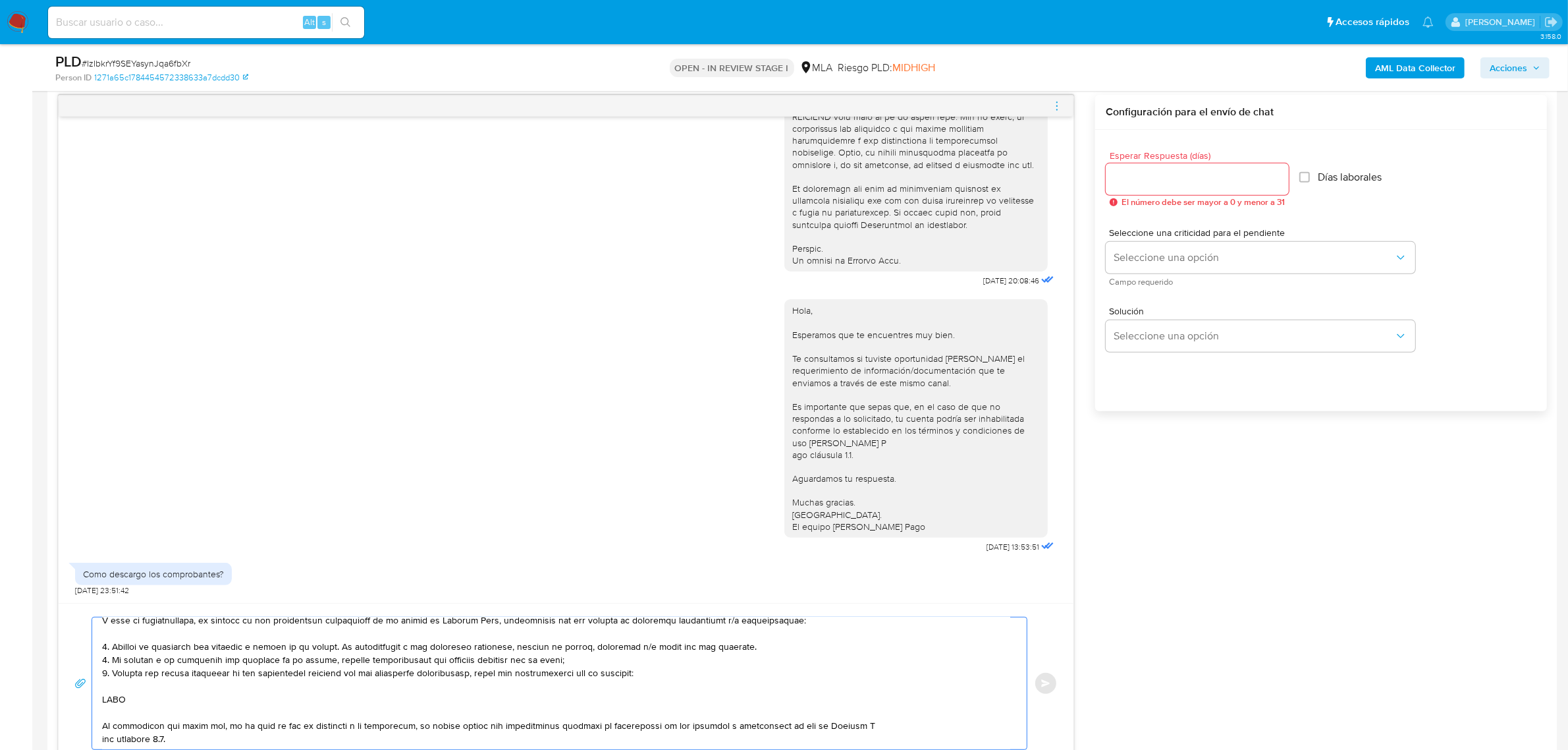
click at [118, 696] on textarea at bounding box center [556, 683] width 908 height 132
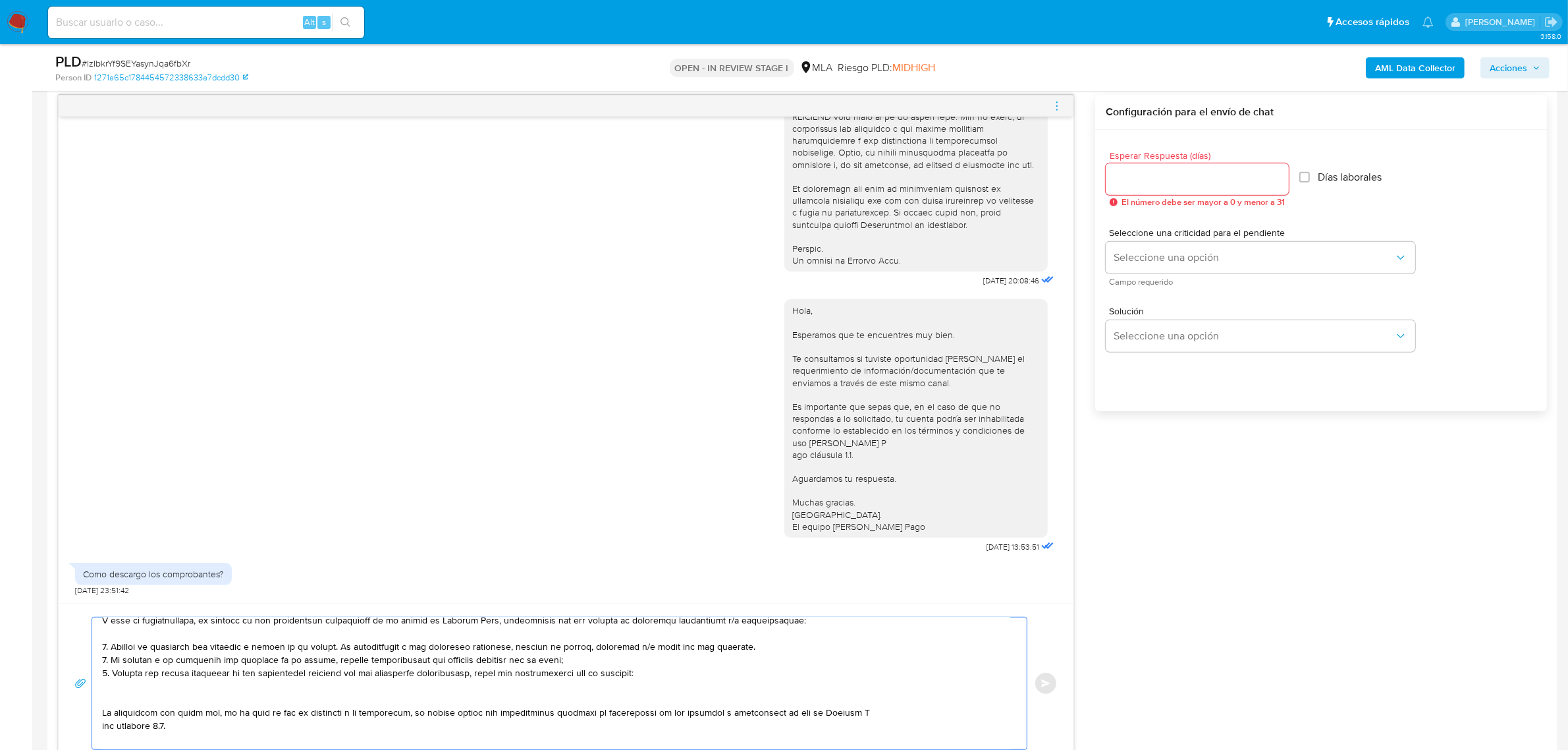
paste textarea "27040744229 name: [PERSON_NAME] || alias:"
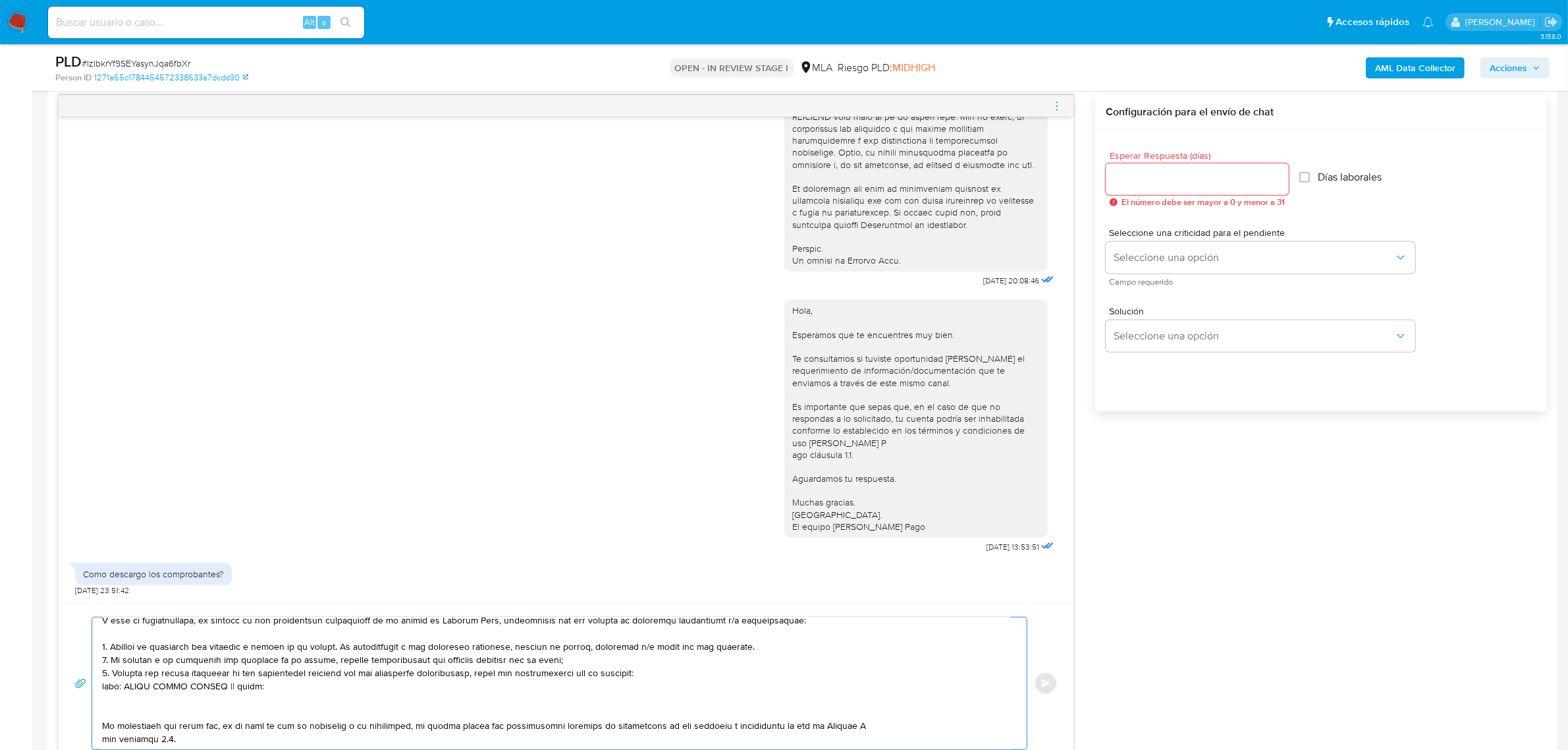
scroll to position [163, 0]
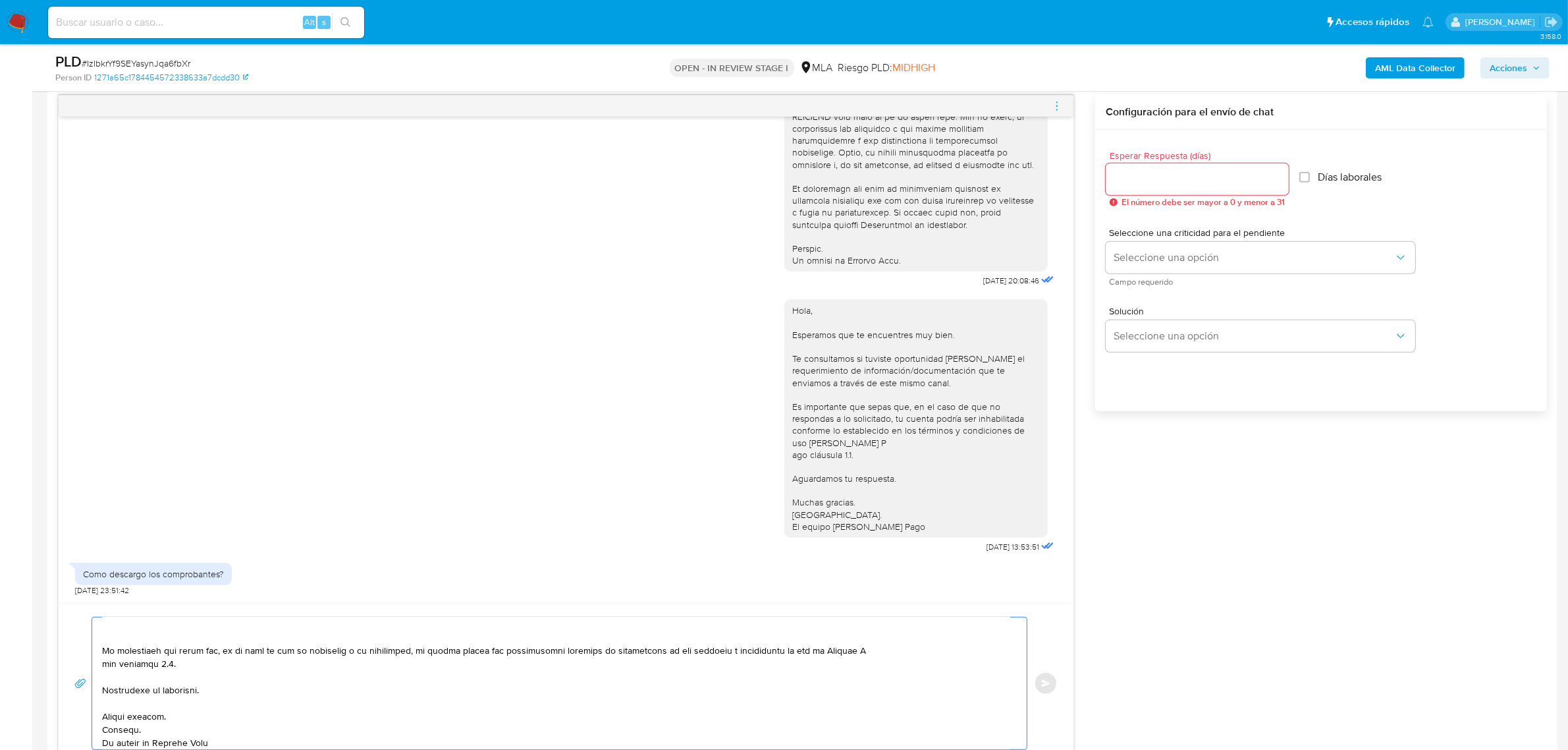
click at [893, 648] on textarea at bounding box center [556, 683] width 908 height 132
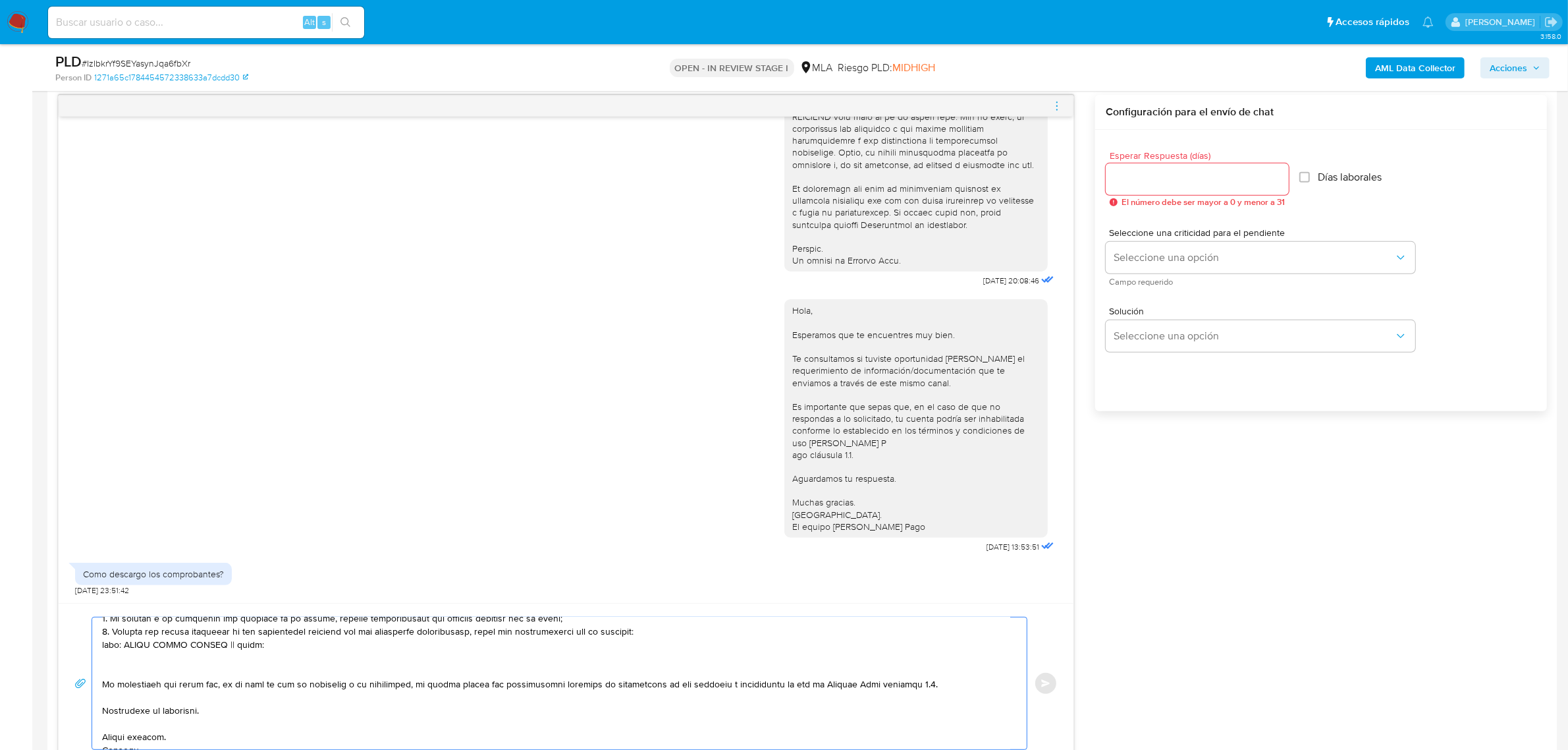
scroll to position [67, 0]
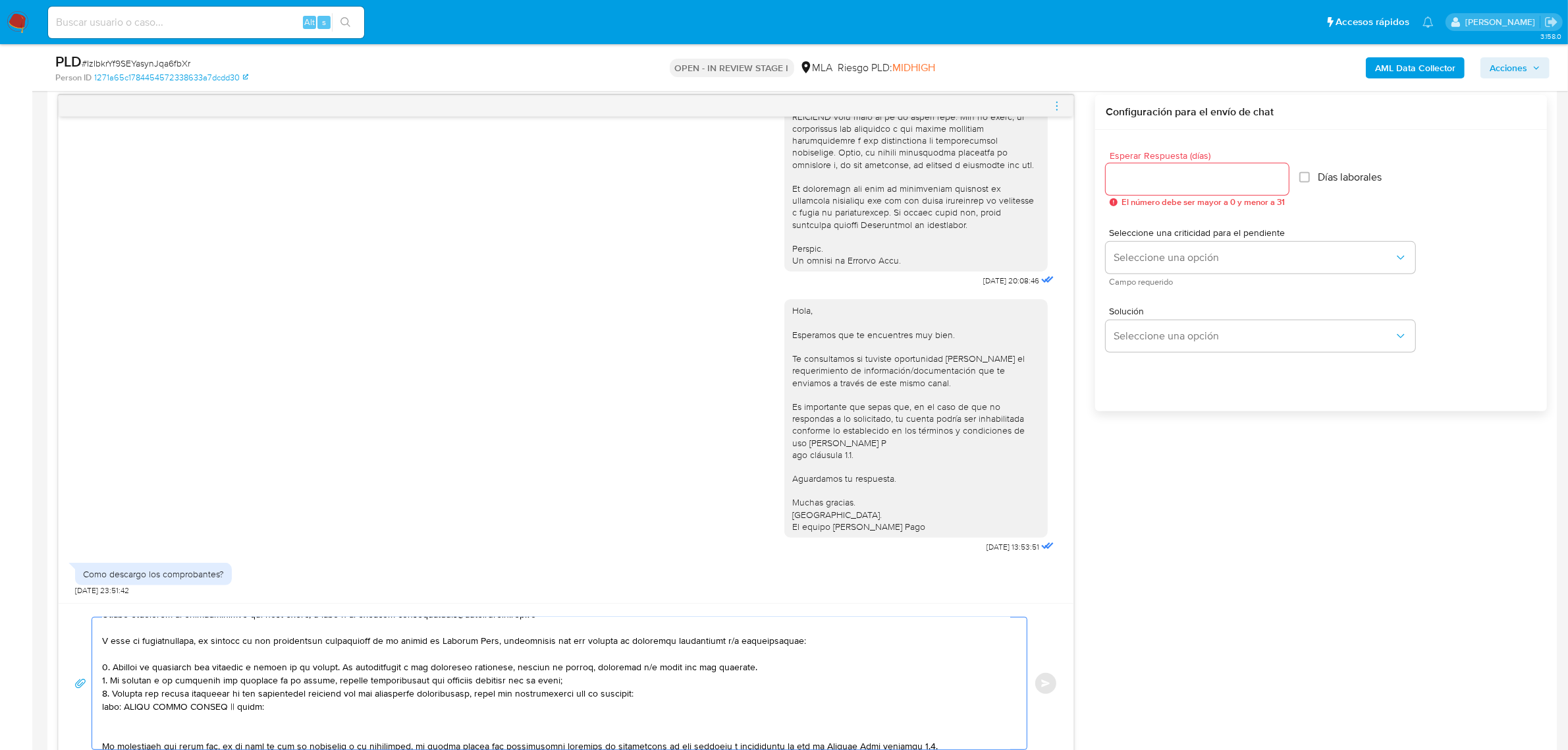
click at [127, 708] on textarea at bounding box center [556, 683] width 908 height 132
paste textarea "27040744229"
click at [185, 725] on textarea at bounding box center [556, 683] width 908 height 132
paste textarea "20266046929 [PERSON_NAME]"
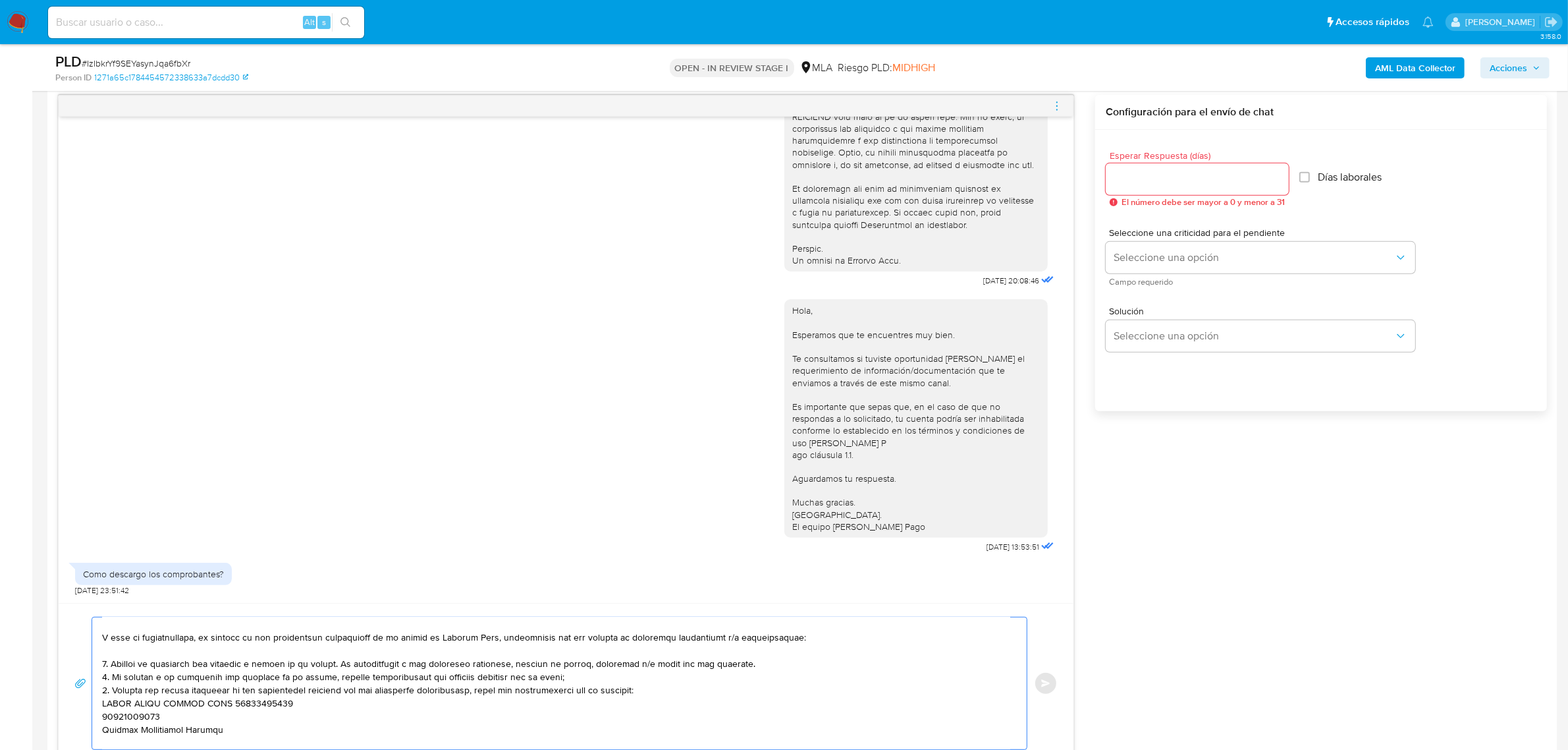
click at [147, 722] on textarea at bounding box center [556, 683] width 908 height 132
paste textarea "20266046929"
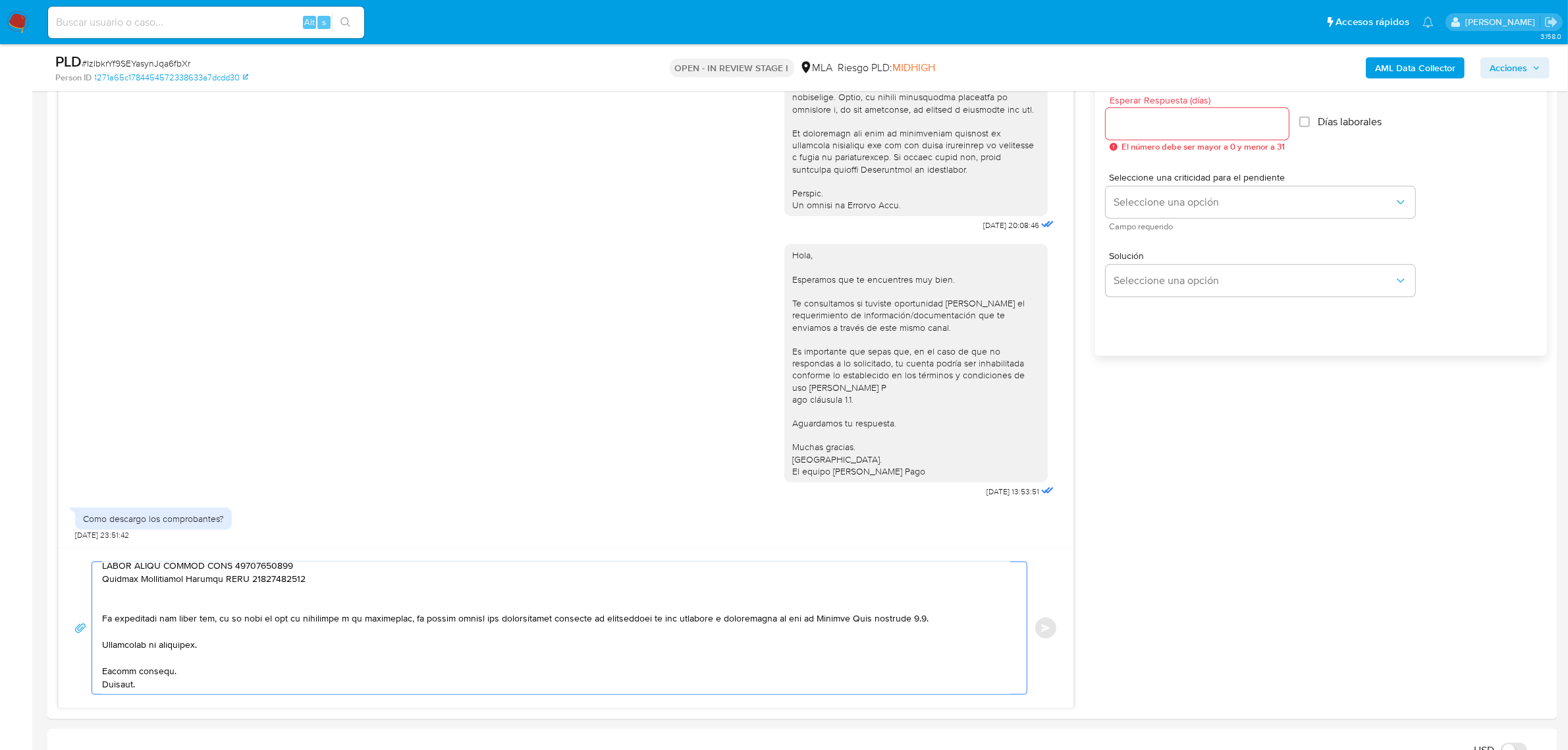
scroll to position [167, 0]
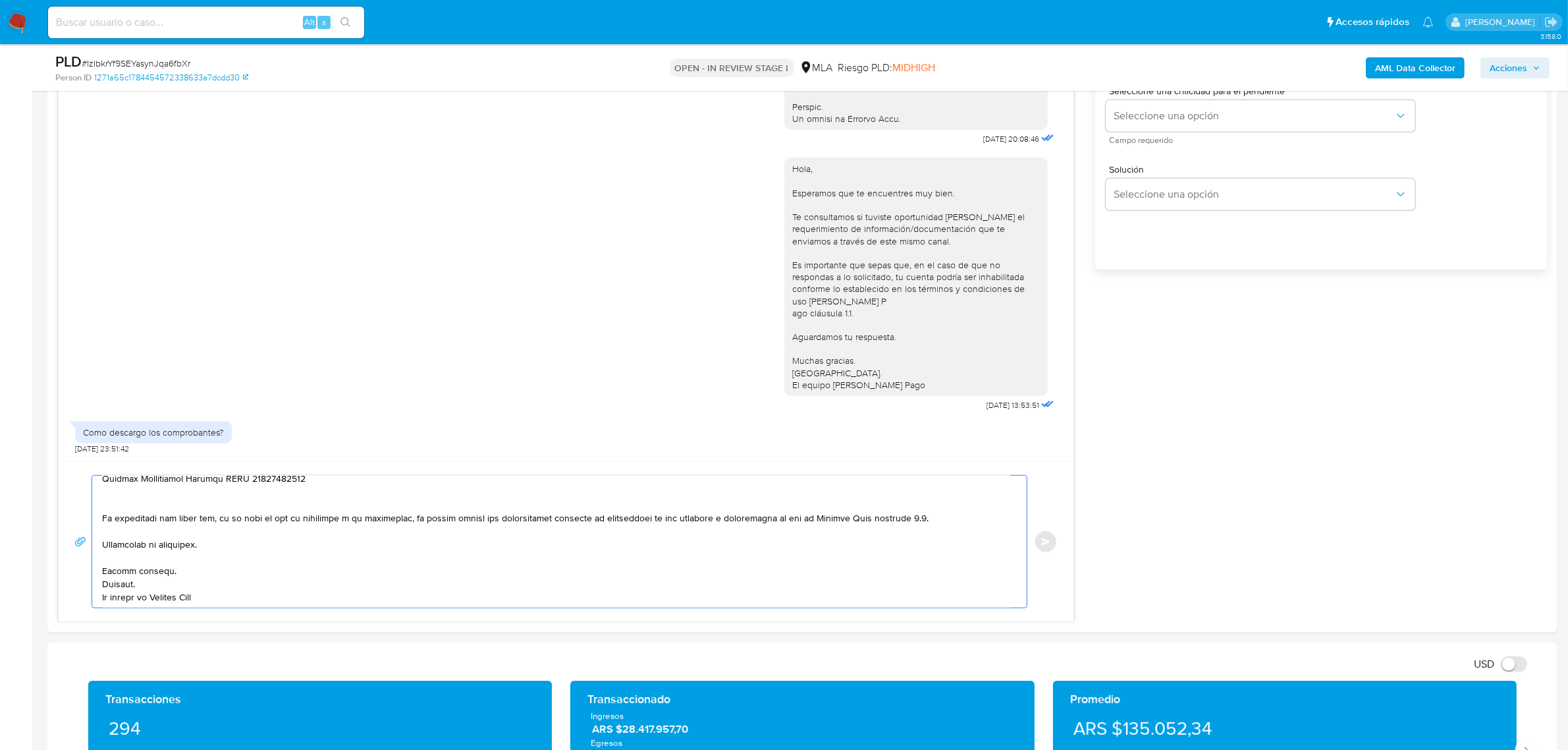
drag, startPoint x: 119, startPoint y: 649, endPoint x: 176, endPoint y: 750, distance: 116.0
click at [176, 749] on html "Pausado Ver notificaciones Alt s Accesos rápidos Presiona las siguientes teclas…" at bounding box center [784, 751] width 1568 height 3152
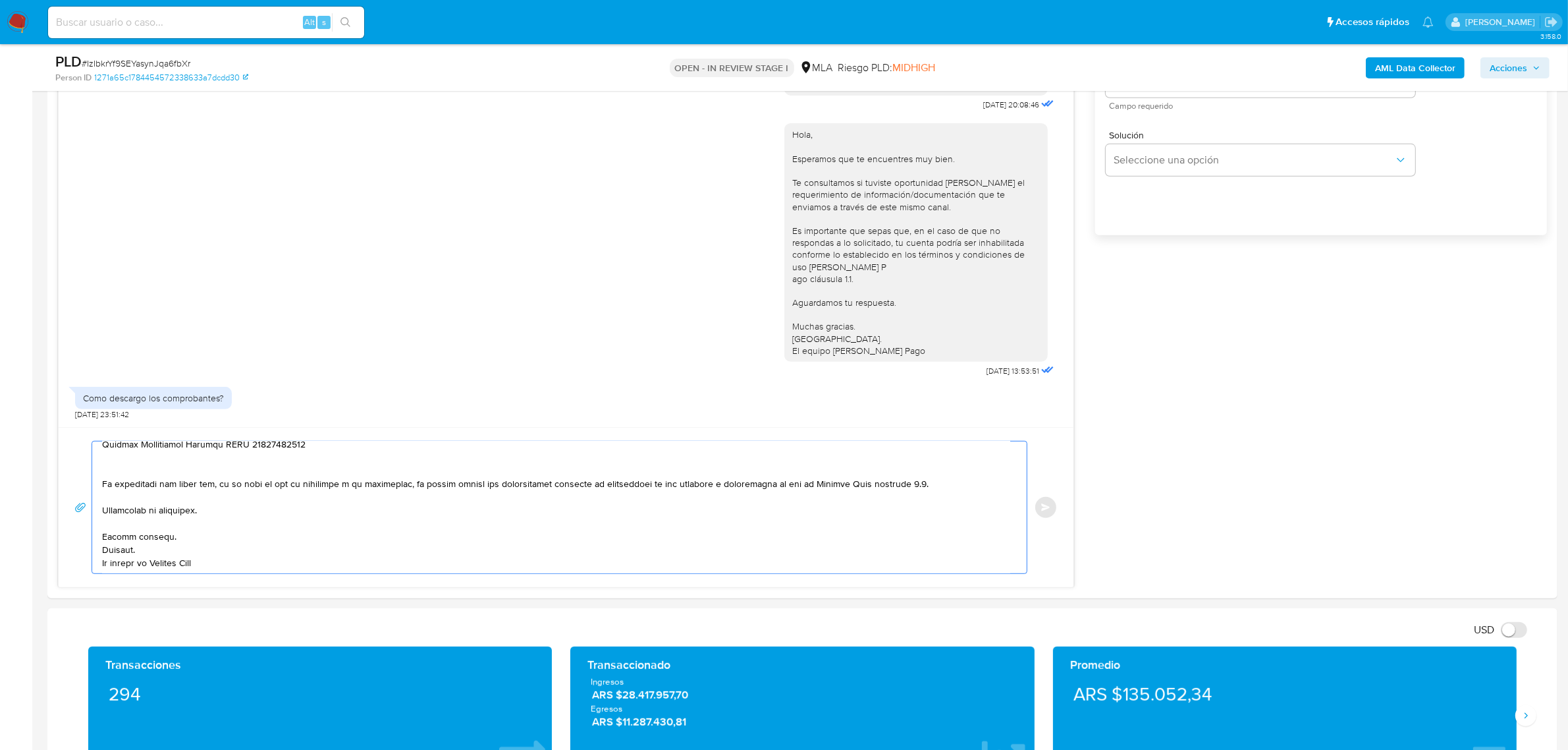
paste textarea "27214822313 [PERSON_NAME] name: [PERSON_NAME] || alias: 27428756253 [PERSON_NAM…"
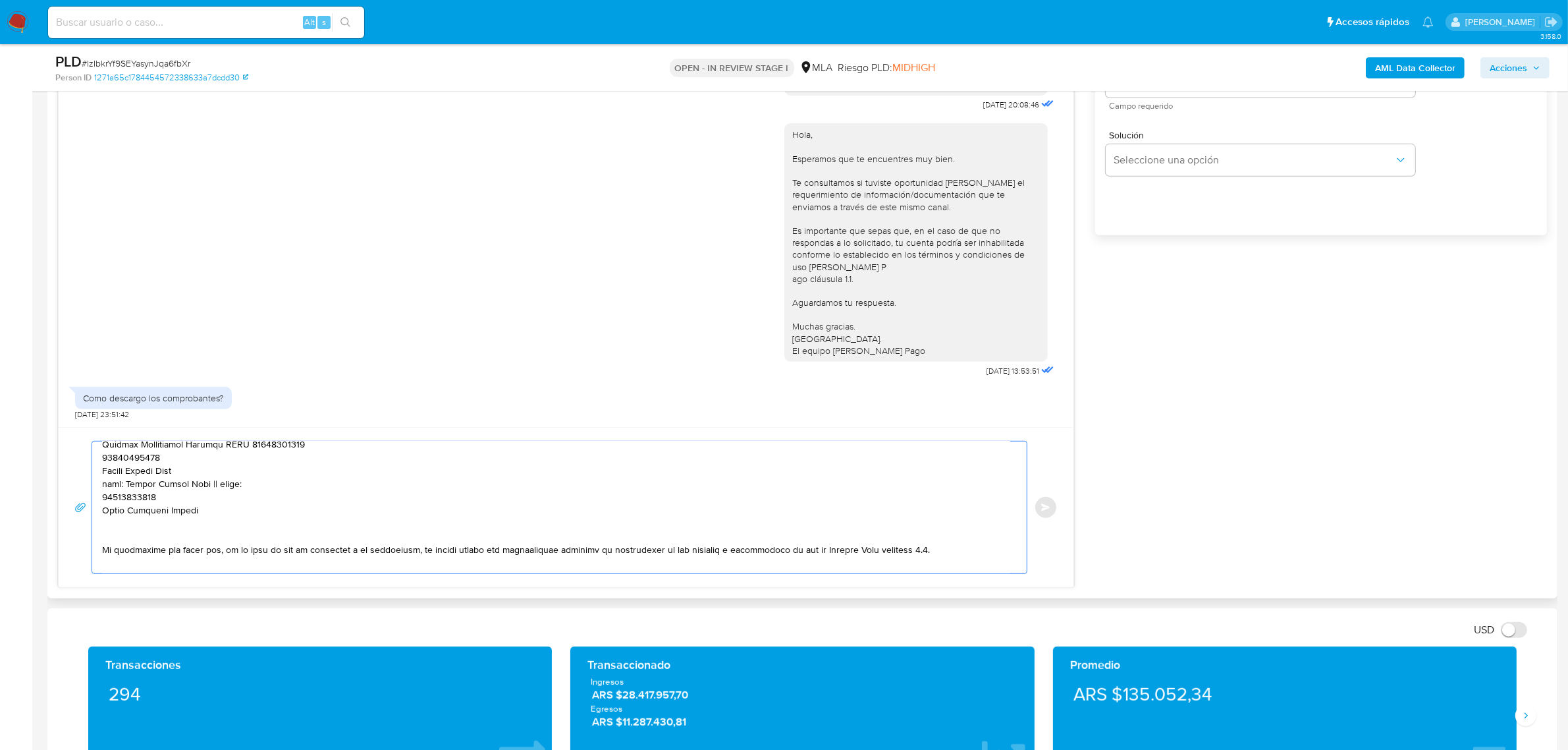
click at [132, 458] on textarea at bounding box center [556, 507] width 908 height 132
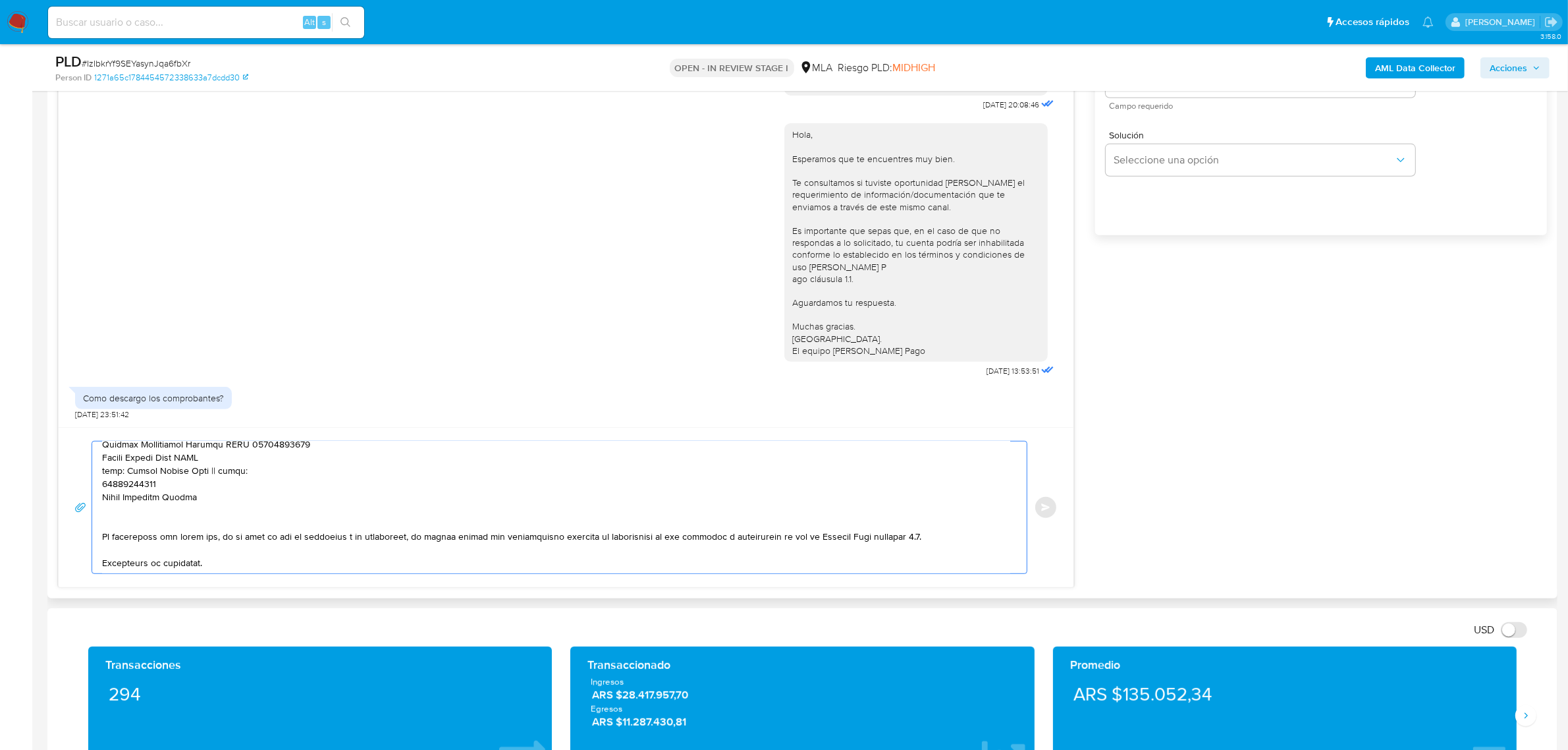
paste textarea "27214822313"
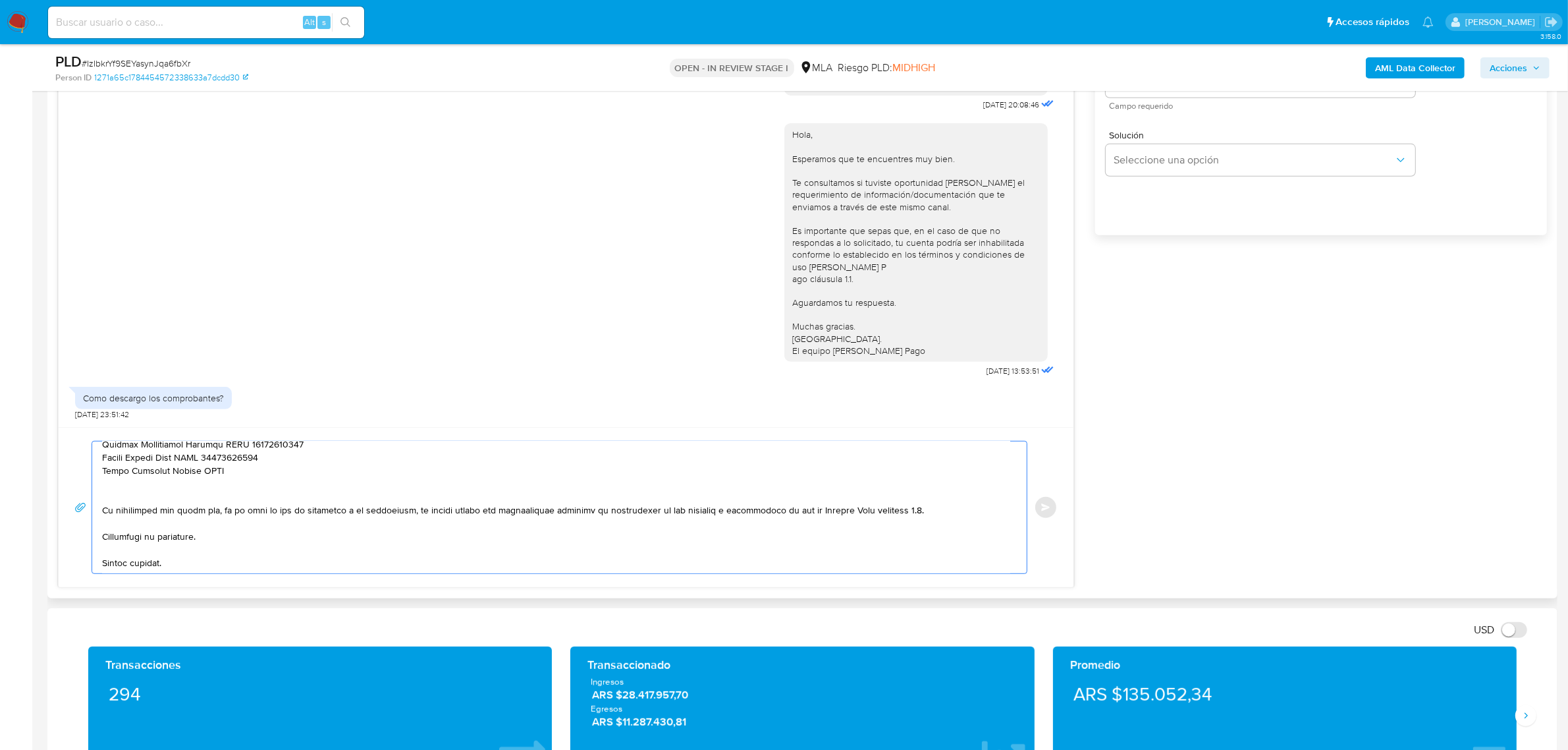
paste textarea "27428756253"
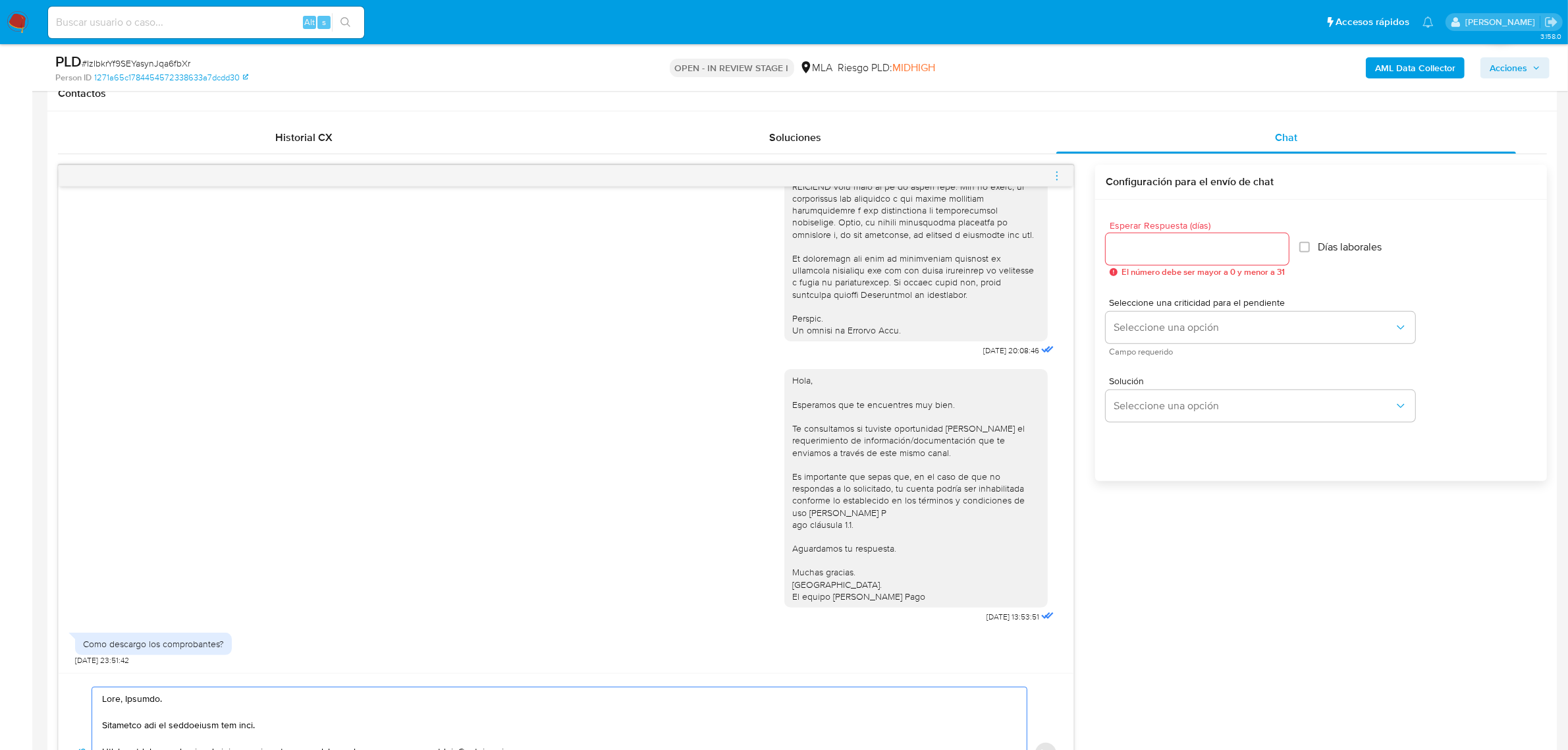
scroll to position [612, 0]
type textarea "Lore, Ipsumdo. Sitametco adi el seddoeiusm tem inci. Utlabo etdolorem al enimad…"
click at [1144, 264] on div at bounding box center [1197, 250] width 183 height 32
click at [1156, 249] on input "Esperar Respuesta (días)" at bounding box center [1197, 250] width 183 height 17
type input "1"
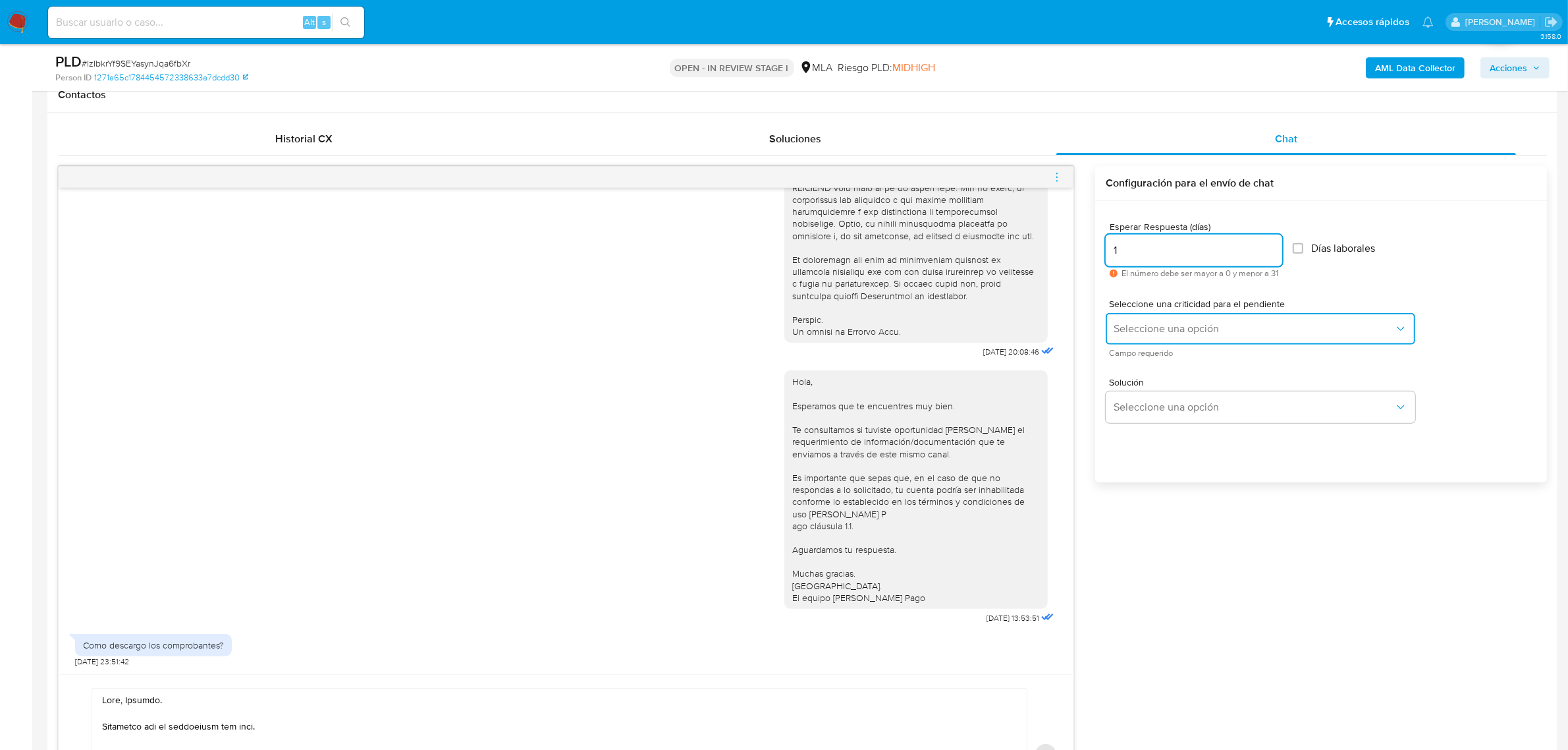
click at [1179, 333] on span "Seleccione una opción" at bounding box center [1254, 329] width 280 height 13
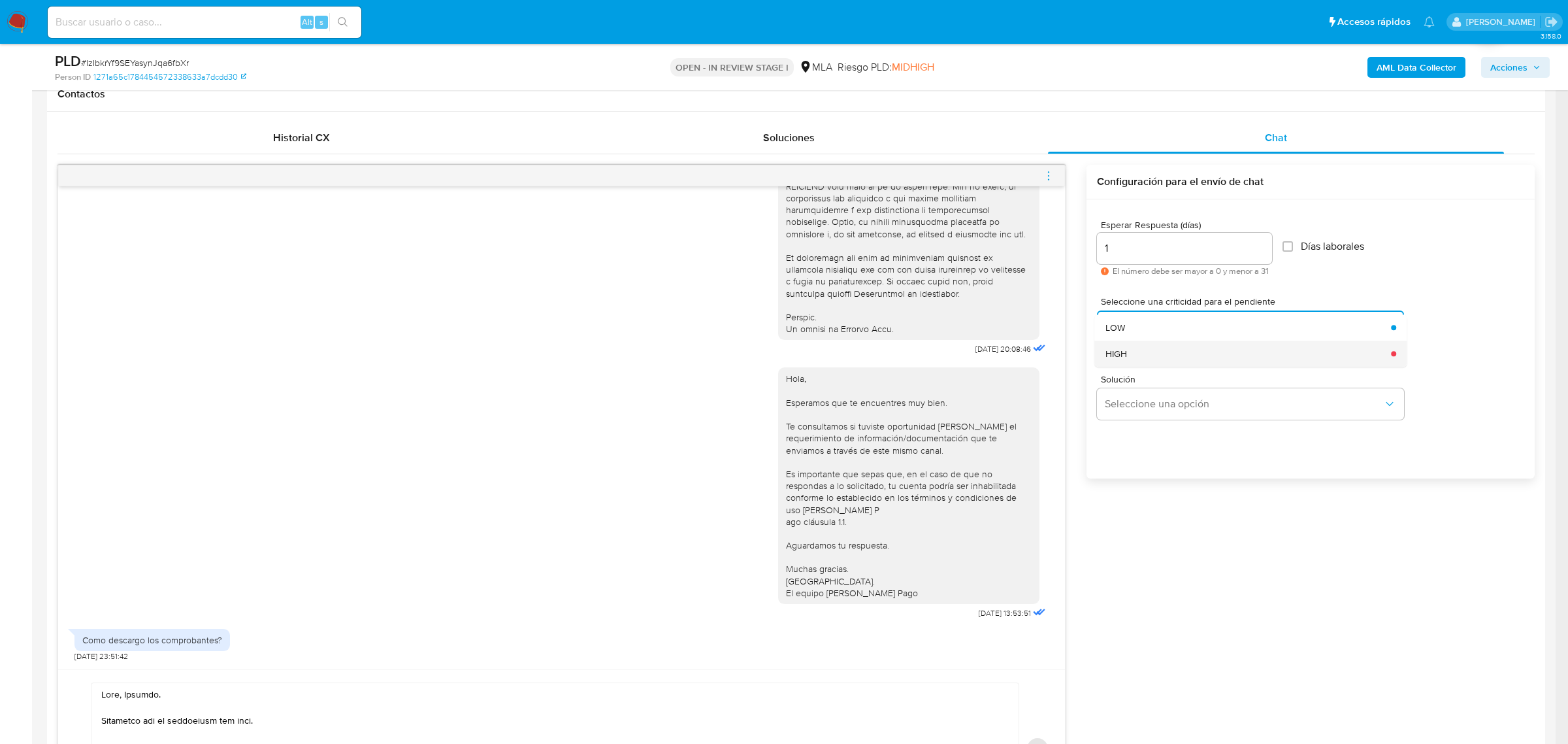
click at [1183, 351] on div "HIGH" at bounding box center [1245, 353] width 278 height 26
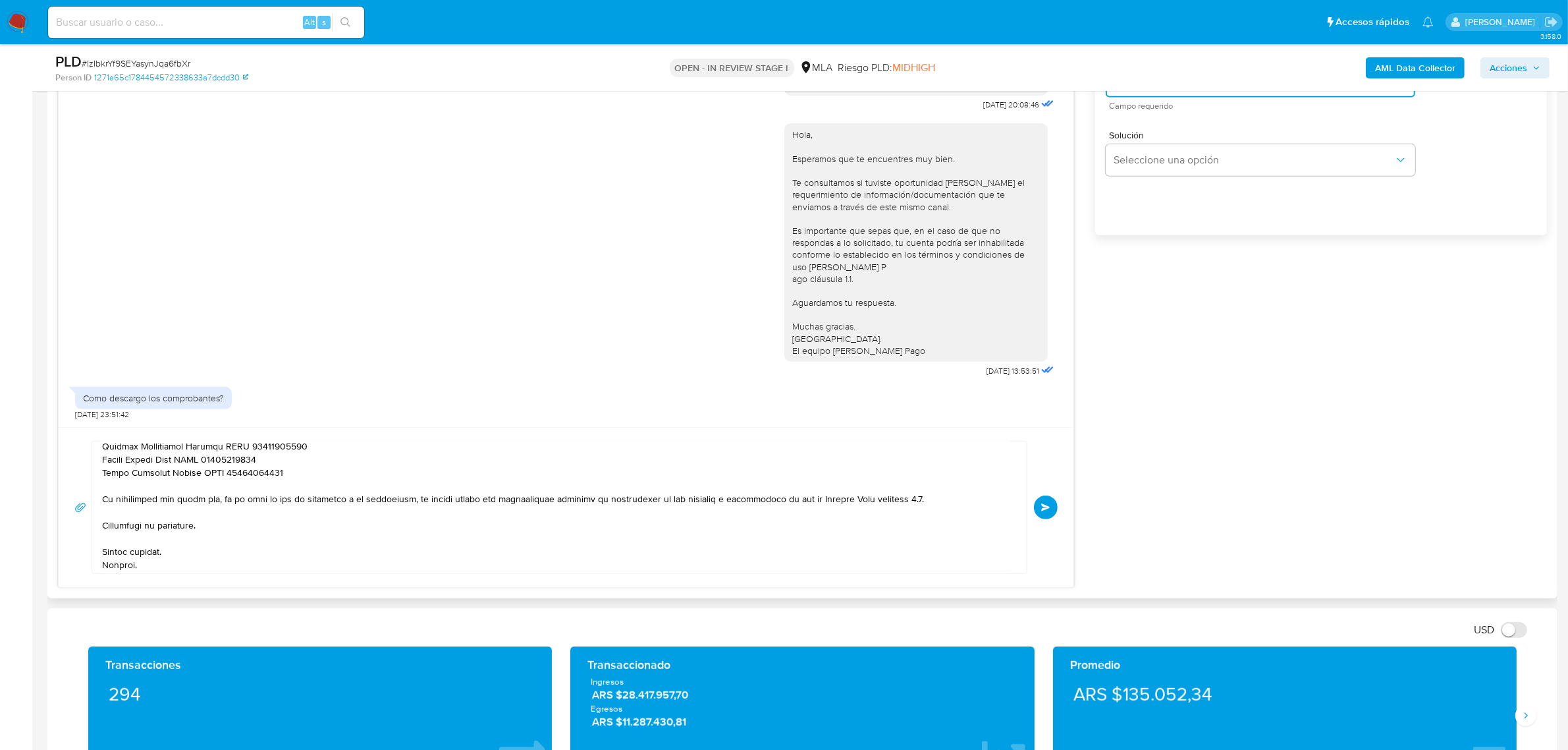
scroll to position [180, 0]
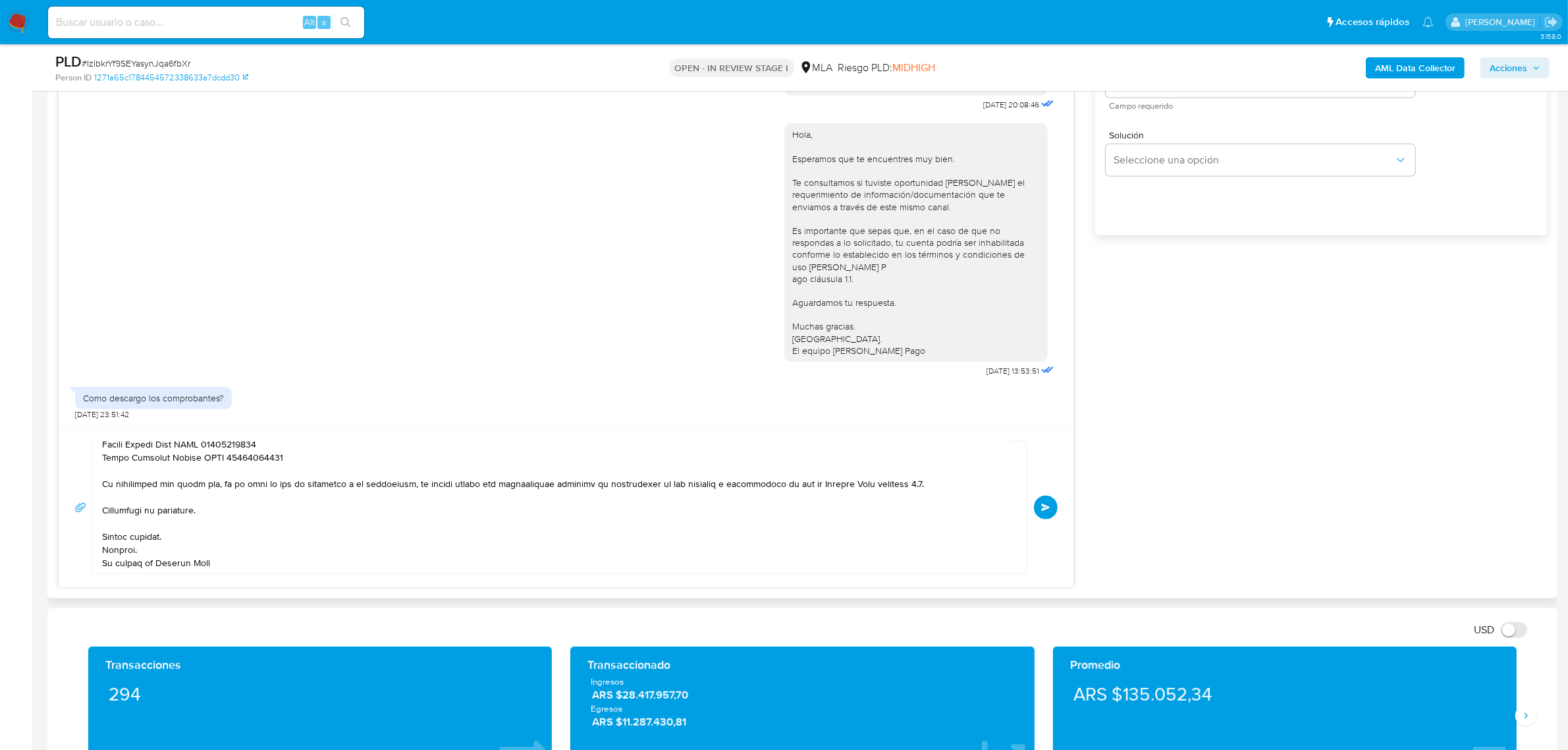
click at [1048, 508] on span "Enviar" at bounding box center [1046, 507] width 9 height 8
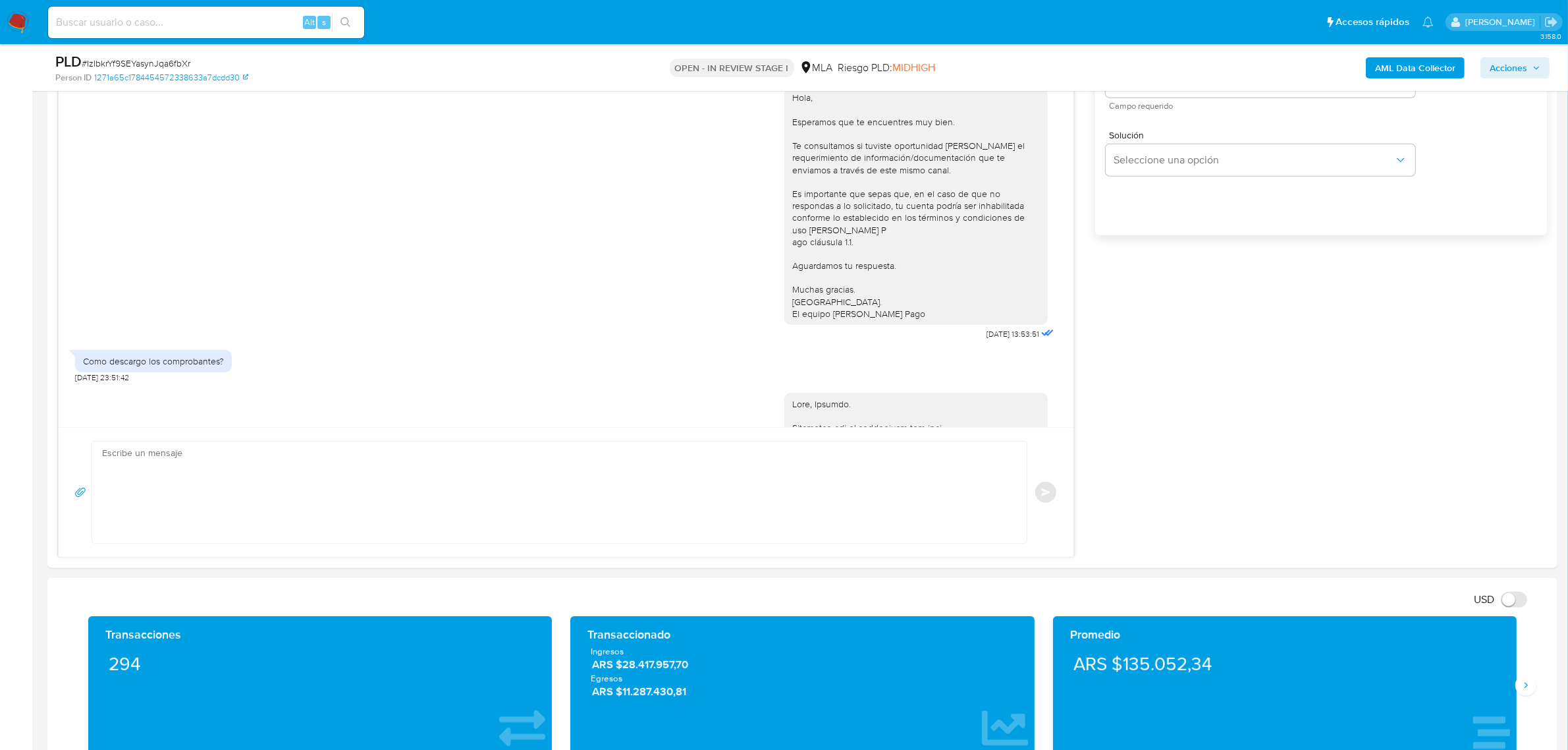
scroll to position [1038, 0]
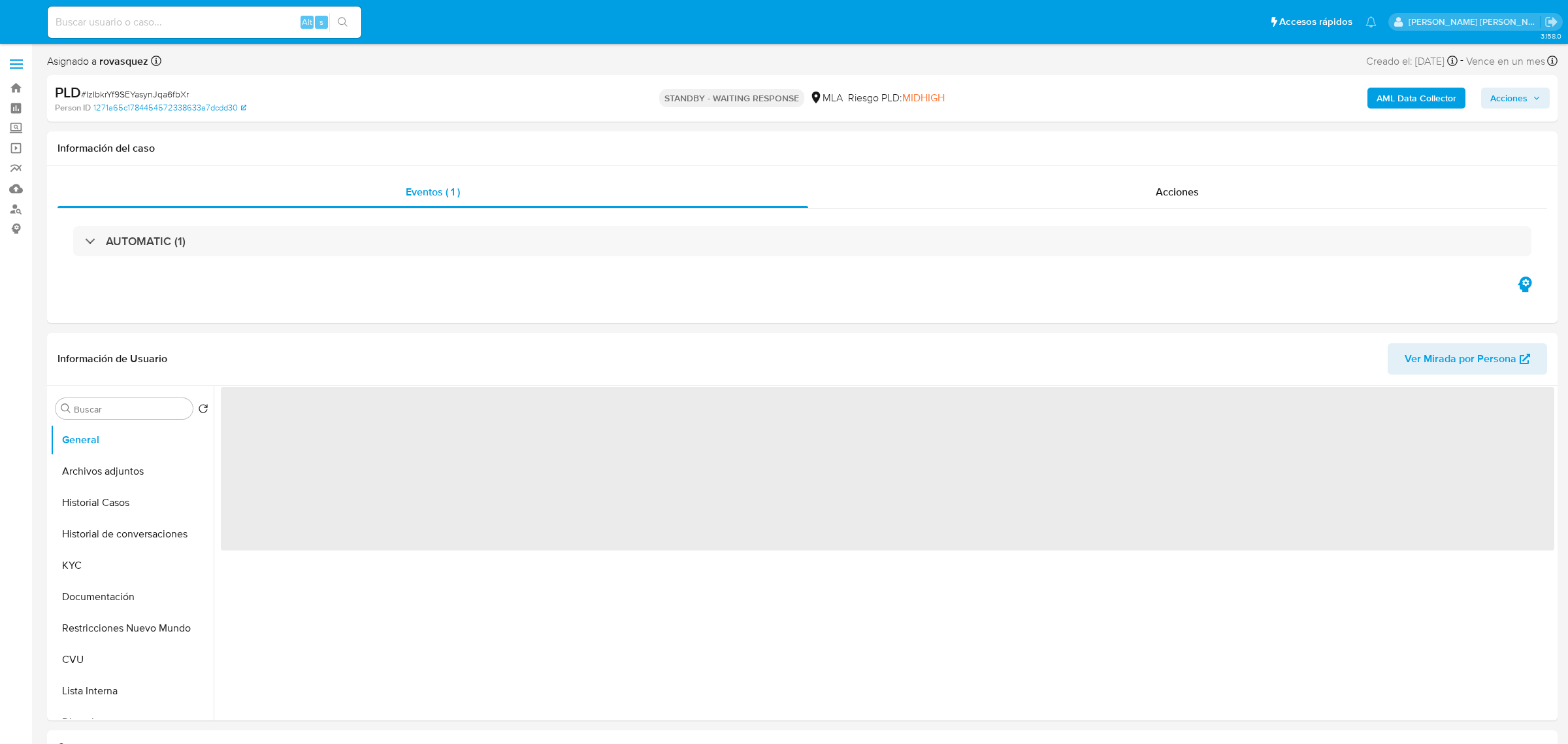
select select "10"
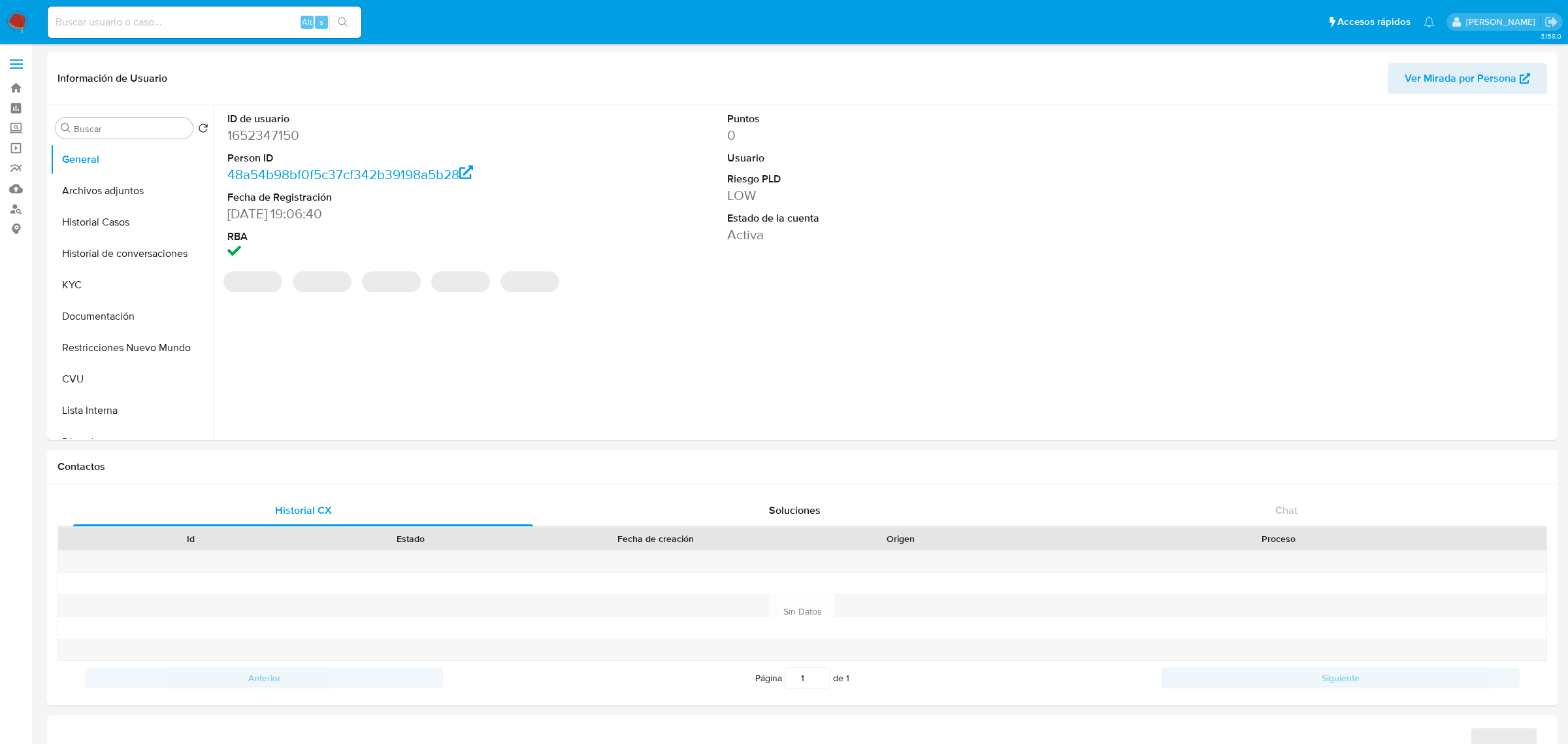
select select "10"
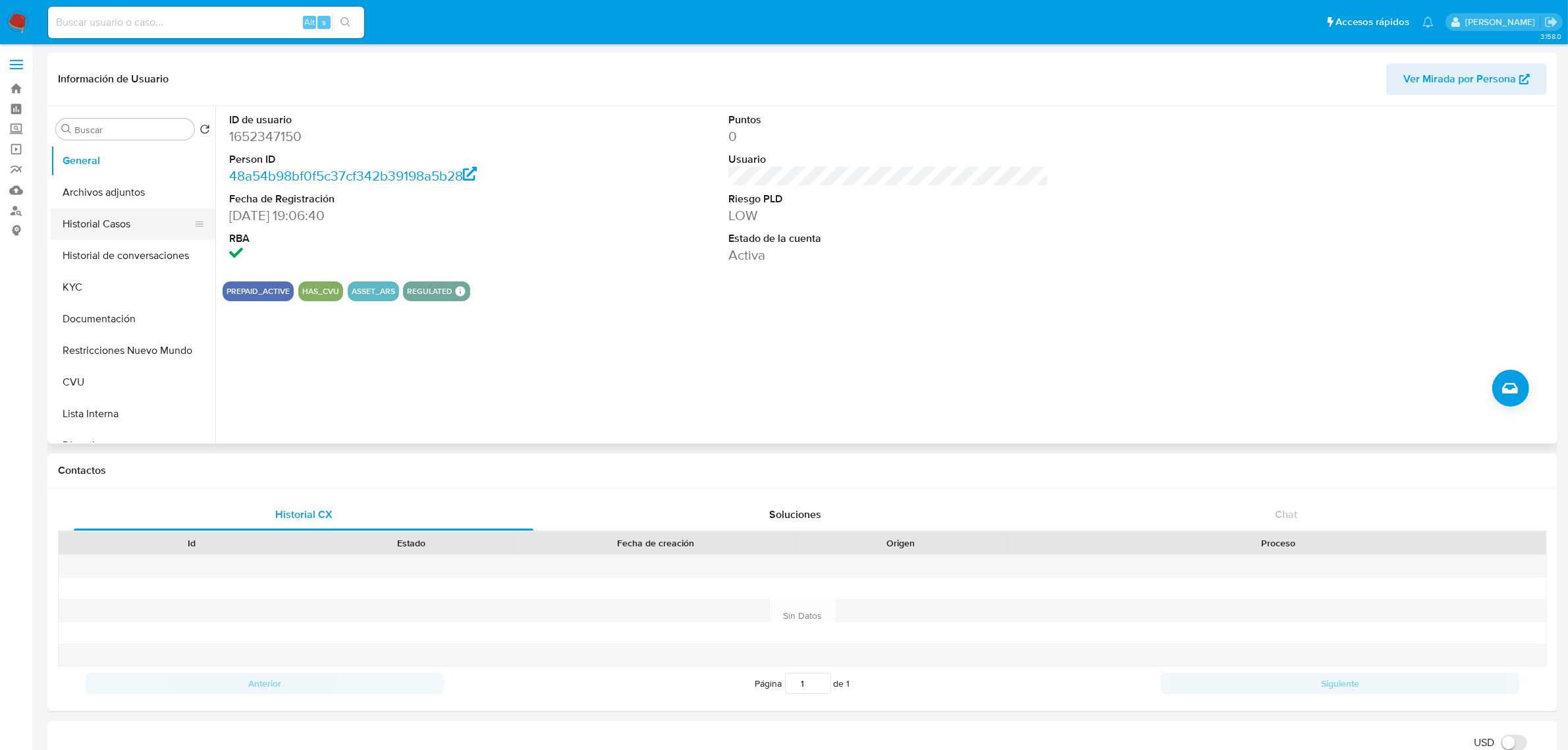
click at [109, 224] on button "Historial Casos" at bounding box center [127, 224] width 154 height 32
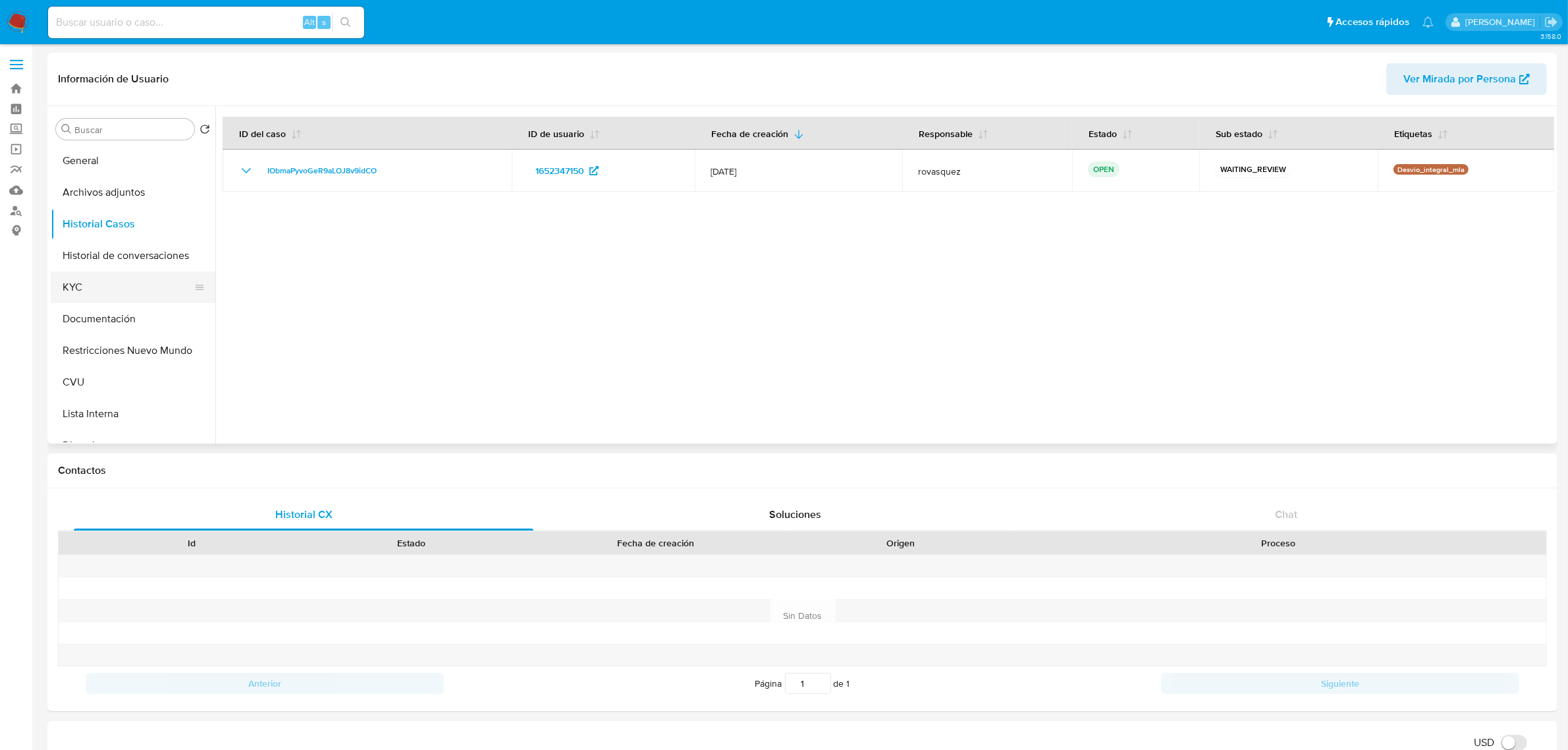
click at [113, 289] on button "KYC" at bounding box center [127, 287] width 154 height 32
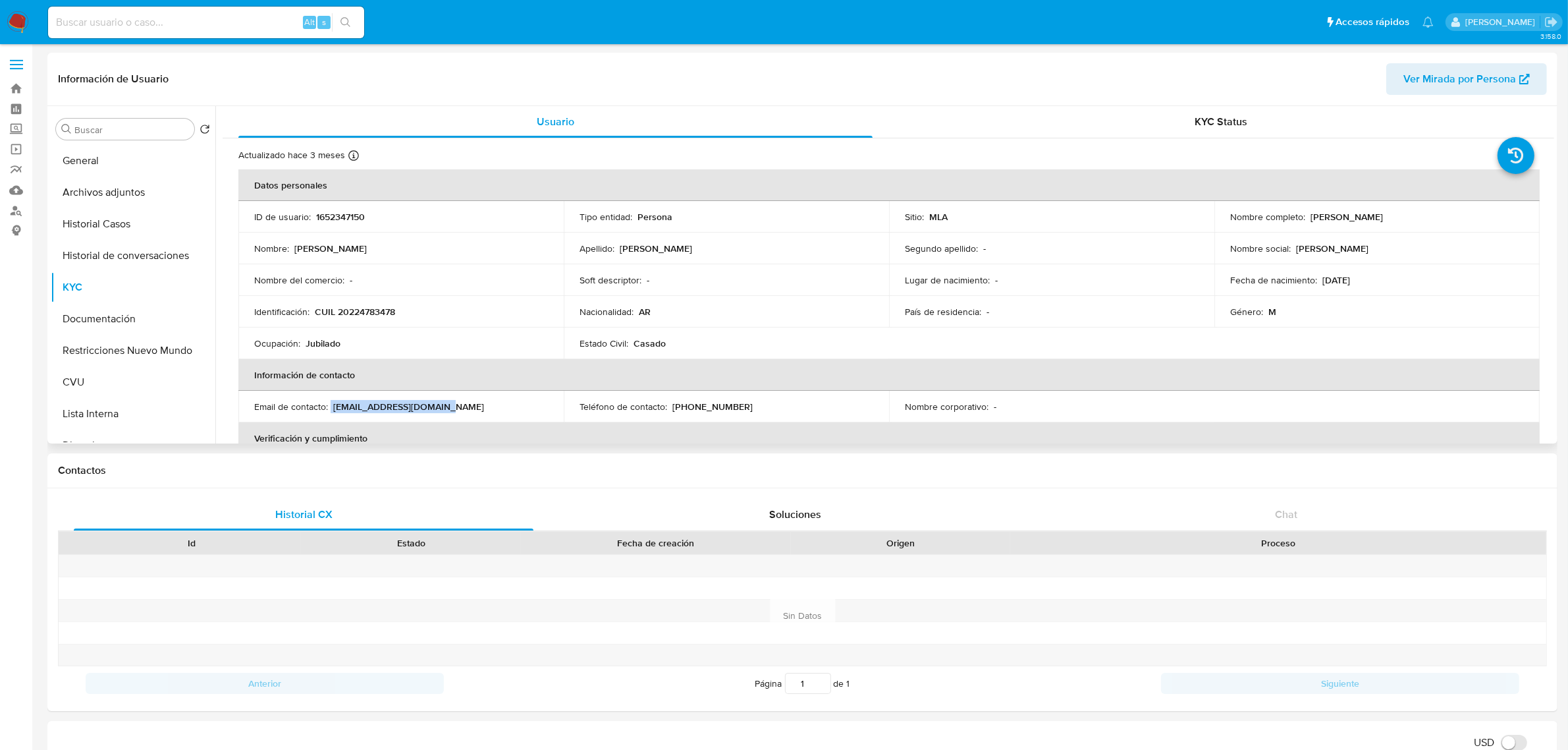
drag, startPoint x: 331, startPoint y: 407, endPoint x: 469, endPoint y: 414, distance: 138.2
click at [469, 414] on td "Email de contacto : juliann2727@outlook.com" at bounding box center [401, 406] width 326 height 32
copy div "[EMAIL_ADDRESS][DOMAIN_NAME]"
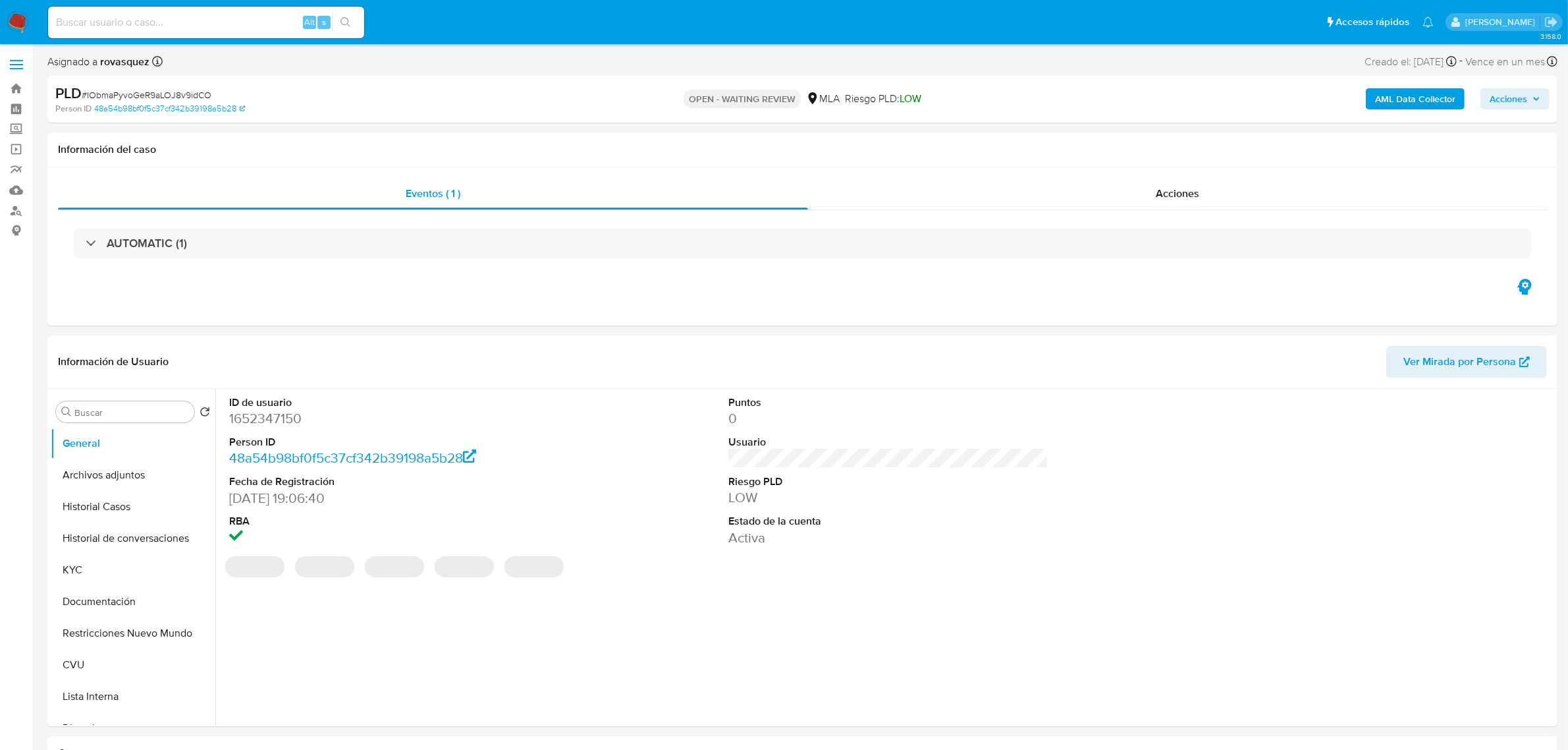
select select "10"
click at [1421, 102] on b "AML Data Collector" at bounding box center [1415, 98] width 80 height 21
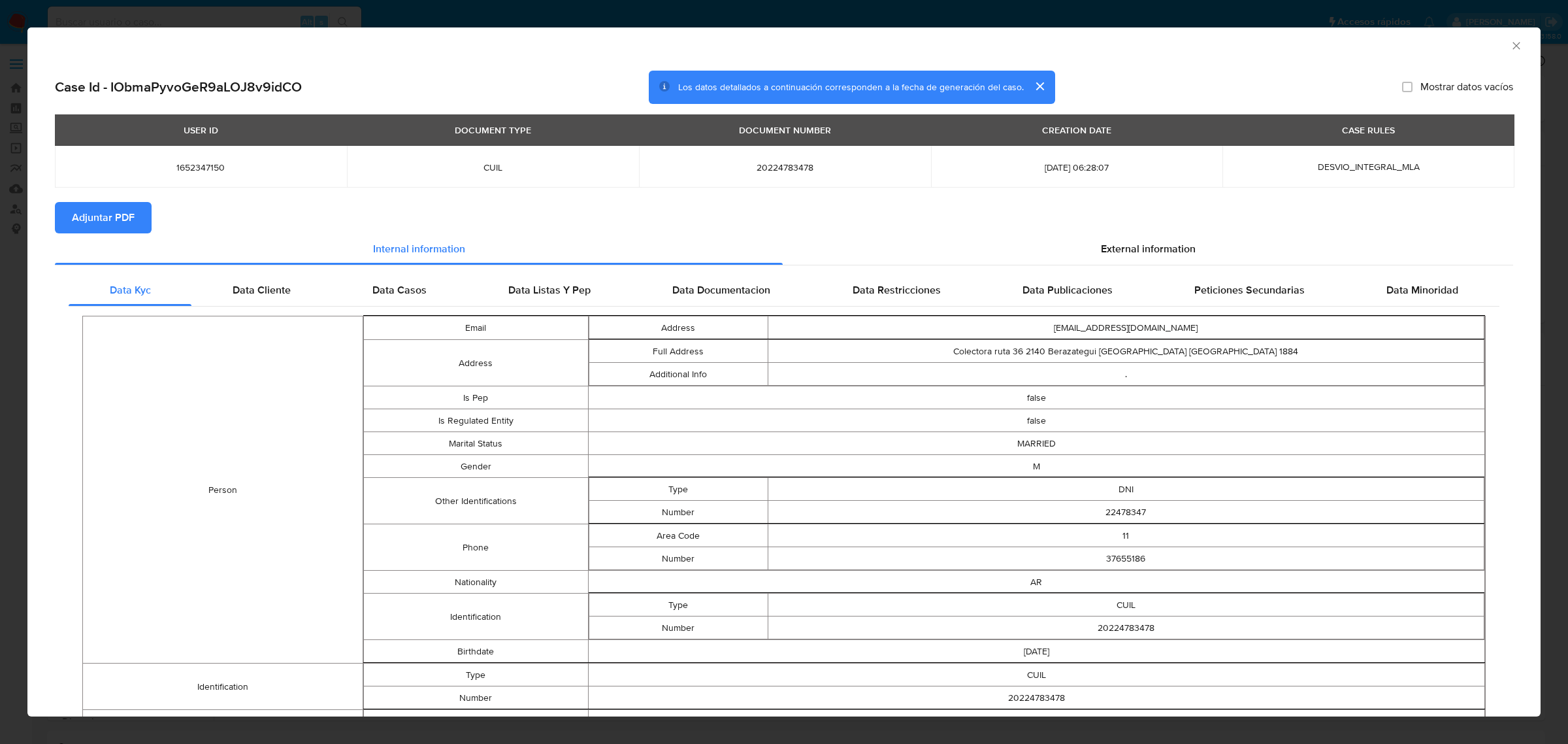
click at [107, 224] on span "Adjuntar PDF" at bounding box center [103, 218] width 62 height 29
click at [1510, 43] on icon "Cerrar ventana" at bounding box center [1517, 45] width 13 height 13
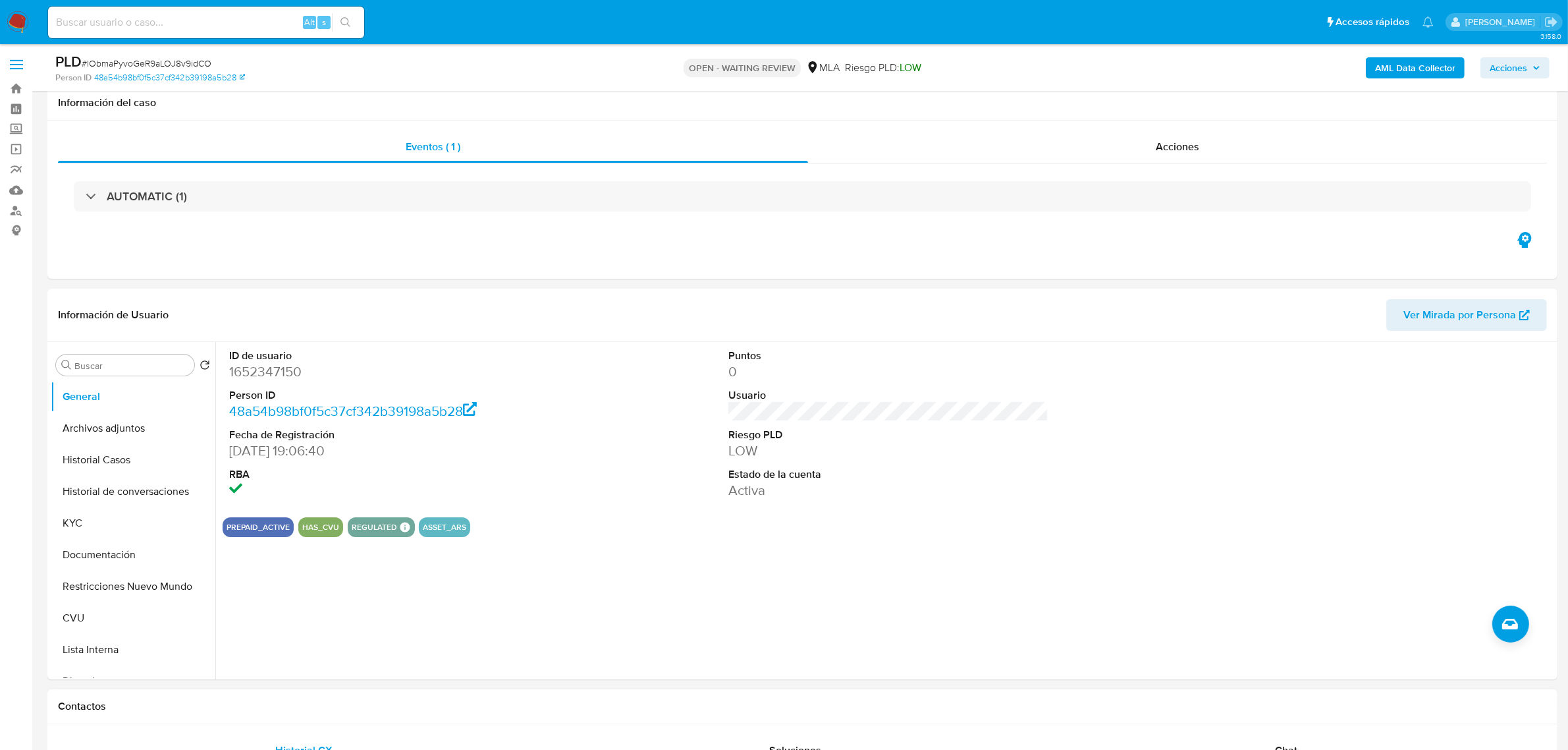
scroll to position [247, 0]
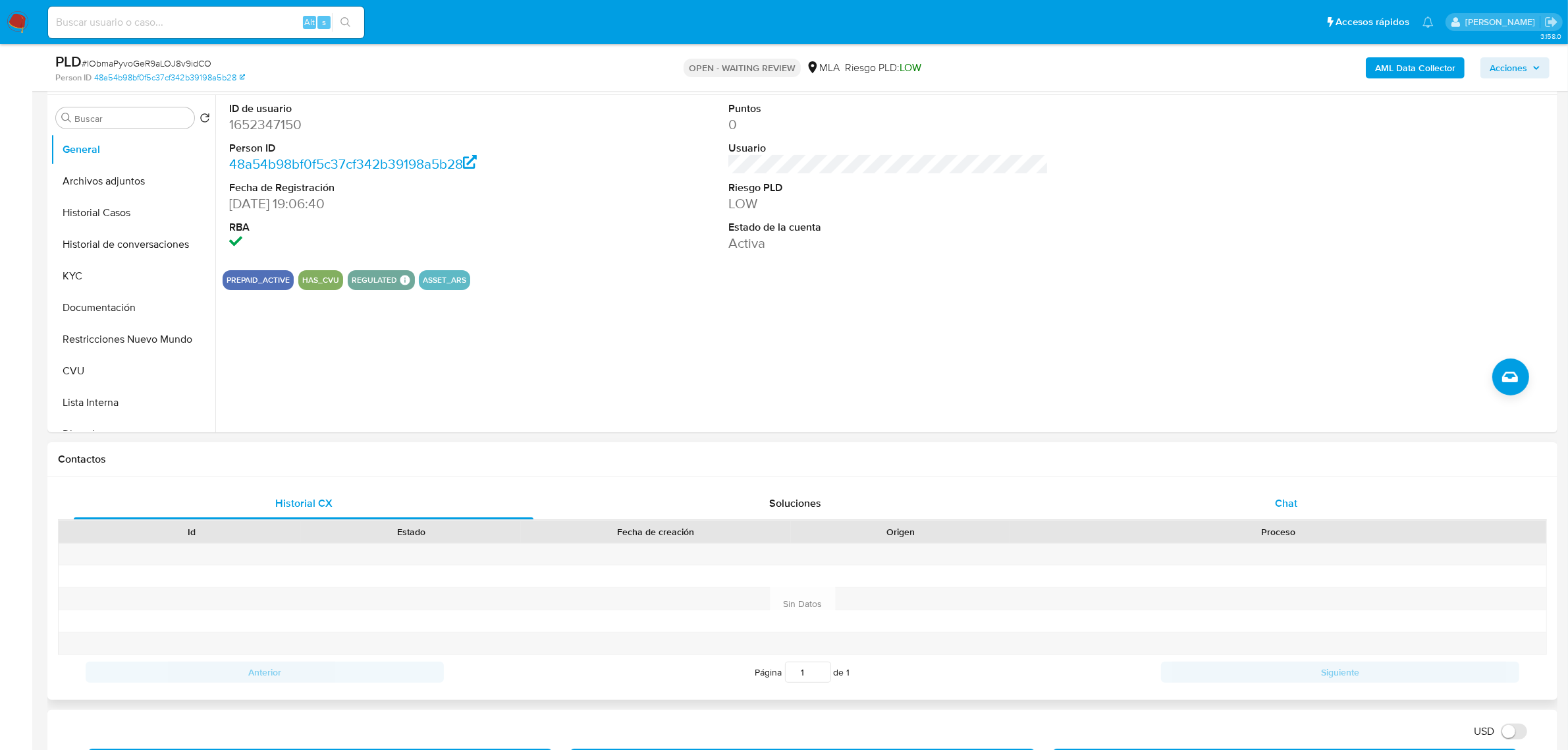
click at [1286, 499] on span "Chat" at bounding box center [1286, 502] width 23 height 15
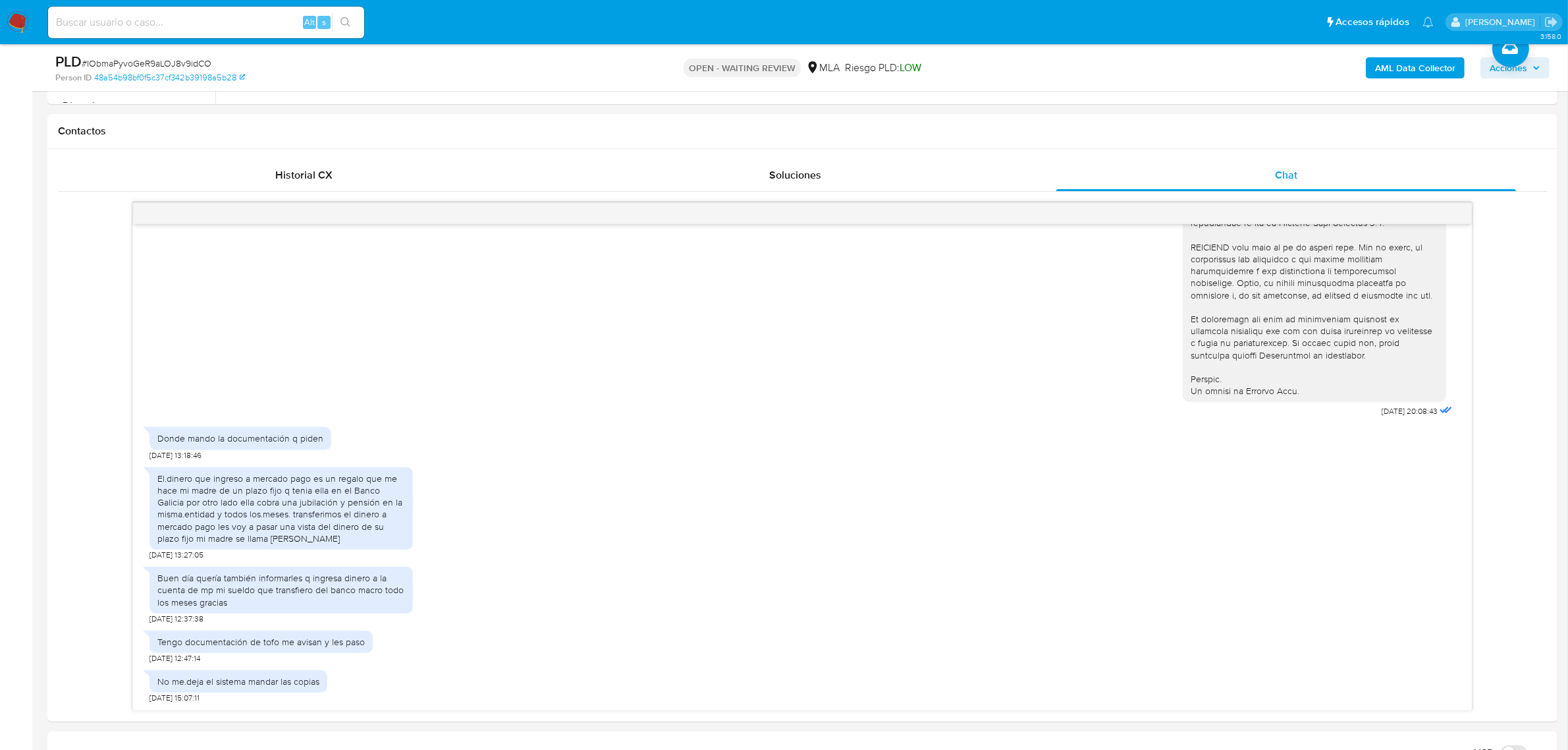
scroll to position [576, 0]
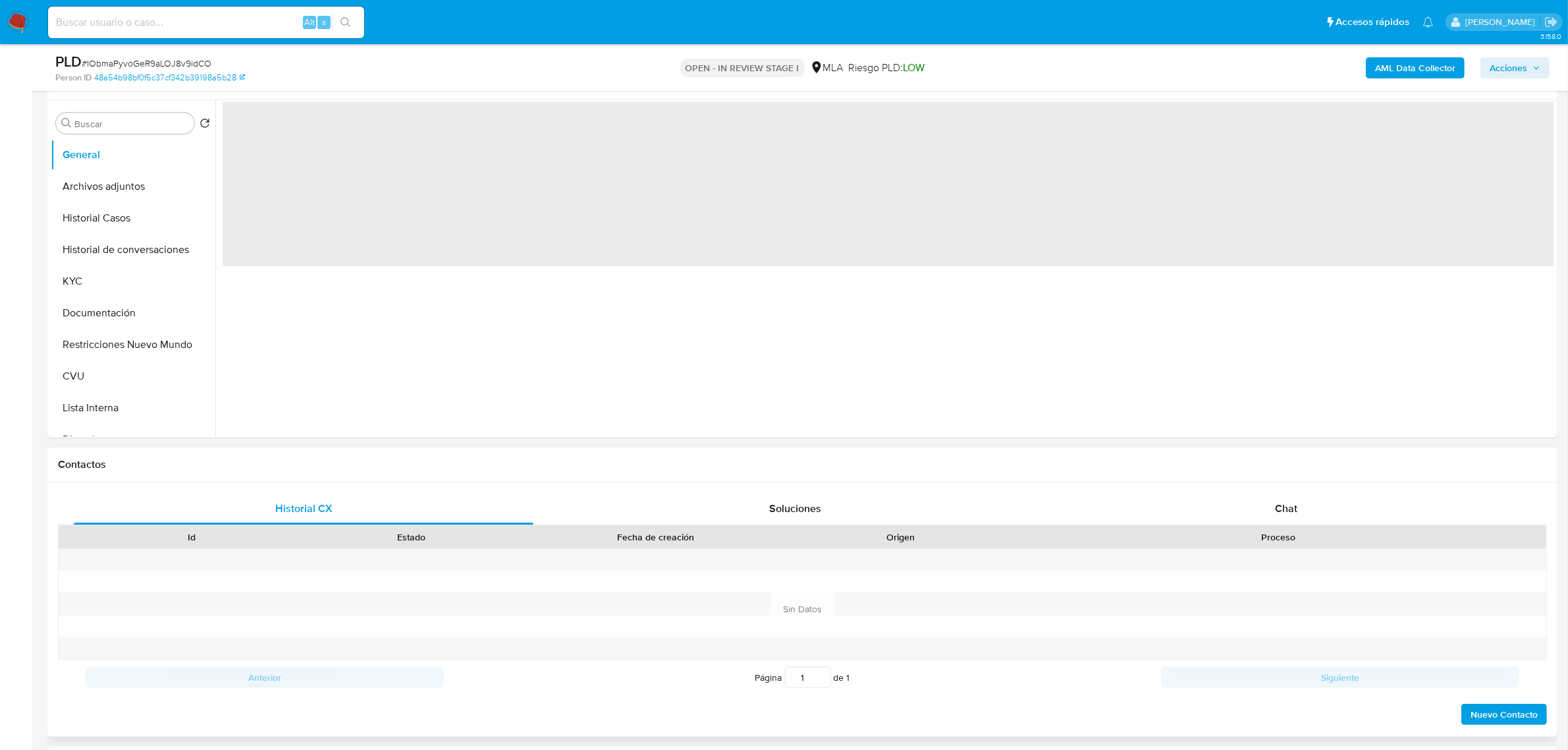
scroll to position [247, 0]
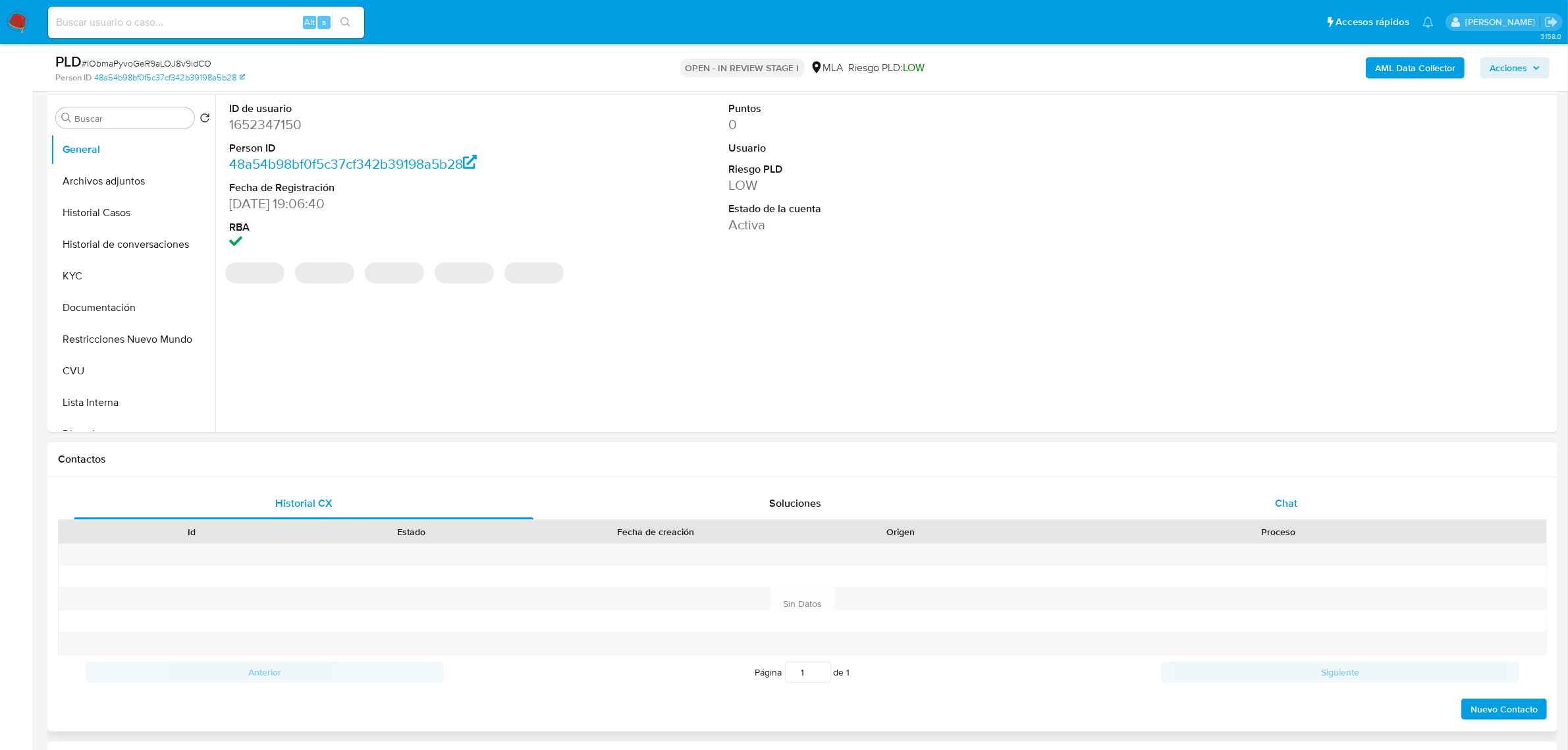
click at [1282, 507] on span "Chat" at bounding box center [1286, 502] width 23 height 15
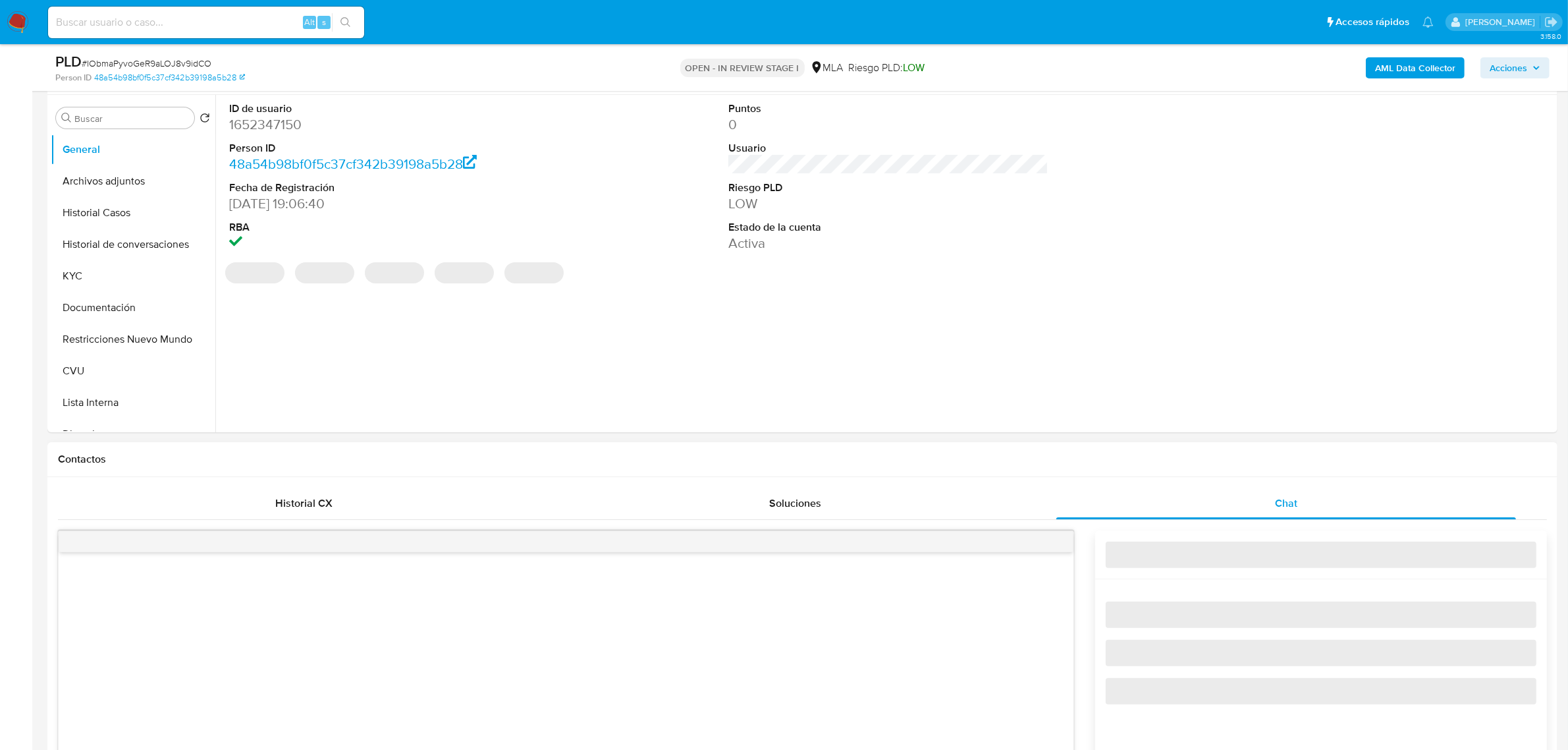
select select "10"
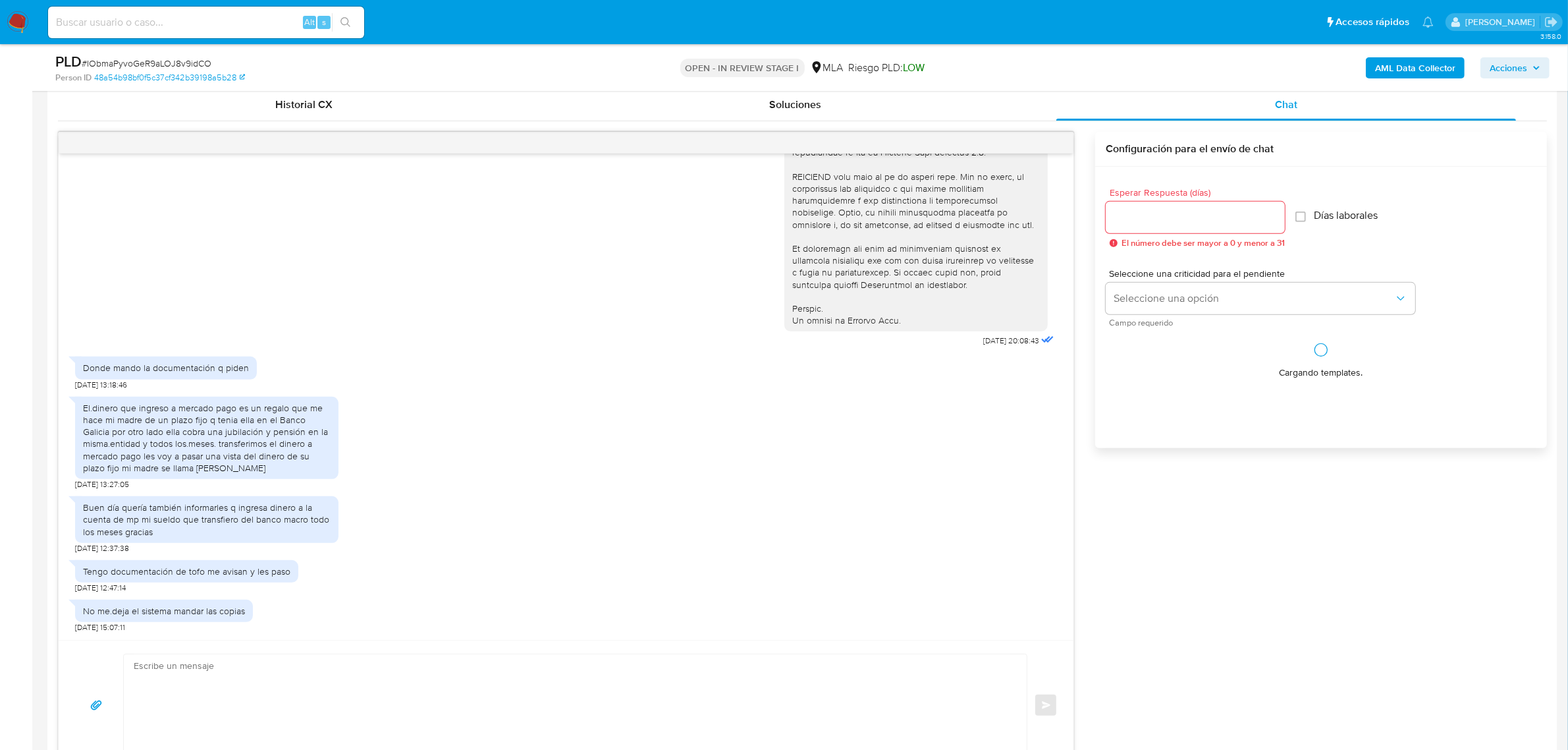
scroll to position [824, 0]
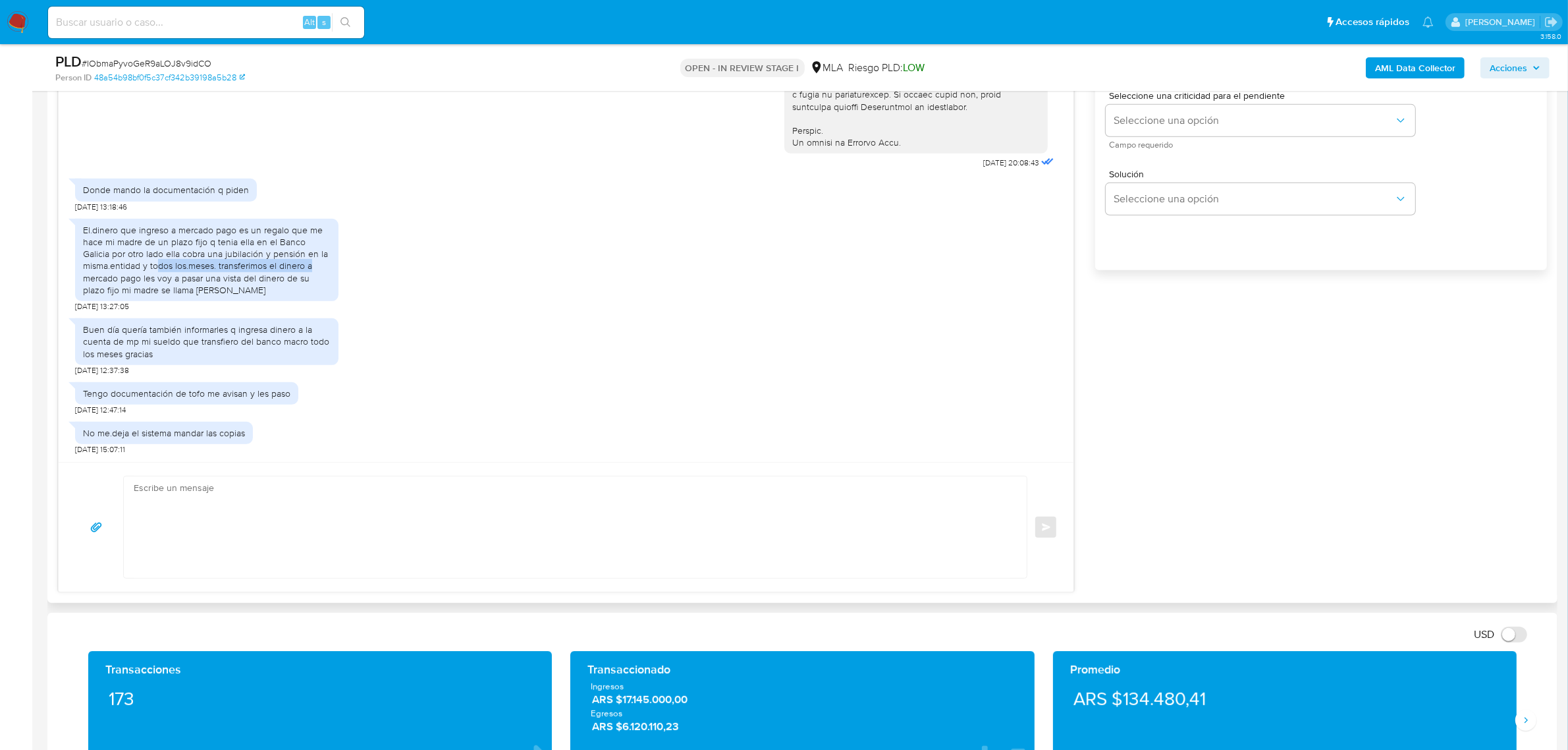
drag, startPoint x: 156, startPoint y: 270, endPoint x: 314, endPoint y: 269, distance: 158.0
click at [314, 269] on div "El.dinero que ingreso a mercado pago es un regalo que me hace mi madre de un pl…" at bounding box center [207, 259] width 248 height 72
drag, startPoint x: 103, startPoint y: 280, endPoint x: 314, endPoint y: 280, distance: 211.0
click at [314, 280] on div "El.dinero que ingreso a mercado pago es un regalo que me hace mi madre de un pl…" at bounding box center [207, 259] width 248 height 72
drag, startPoint x: 82, startPoint y: 288, endPoint x: 272, endPoint y: 297, distance: 190.2
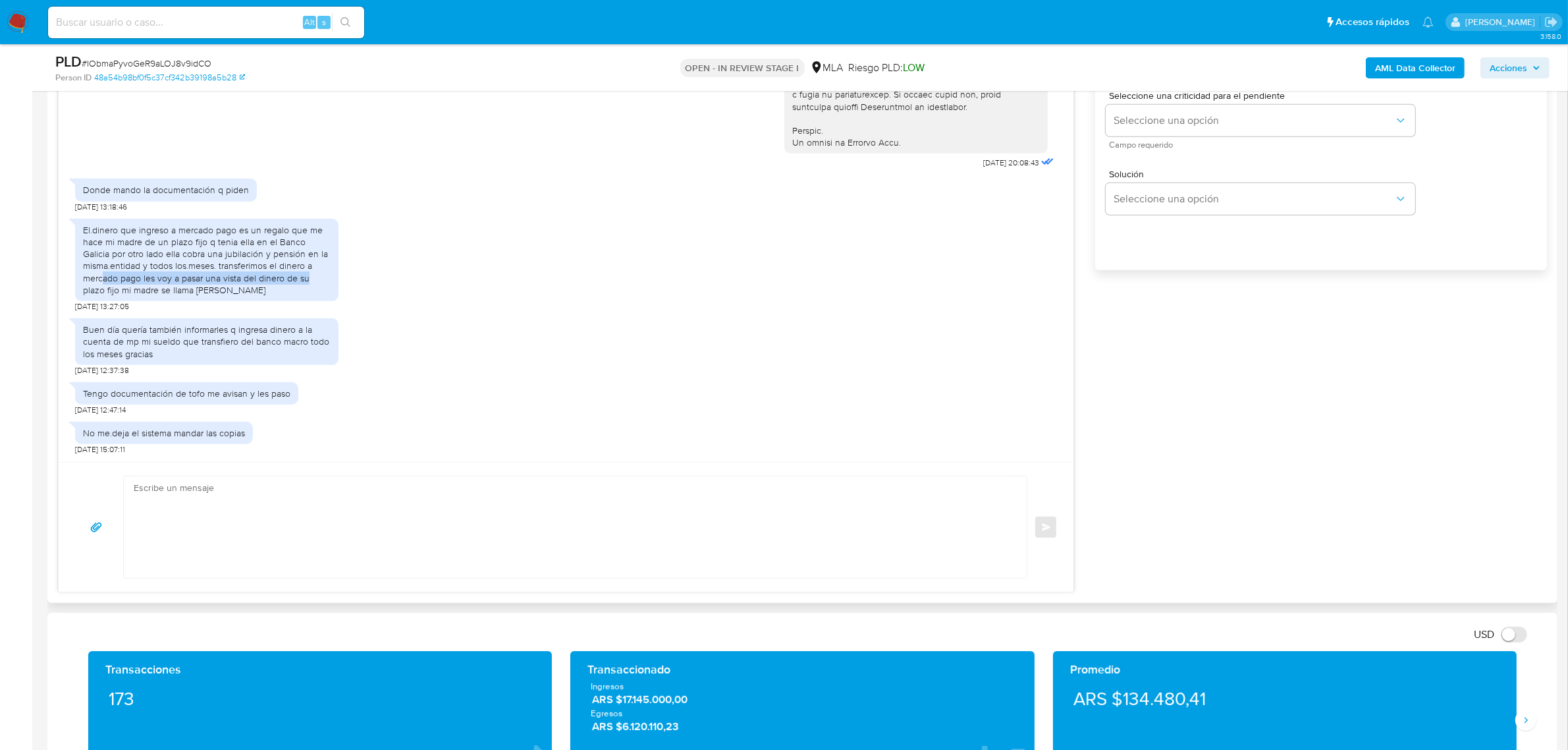
click at [272, 296] on div "El.dinero que ingreso a mercado pago es un regalo que me hace mi madre de un pl…" at bounding box center [207, 259] width 248 height 72
click at [231, 494] on textarea at bounding box center [572, 526] width 876 height 101
type textarea "/"
type textarea "b"
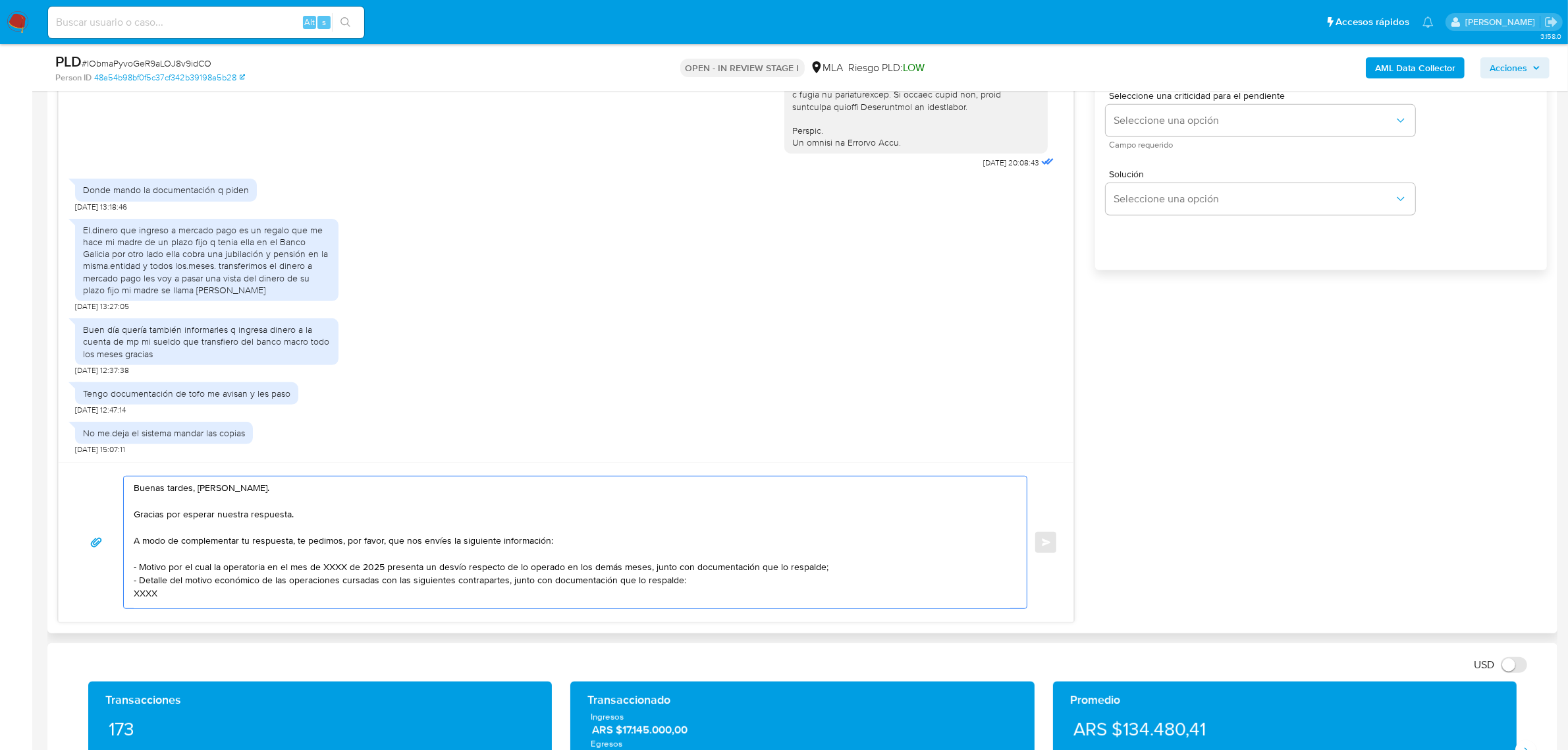
click at [275, 512] on textarea "Buenas tardes, [PERSON_NAME]. Gracias por esperar nuestra respuesta. A modo de …" at bounding box center [572, 542] width 876 height 132
click at [300, 519] on textarea "Buenas tardes, [PERSON_NAME]. Gracias por esperar nuestra respuesta. A modo de …" at bounding box center [572, 542] width 876 height 132
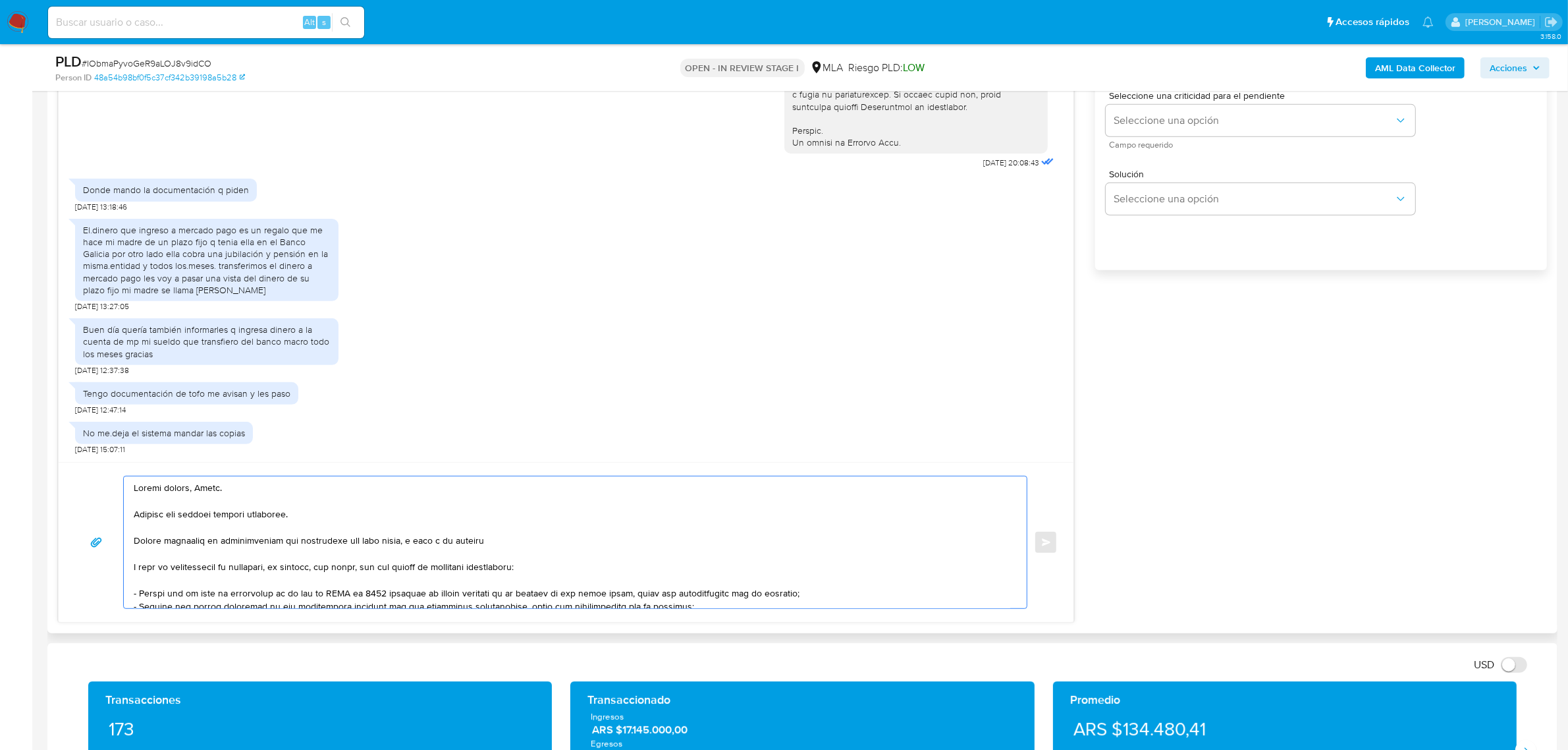
paste textarea "[EMAIL_ADDRESS][DOMAIN_NAME]"
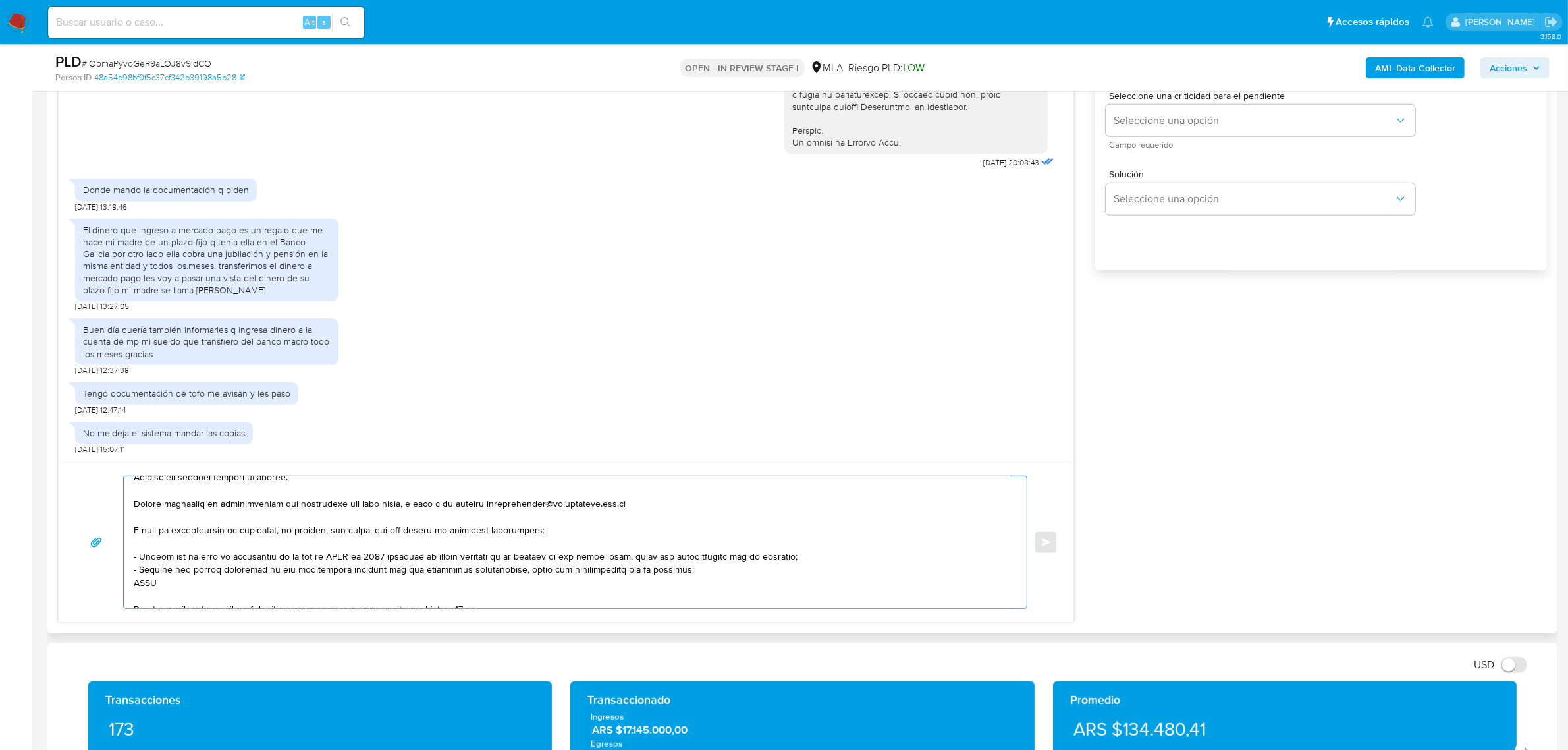
scroll to position [0, 0]
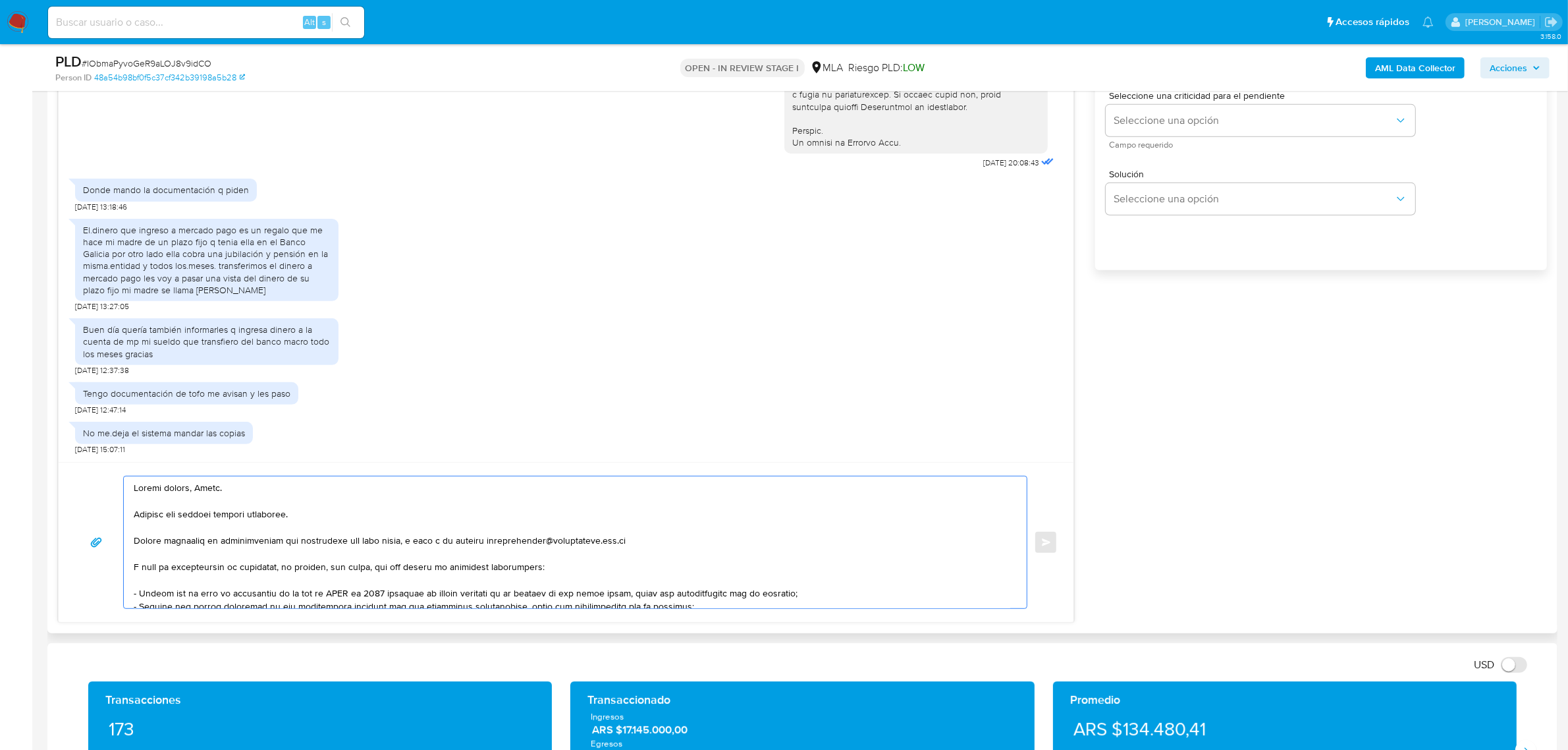
click at [561, 567] on textarea at bounding box center [572, 542] width 876 height 132
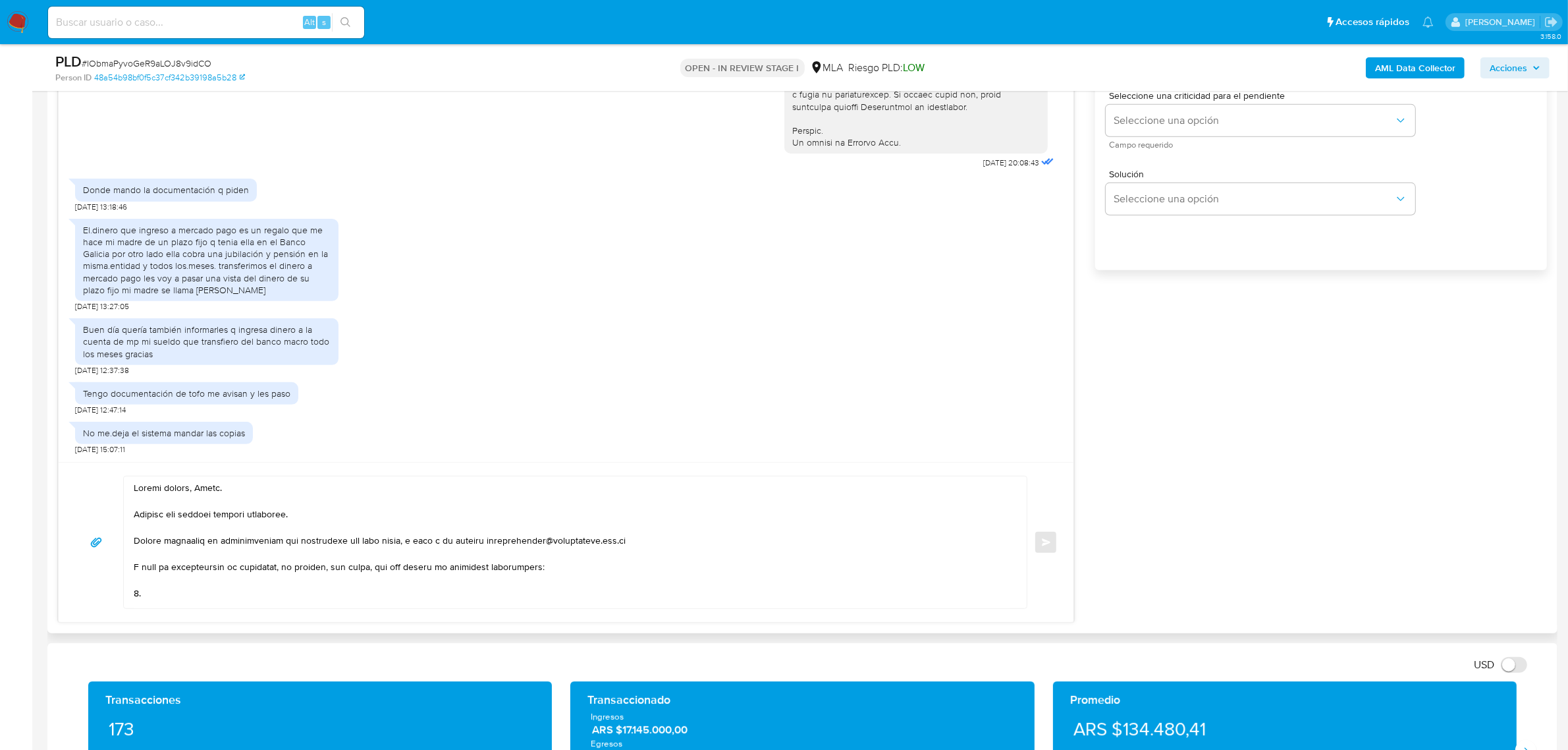
click at [176, 598] on textarea at bounding box center [572, 542] width 876 height 132
paste textarea "Últimos 3 recibos [PERSON_NAME]/jubilación."
click at [238, 592] on textarea at bounding box center [572, 542] width 876 height 132
paste textarea "27099772412 name: [PERSON_NAME] || alias:"
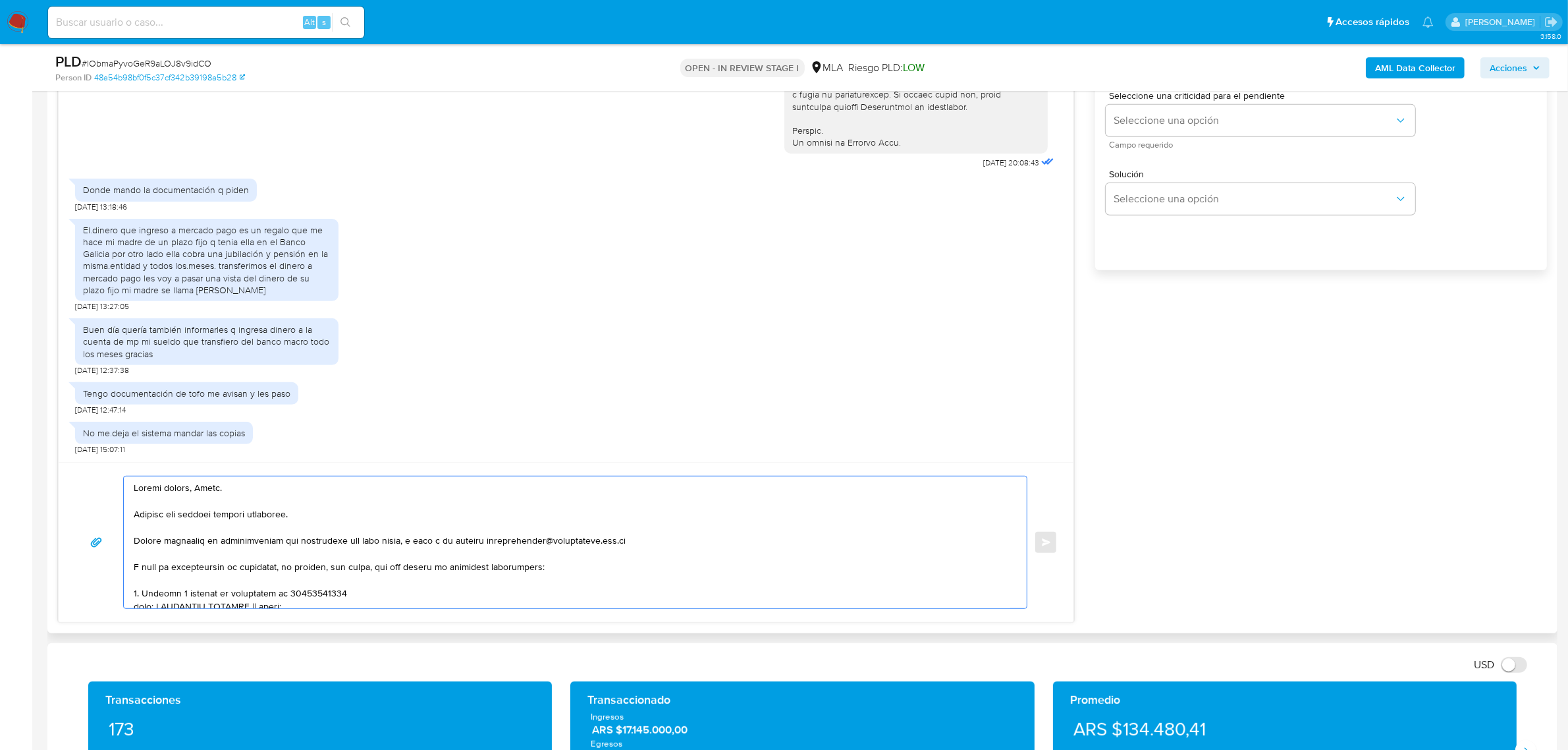
scroll to position [18, 0]
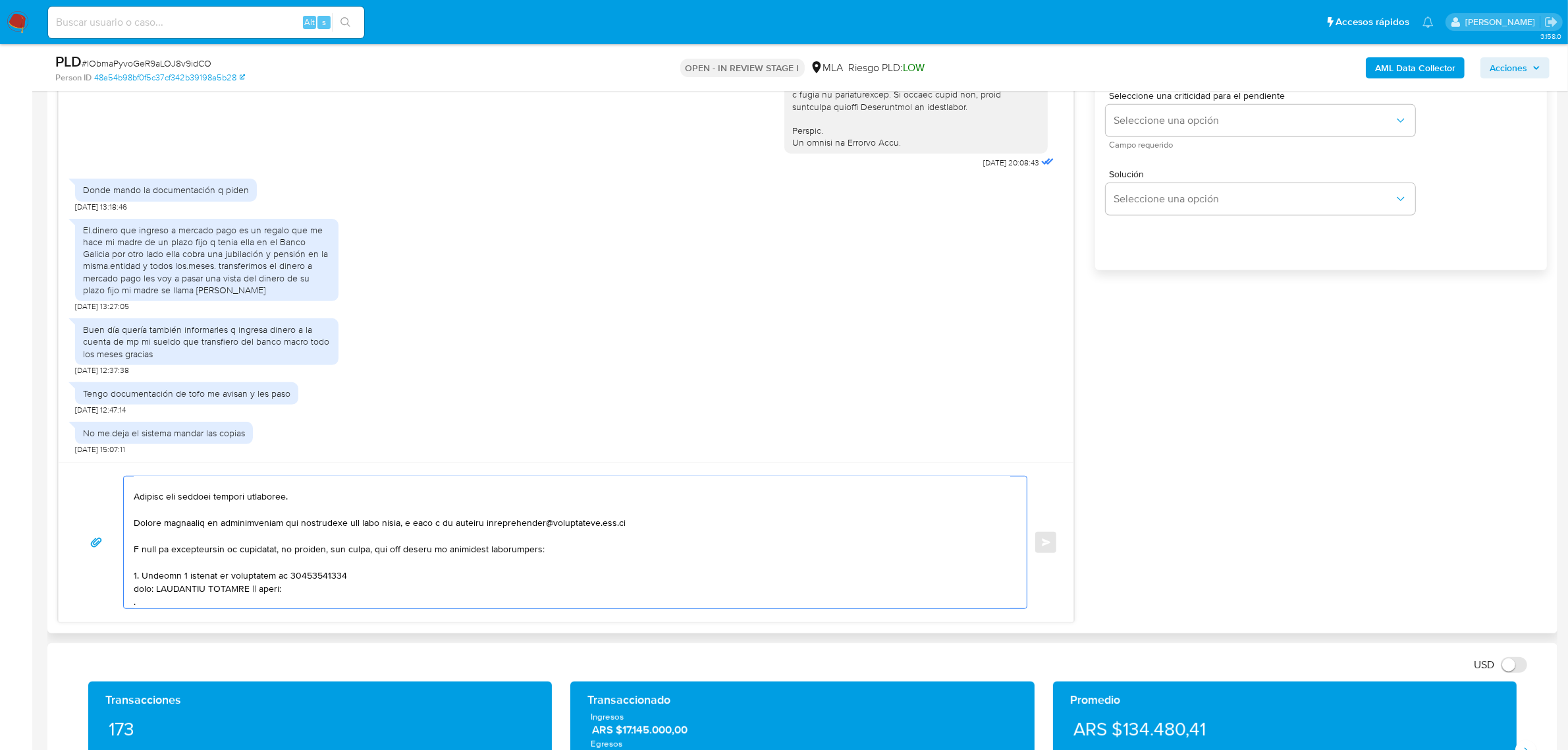
click at [323, 579] on textarea at bounding box center [572, 542] width 876 height 132
paste textarea "27099772412"
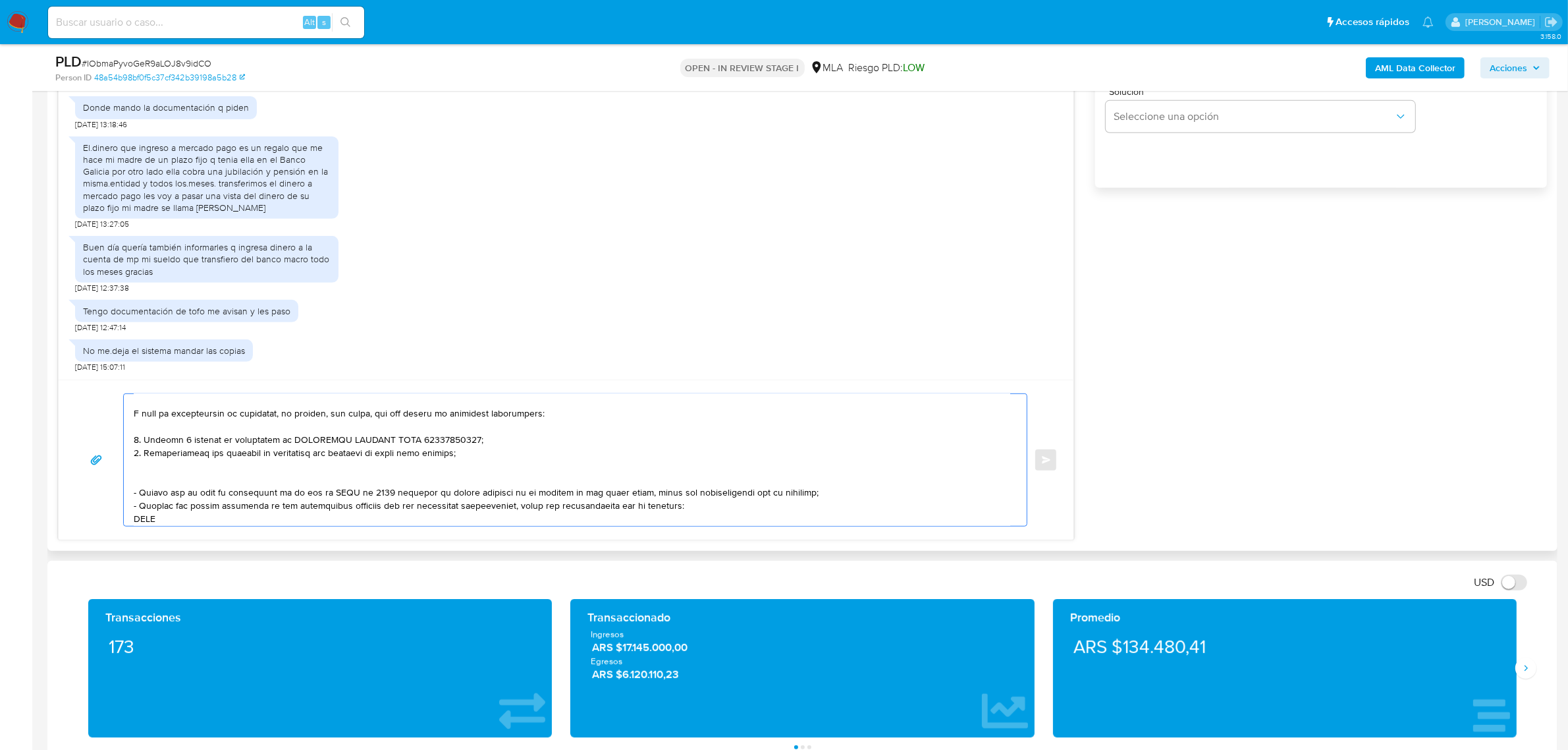
scroll to position [100, 0]
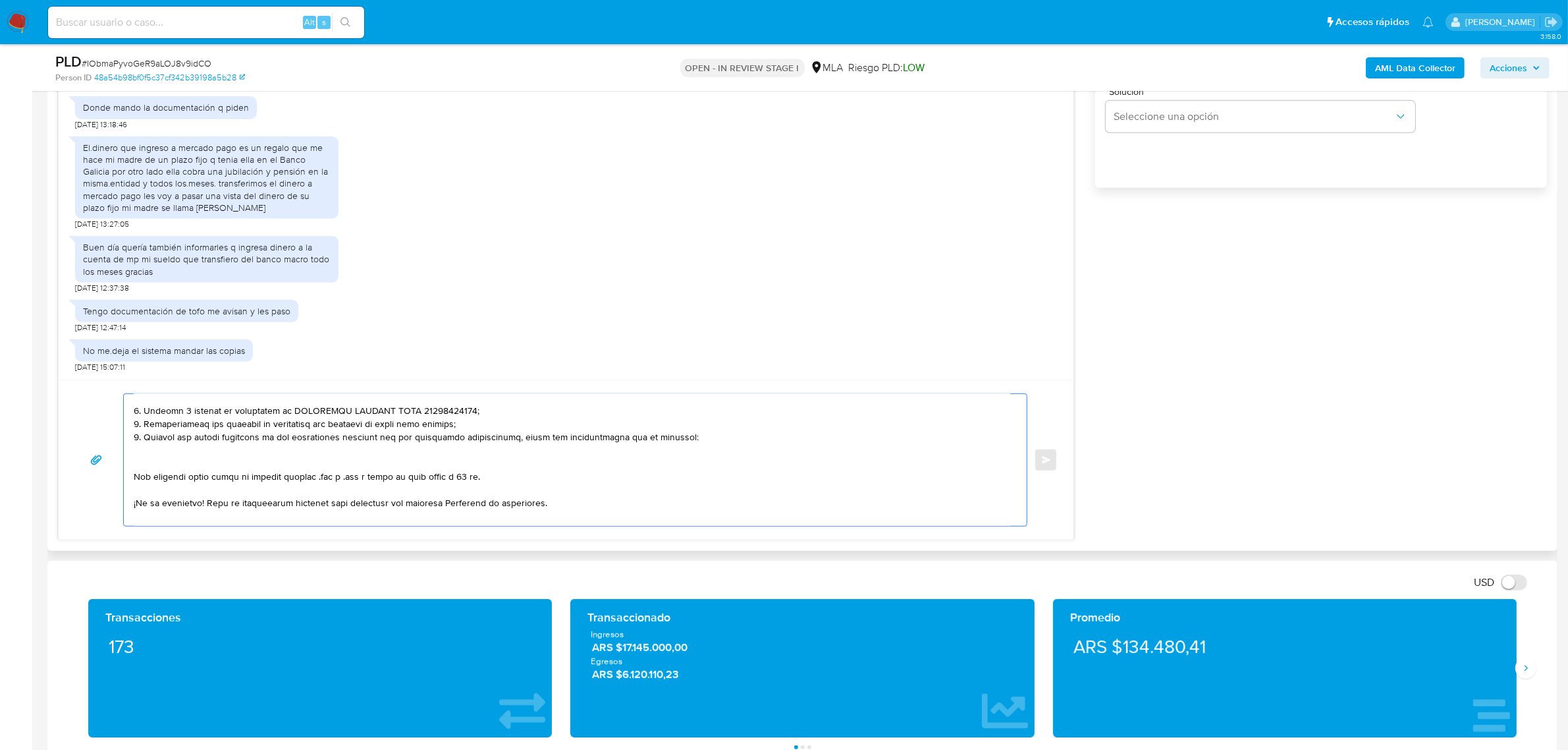
paste textarea "30684880868 name: Kiara Automotora Sa || alias: 27253069517 [PERSON_NAME]"
click at [176, 460] on textarea at bounding box center [572, 460] width 876 height 132
click at [175, 452] on textarea at bounding box center [572, 460] width 876 height 132
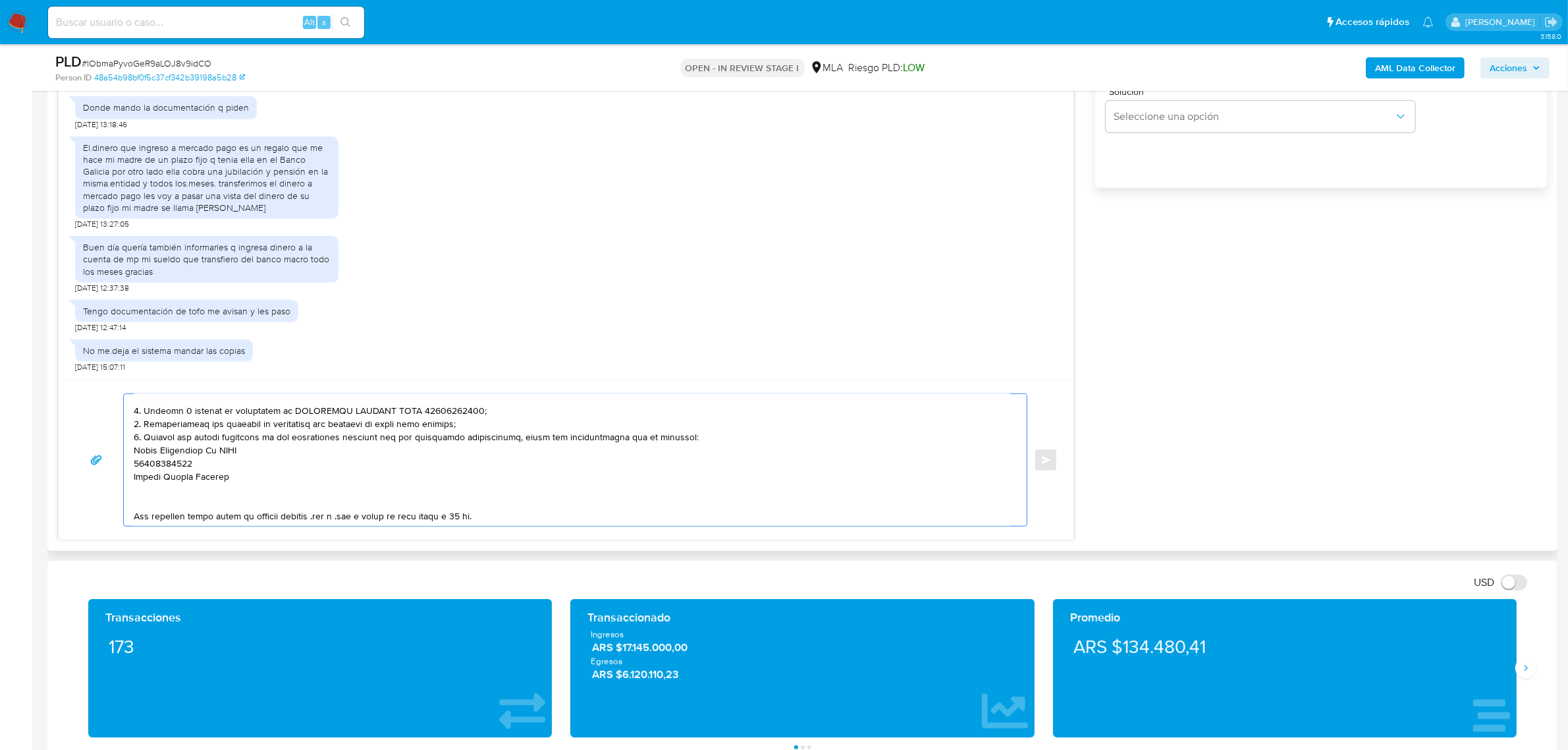
paste textarea "30684880868"
paste textarea "27253069517"
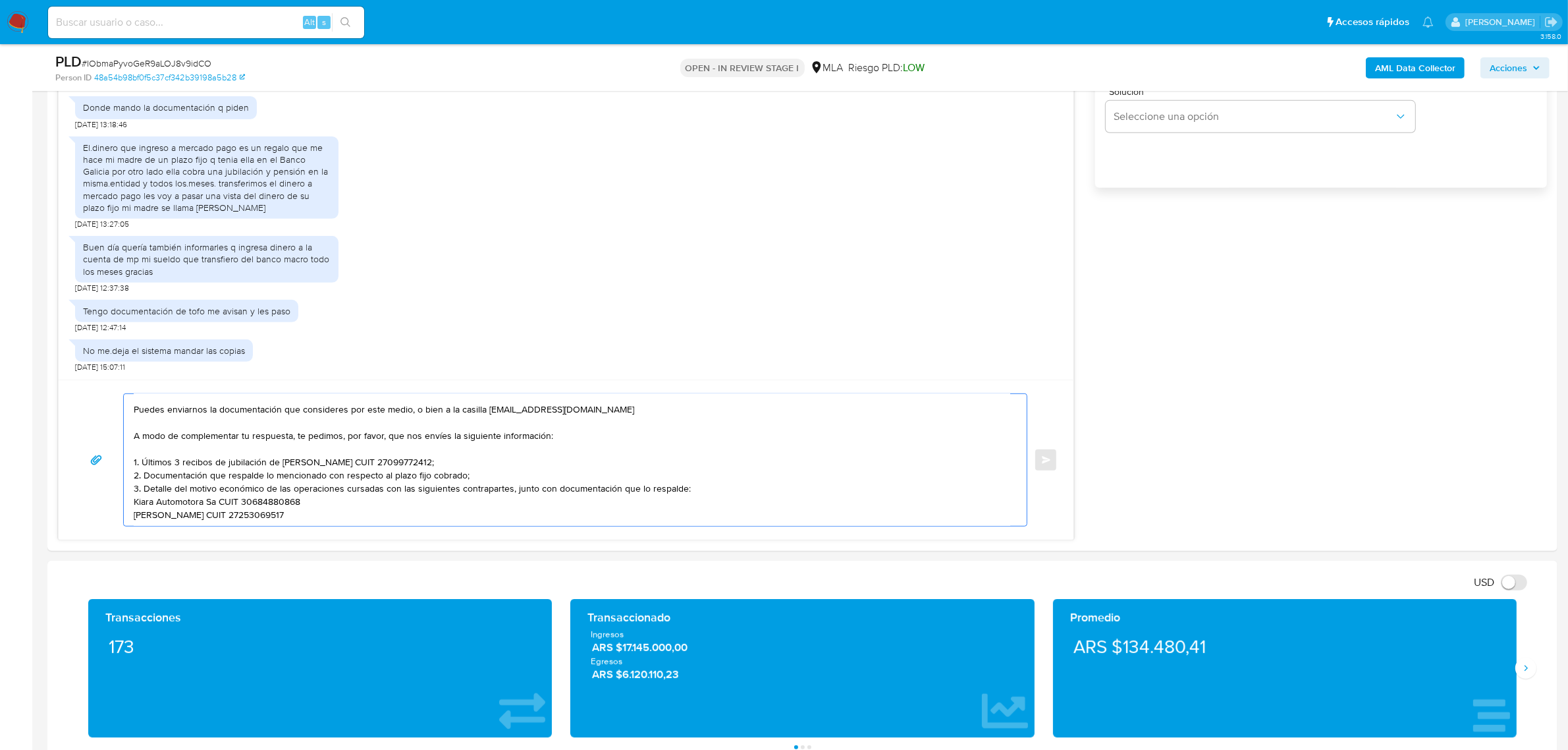
scroll to position [61, 0]
click at [166, 519] on textarea "Buenas tardes, [PERSON_NAME]. Gracias por esperar nuestra respuesta. Puedes env…" at bounding box center [572, 460] width 876 height 132
paste textarea "Es importante que sepas que, en caso de no responder a lo solicitado o si lo pr…"
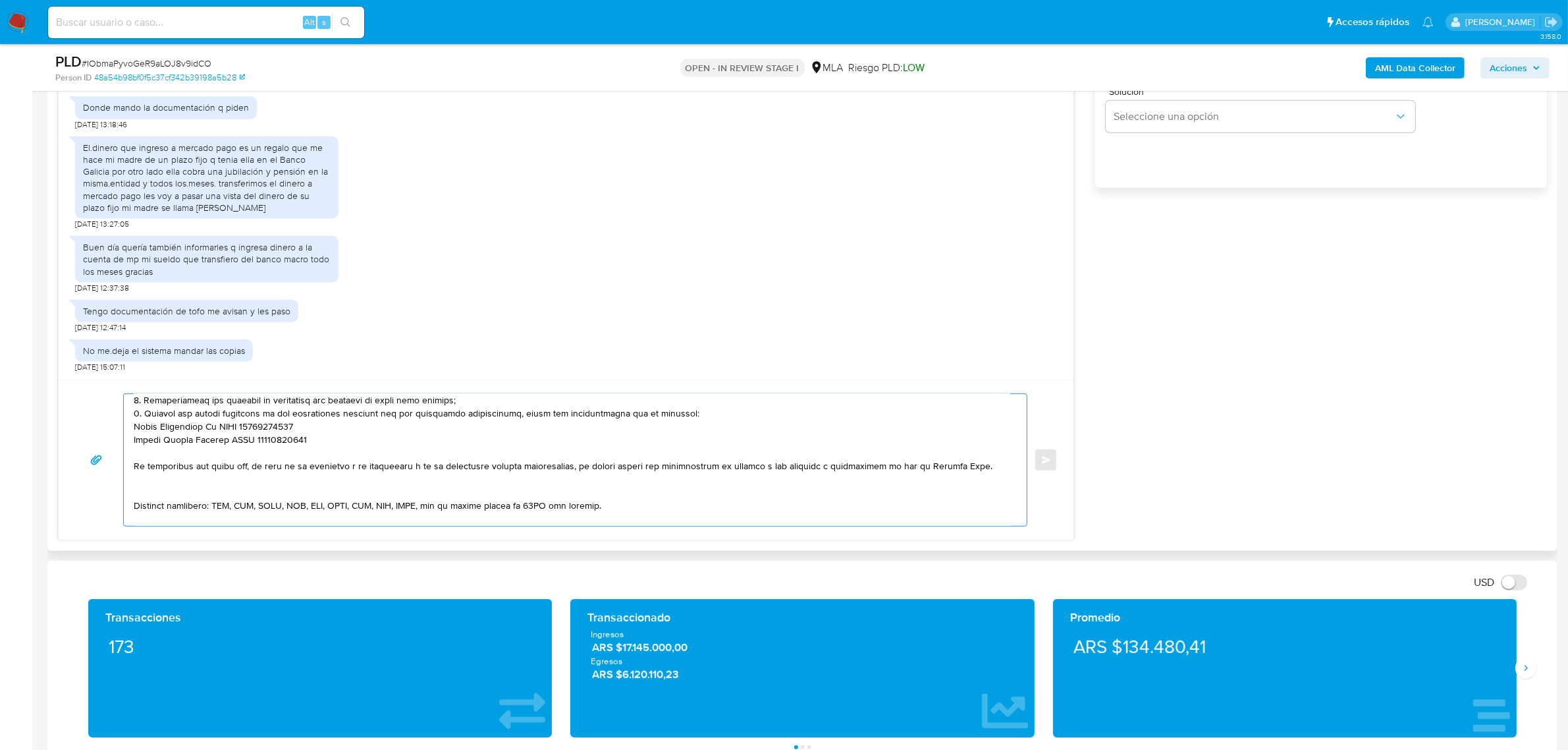
scroll to position [153, 0]
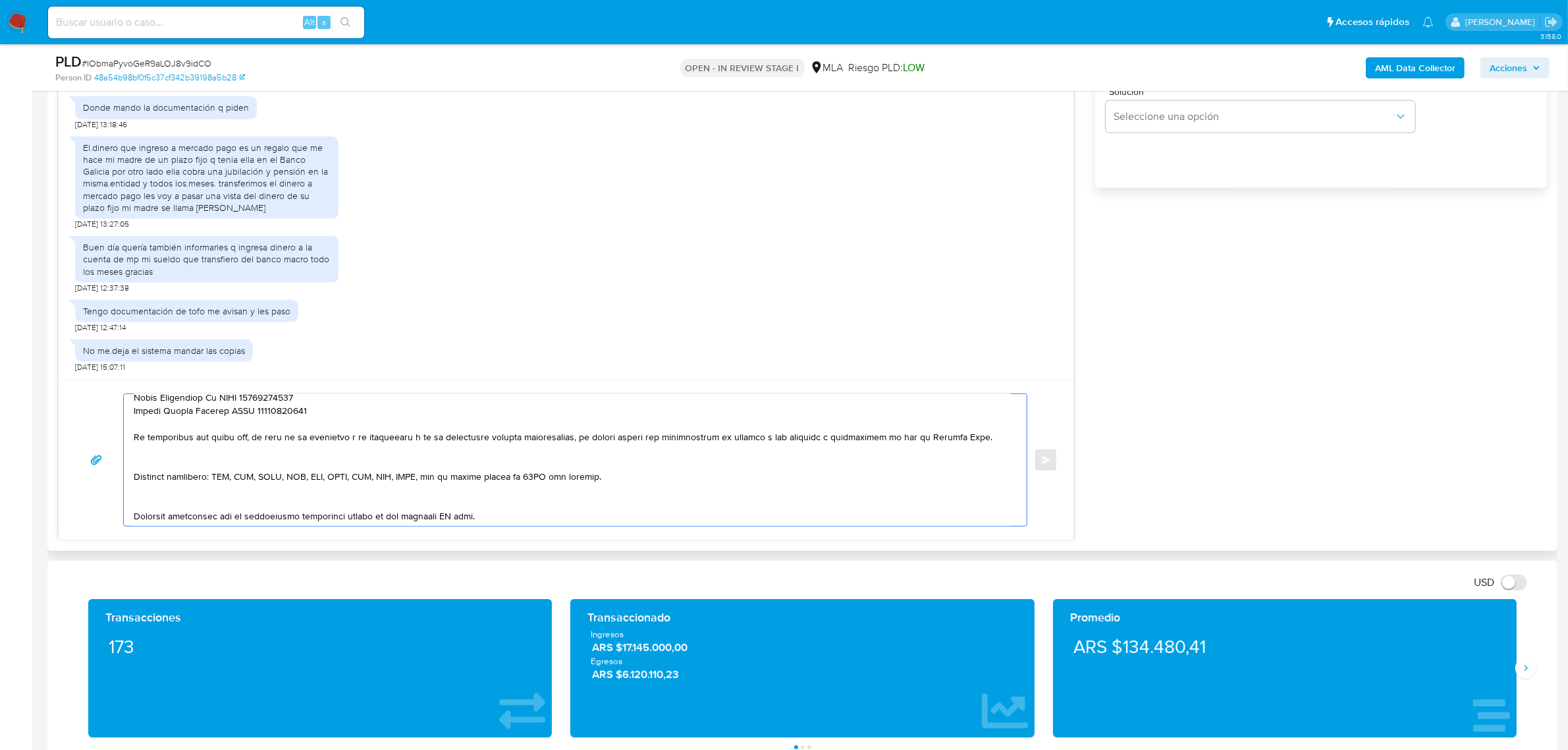
click at [197, 456] on textarea at bounding box center [572, 460] width 876 height 132
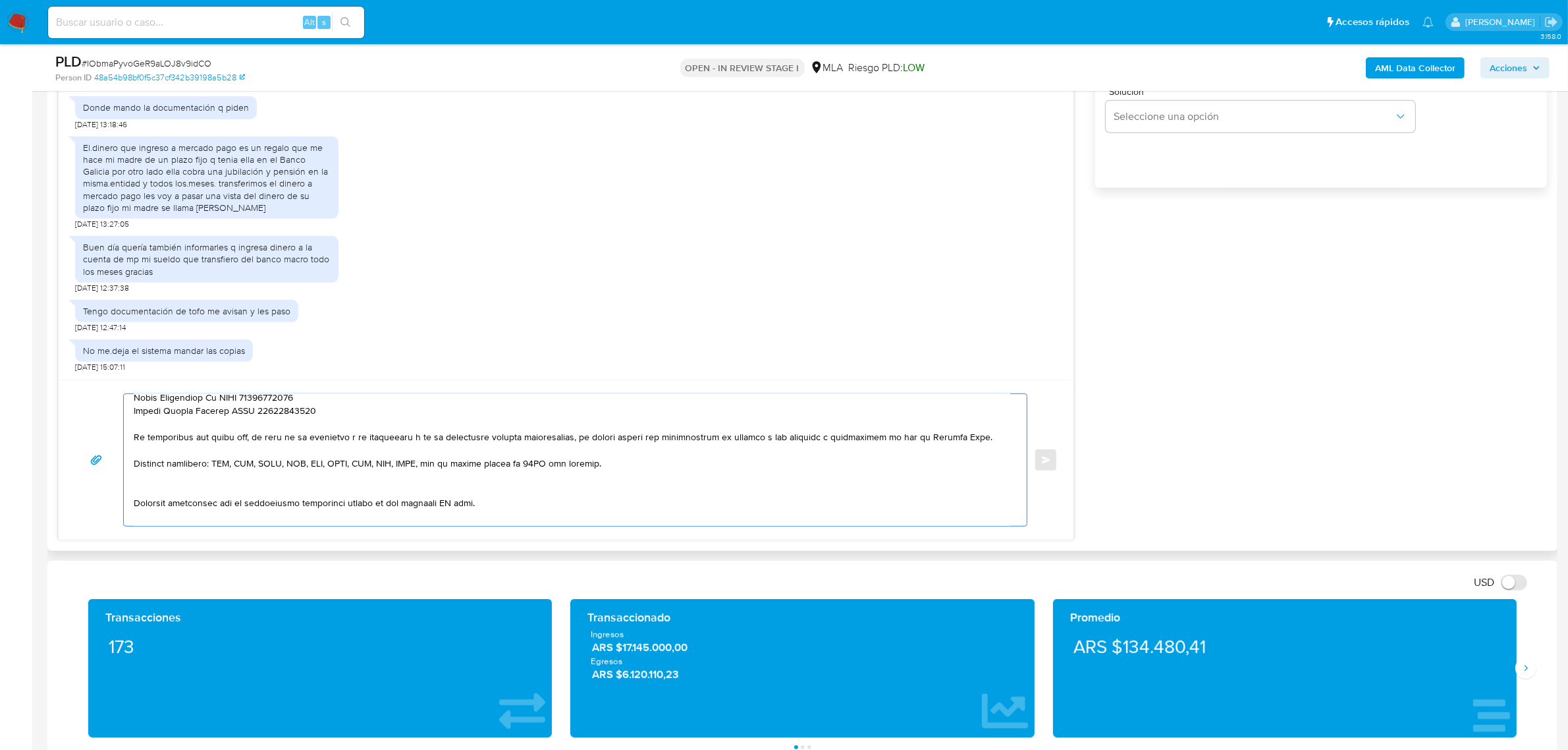
click at [168, 483] on textarea at bounding box center [572, 460] width 876 height 132
drag, startPoint x: 343, startPoint y: 492, endPoint x: 608, endPoint y: 490, distance: 265.0
click at [608, 490] on textarea at bounding box center [572, 460] width 876 height 132
click at [252, 505] on textarea at bounding box center [572, 460] width 876 height 132
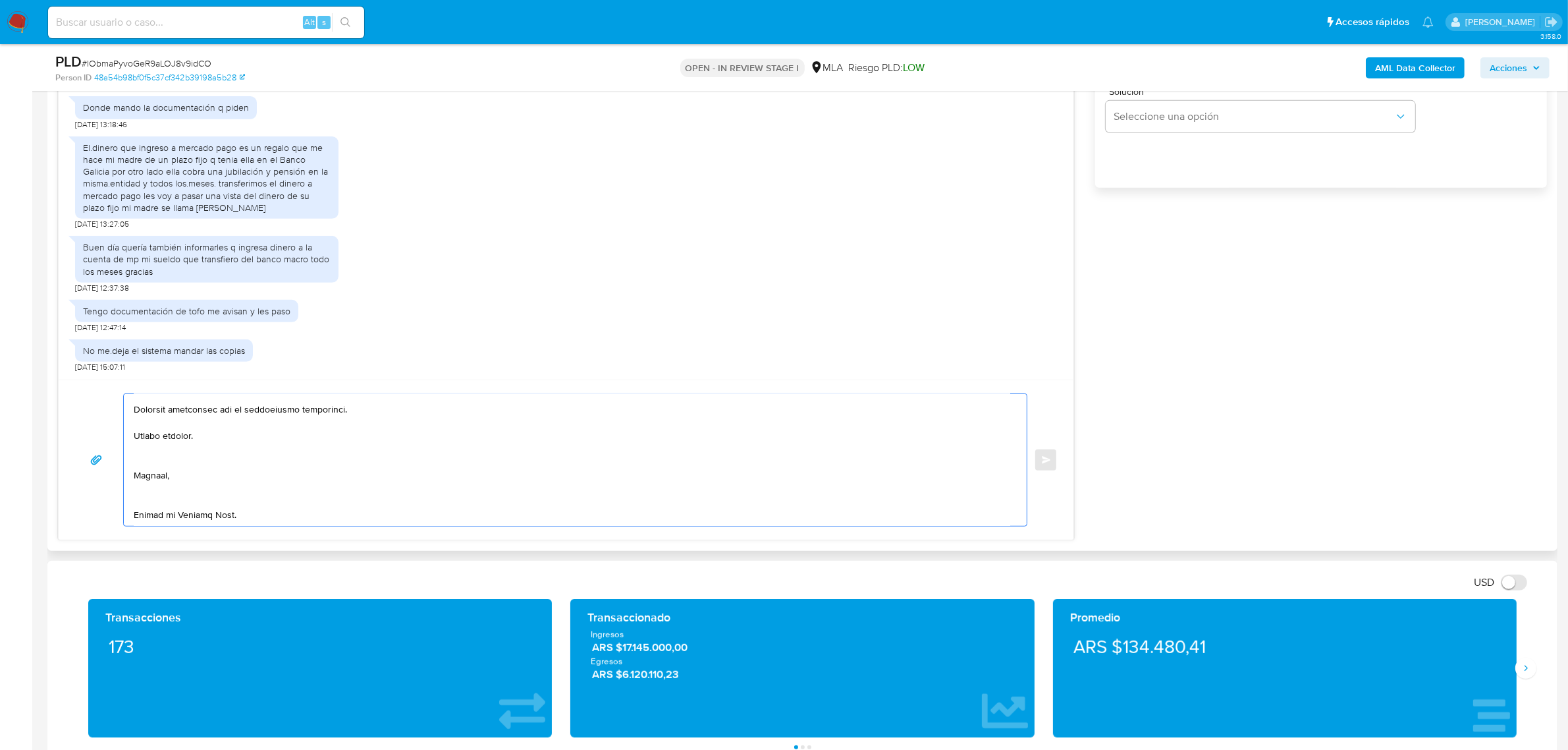
click at [165, 450] on textarea at bounding box center [572, 460] width 876 height 132
click at [144, 476] on textarea at bounding box center [572, 460] width 876 height 132
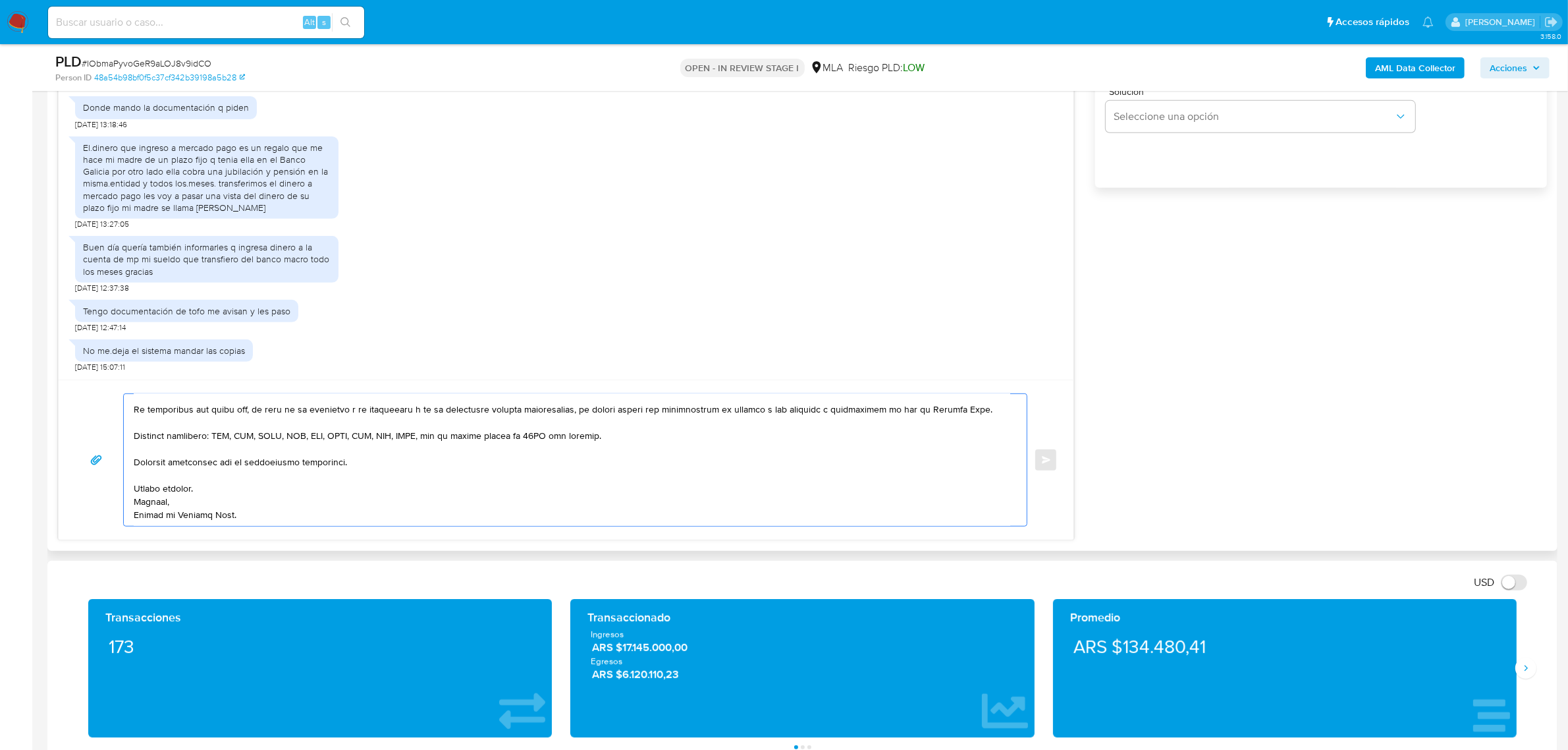
scroll to position [193, 0]
click at [159, 521] on textarea at bounding box center [572, 460] width 876 height 132
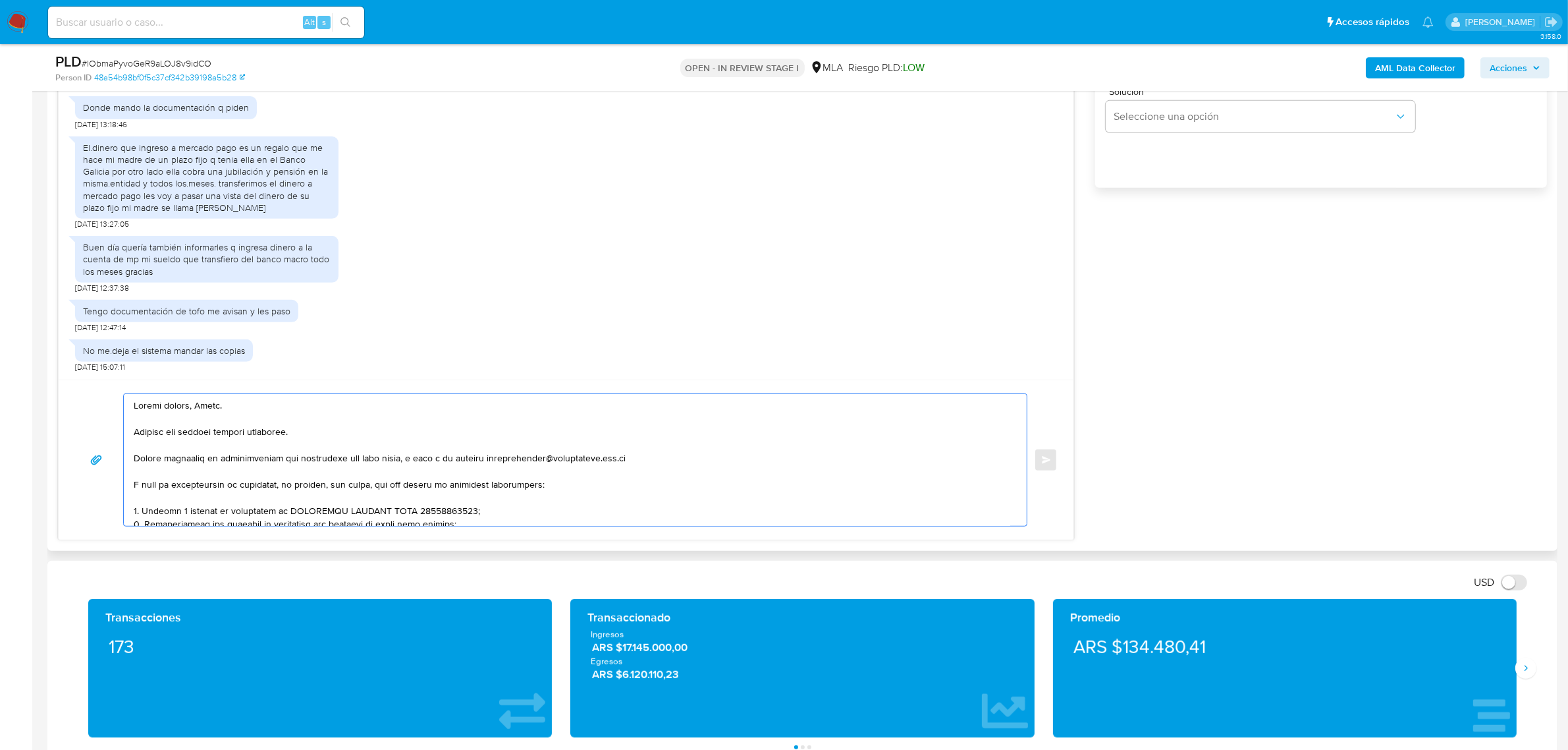
drag, startPoint x: 245, startPoint y: 516, endPoint x: 116, endPoint y: 374, distance: 191.8
click at [116, 374] on div "[DATE] 20:08:43 Donde mando la documentación q piden [DATE] 13:18:46 El.dinero …" at bounding box center [566, 206] width 1017 height 669
type textarea "Loremi dolors, Ametc. Adipisc eli seddoei tempori utlaboree. Dolore magnaaliq e…"
click at [619, 289] on div "Buen día quería también informarles q ingresa dinero a la cuenta de mp mi sueld…" at bounding box center [566, 261] width 982 height 64
click at [1249, 321] on div "[DATE] 20:08:43 Donde mando la documentación q piden [DATE] 13:18:46 El.dinero …" at bounding box center [803, 206] width 1490 height 669
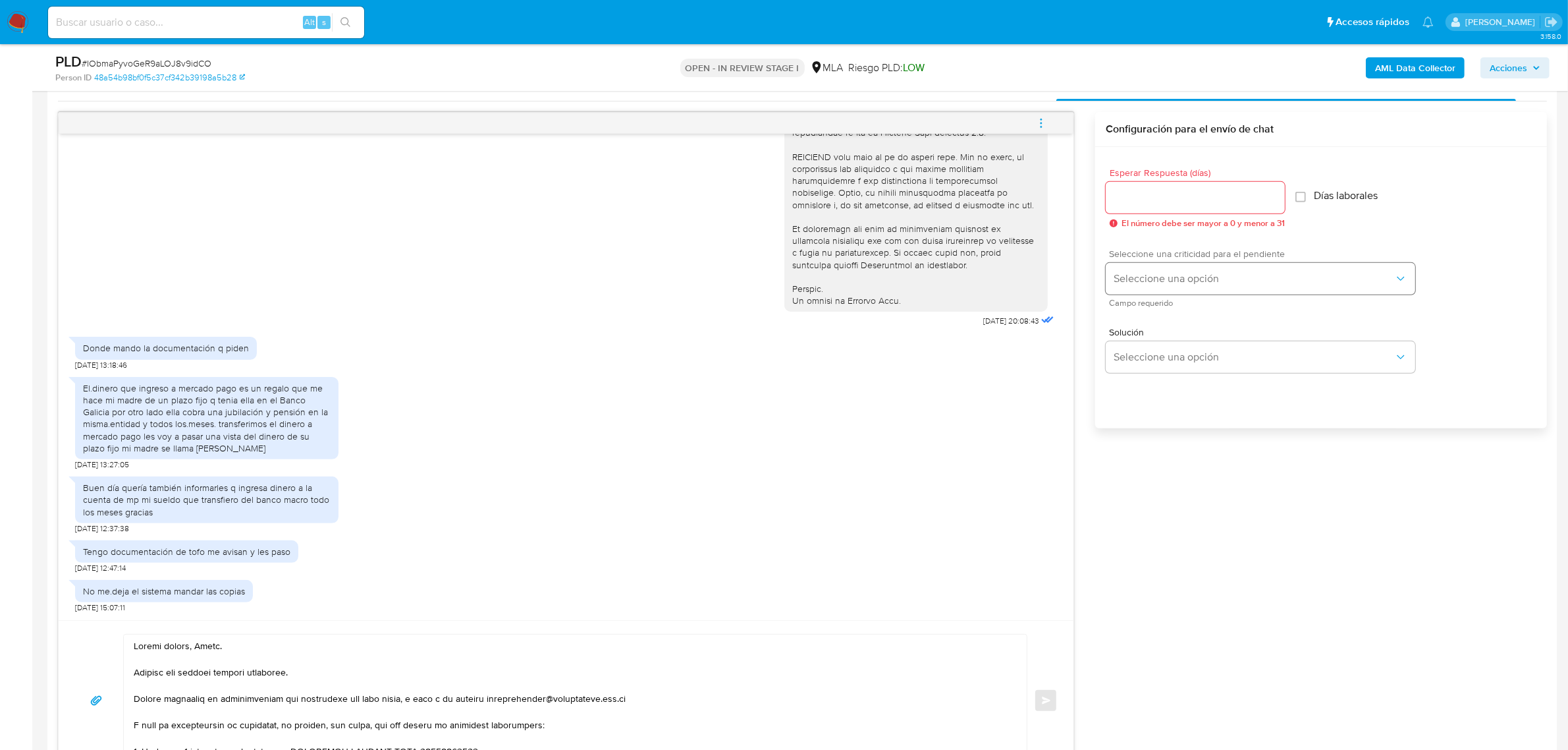
scroll to position [659, 0]
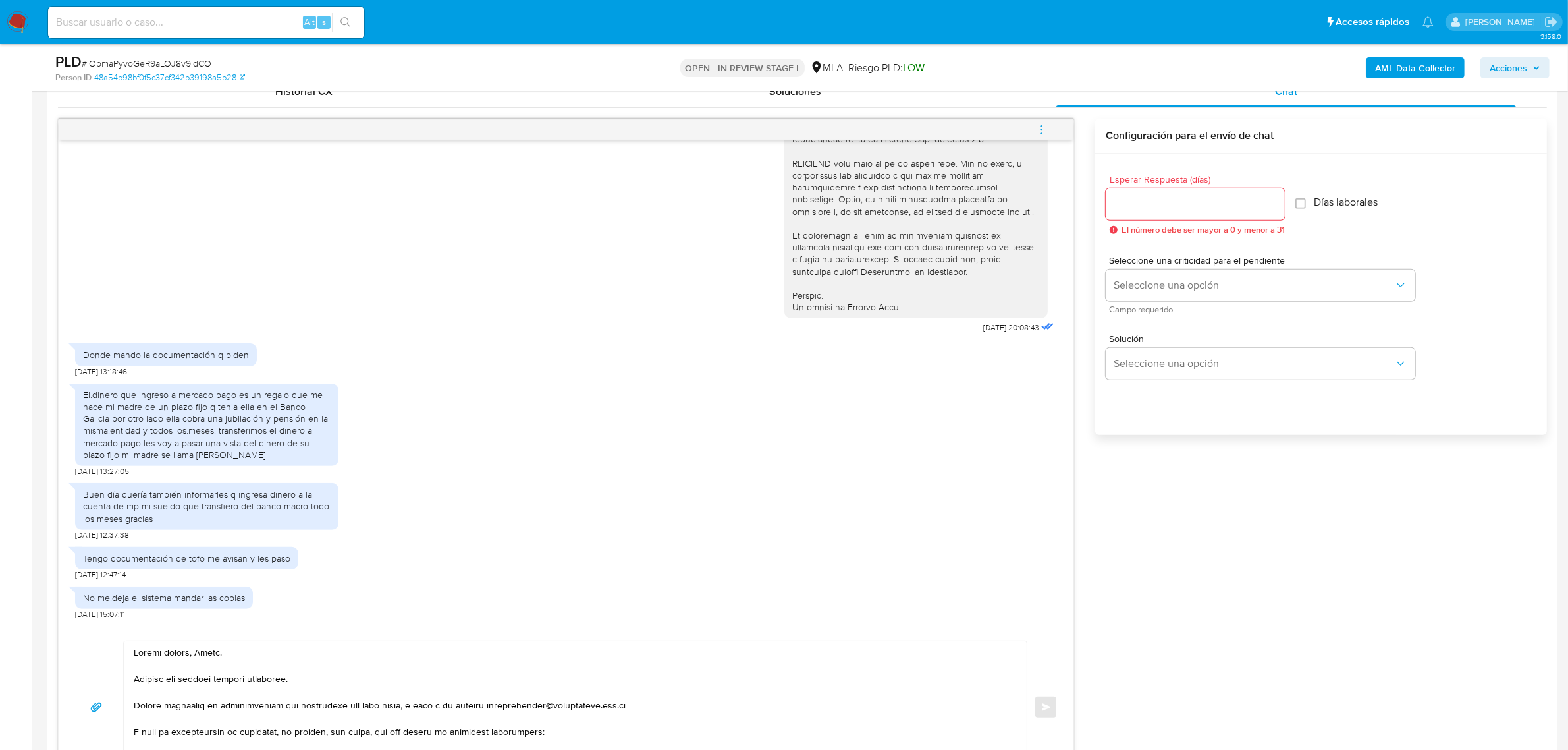
click at [1148, 209] on input "Esperar Respuesta (días)" at bounding box center [1195, 204] width 179 height 17
type input "1"
click at [1132, 273] on button "Seleccione una opción" at bounding box center [1260, 285] width 309 height 32
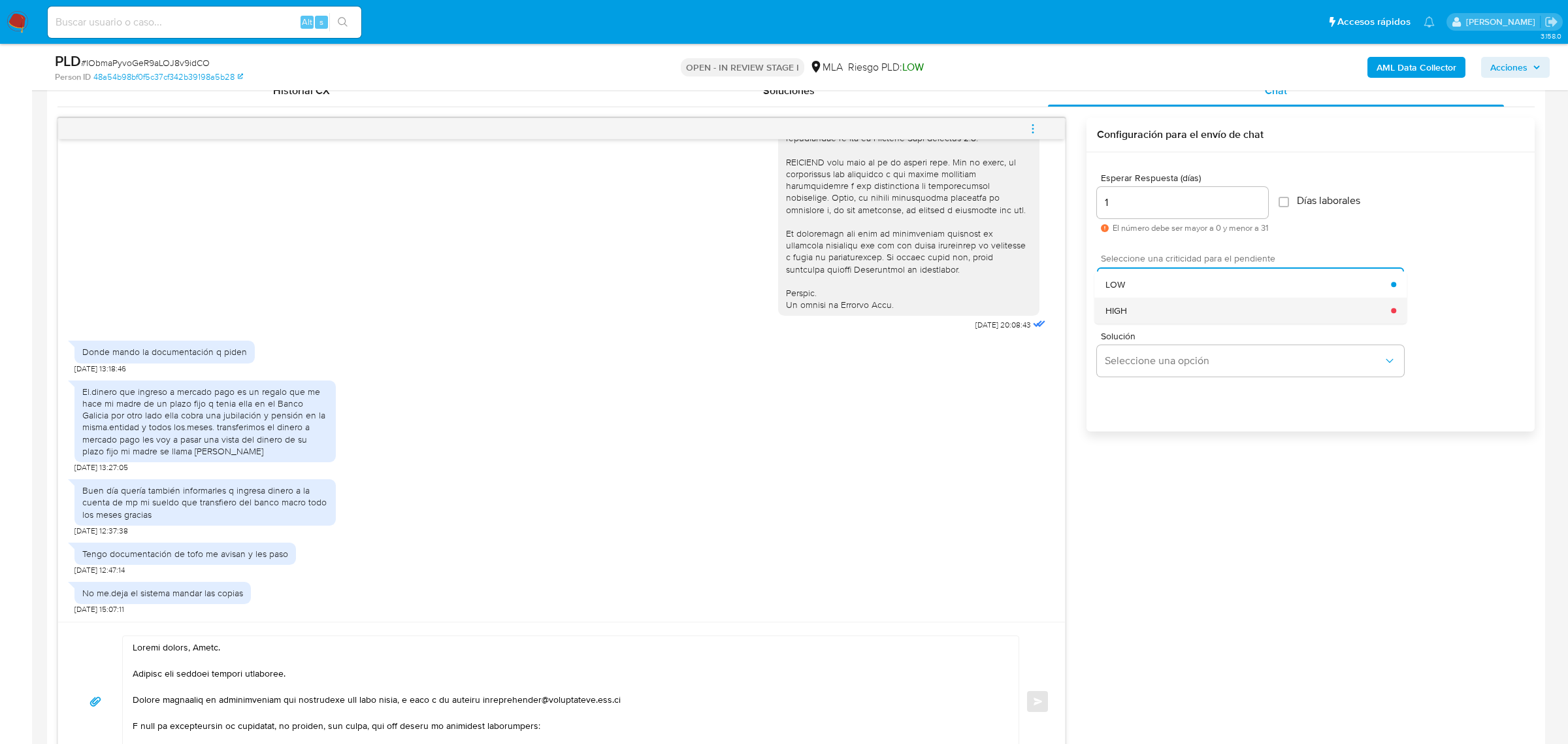
click at [1140, 304] on div "HIGH" at bounding box center [1248, 310] width 286 height 26
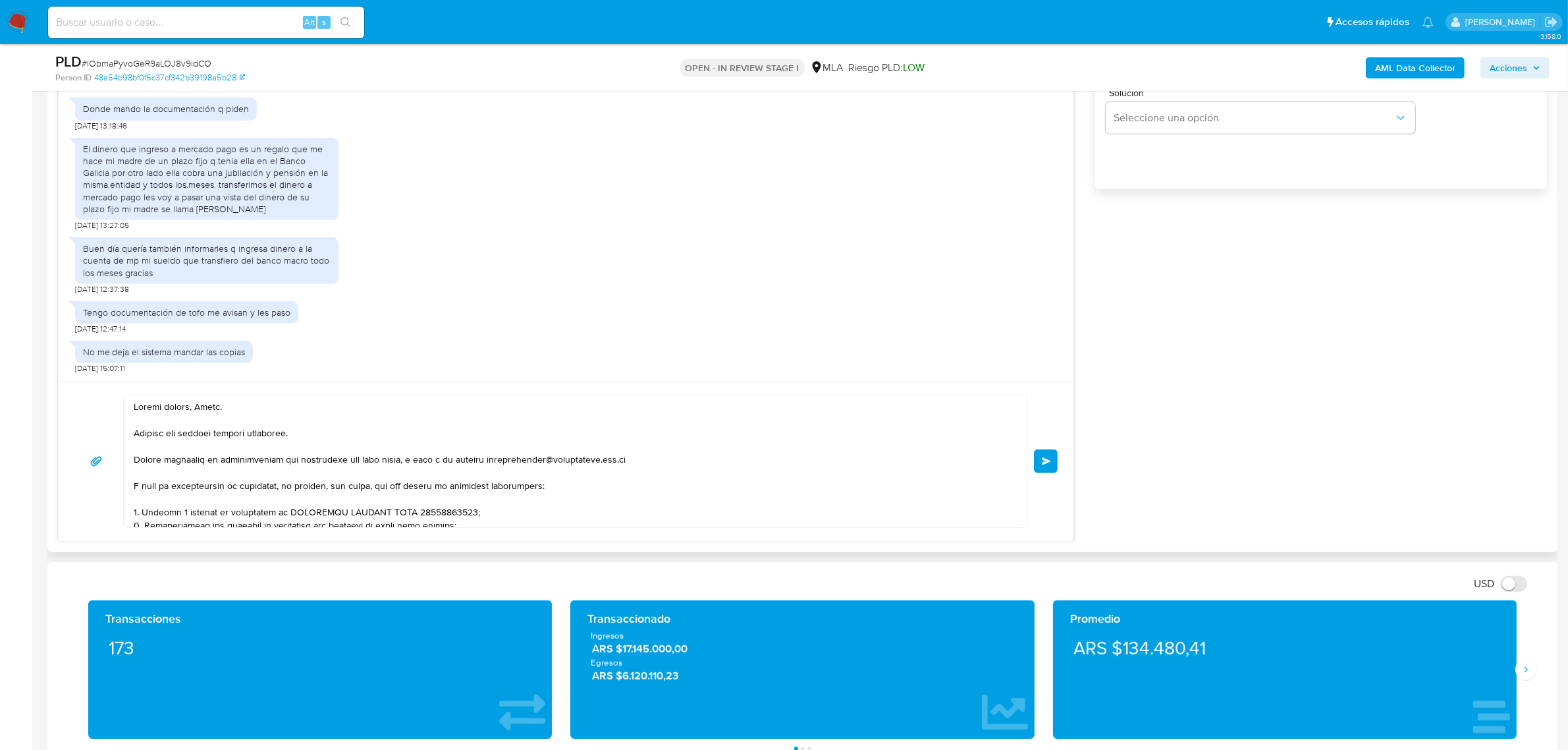
scroll to position [906, 0]
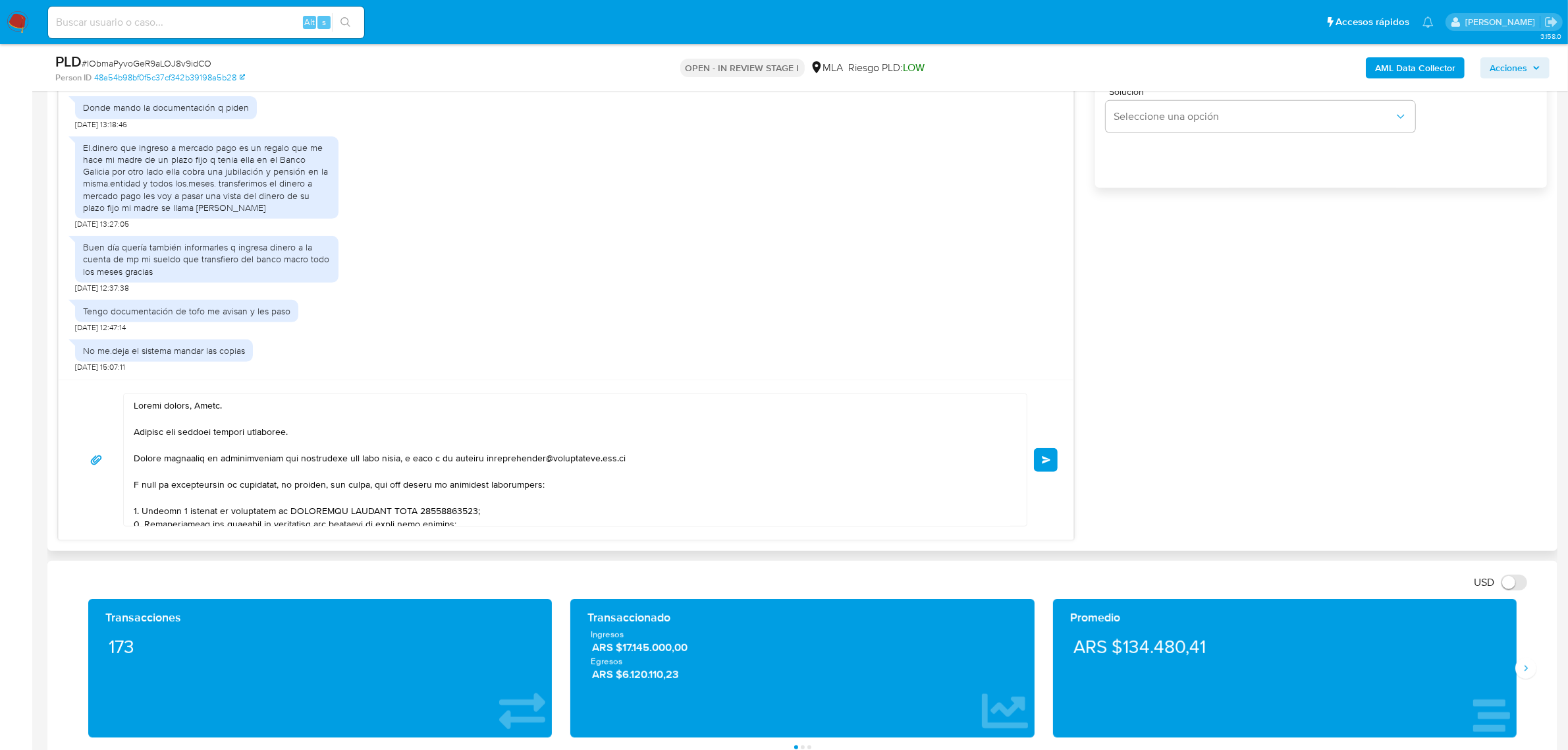
click at [1039, 461] on button "Enviar" at bounding box center [1046, 460] width 24 height 24
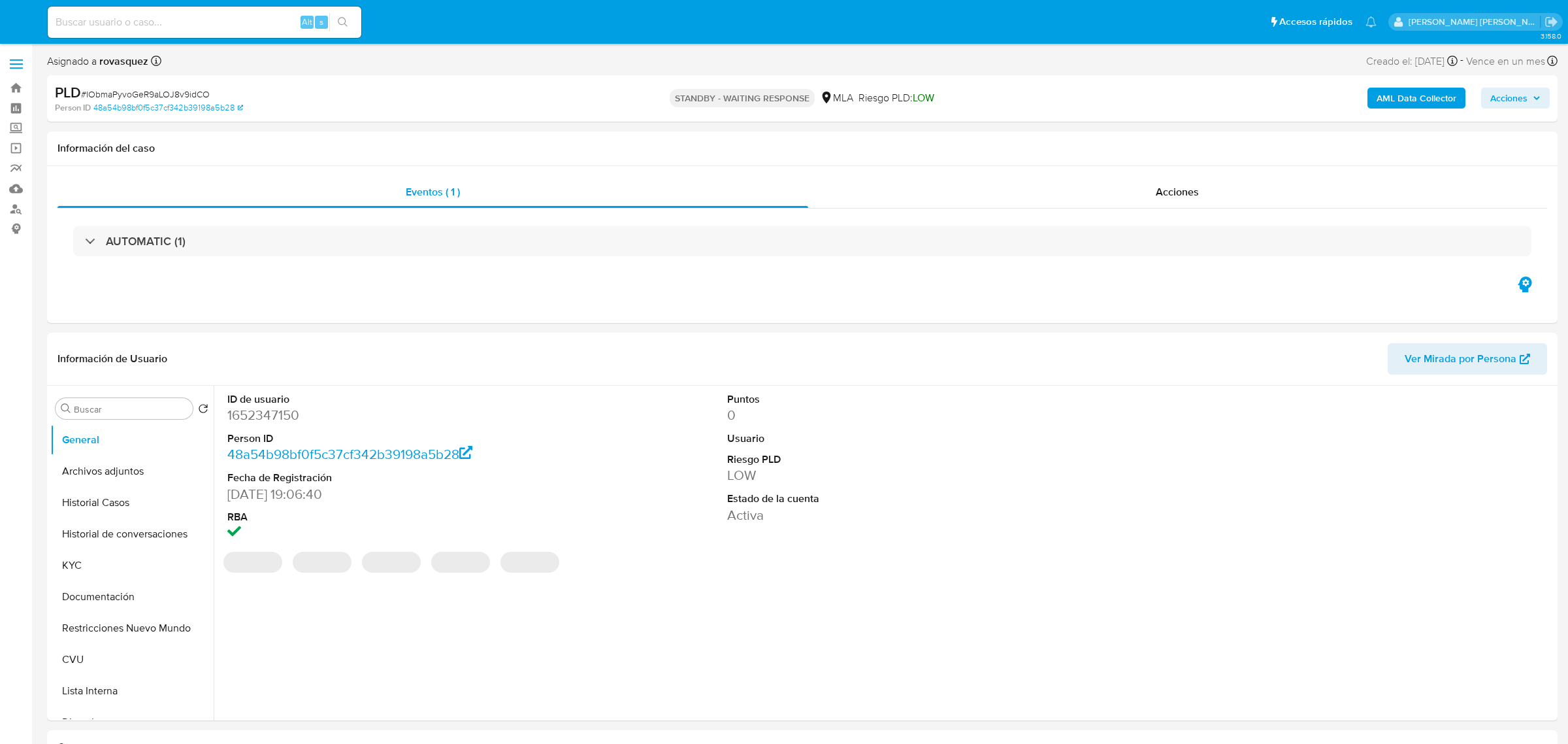
select select "10"
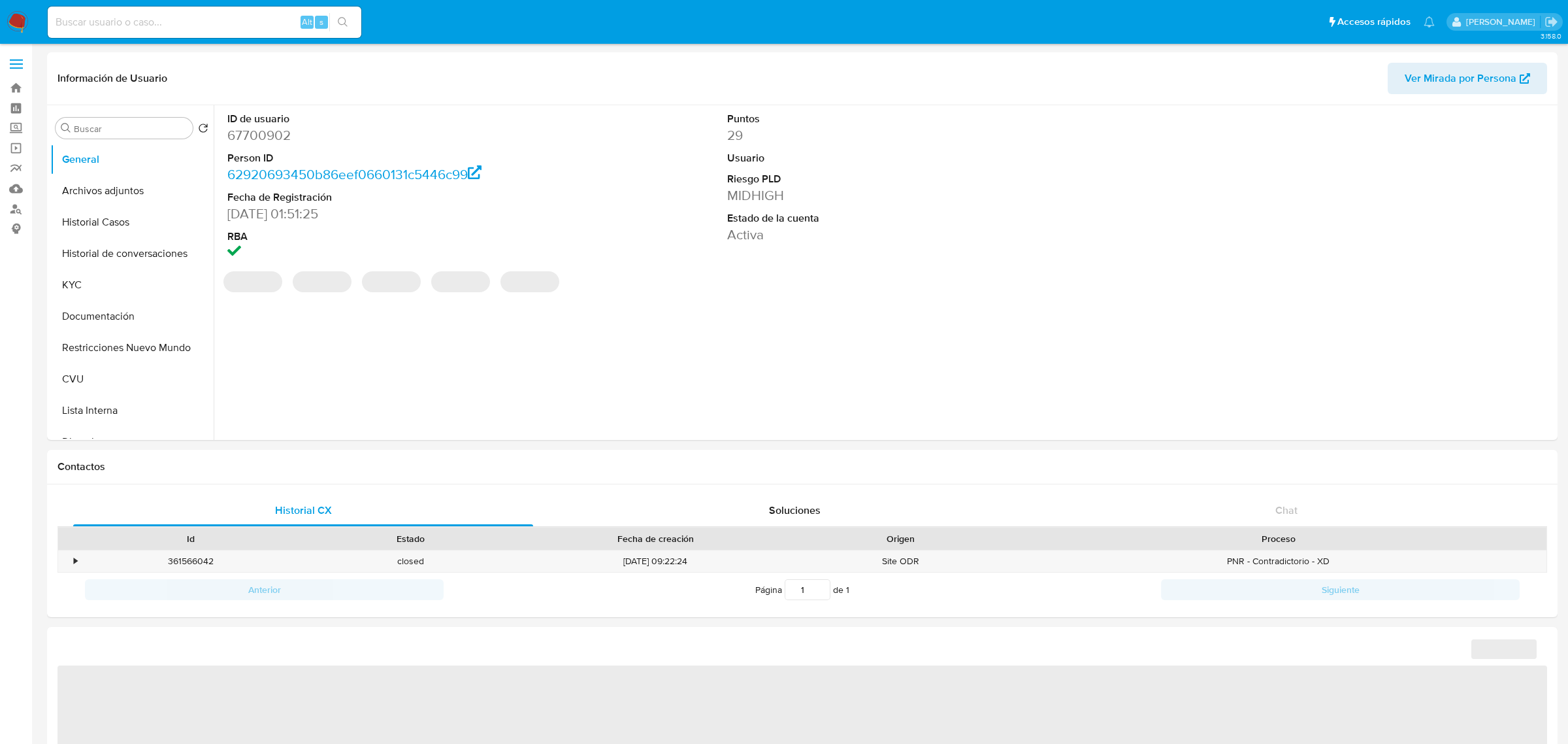
select select "10"
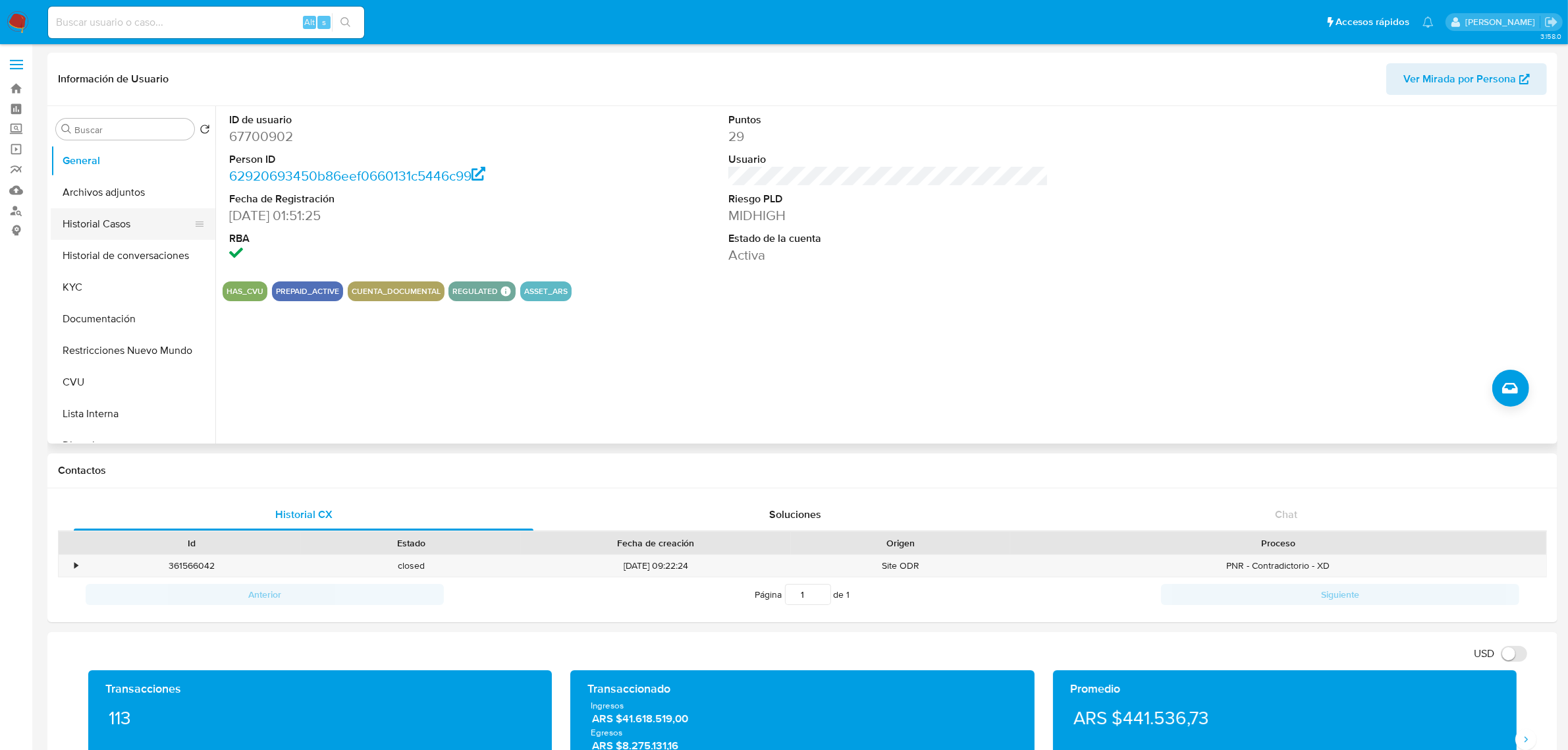
click at [117, 228] on button "Historial Casos" at bounding box center [127, 224] width 154 height 32
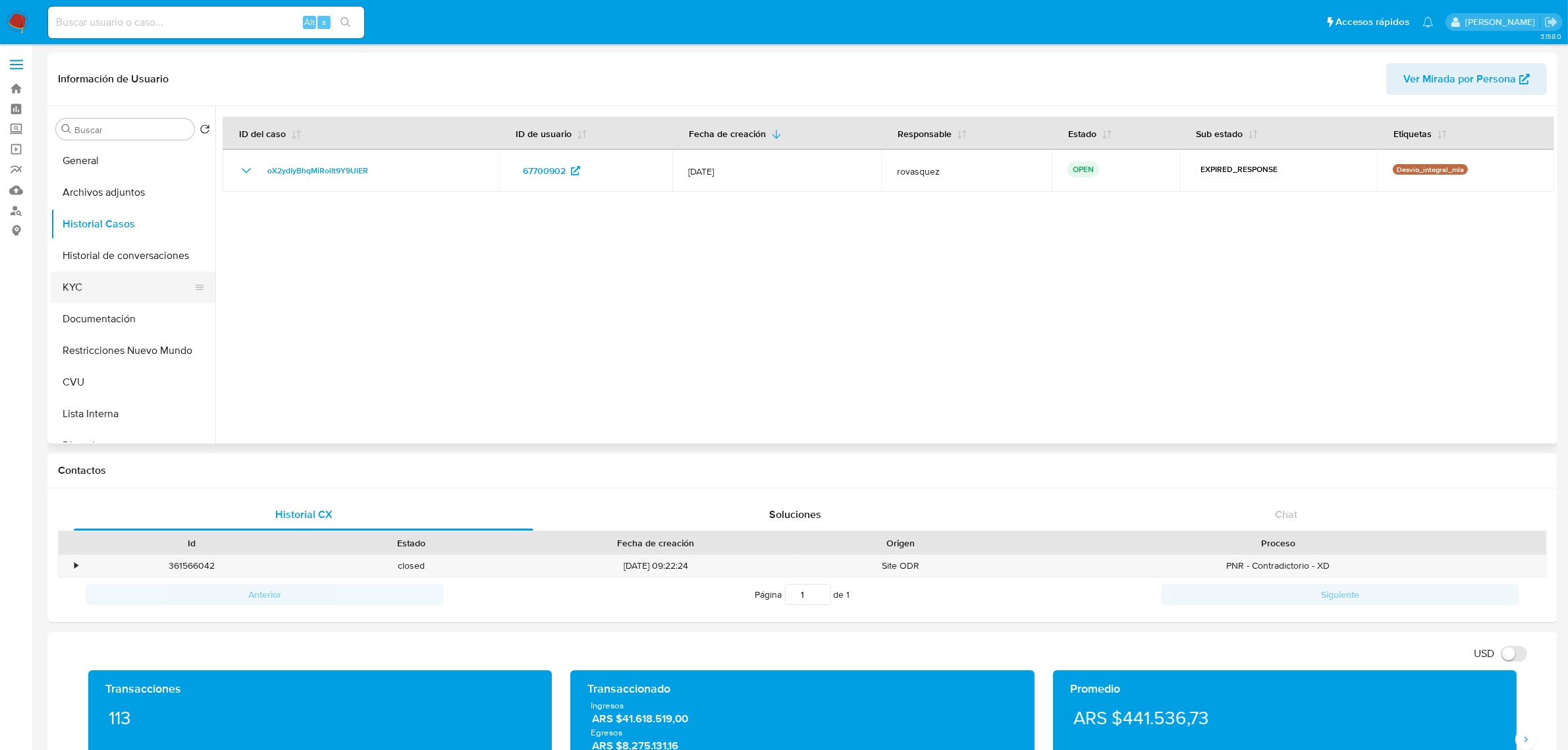
click at [86, 289] on button "KYC" at bounding box center [127, 287] width 154 height 32
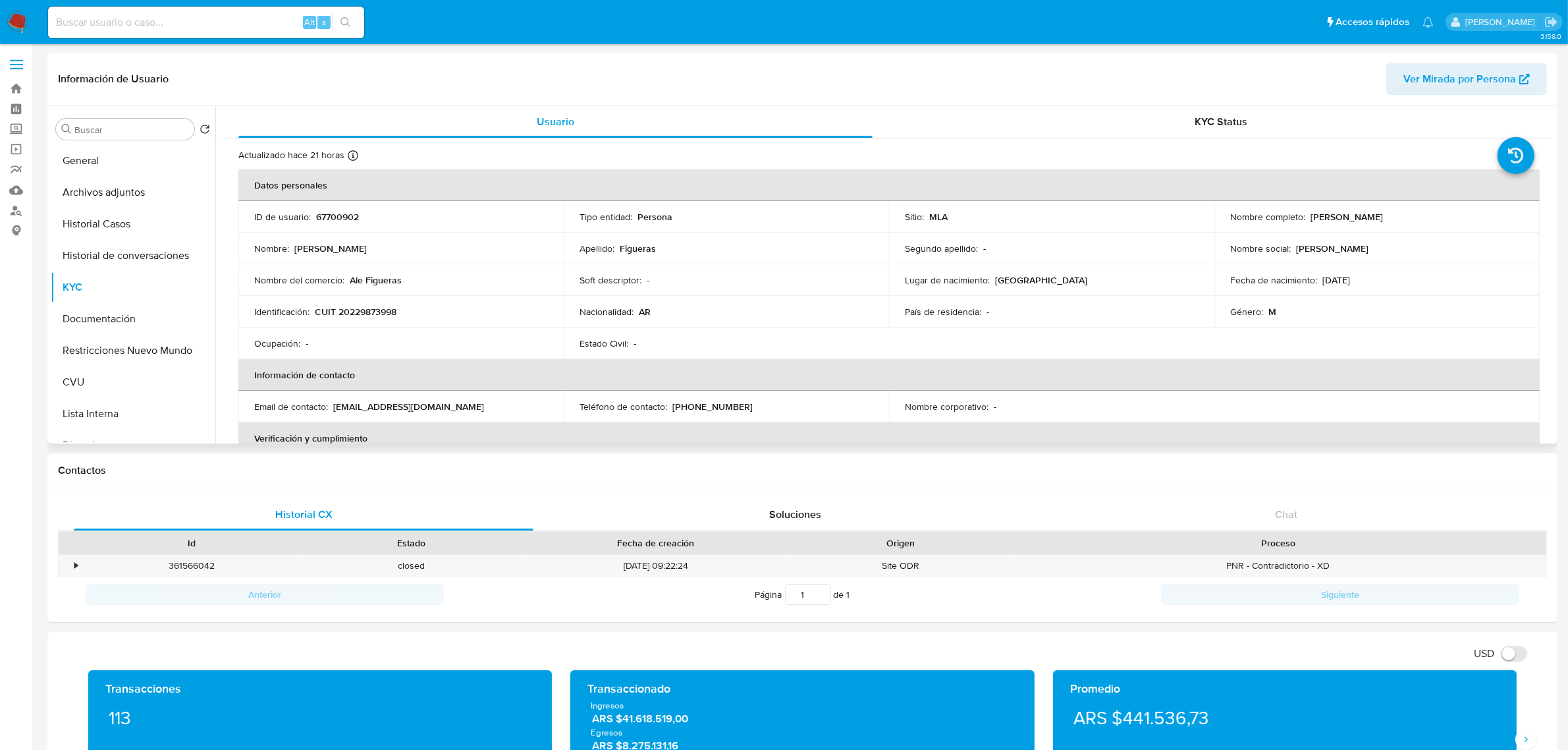
click at [377, 311] on p "CUIT 20229873998" at bounding box center [356, 311] width 82 height 12
copy p "20229873998"
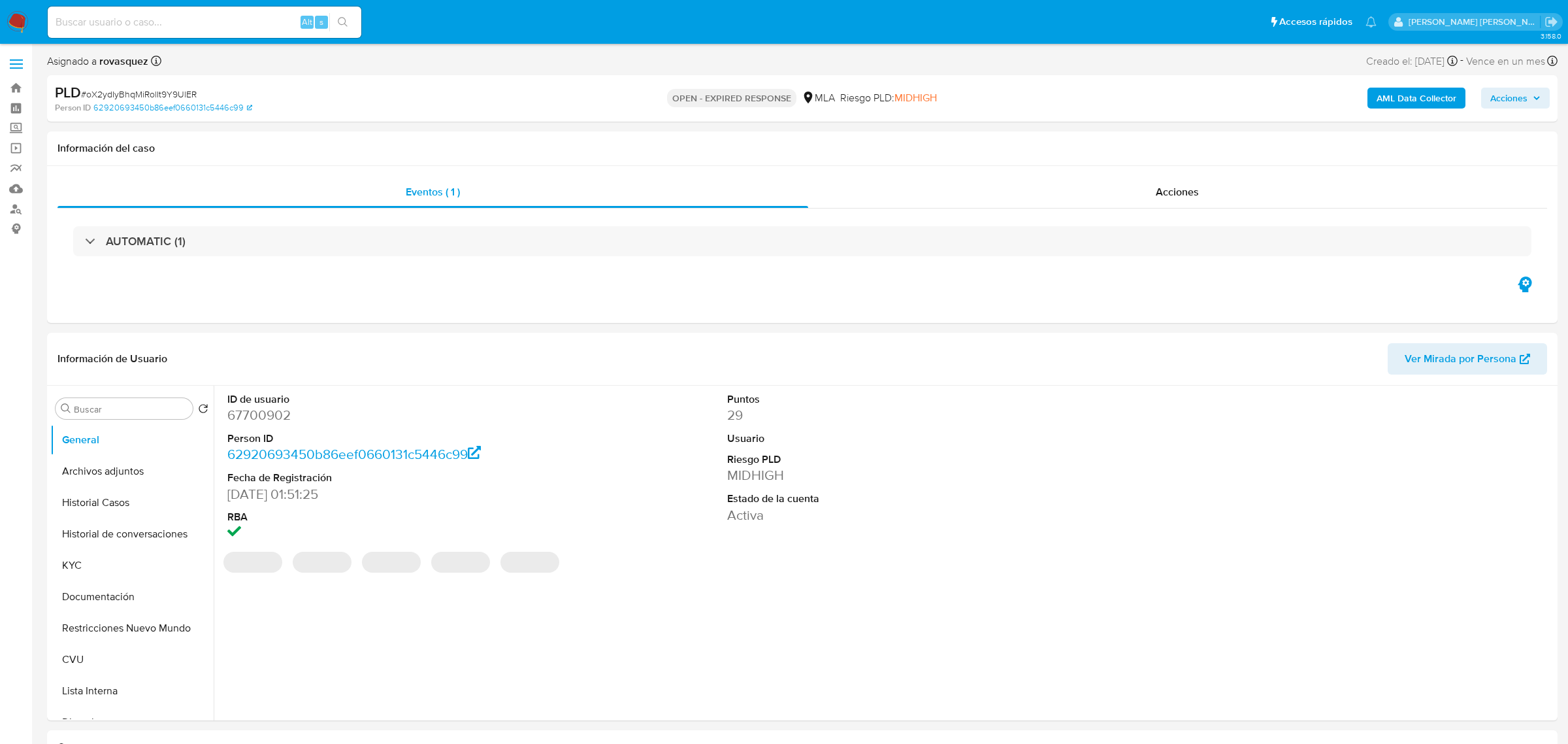
select select "10"
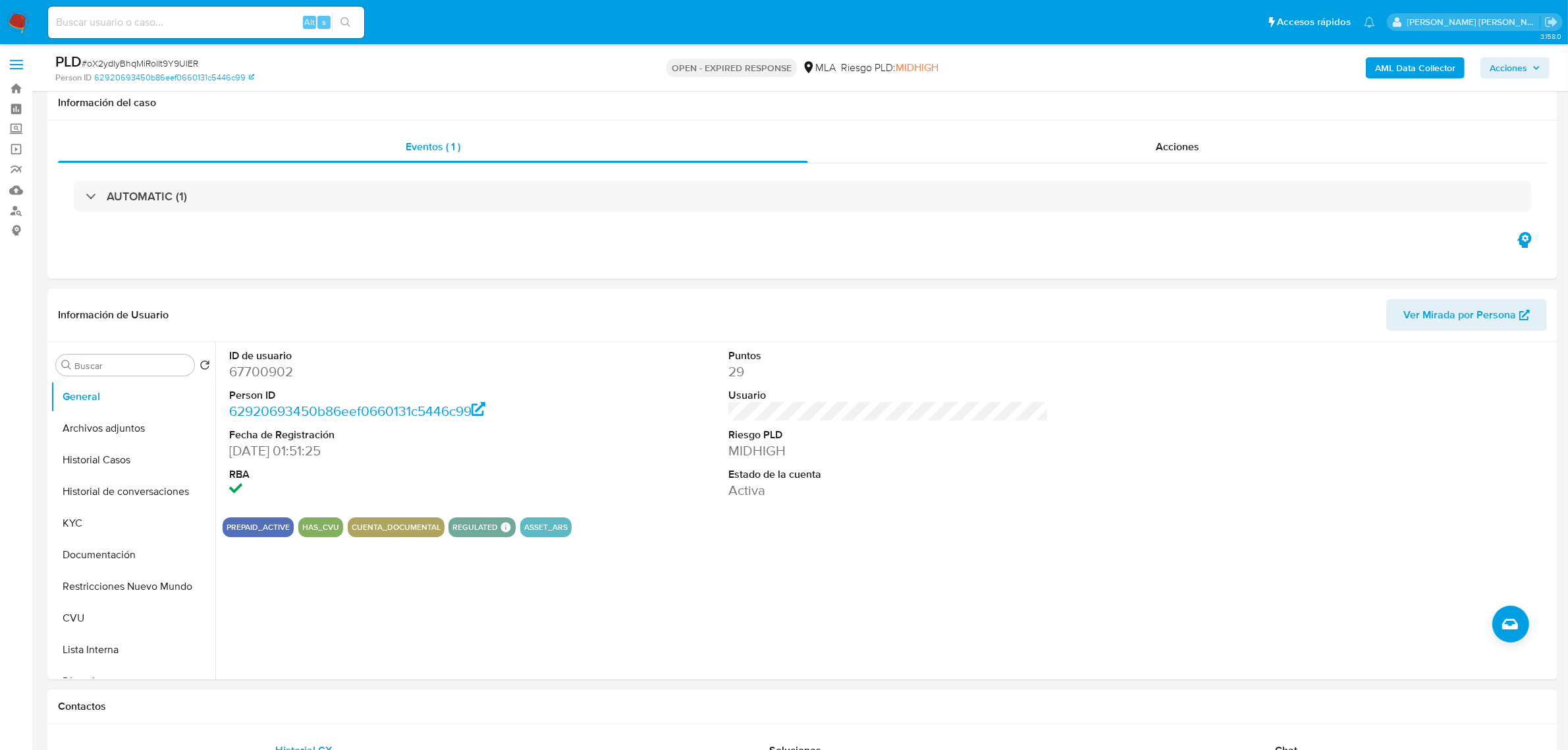
scroll to position [247, 0]
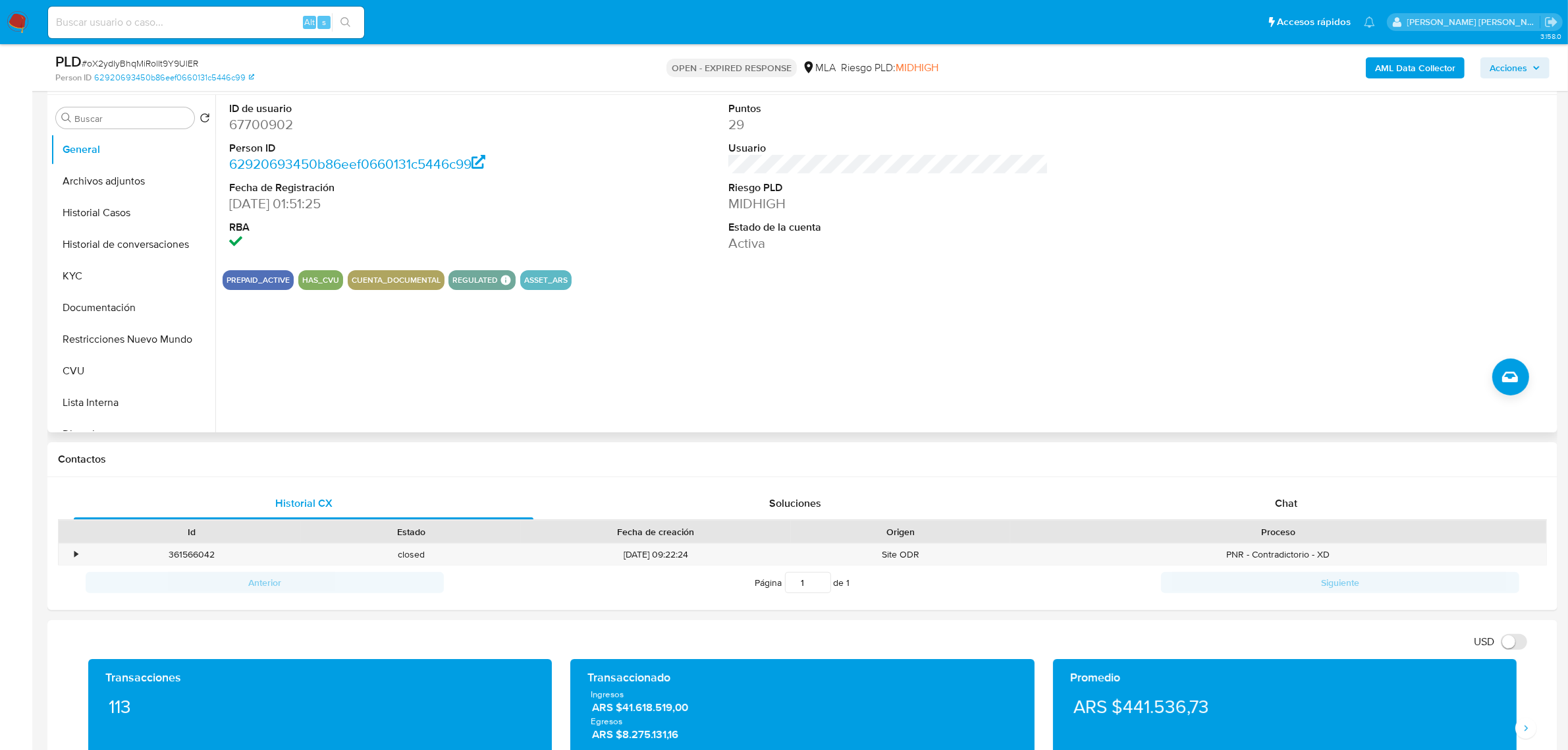
click at [1286, 508] on span "Chat" at bounding box center [1286, 502] width 23 height 15
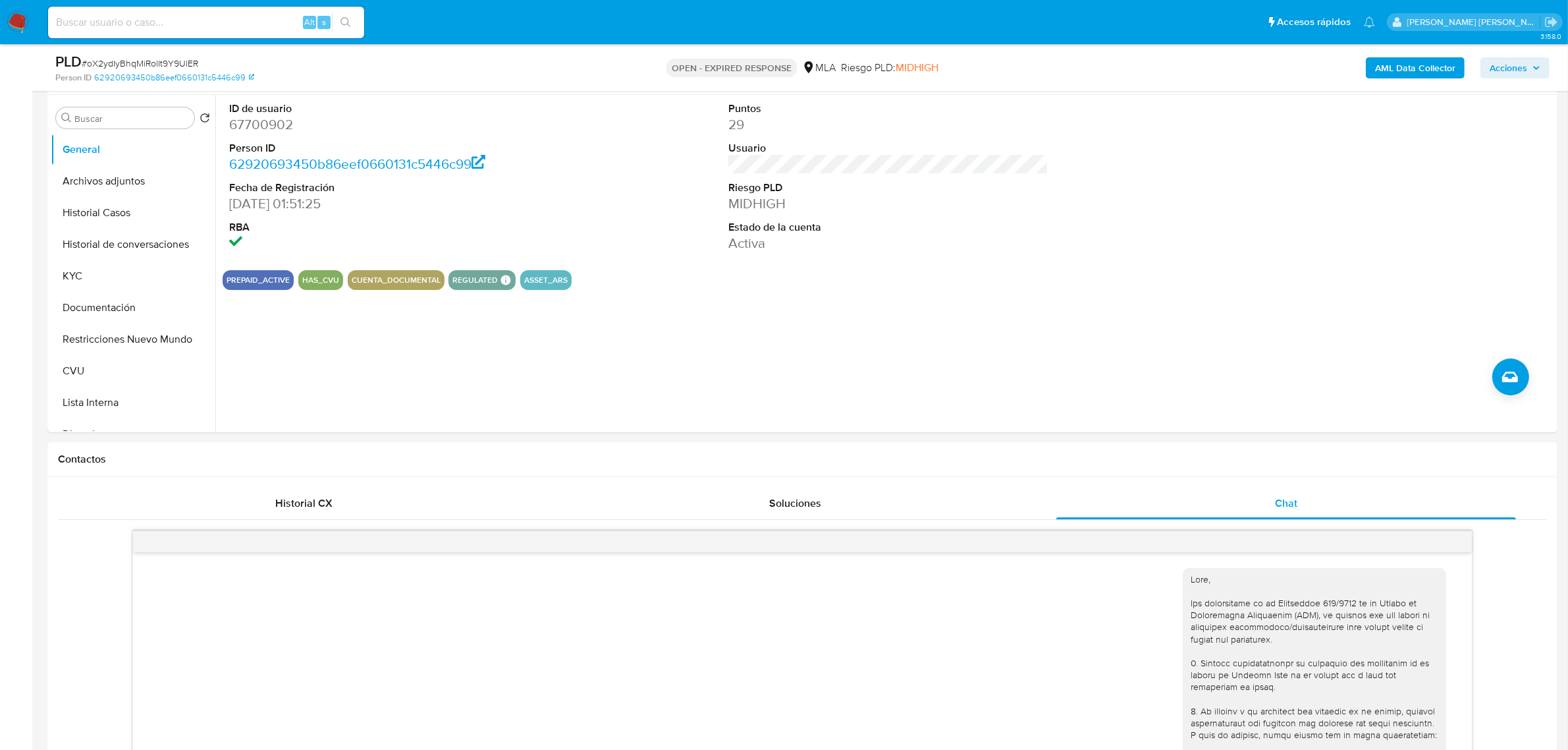
scroll to position [552, 0]
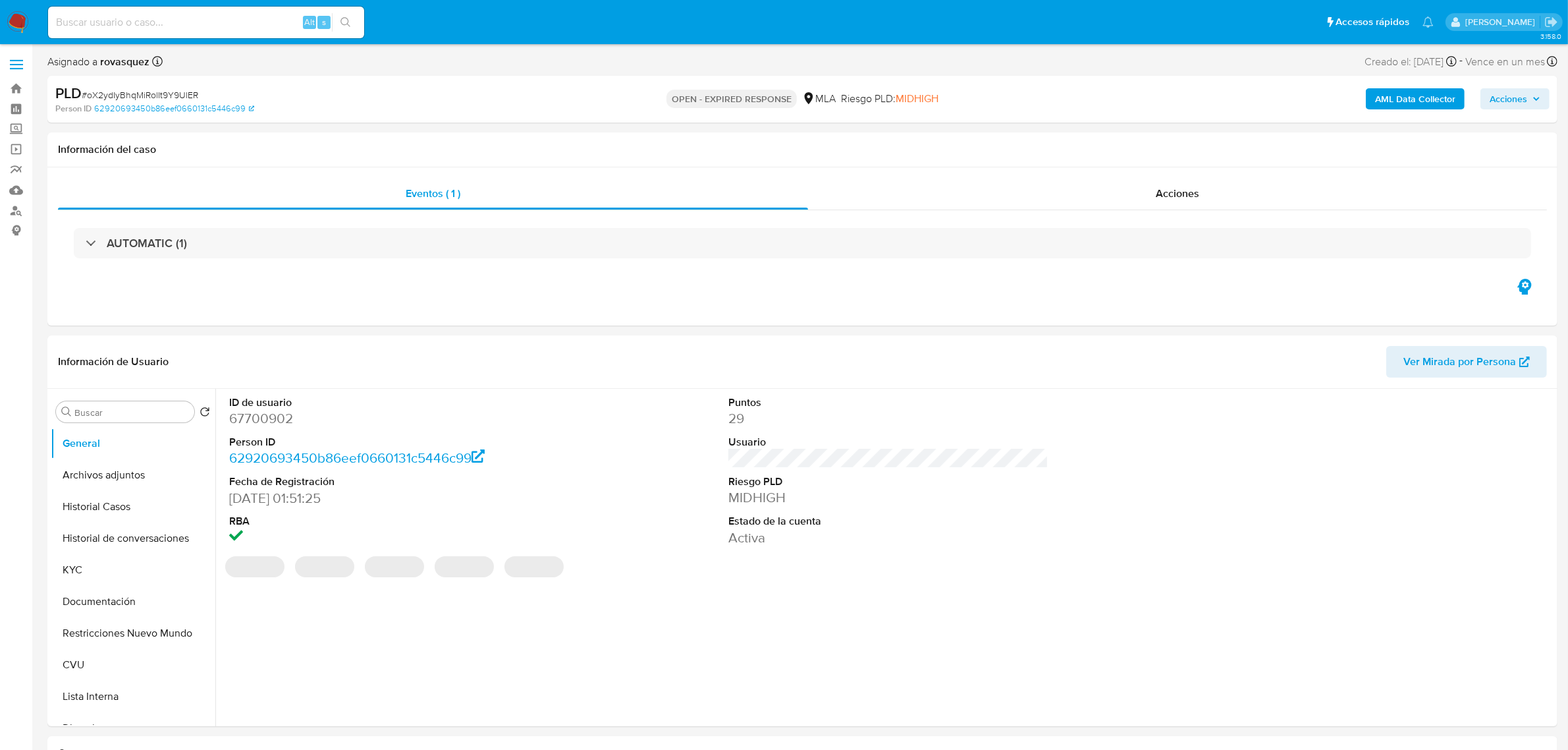
select select "10"
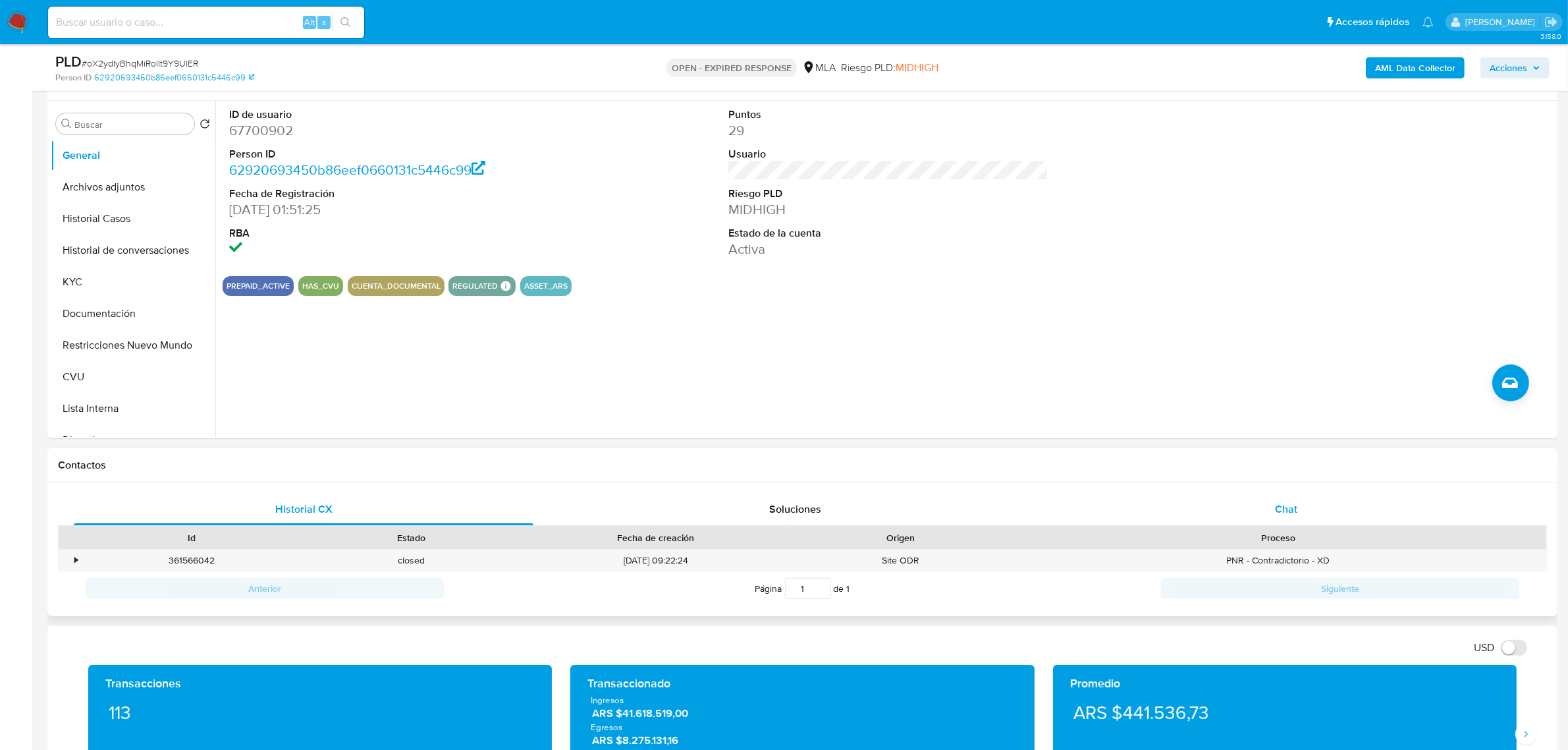
scroll to position [247, 0]
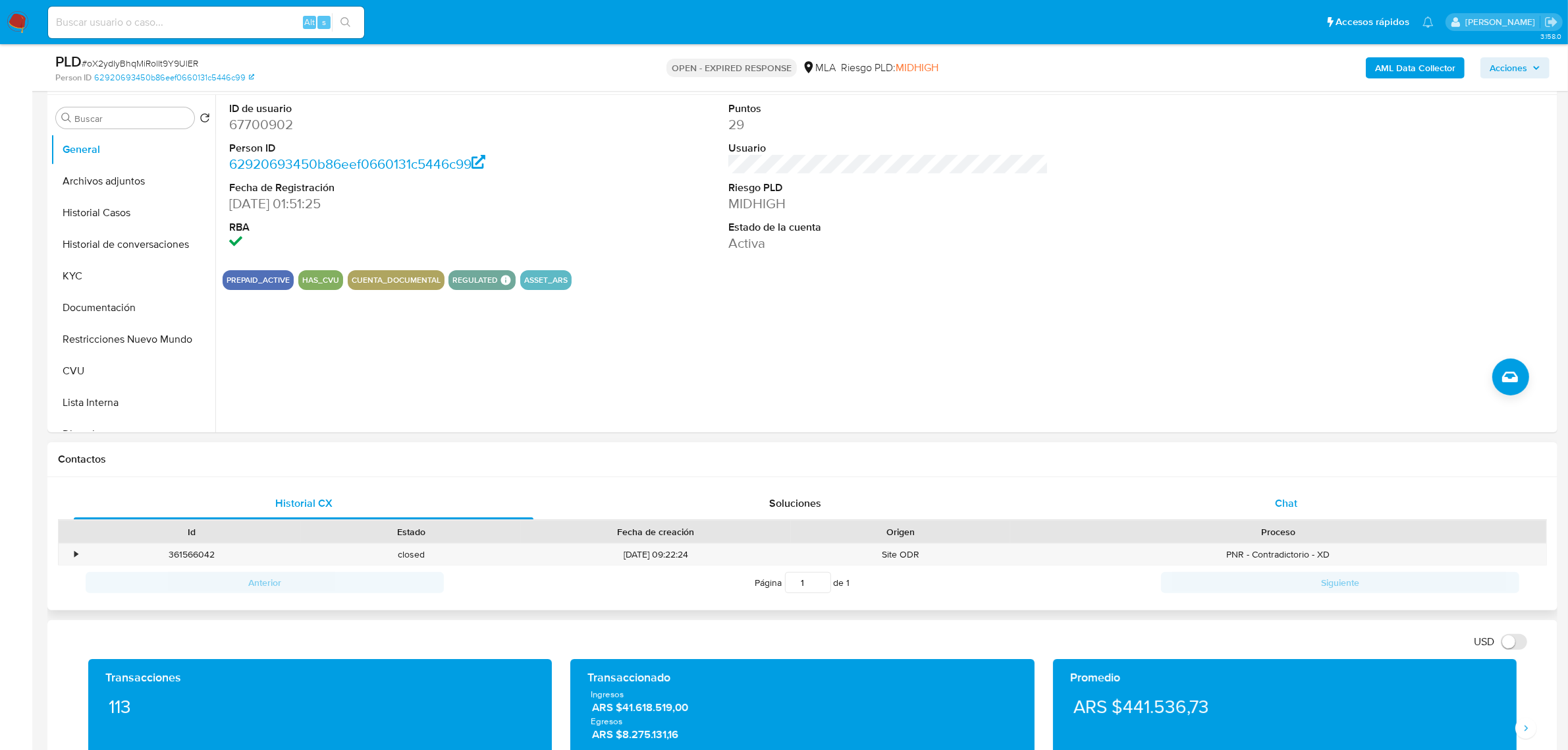
drag, startPoint x: 1292, startPoint y: 504, endPoint x: 1210, endPoint y: 510, distance: 82.2
click at [1292, 504] on span "Chat" at bounding box center [1286, 502] width 23 height 15
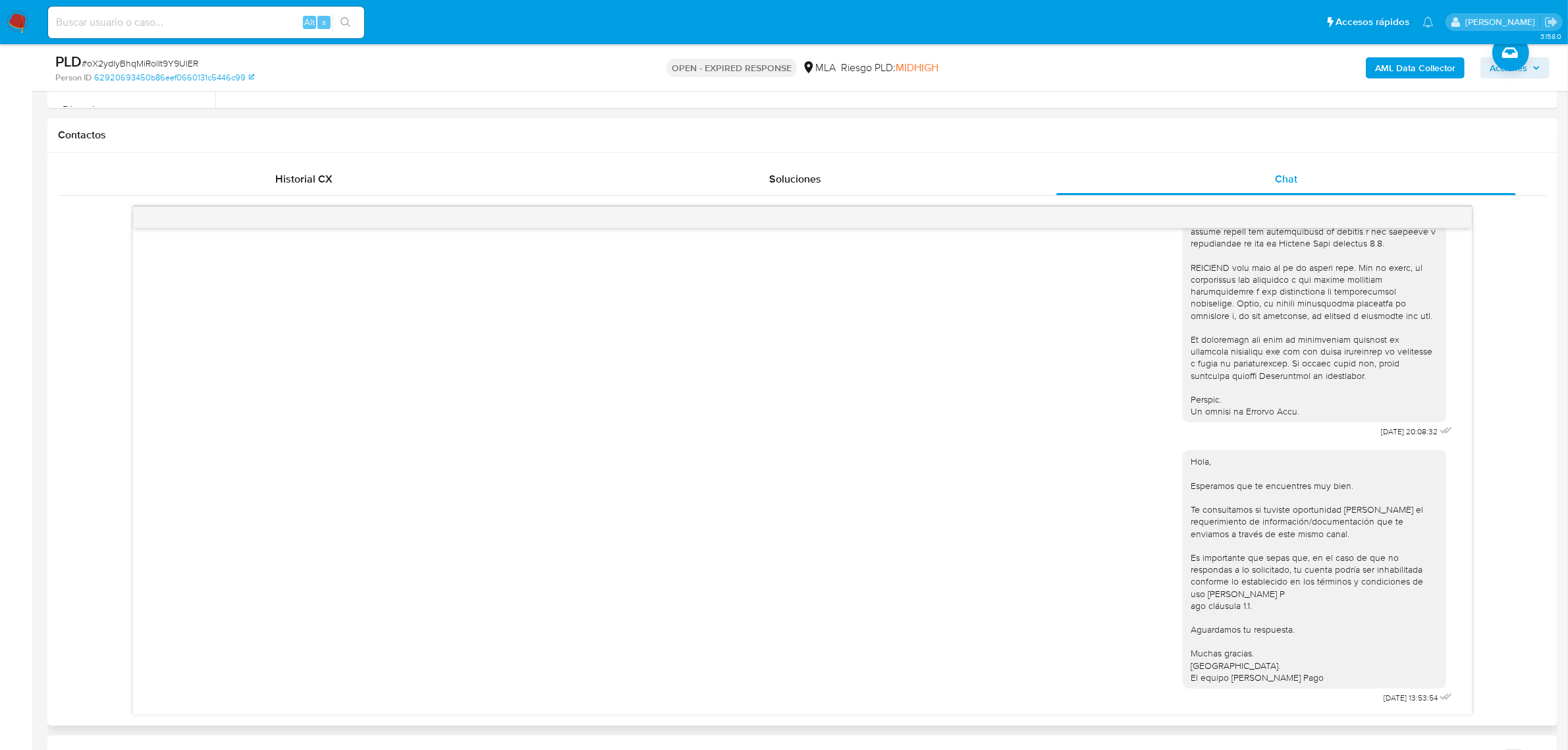
scroll to position [576, 0]
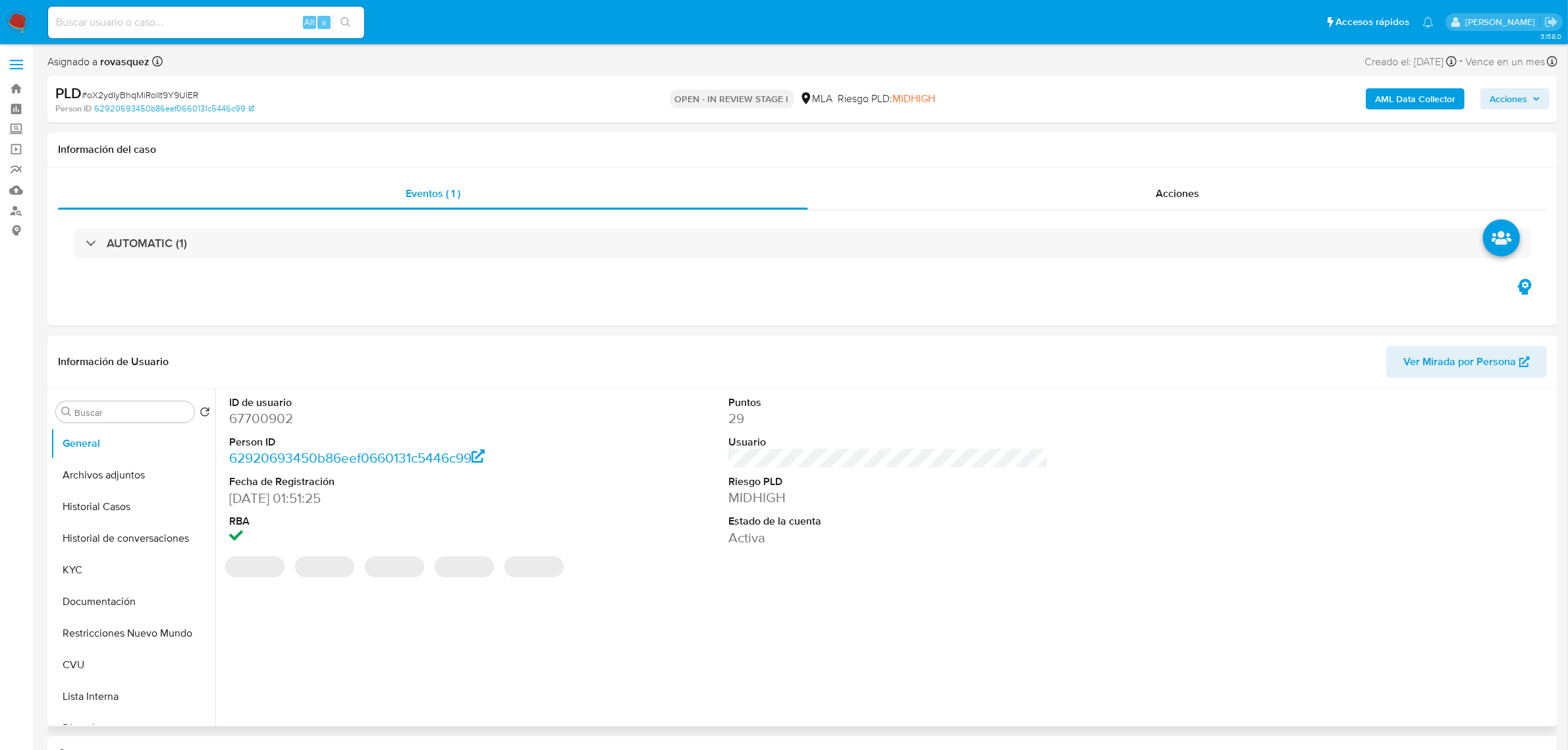
select select "10"
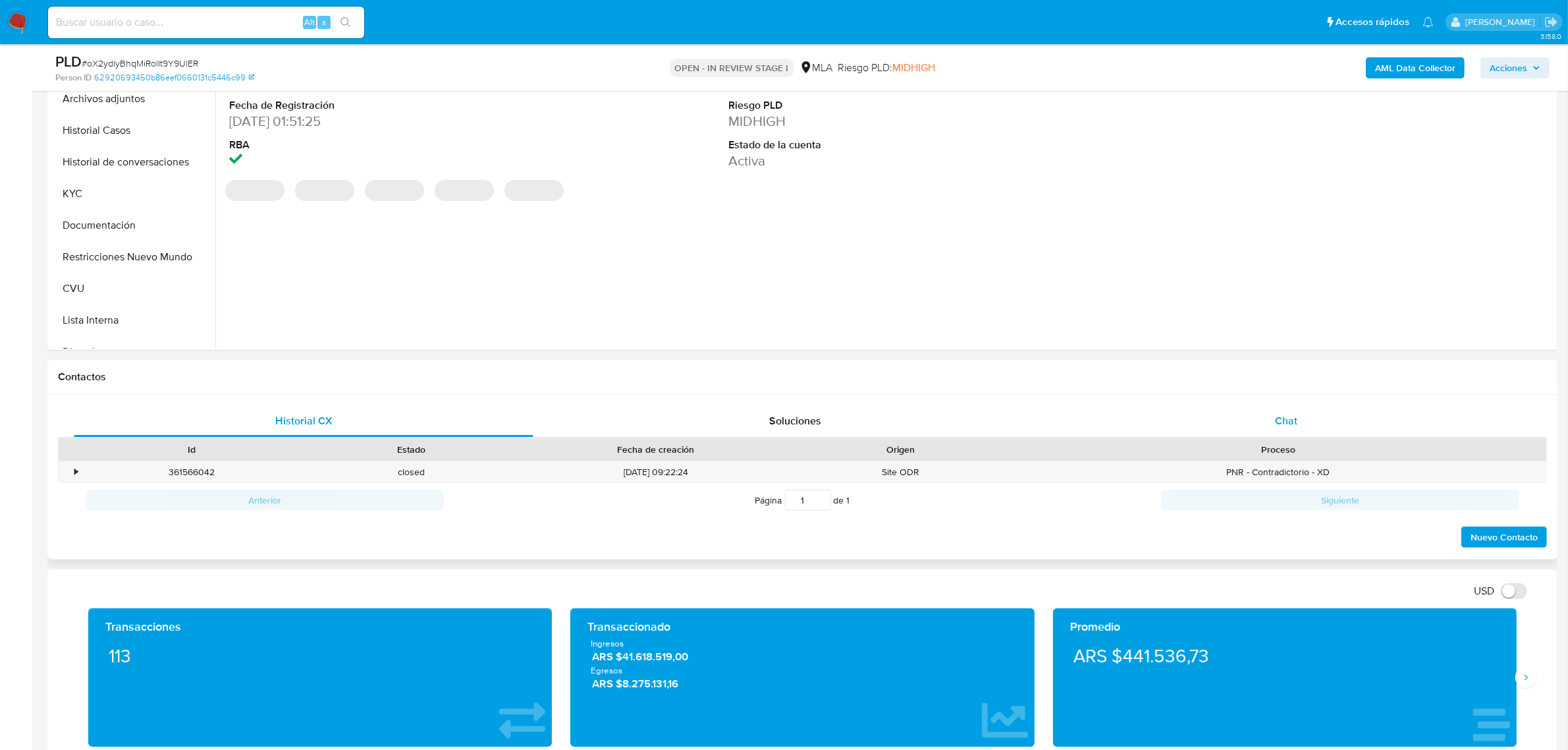
click at [1299, 421] on div "Chat" at bounding box center [1286, 421] width 460 height 32
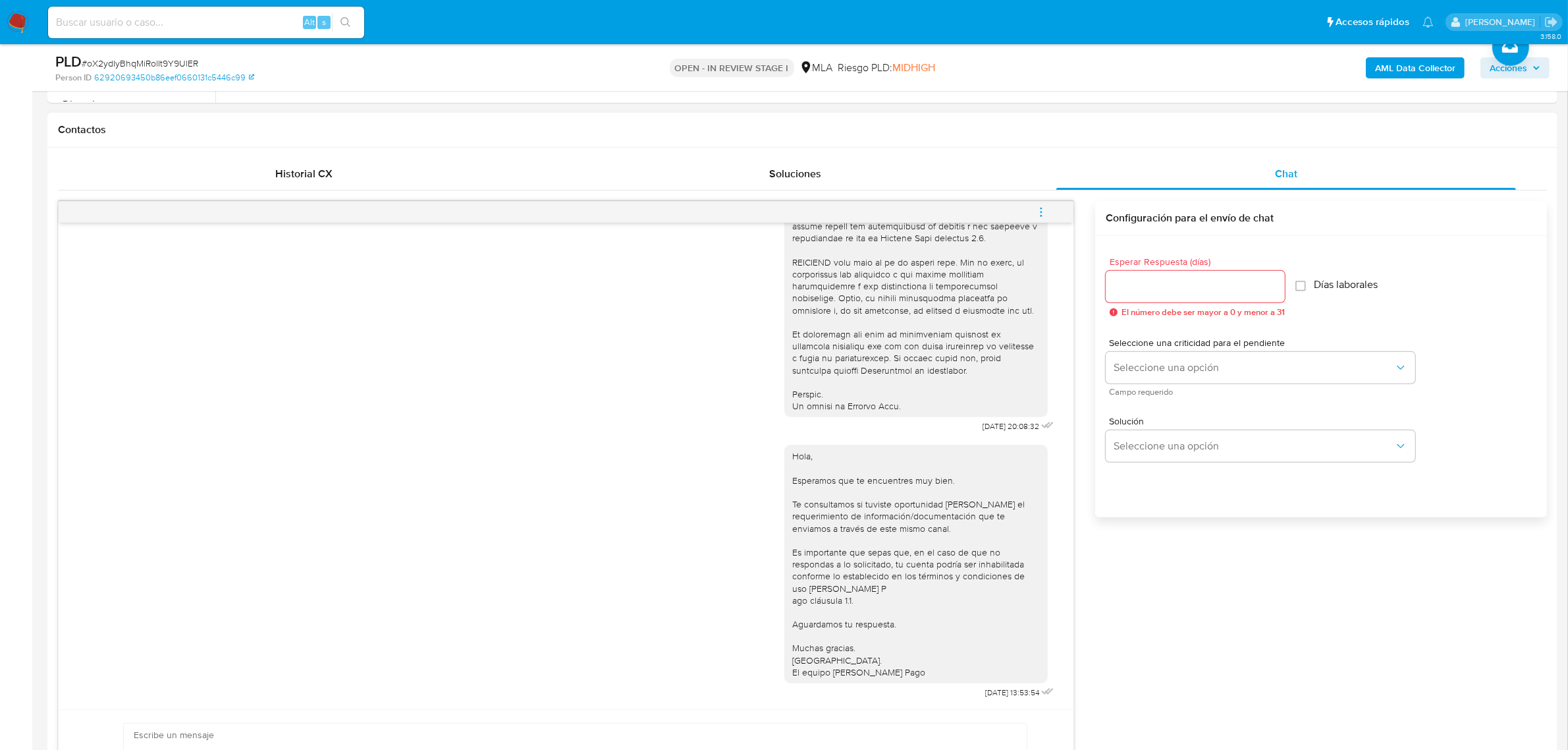
scroll to position [659, 0]
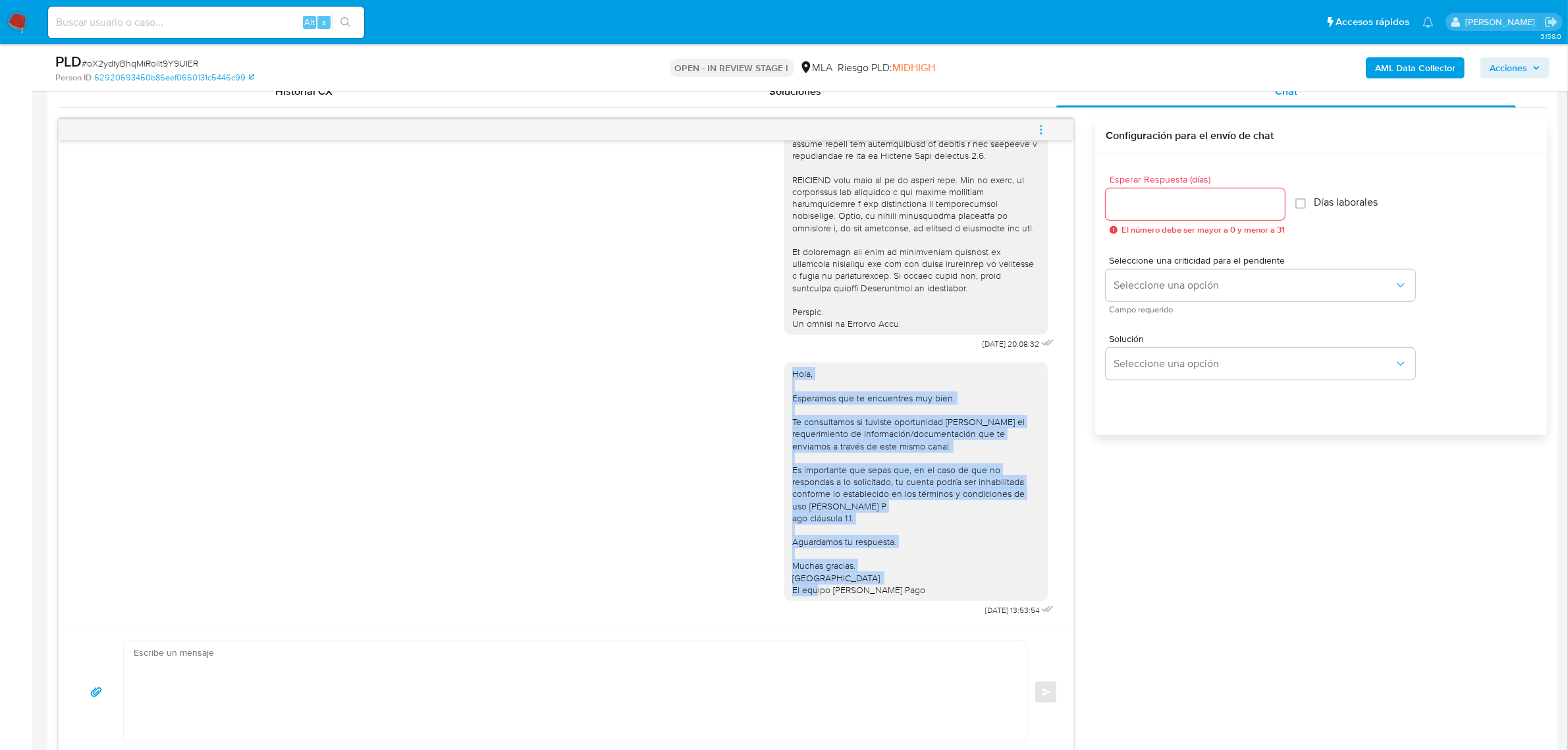
drag, startPoint x: 868, startPoint y: 571, endPoint x: 774, endPoint y: 368, distance: 223.7
click at [784, 368] on div "Hola, Esperamos que te encuentres muy bien. Te consultamos si tuviste oportunid…" at bounding box center [916, 481] width 264 height 238
copy div "Hola, Esperamos que te encuentres muy bien. Te consultamos si tuviste oportunid…"
click at [284, 677] on textarea at bounding box center [572, 691] width 876 height 101
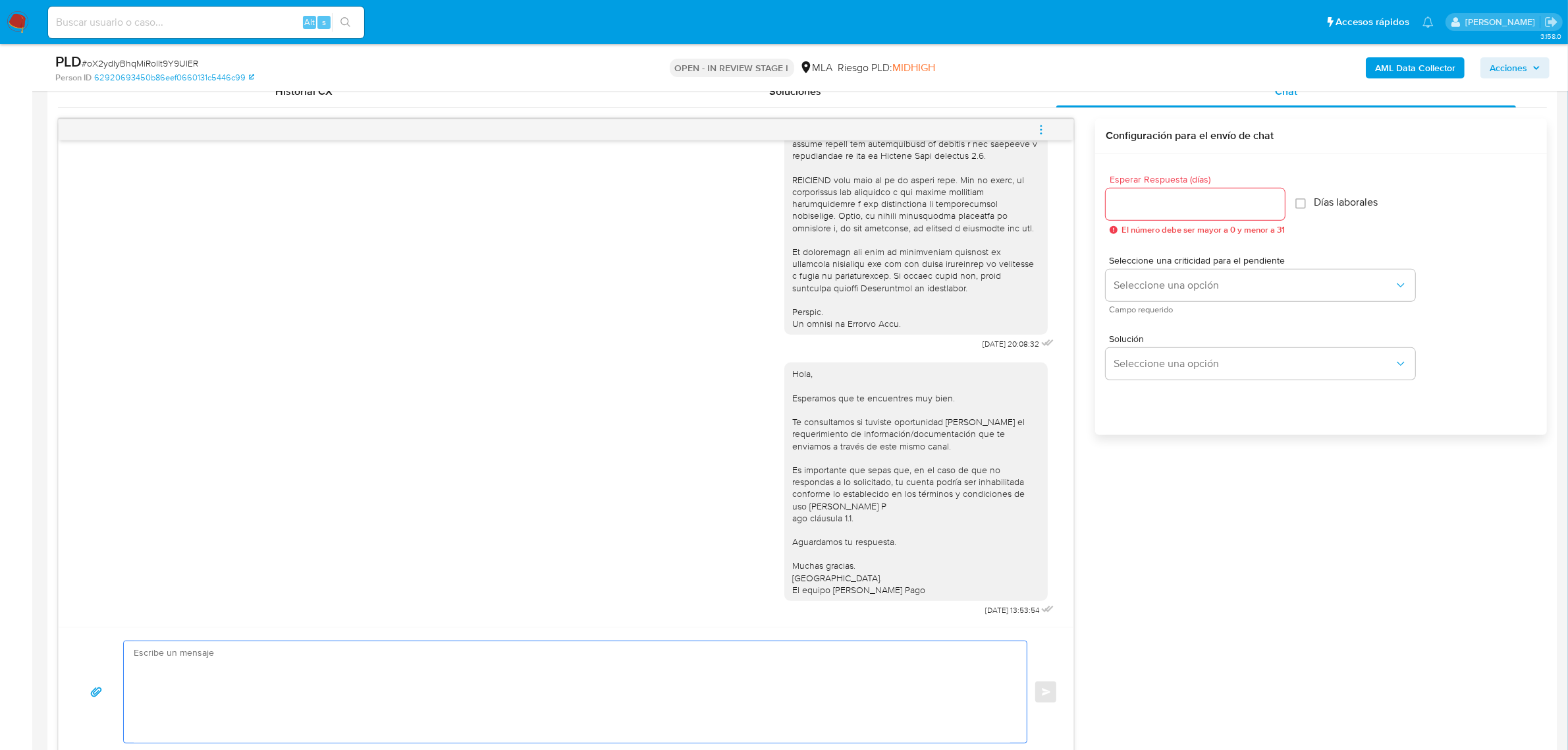
paste textarea "Hola, Esperamos que te encuentres muy bien. Te consultamos si tuviste oportunid…"
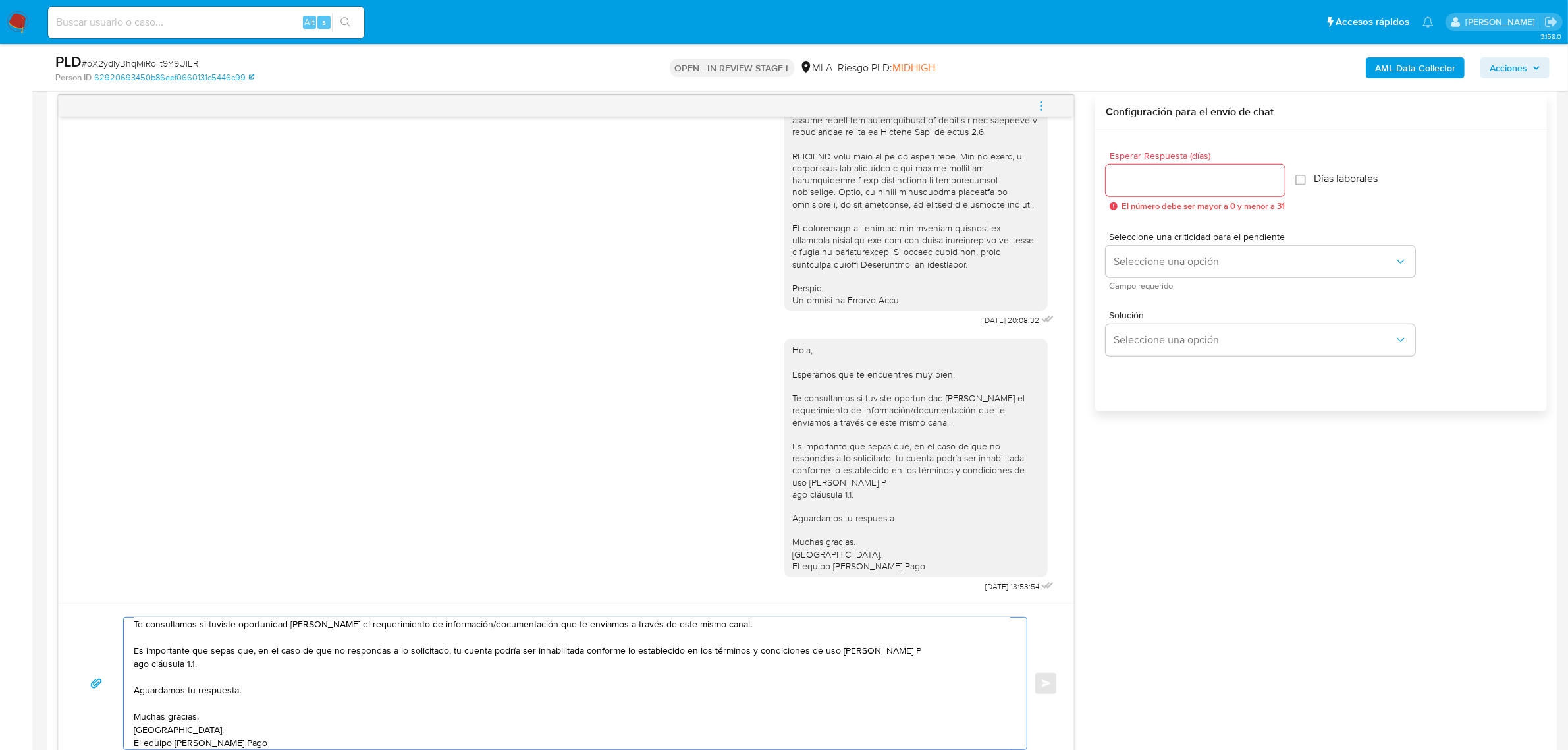
scroll to position [0, 0]
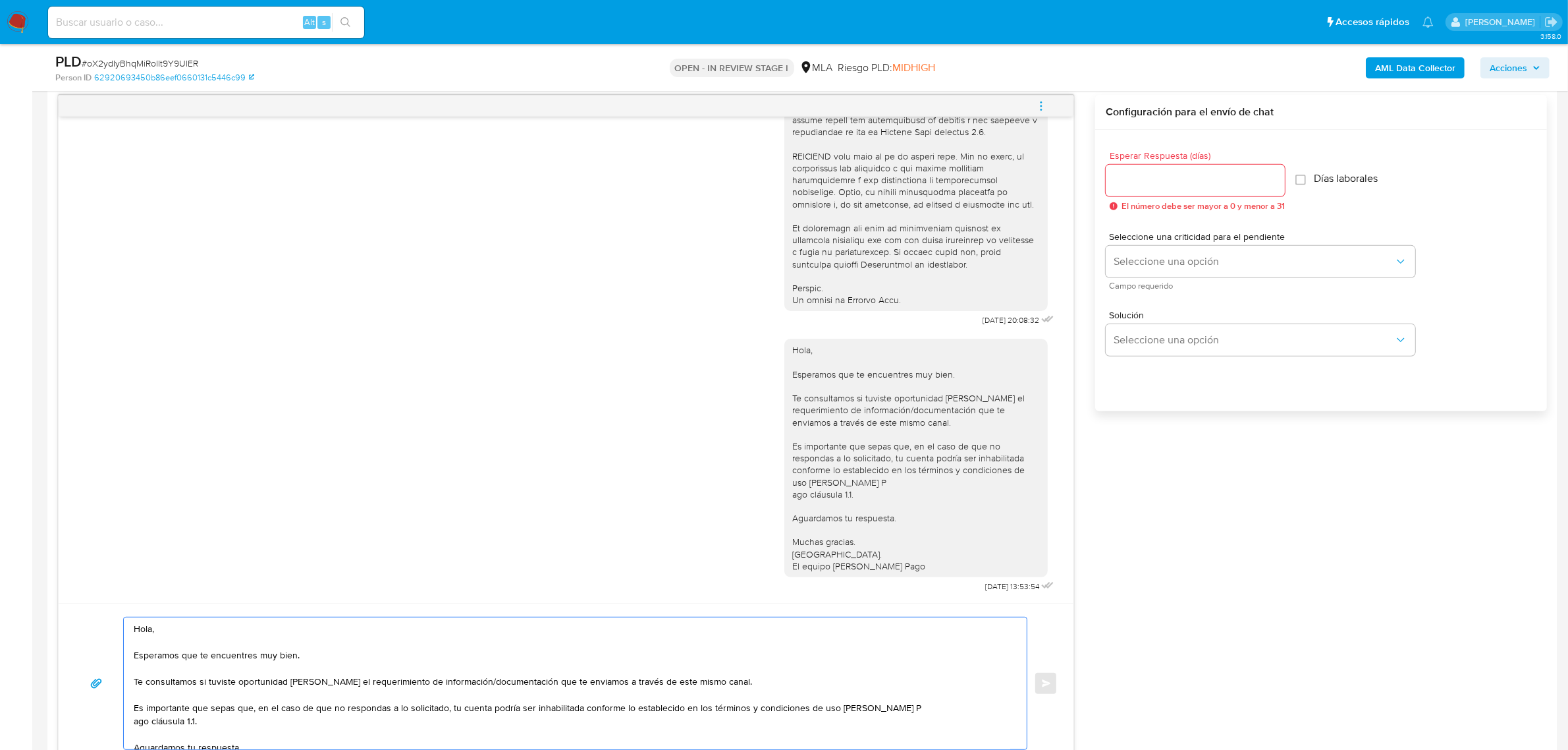
click at [192, 631] on textarea "Hola, Esperamos que te encuentres muy bien. Te consultamos si tuviste oportunid…" at bounding box center [572, 683] width 876 height 132
click at [728, 685] on textarea "[PERSON_NAME]. Esperamos que te encuentres muy bien. Te consultamos si tuviste …" at bounding box center [572, 683] width 876 height 132
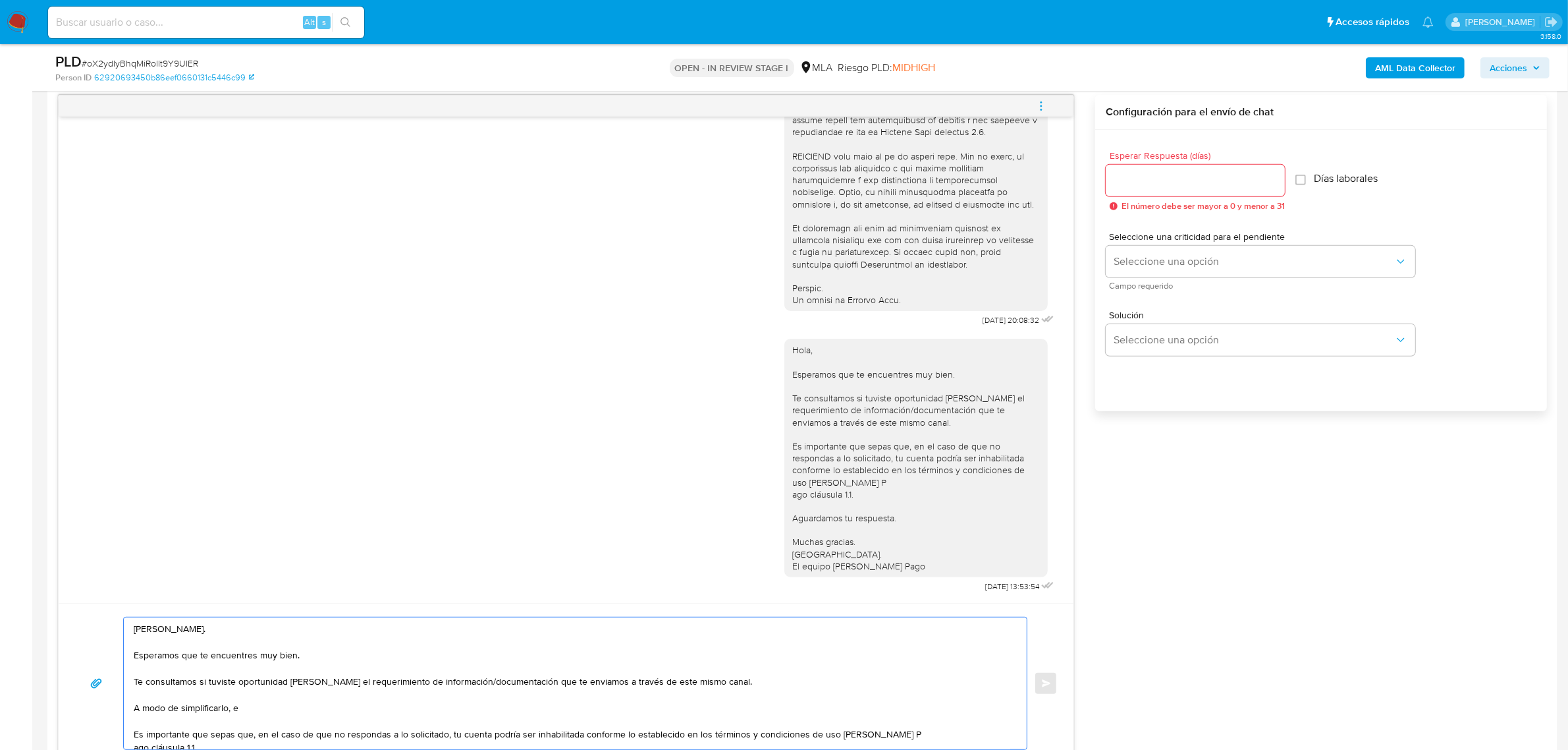
click at [249, 705] on textarea "[PERSON_NAME]. Esperamos que te encuentres muy bien. Te consultamos si tuviste …" at bounding box center [572, 683] width 876 height 132
paste textarea "n función de las operaciones registradas en tu cuenta [PERSON_NAME] Pago, neces…"
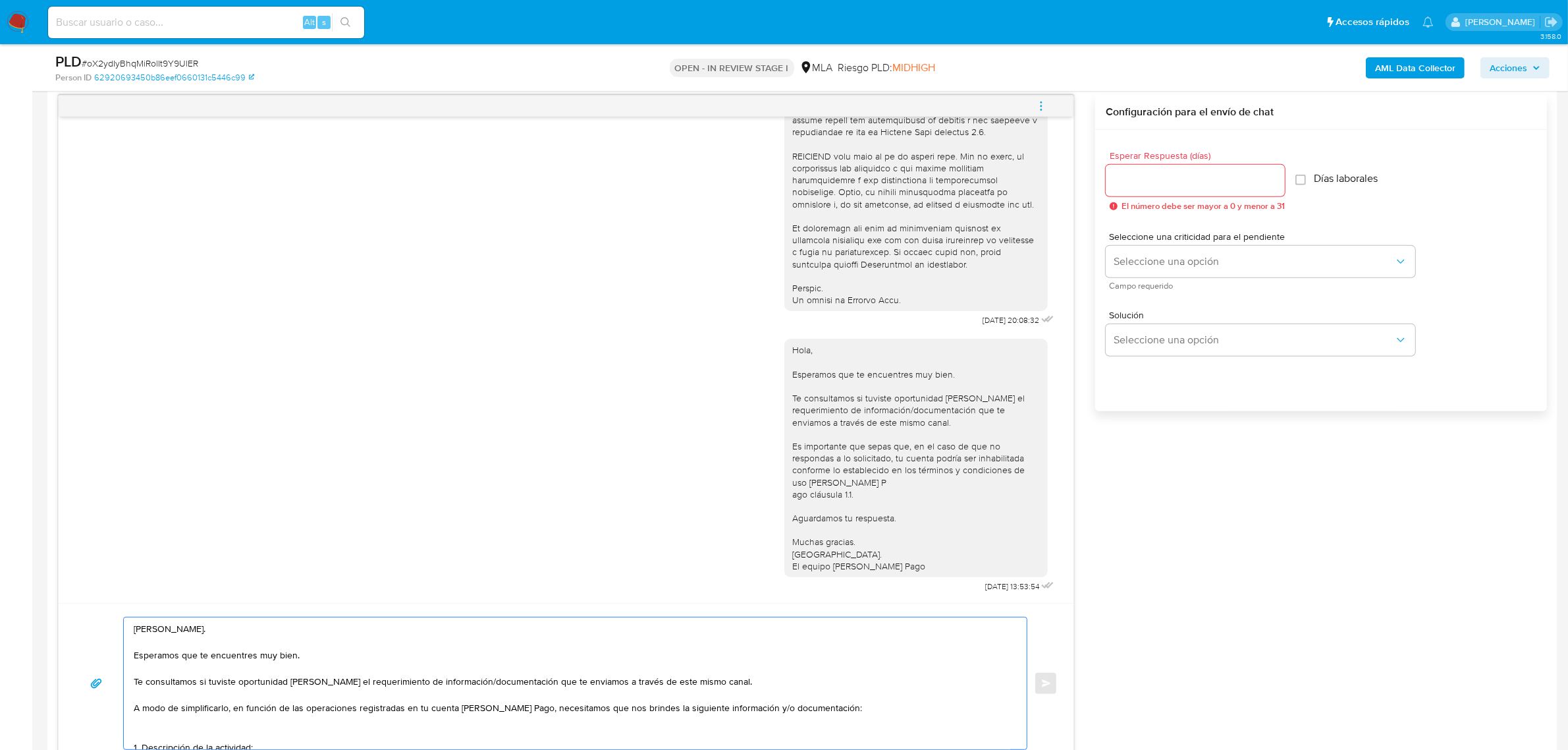
scroll to position [70, 0]
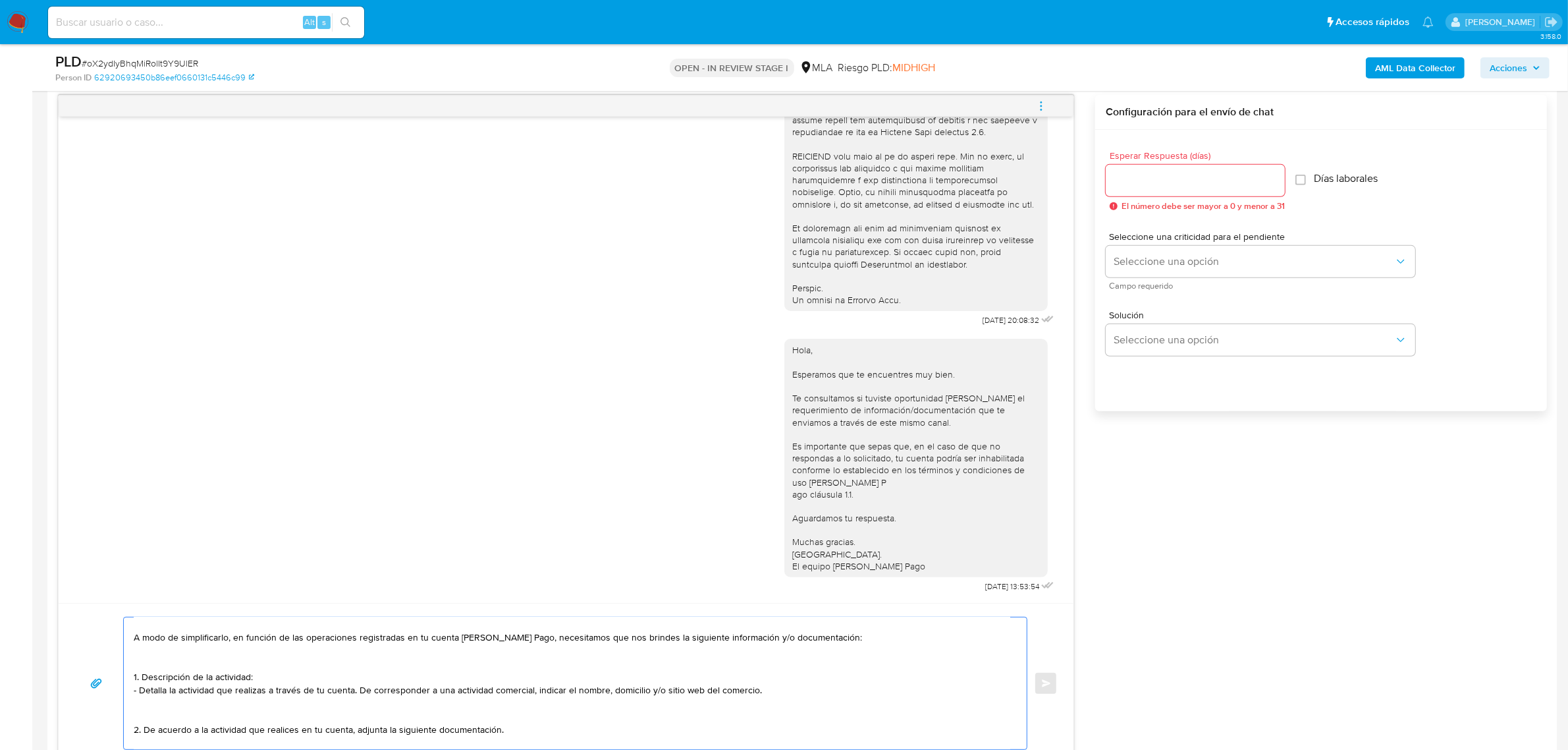
click at [176, 647] on textarea "[PERSON_NAME]. Esperamos que te encuentres muy bien. Te consultamos si tuviste …" at bounding box center [572, 683] width 876 height 132
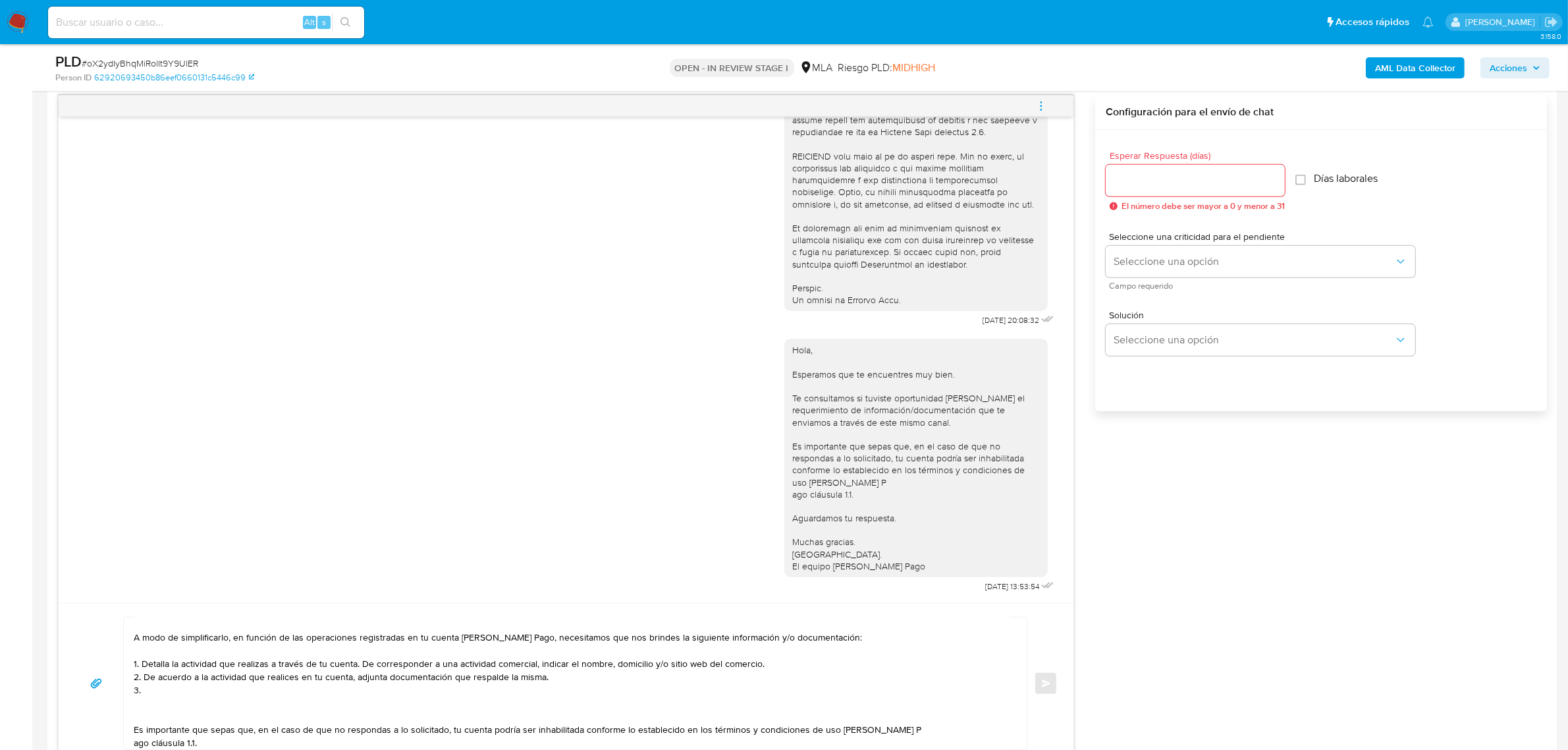
click at [155, 687] on textarea "[PERSON_NAME]. Esperamos que te encuentres muy bien. Te consultamos si tuviste …" at bounding box center [572, 683] width 876 height 132
paste textarea "Detalle del motivo económico de las operaciones cursadas con las siguientes con…"
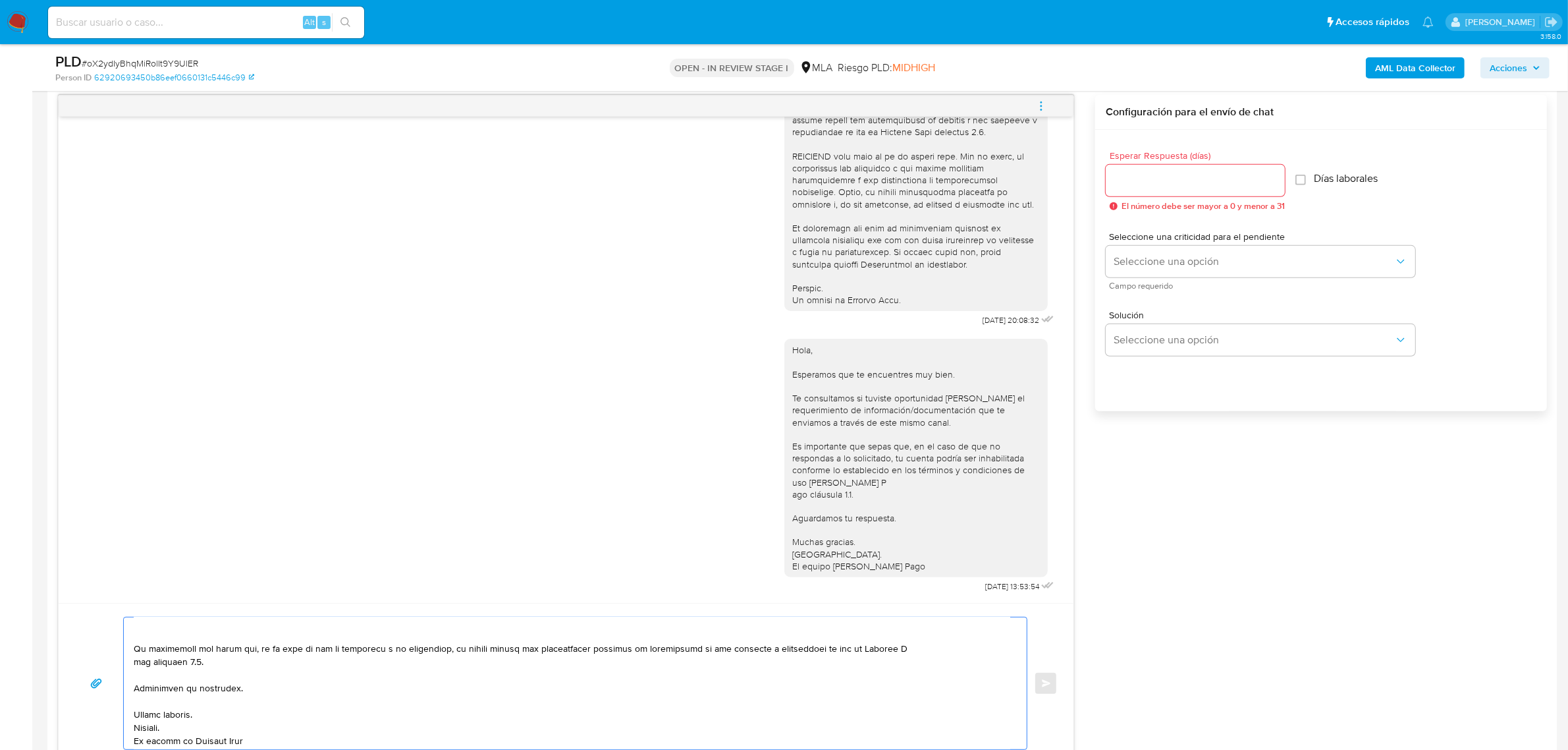
scroll to position [167, 0]
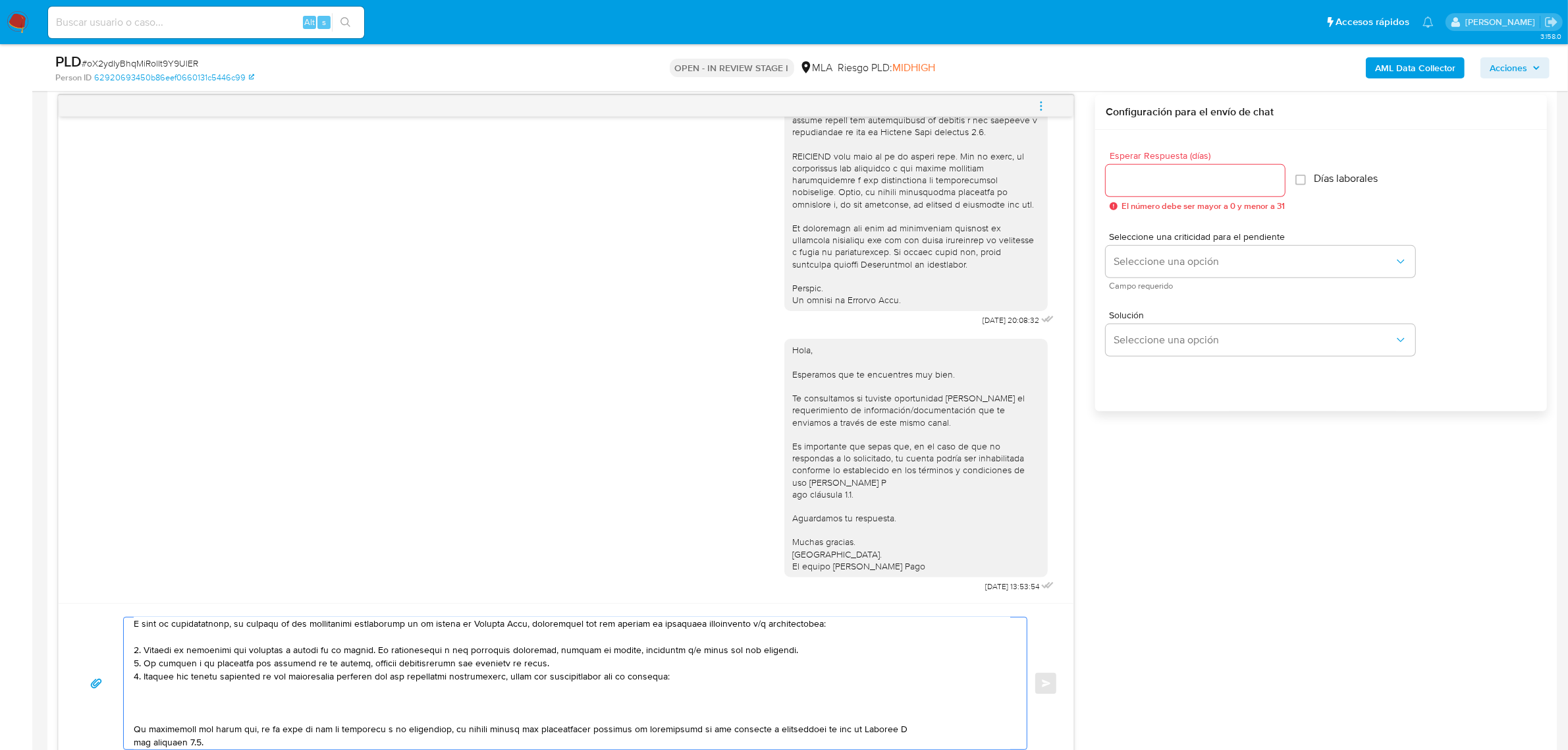
paste textarea "27251371445 name: [PERSON_NAME] || alias: [PERSON_NAME] 27264589253 name: [PERS…"
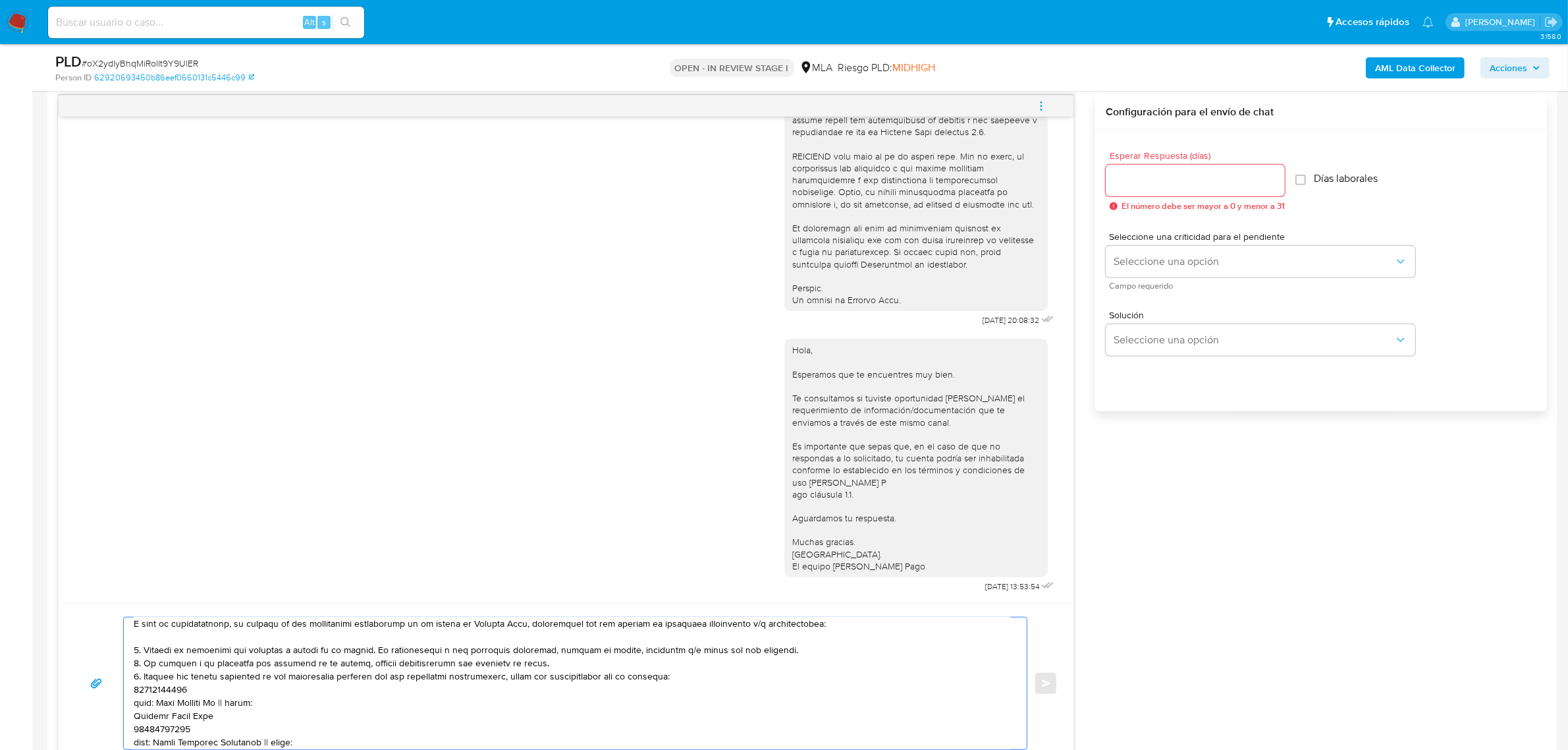
scroll to position [96, 0]
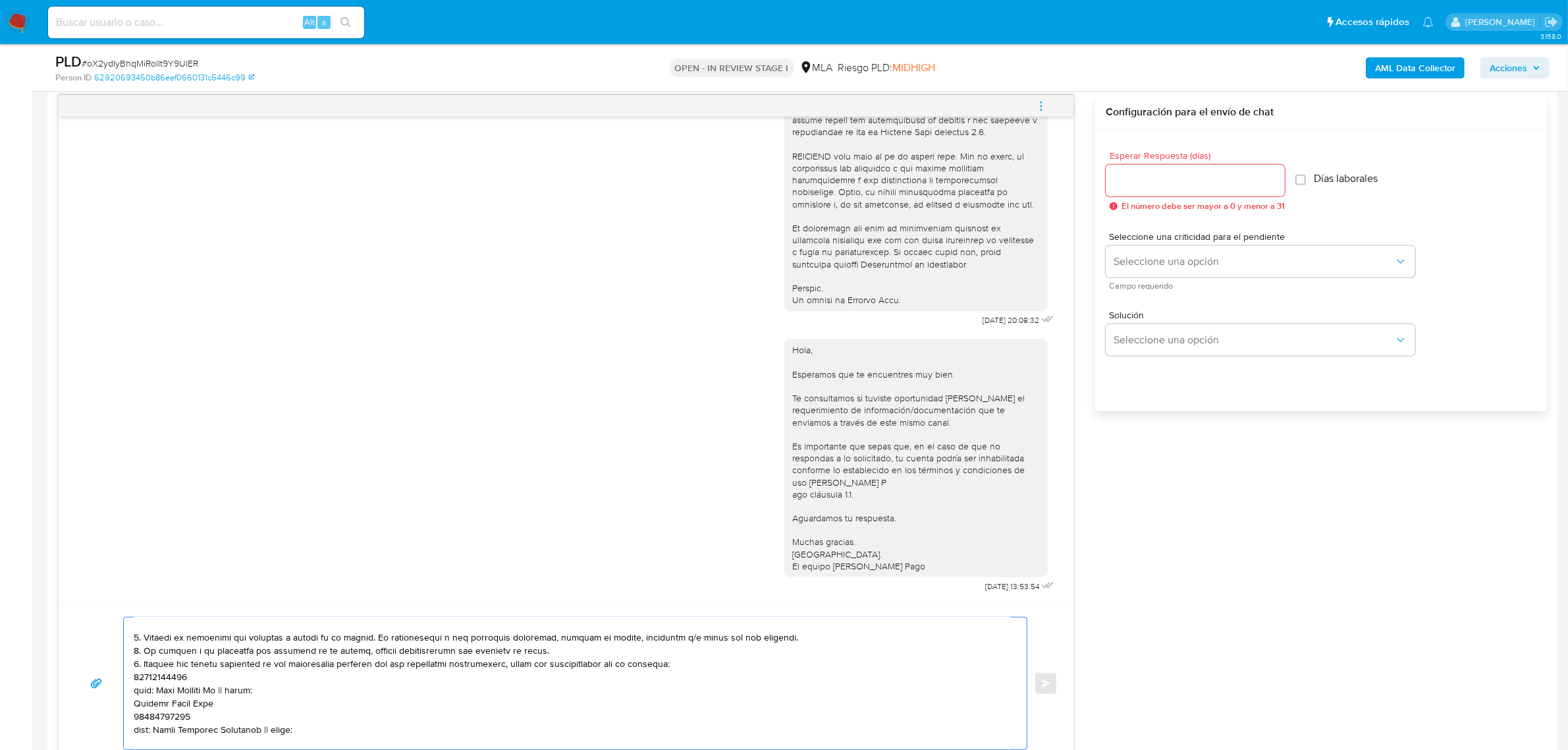
click at [173, 676] on textarea at bounding box center [572, 683] width 876 height 132
paste textarea "27251371445"
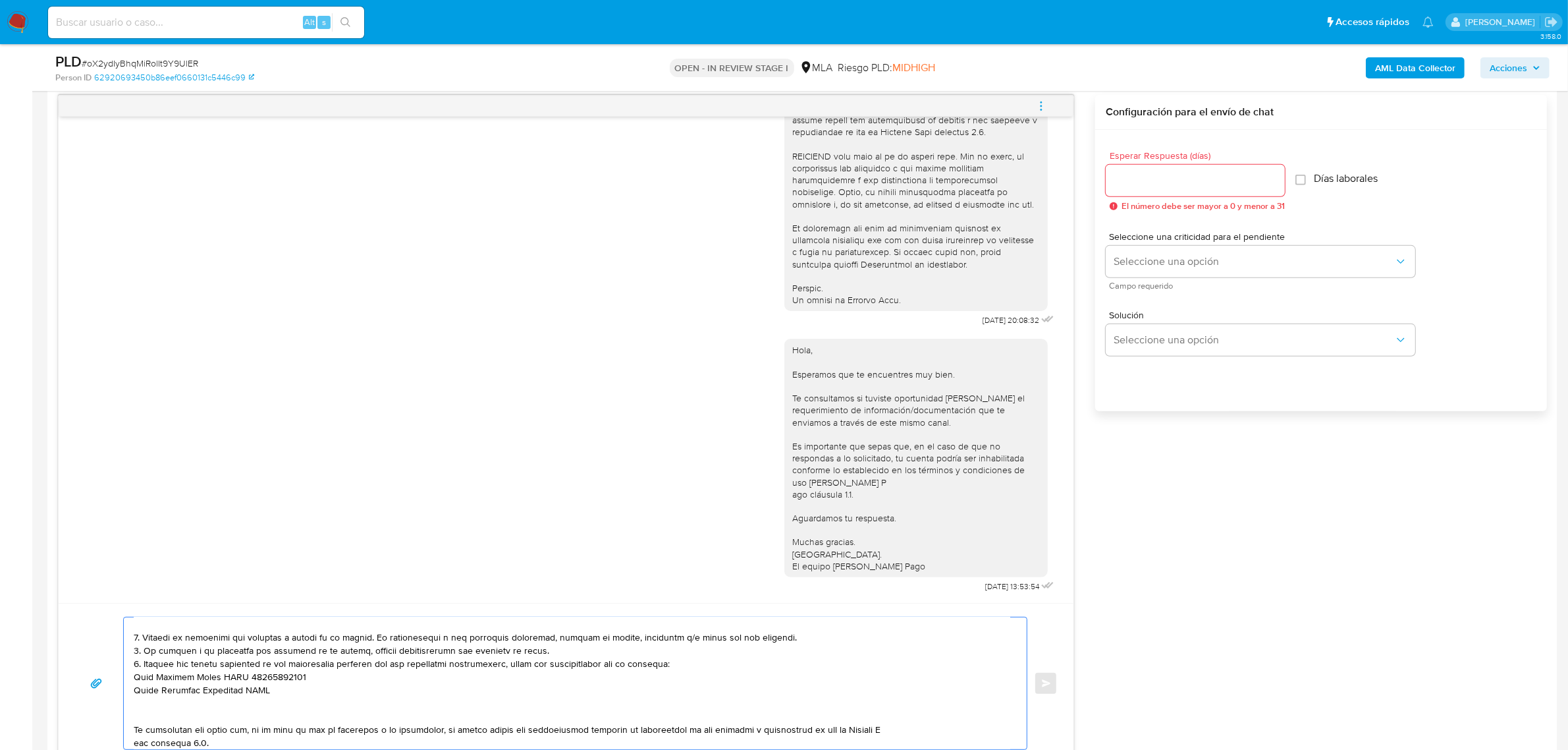
paste textarea "27264589253"
click at [153, 700] on textarea at bounding box center [572, 683] width 876 height 132
paste textarea "23356556569 [PERSON_NAME] 27309613991 name: [PERSON_NAME] || alias: [PERSON_NAM…"
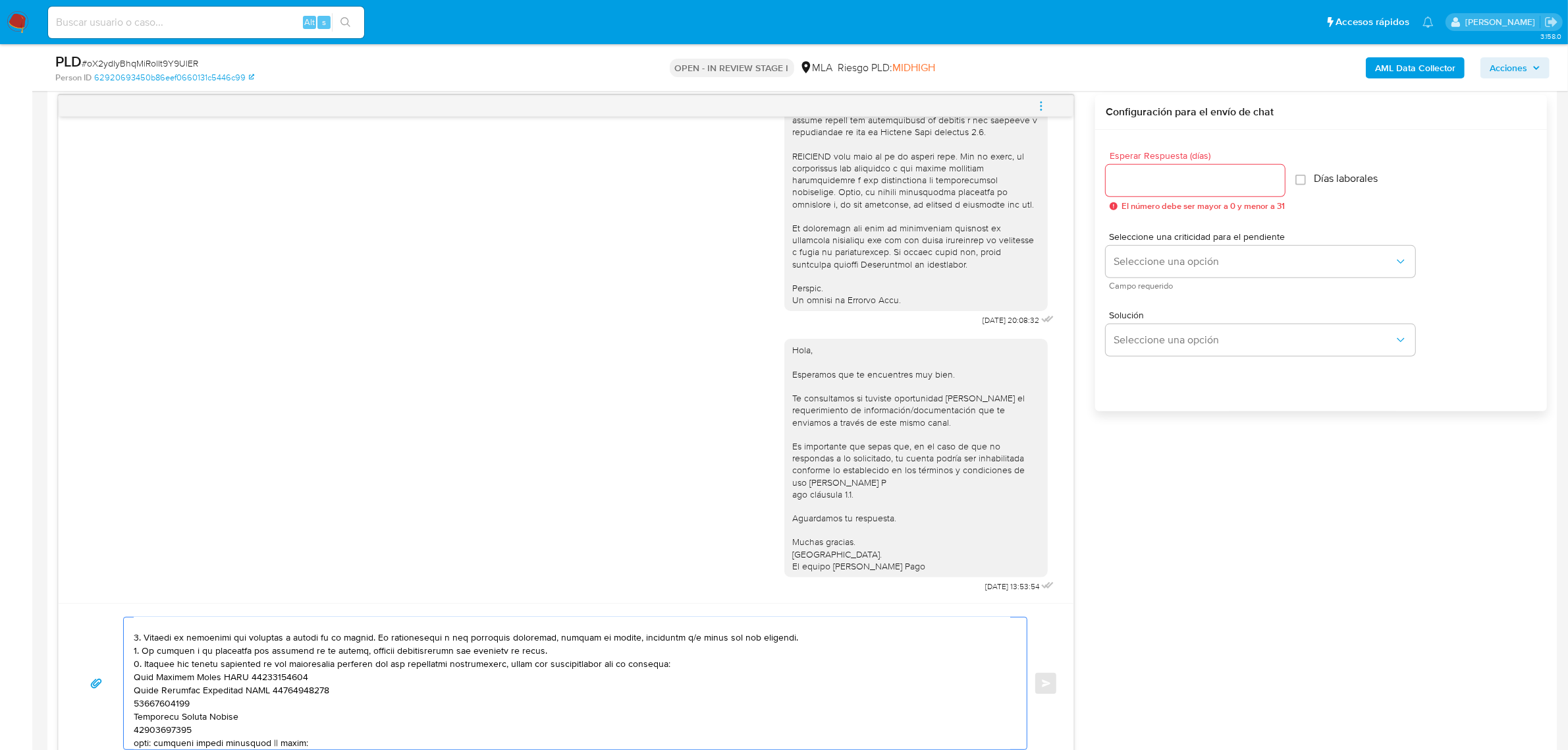
scroll to position [123, 0]
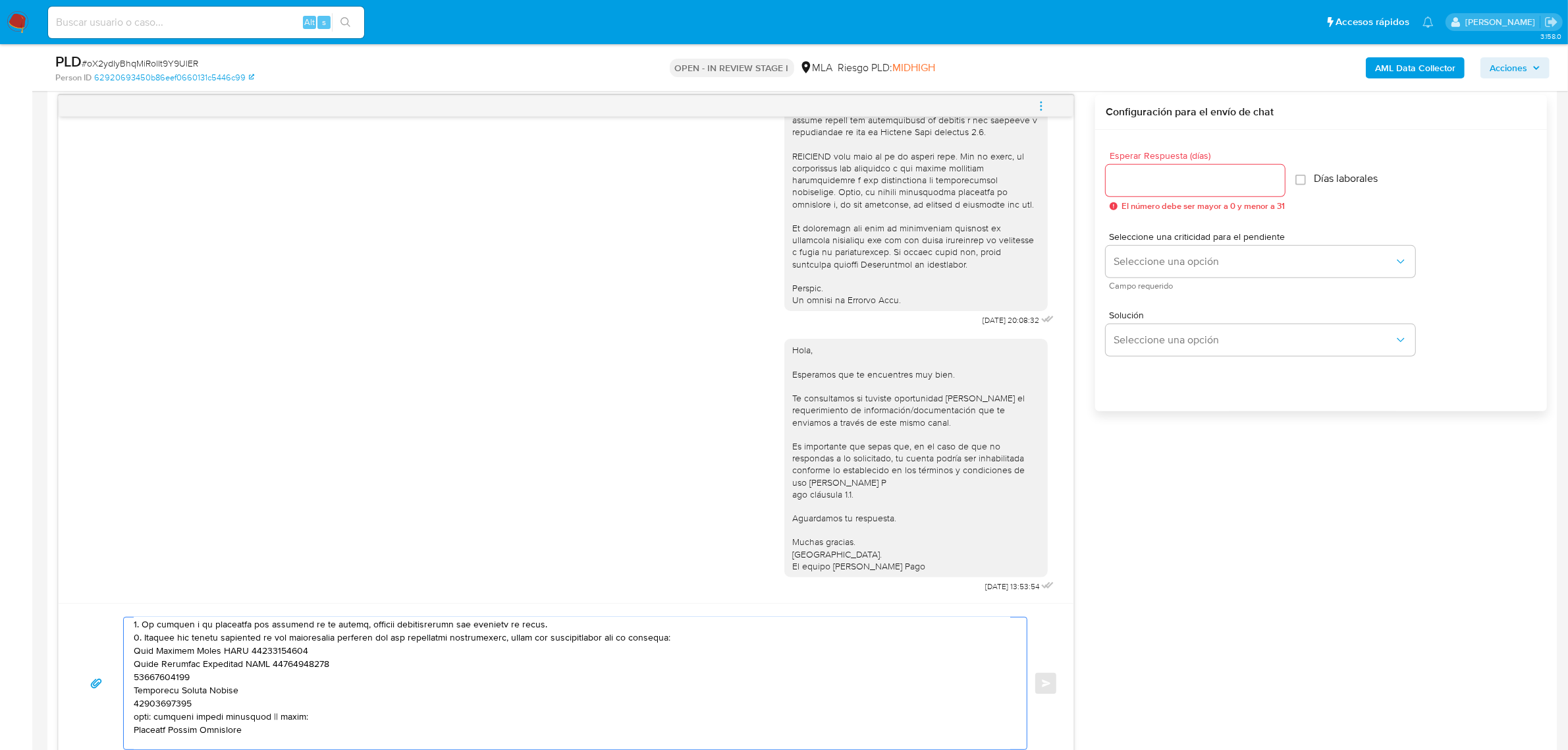
click at [164, 677] on textarea at bounding box center [572, 683] width 876 height 132
paste textarea "23356556569"
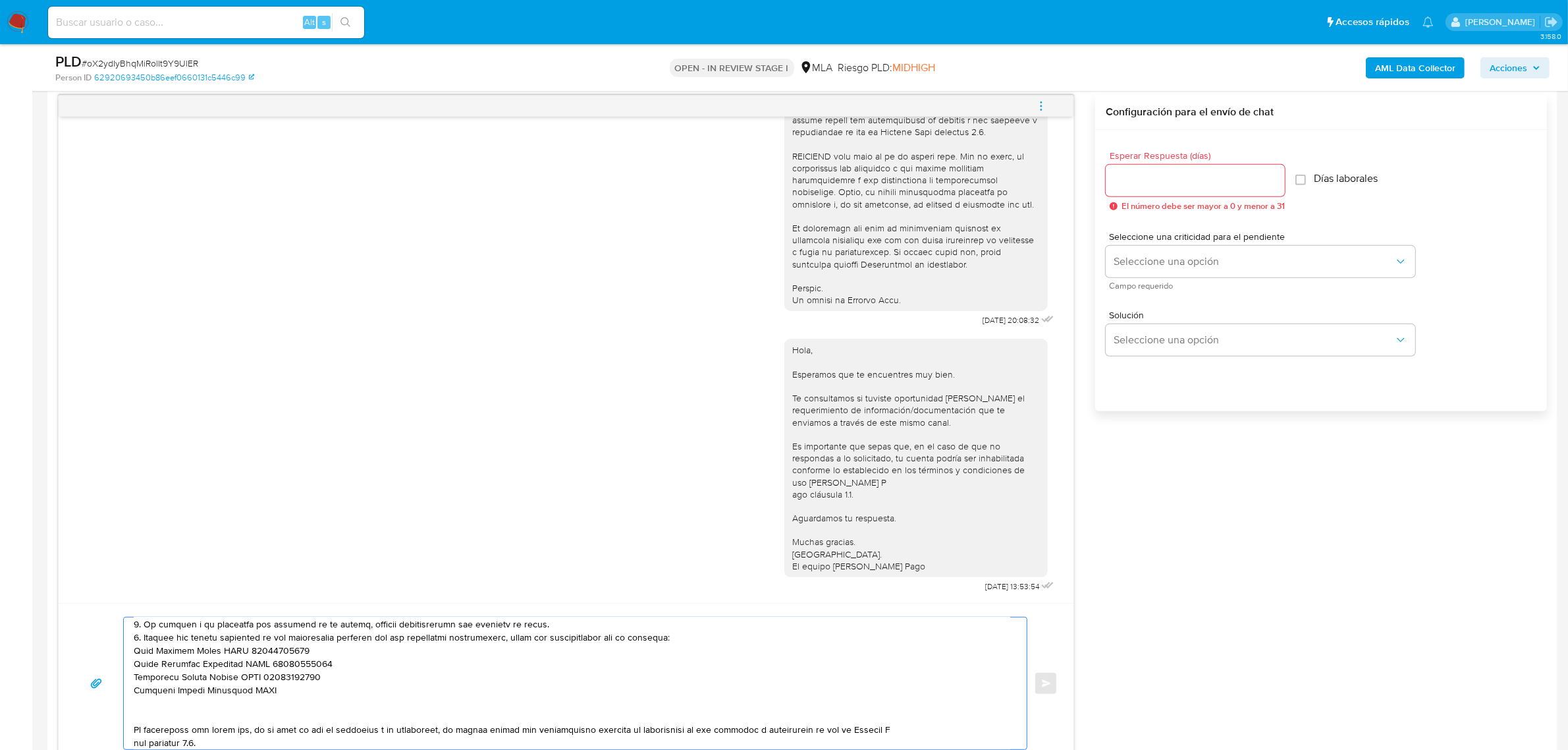
paste textarea "27309613991"
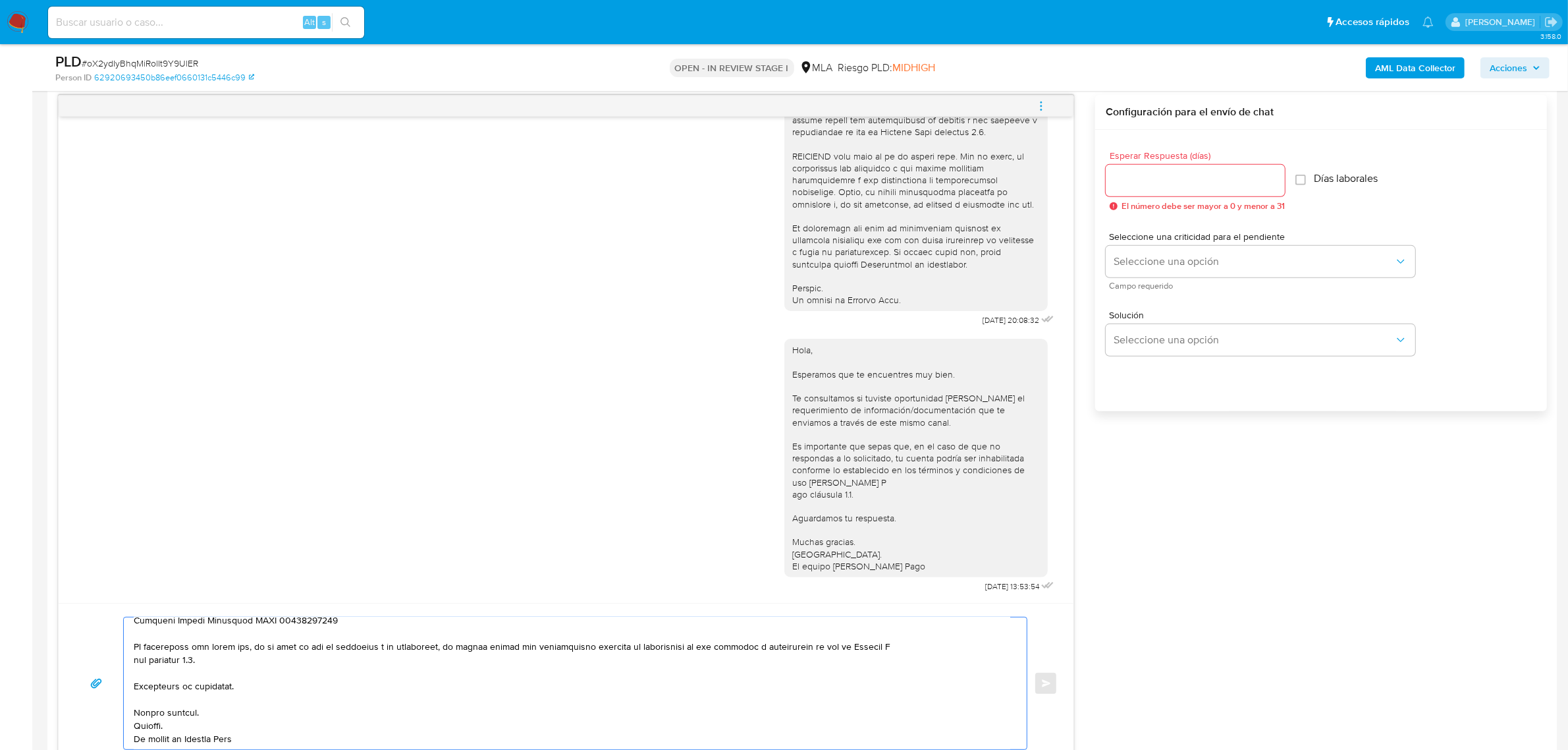
click at [914, 645] on textarea at bounding box center [572, 683] width 876 height 132
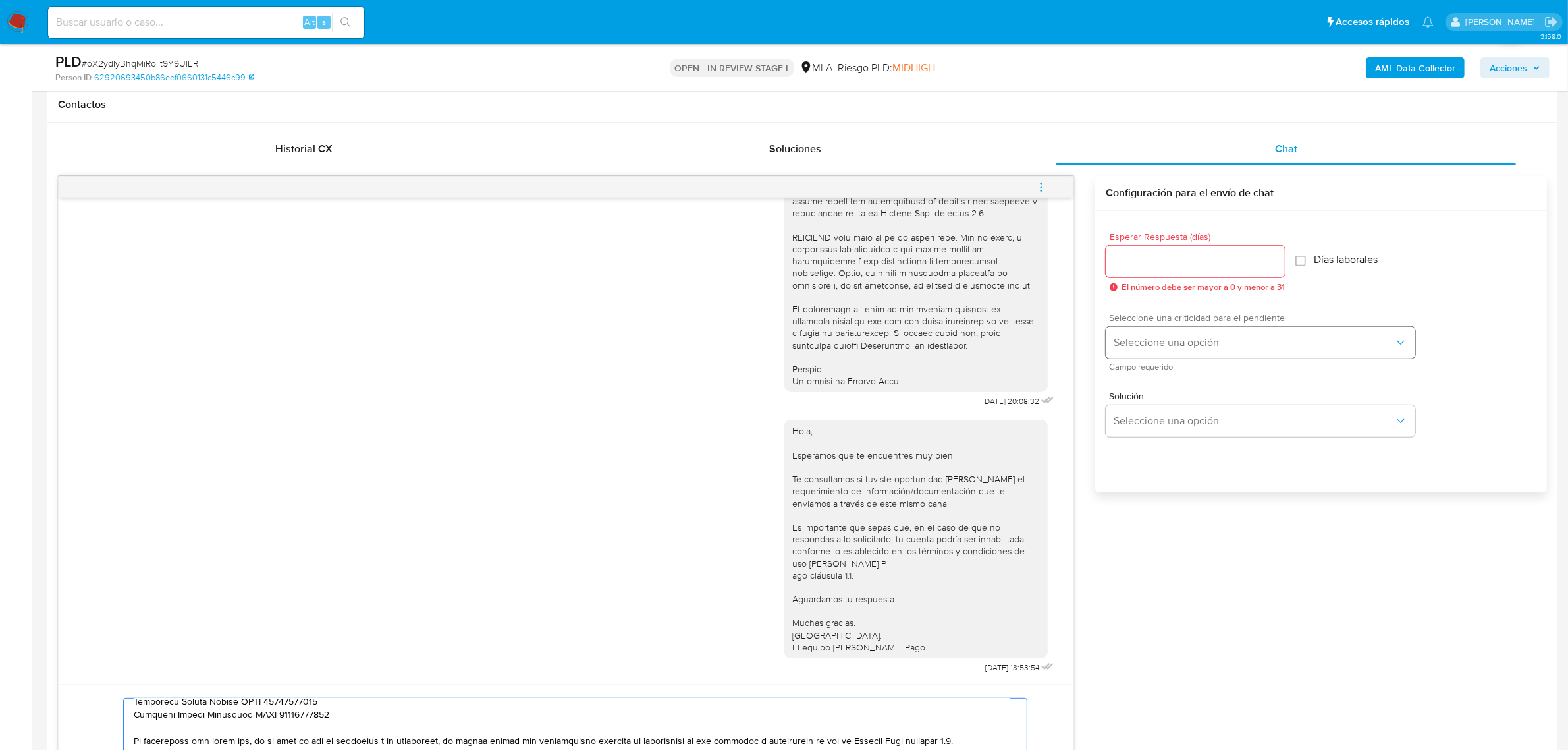
scroll to position [600, 0]
type textarea "Lore, Ipsu. Dolorsita con ad elitseddoe tem inci. Ut laboreetdol ma aliquae adm…"
click at [1179, 276] on div at bounding box center [1195, 262] width 179 height 32
click at [1179, 265] on input "Esperar Respuesta (días)" at bounding box center [1195, 262] width 179 height 17
type input "1"
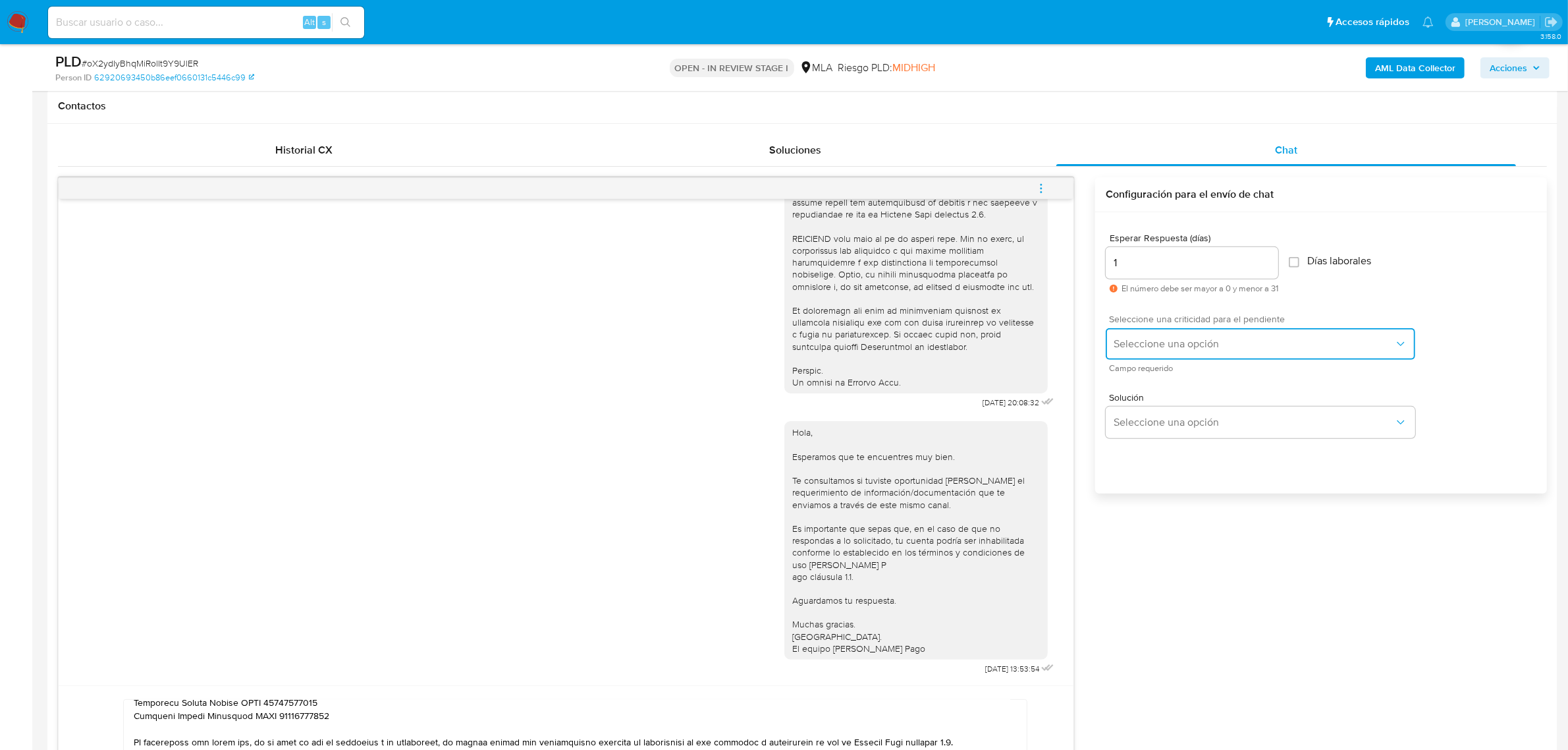
click at [1160, 354] on button "Seleccione una opción" at bounding box center [1260, 343] width 309 height 32
click at [1160, 374] on div "HIGH" at bounding box center [1259, 371] width 288 height 26
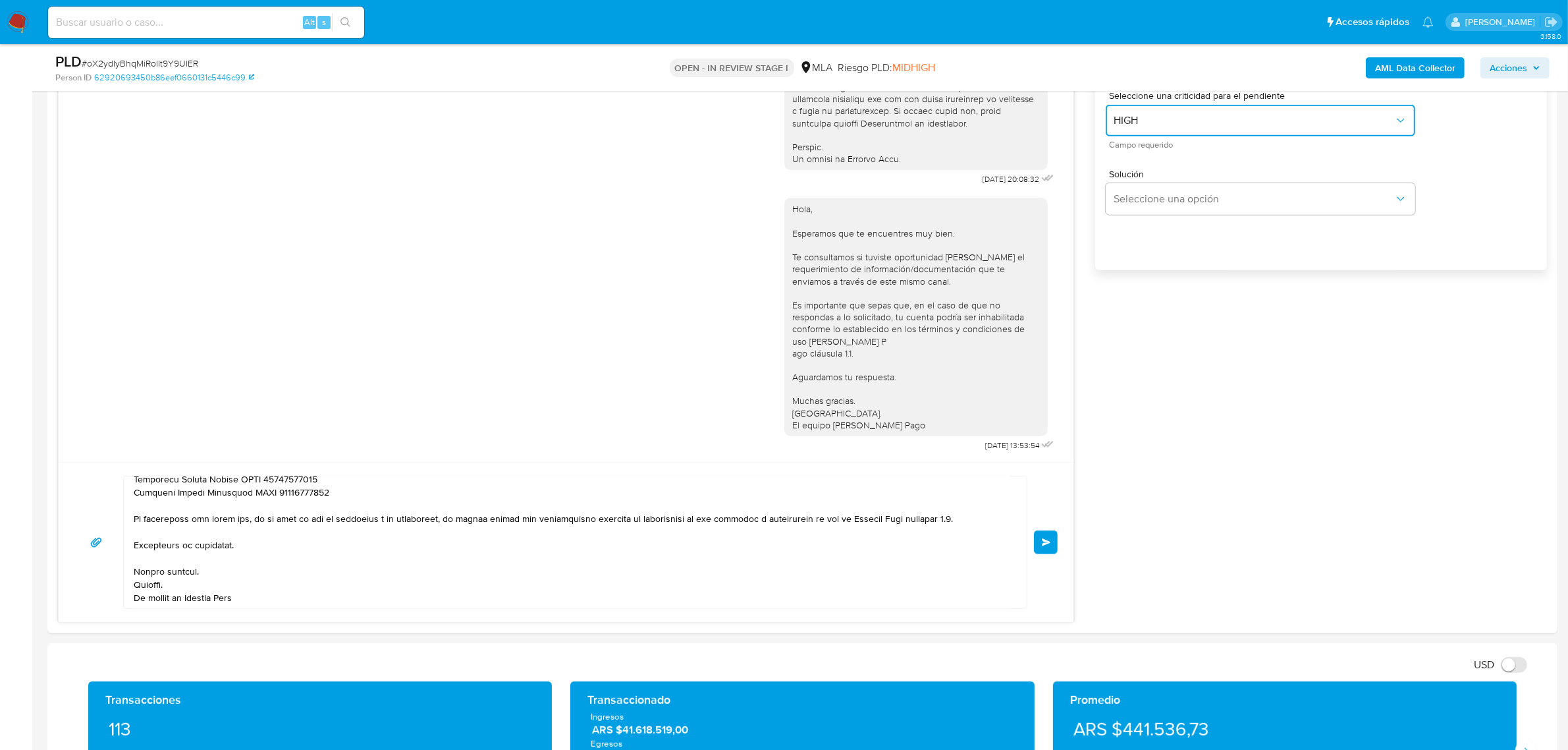
scroll to position [929, 0]
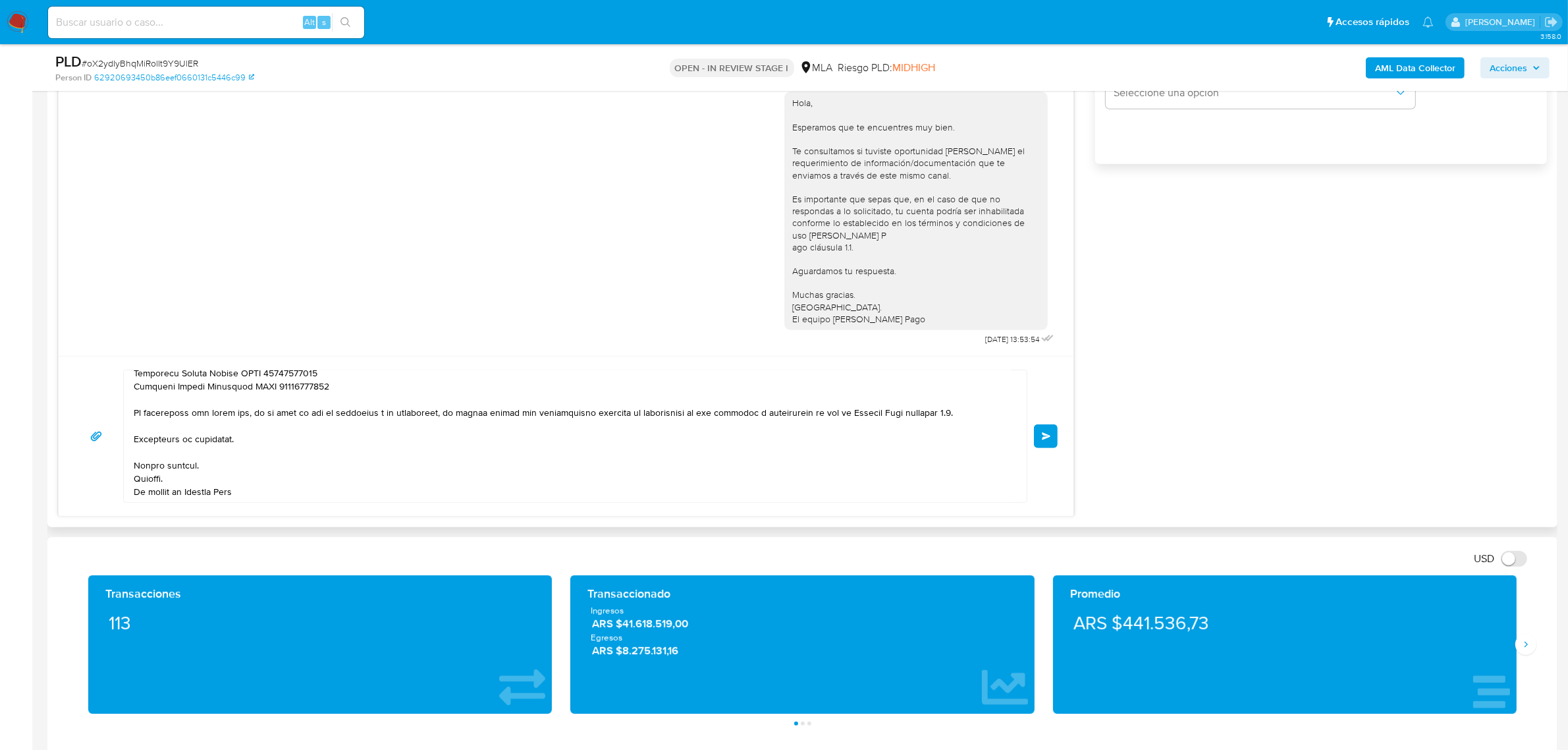
click at [1042, 433] on span "Enviar" at bounding box center [1047, 436] width 9 height 8
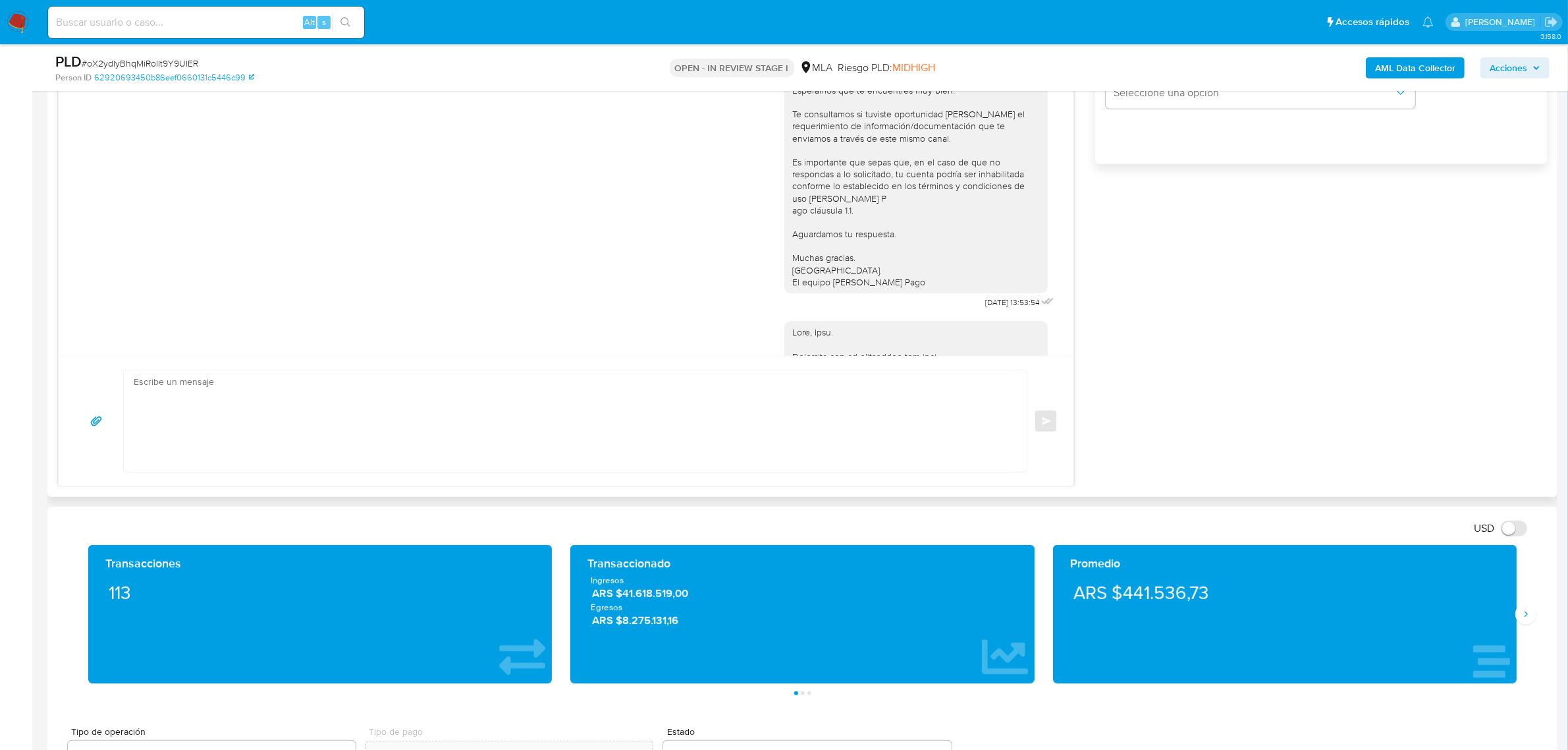
scroll to position [1009, 0]
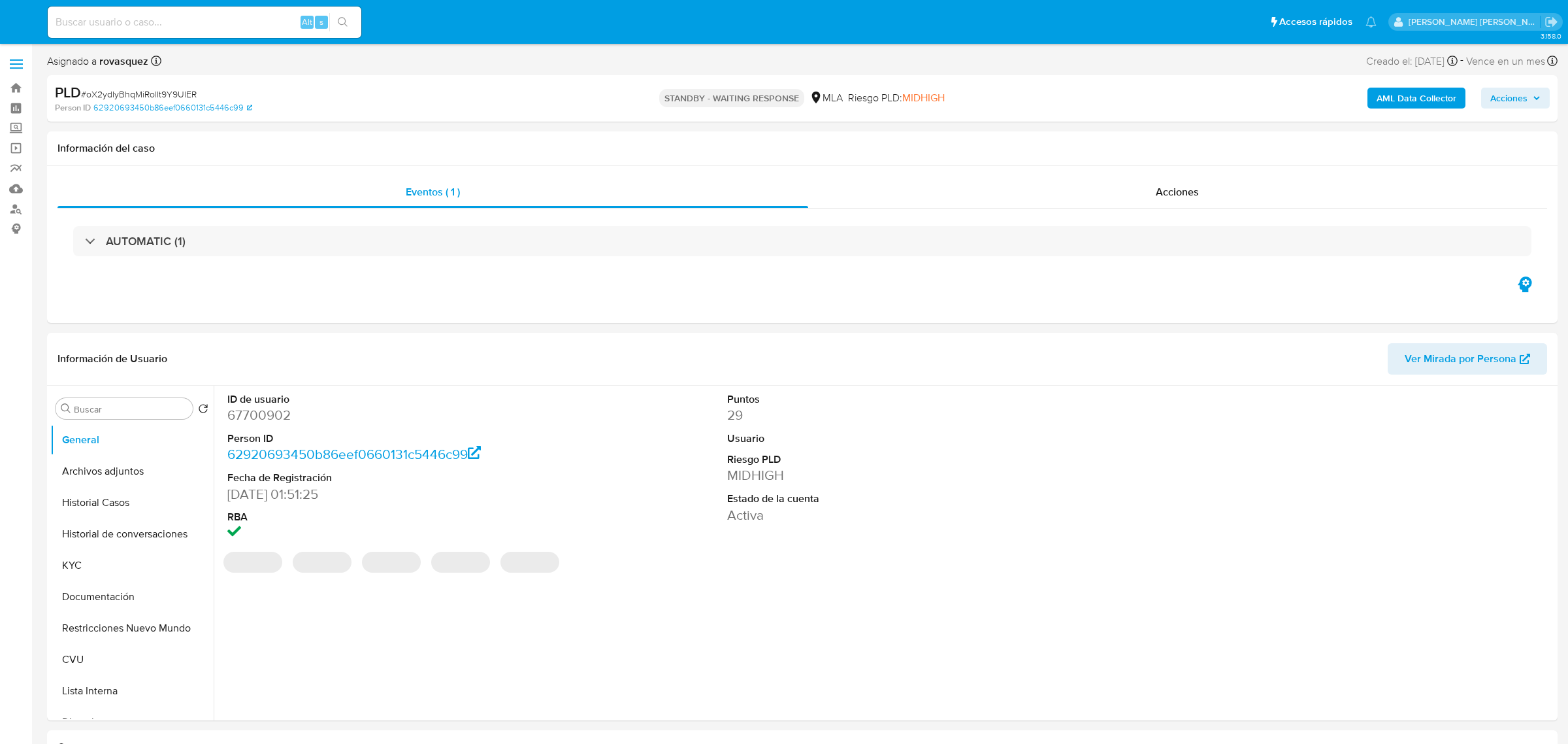
select select "10"
